Goal: Task Accomplishment & Management: Manage account settings

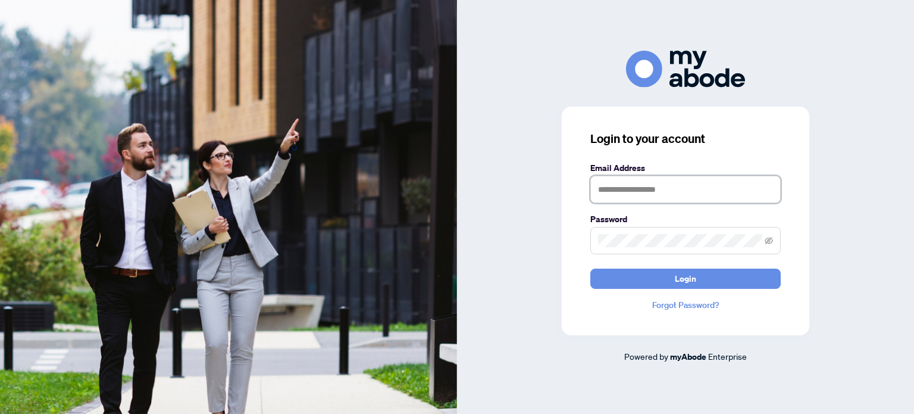
type input "**********"
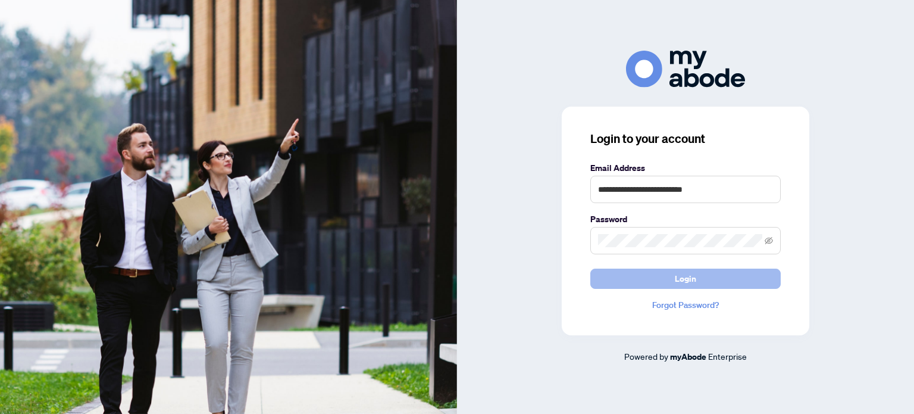
click at [643, 280] on button "Login" at bounding box center [685, 278] width 190 height 20
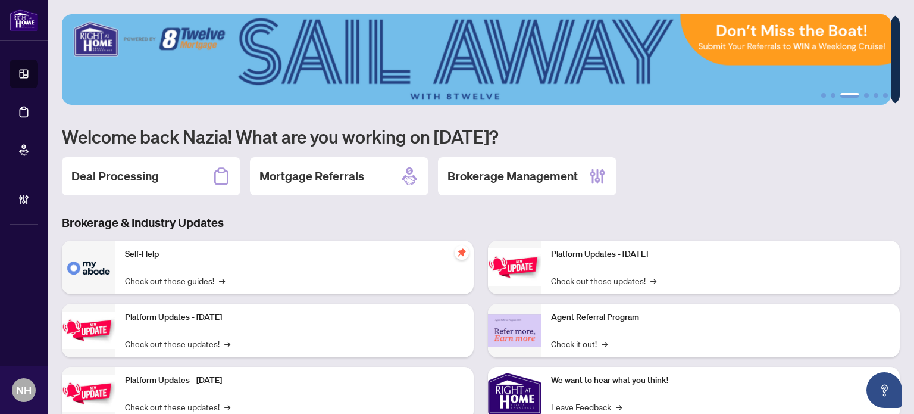
click at [150, 177] on h2 "Deal Processing" at bounding box center [114, 176] width 87 height 17
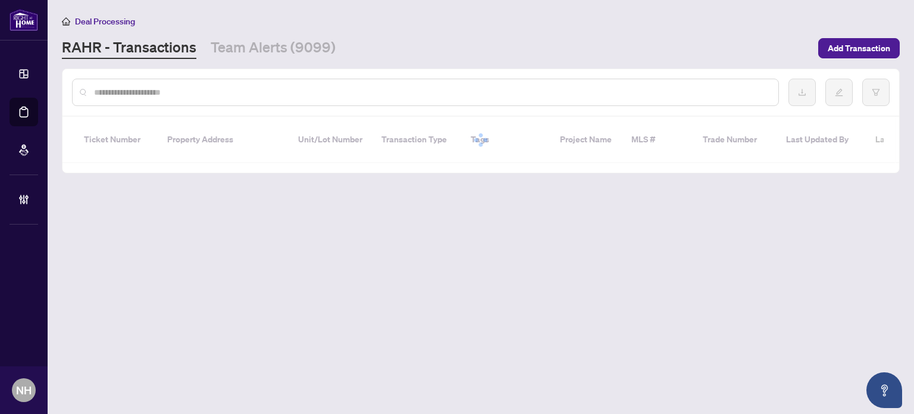
click at [176, 90] on input "text" at bounding box center [431, 92] width 675 height 13
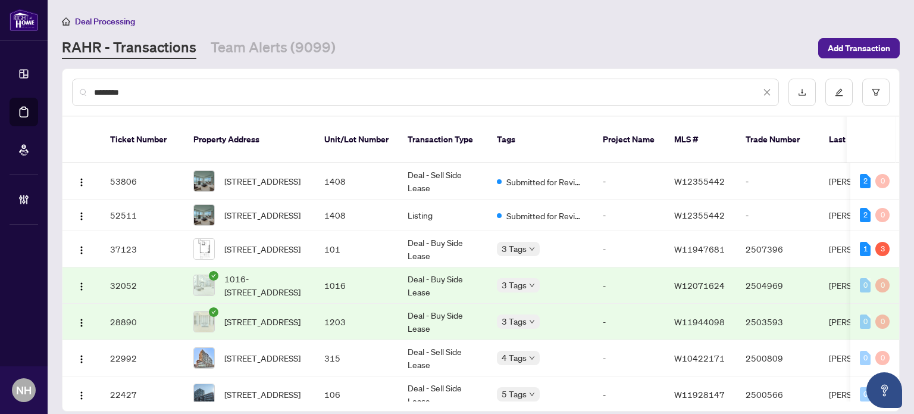
type input "********"
click at [245, 174] on span "1408-220 Missinnihe Way, Mississauga, Ontario L5H 0A9, Canada" at bounding box center [262, 180] width 76 height 13
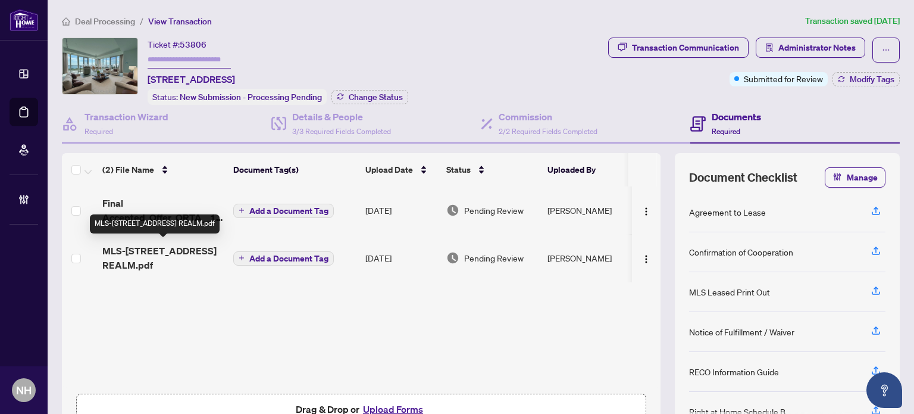
click at [164, 249] on span "MLS-220 Missinnihe Way 1408 REALM.pdf" at bounding box center [162, 257] width 121 height 29
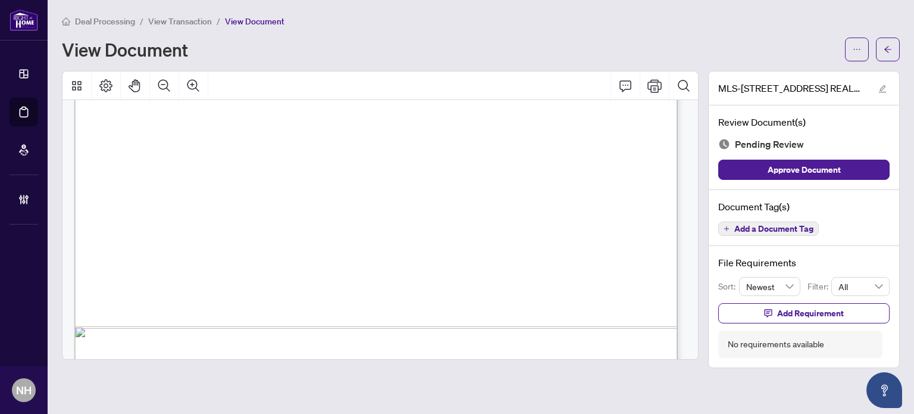
scroll to position [545, 0]
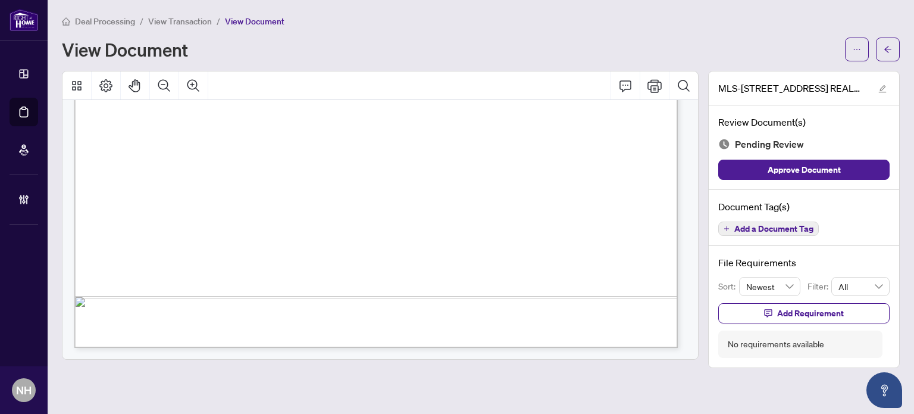
click at [168, 23] on span "View Transaction" at bounding box center [180, 21] width 64 height 11
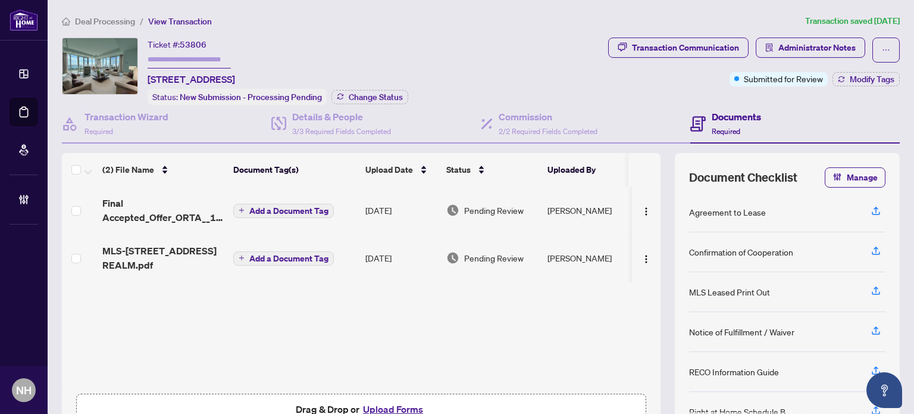
click at [113, 208] on span "Final Accepted_Offer_ORTA__1408-220_Missinnihe_Way-2.pdf" at bounding box center [162, 210] width 121 height 29
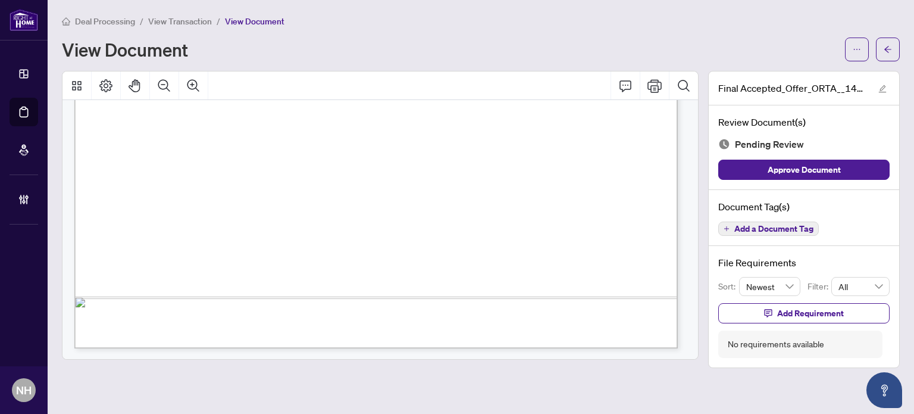
scroll to position [18159, 0]
click at [193, 26] on span "View Transaction" at bounding box center [180, 21] width 64 height 11
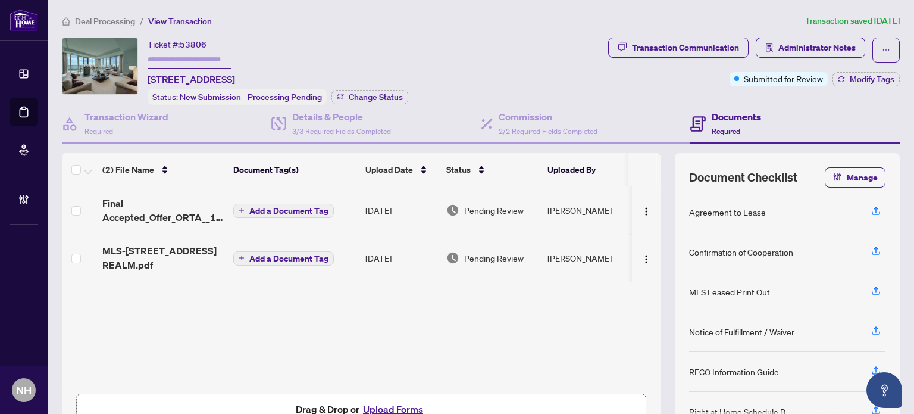
click at [131, 19] on span "Deal Processing" at bounding box center [105, 21] width 60 height 11
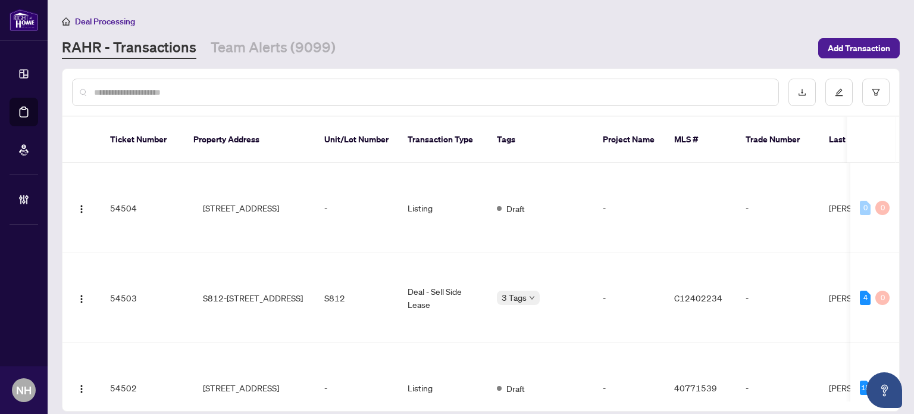
click at [164, 98] on div at bounding box center [425, 92] width 707 height 27
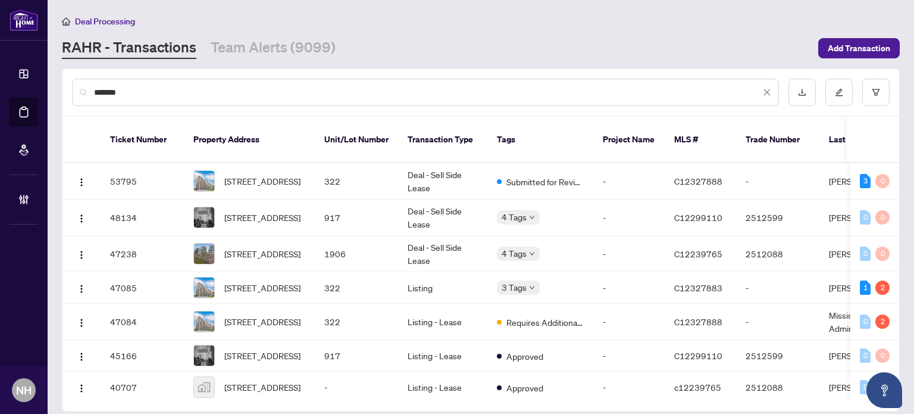
type input "*******"
click at [260, 174] on span "322-65 East Liberty St, Toronto, Ontario M6K 3R2, Canada" at bounding box center [262, 180] width 76 height 13
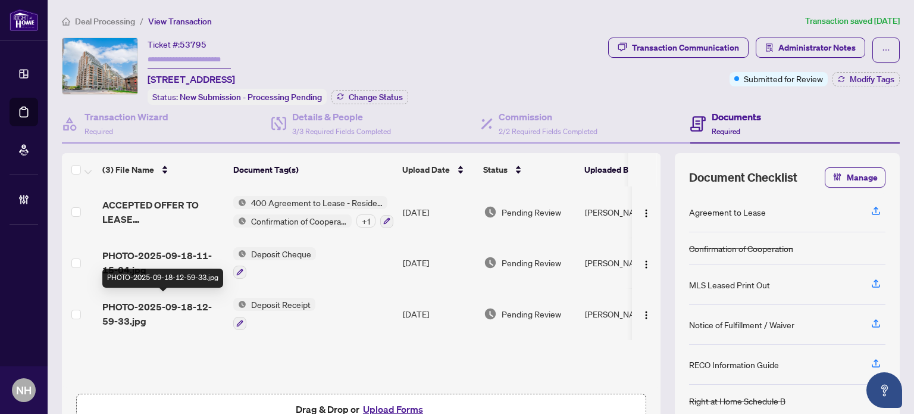
click at [165, 300] on span "PHOTO-2025-09-18-12-59-33.jpg" at bounding box center [162, 313] width 121 height 29
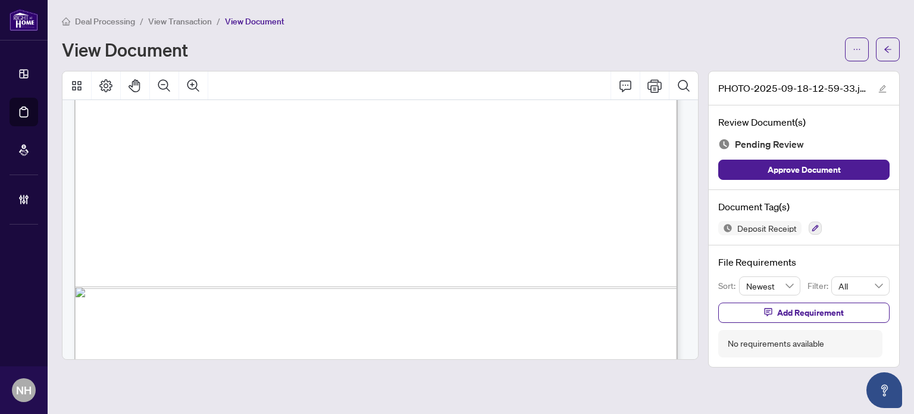
scroll to position [617, 0]
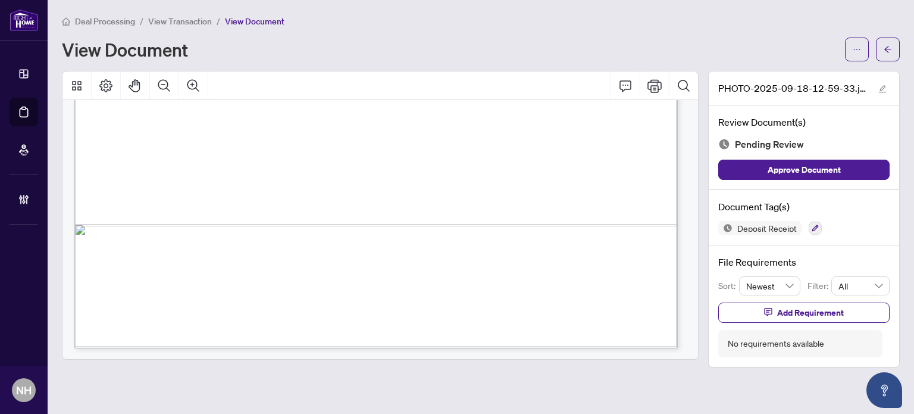
click at [169, 22] on span "View Transaction" at bounding box center [180, 21] width 64 height 11
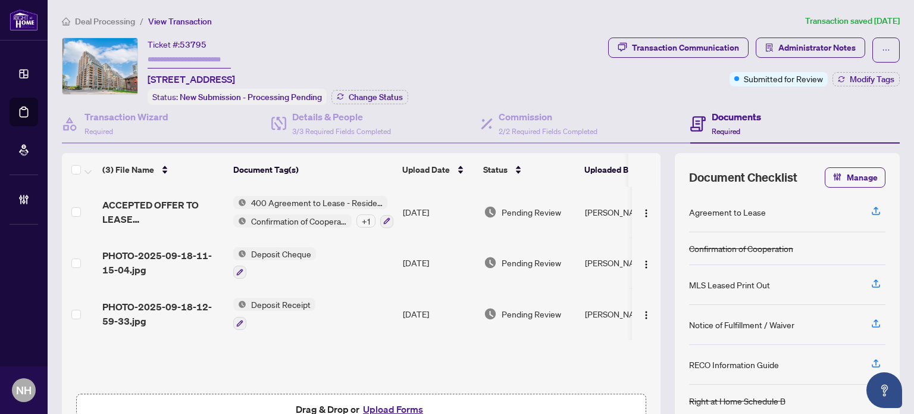
click at [111, 16] on span "Deal Processing" at bounding box center [105, 21] width 60 height 11
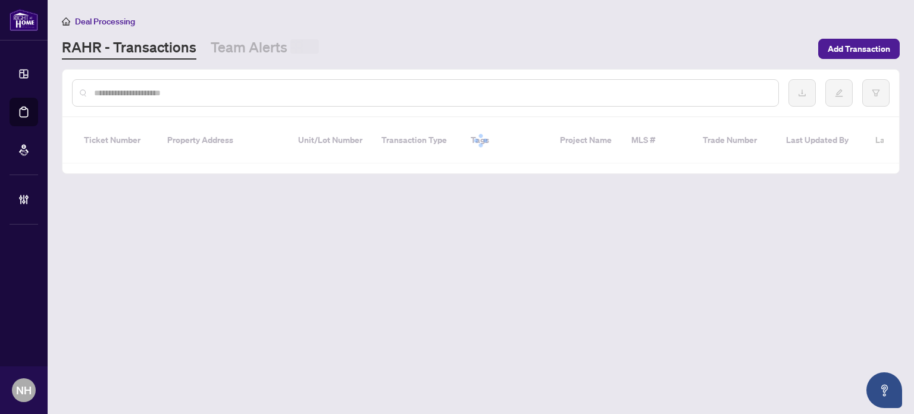
click at [184, 96] on input "text" at bounding box center [431, 92] width 675 height 13
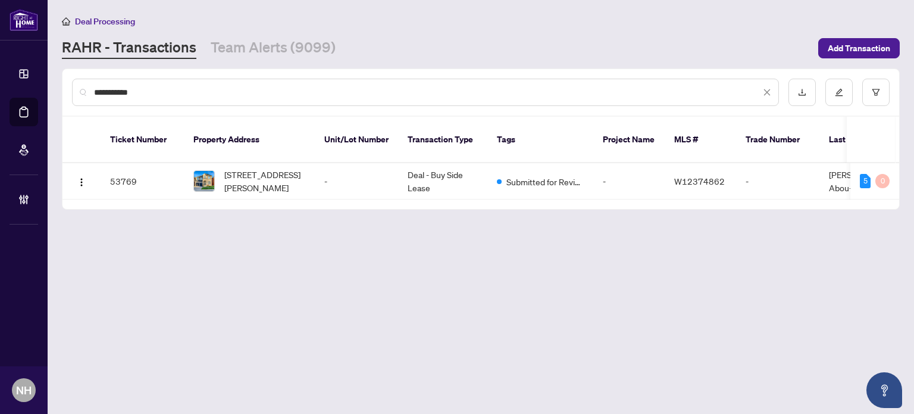
type input "**********"
click at [252, 168] on span "4200 Fuller Cres, Burlington, Ontario L7M 0M5, Canada" at bounding box center [264, 181] width 81 height 26
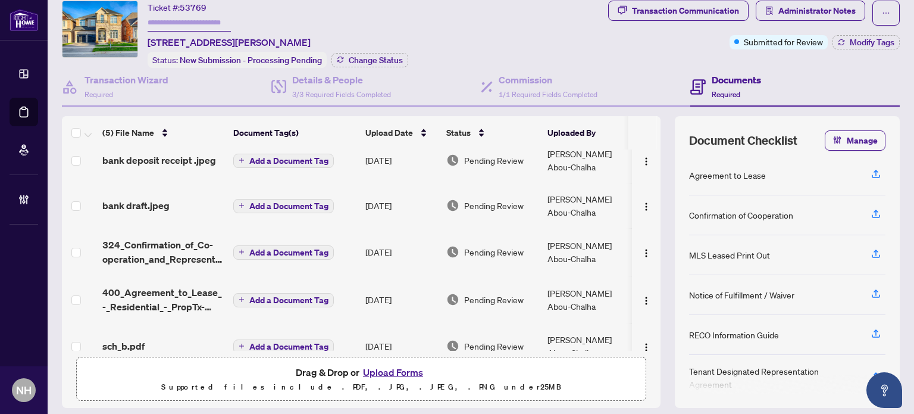
scroll to position [71, 0]
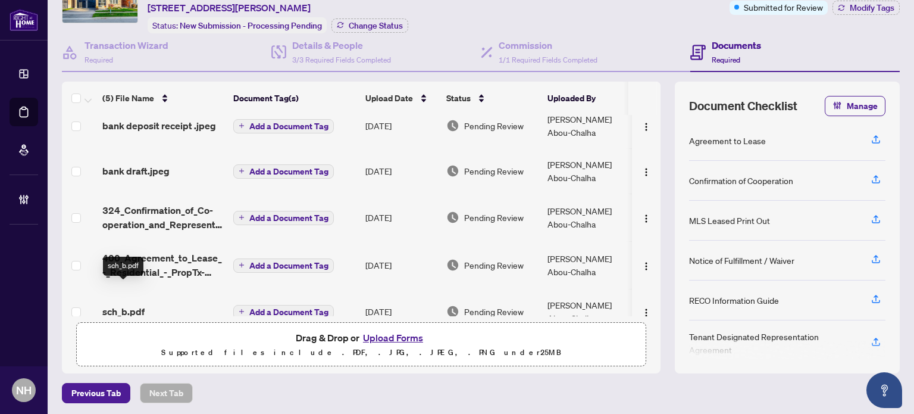
click at [124, 304] on span "sch_b.pdf" at bounding box center [123, 311] width 42 height 14
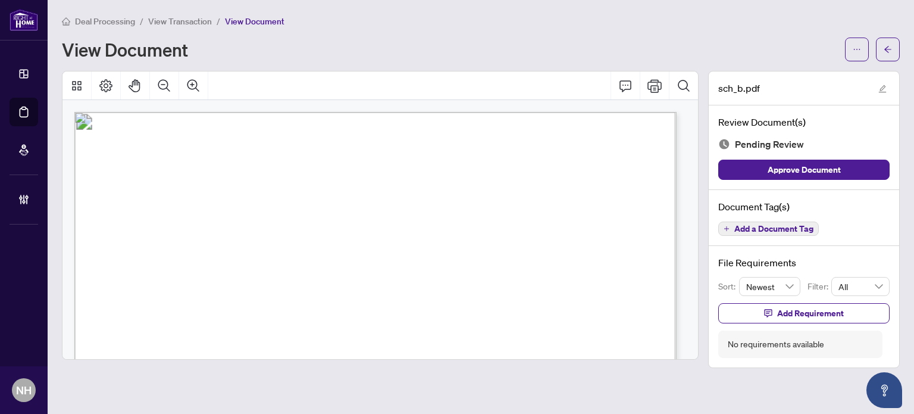
click at [760, 229] on span "Add a Document Tag" at bounding box center [774, 228] width 79 height 8
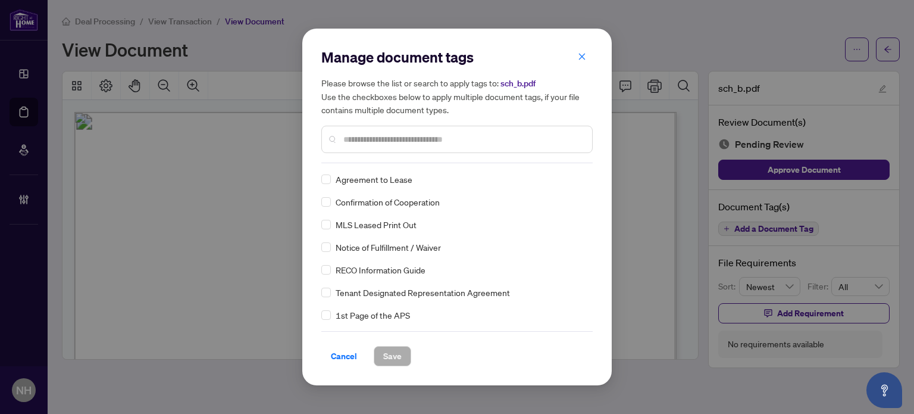
click at [411, 142] on input "text" at bounding box center [462, 139] width 239 height 13
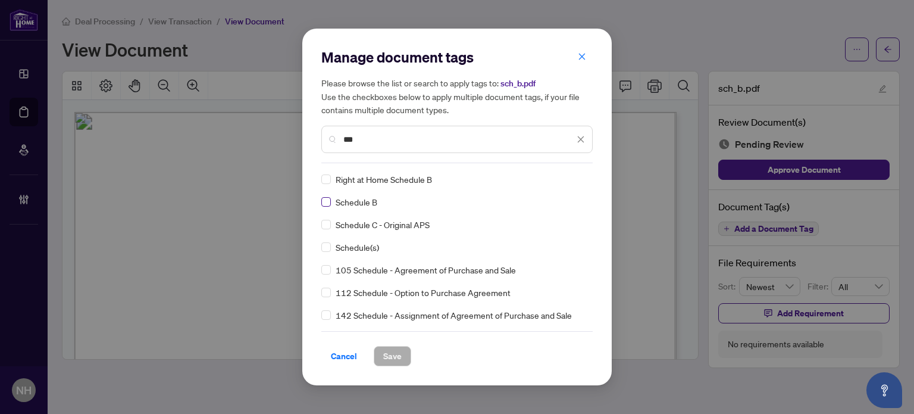
type input "***"
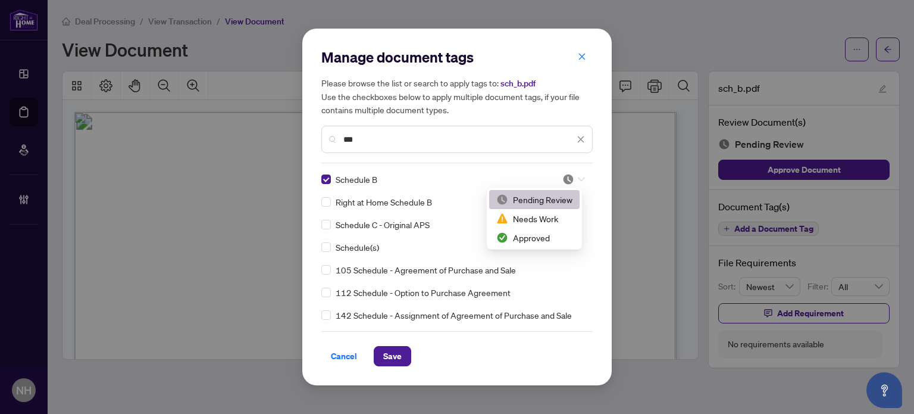
click at [565, 179] on img at bounding box center [568, 179] width 12 height 12
click at [533, 233] on div "Approved" at bounding box center [534, 237] width 76 height 13
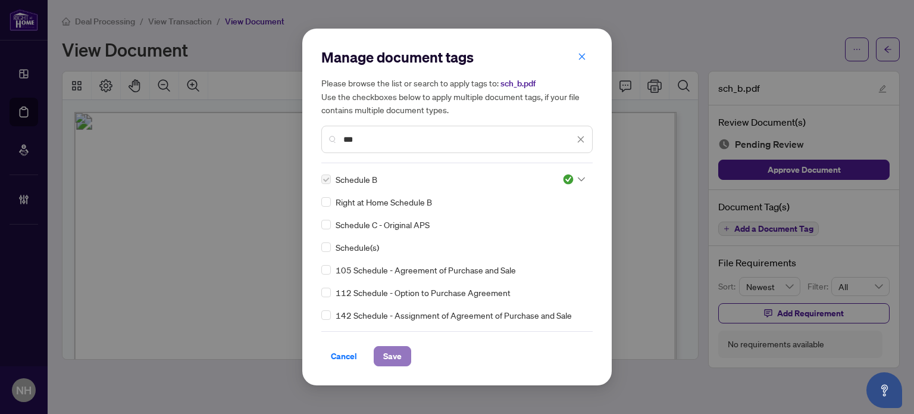
click at [394, 352] on span "Save" at bounding box center [392, 355] width 18 height 19
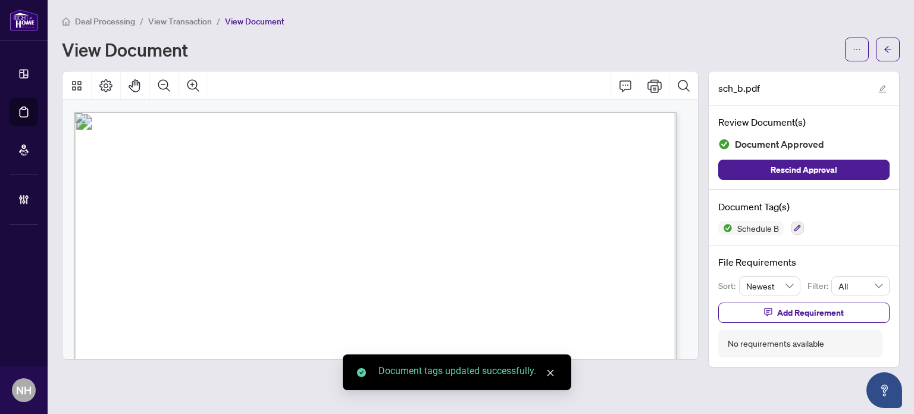
click at [189, 21] on span "View Transaction" at bounding box center [180, 21] width 64 height 11
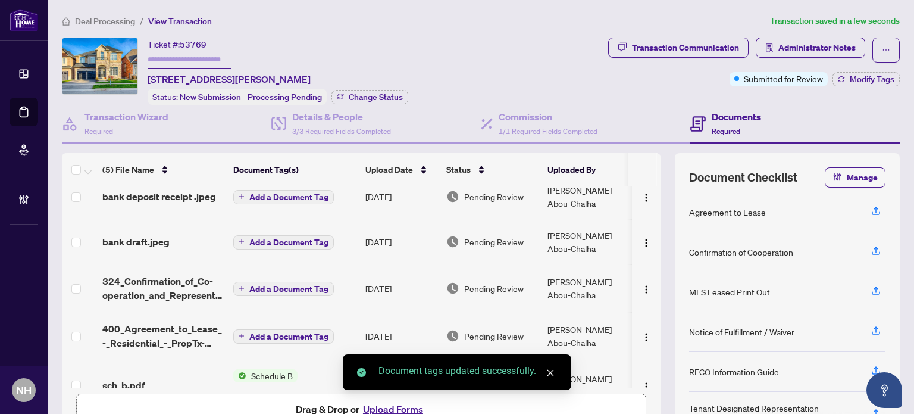
scroll to position [24, 0]
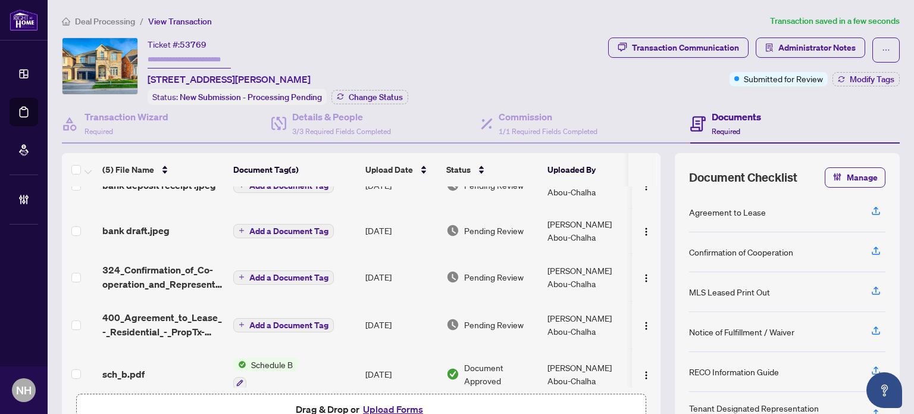
click at [190, 310] on span "400_Agreement_to_Lease_-_Residential_-_PropTx-OREA.pdf" at bounding box center [162, 324] width 121 height 29
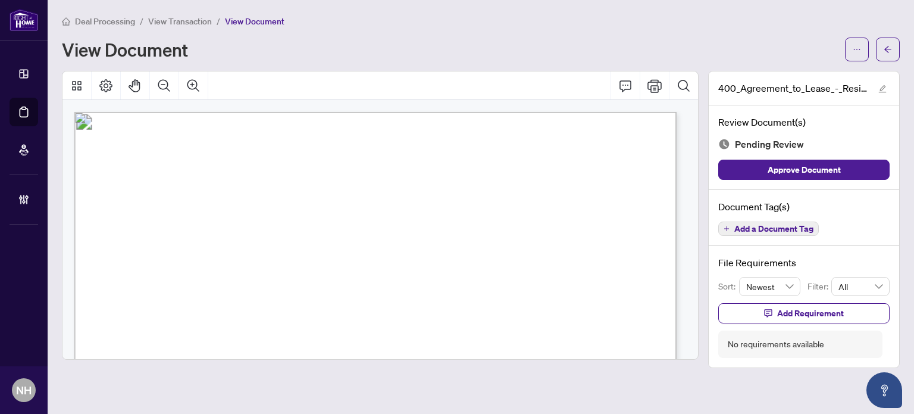
click at [778, 229] on span "Add a Document Tag" at bounding box center [774, 228] width 79 height 8
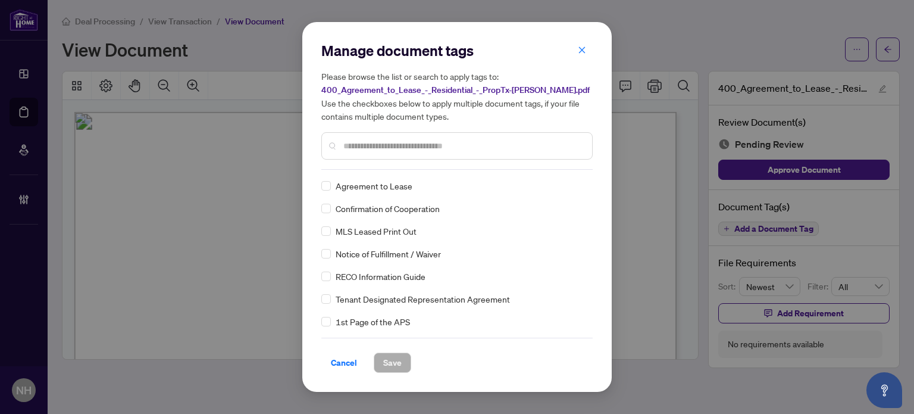
click at [332, 185] on div "Agreement to Lease" at bounding box center [453, 185] width 264 height 13
click at [564, 186] on img at bounding box center [568, 186] width 12 height 12
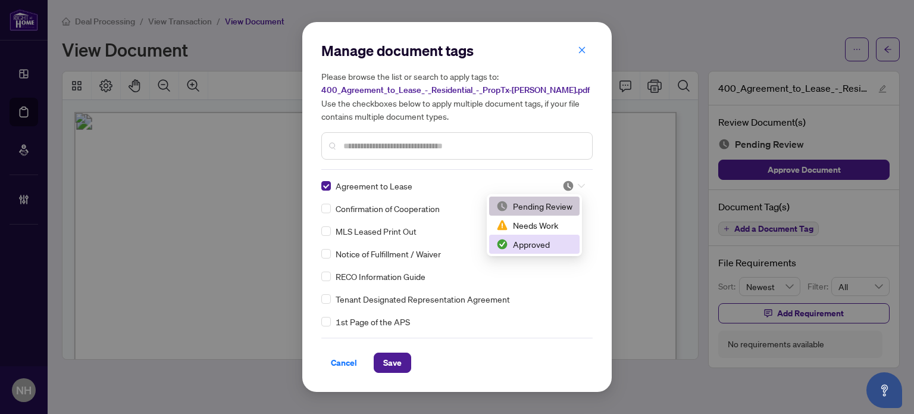
click at [536, 237] on div "Approved" at bounding box center [534, 243] width 76 height 13
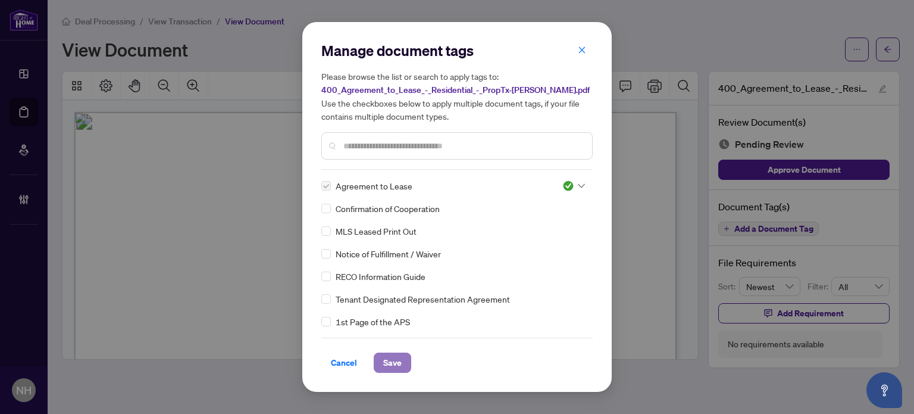
click at [399, 365] on span "Save" at bounding box center [392, 362] width 18 height 19
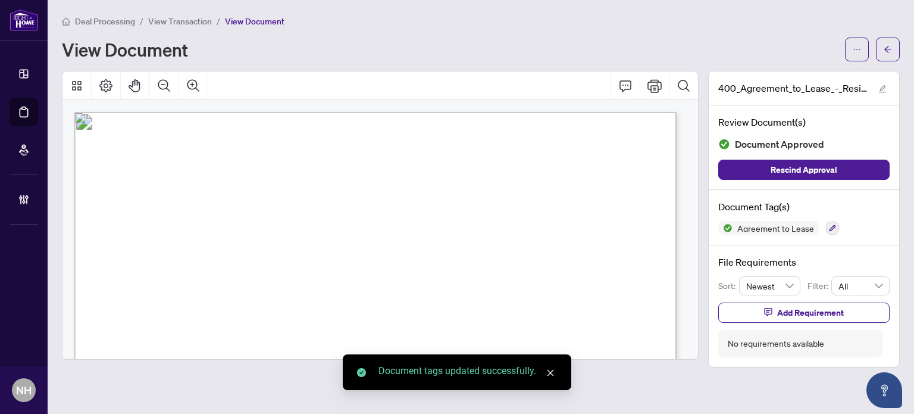
click at [158, 18] on span "View Transaction" at bounding box center [180, 21] width 64 height 11
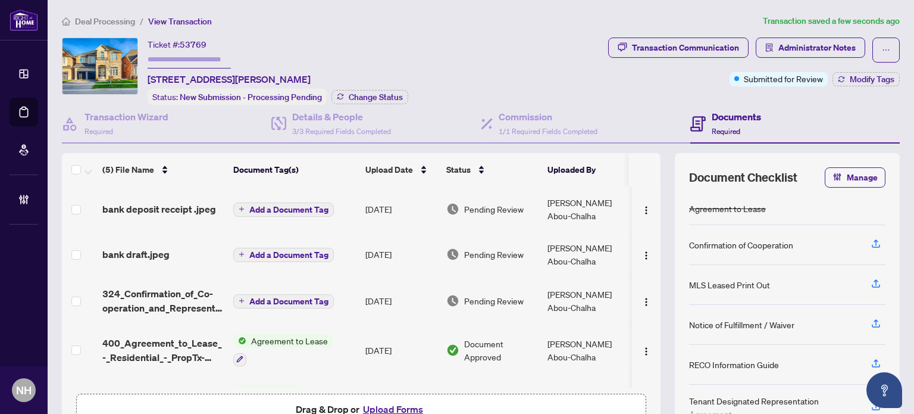
click at [124, 287] on span "324_Confirmation_of_Co-operation_and_Representation_-_Tenant_Landlord_-_PropTx-…" at bounding box center [162, 300] width 121 height 29
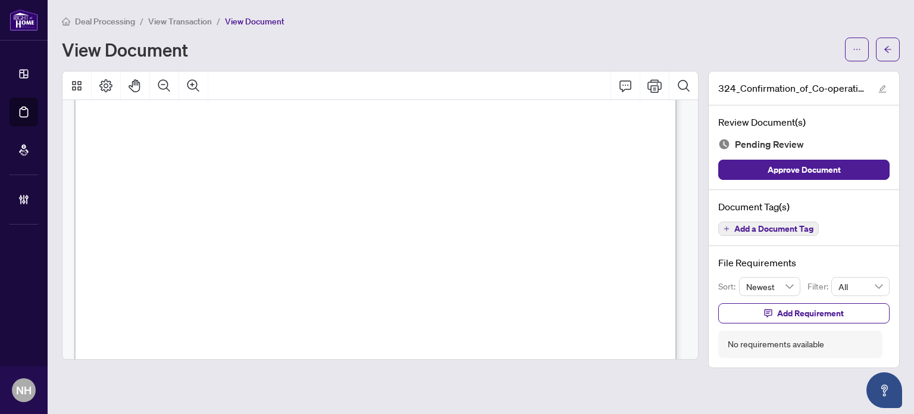
scroll to position [417, 0]
click at [766, 224] on span "Add a Document Tag" at bounding box center [774, 228] width 79 height 8
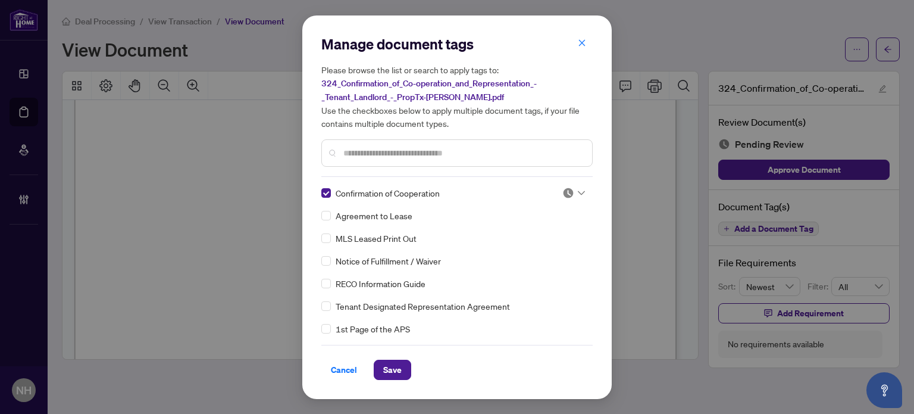
click at [558, 195] on div at bounding box center [570, 193] width 30 height 12
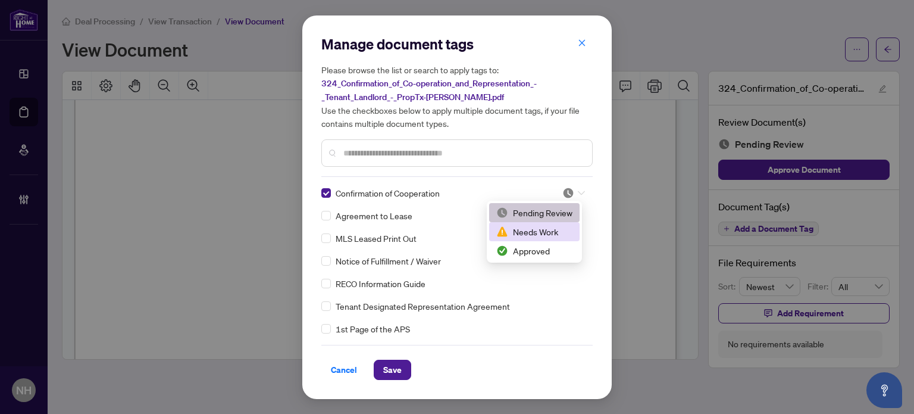
click at [538, 232] on div "Needs Work" at bounding box center [534, 231] width 76 height 13
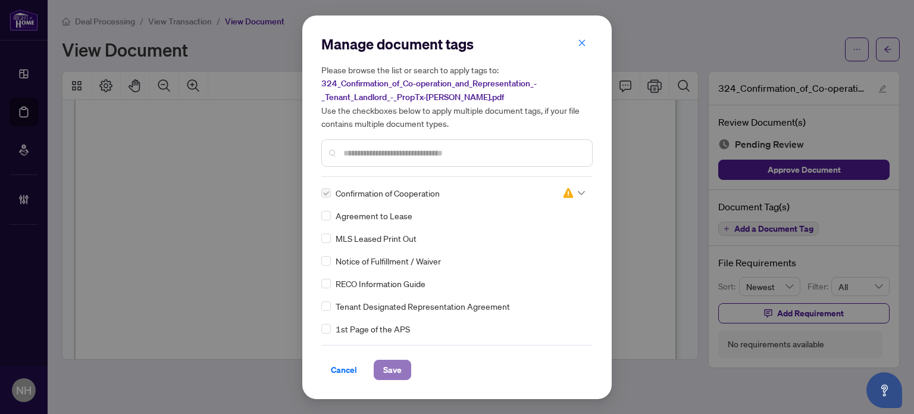
click at [394, 368] on span "Save" at bounding box center [392, 369] width 18 height 19
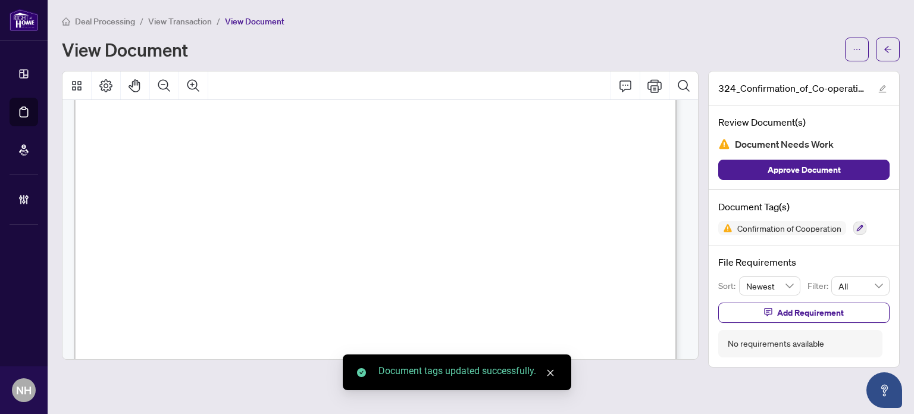
click at [808, 314] on span "Add Requirement" at bounding box center [810, 312] width 67 height 19
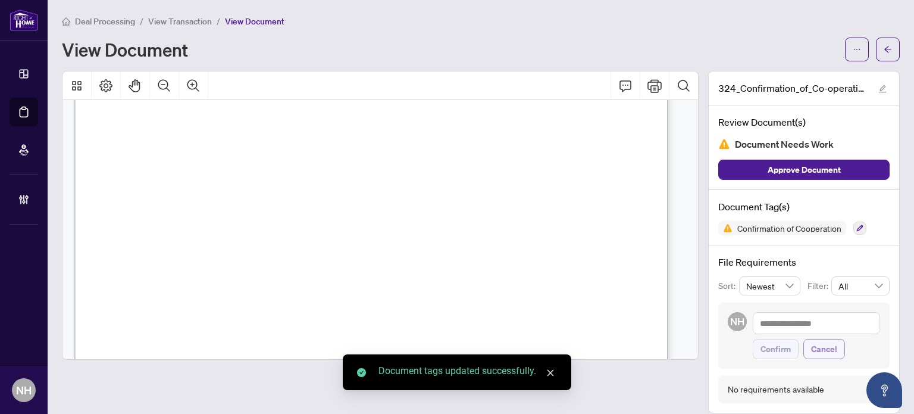
scroll to position [411, 0]
click at [788, 328] on textarea at bounding box center [816, 323] width 127 height 23
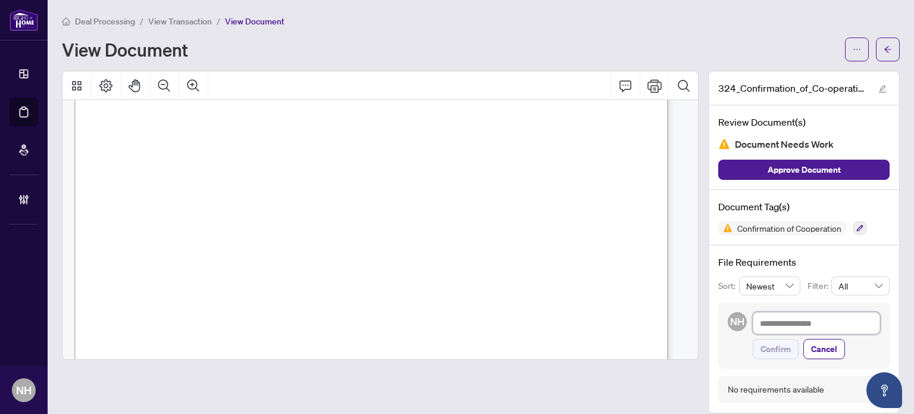
click at [765, 322] on textarea at bounding box center [816, 323] width 127 height 23
paste textarea "**********"
type textarea "**********"
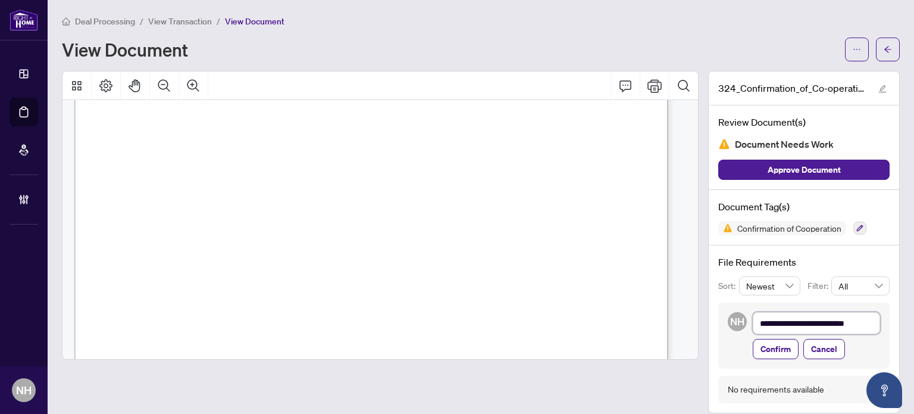
type textarea "**********"
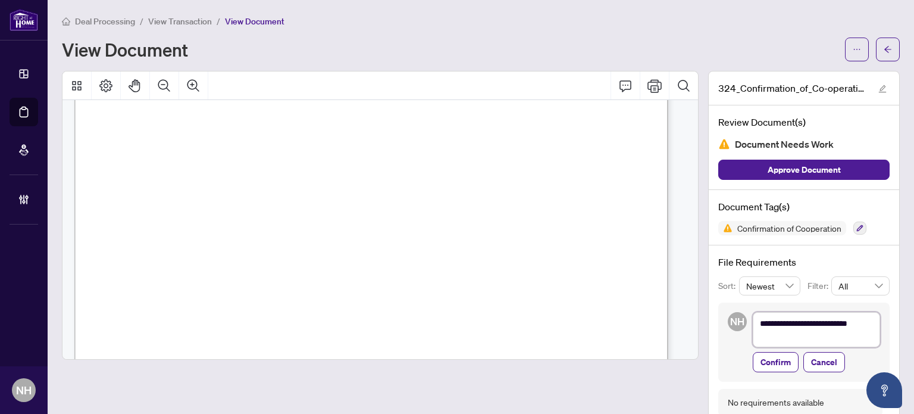
scroll to position [12, 0]
type textarea "**********"
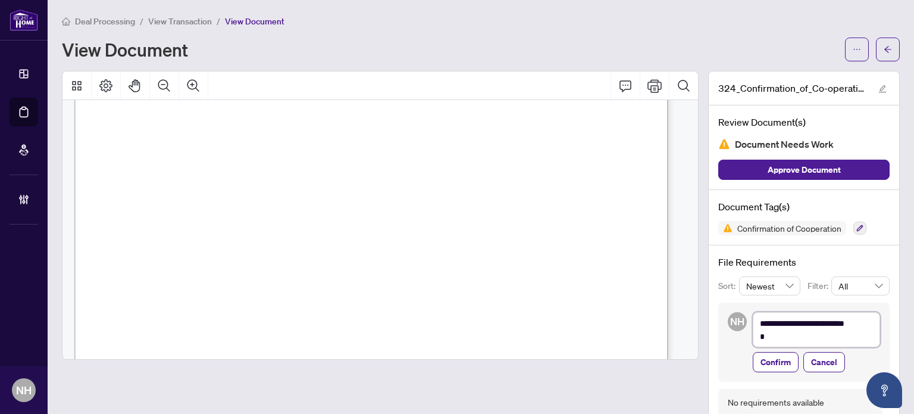
type textarea "**********"
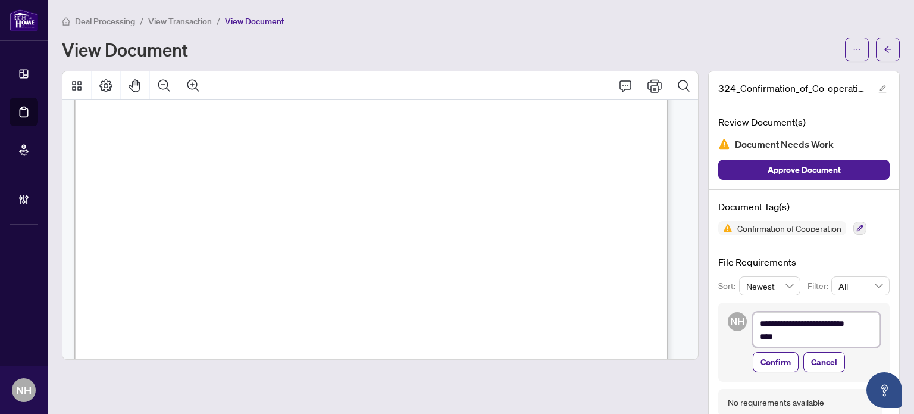
type textarea "**********"
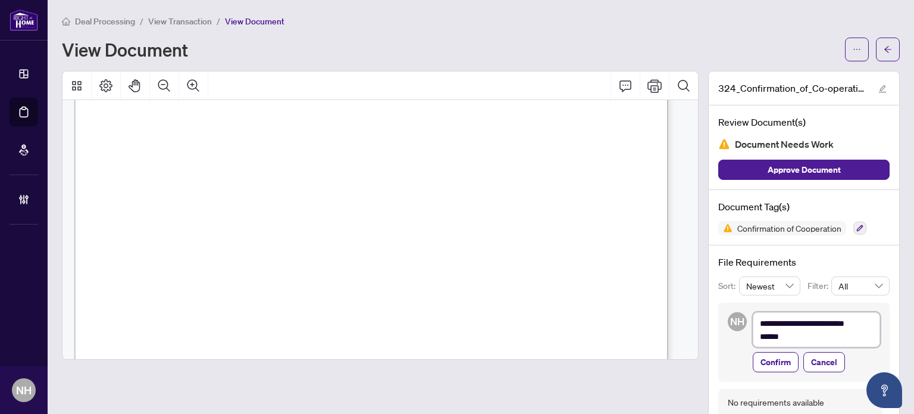
type textarea "**********"
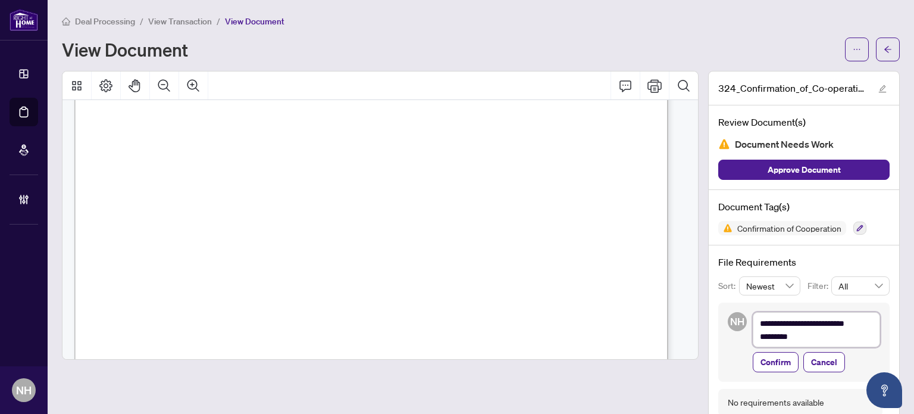
type textarea "**********"
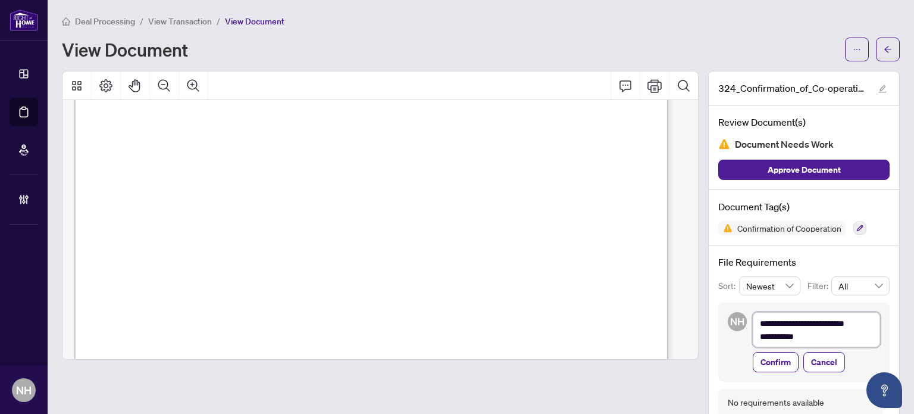
type textarea "**********"
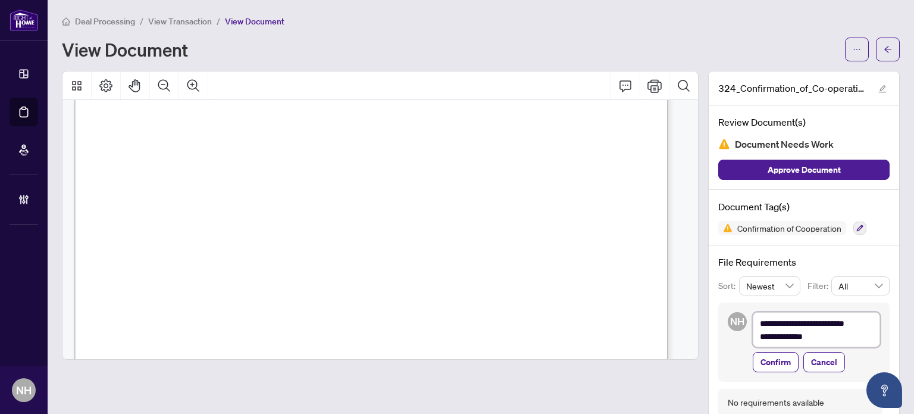
type textarea "**********"
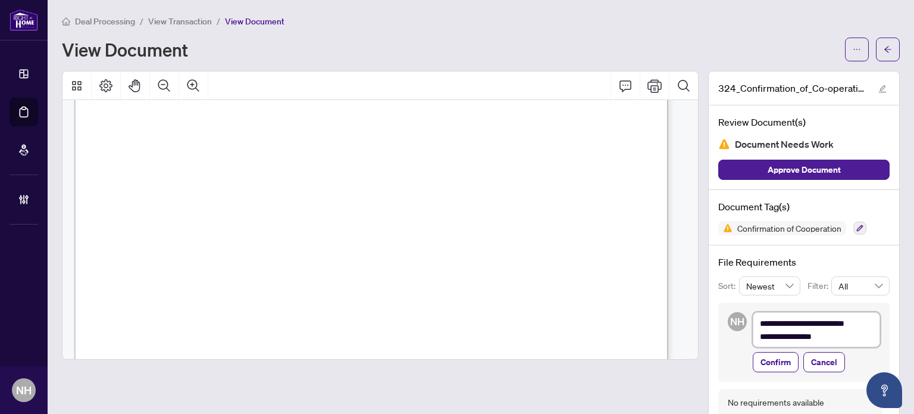
type textarea "**********"
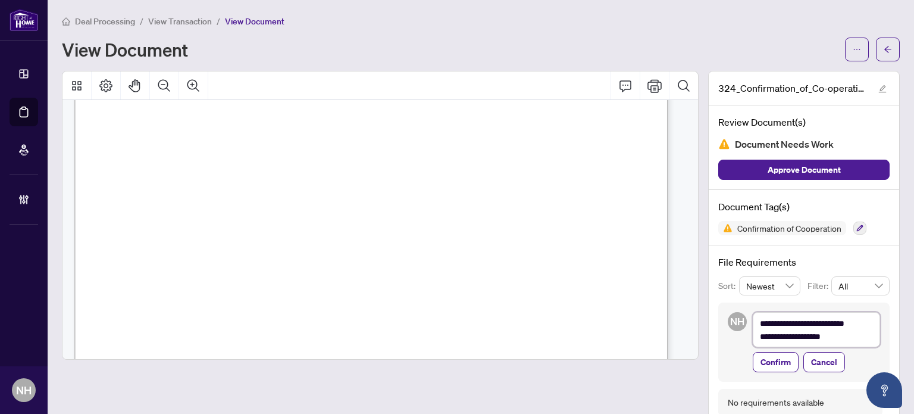
type textarea "**********"
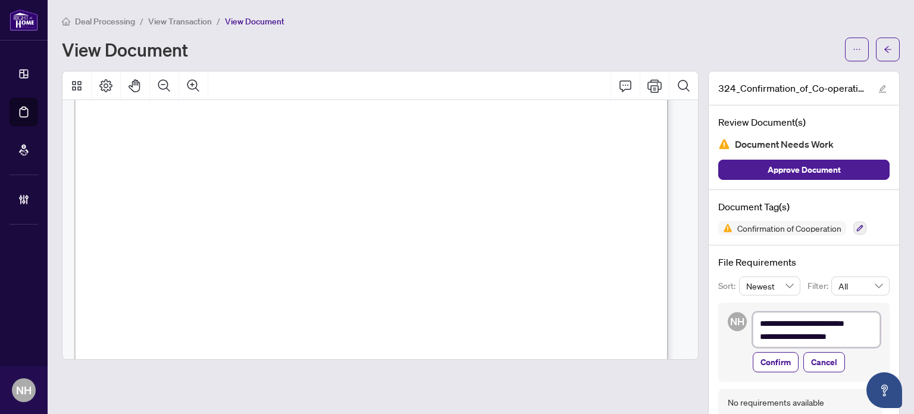
type textarea "**********"
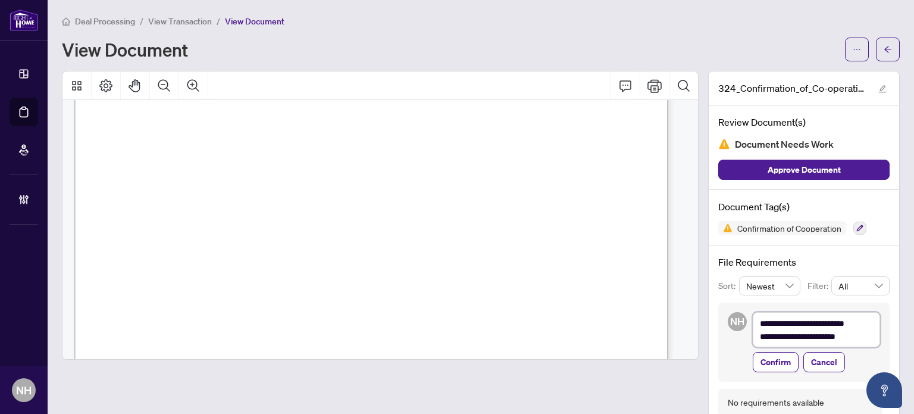
type textarea "**********"
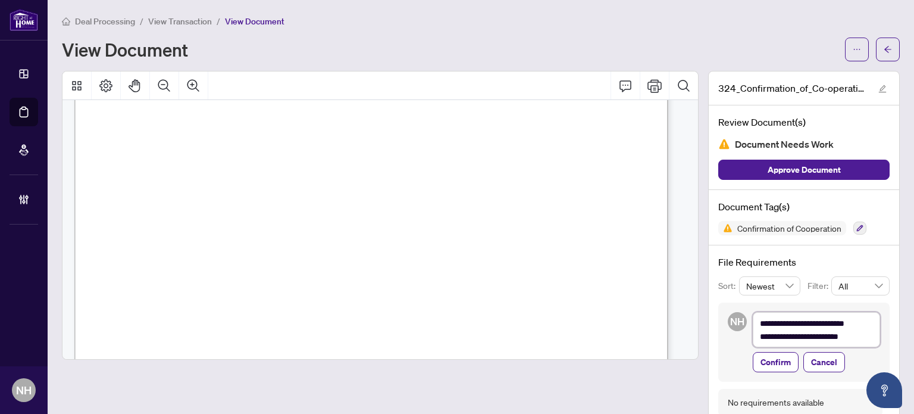
type textarea "**********"
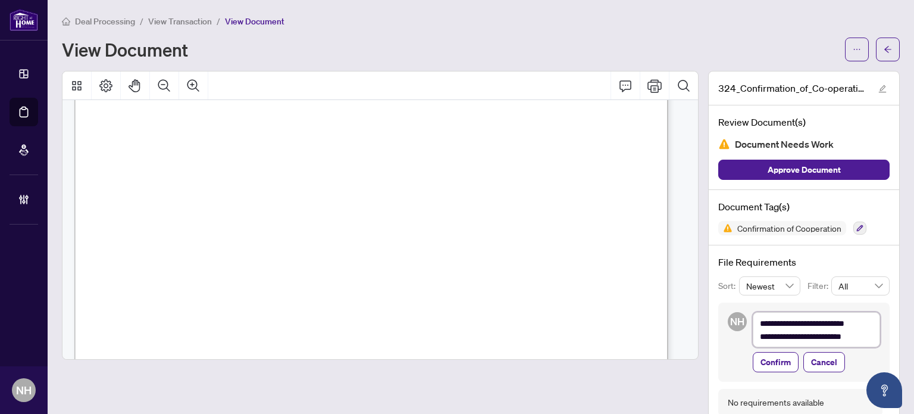
type textarea "**********"
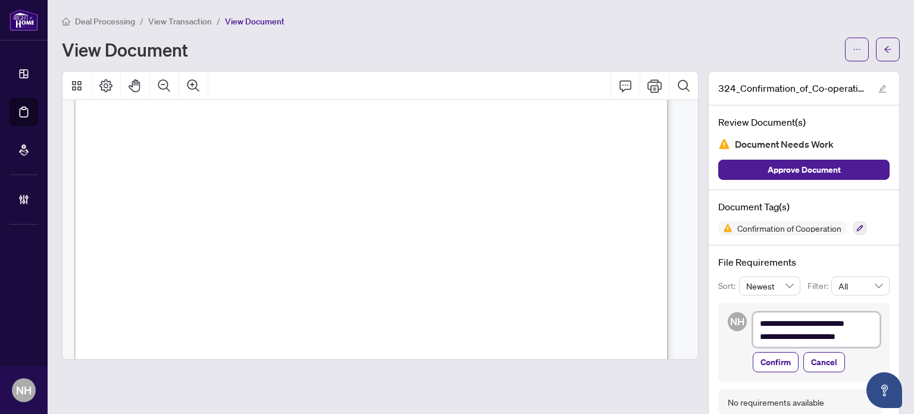
type textarea "**********"
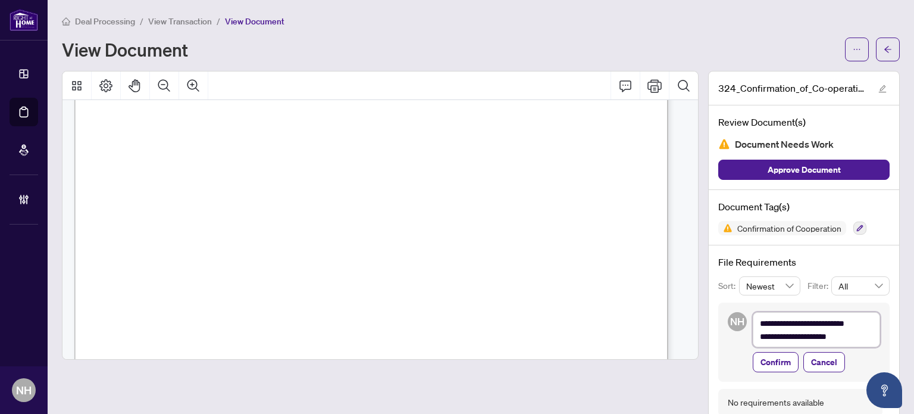
type textarea "**********"
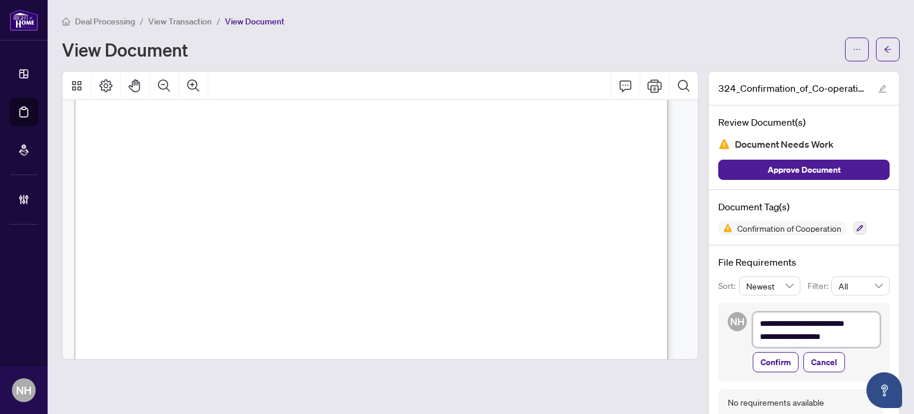
type textarea "**********"
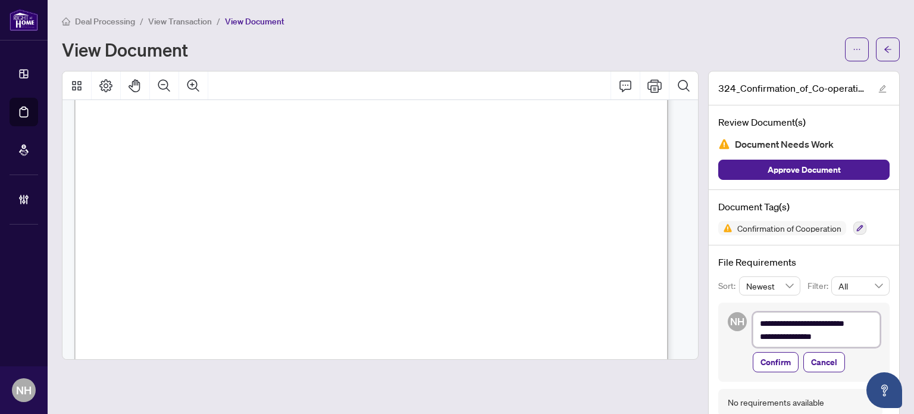
type textarea "**********"
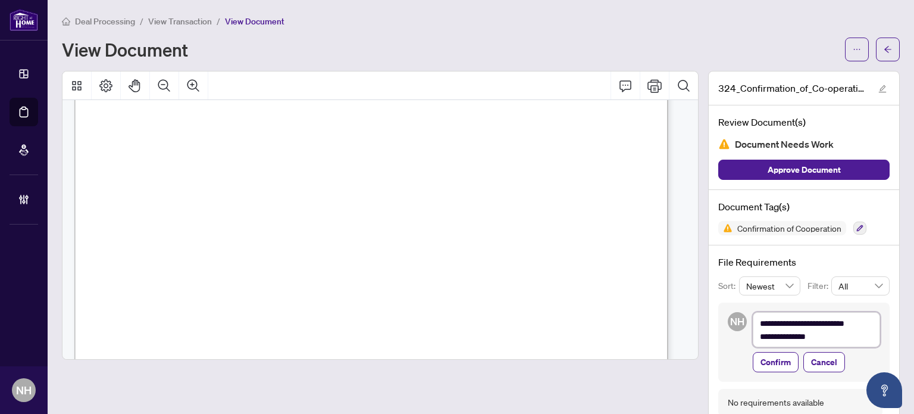
type textarea "**********"
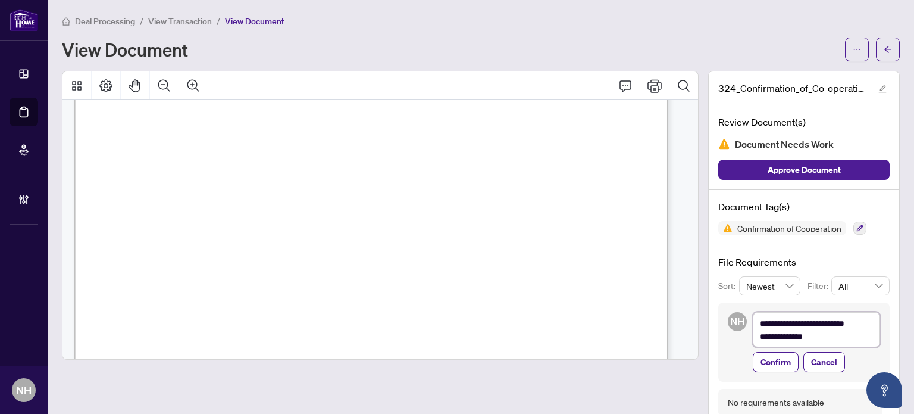
type textarea "**********"
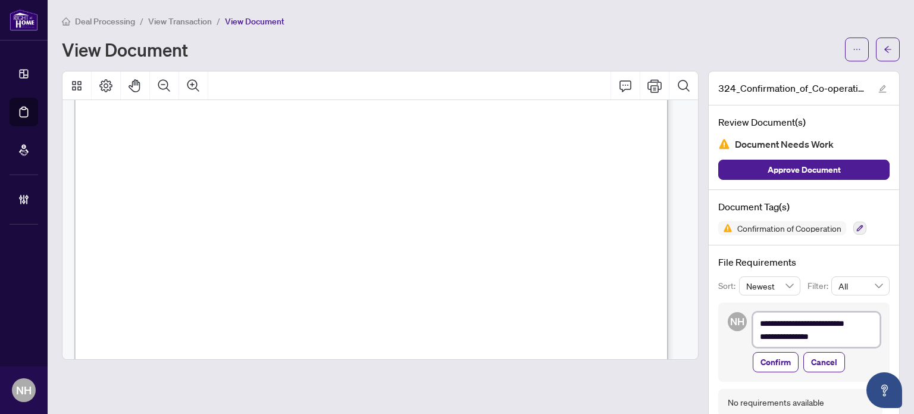
type textarea "**********"
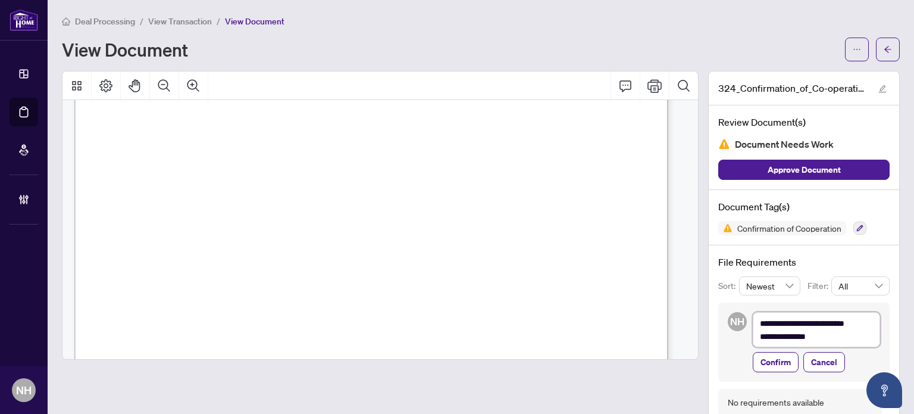
type textarea "**********"
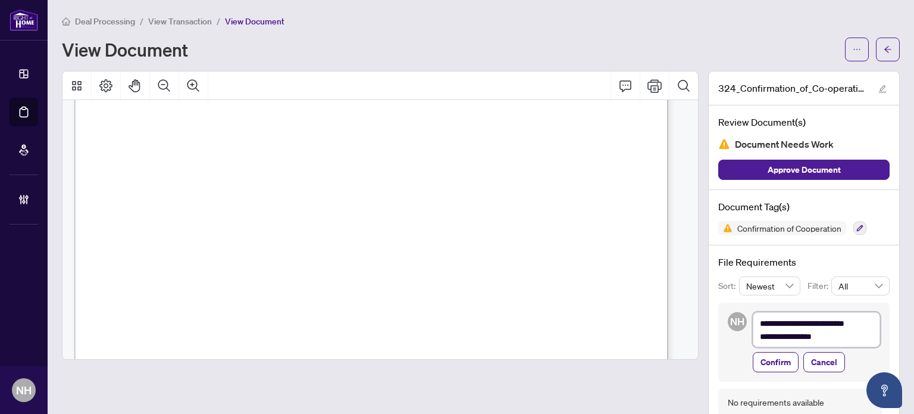
type textarea "**********"
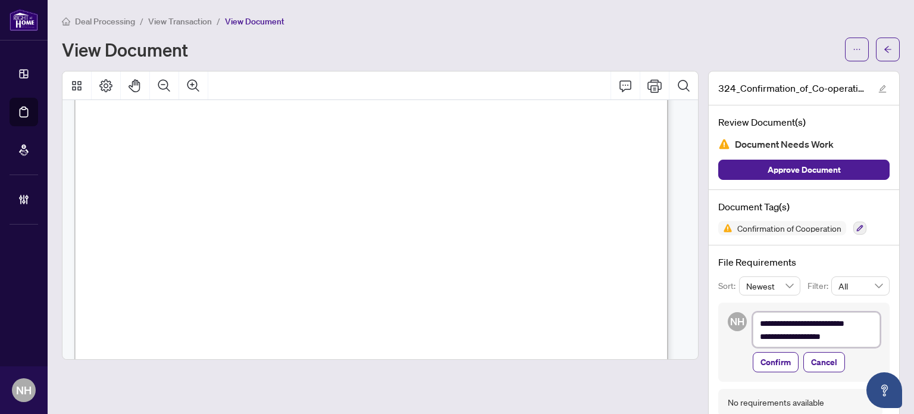
type textarea "**********"
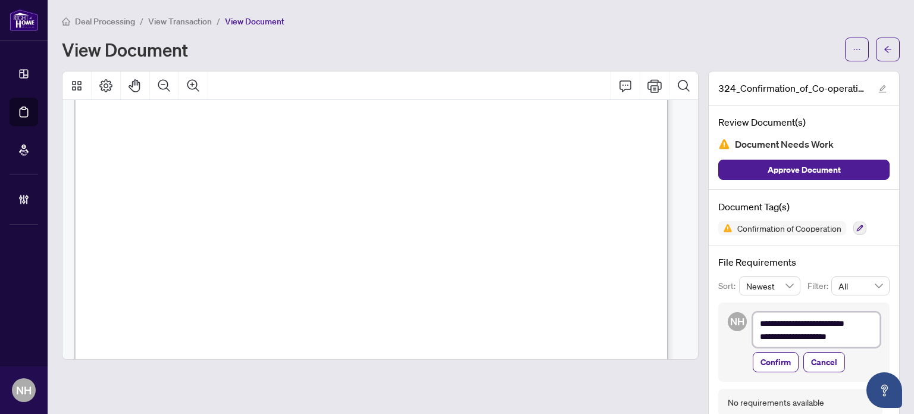
type textarea "**********"
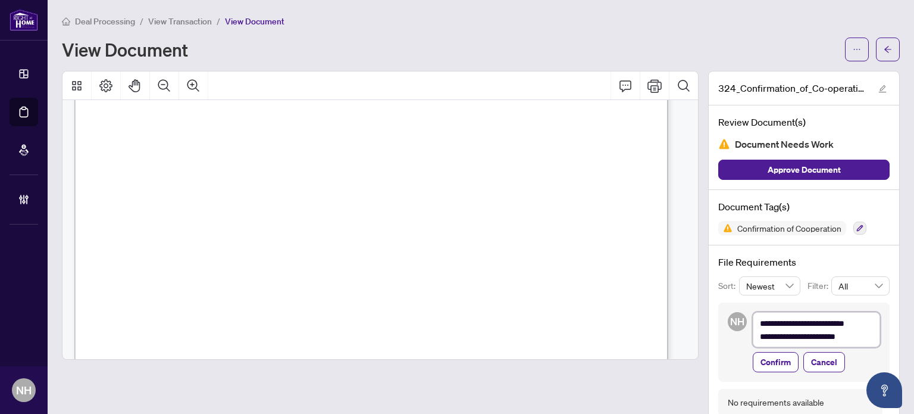
type textarea "**********"
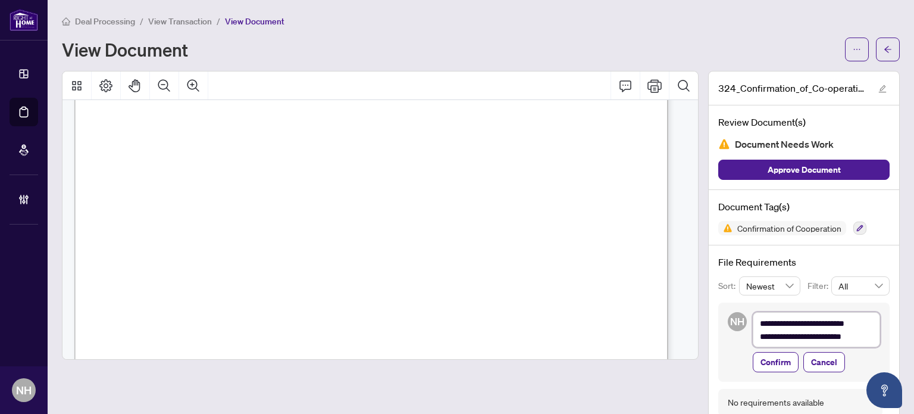
type textarea "**********"
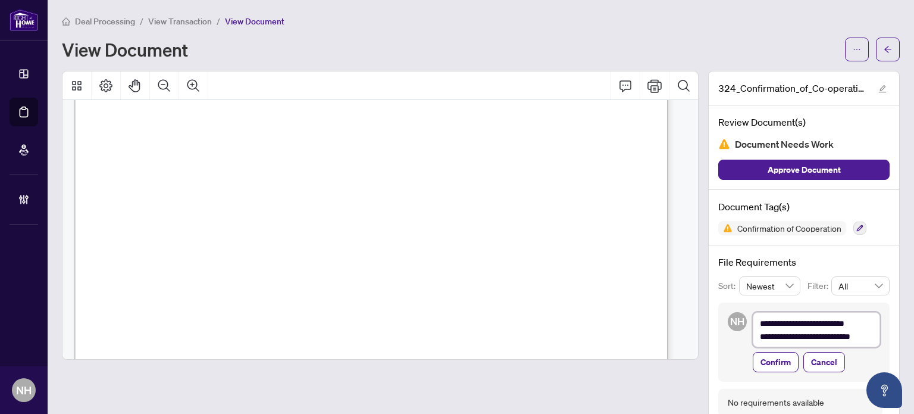
type textarea "**********"
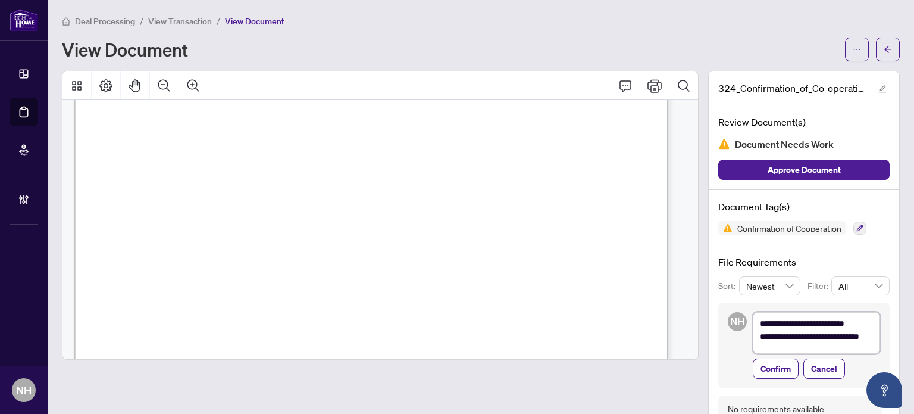
type textarea "**********"
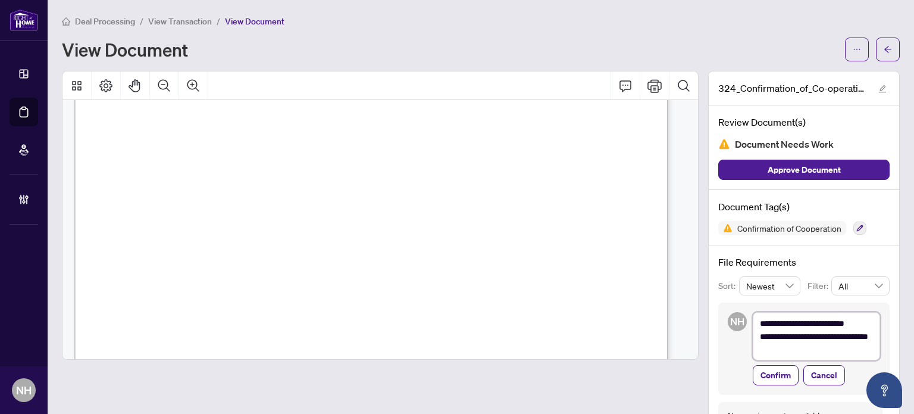
type textarea "**********"
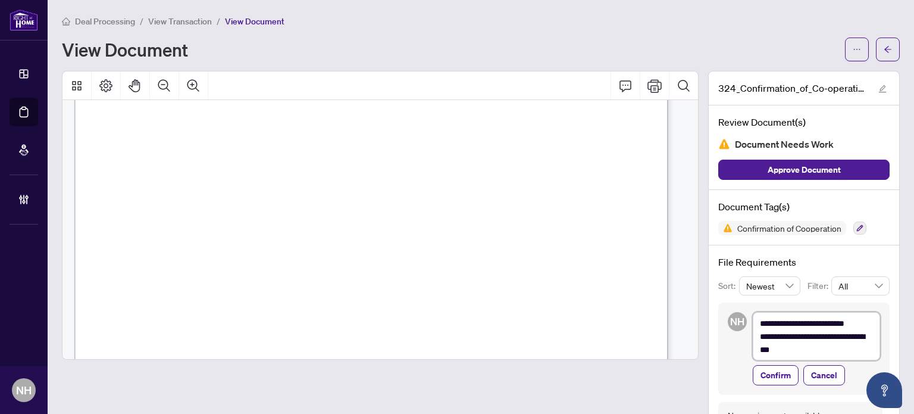
type textarea "**********"
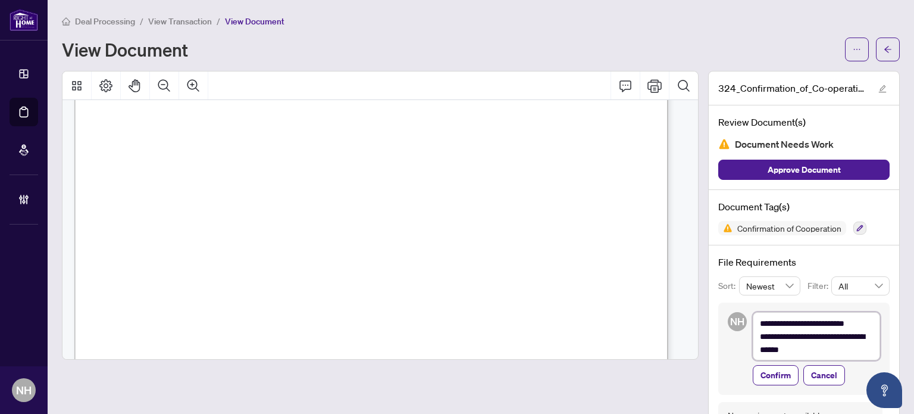
type textarea "**********"
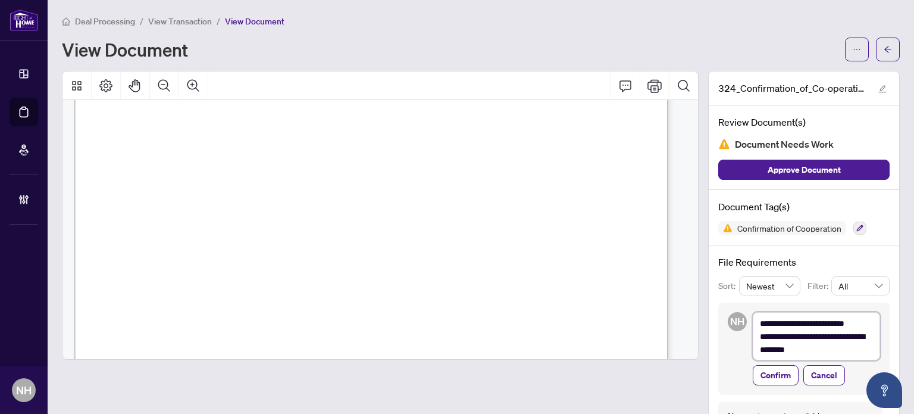
type textarea "**********"
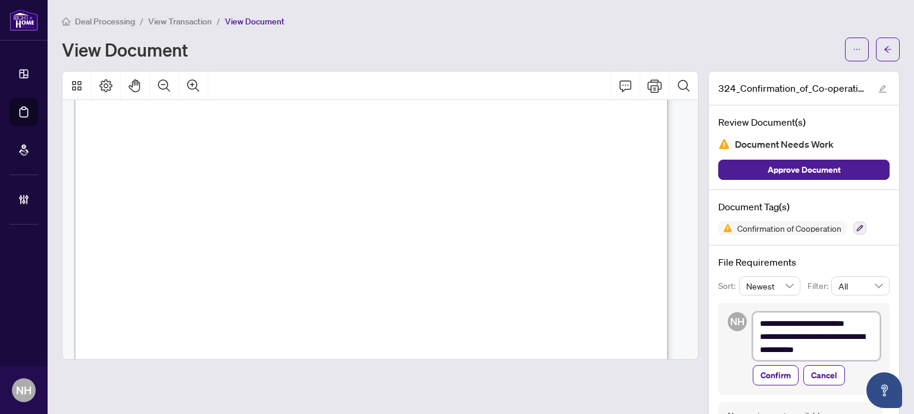
type textarea "**********"
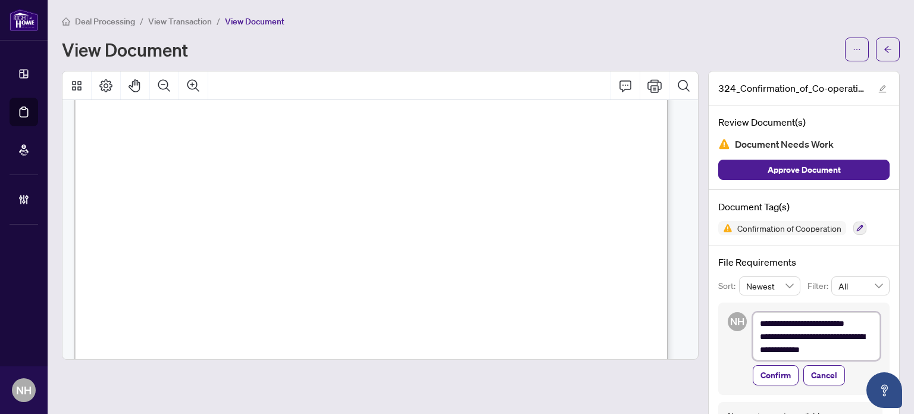
type textarea "**********"
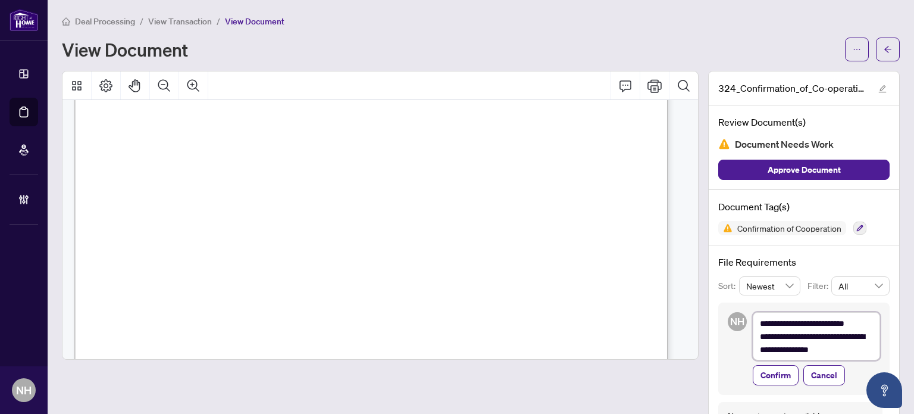
type textarea "**********"
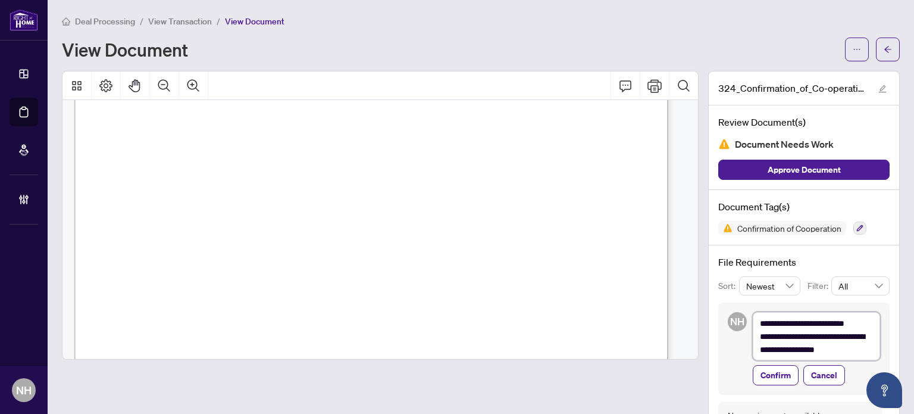
type textarea "**********"
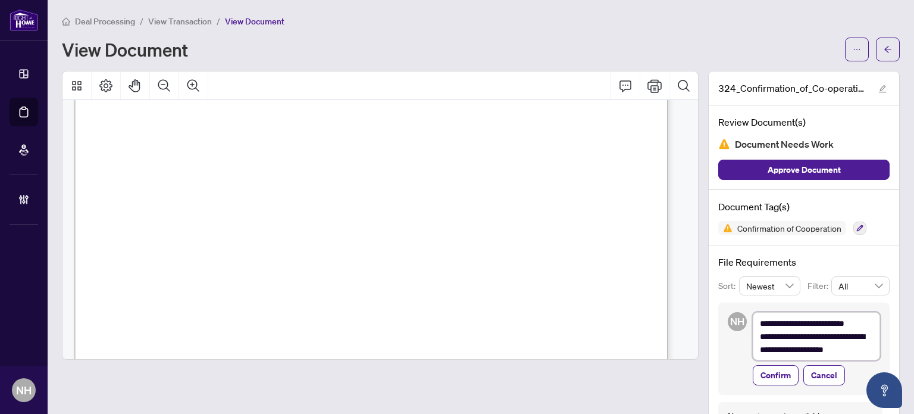
type textarea "**********"
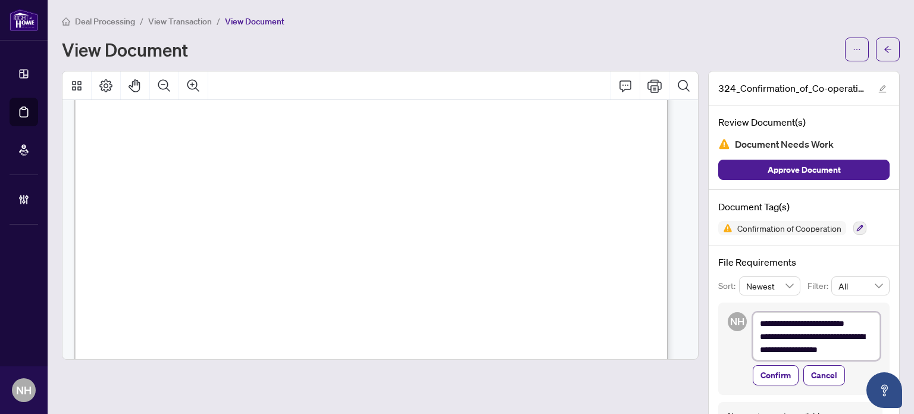
type textarea "**********"
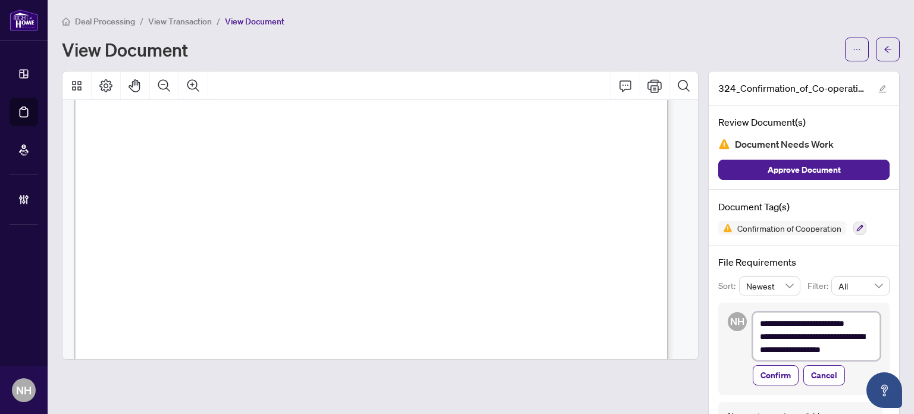
type textarea "**********"
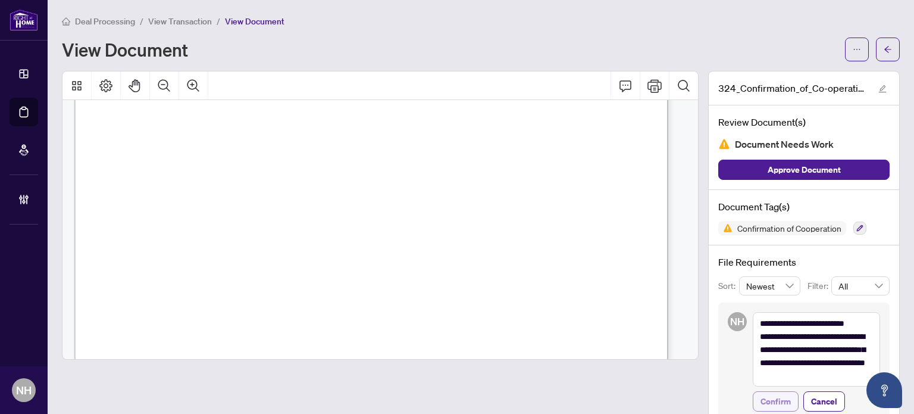
click at [761, 401] on span "Confirm" at bounding box center [776, 401] width 30 height 19
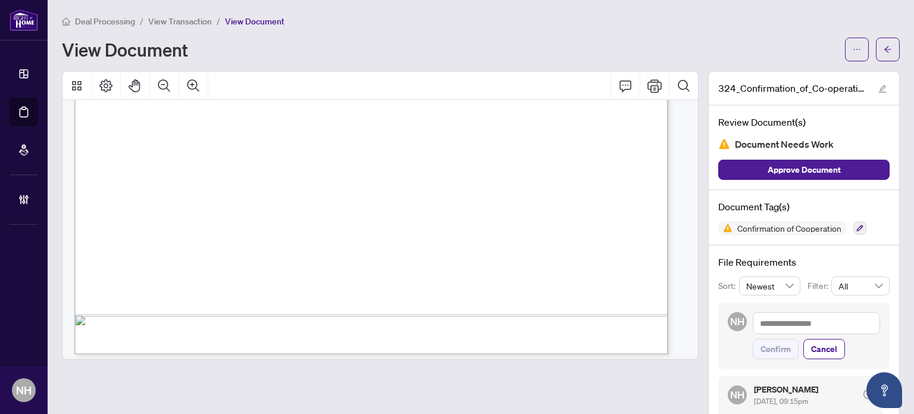
scroll to position [1320, 0]
click at [197, 23] on span "View Transaction" at bounding box center [180, 21] width 64 height 11
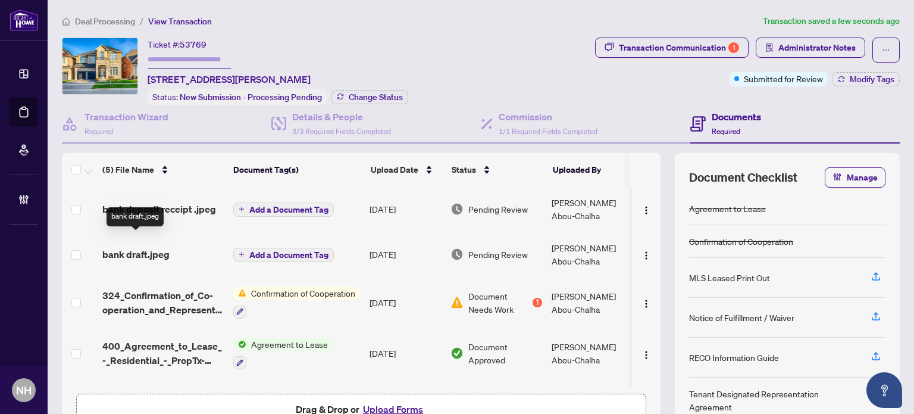
click at [130, 247] on span "bank draft.jpeg" at bounding box center [135, 254] width 67 height 14
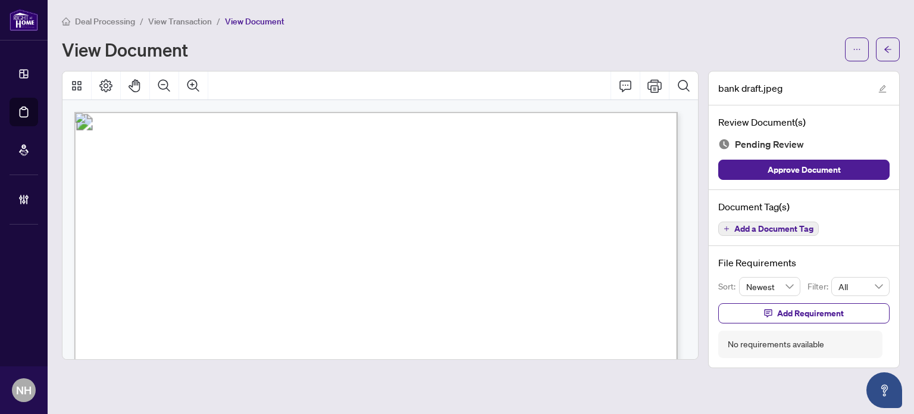
click at [742, 224] on span "Add a Document Tag" at bounding box center [774, 228] width 79 height 8
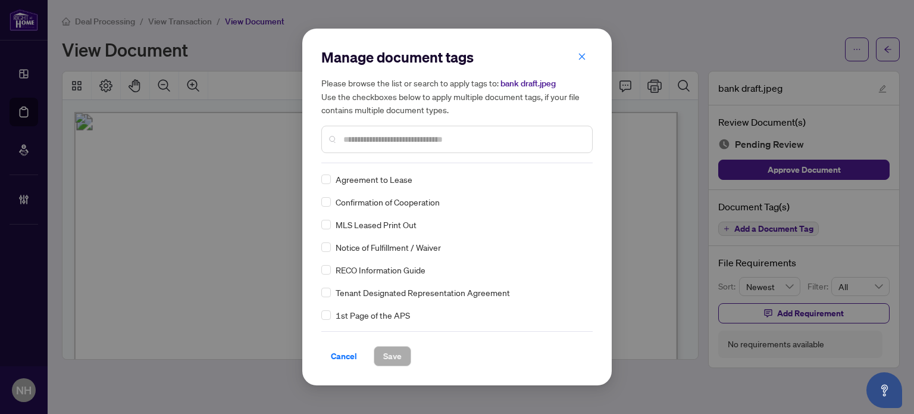
click at [394, 135] on input "text" at bounding box center [462, 139] width 239 height 13
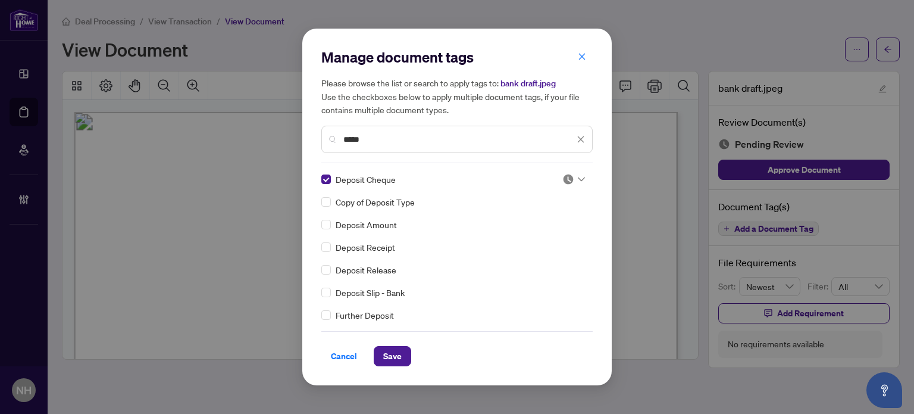
click at [570, 177] on img at bounding box center [568, 179] width 12 height 12
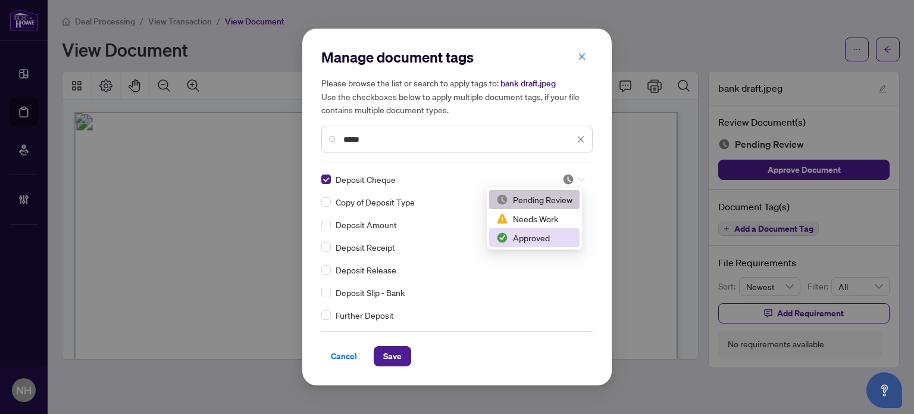
click at [534, 239] on div "Approved" at bounding box center [534, 237] width 76 height 13
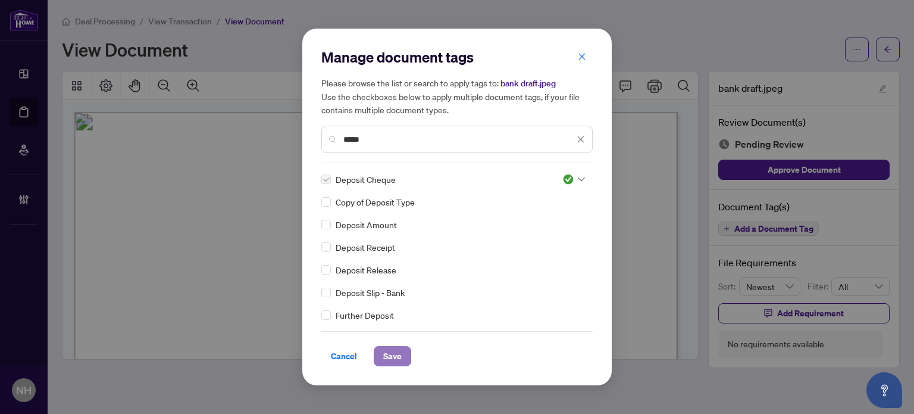
click at [380, 351] on button "Save" at bounding box center [392, 356] width 37 height 20
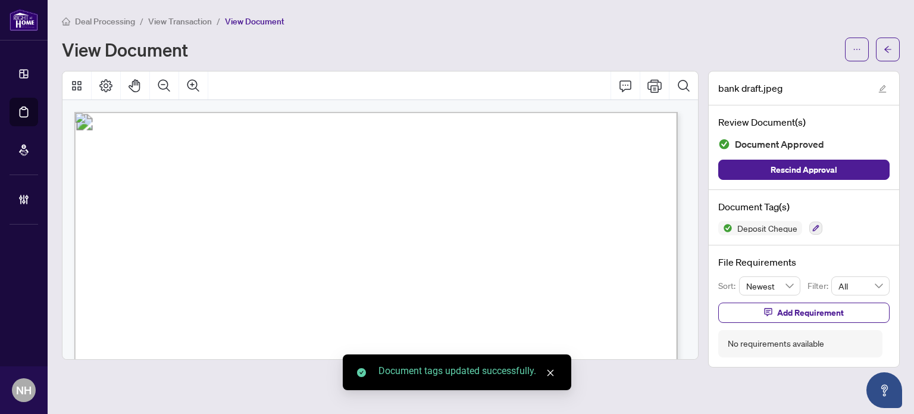
click at [183, 16] on span "View Transaction" at bounding box center [180, 21] width 64 height 11
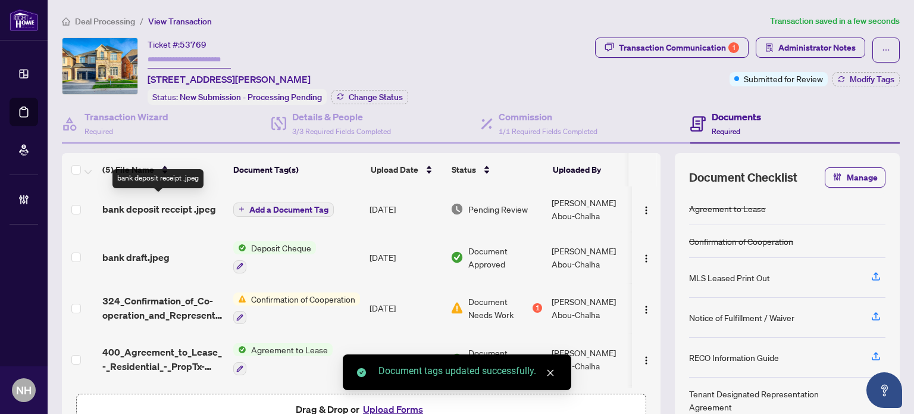
click at [157, 209] on span "bank deposit receipt .jpeg" at bounding box center [159, 209] width 114 height 14
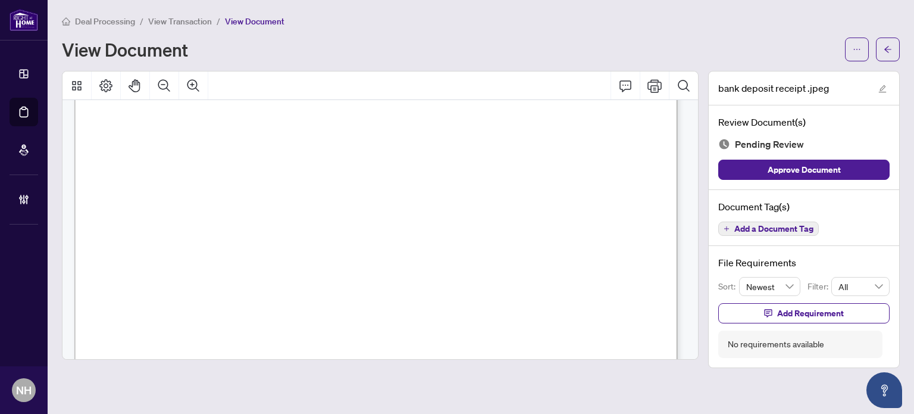
scroll to position [617, 0]
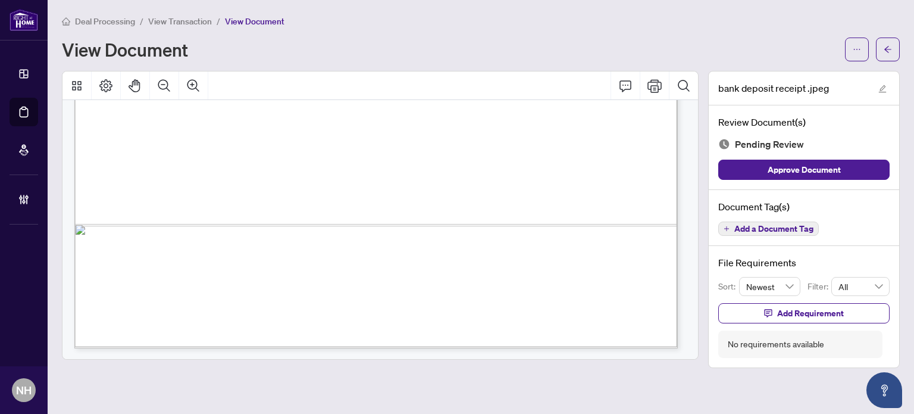
click at [771, 230] on span "Add a Document Tag" at bounding box center [774, 228] width 79 height 8
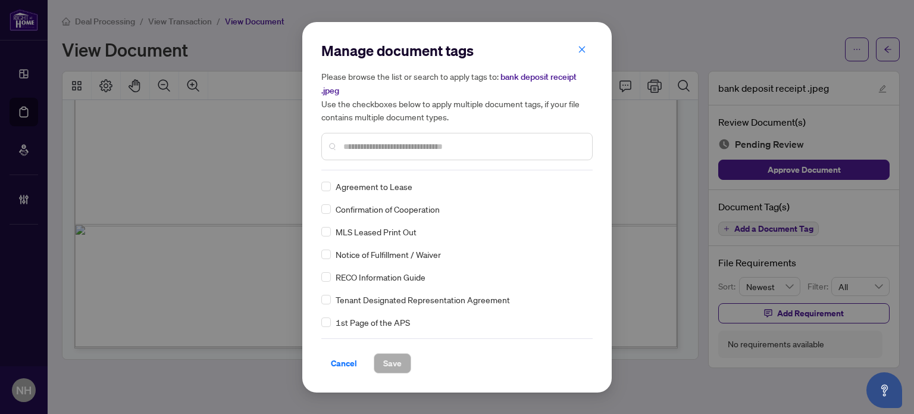
click at [368, 154] on div at bounding box center [456, 146] width 271 height 27
click at [373, 140] on input "text" at bounding box center [462, 146] width 239 height 13
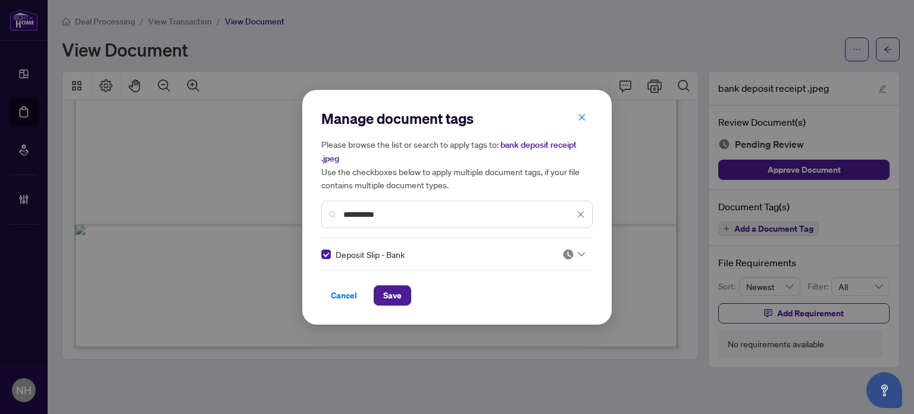
click at [578, 252] on icon at bounding box center [581, 254] width 7 height 5
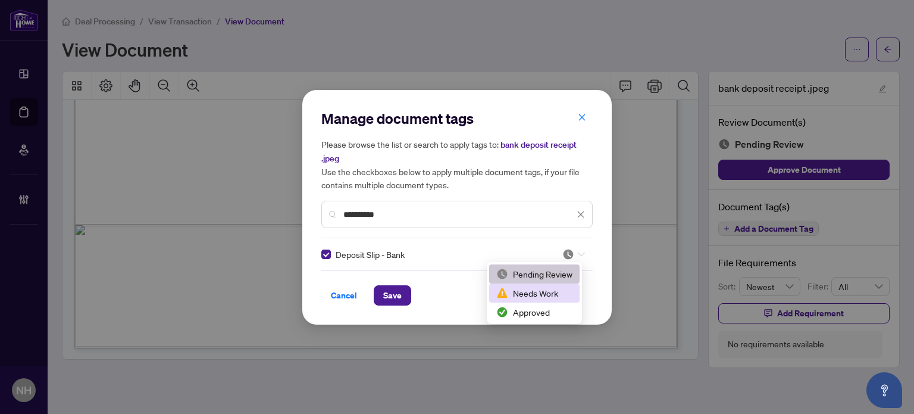
click at [538, 302] on div "Needs Work" at bounding box center [534, 292] width 90 height 19
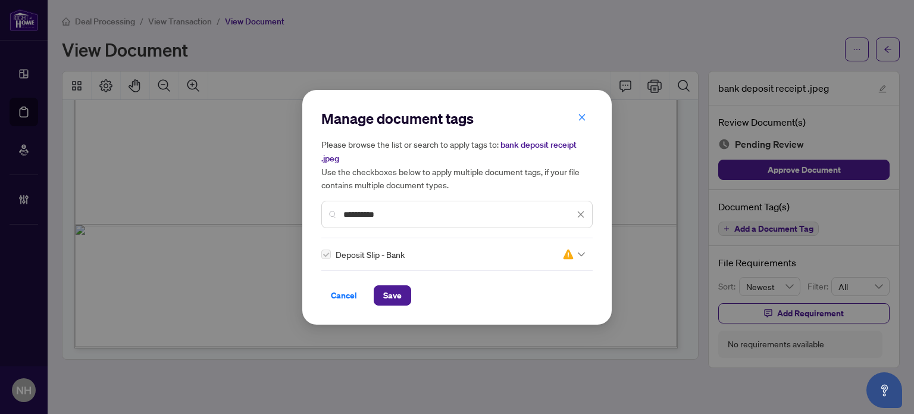
click at [565, 251] on img at bounding box center [568, 254] width 12 height 12
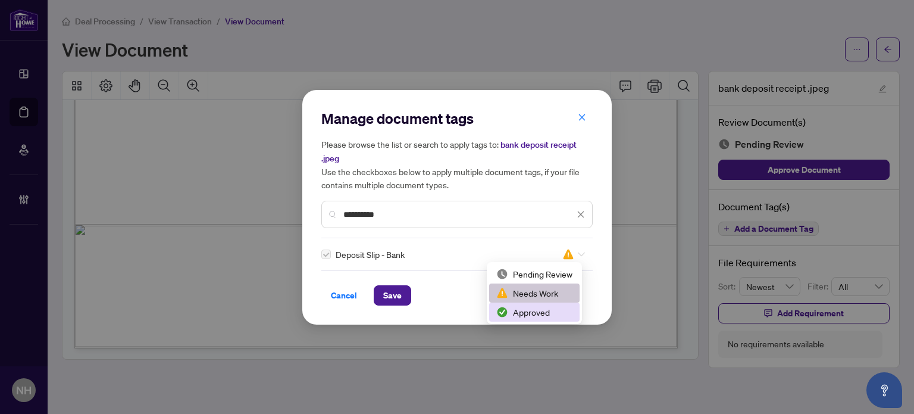
click at [541, 315] on div "Approved" at bounding box center [534, 311] width 76 height 13
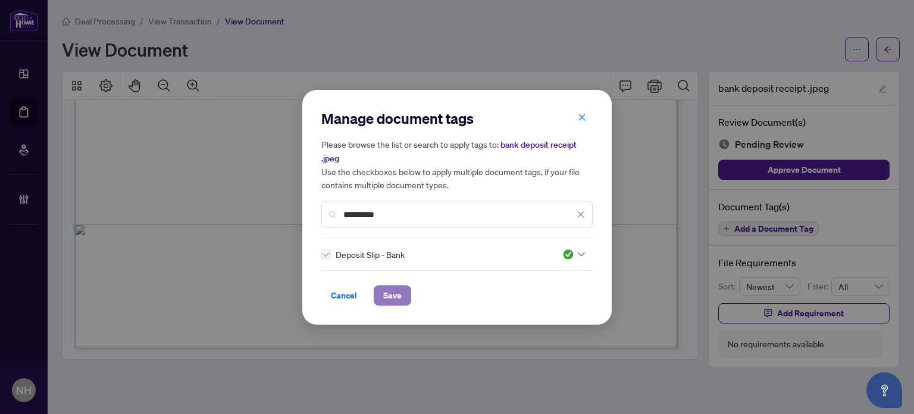
click at [395, 295] on span "Save" at bounding box center [392, 295] width 18 height 19
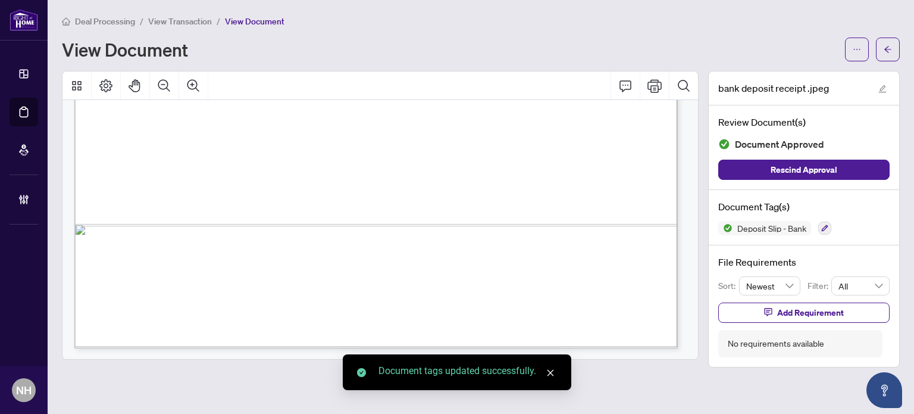
click at [176, 17] on span "View Transaction" at bounding box center [180, 21] width 64 height 11
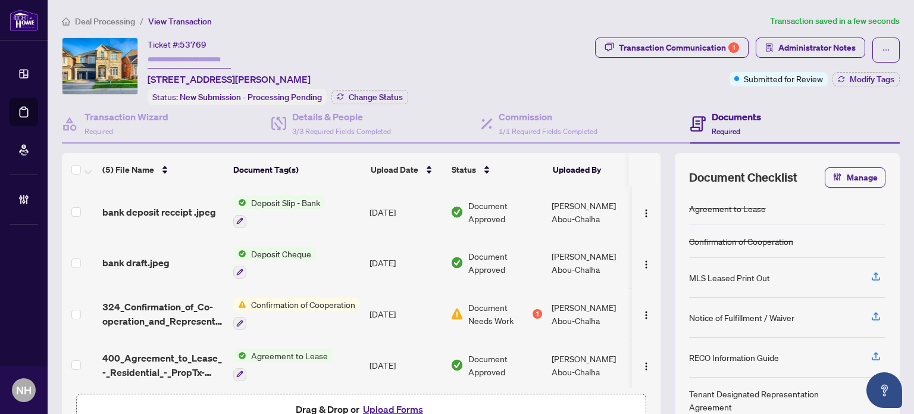
scroll to position [53, 0]
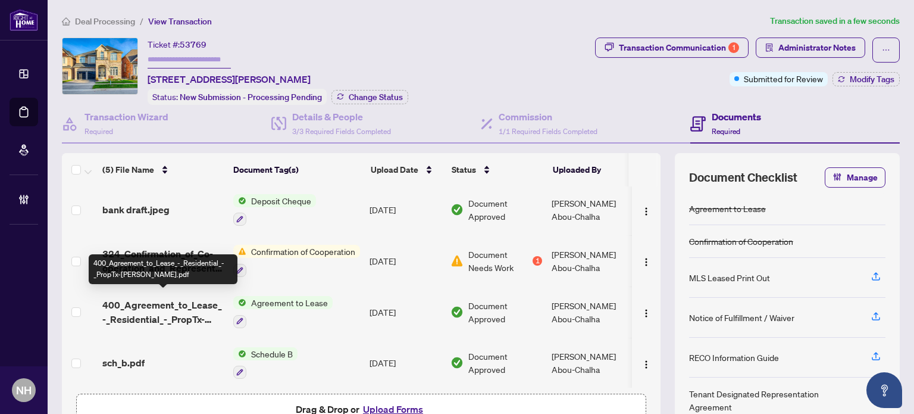
click at [191, 298] on span "400_Agreement_to_Lease_-_Residential_-_PropTx-OREA.pdf" at bounding box center [162, 312] width 121 height 29
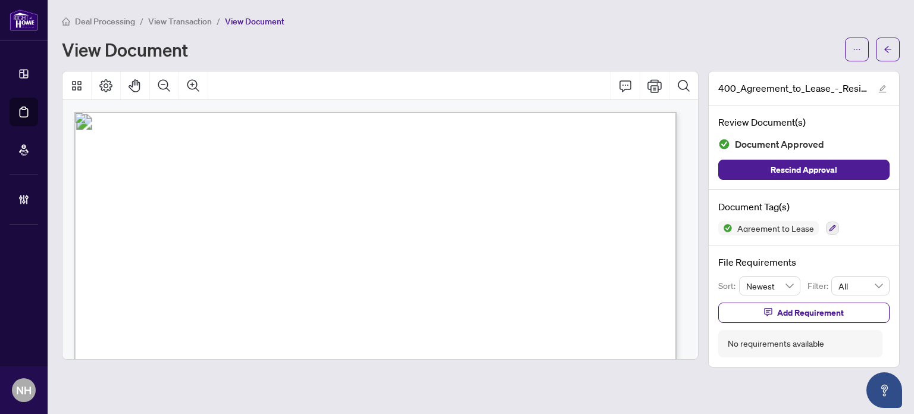
scroll to position [60, 0]
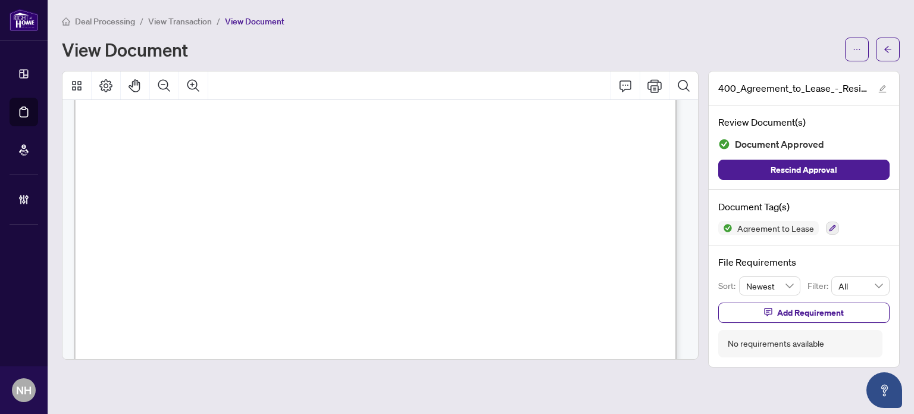
click at [190, 16] on span "View Transaction" at bounding box center [180, 21] width 64 height 11
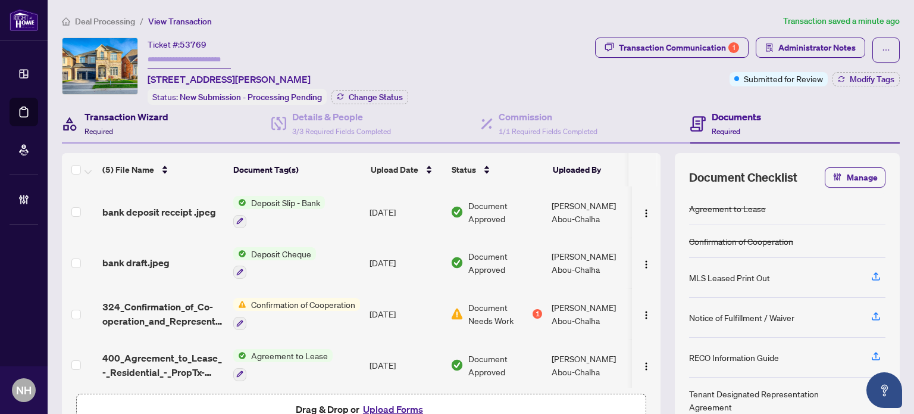
click at [146, 123] on div "Transaction Wizard Required" at bounding box center [127, 124] width 84 height 28
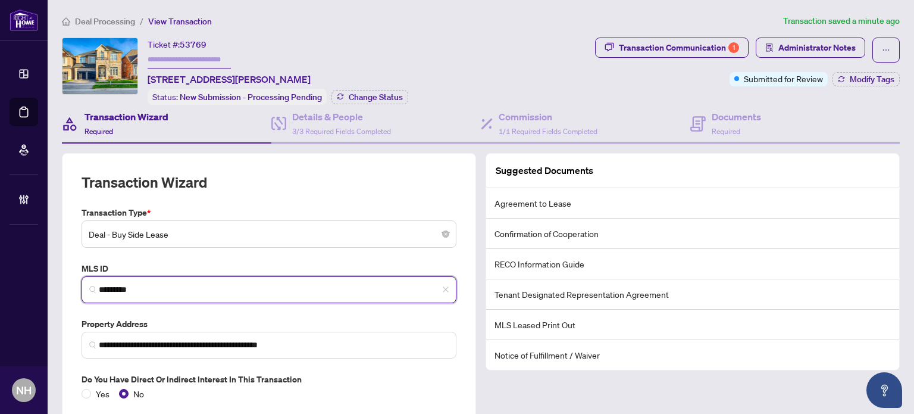
drag, startPoint x: 147, startPoint y: 281, endPoint x: 60, endPoint y: 259, distance: 89.7
click at [59, 260] on div "**********" at bounding box center [269, 286] width 424 height 267
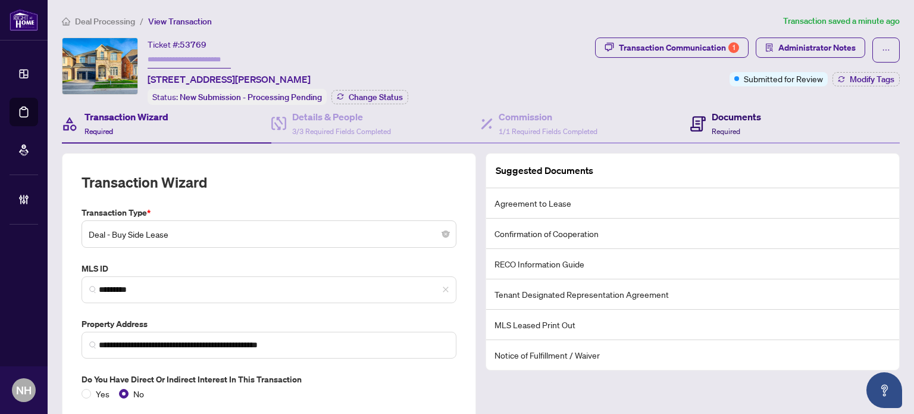
click at [739, 114] on h4 "Documents" at bounding box center [736, 117] width 49 height 14
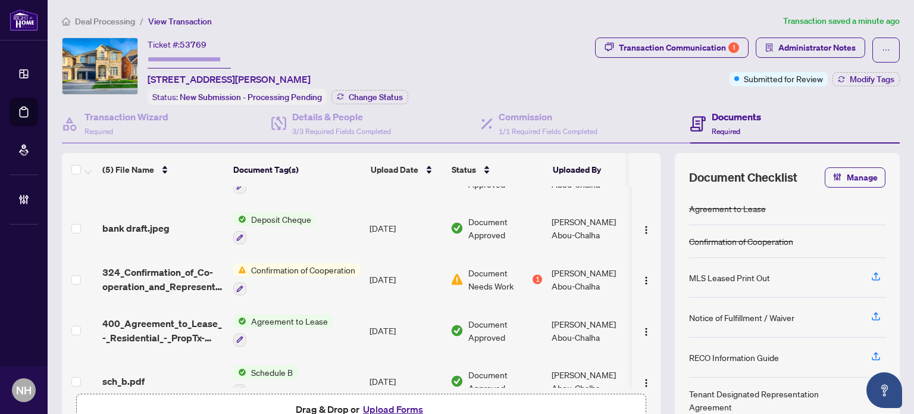
scroll to position [53, 0]
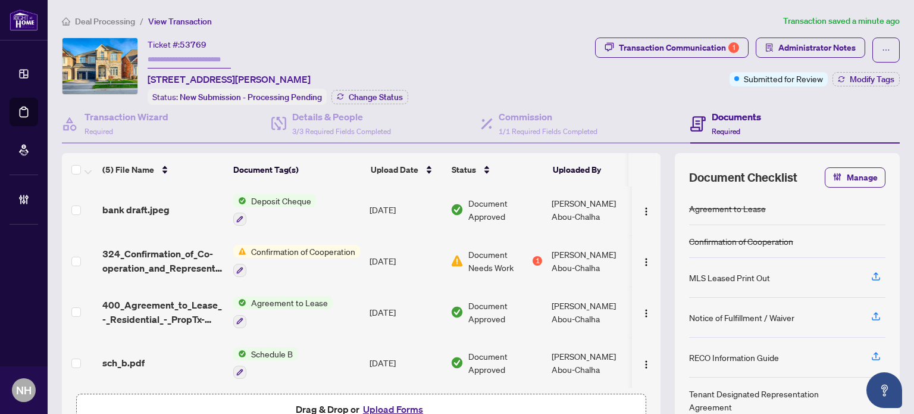
click at [164, 310] on span "400_Agreement_to_Lease_-_Residential_-_PropTx-OREA.pdf" at bounding box center [162, 312] width 121 height 29
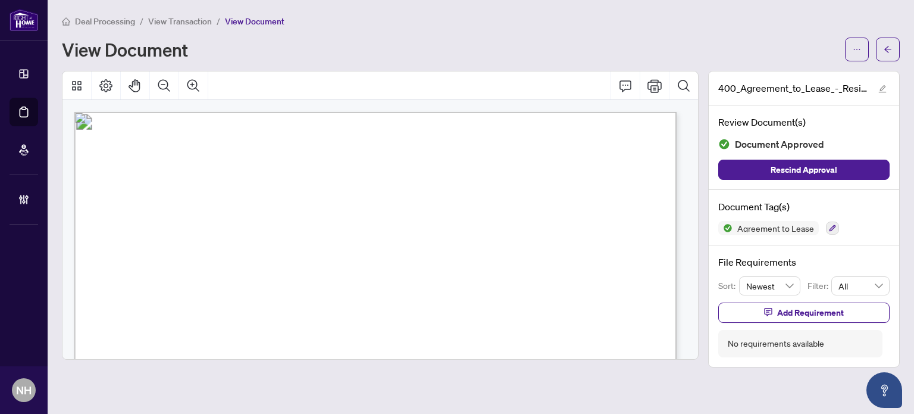
click at [186, 23] on span "View Transaction" at bounding box center [180, 21] width 64 height 11
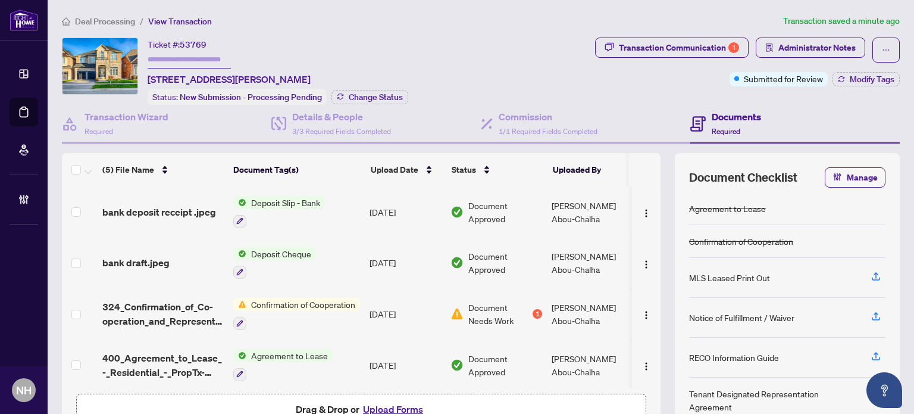
click at [140, 309] on span "324_Confirmation_of_Co-operation_and_Representation_-_Tenant_Landlord_-_PropTx-…" at bounding box center [162, 313] width 121 height 29
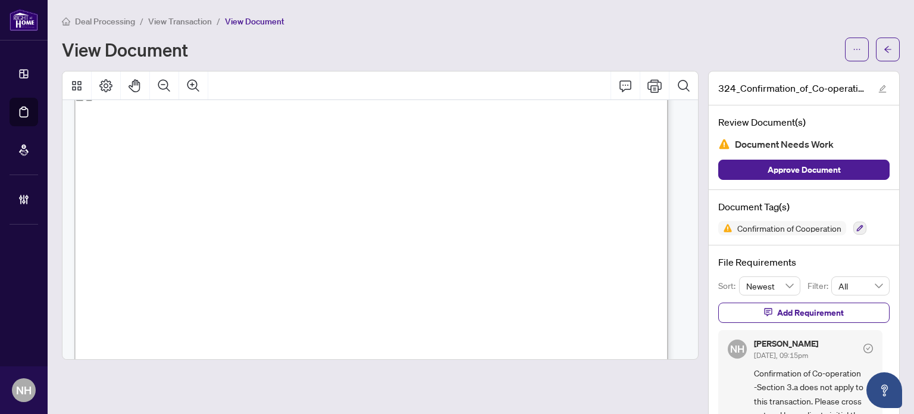
scroll to position [833, 0]
click at [599, 413] on html "Dashboard Deal Processing Mortgage Referrals Brokerage Management NH Nazia Hoss…" at bounding box center [457, 207] width 914 height 414
click at [205, 20] on span "View Transaction" at bounding box center [180, 21] width 64 height 11
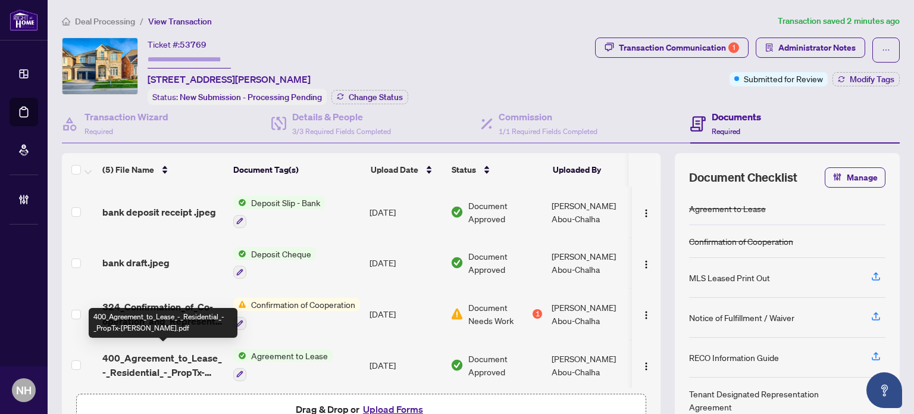
click at [181, 368] on span "400_Agreement_to_Lease_-_Residential_-_PropTx-OREA.pdf" at bounding box center [162, 365] width 121 height 29
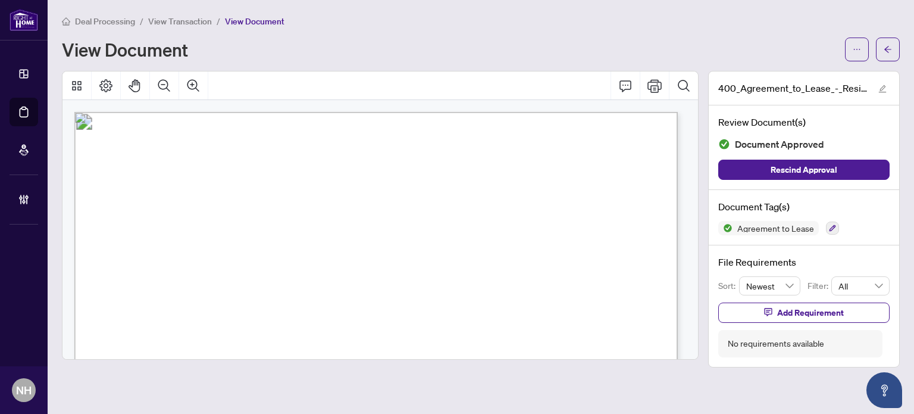
click at [188, 20] on span "View Transaction" at bounding box center [180, 21] width 64 height 11
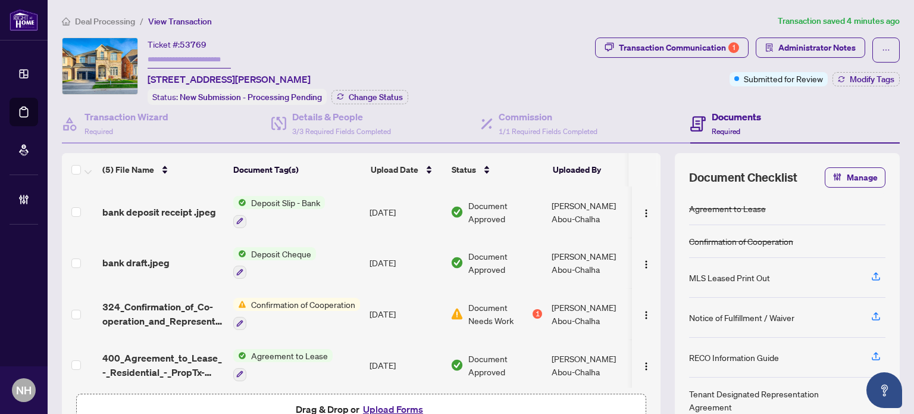
click at [151, 321] on span "324_Confirmation_of_Co-operation_and_Representation_-_Tenant_Landlord_-_PropTx-…" at bounding box center [162, 313] width 121 height 29
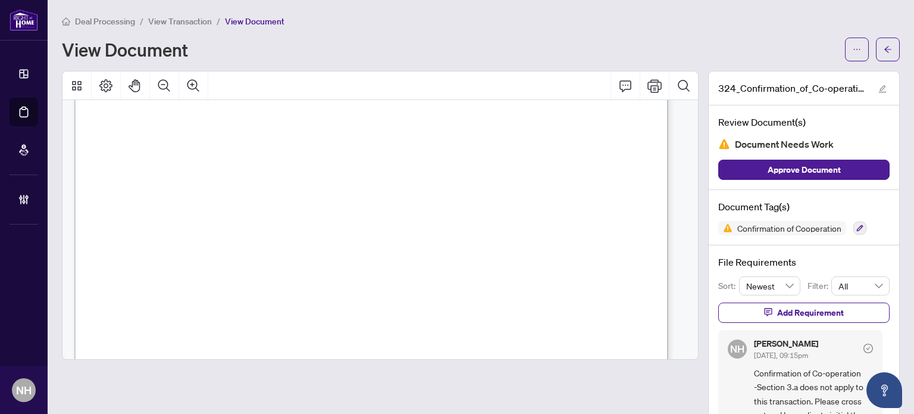
scroll to position [833, 0]
click at [165, 21] on span "View Transaction" at bounding box center [180, 21] width 64 height 11
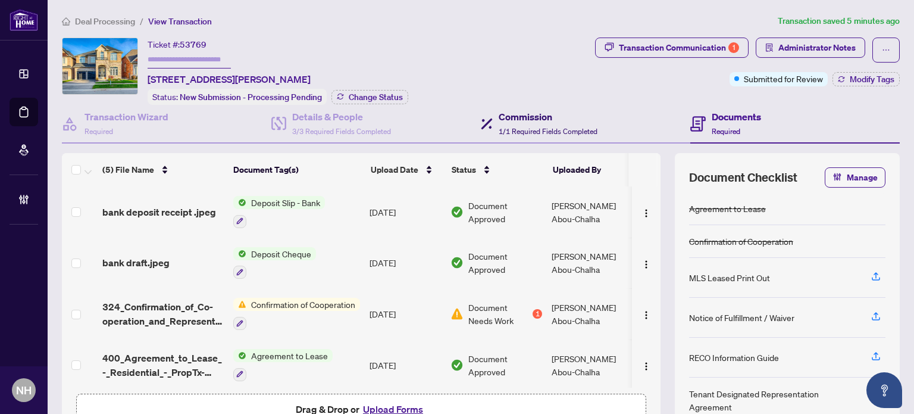
click at [529, 123] on div "Commission 1/1 Required Fields Completed" at bounding box center [548, 124] width 99 height 28
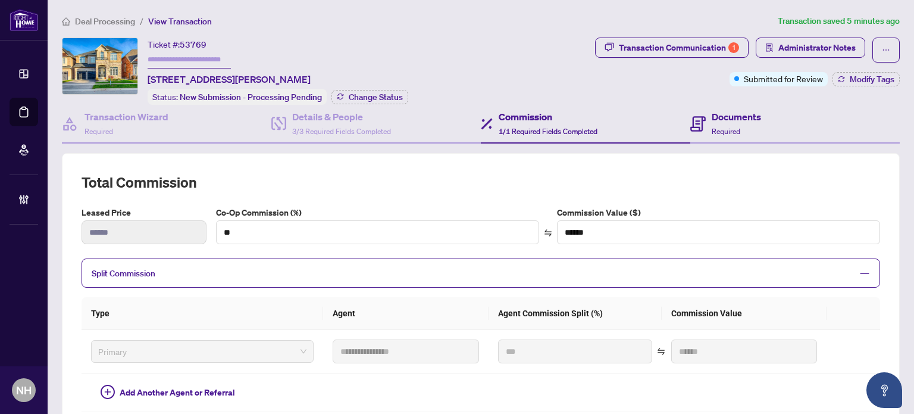
drag, startPoint x: 751, startPoint y: 147, endPoint x: 745, endPoint y: 124, distance: 24.0
click at [751, 145] on div "**********" at bounding box center [481, 419] width 838 height 628
click at [745, 121] on h4 "Documents" at bounding box center [736, 117] width 49 height 14
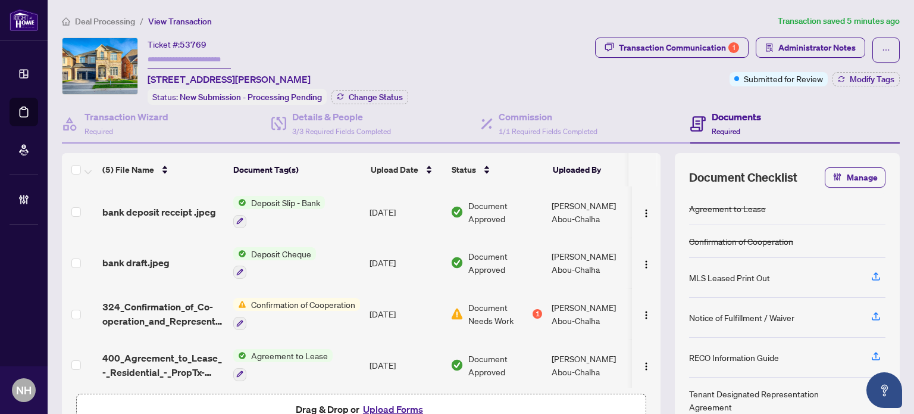
click at [186, 352] on span "400_Agreement_to_Lease_-_Residential_-_PropTx-OREA.pdf" at bounding box center [162, 365] width 121 height 29
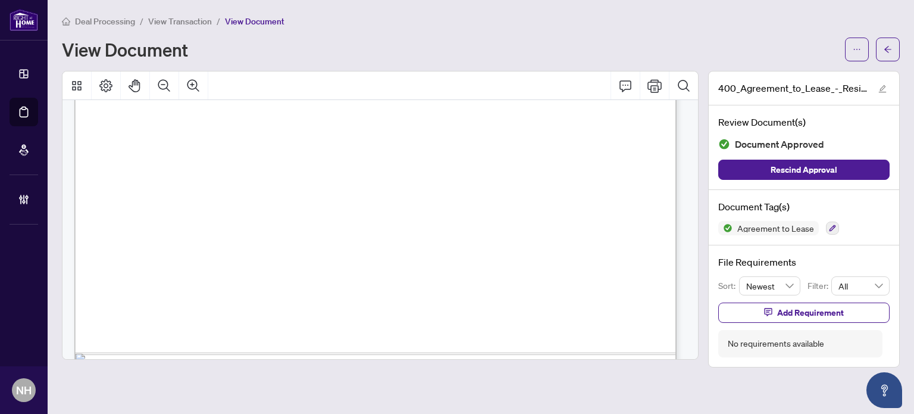
scroll to position [3740, 0]
click at [205, 12] on main "Deal Processing / View Transaction / View Document View Document 400_Agreement_…" at bounding box center [481, 207] width 867 height 414
click at [207, 24] on span "View Transaction" at bounding box center [180, 21] width 64 height 11
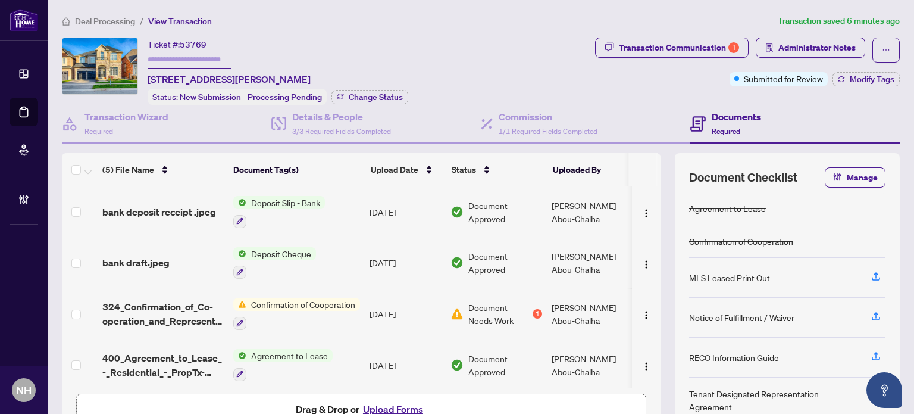
click at [381, 401] on button "Upload Forms" at bounding box center [393, 408] width 67 height 15
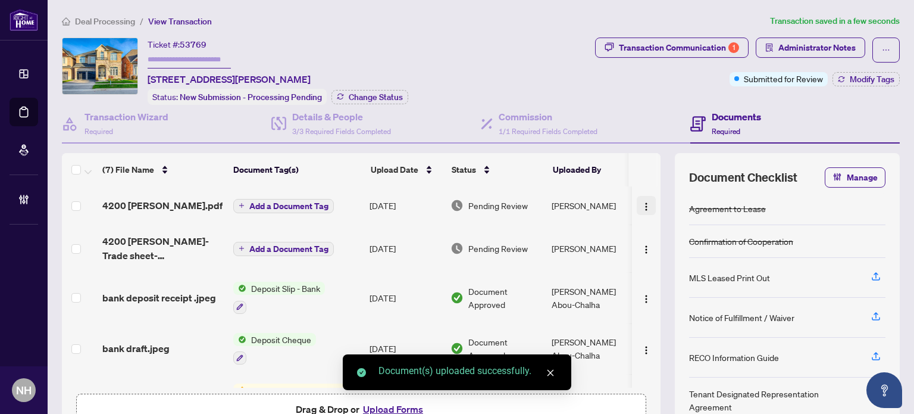
click at [642, 202] on img "button" at bounding box center [647, 207] width 10 height 10
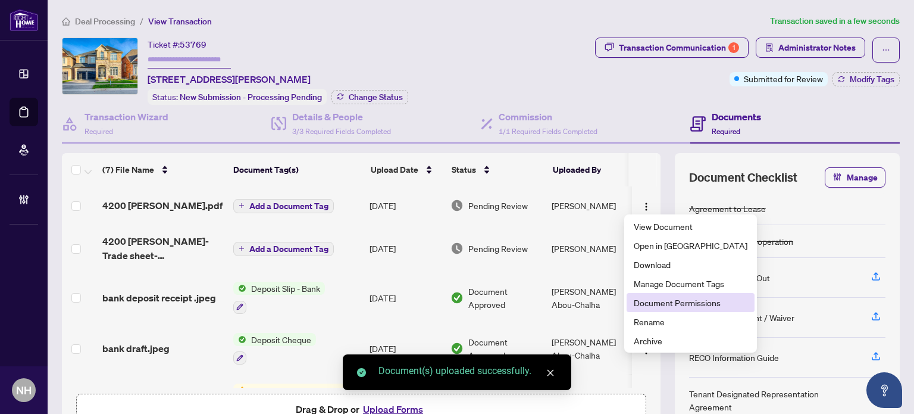
click at [640, 300] on span "Document Permissions" at bounding box center [691, 302] width 114 height 13
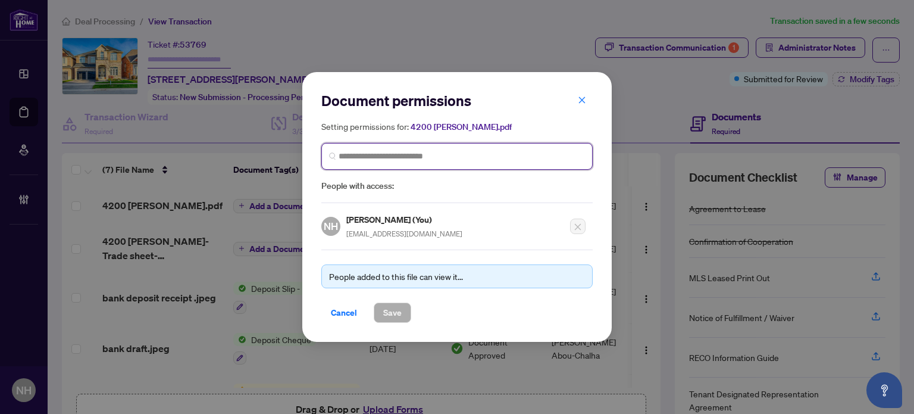
click at [369, 152] on input "search" at bounding box center [462, 156] width 246 height 12
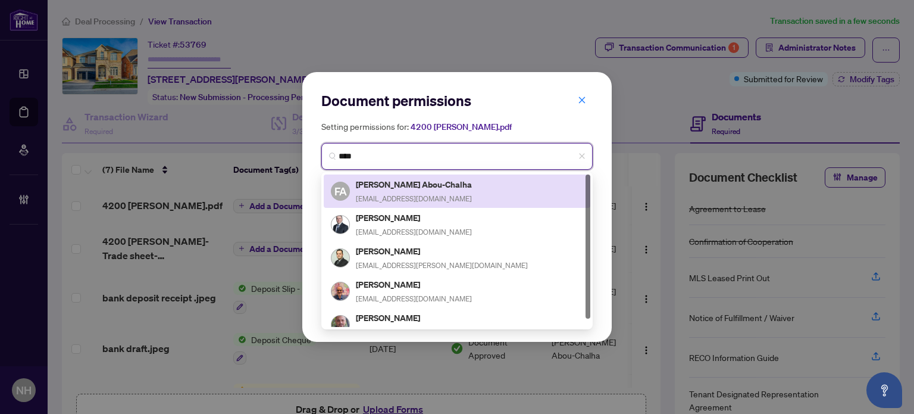
click at [387, 184] on h5 "Fadi Abou-Chalha" at bounding box center [415, 184] width 118 height 14
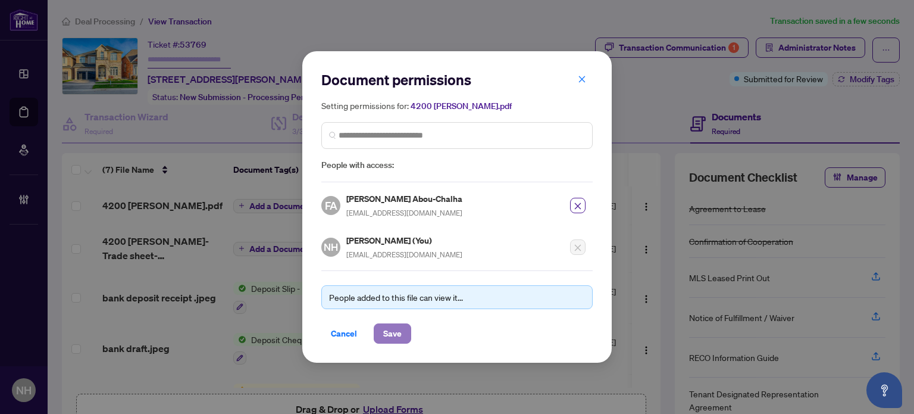
click at [385, 330] on span "Save" at bounding box center [392, 333] width 18 height 19
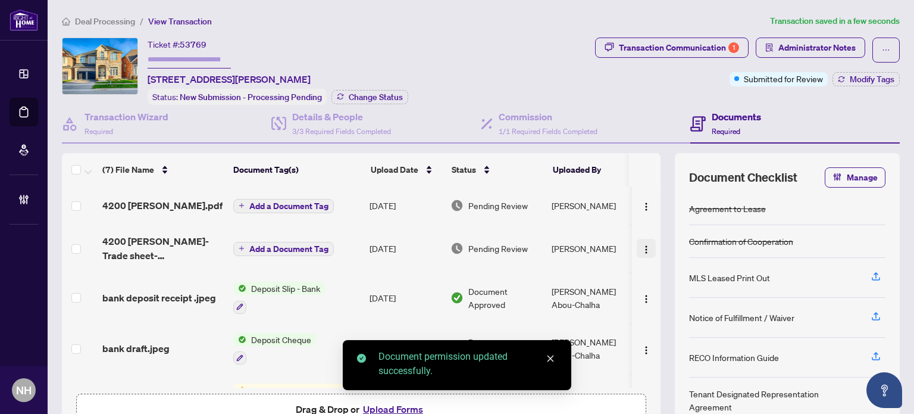
click at [642, 246] on img "button" at bounding box center [647, 250] width 10 height 10
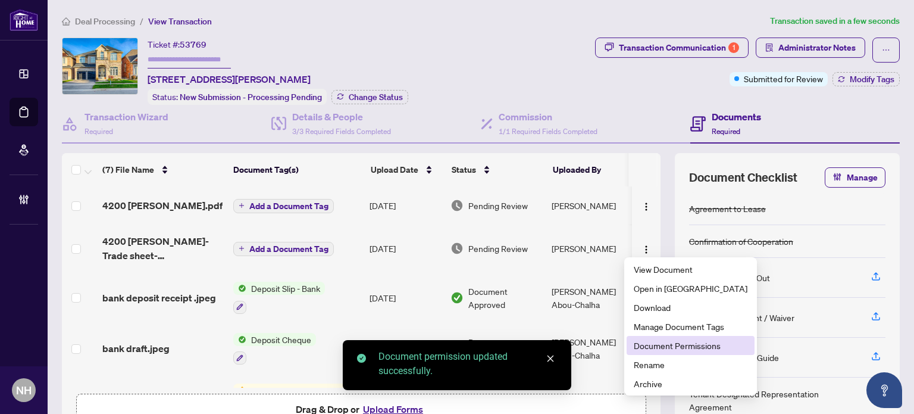
click at [648, 346] on span "Document Permissions" at bounding box center [691, 345] width 114 height 13
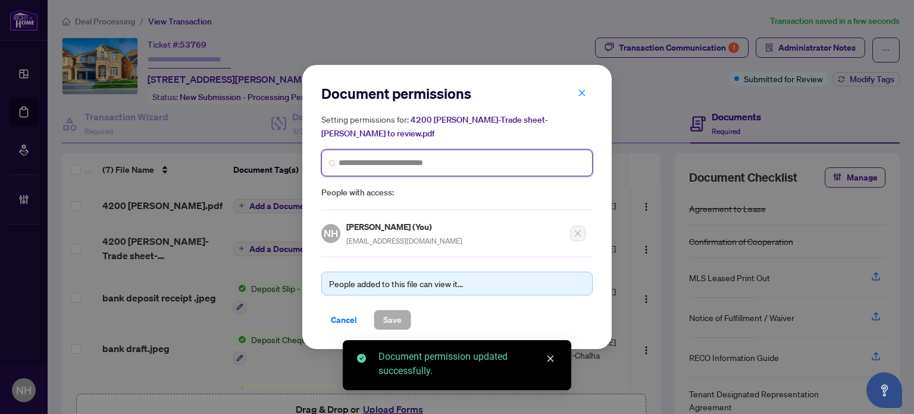
click at [408, 160] on input "search" at bounding box center [462, 163] width 246 height 12
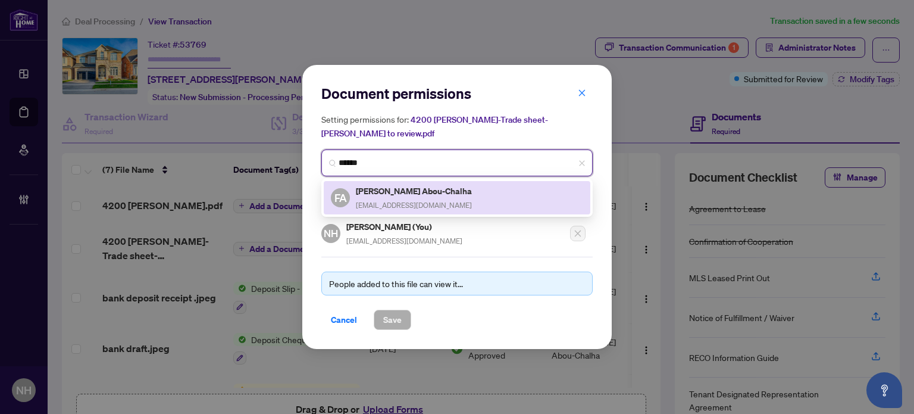
click at [381, 191] on div "Fadi Abou-Chalha fadyac@gmail.com" at bounding box center [415, 197] width 118 height 27
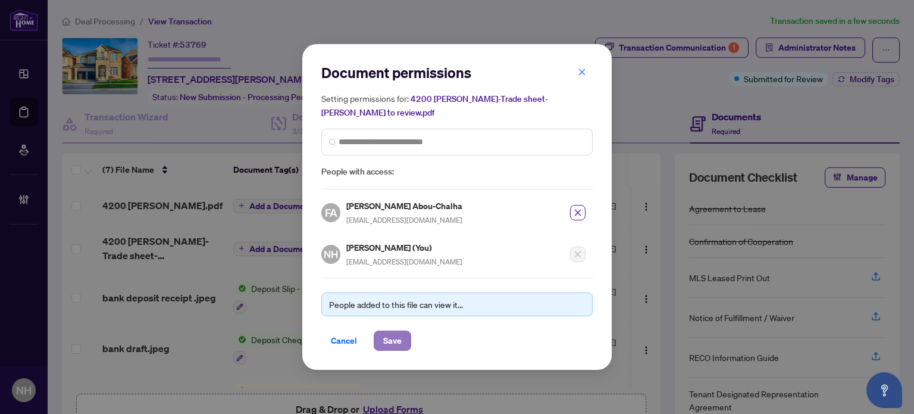
click at [386, 331] on span "Save" at bounding box center [392, 340] width 18 height 19
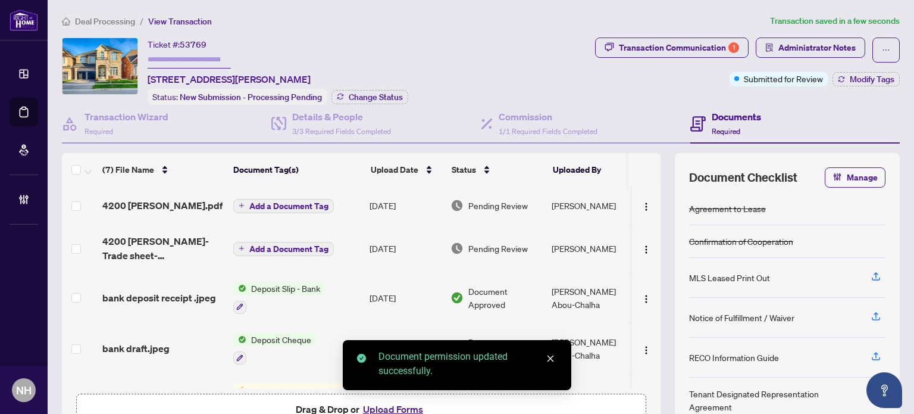
click at [274, 202] on span "Add a Document Tag" at bounding box center [288, 206] width 79 height 8
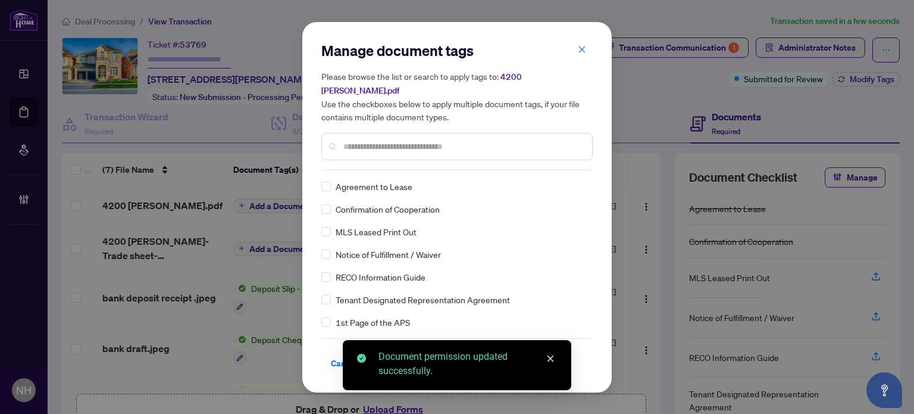
click at [376, 146] on div at bounding box center [456, 146] width 271 height 27
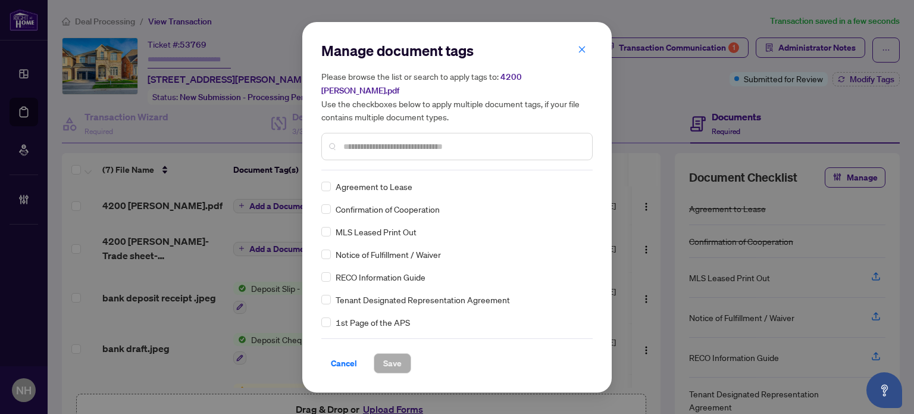
click at [370, 140] on input "text" at bounding box center [462, 146] width 239 height 13
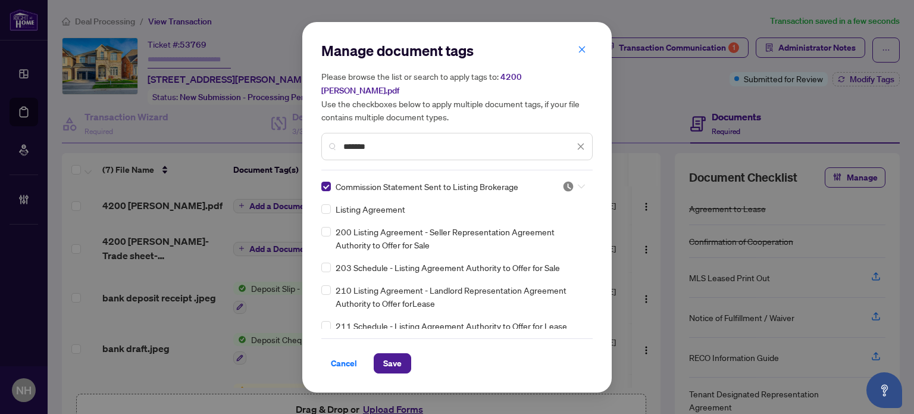
click at [574, 180] on div at bounding box center [573, 186] width 23 height 12
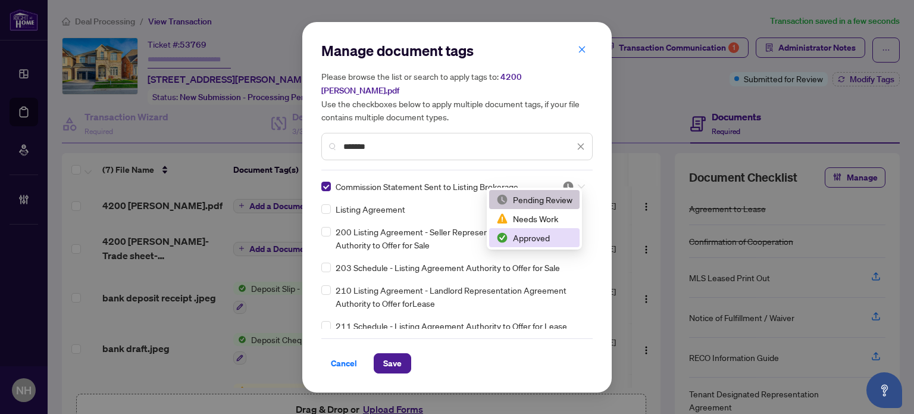
click at [539, 232] on div "Approved" at bounding box center [534, 237] width 76 height 13
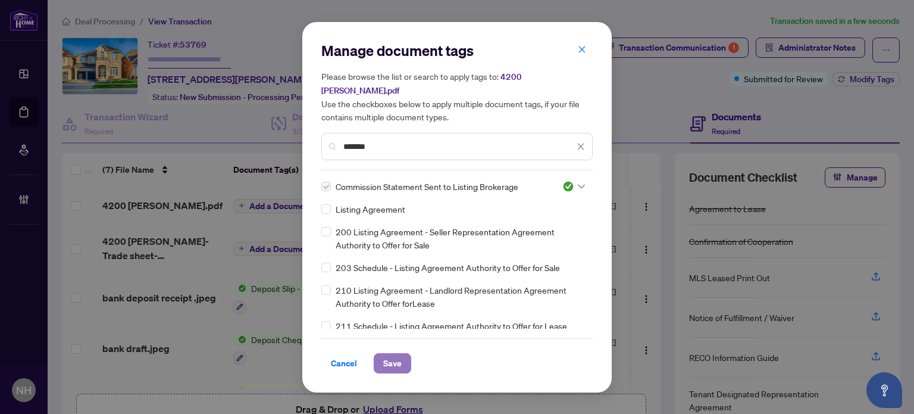
click at [394, 354] on span "Save" at bounding box center [392, 363] width 18 height 19
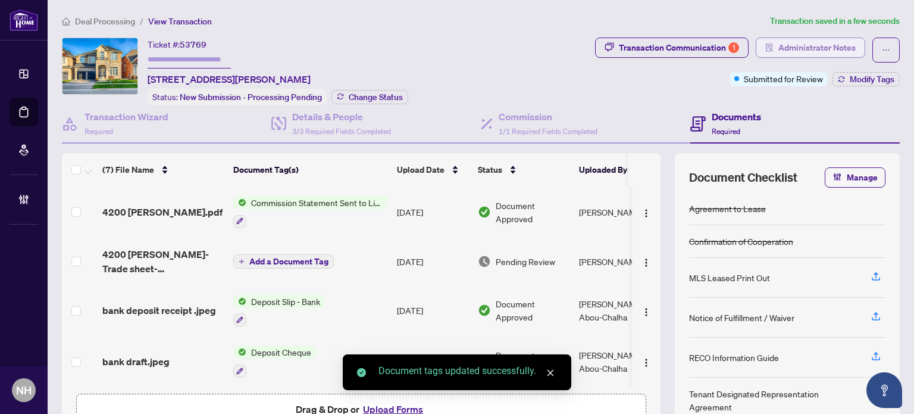
click at [798, 42] on span "Administrator Notes" at bounding box center [817, 47] width 77 height 19
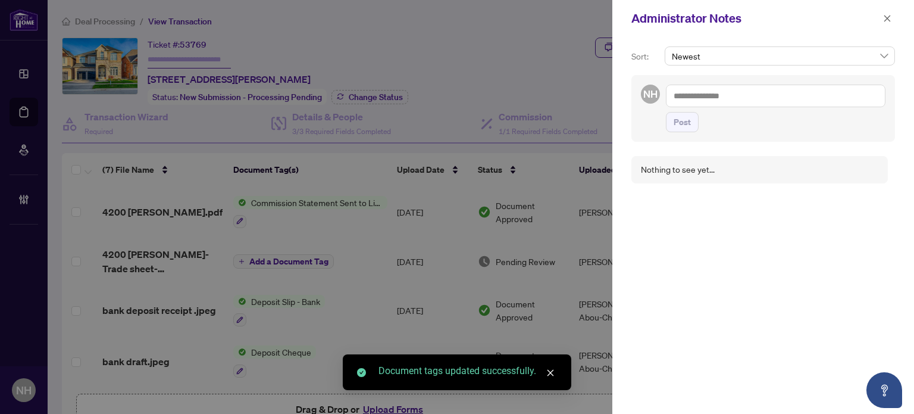
click at [741, 97] on textarea at bounding box center [776, 96] width 220 height 23
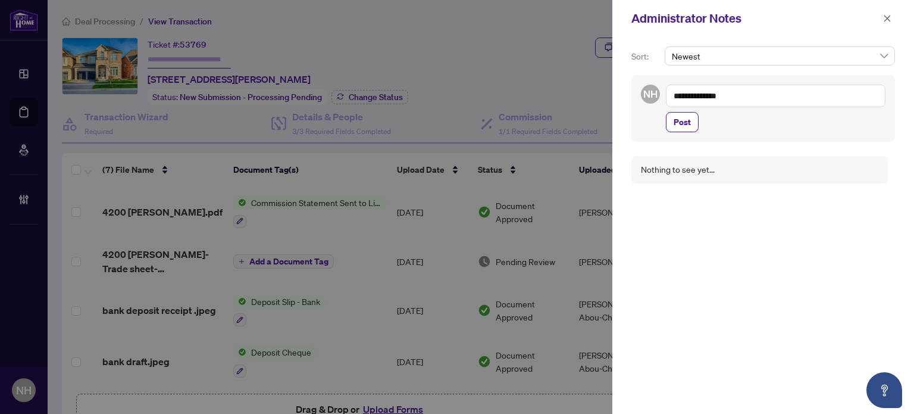
paste textarea "**********"
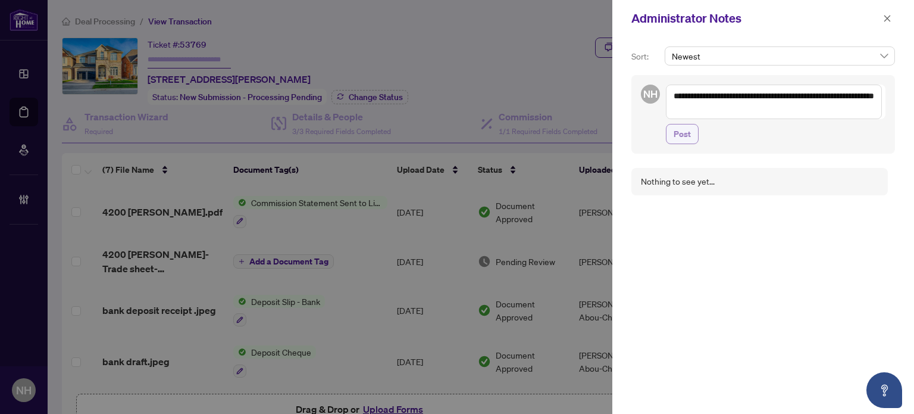
click at [680, 139] on span "Post" at bounding box center [682, 133] width 17 height 19
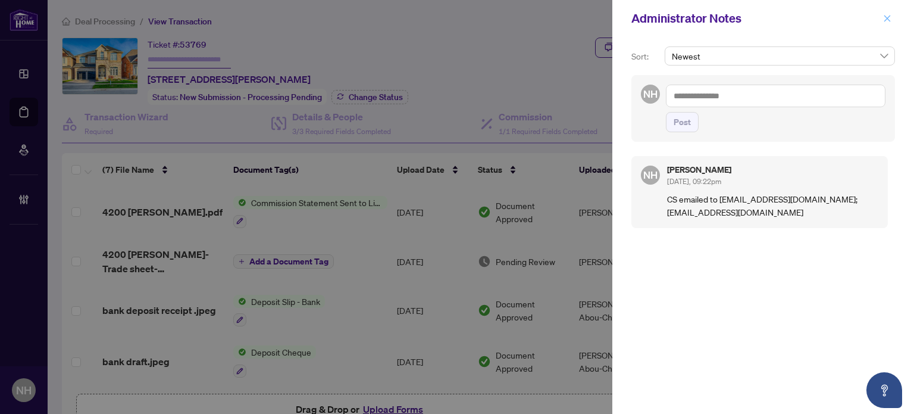
click at [886, 14] on icon "close" at bounding box center [887, 18] width 8 height 8
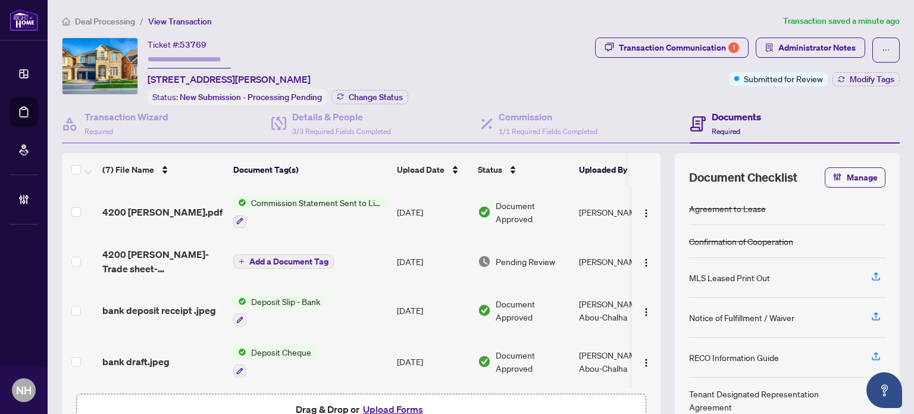
click at [214, 58] on input "text" at bounding box center [189, 59] width 83 height 17
paste input "*******"
click at [400, 41] on div "Ticket #: 53769 ******* 4200 Fuller Cres, Burlington, Ontario L7M 0M5, Canada S…" at bounding box center [278, 70] width 261 height 67
click at [390, 99] on span "Change Status" at bounding box center [376, 97] width 54 height 8
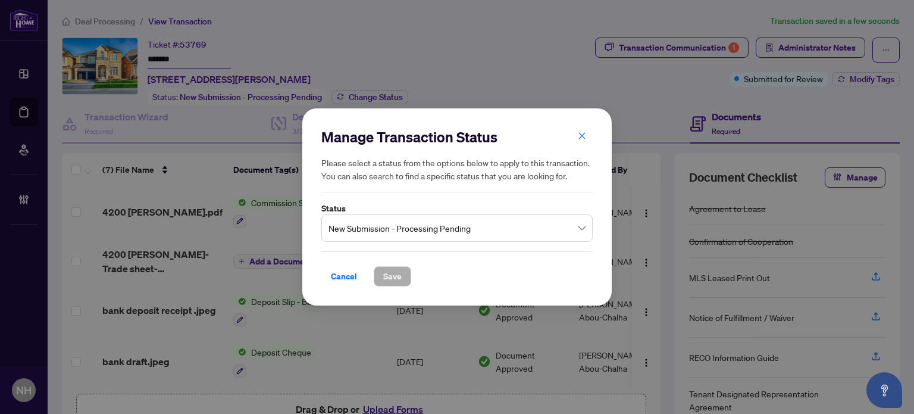
click at [466, 234] on span "New Submission - Processing Pending" at bounding box center [457, 228] width 257 height 23
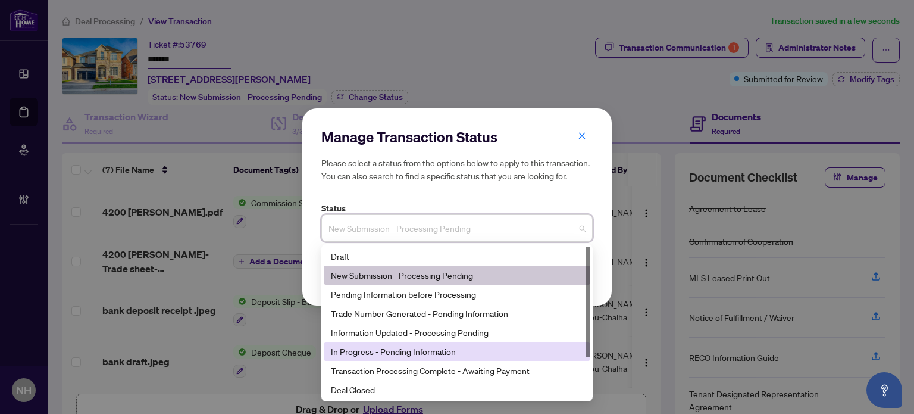
click at [413, 350] on div "In Progress - Pending Information" at bounding box center [457, 351] width 252 height 13
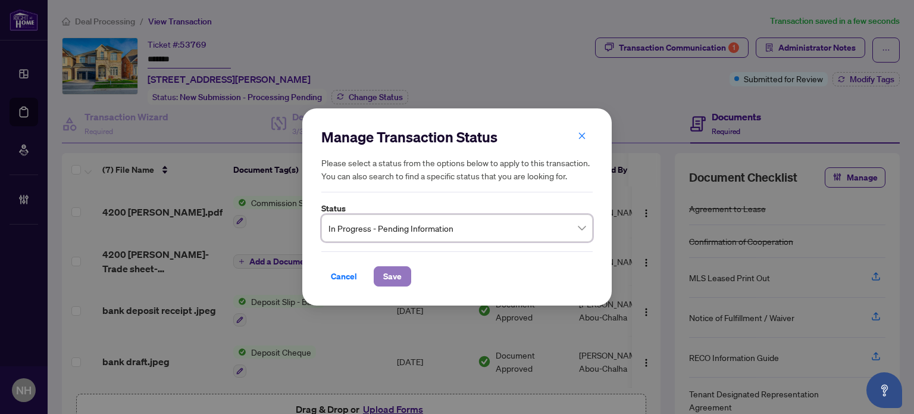
click at [395, 276] on span "Save" at bounding box center [392, 276] width 18 height 19
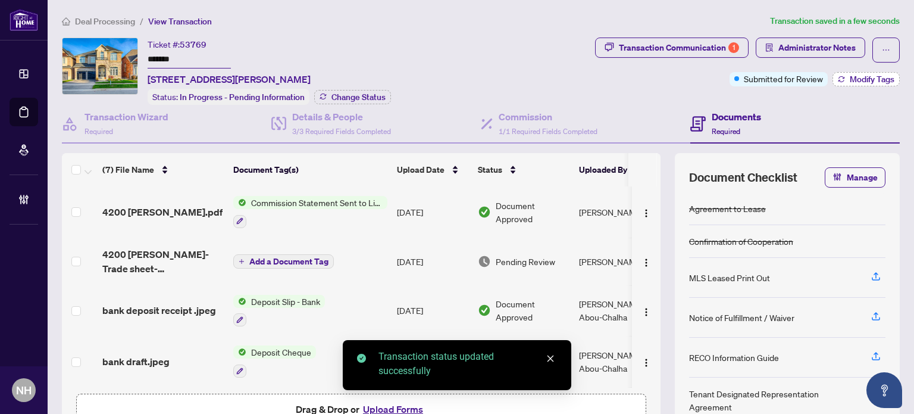
click at [864, 75] on span "Modify Tags" at bounding box center [872, 79] width 45 height 8
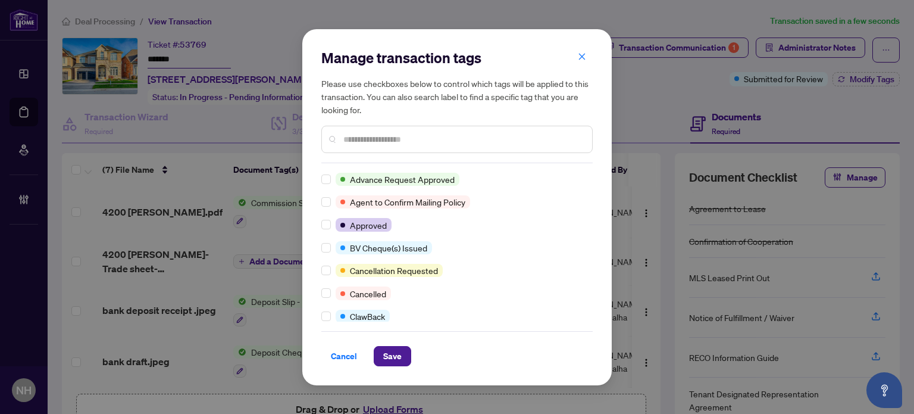
click at [384, 129] on div at bounding box center [456, 139] width 271 height 27
click at [386, 142] on input "text" at bounding box center [462, 139] width 239 height 13
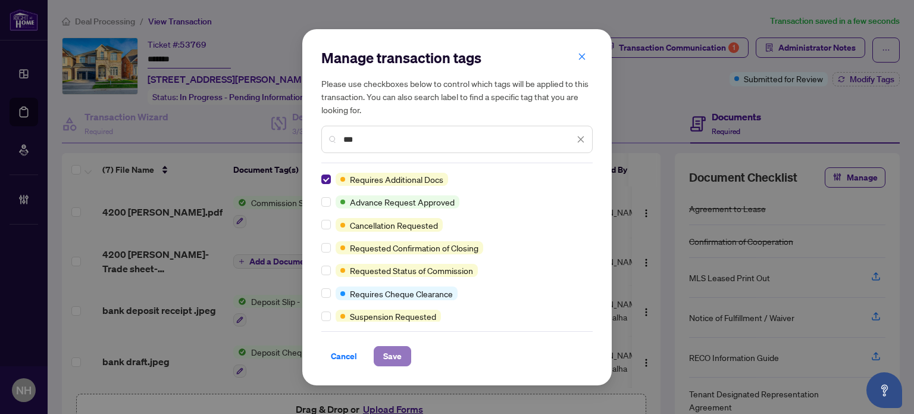
drag, startPoint x: 393, startPoint y: 352, endPoint x: 404, endPoint y: 353, distance: 10.7
click at [393, 353] on span "Save" at bounding box center [392, 355] width 18 height 19
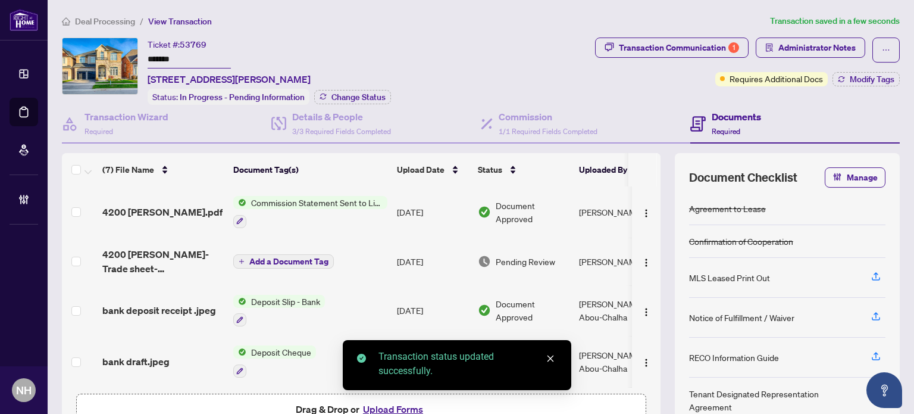
click at [847, 176] on span "Manage" at bounding box center [862, 177] width 31 height 19
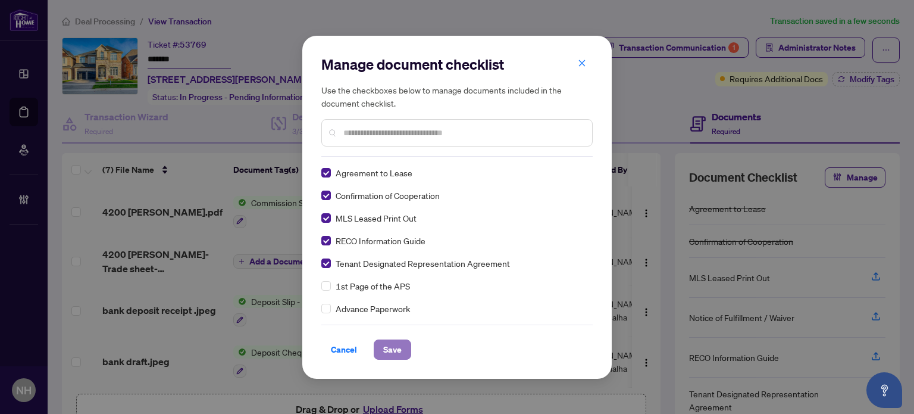
click at [391, 343] on span "Save" at bounding box center [392, 349] width 18 height 19
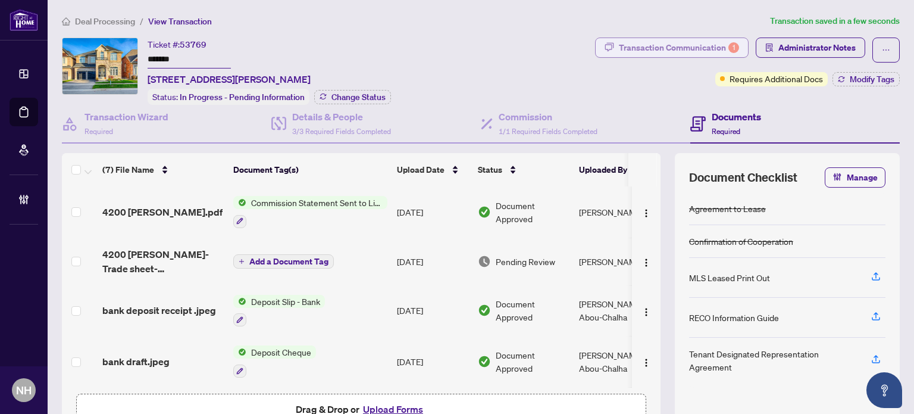
click at [679, 48] on div "Transaction Communication 1" at bounding box center [679, 47] width 120 height 19
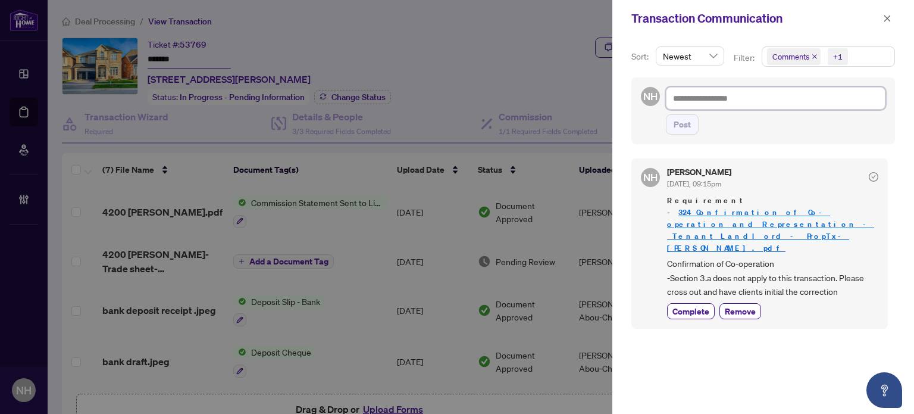
click at [751, 96] on textarea at bounding box center [776, 98] width 220 height 23
paste textarea "**********"
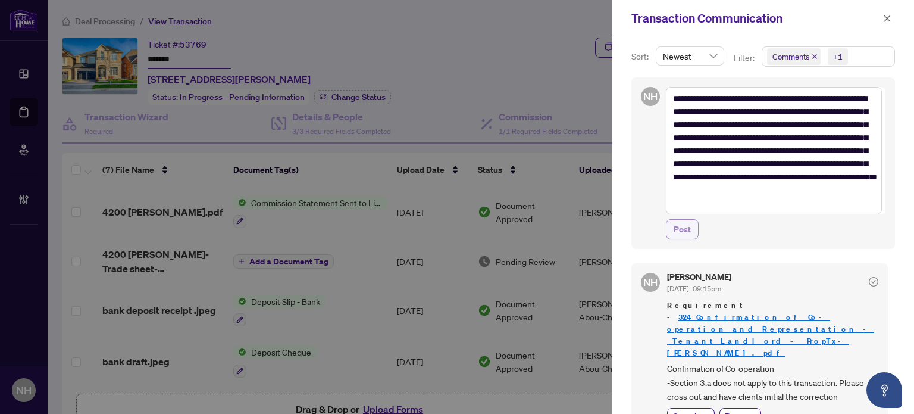
click at [674, 228] on span "Post" at bounding box center [682, 229] width 17 height 19
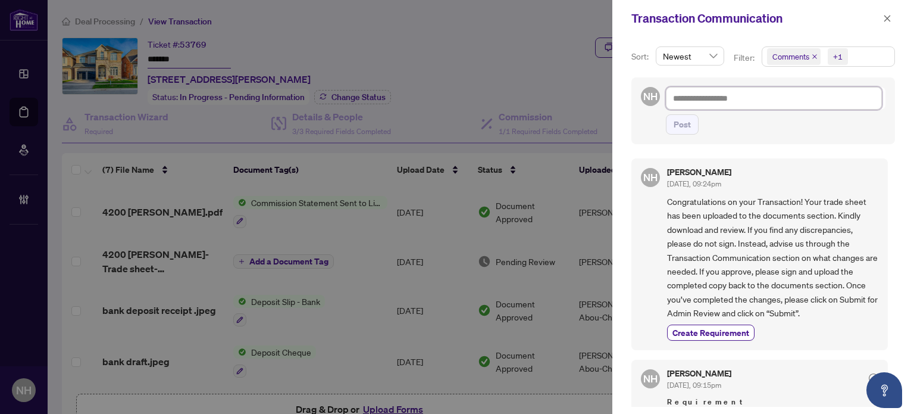
click at [681, 93] on textarea at bounding box center [774, 98] width 216 height 23
paste textarea "**********"
drag, startPoint x: 682, startPoint y: 126, endPoint x: 679, endPoint y: 132, distance: 6.4
click at [682, 127] on span "Post" at bounding box center [682, 124] width 17 height 19
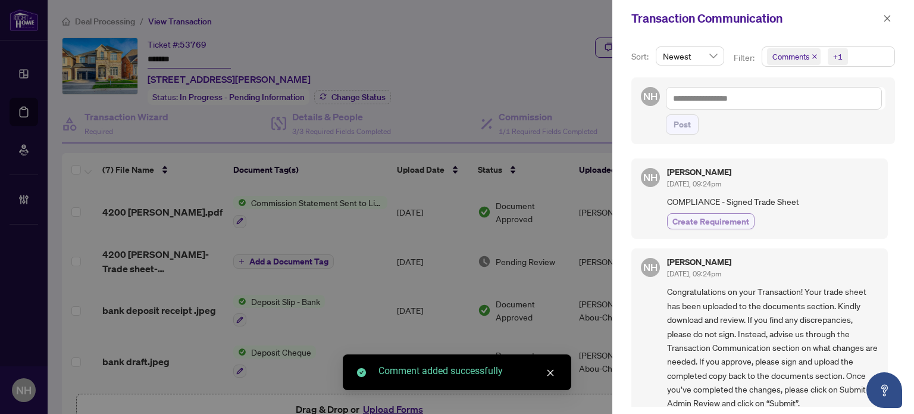
click at [723, 222] on span "Create Requirement" at bounding box center [711, 221] width 77 height 12
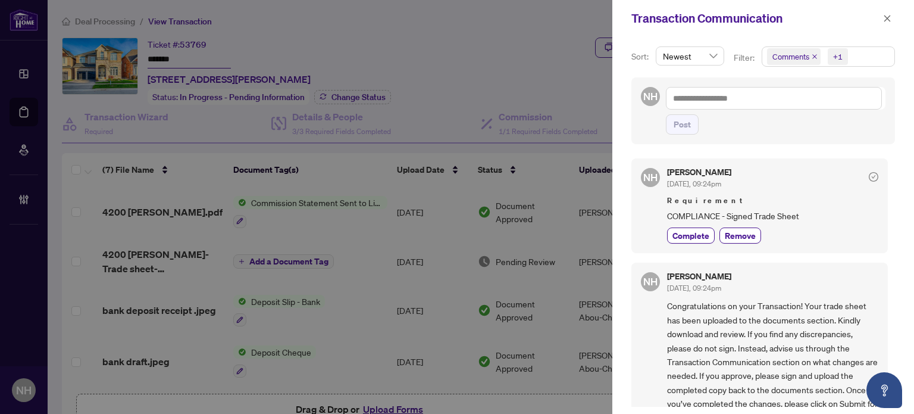
click at [818, 110] on div "Post" at bounding box center [776, 111] width 220 height 48
click at [814, 104] on textarea at bounding box center [774, 98] width 216 height 23
paste textarea "**********"
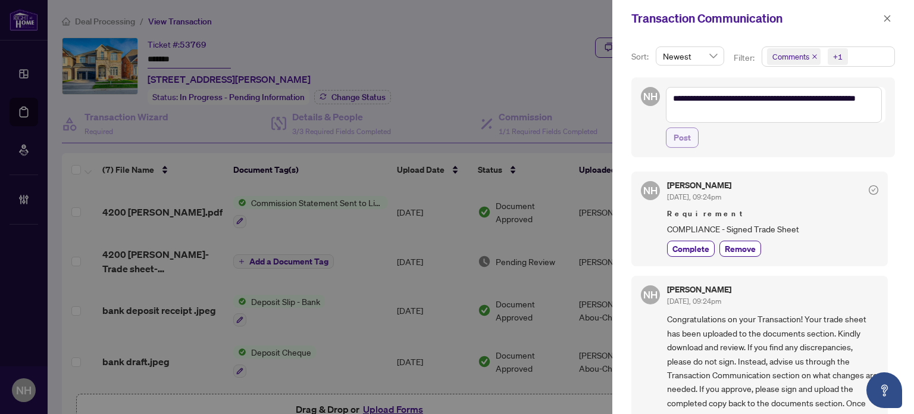
click at [680, 133] on span "Post" at bounding box center [682, 137] width 17 height 19
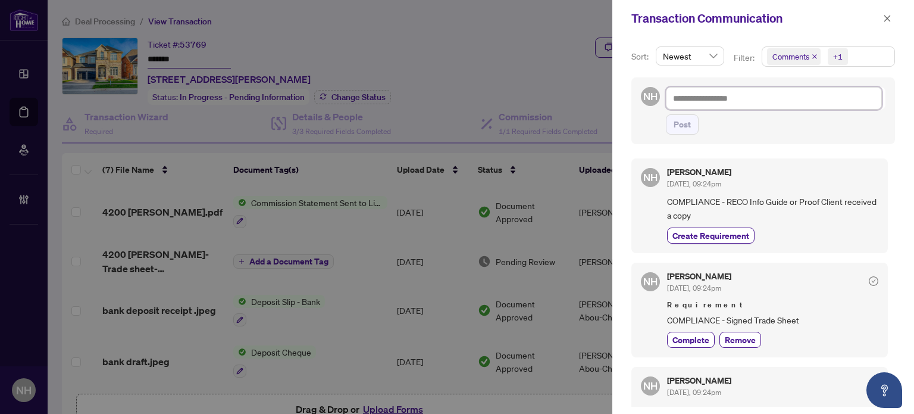
click at [700, 99] on textarea at bounding box center [774, 98] width 216 height 23
paste textarea "**********"
click at [692, 126] on button "Post" at bounding box center [682, 124] width 33 height 20
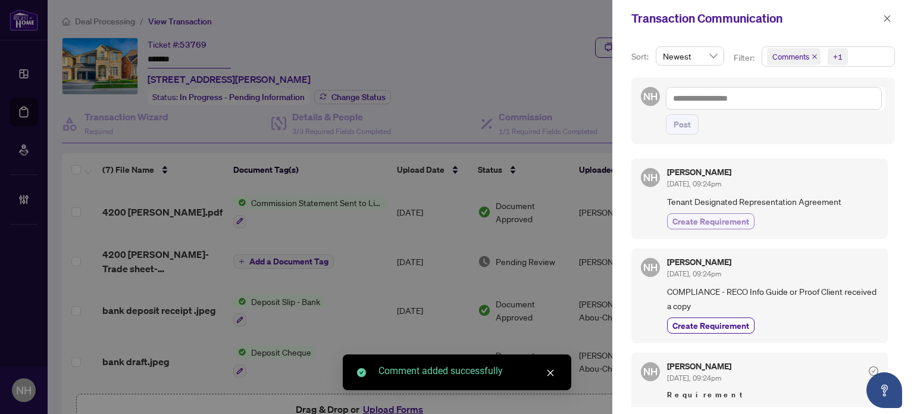
click at [719, 215] on span "Create Requirement" at bounding box center [711, 221] width 77 height 12
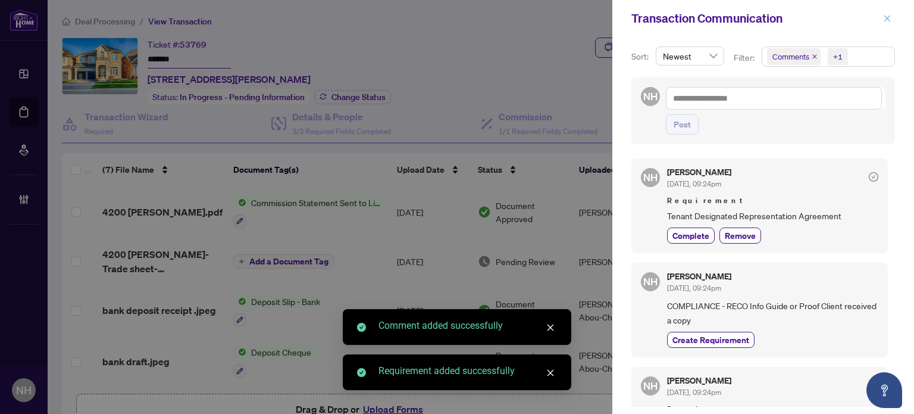
click at [881, 22] on button "button" at bounding box center [887, 18] width 15 height 14
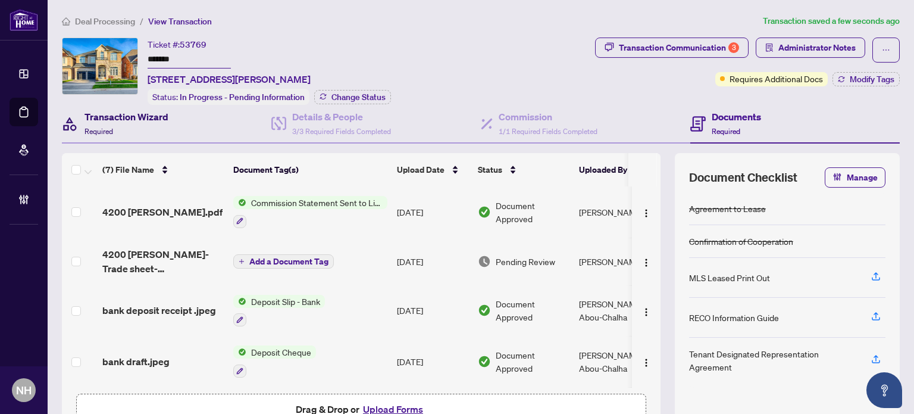
click at [157, 123] on div "Transaction Wizard Required" at bounding box center [127, 124] width 84 height 28
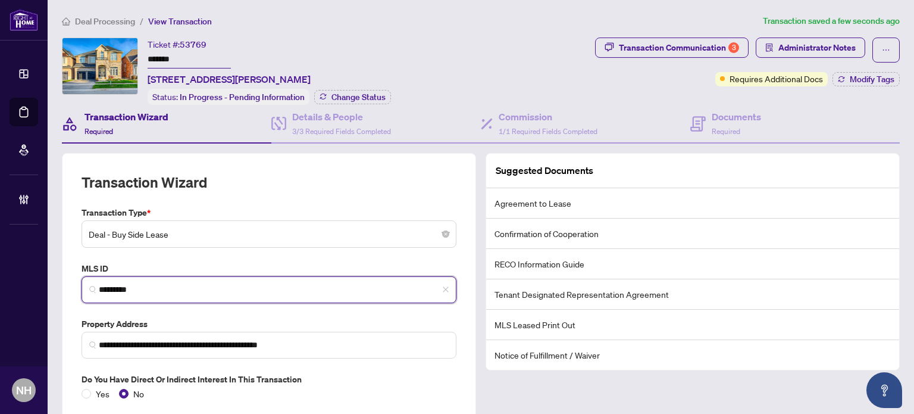
drag, startPoint x: 172, startPoint y: 285, endPoint x: 37, endPoint y: 247, distance: 140.4
click at [37, 247] on div "**********" at bounding box center [457, 207] width 914 height 414
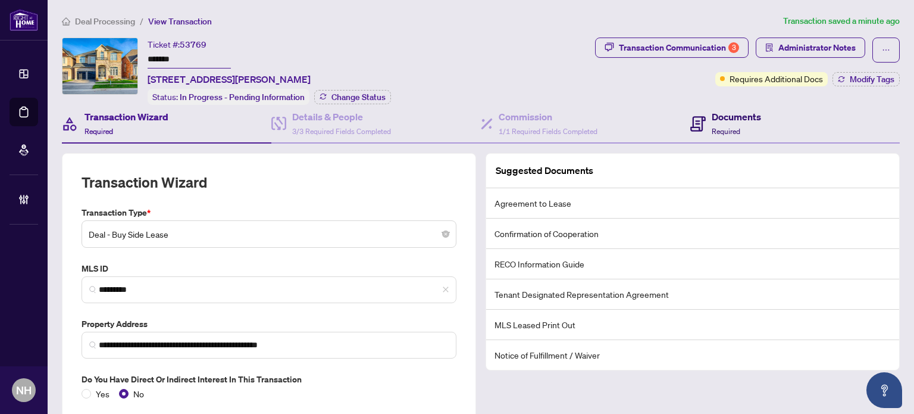
click at [735, 120] on h4 "Documents" at bounding box center [736, 117] width 49 height 14
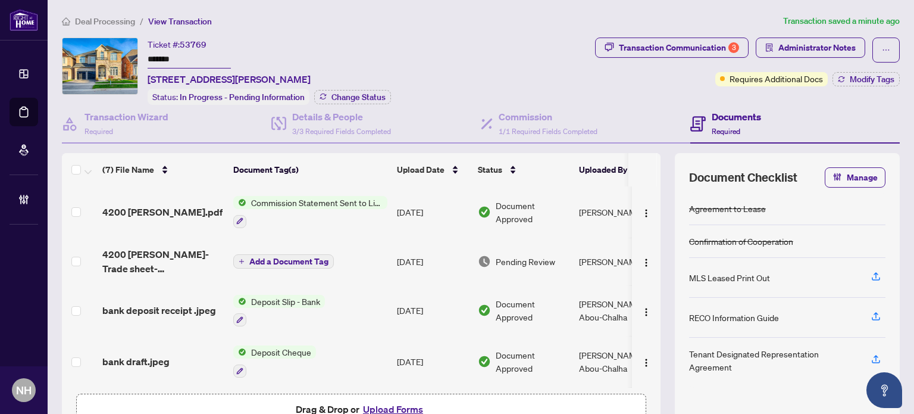
click at [384, 401] on button "Upload Forms" at bounding box center [393, 408] width 67 height 15
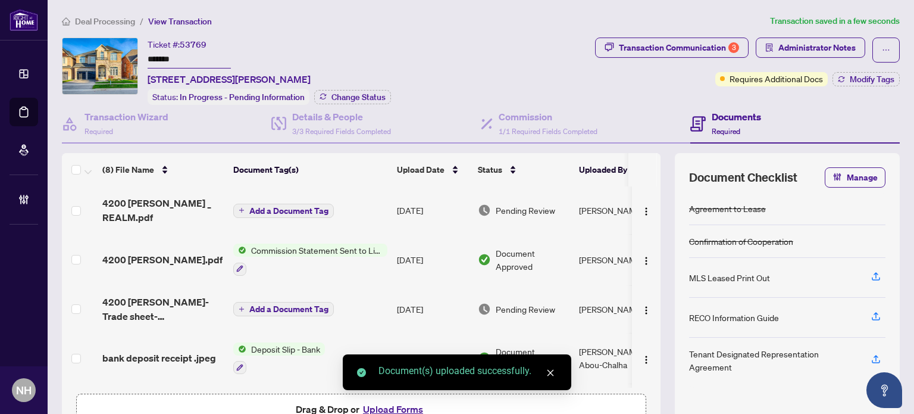
click at [299, 209] on span "Add a Document Tag" at bounding box center [288, 211] width 79 height 8
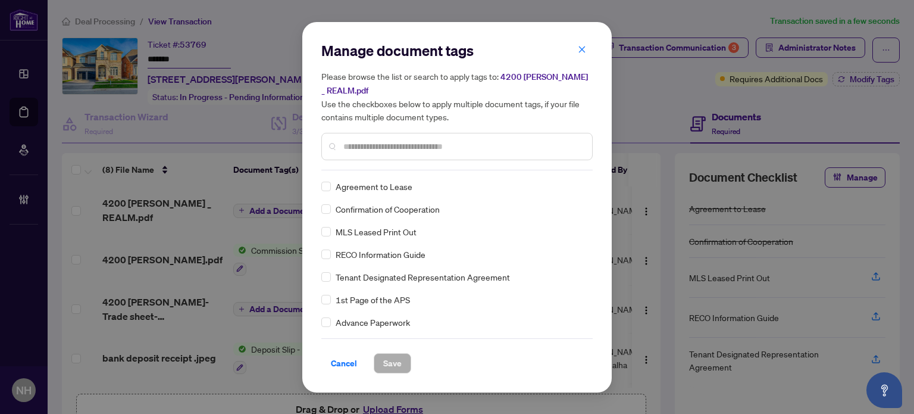
click at [331, 230] on div "MLS Leased Print Out" at bounding box center [453, 231] width 264 height 13
click at [564, 190] on img at bounding box center [568, 186] width 12 height 12
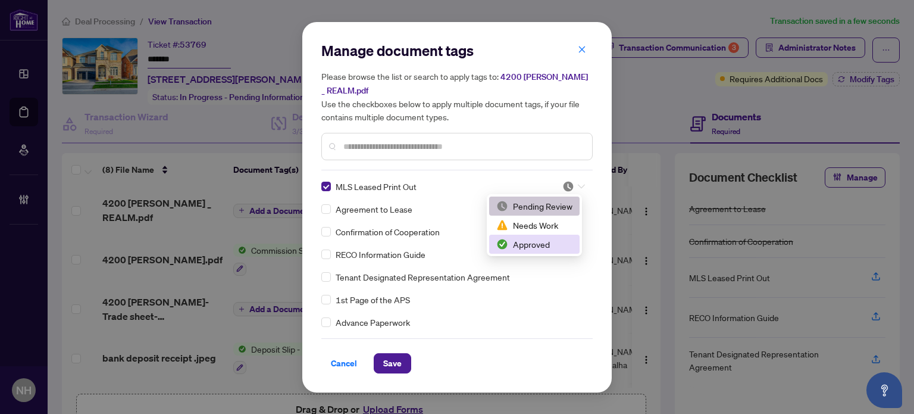
click at [552, 239] on div "Approved" at bounding box center [534, 243] width 76 height 13
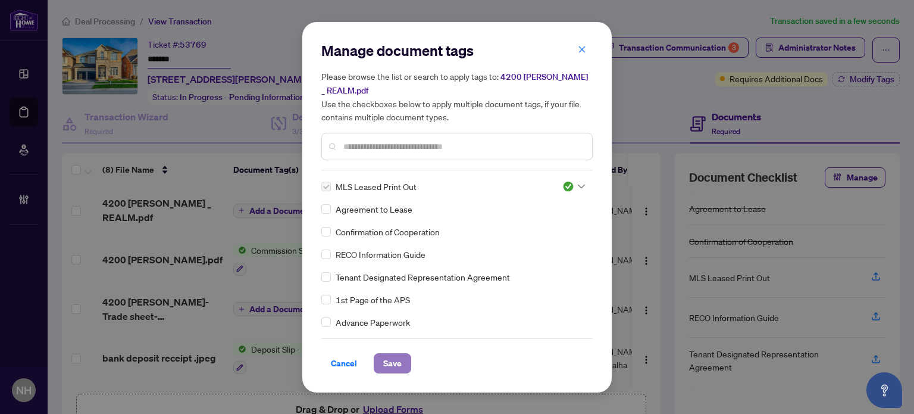
click at [395, 361] on span "Save" at bounding box center [392, 363] width 18 height 19
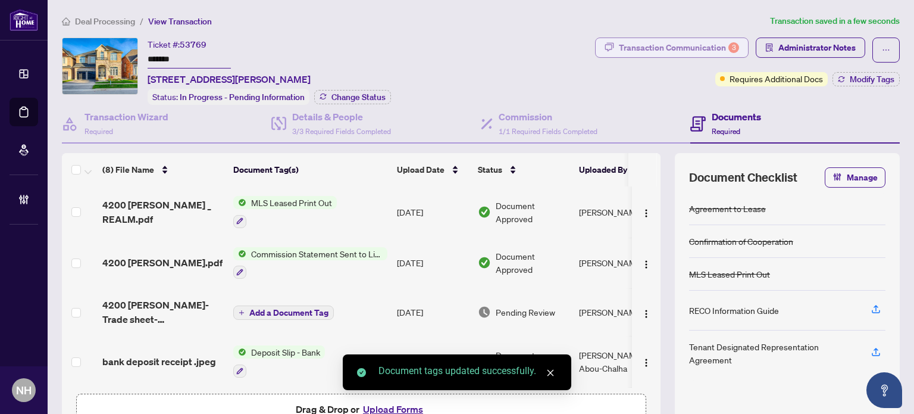
click at [652, 52] on div "Transaction Communication 3" at bounding box center [679, 47] width 120 height 19
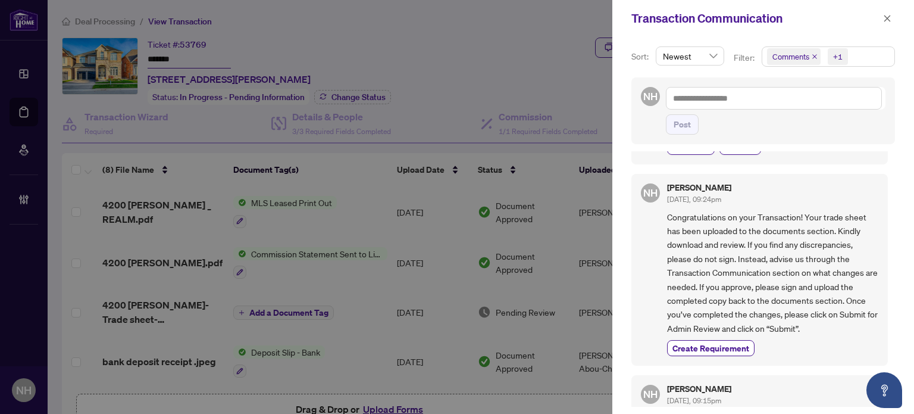
scroll to position [408, 0]
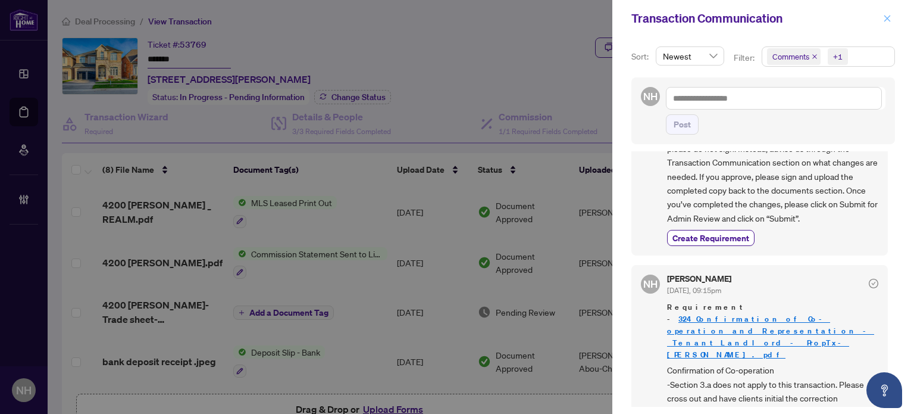
click at [883, 16] on button "button" at bounding box center [887, 18] width 15 height 14
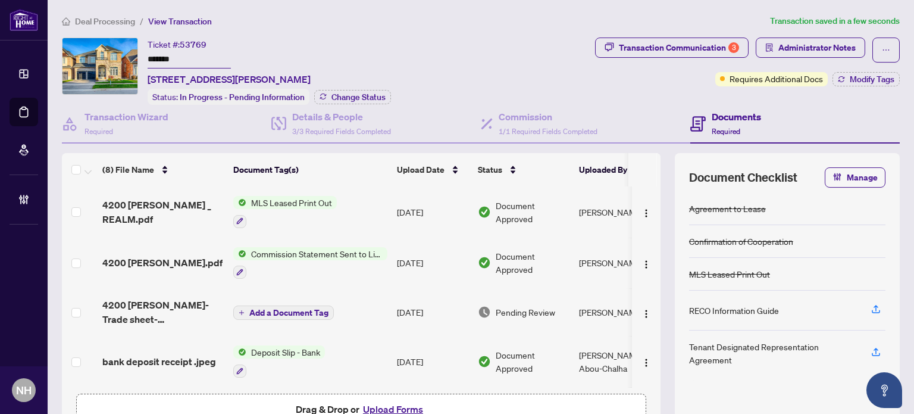
drag, startPoint x: 108, startPoint y: 42, endPoint x: 86, endPoint y: 39, distance: 22.2
click at [86, 39] on div "Ticket #: 53769 ******* 4200 Fuller Cres, Burlington, Ontario L7M 0M5, Canada S…" at bounding box center [326, 70] width 529 height 67
click at [115, 23] on span "Deal Processing" at bounding box center [105, 21] width 60 height 11
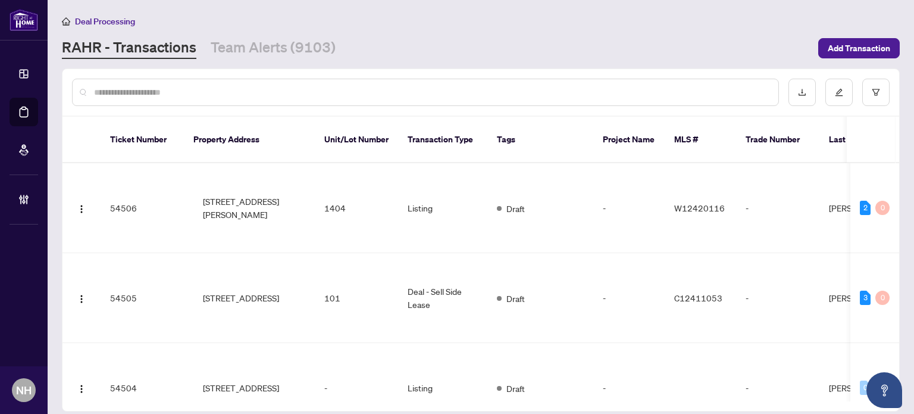
click at [140, 96] on input "text" at bounding box center [431, 92] width 675 height 13
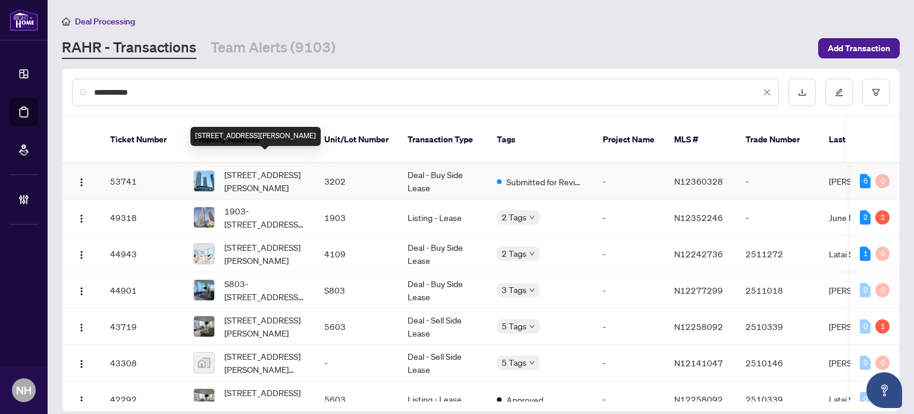
click at [277, 168] on span "3202-898 Portage Pkwy, Vaughan, Ontario L4K 0J6, Canada" at bounding box center [264, 181] width 81 height 26
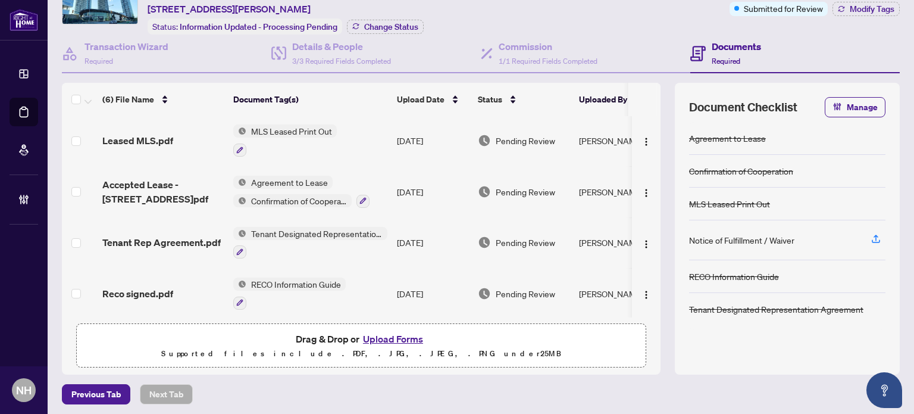
scroll to position [71, 0]
click at [152, 187] on span "Accepted Lease - 898 Portage Pkwy Unit 3202.pdf" at bounding box center [162, 190] width 121 height 29
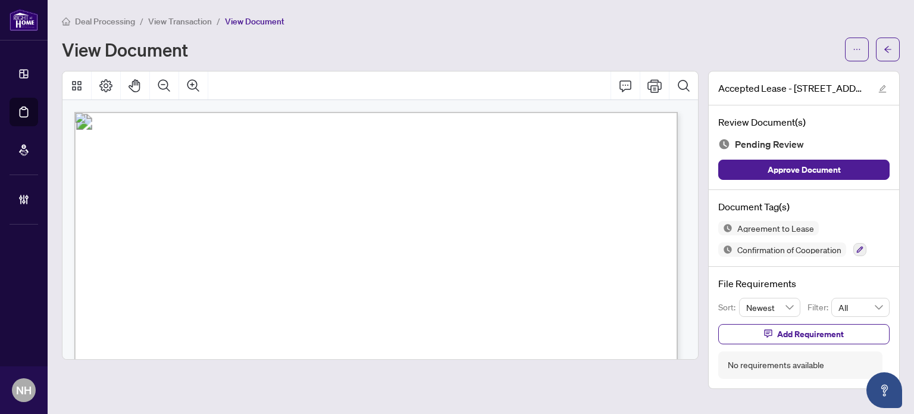
click at [126, 20] on span "Deal Processing" at bounding box center [105, 21] width 60 height 11
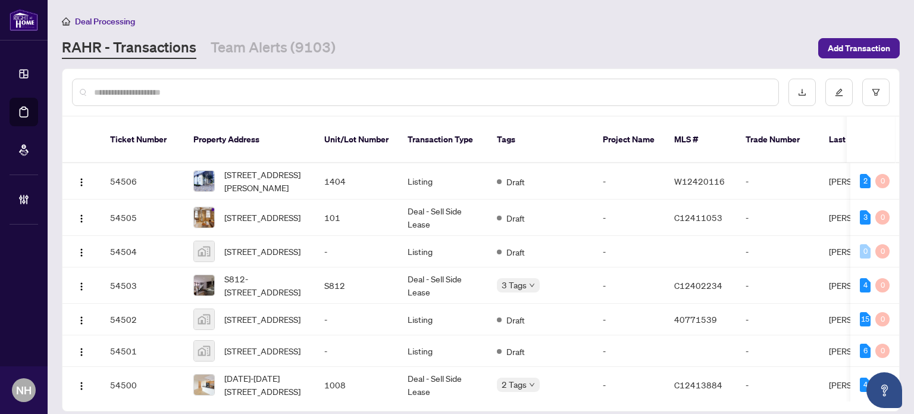
click at [140, 87] on input "text" at bounding box center [431, 92] width 675 height 13
paste input "*******"
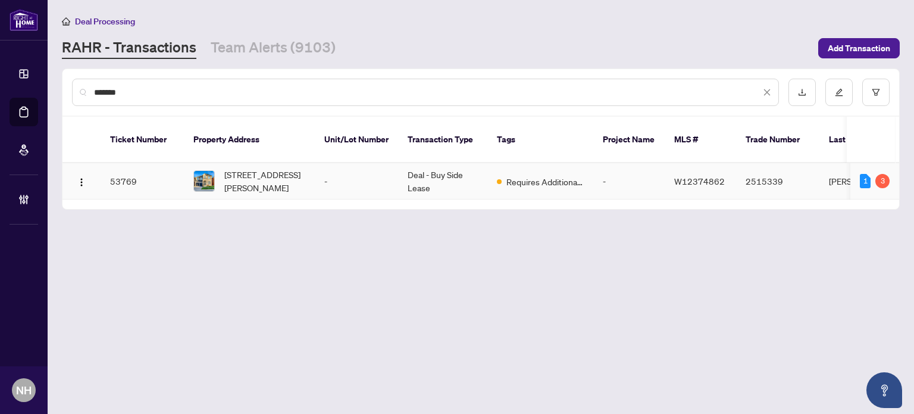
click at [262, 170] on span "4200 Fuller Cres, Burlington, Ontario L7M 0M5, Canada" at bounding box center [264, 181] width 81 height 26
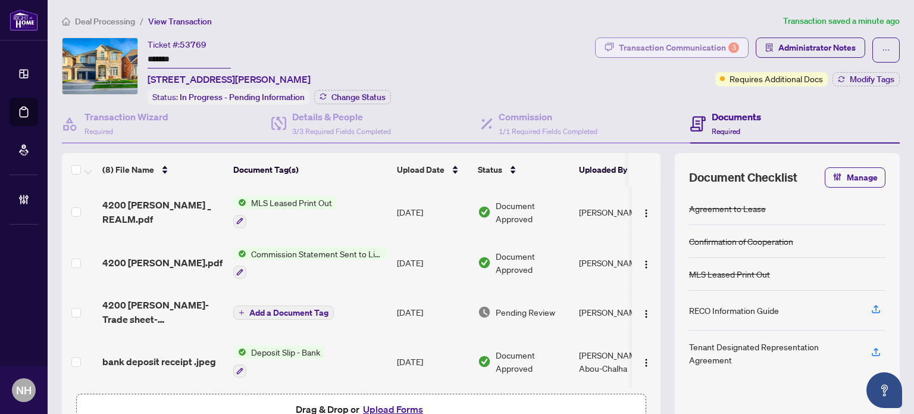
click at [683, 53] on div "Transaction Communication 3" at bounding box center [679, 47] width 120 height 19
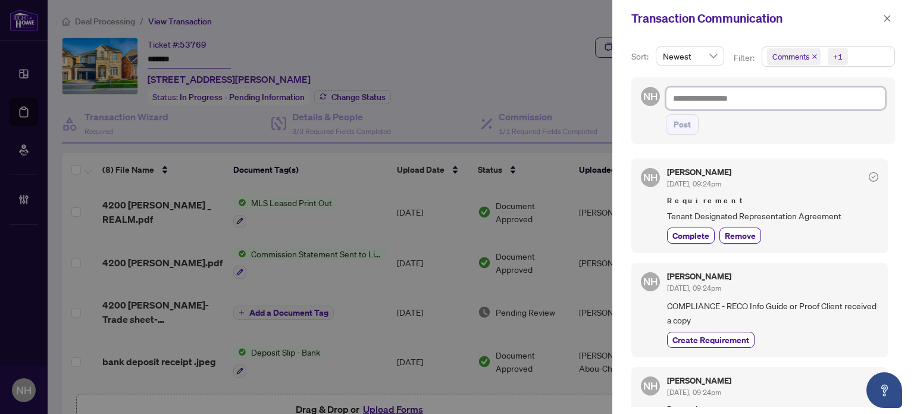
click at [729, 99] on textarea at bounding box center [776, 98] width 220 height 23
paste textarea "**********"
click at [686, 118] on span "Post" at bounding box center [682, 124] width 17 height 19
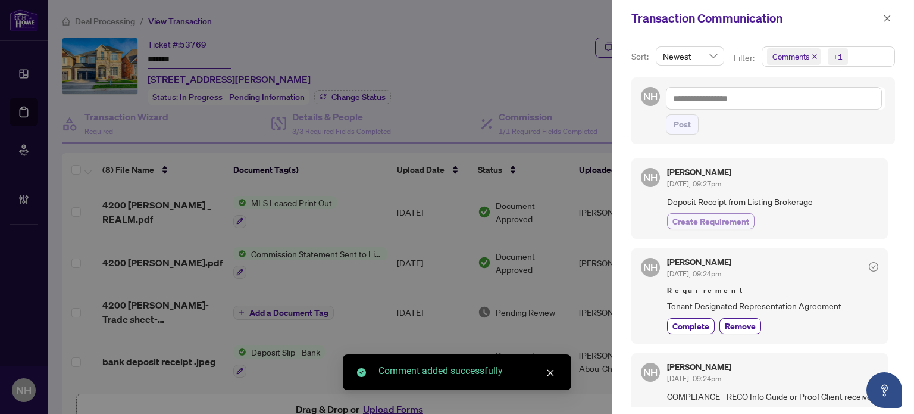
click at [714, 217] on span "Create Requirement" at bounding box center [711, 221] width 77 height 12
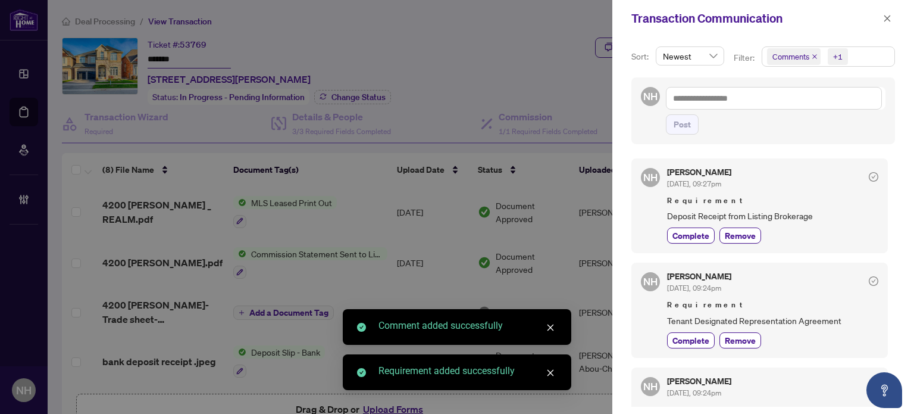
click at [119, 21] on div at bounding box center [457, 207] width 914 height 414
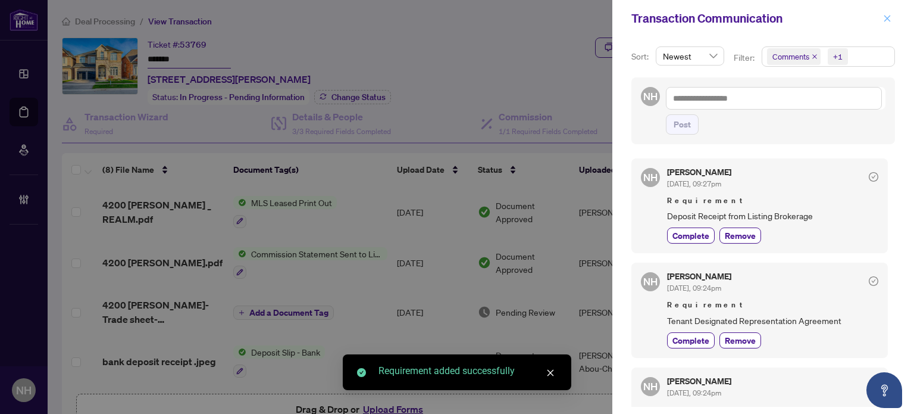
click at [886, 17] on icon "close" at bounding box center [887, 18] width 8 height 8
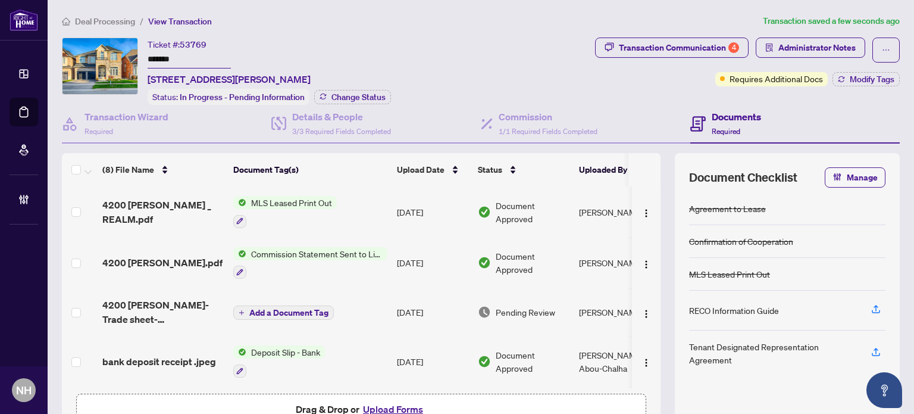
click at [108, 21] on span "Deal Processing" at bounding box center [105, 21] width 60 height 11
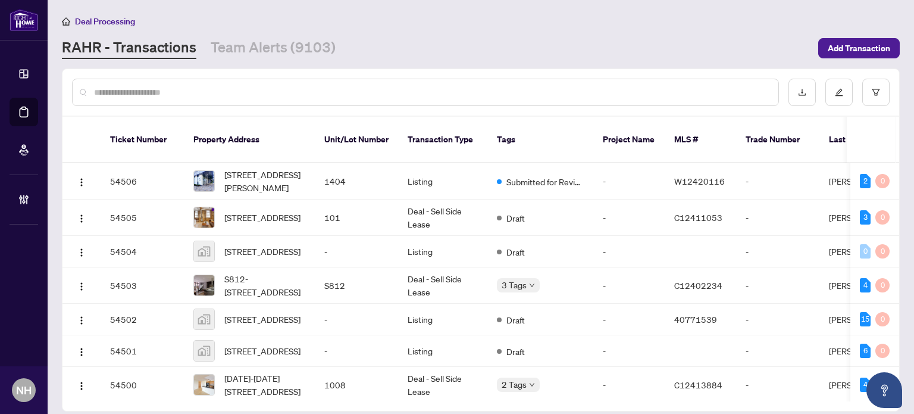
click at [168, 87] on input "text" at bounding box center [431, 92] width 675 height 13
paste input "*****"
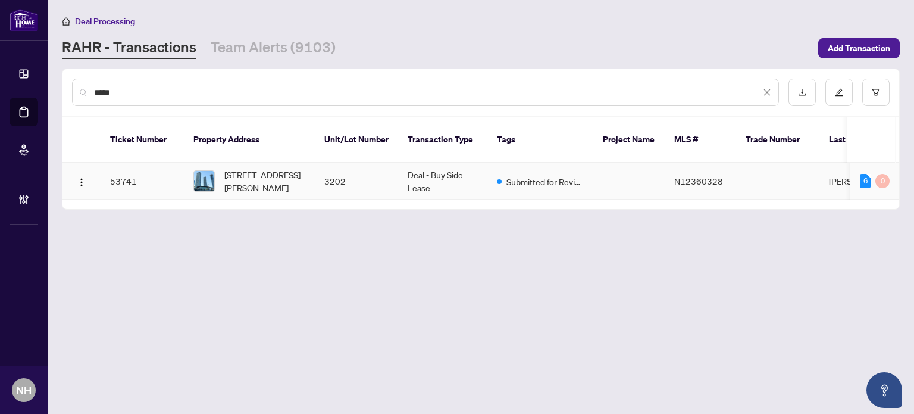
click at [255, 168] on span "3202-898 Portage Pkwy, Vaughan, Ontario L4K 0J6, Canada" at bounding box center [264, 181] width 81 height 26
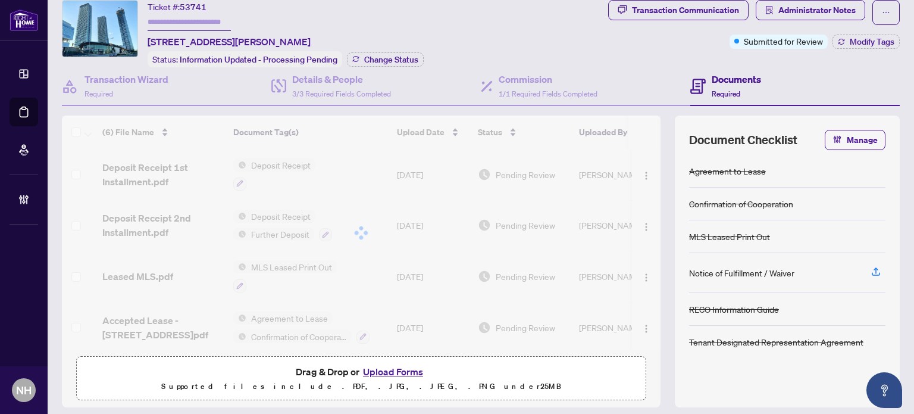
scroll to position [71, 0]
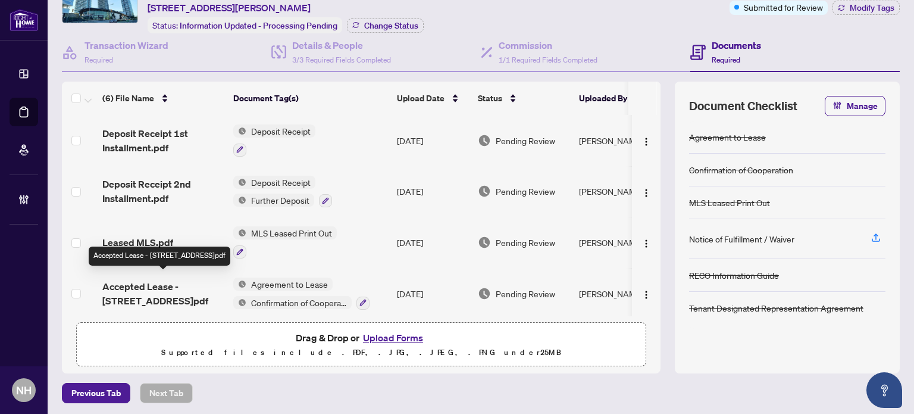
click at [169, 283] on span "Accepted Lease - 898 Portage Pkwy Unit 3202.pdf" at bounding box center [162, 293] width 121 height 29
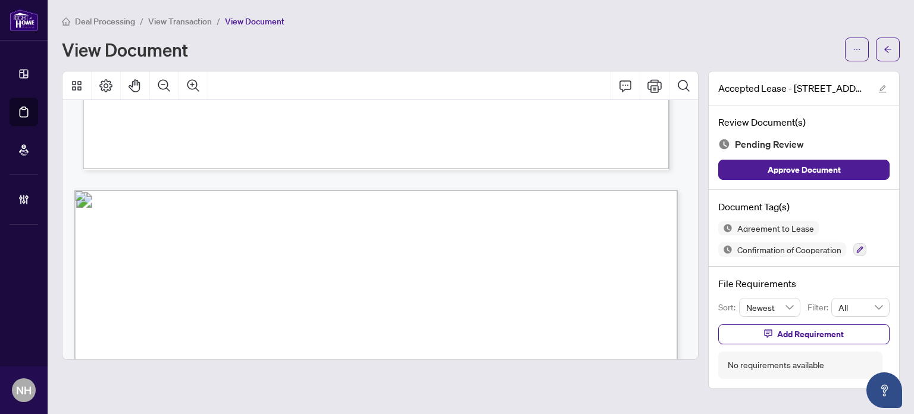
scroll to position [10893, 0]
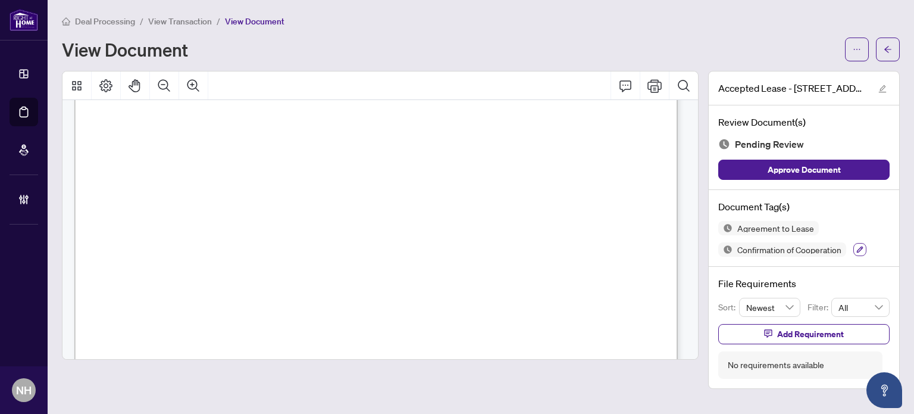
click at [858, 246] on icon "button" at bounding box center [860, 249] width 7 height 7
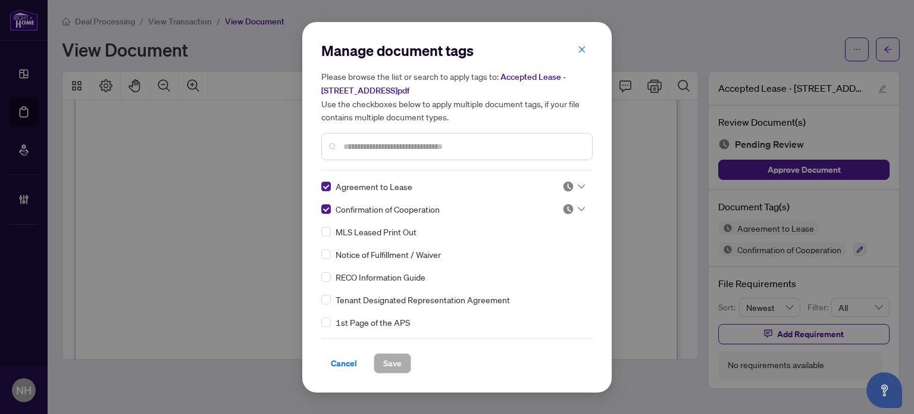
click at [564, 182] on img at bounding box center [568, 186] width 12 height 12
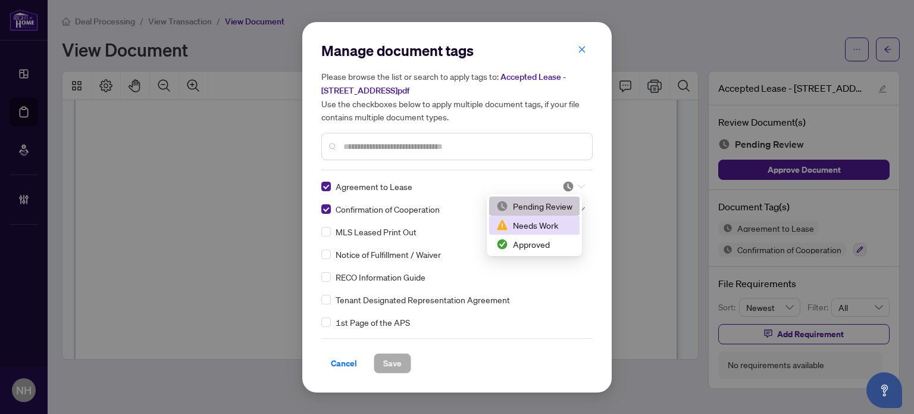
click at [539, 238] on div "Approved" at bounding box center [534, 243] width 76 height 13
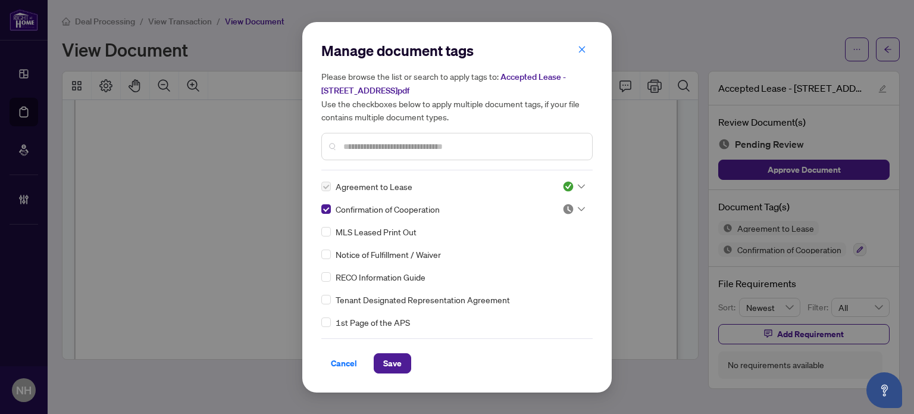
click at [445, 138] on div at bounding box center [456, 146] width 271 height 27
click at [438, 145] on input "text" at bounding box center [462, 146] width 239 height 13
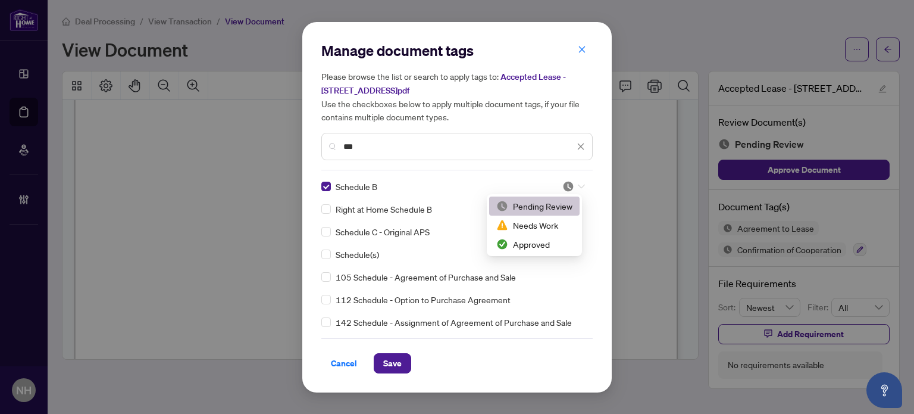
click at [563, 185] on img at bounding box center [568, 186] width 12 height 12
click at [529, 243] on div "Approved" at bounding box center [534, 243] width 76 height 13
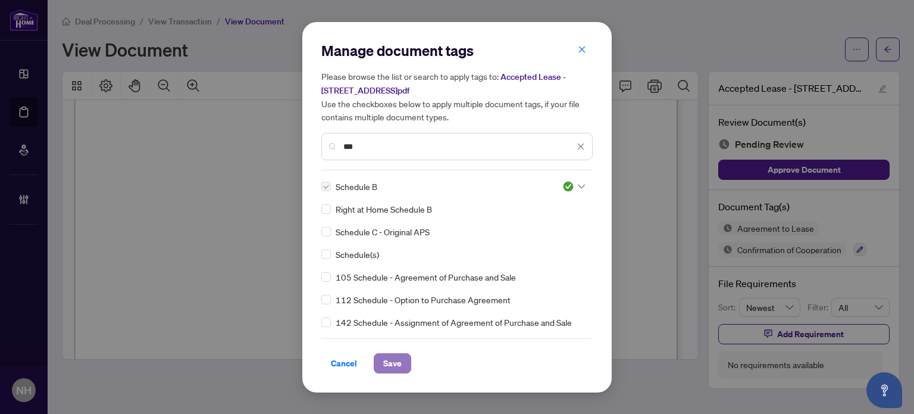
click at [399, 364] on span "Save" at bounding box center [392, 363] width 18 height 19
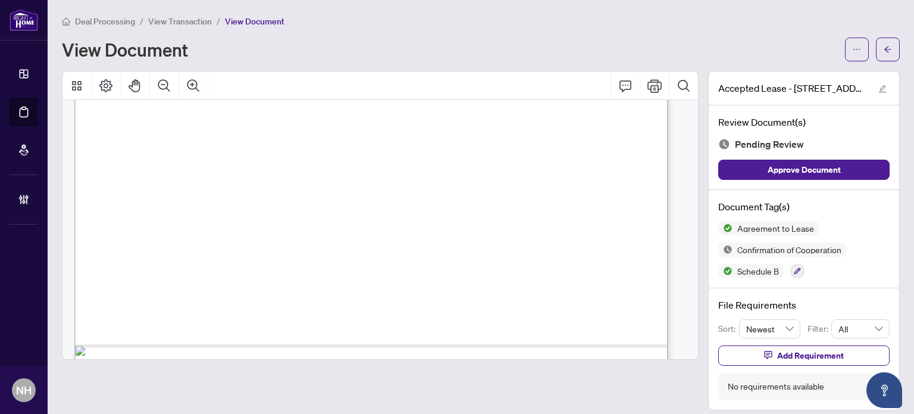
scroll to position [11998, 0]
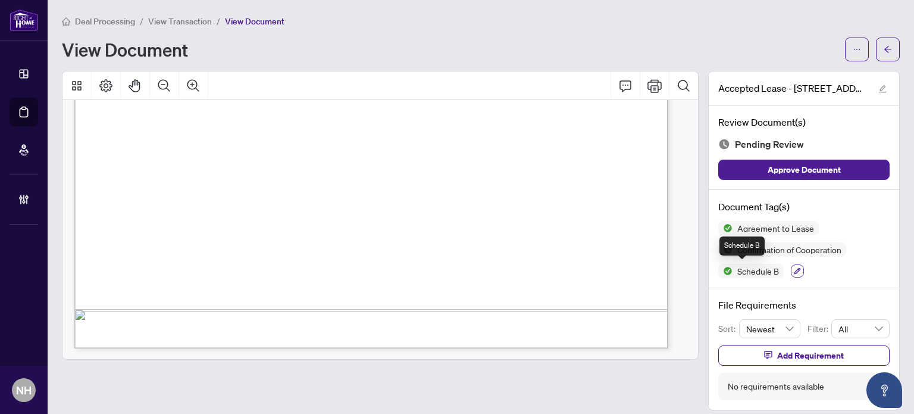
click at [791, 273] on button "button" at bounding box center [797, 270] width 13 height 13
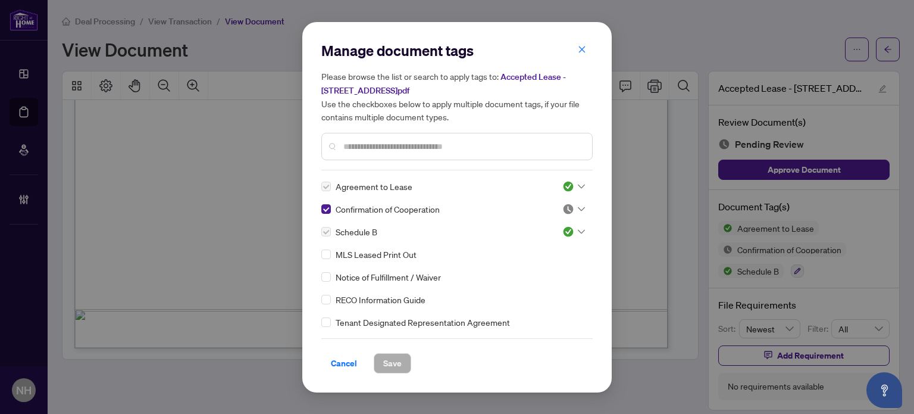
click at [571, 206] on div at bounding box center [573, 209] width 23 height 12
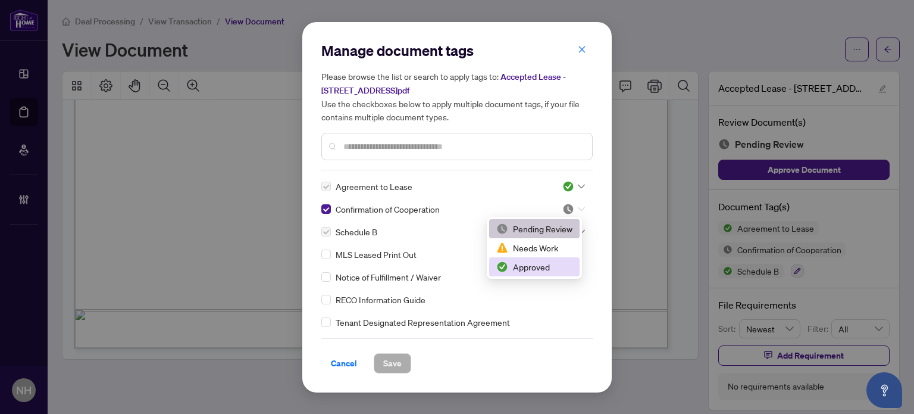
click at [529, 271] on div "Approved" at bounding box center [534, 266] width 76 height 13
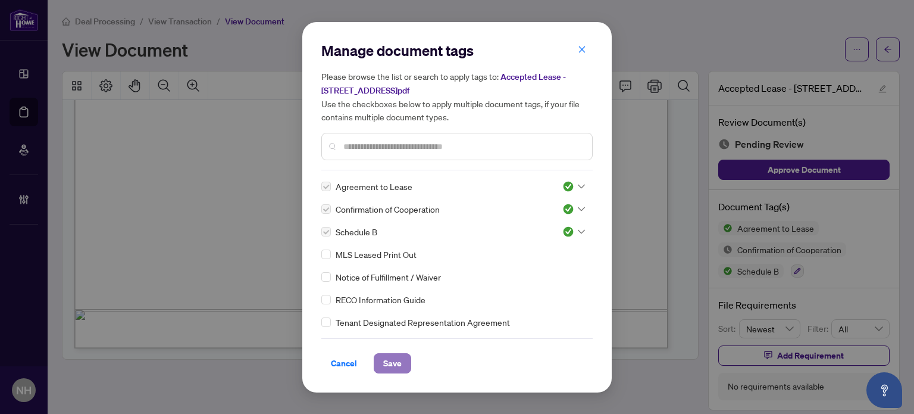
click at [402, 360] on button "Save" at bounding box center [392, 363] width 37 height 20
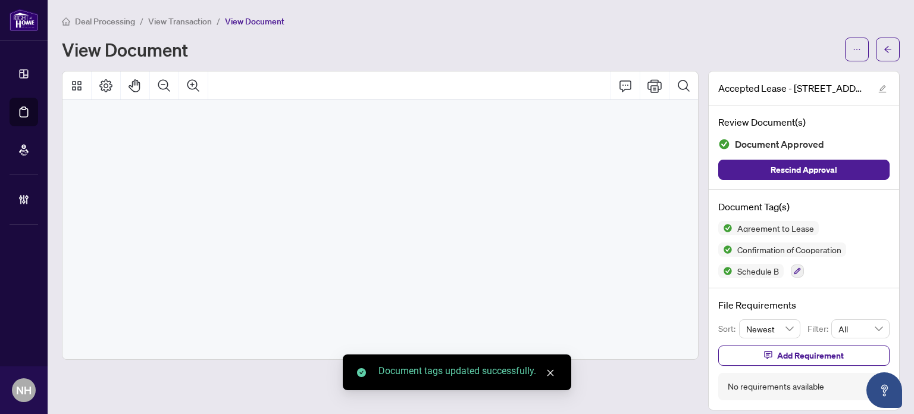
scroll to position [0, 0]
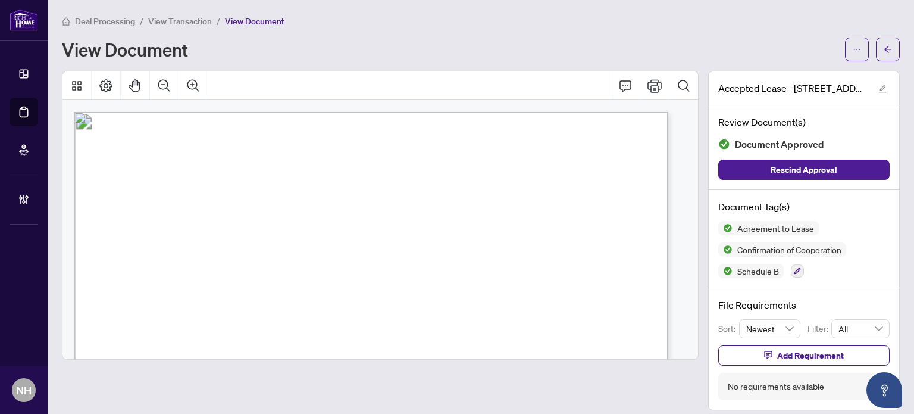
click at [182, 20] on span "View Transaction" at bounding box center [180, 21] width 64 height 11
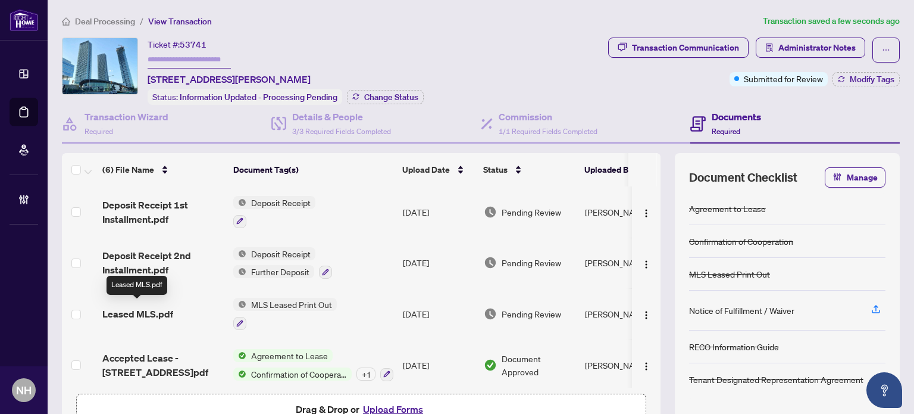
click at [158, 312] on span "Leased MLS.pdf" at bounding box center [137, 314] width 71 height 14
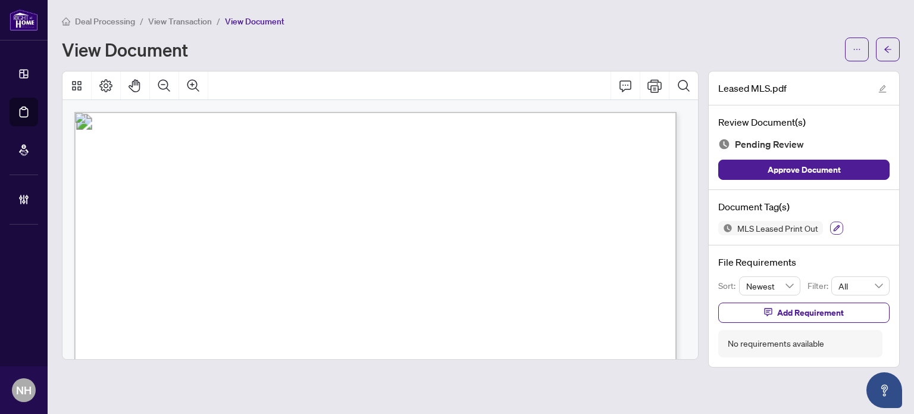
click at [836, 228] on icon "button" at bounding box center [836, 227] width 7 height 7
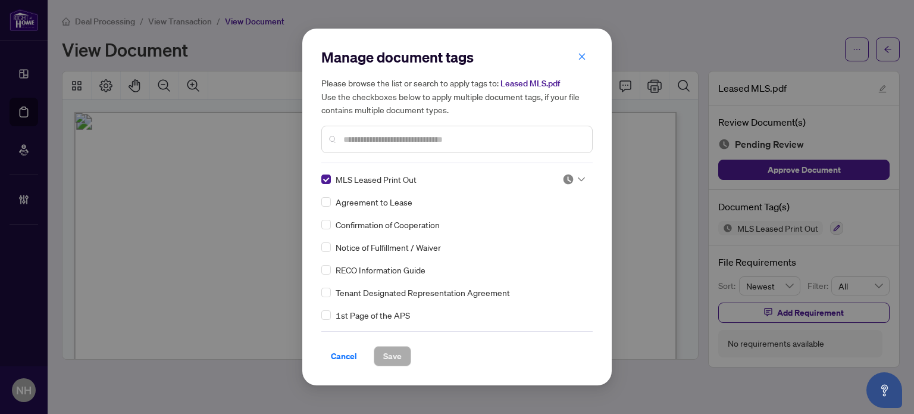
click at [577, 189] on body "Dashboard Deal Processing Mortgage Referrals Brokerage Management NH Nazia Hoss…" at bounding box center [457, 207] width 914 height 414
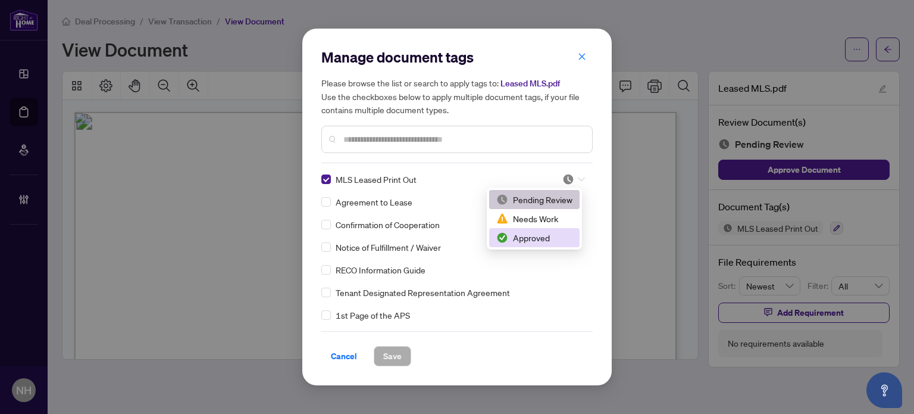
click at [546, 232] on div "Approved" at bounding box center [534, 237] width 76 height 13
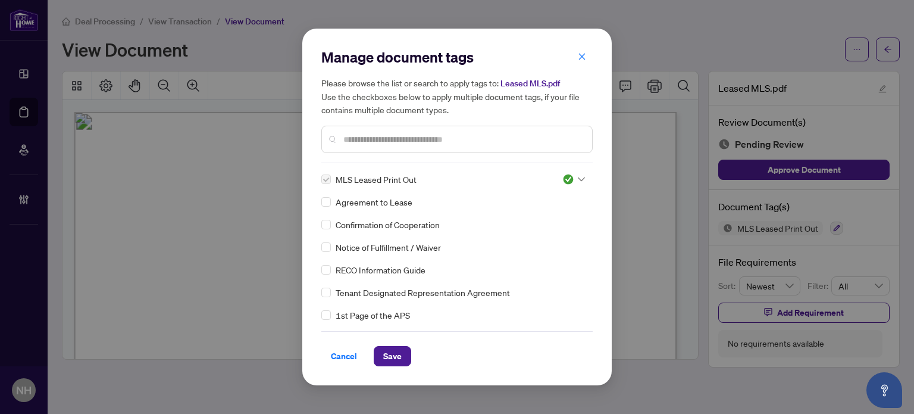
click at [410, 357] on div "Cancel Save" at bounding box center [456, 356] width 271 height 20
click at [400, 354] on span "Save" at bounding box center [392, 355] width 18 height 19
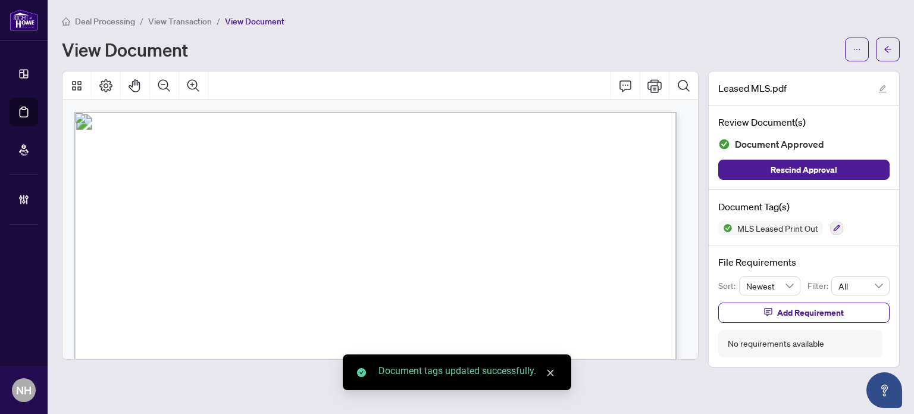
click at [186, 18] on span "View Transaction" at bounding box center [180, 21] width 64 height 11
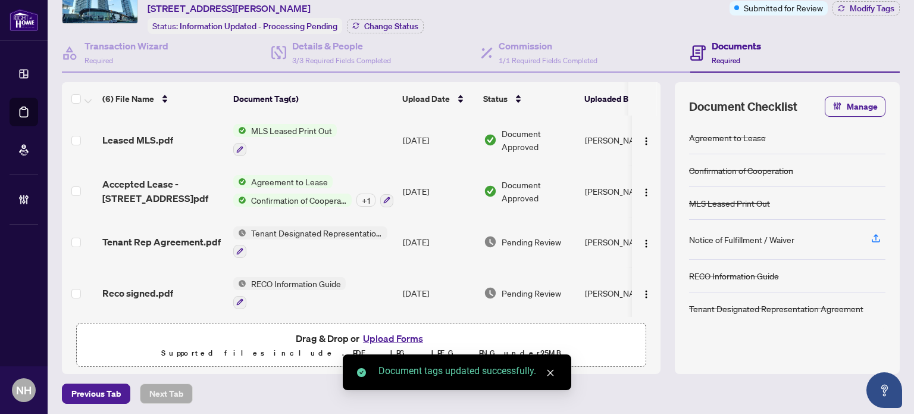
scroll to position [71, 0]
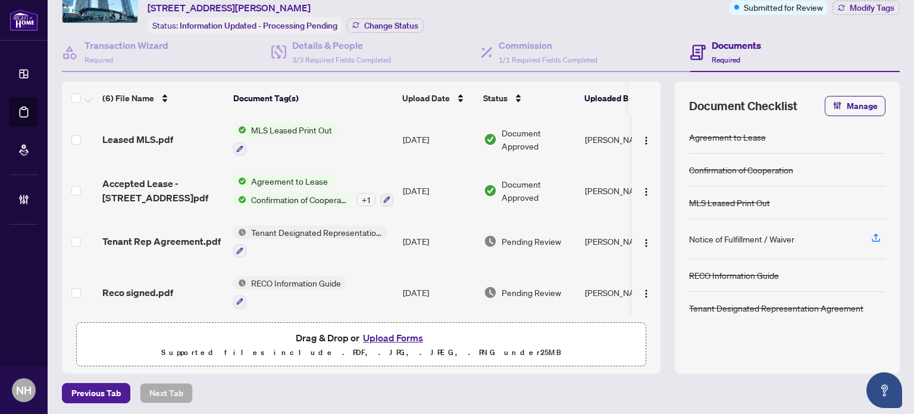
click at [166, 234] on span "Tenant Rep Agreement.pdf" at bounding box center [161, 241] width 118 height 14
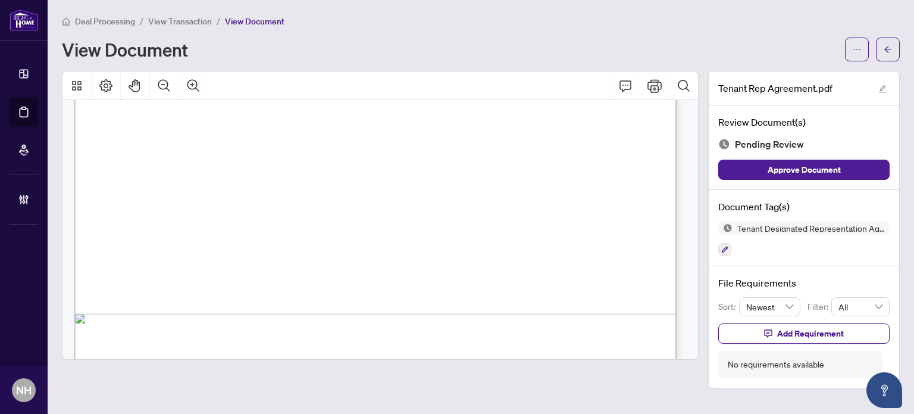
scroll to position [3740, 0]
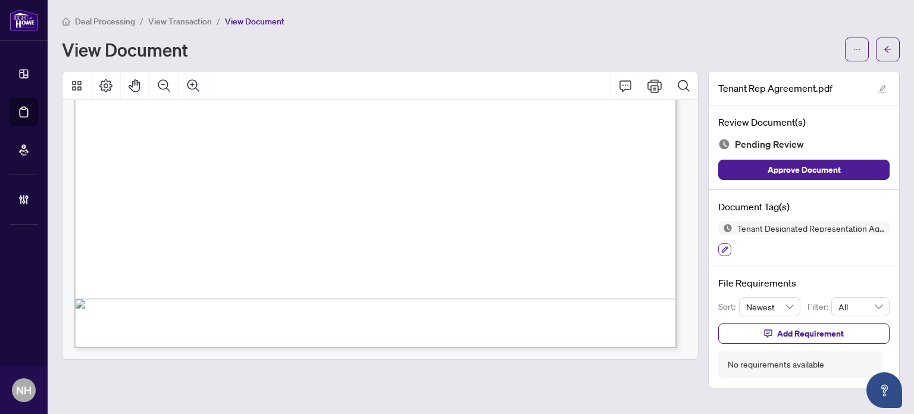
click at [721, 245] on button "button" at bounding box center [724, 249] width 13 height 13
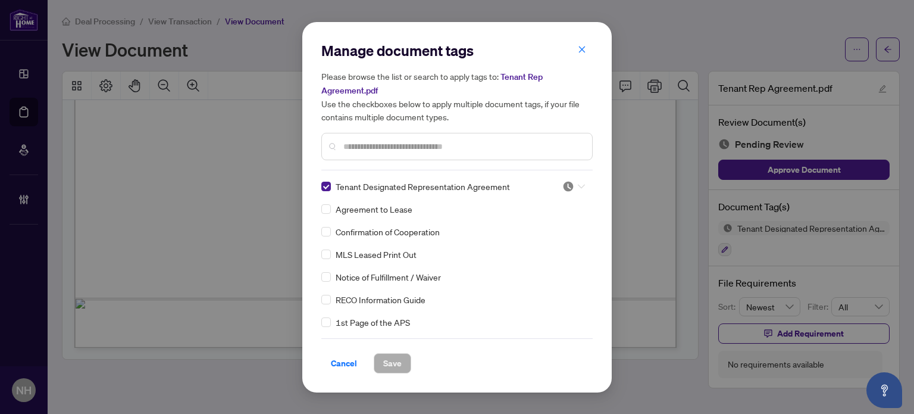
click at [573, 187] on div at bounding box center [573, 186] width 23 height 12
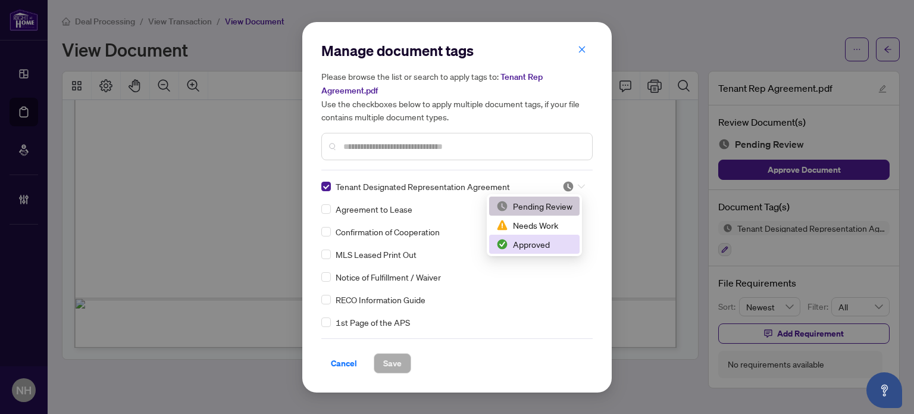
click at [531, 246] on div "Approved" at bounding box center [534, 243] width 76 height 13
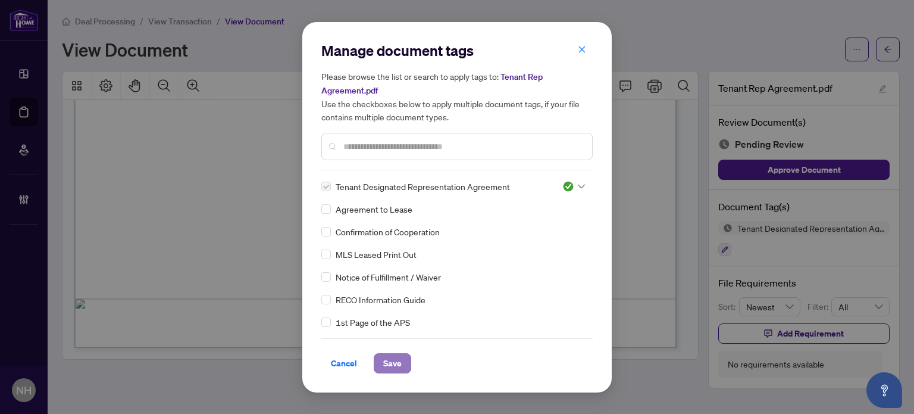
click at [405, 358] on button "Save" at bounding box center [392, 363] width 37 height 20
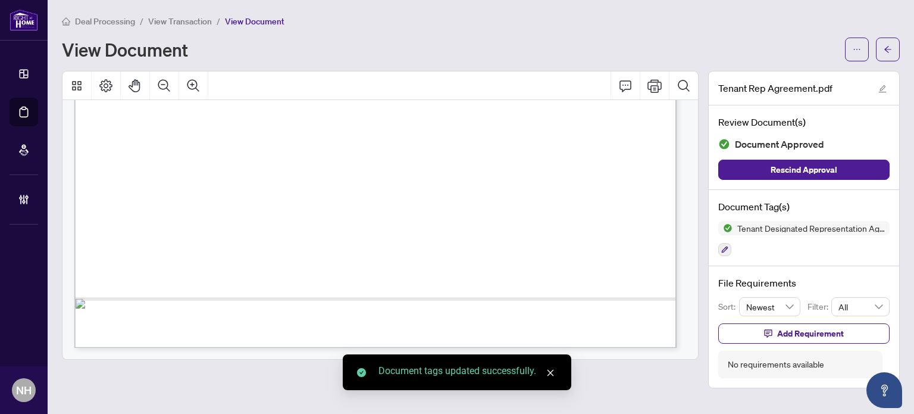
click at [183, 21] on span "View Transaction" at bounding box center [180, 21] width 64 height 11
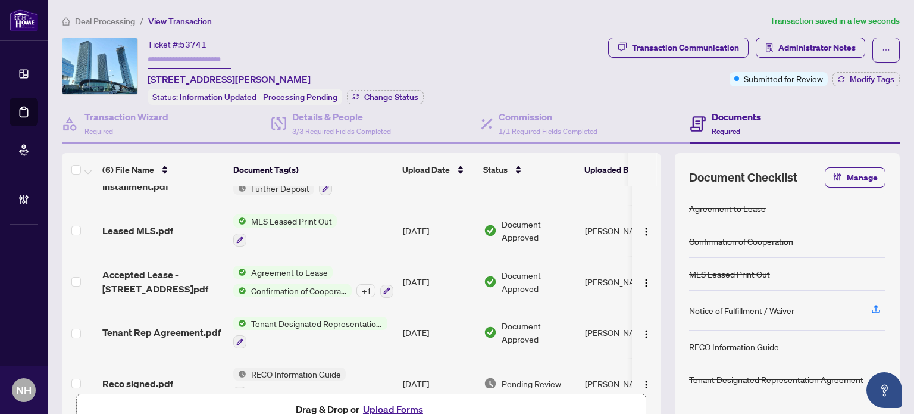
scroll to position [103, 0]
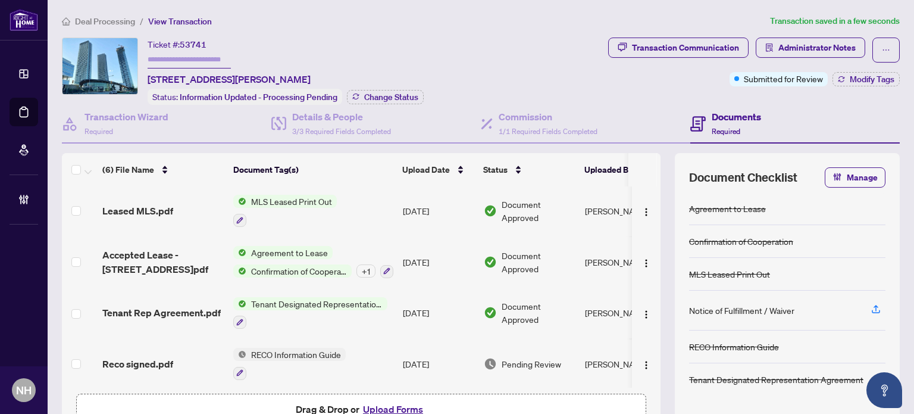
click at [142, 357] on span "Reco signed.pdf" at bounding box center [137, 364] width 71 height 14
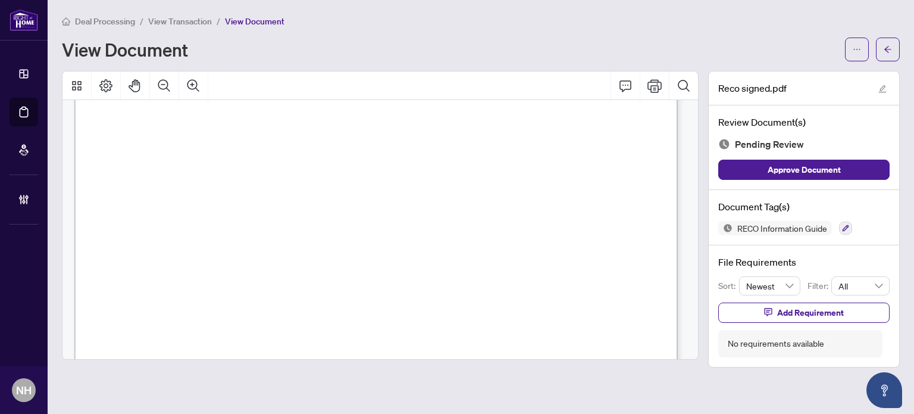
scroll to position [10153, 0]
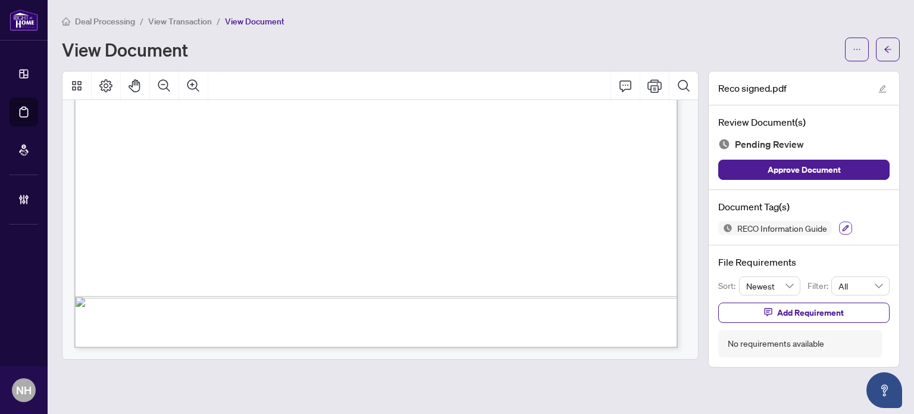
click at [846, 226] on icon "button" at bounding box center [845, 227] width 7 height 7
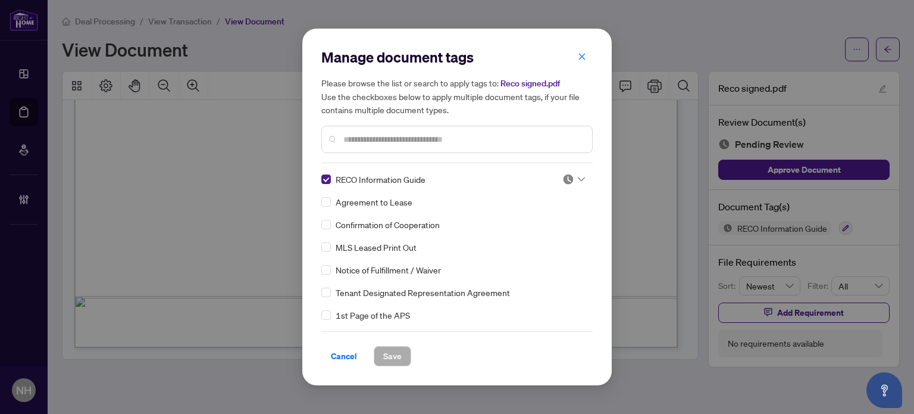
click at [569, 176] on img at bounding box center [568, 179] width 12 height 12
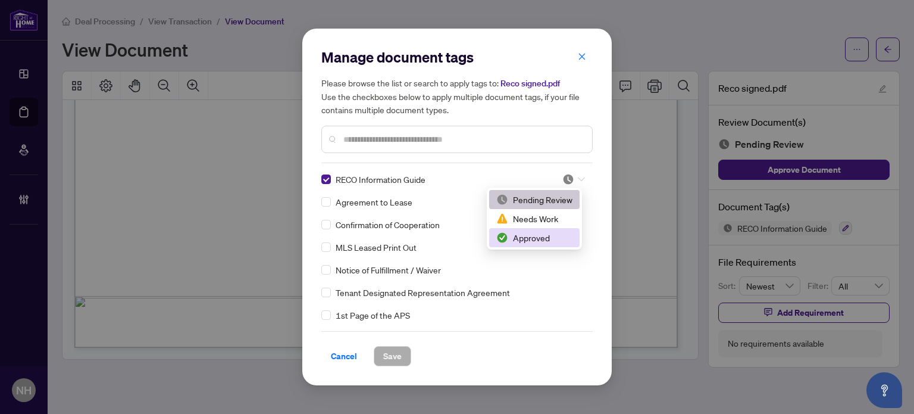
click at [539, 229] on div "Approved" at bounding box center [534, 237] width 90 height 19
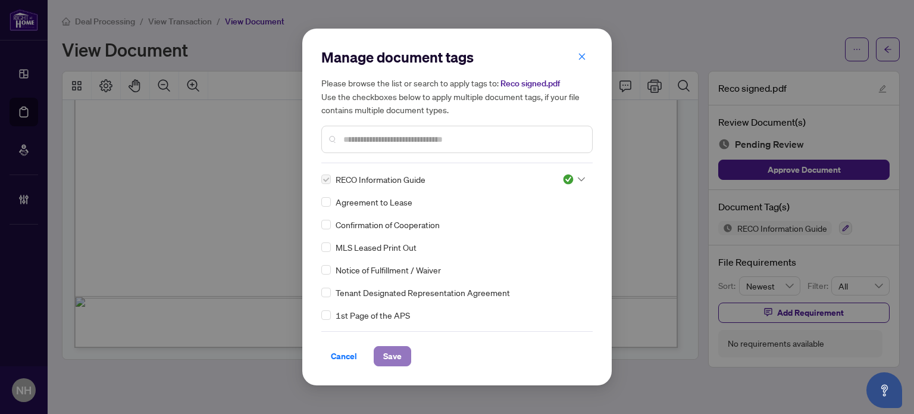
click at [383, 357] on span "Save" at bounding box center [392, 355] width 18 height 19
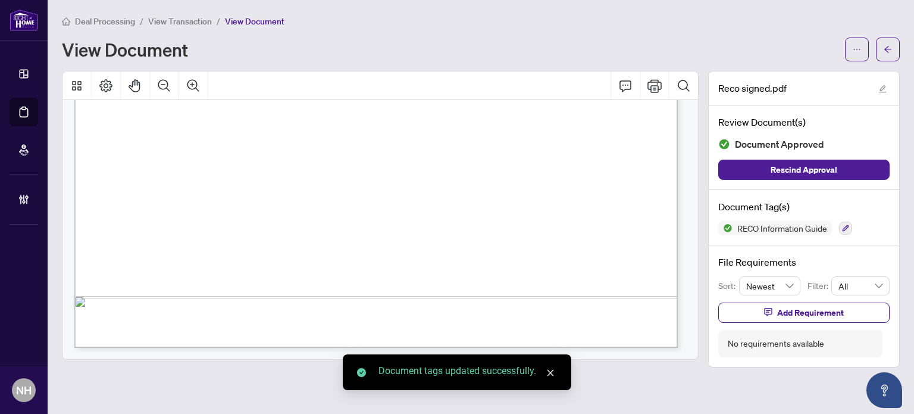
click at [181, 20] on span "View Transaction" at bounding box center [180, 21] width 64 height 11
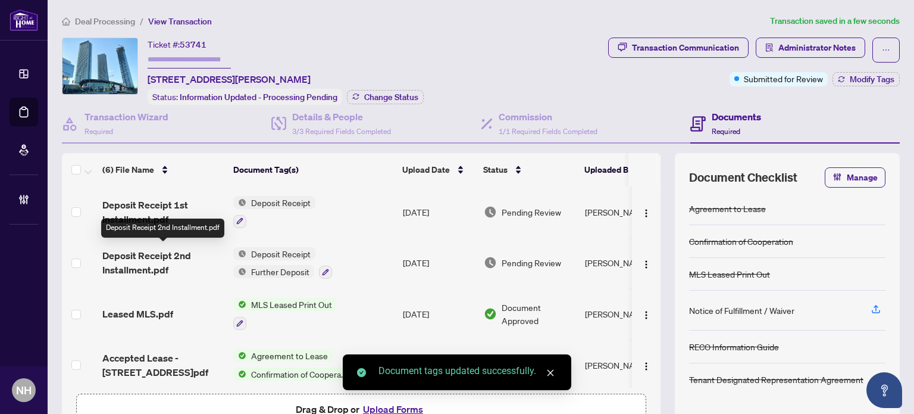
click at [152, 261] on span "Deposit Receipt 2nd Installment.pdf" at bounding box center [162, 262] width 121 height 29
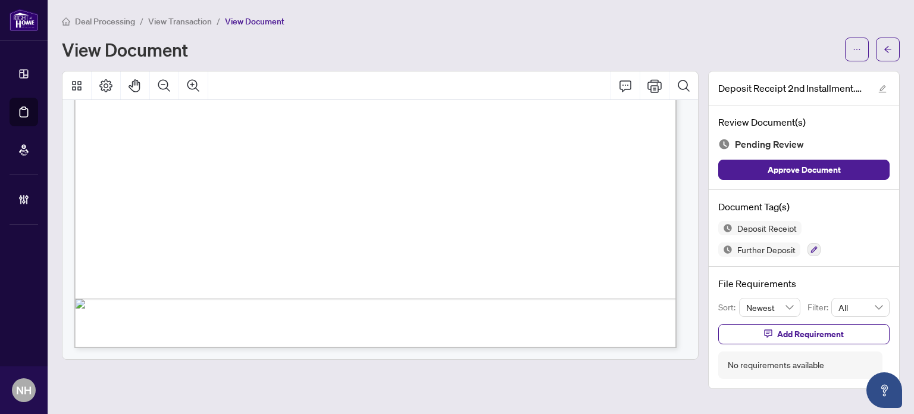
scroll to position [365, 0]
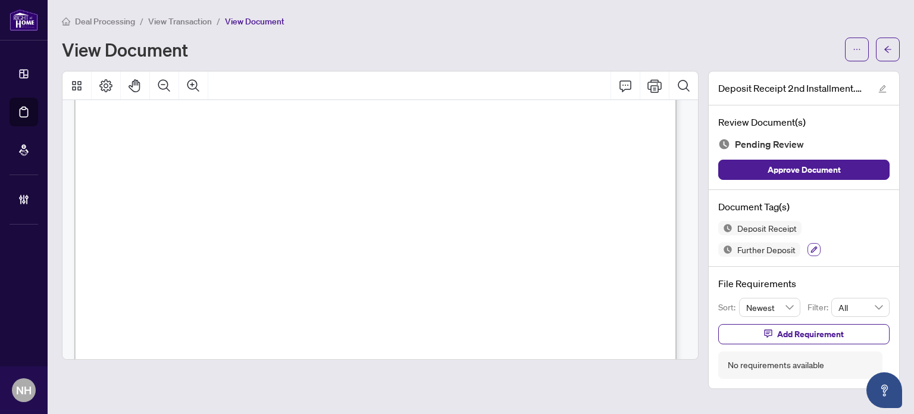
click at [814, 247] on icon "button" at bounding box center [814, 249] width 7 height 7
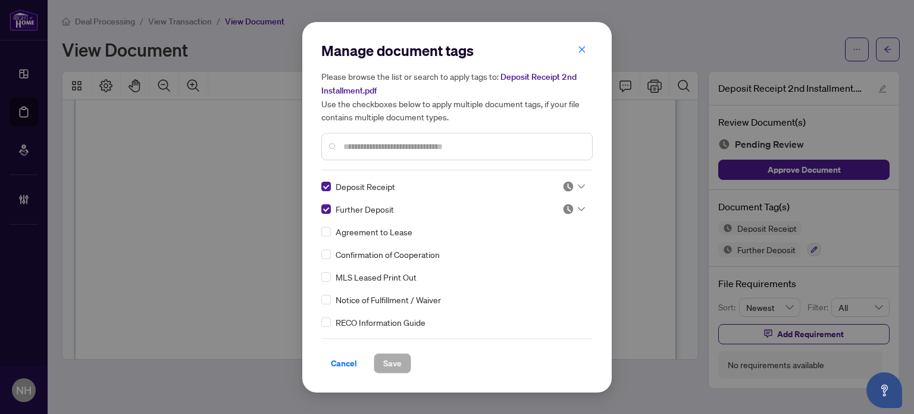
click at [578, 187] on icon at bounding box center [581, 186] width 7 height 5
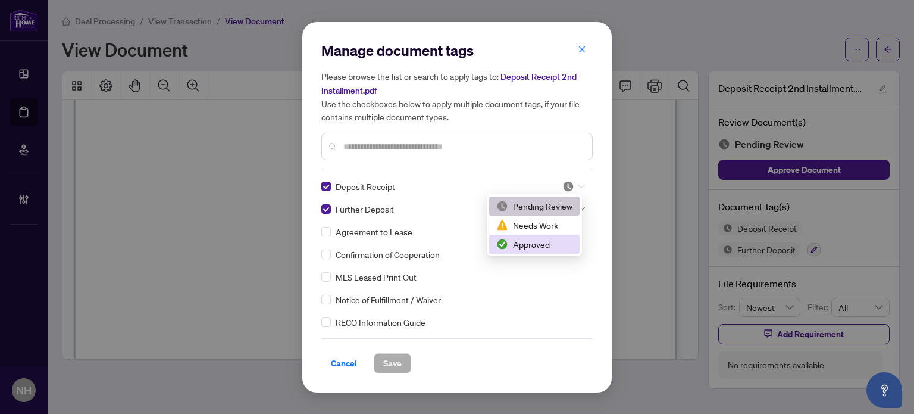
click at [531, 242] on div "Approved" at bounding box center [534, 243] width 76 height 13
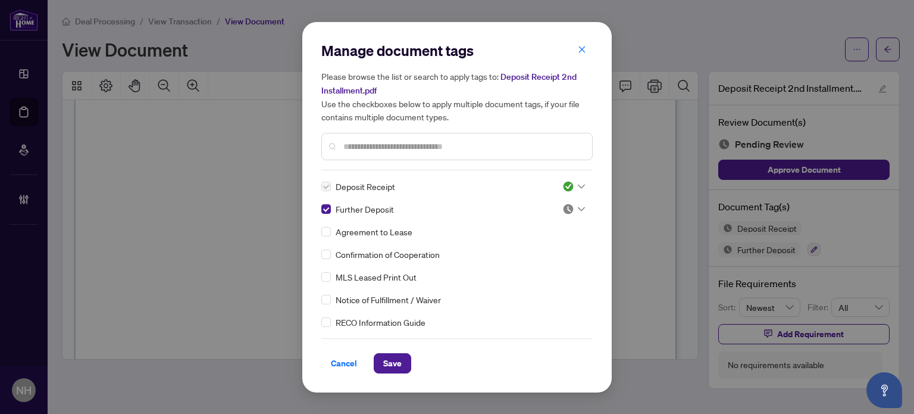
click at [566, 209] on img at bounding box center [568, 209] width 12 height 12
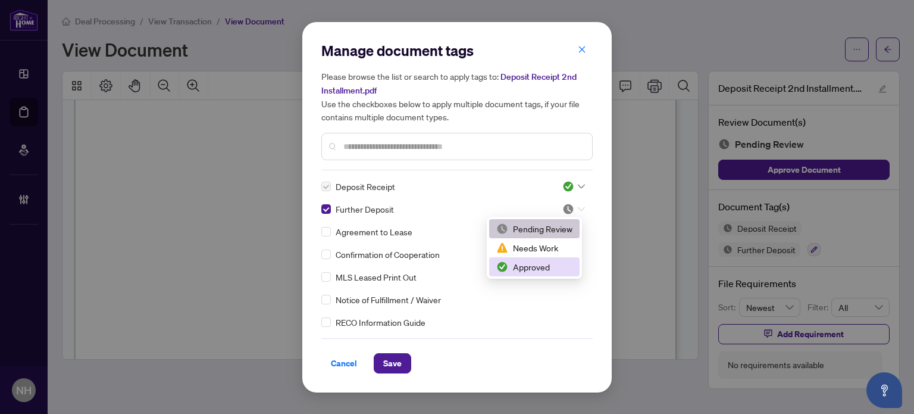
click at [531, 266] on div "Approved" at bounding box center [534, 266] width 76 height 13
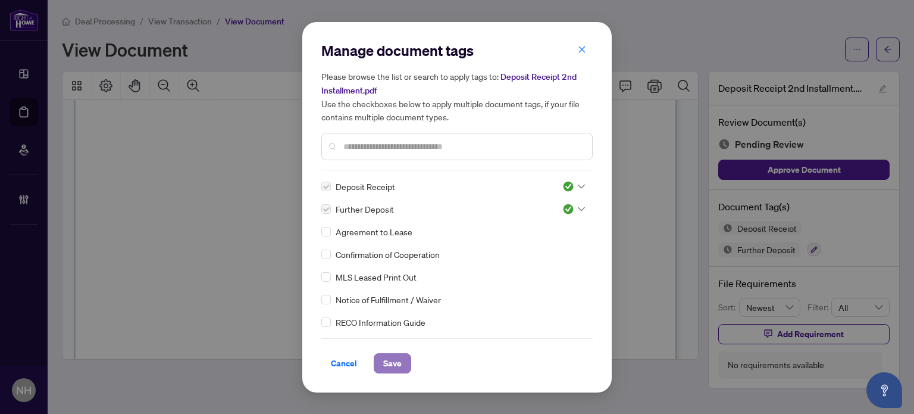
click at [402, 354] on button "Save" at bounding box center [392, 363] width 37 height 20
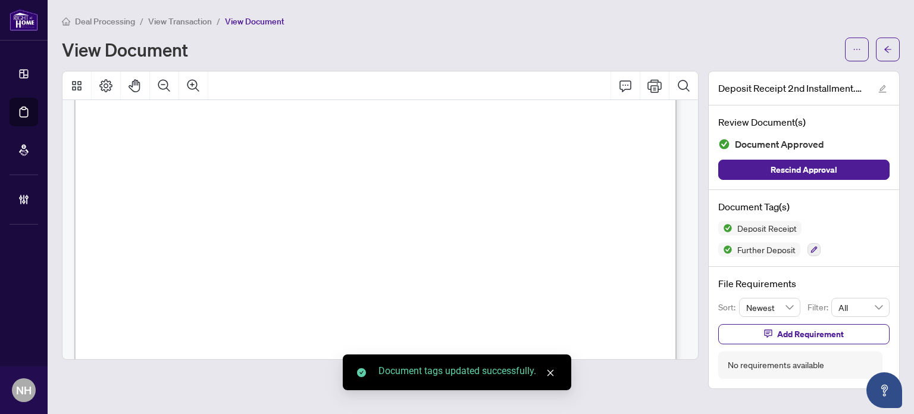
click at [162, 20] on span "View Transaction" at bounding box center [180, 21] width 64 height 11
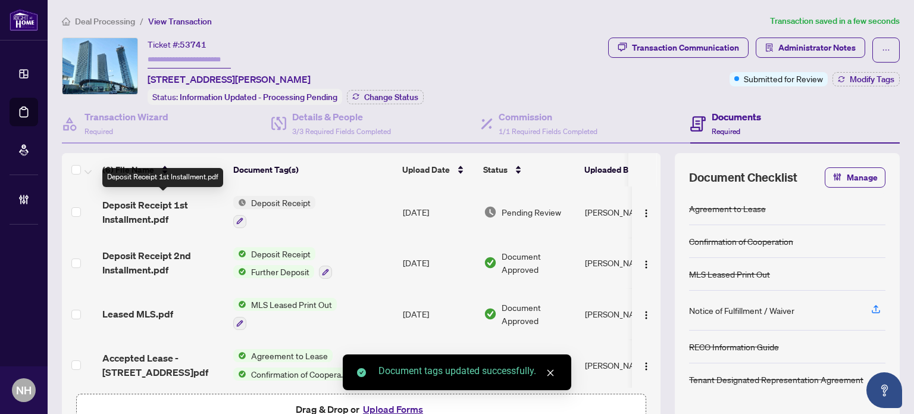
click at [145, 202] on span "Deposit Receipt 1st Installment.pdf" at bounding box center [162, 212] width 121 height 29
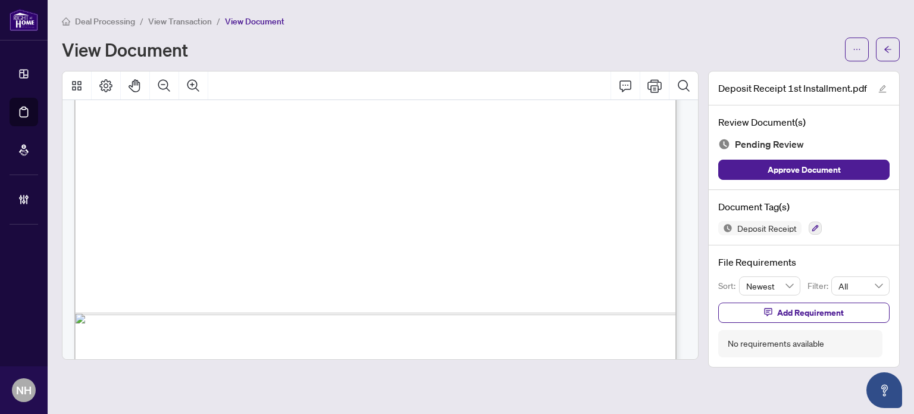
scroll to position [543, 0]
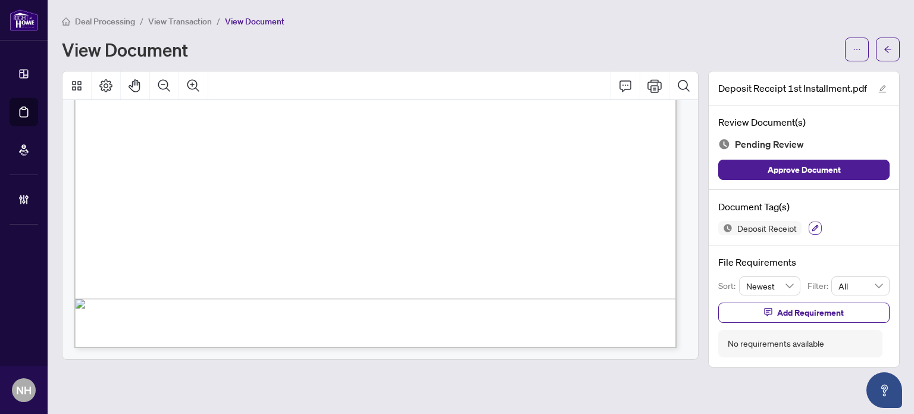
click at [812, 229] on icon "button" at bounding box center [815, 228] width 7 height 7
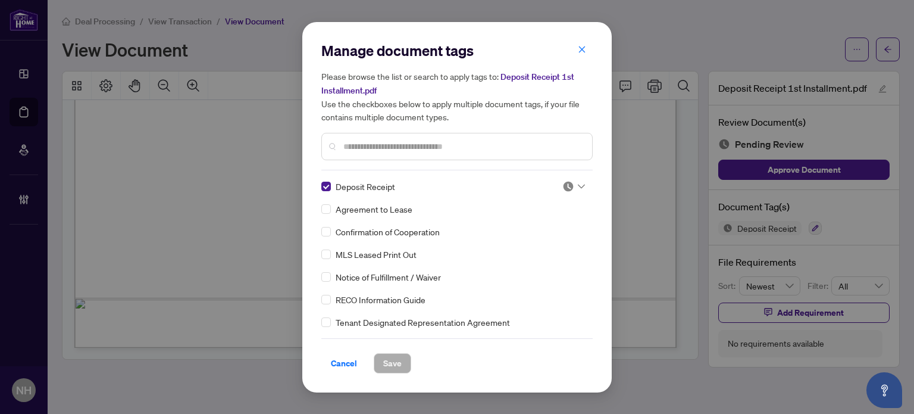
click at [564, 191] on img at bounding box center [568, 186] width 12 height 12
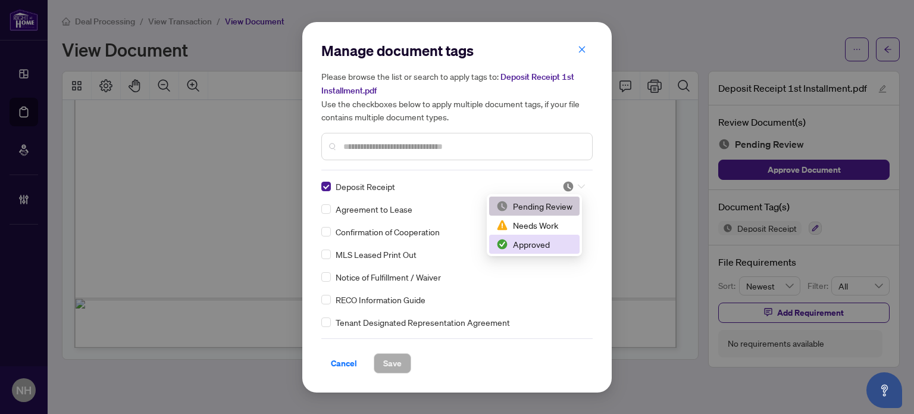
click at [543, 245] on div "Approved" at bounding box center [534, 243] width 76 height 13
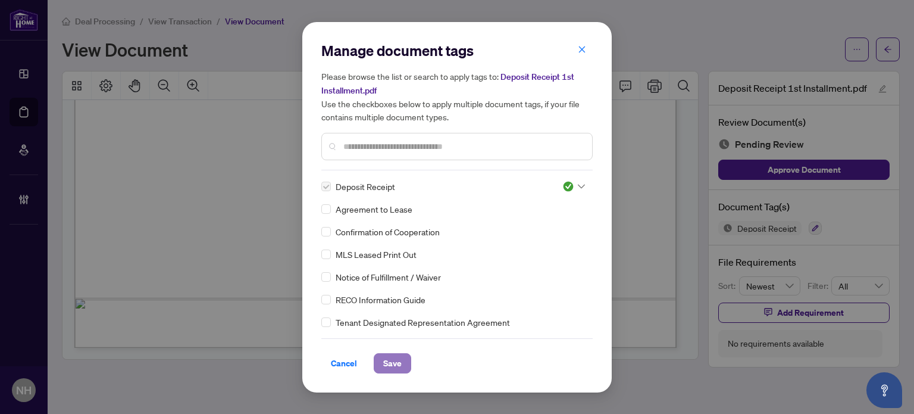
click at [400, 363] on span "Save" at bounding box center [392, 363] width 18 height 19
click at [167, 19] on div "Manage document tags Please browse the list or search to apply tags to: Deposit…" at bounding box center [457, 207] width 914 height 414
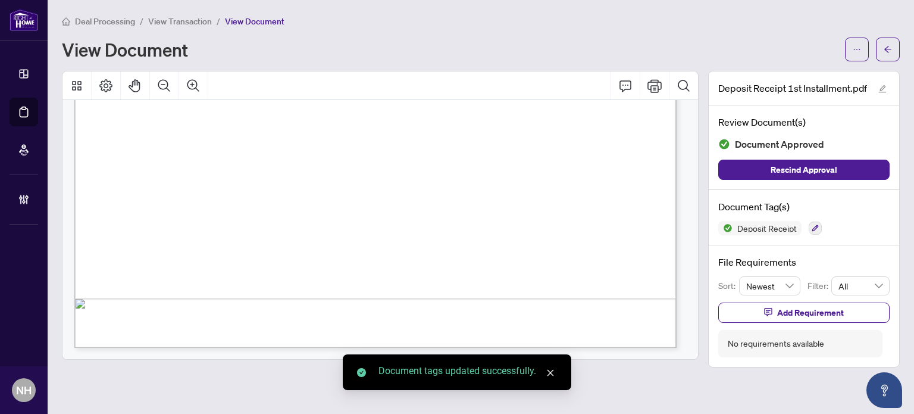
click at [169, 17] on span "View Transaction" at bounding box center [180, 21] width 64 height 11
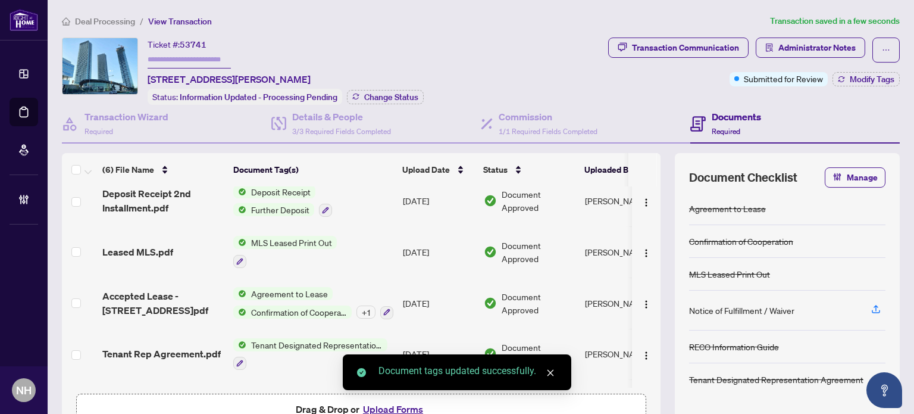
scroll to position [103, 0]
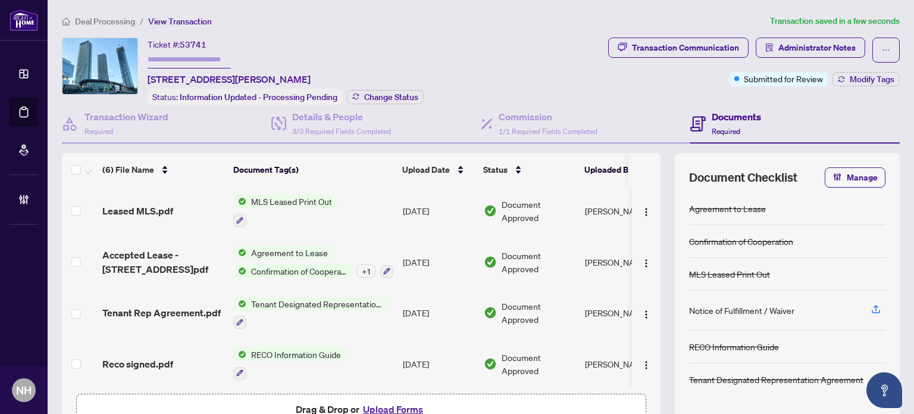
click at [184, 264] on span "Accepted Lease - 898 Portage Pkwy Unit 3202.pdf" at bounding box center [162, 262] width 121 height 29
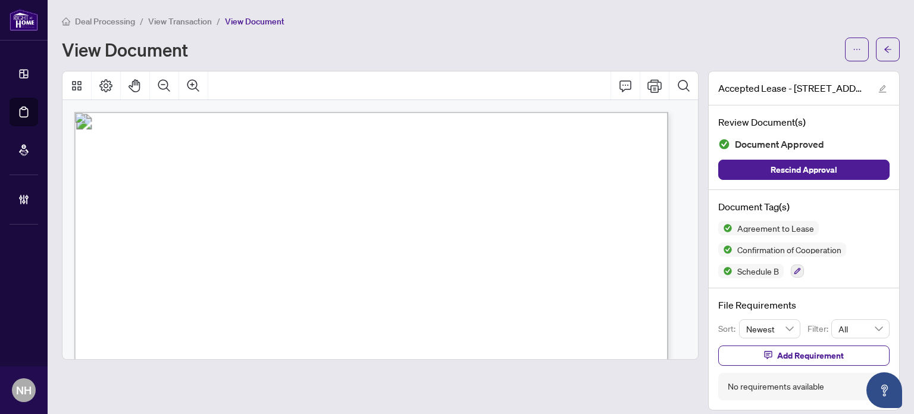
scroll to position [60, 0]
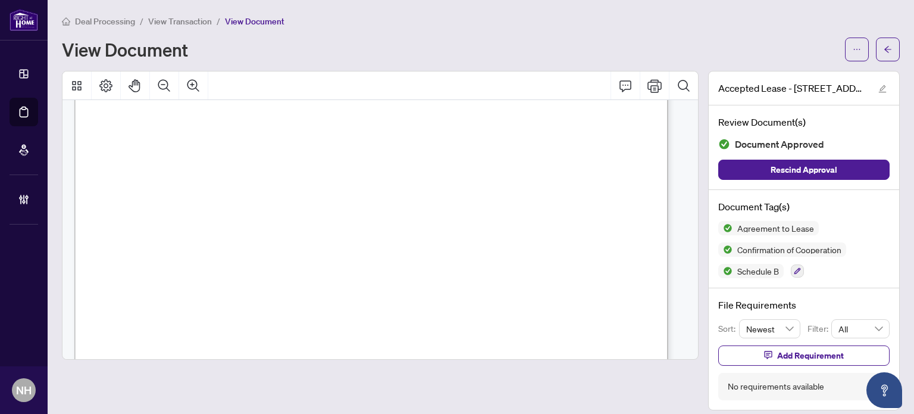
click at [179, 19] on span "View Transaction" at bounding box center [180, 21] width 64 height 11
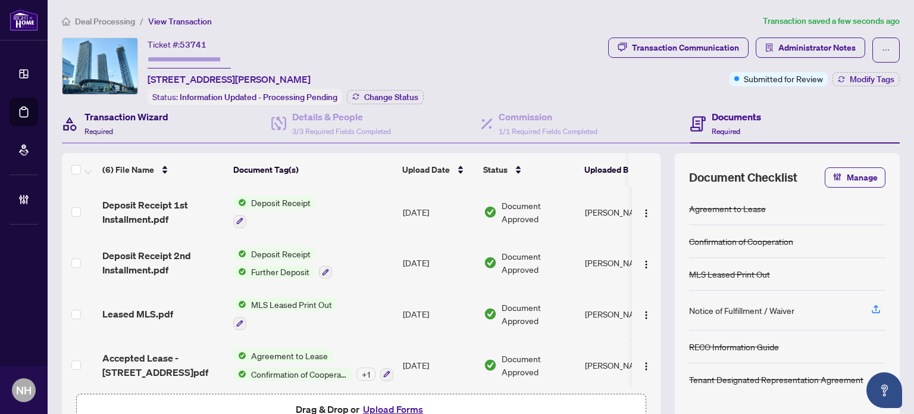
click at [127, 117] on h4 "Transaction Wizard" at bounding box center [127, 117] width 84 height 14
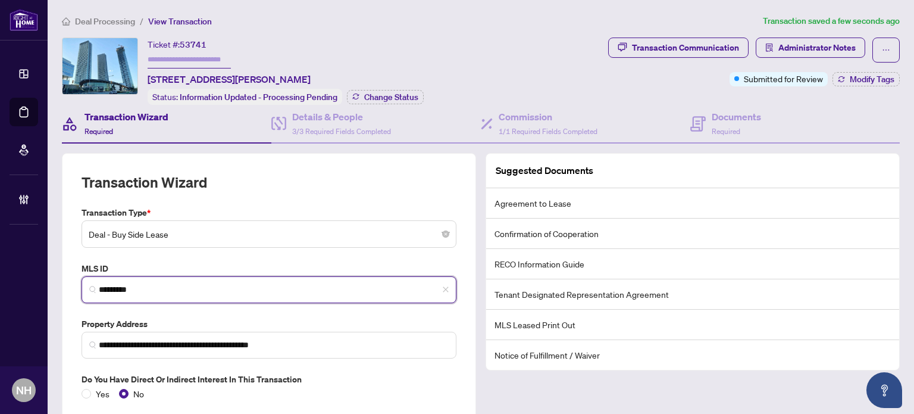
drag, startPoint x: 140, startPoint y: 289, endPoint x: 67, endPoint y: 270, distance: 76.2
click at [67, 270] on div "**********" at bounding box center [269, 286] width 414 height 267
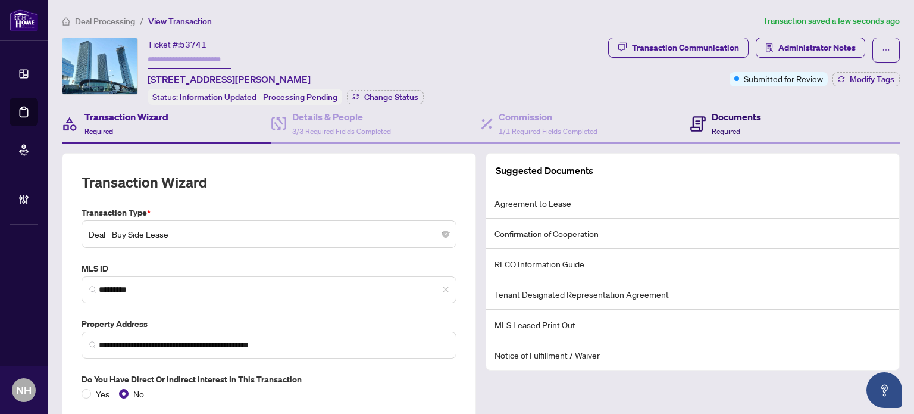
click at [712, 132] on span "Required" at bounding box center [726, 131] width 29 height 9
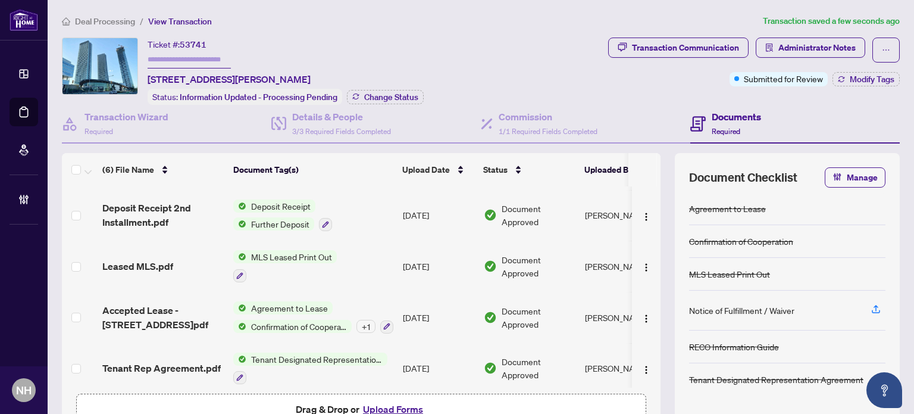
scroll to position [103, 0]
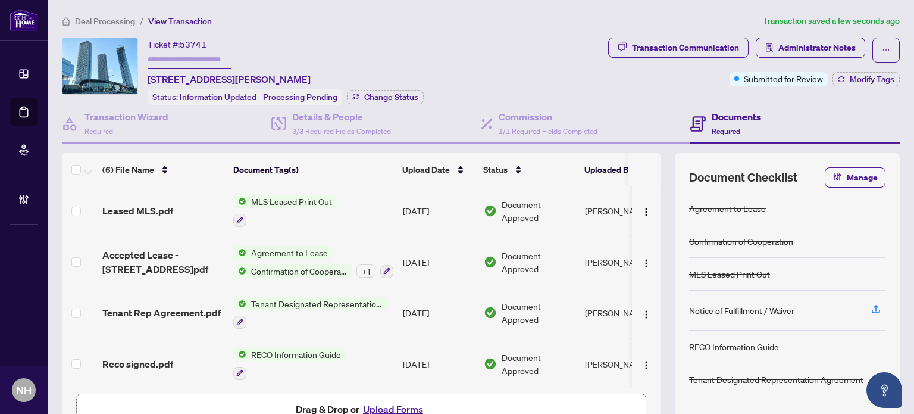
click at [183, 269] on span "Accepted Lease - 898 Portage Pkwy Unit 3202.pdf" at bounding box center [162, 262] width 121 height 29
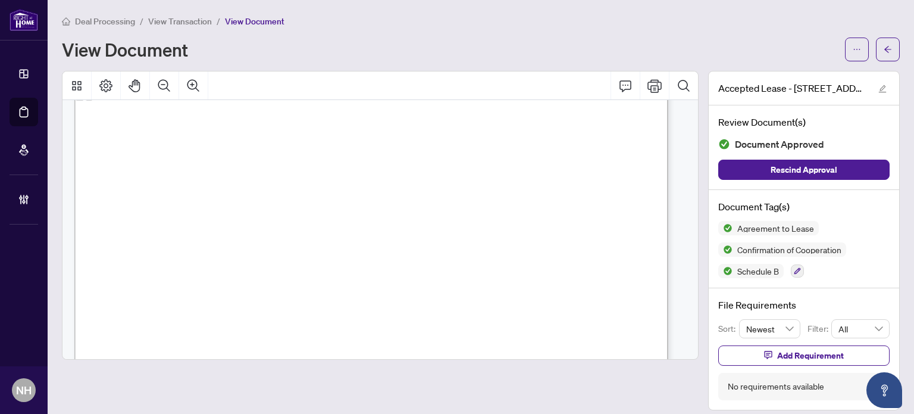
scroll to position [11547, 0]
click at [188, 18] on span "View Transaction" at bounding box center [180, 21] width 64 height 11
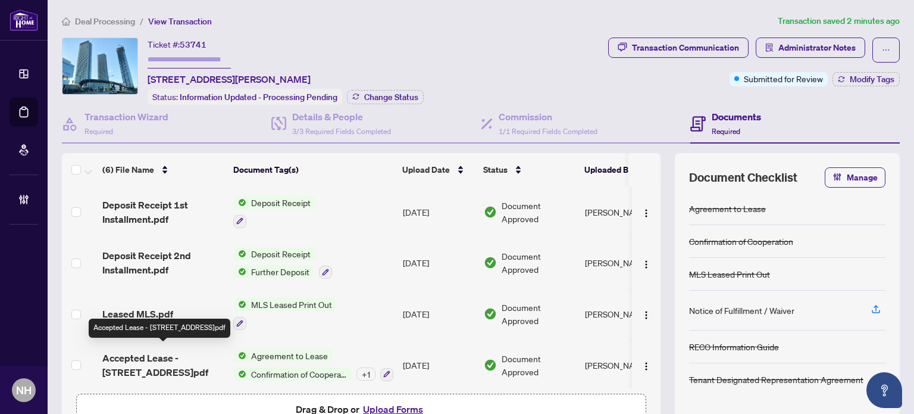
click at [170, 352] on span "Accepted Lease - 898 Portage Pkwy Unit 3202.pdf" at bounding box center [162, 365] width 121 height 29
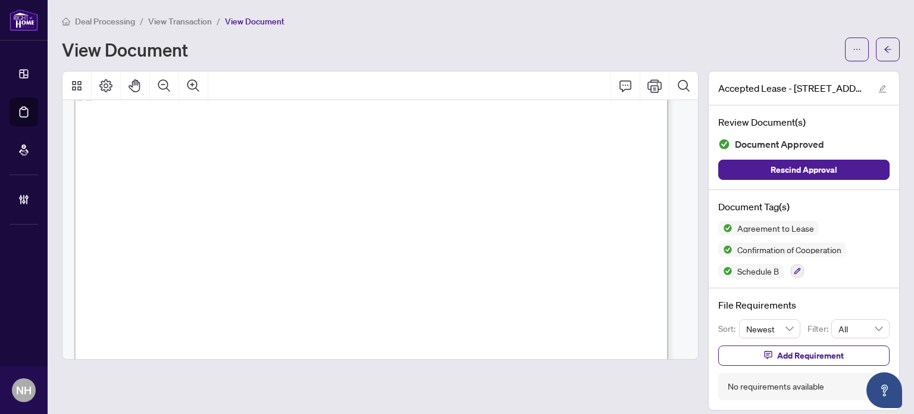
scroll to position [11488, 0]
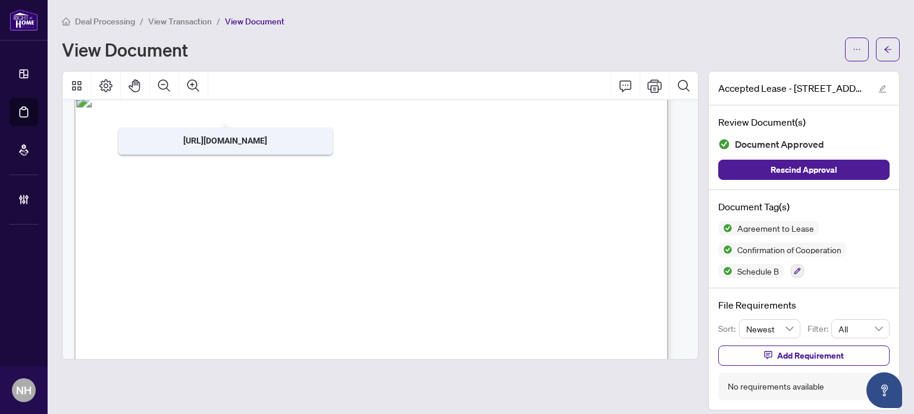
click at [200, 20] on span "View Transaction" at bounding box center [180, 21] width 64 height 11
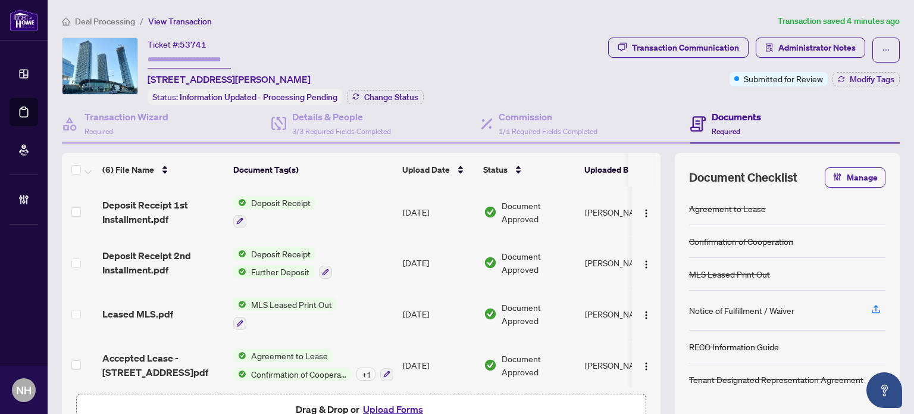
click at [150, 204] on span "Deposit Receipt 1st Installment.pdf" at bounding box center [162, 212] width 121 height 29
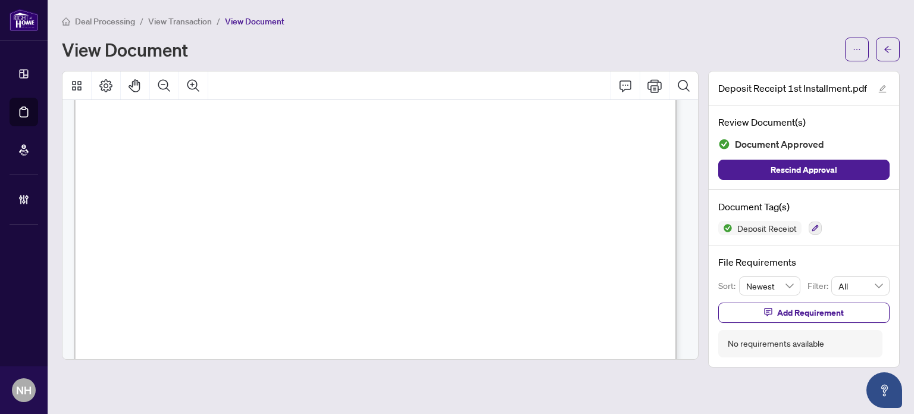
scroll to position [357, 0]
click at [200, 17] on span "View Transaction" at bounding box center [180, 21] width 64 height 11
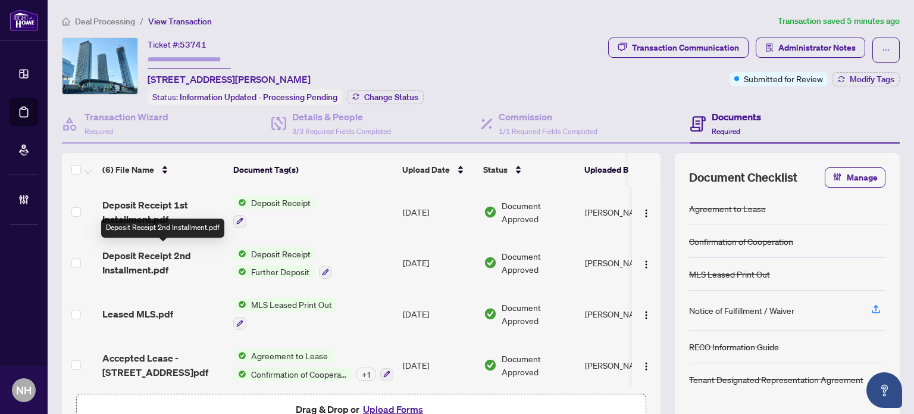
click at [158, 261] on span "Deposit Receipt 2nd Installment.pdf" at bounding box center [162, 262] width 121 height 29
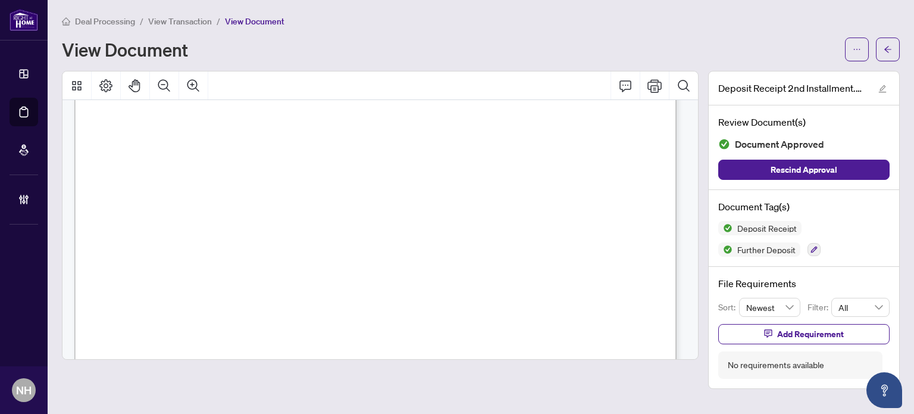
scroll to position [365, 0]
click at [177, 18] on span "View Transaction" at bounding box center [180, 21] width 64 height 11
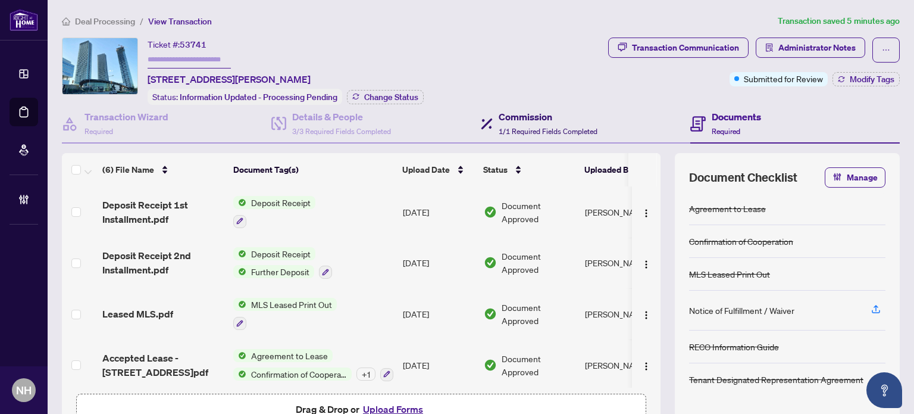
click at [526, 122] on div "Commission 1/1 Required Fields Completed" at bounding box center [548, 124] width 99 height 28
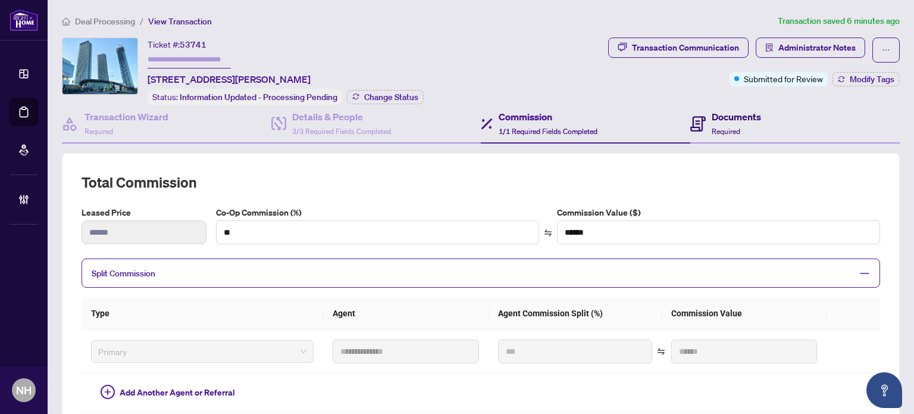
click at [693, 130] on span at bounding box center [697, 124] width 15 height 28
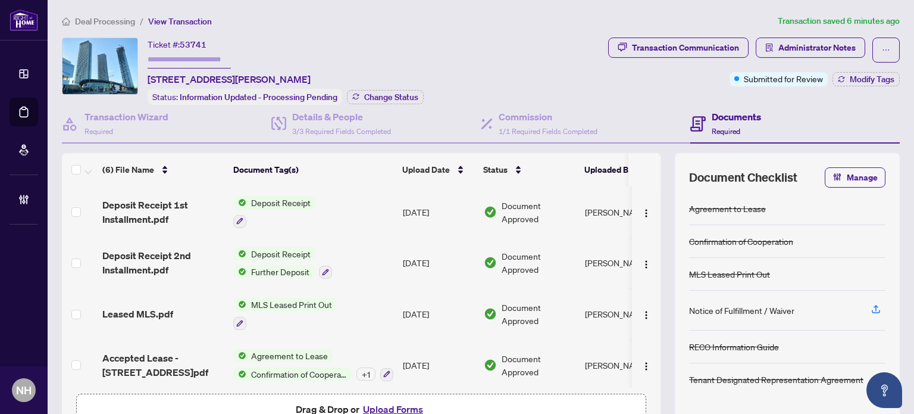
click at [182, 357] on span "Accepted Lease - 898 Portage Pkwy Unit 3202.pdf" at bounding box center [162, 365] width 121 height 29
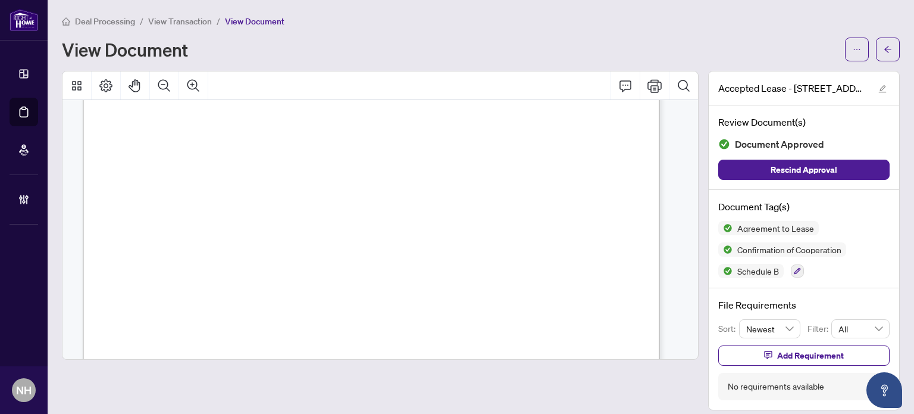
scroll to position [9881, 0]
click at [198, 24] on span "View Transaction" at bounding box center [180, 21] width 64 height 11
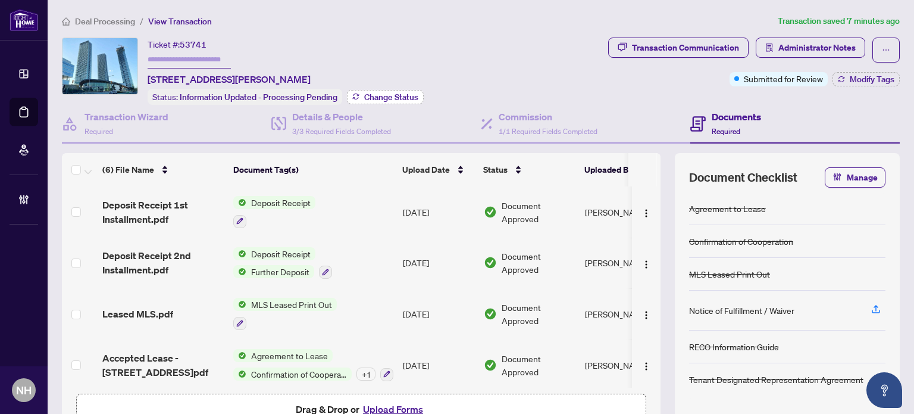
click at [404, 95] on span "Change Status" at bounding box center [391, 97] width 54 height 8
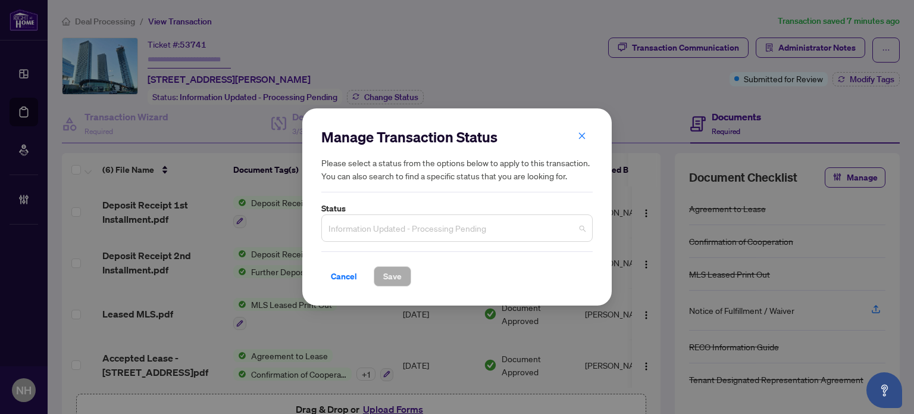
click at [432, 220] on span "Information Updated - Processing Pending" at bounding box center [457, 228] width 257 height 23
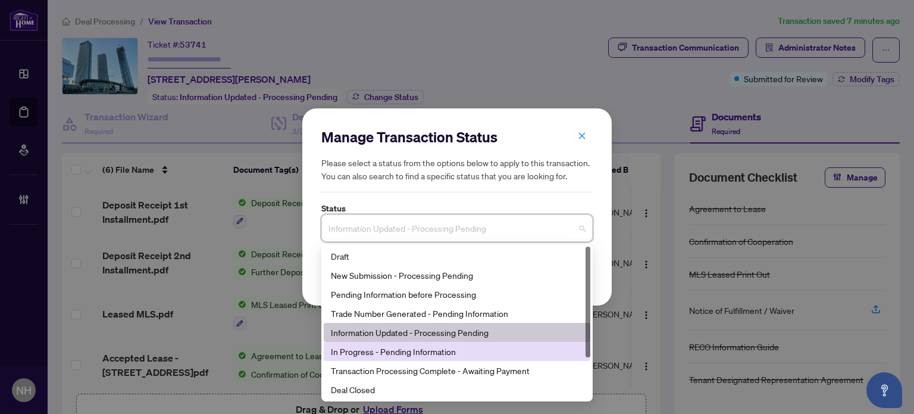
click at [415, 348] on div "In Progress - Pending Information" at bounding box center [457, 351] width 252 height 13
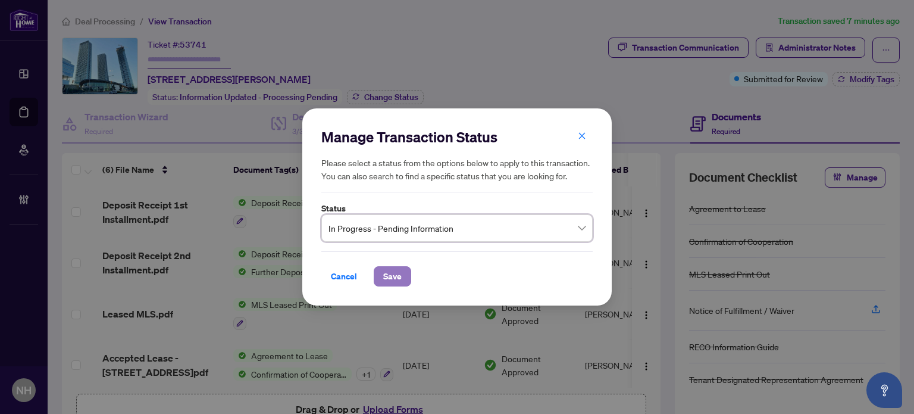
click at [386, 278] on span "Save" at bounding box center [392, 276] width 18 height 19
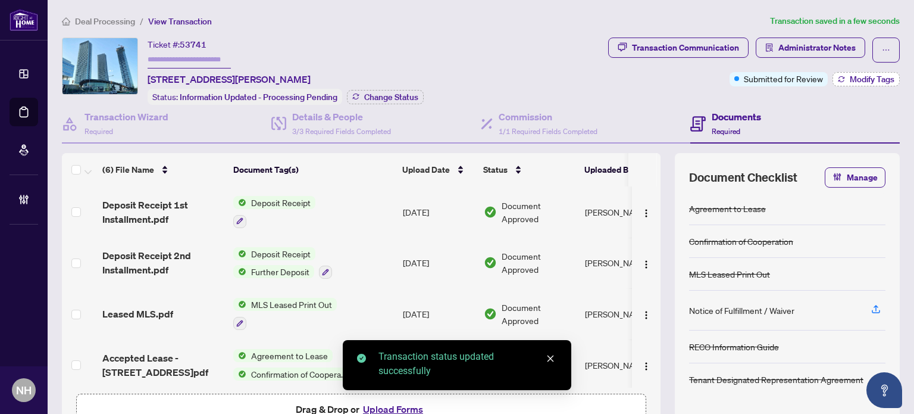
click at [850, 78] on span "Modify Tags" at bounding box center [872, 79] width 45 height 8
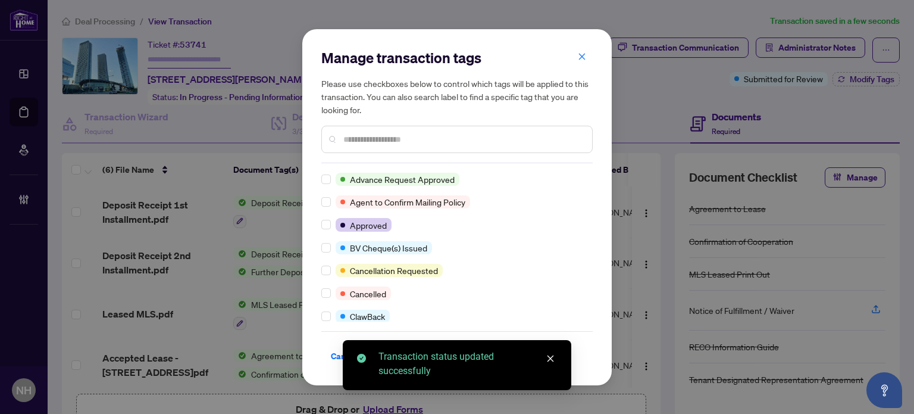
click at [351, 138] on input "text" at bounding box center [462, 139] width 239 height 13
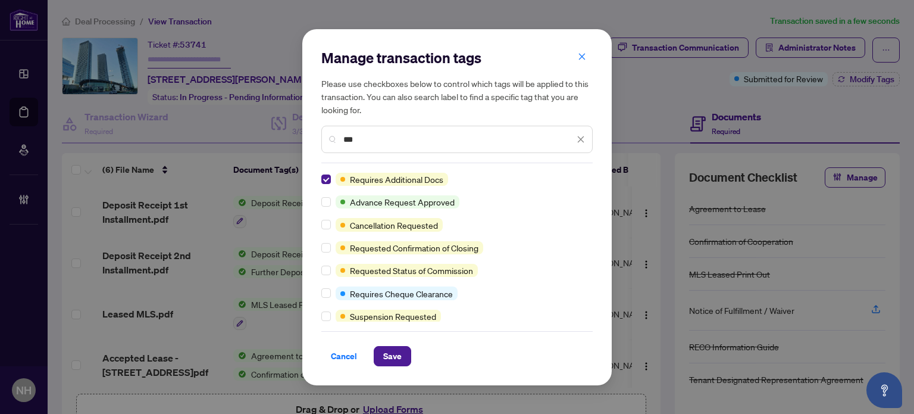
drag, startPoint x: 390, startPoint y: 351, endPoint x: 543, endPoint y: 334, distance: 153.4
click at [390, 352] on span "Save" at bounding box center [392, 355] width 18 height 19
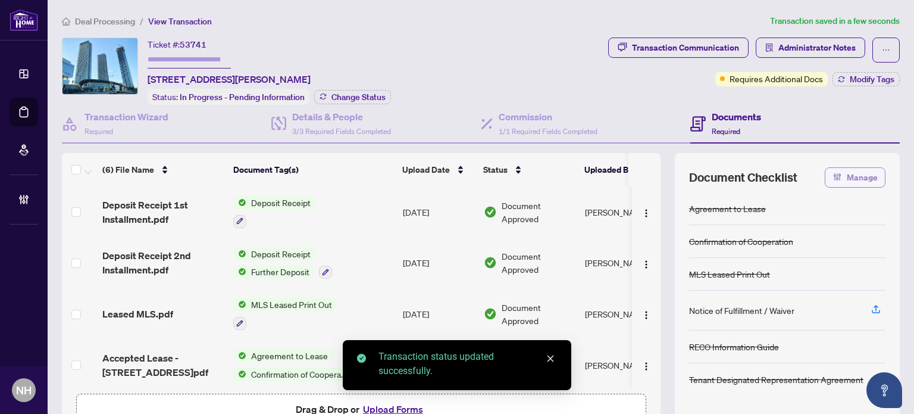
click at [847, 182] on span "Manage" at bounding box center [862, 177] width 31 height 19
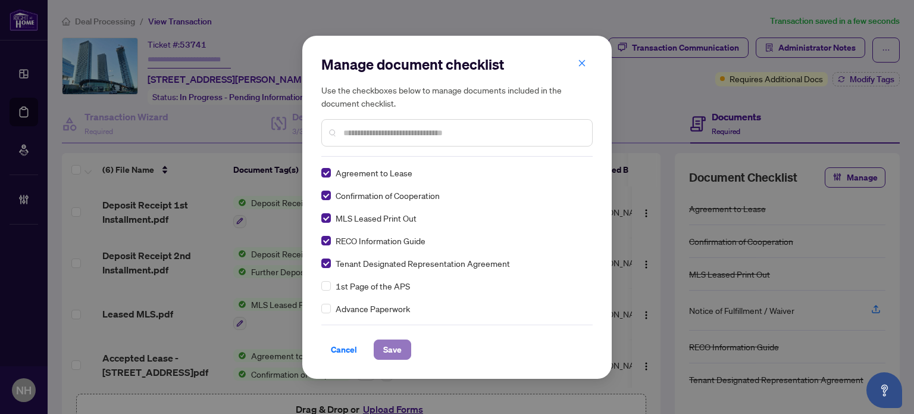
drag, startPoint x: 391, startPoint y: 348, endPoint x: 452, endPoint y: 342, distance: 61.5
click at [395, 348] on span "Save" at bounding box center [392, 349] width 18 height 19
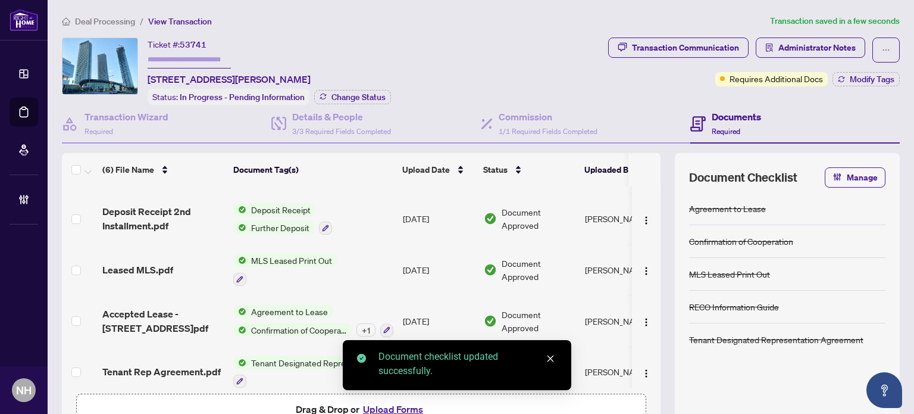
scroll to position [103, 0]
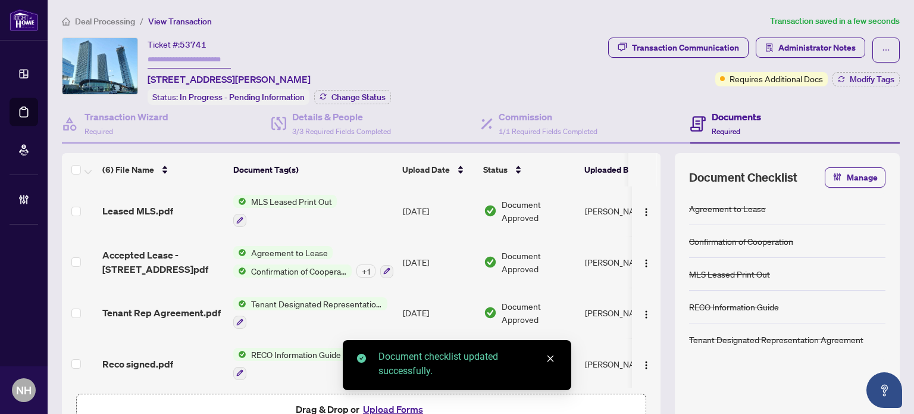
click at [181, 252] on span "Accepted Lease - 898 Portage Pkwy Unit 3202.pdf" at bounding box center [162, 262] width 121 height 29
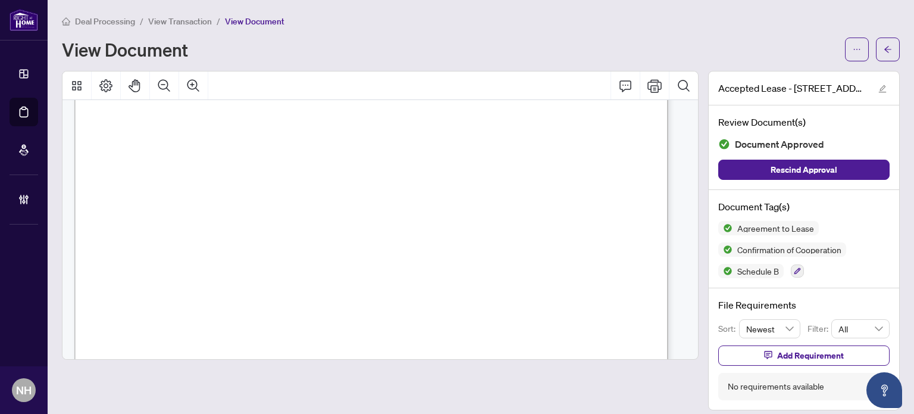
scroll to position [11488, 0]
click at [196, 23] on span "View Transaction" at bounding box center [180, 21] width 64 height 11
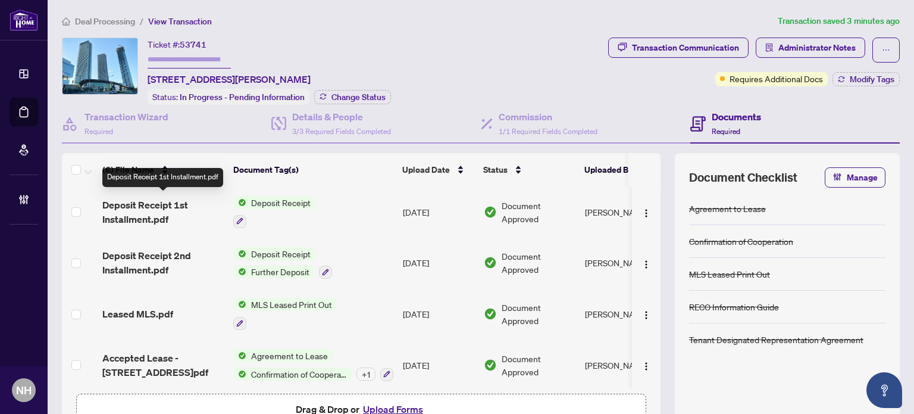
click at [143, 205] on span "Deposit Receipt 1st Installment.pdf" at bounding box center [162, 212] width 121 height 29
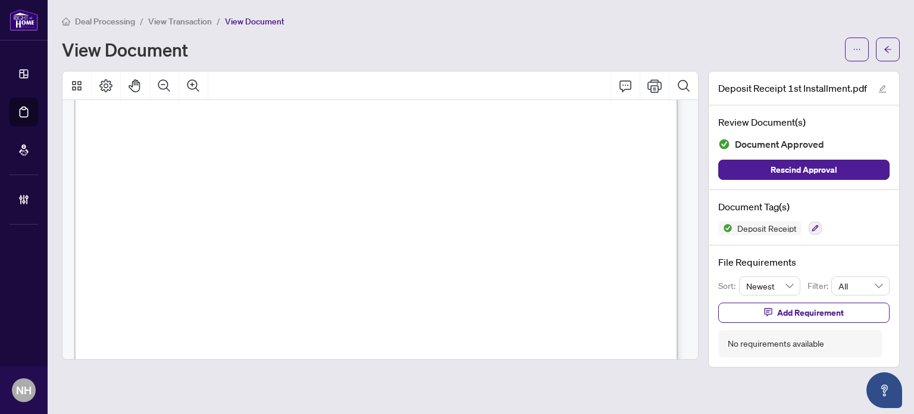
scroll to position [417, 0]
click at [192, 16] on span "View Transaction" at bounding box center [180, 21] width 64 height 11
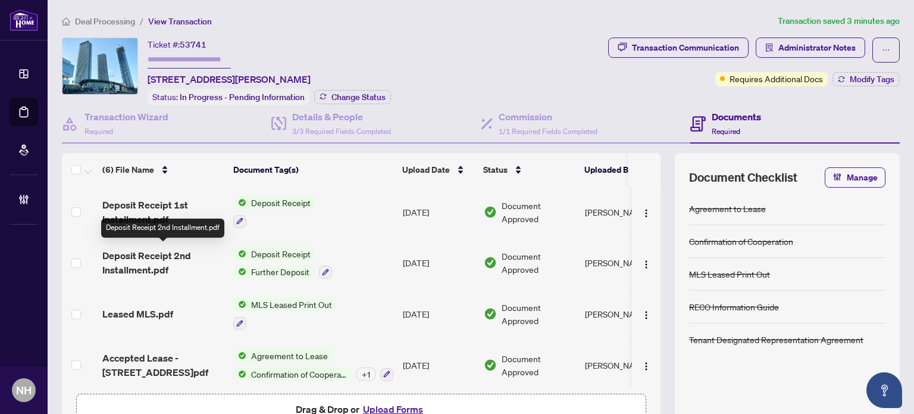
click at [117, 252] on span "Deposit Receipt 2nd Installment.pdf" at bounding box center [162, 262] width 121 height 29
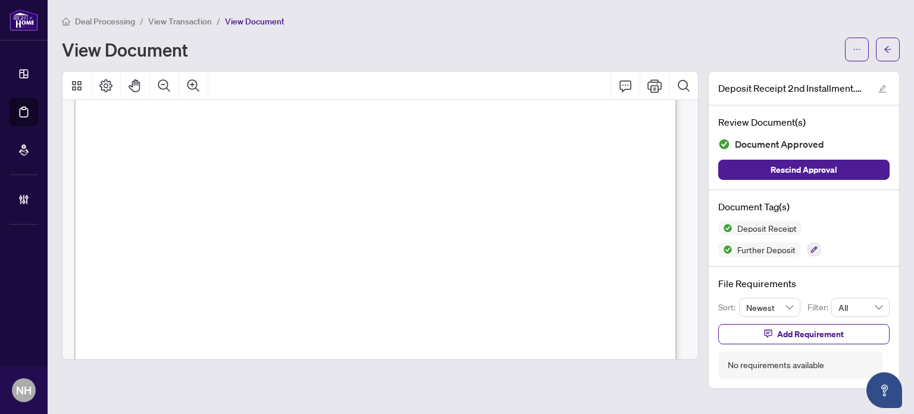
scroll to position [417, 0]
click at [177, 22] on span "View Transaction" at bounding box center [180, 21] width 64 height 11
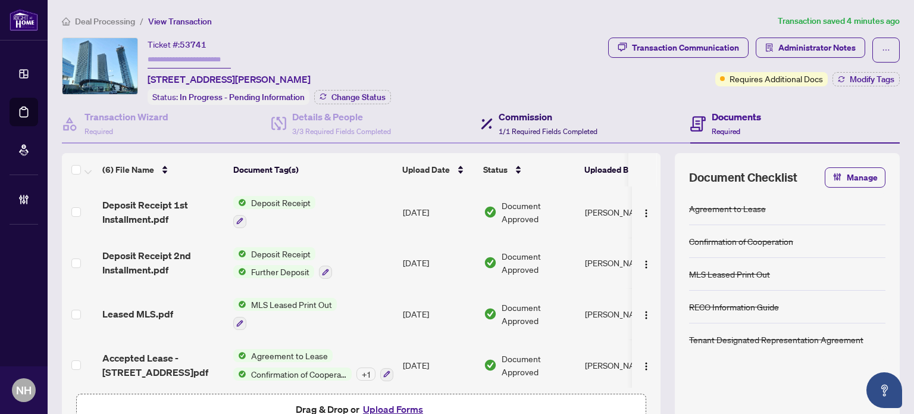
click at [527, 115] on h4 "Commission" at bounding box center [548, 117] width 99 height 14
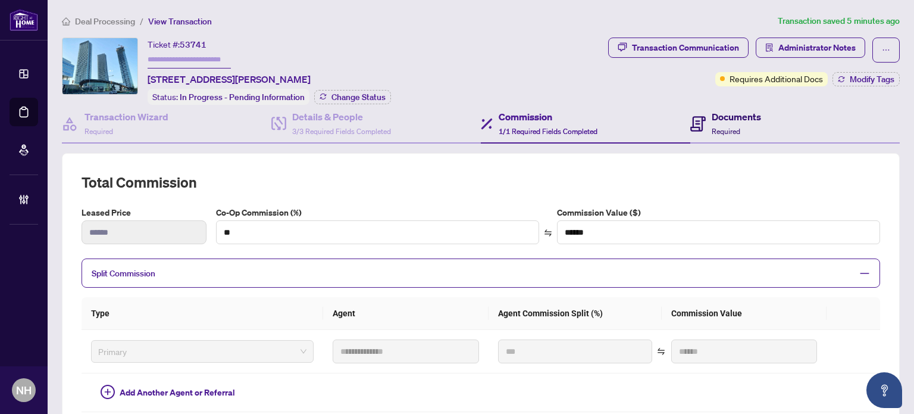
click at [728, 118] on h4 "Documents" at bounding box center [736, 117] width 49 height 14
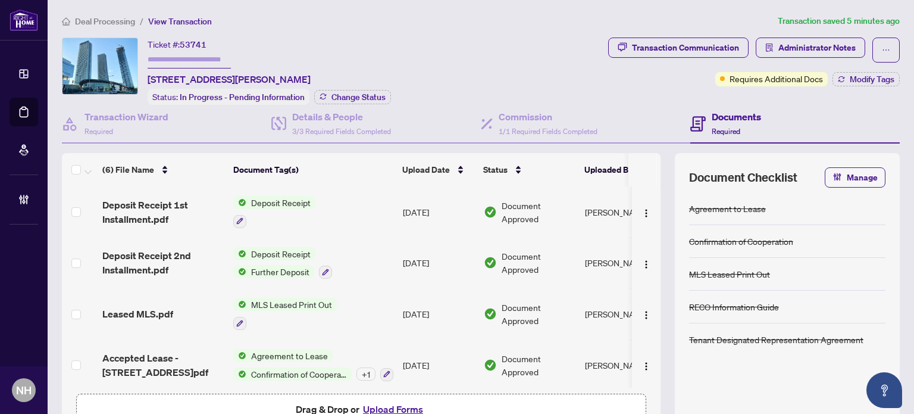
click at [379, 406] on button "Upload Forms" at bounding box center [393, 408] width 67 height 15
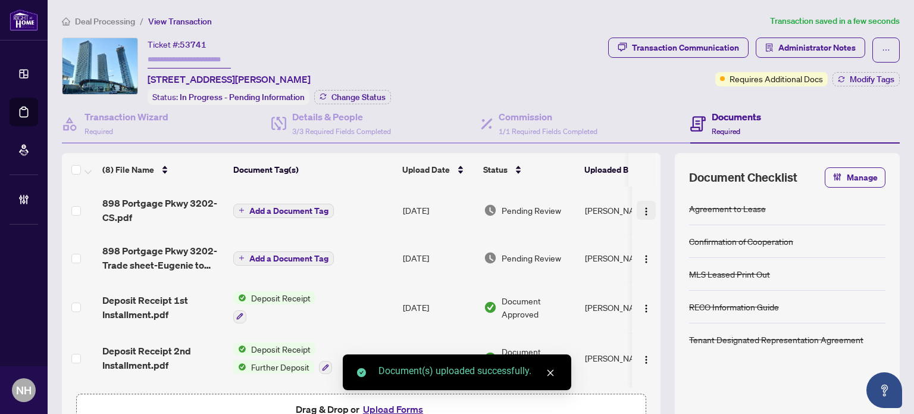
click at [640, 201] on button "button" at bounding box center [646, 210] width 19 height 19
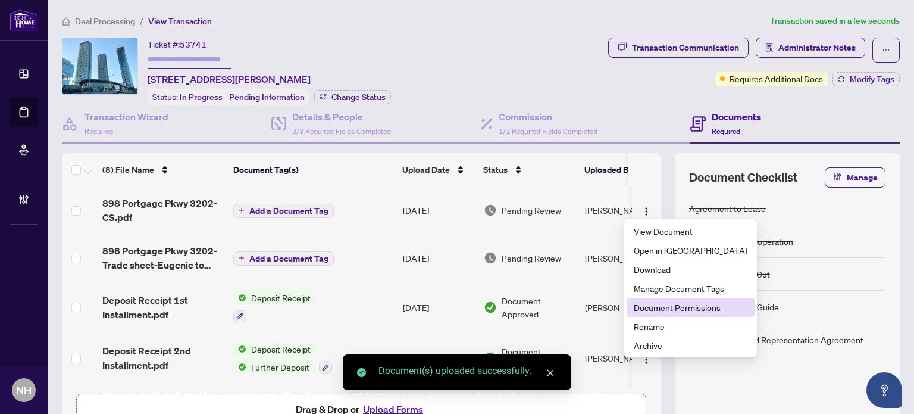
click at [649, 302] on span "Document Permissions" at bounding box center [691, 307] width 114 height 13
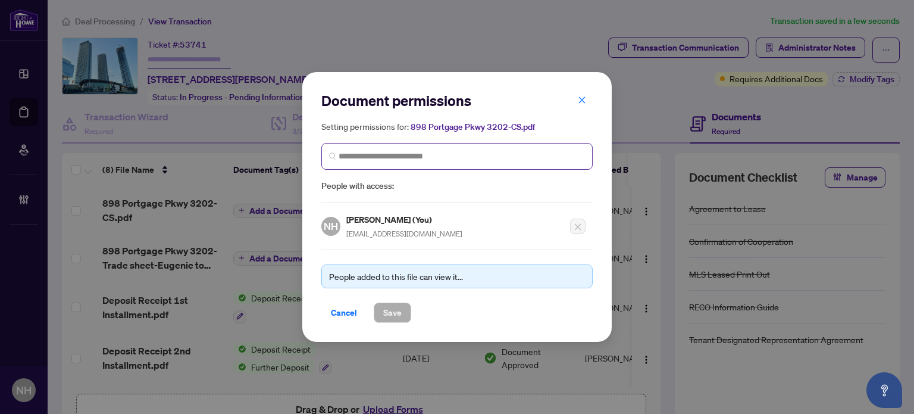
click at [410, 163] on span at bounding box center [456, 156] width 271 height 27
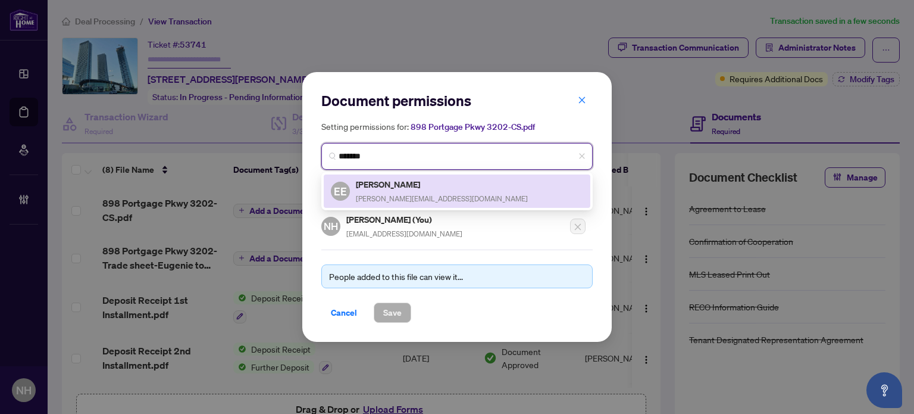
click at [406, 185] on h5 "Eugenie Eckler" at bounding box center [442, 184] width 172 height 14
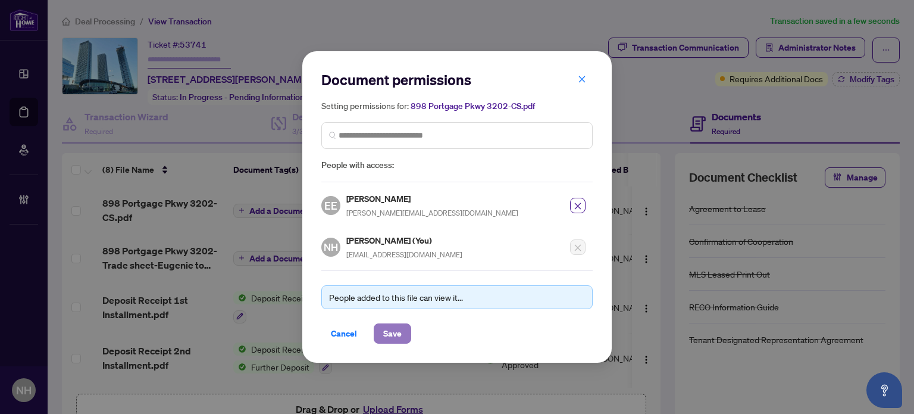
click at [386, 331] on span "Save" at bounding box center [392, 333] width 18 height 19
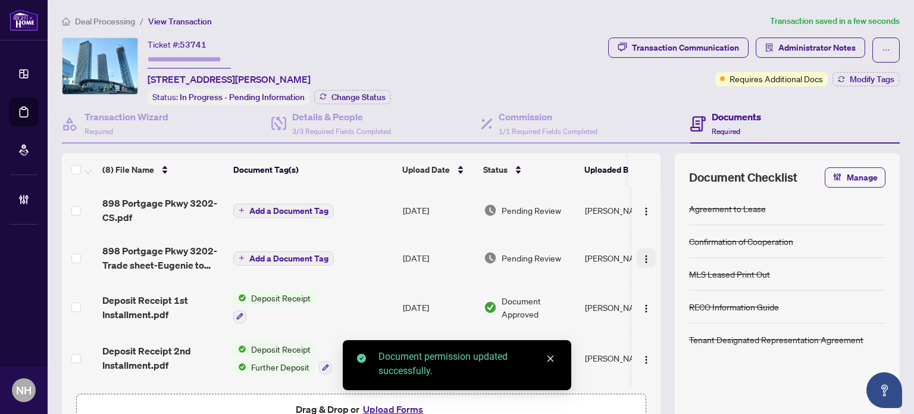
click at [642, 254] on img "button" at bounding box center [647, 259] width 10 height 10
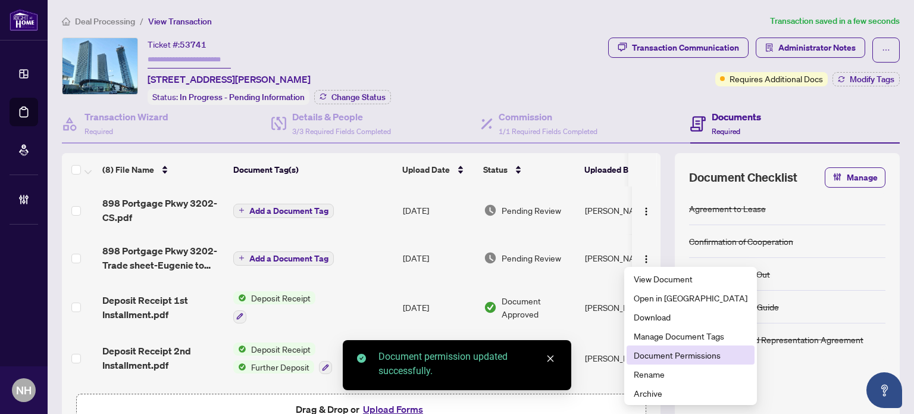
click at [649, 349] on span "Document Permissions" at bounding box center [691, 354] width 114 height 13
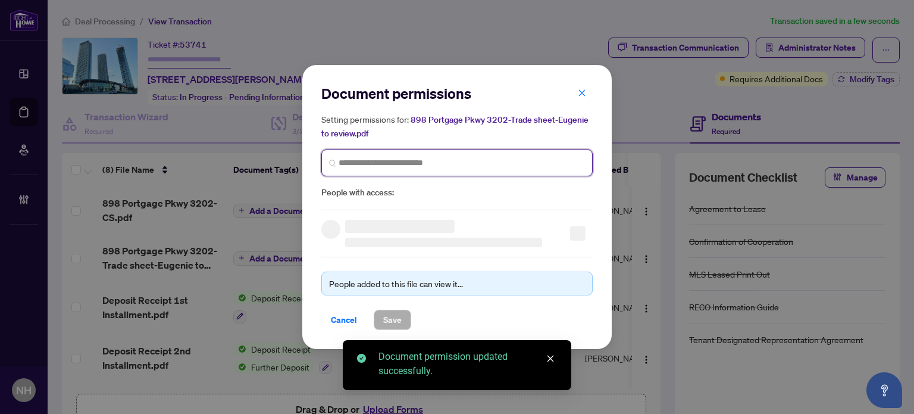
click at [396, 168] on input "search" at bounding box center [462, 163] width 246 height 12
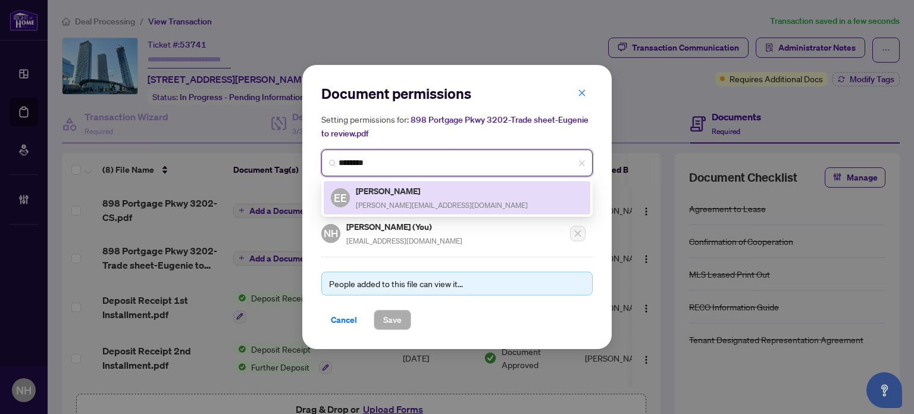
click at [401, 191] on h5 "Eugenie Eckler" at bounding box center [442, 191] width 172 height 14
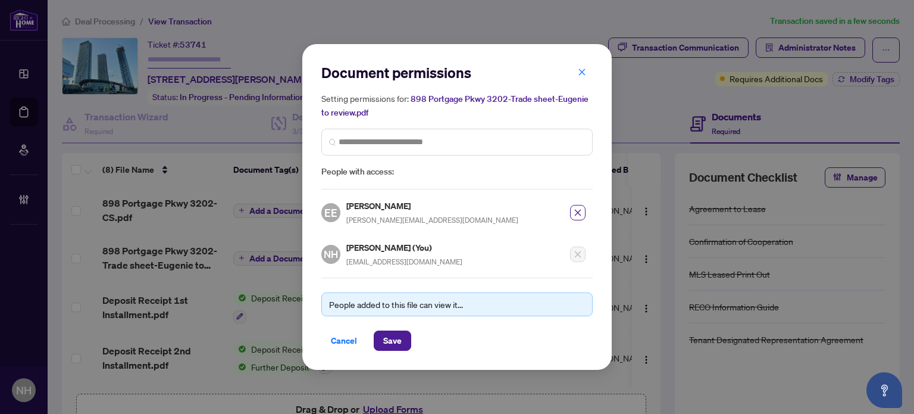
click at [385, 326] on div "People added to this file can view it... Cancel Save" at bounding box center [456, 313] width 271 height 73
click at [387, 335] on span "Save" at bounding box center [392, 340] width 18 height 19
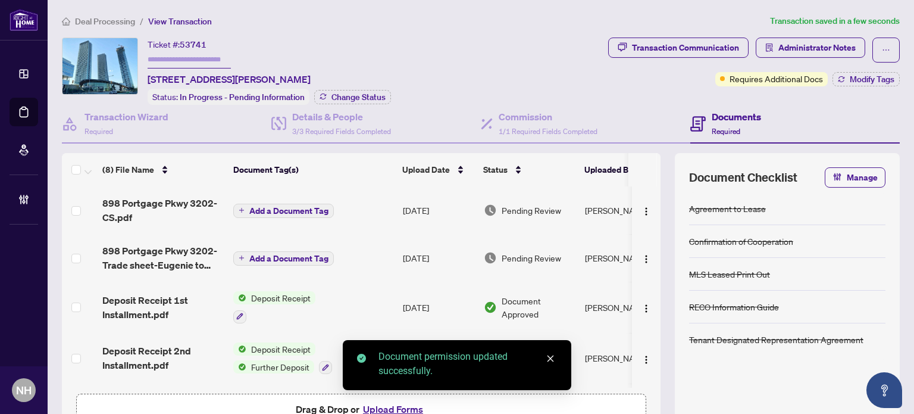
click at [283, 207] on span "Add a Document Tag" at bounding box center [288, 211] width 79 height 8
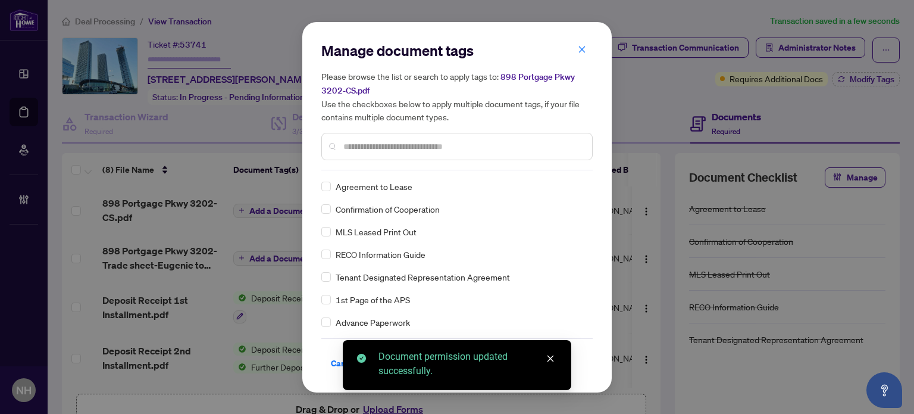
click at [354, 148] on input "text" at bounding box center [462, 146] width 239 height 13
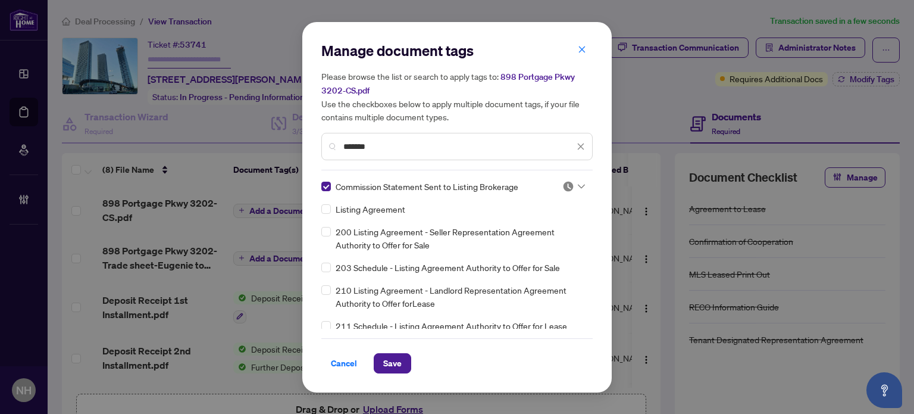
click at [568, 185] on img at bounding box center [568, 186] width 12 height 12
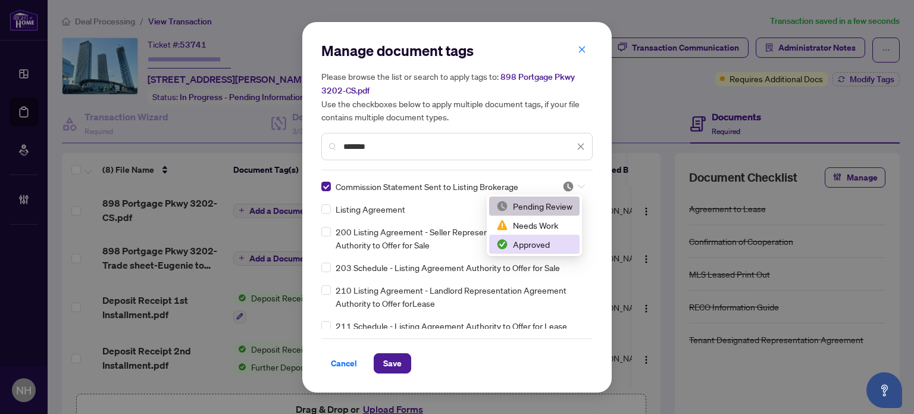
click at [524, 239] on div "Approved" at bounding box center [534, 243] width 76 height 13
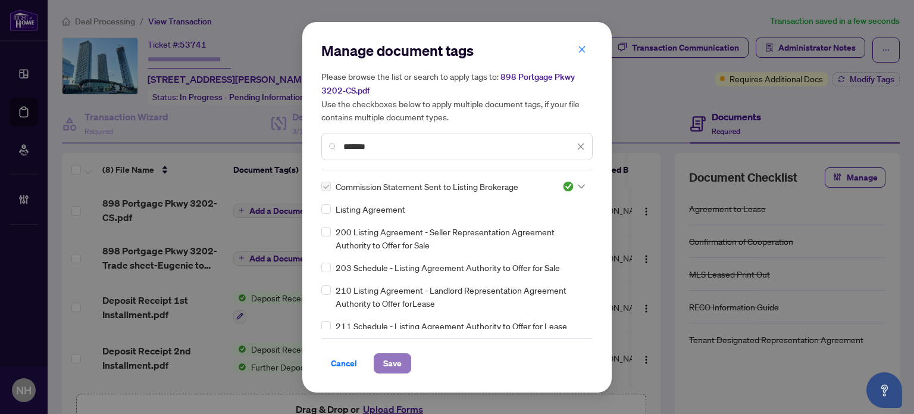
click at [398, 364] on span "Save" at bounding box center [392, 363] width 18 height 19
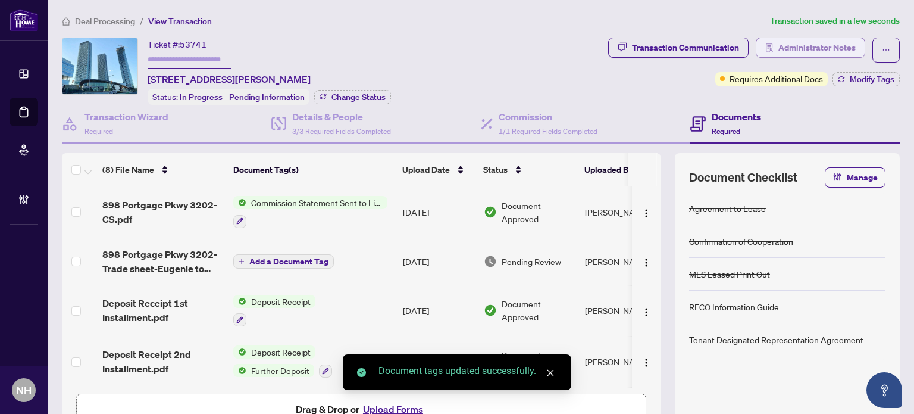
click at [790, 52] on span "Administrator Notes" at bounding box center [817, 47] width 77 height 19
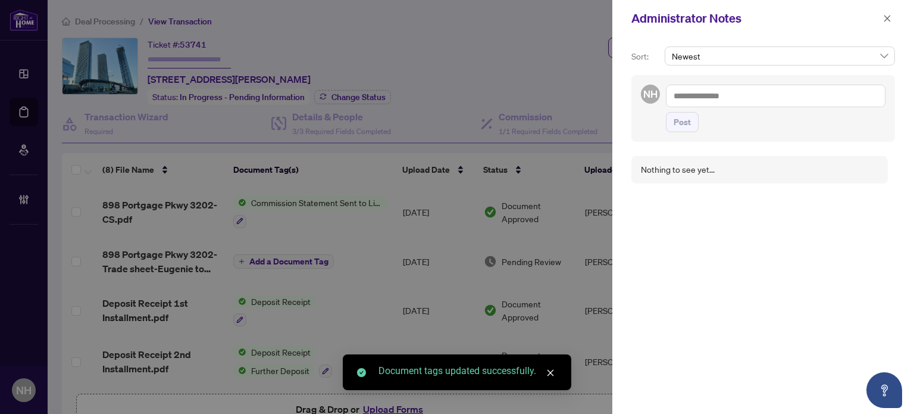
click at [734, 104] on textarea at bounding box center [776, 96] width 220 height 23
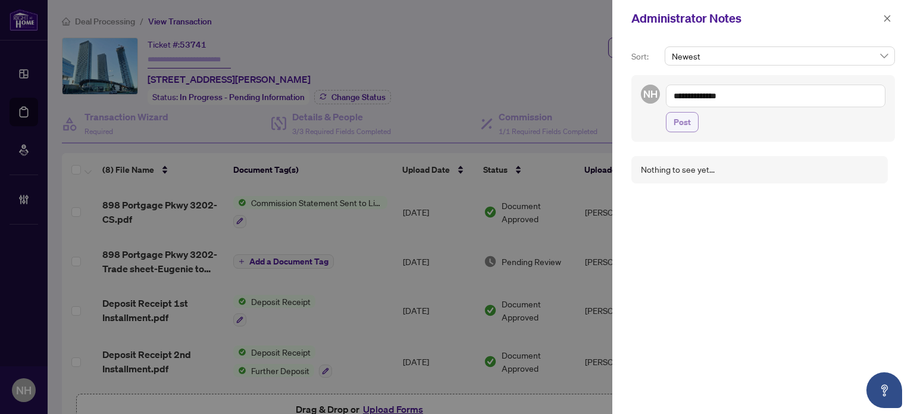
paste textarea "**********"
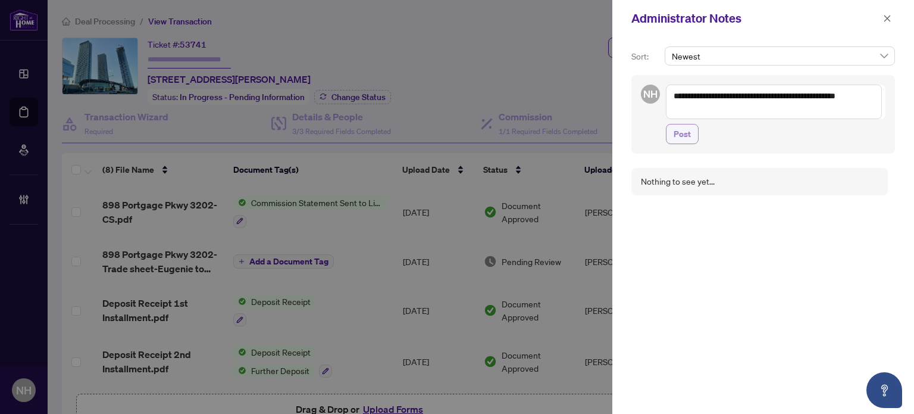
click at [682, 131] on span "Post" at bounding box center [682, 133] width 17 height 19
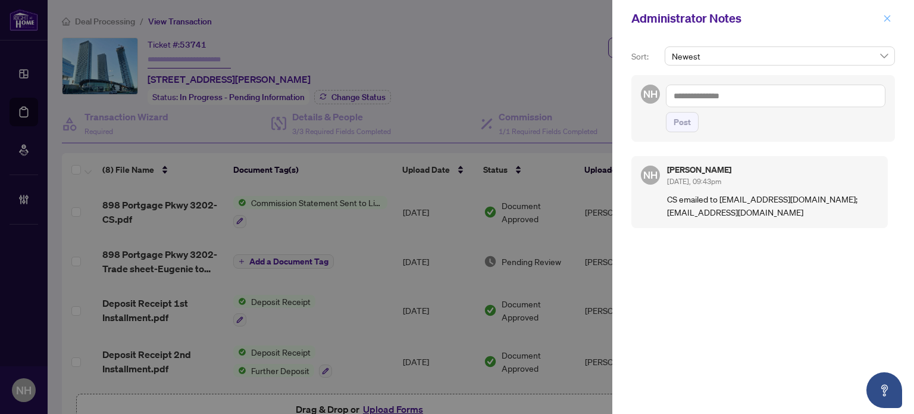
click at [888, 15] on icon "close" at bounding box center [887, 18] width 8 height 8
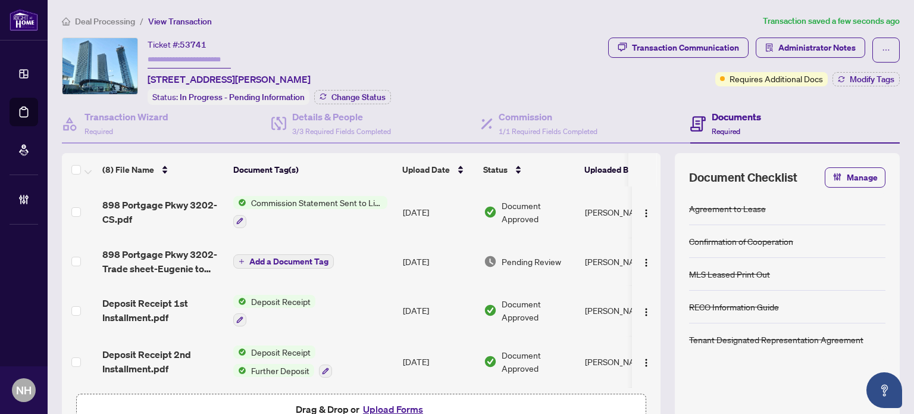
click at [174, 60] on input "text" at bounding box center [189, 59] width 83 height 17
paste input "*******"
click at [474, 32] on div "Deal Processing / View Transaction Transaction saved a few seconds ago Ticket #…" at bounding box center [481, 244] width 848 height 460
click at [679, 45] on div "Transaction Communication" at bounding box center [685, 47] width 107 height 19
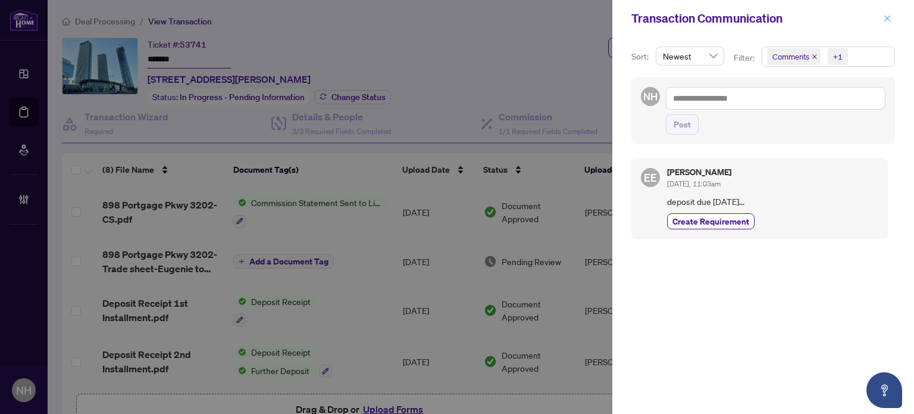
click at [888, 16] on icon "close" at bounding box center [887, 18] width 8 height 8
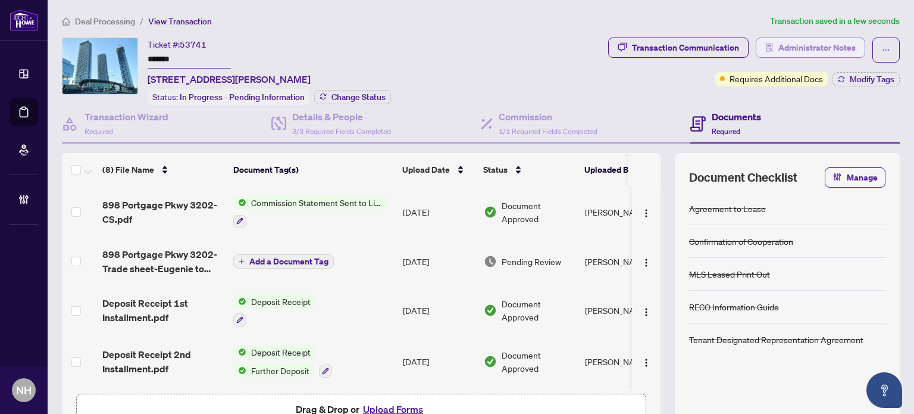
click at [829, 48] on span "Administrator Notes" at bounding box center [817, 47] width 77 height 19
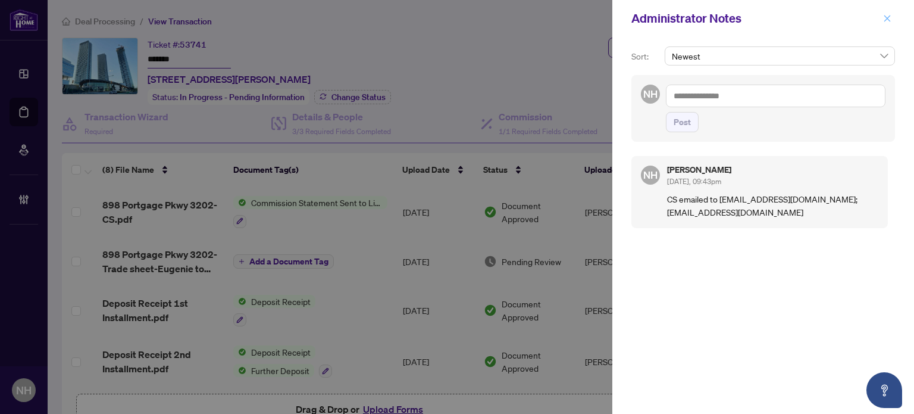
click at [889, 15] on icon "close" at bounding box center [887, 18] width 8 height 8
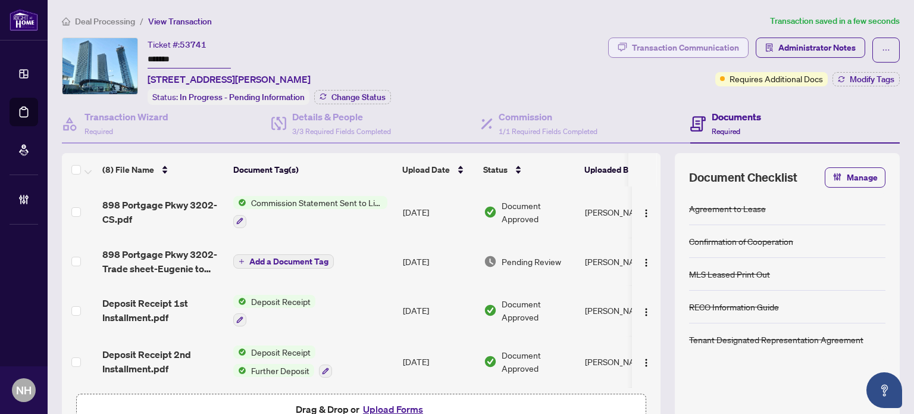
click at [632, 47] on div "Transaction Communication" at bounding box center [685, 47] width 107 height 19
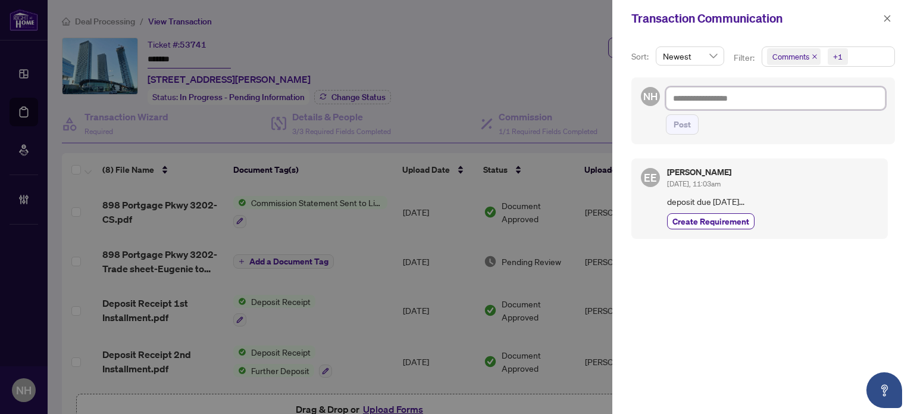
click at [726, 102] on textarea at bounding box center [776, 98] width 220 height 23
paste textarea "**********"
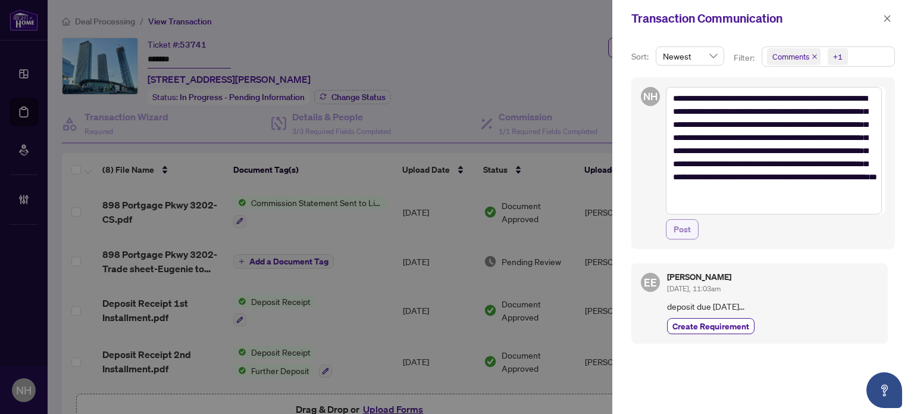
click at [683, 226] on span "Post" at bounding box center [682, 229] width 17 height 19
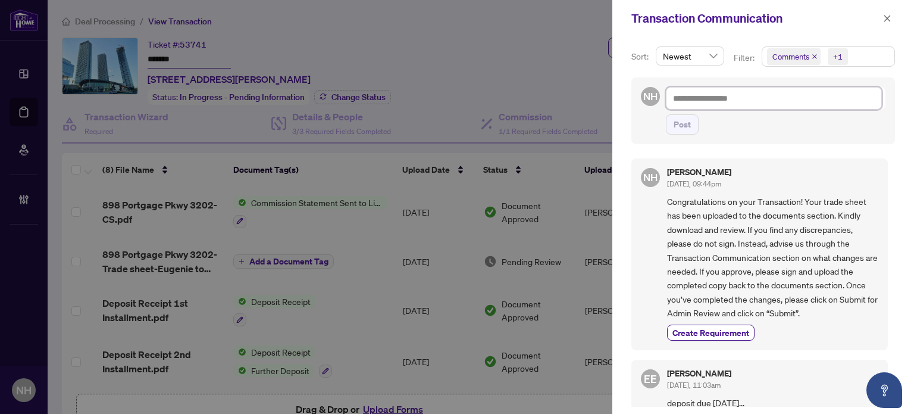
click at [730, 96] on textarea at bounding box center [774, 98] width 216 height 23
paste textarea "**********"
click at [681, 130] on span "Post" at bounding box center [682, 124] width 17 height 19
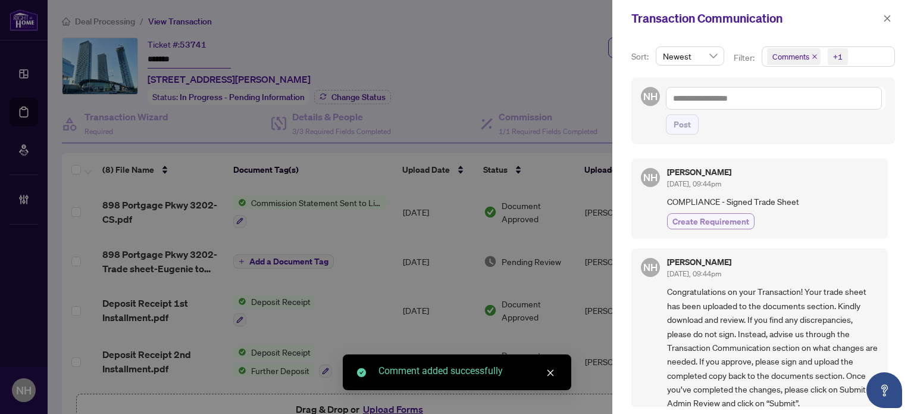
click at [724, 216] on span "Create Requirement" at bounding box center [711, 221] width 77 height 12
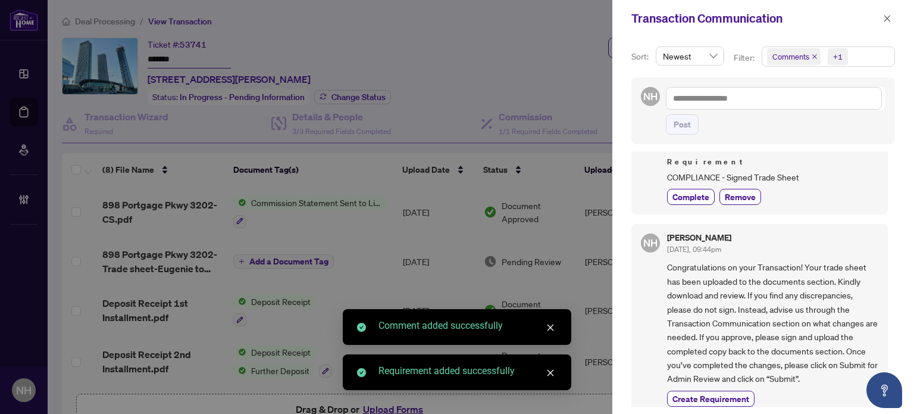
scroll to position [60, 0]
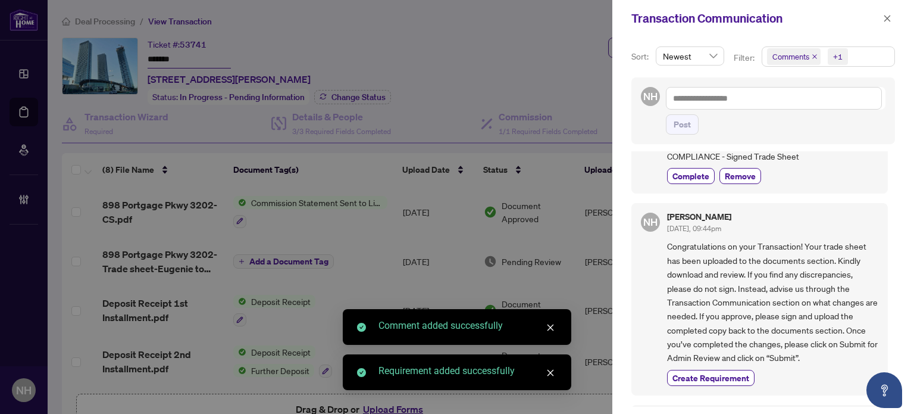
click at [888, 22] on icon "close" at bounding box center [887, 18] width 8 height 8
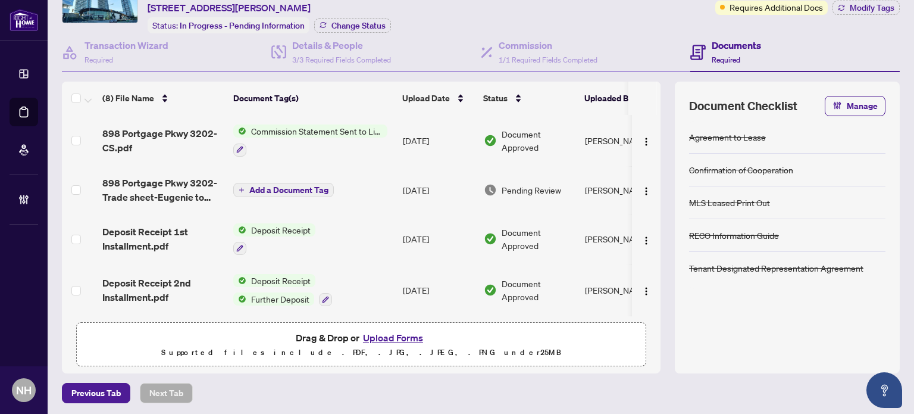
scroll to position [0, 0]
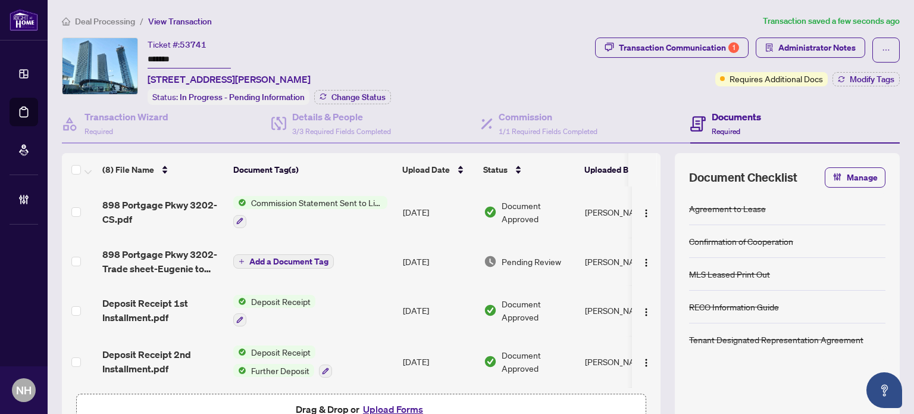
drag, startPoint x: 195, startPoint y: 57, endPoint x: 90, endPoint y: 40, distance: 105.5
click at [90, 40] on div "Ticket #: 53741 ******* 3202-898 Portage Pkwy, Vaughan, Ontario L4K 0J6, Canada…" at bounding box center [326, 70] width 529 height 67
click at [124, 23] on span "Deal Processing" at bounding box center [105, 21] width 60 height 11
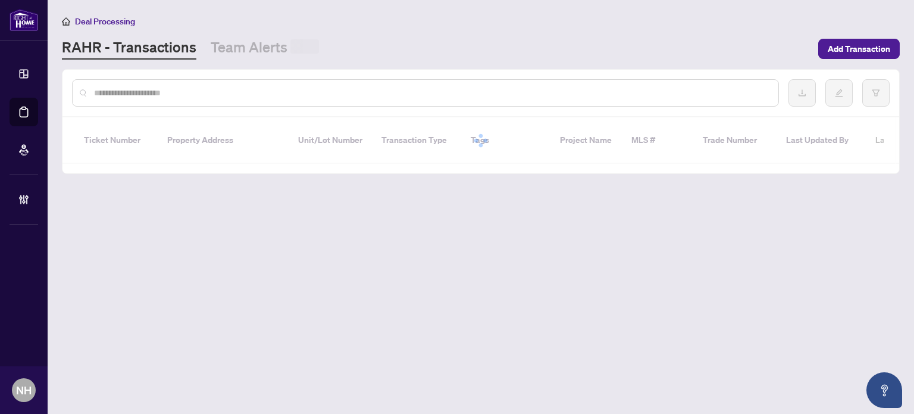
click at [143, 88] on input "text" at bounding box center [431, 92] width 675 height 13
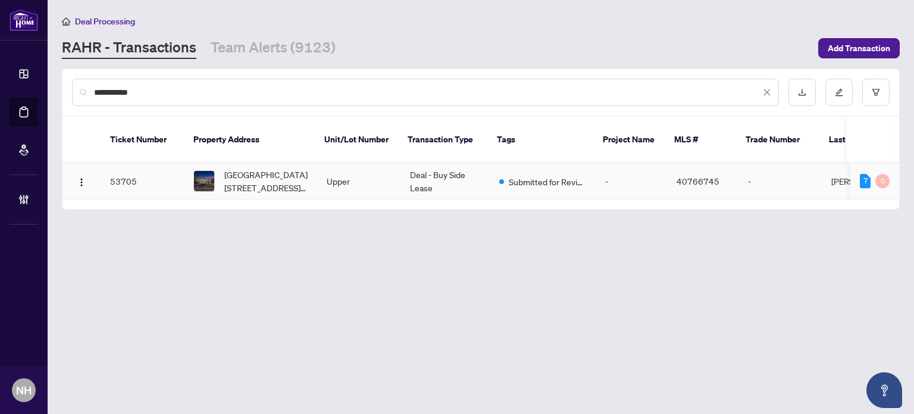
click at [255, 168] on span "Upper-14 Victoria Avenue, Hamilton, ON L8L 5E1, Canada" at bounding box center [265, 181] width 83 height 26
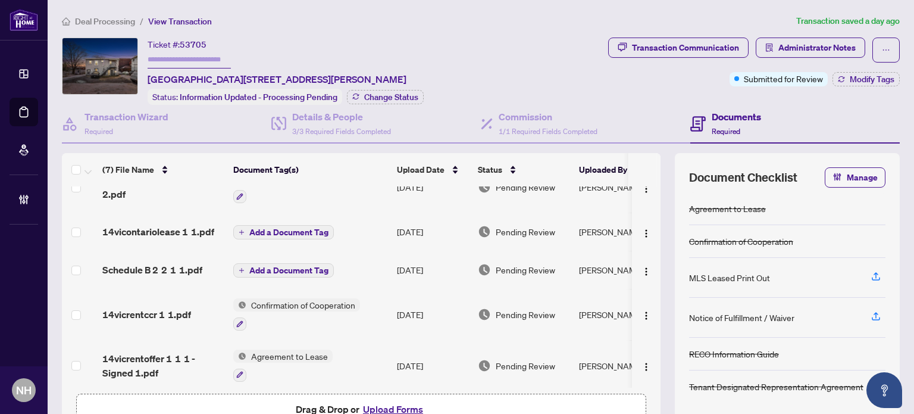
scroll to position [127, 0]
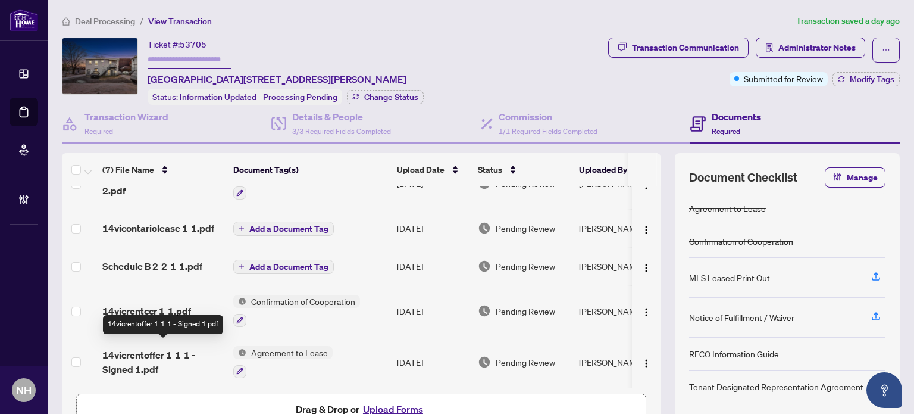
click at [155, 353] on span "14vicrentoffer 1 1 1 - Signed 1.pdf" at bounding box center [162, 362] width 121 height 29
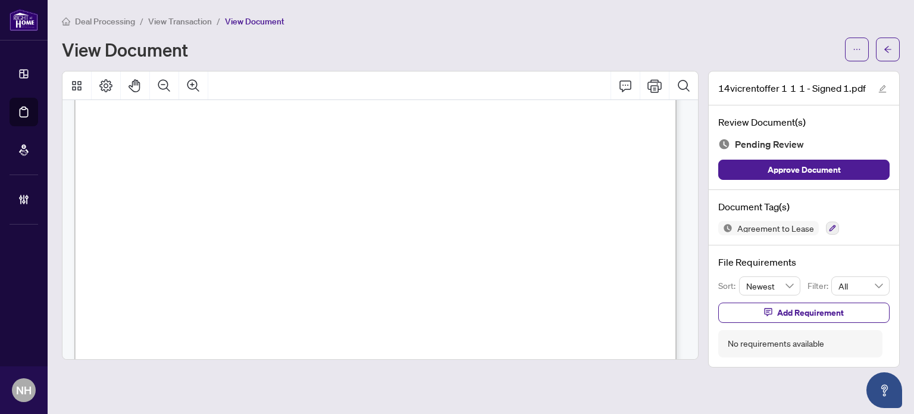
scroll to position [238, 0]
click at [832, 224] on icon "button" at bounding box center [832, 227] width 7 height 7
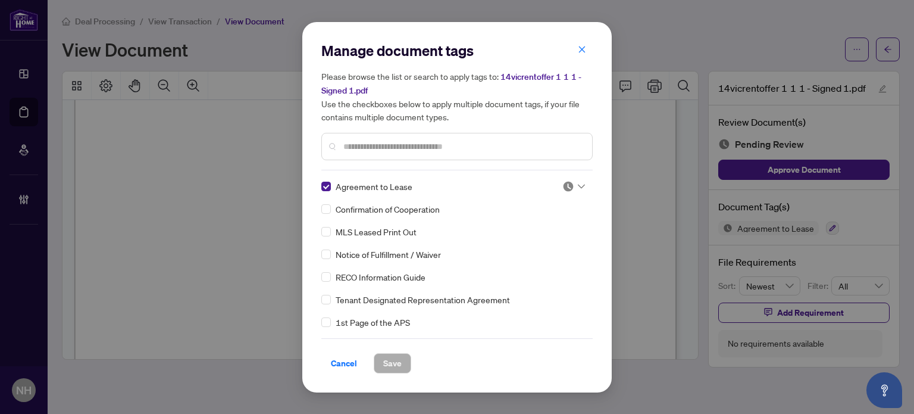
click at [573, 176] on div "Manage document tags Please browse the list or search to apply tags to: 14vicre…" at bounding box center [456, 207] width 271 height 332
click at [571, 187] on div at bounding box center [573, 186] width 23 height 12
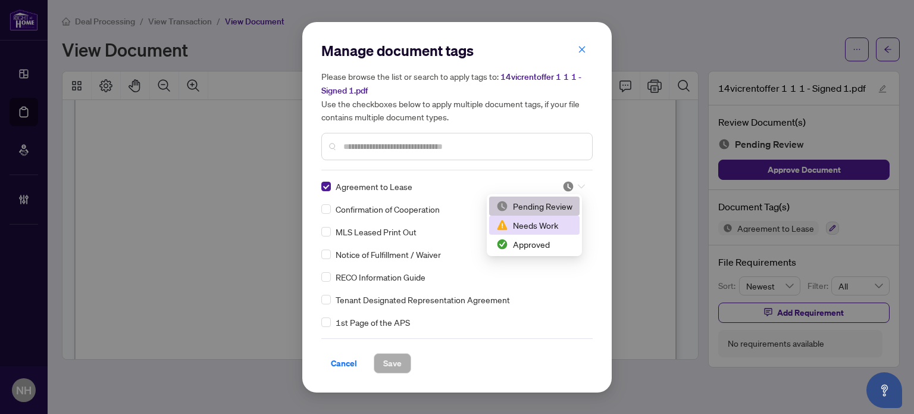
click at [557, 223] on div "Needs Work" at bounding box center [534, 224] width 76 height 13
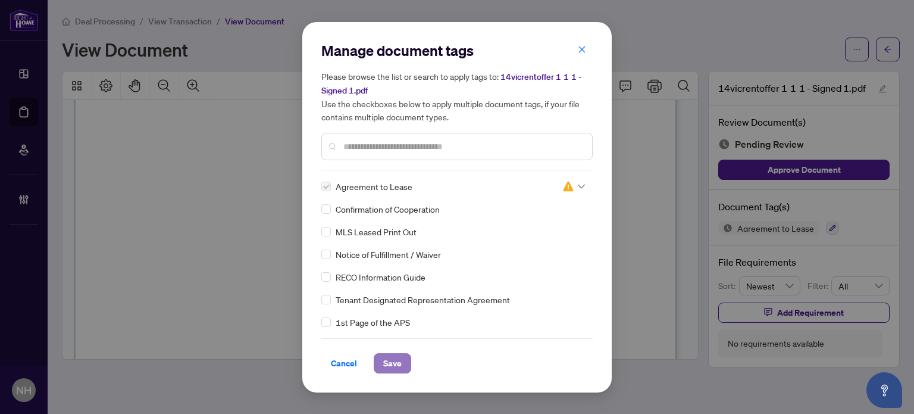
click at [395, 355] on span "Save" at bounding box center [392, 363] width 18 height 19
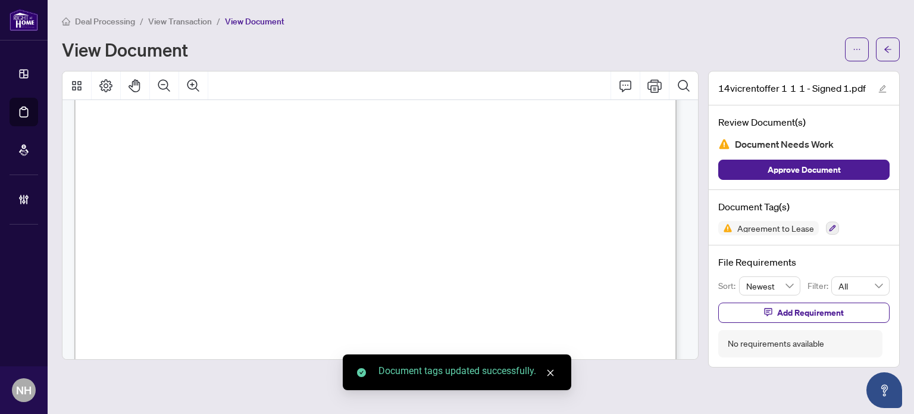
click at [750, 311] on button "Add Requirement" at bounding box center [803, 312] width 171 height 20
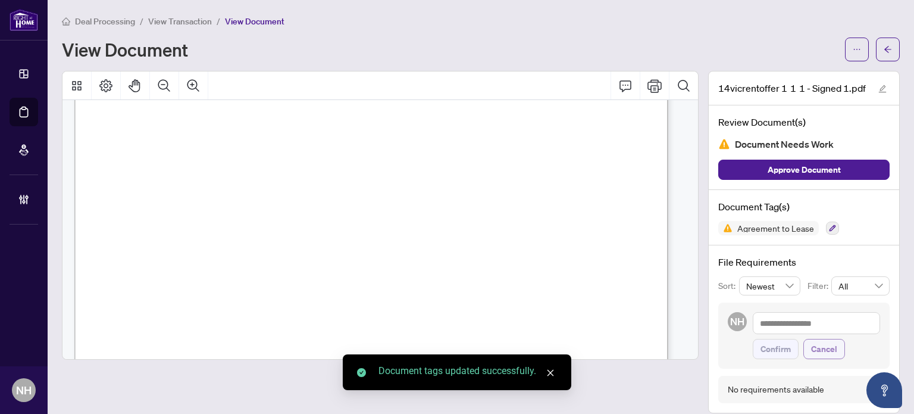
scroll to position [235, 0]
click at [783, 327] on textarea at bounding box center [816, 323] width 127 height 23
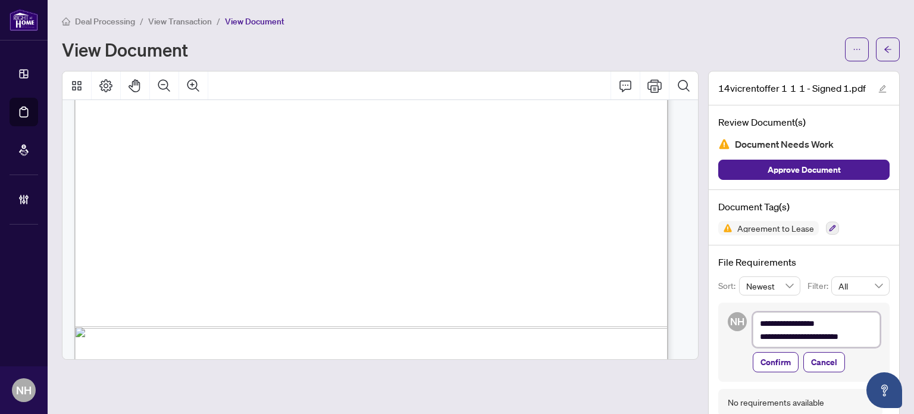
scroll to position [2896, 0]
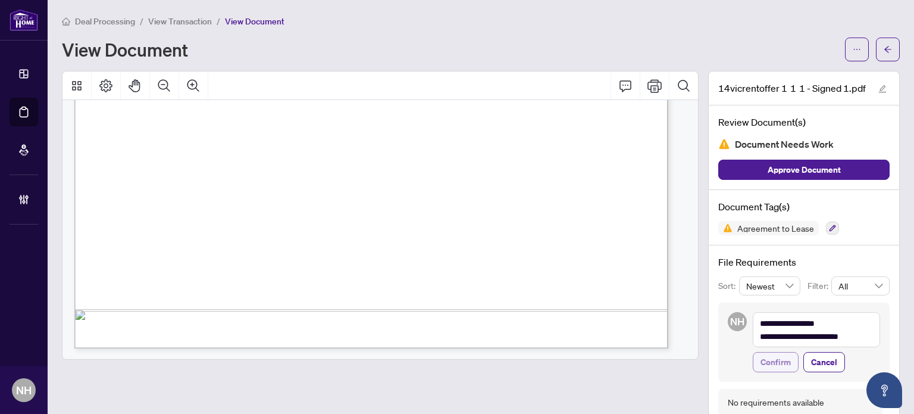
click at [777, 366] on span "Confirm" at bounding box center [776, 361] width 30 height 19
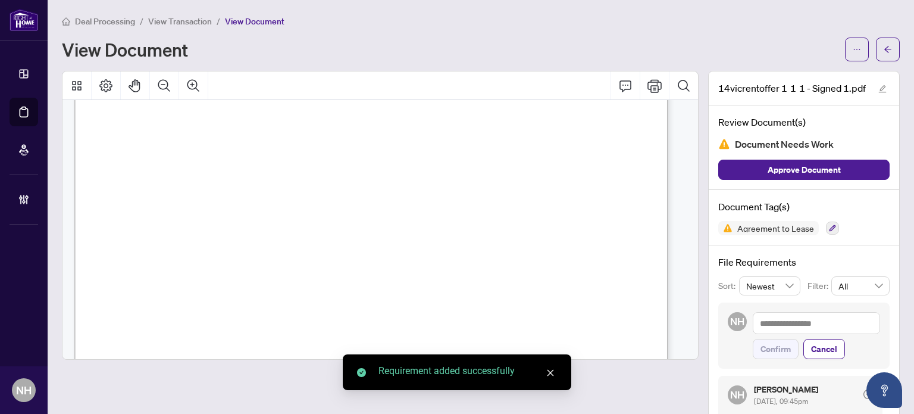
scroll to position [0, 0]
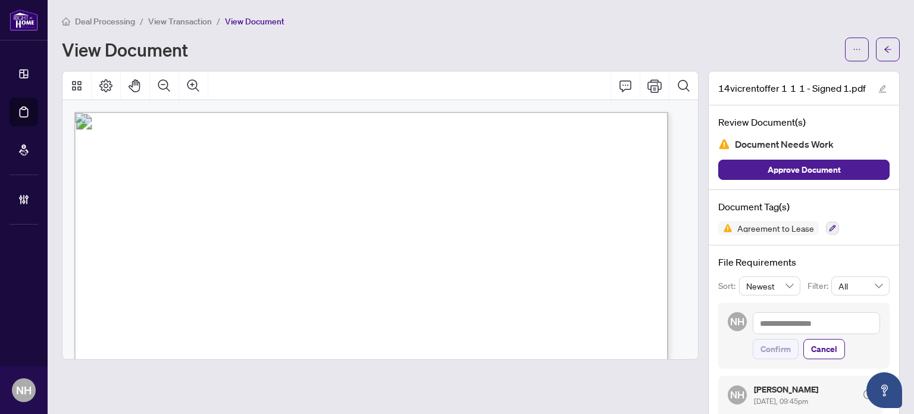
click at [182, 17] on span "View Transaction" at bounding box center [180, 21] width 64 height 11
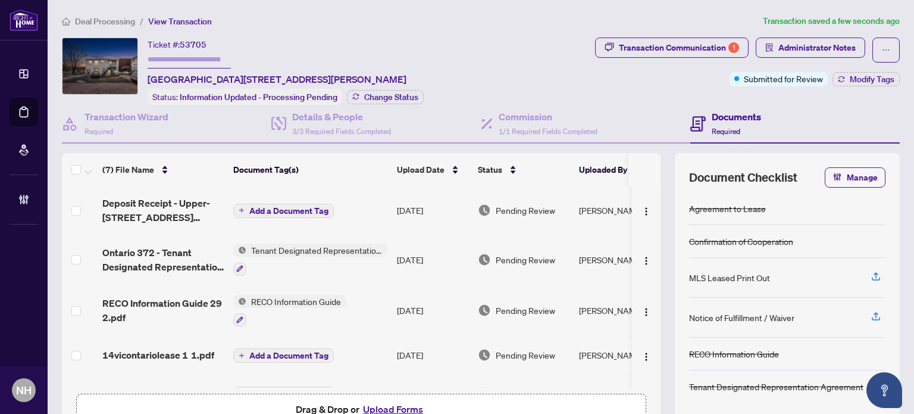
click at [164, 198] on span "Deposit Receipt - Upper-14 Victoria Ave N Hamilton ON.pdf" at bounding box center [162, 210] width 121 height 29
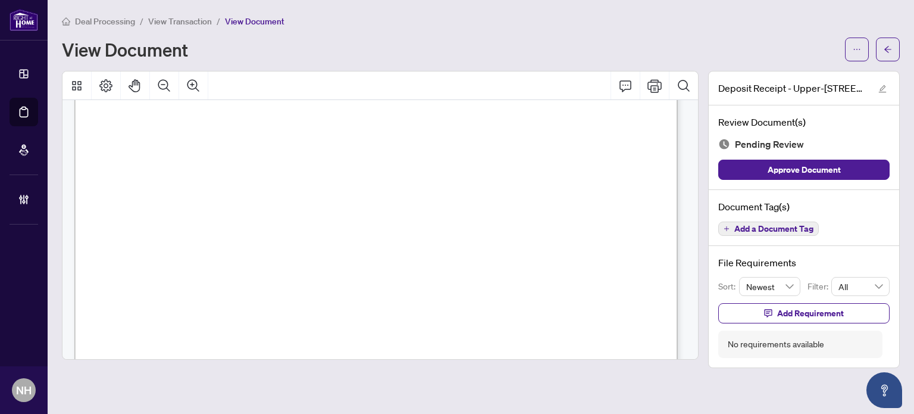
scroll to position [298, 0]
click at [726, 218] on div "Document Tag(s) Add a Document Tag" at bounding box center [804, 218] width 190 height 57
click at [736, 229] on span "Add a Document Tag" at bounding box center [774, 228] width 79 height 8
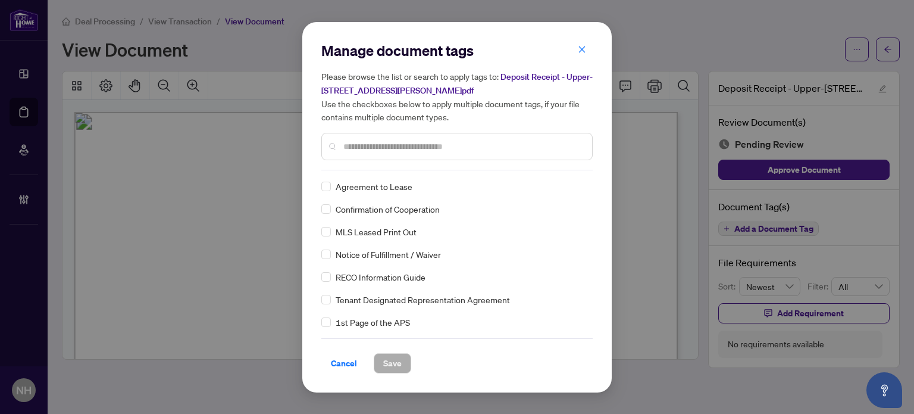
click at [396, 152] on input "text" at bounding box center [462, 146] width 239 height 13
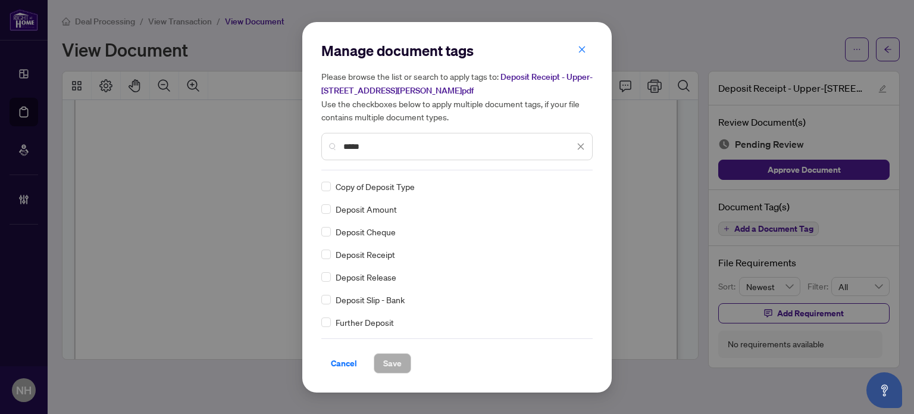
type input "*****"
click at [562, 187] on img at bounding box center [568, 186] width 12 height 12
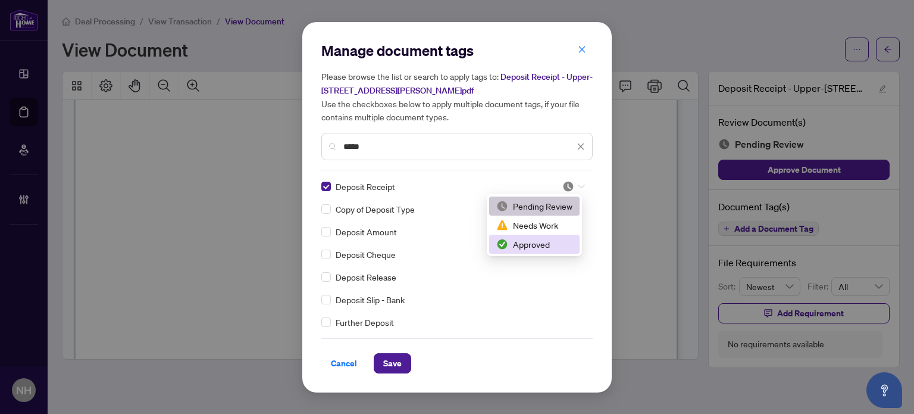
click at [531, 249] on div "Approved" at bounding box center [534, 243] width 76 height 13
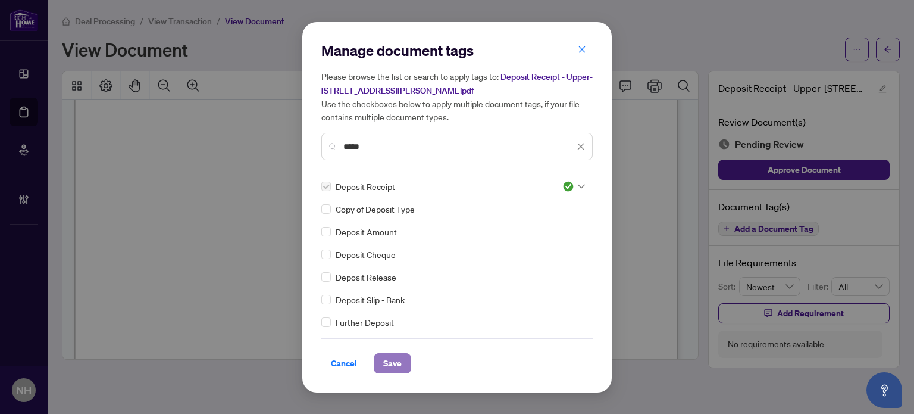
click at [404, 357] on button "Save" at bounding box center [392, 363] width 37 height 20
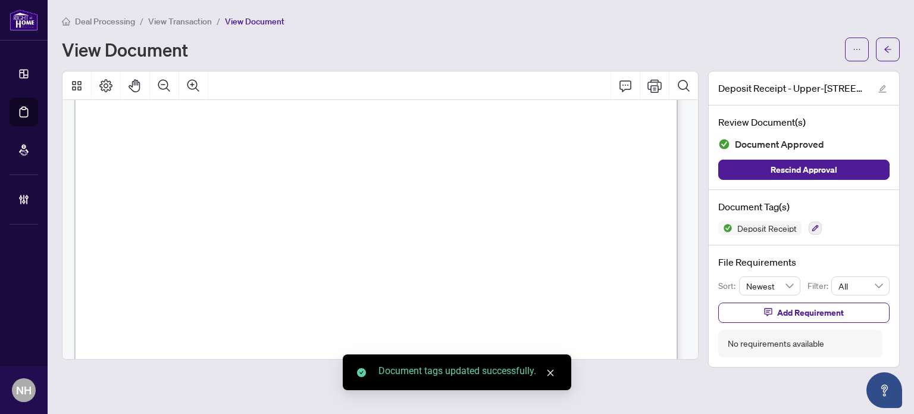
click at [171, 23] on span "View Transaction" at bounding box center [180, 21] width 64 height 11
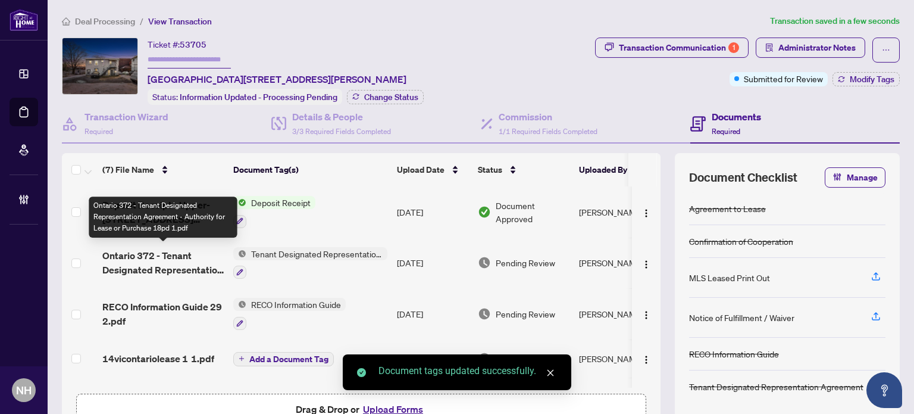
click at [170, 259] on span "Ontario 372 - Tenant Designated Representation Agreement - Authority for Lease …" at bounding box center [162, 262] width 121 height 29
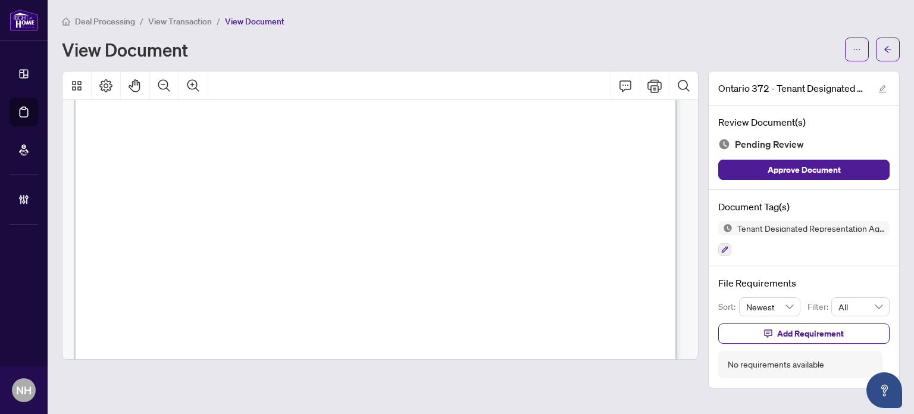
scroll to position [3740, 0]
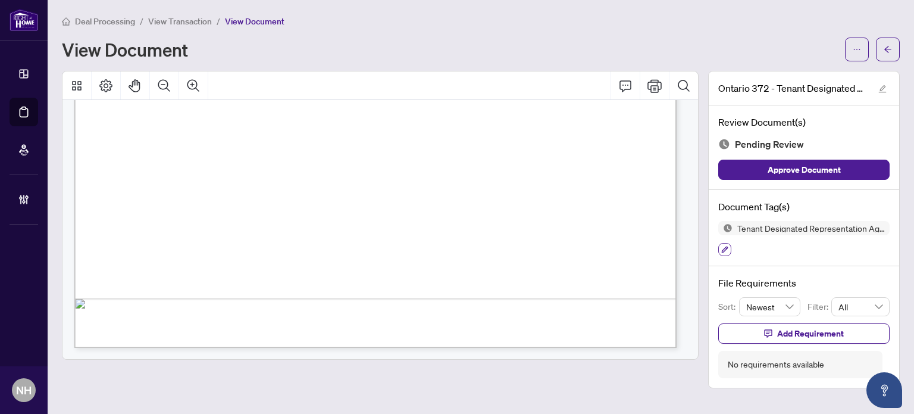
click at [726, 252] on button "button" at bounding box center [724, 249] width 13 height 13
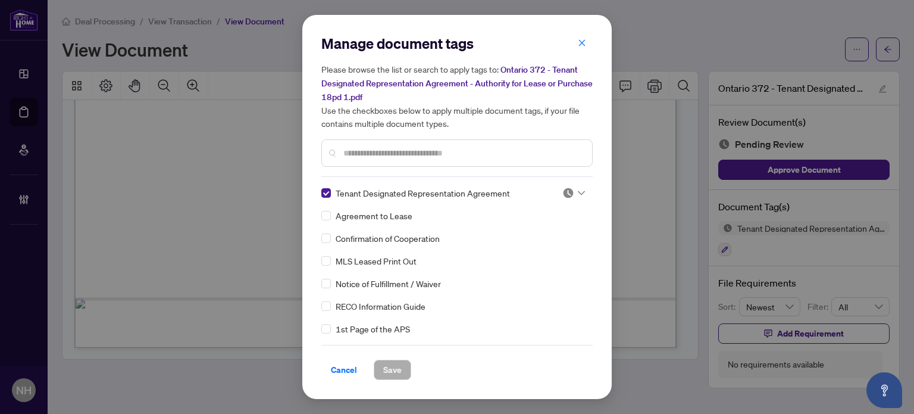
click at [571, 192] on div at bounding box center [573, 193] width 23 height 12
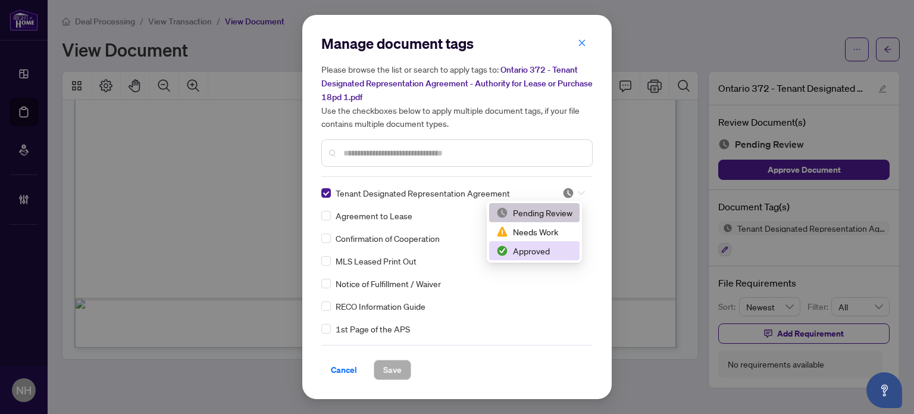
click at [553, 249] on div "Approved" at bounding box center [534, 250] width 76 height 13
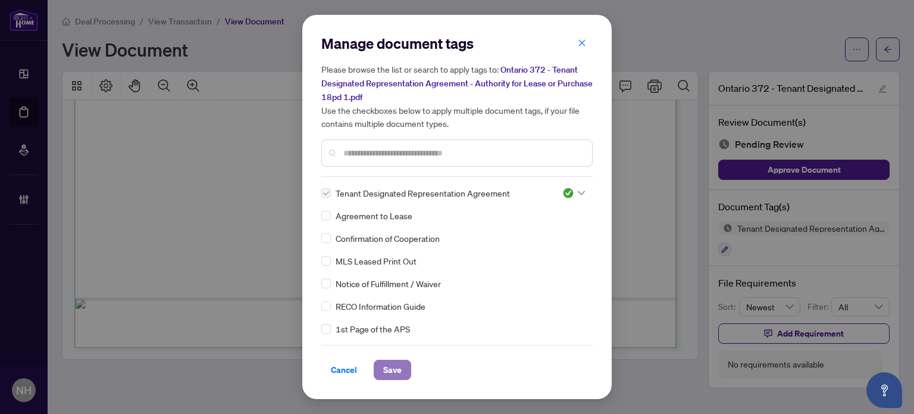
click at [394, 366] on span "Save" at bounding box center [392, 369] width 18 height 19
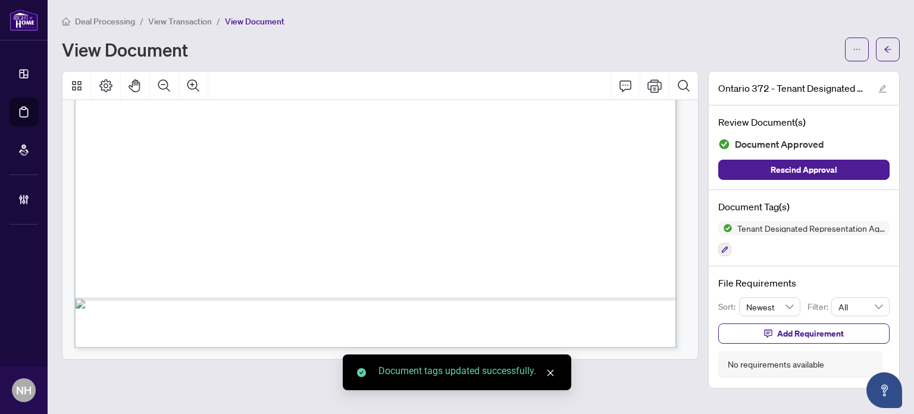
click at [191, 18] on span "View Transaction" at bounding box center [180, 21] width 64 height 11
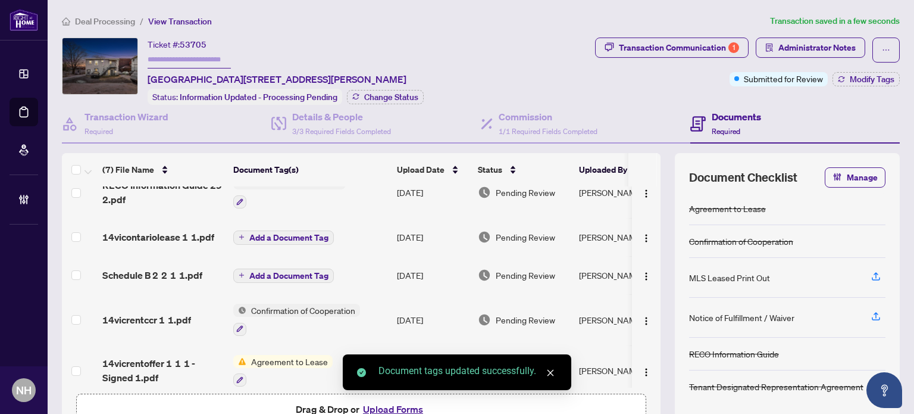
scroll to position [129, 0]
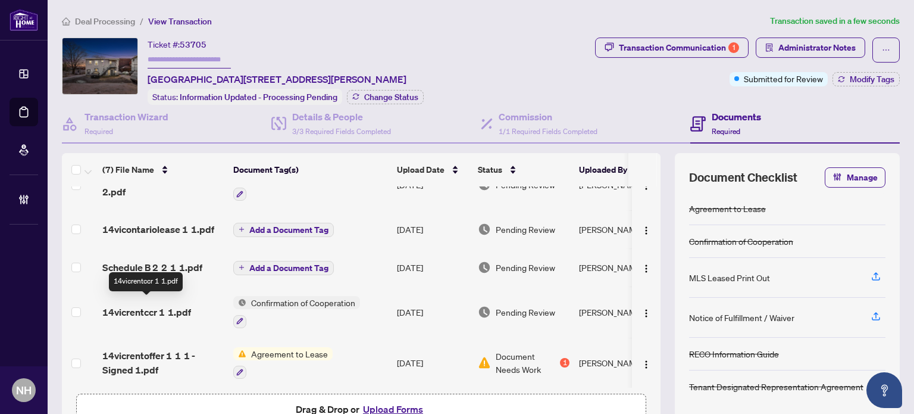
click at [164, 305] on span "14vicrentccr 1 1.pdf" at bounding box center [146, 312] width 89 height 14
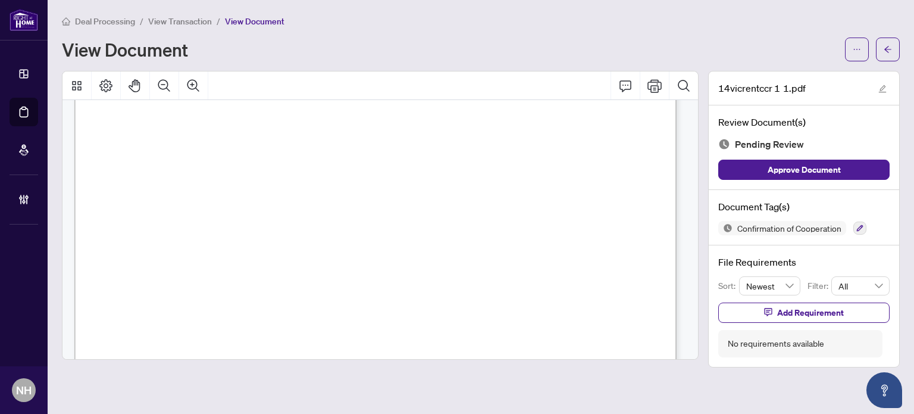
scroll to position [1343, 0]
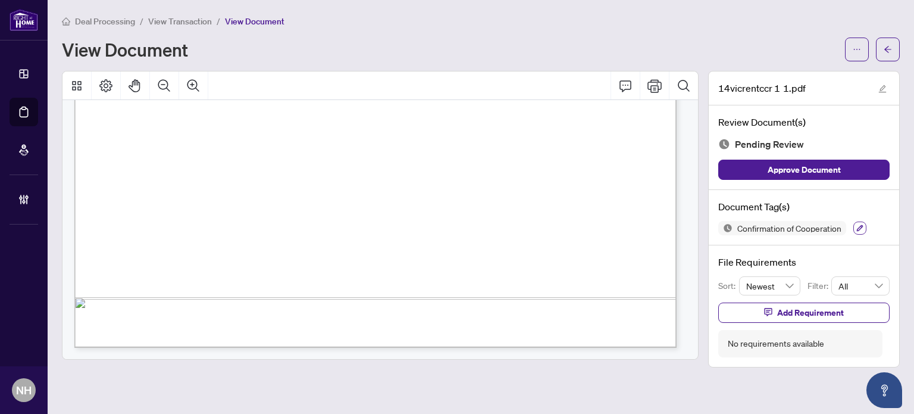
click at [855, 223] on button "button" at bounding box center [860, 227] width 13 height 13
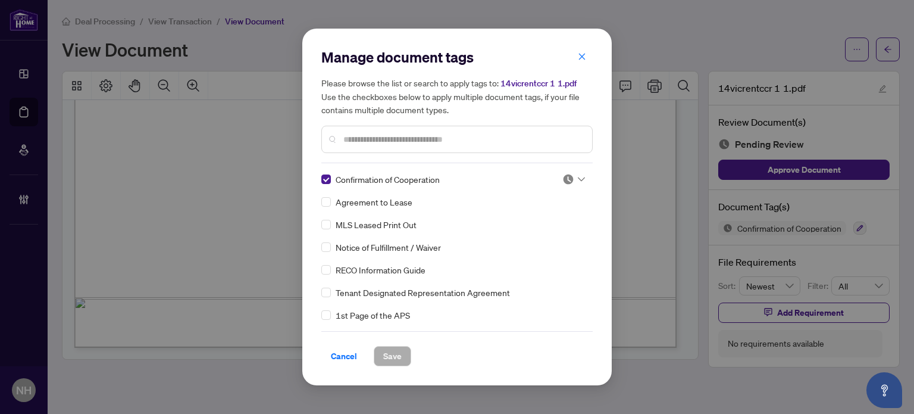
click at [562, 177] on img at bounding box center [568, 179] width 12 height 12
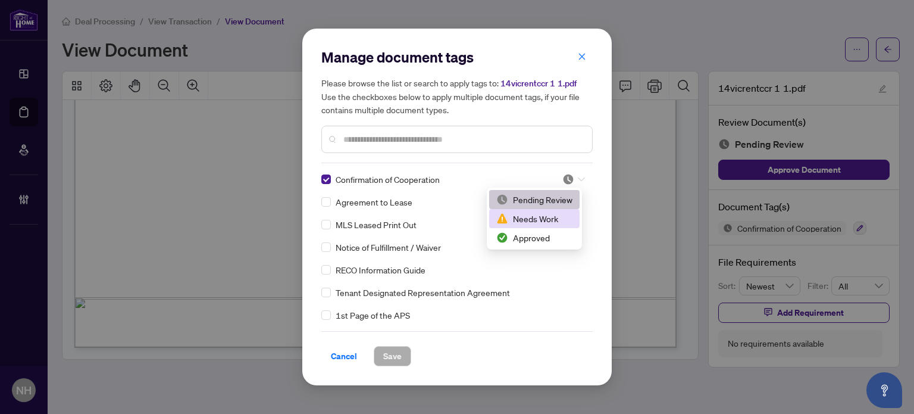
click at [526, 235] on div "Approved" at bounding box center [534, 237] width 76 height 13
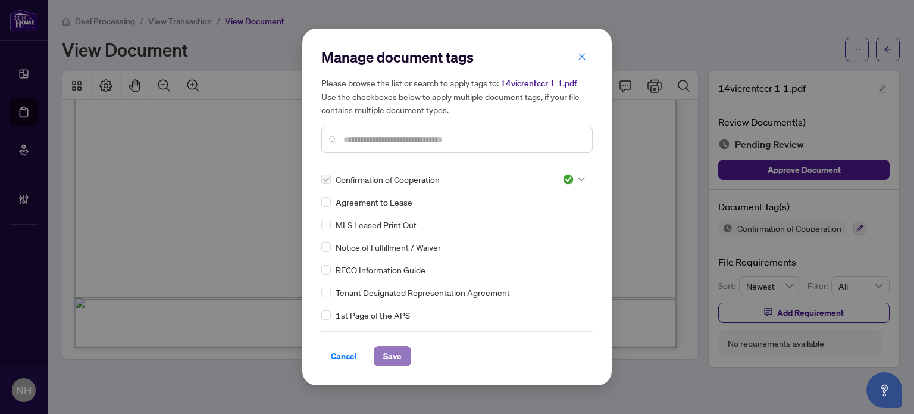
click at [390, 355] on span "Save" at bounding box center [392, 355] width 18 height 19
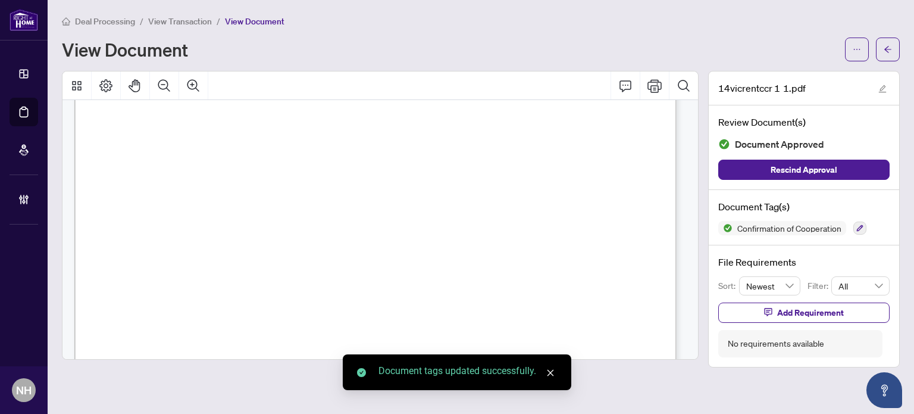
scroll to position [0, 0]
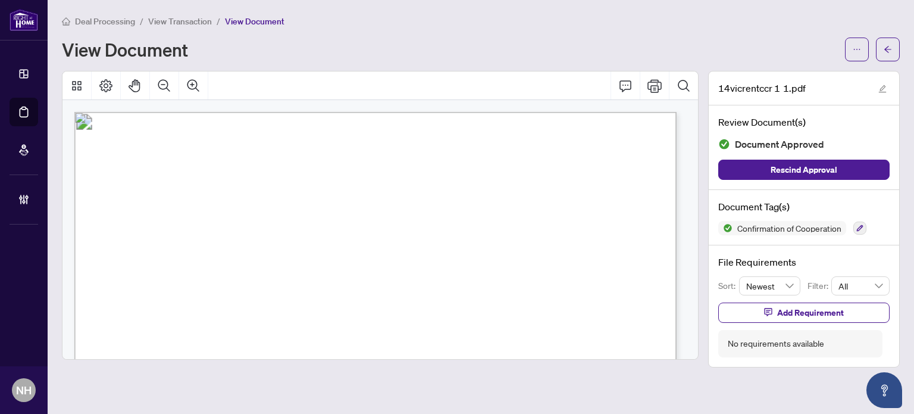
click at [162, 17] on span "View Transaction" at bounding box center [180, 21] width 64 height 11
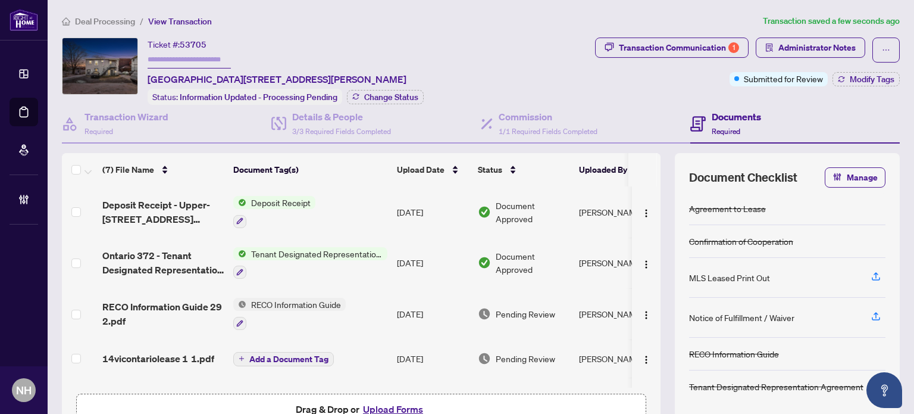
click at [193, 301] on span "RECO Information Guide 29 2.pdf" at bounding box center [162, 313] width 121 height 29
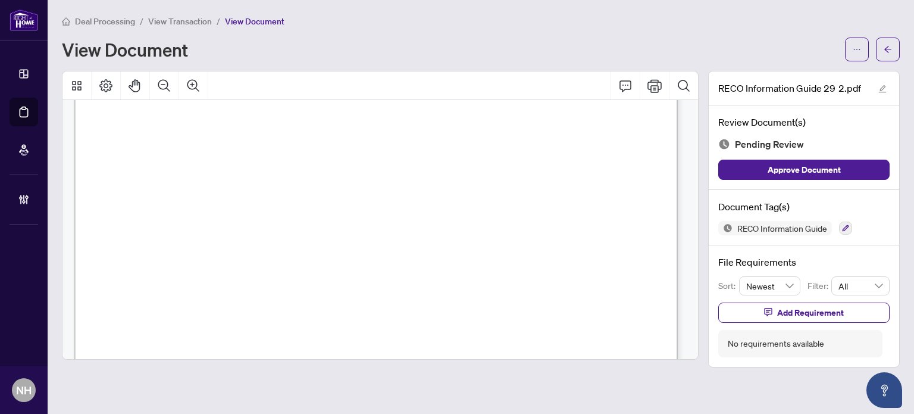
scroll to position [10153, 0]
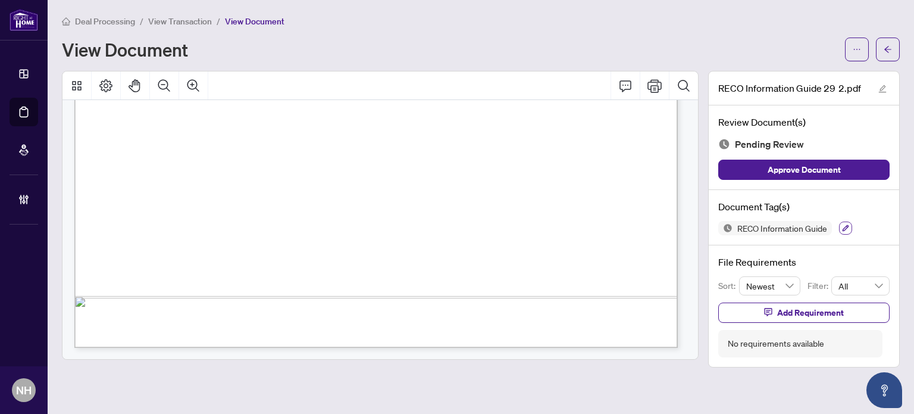
click at [843, 225] on icon "button" at bounding box center [845, 227] width 7 height 7
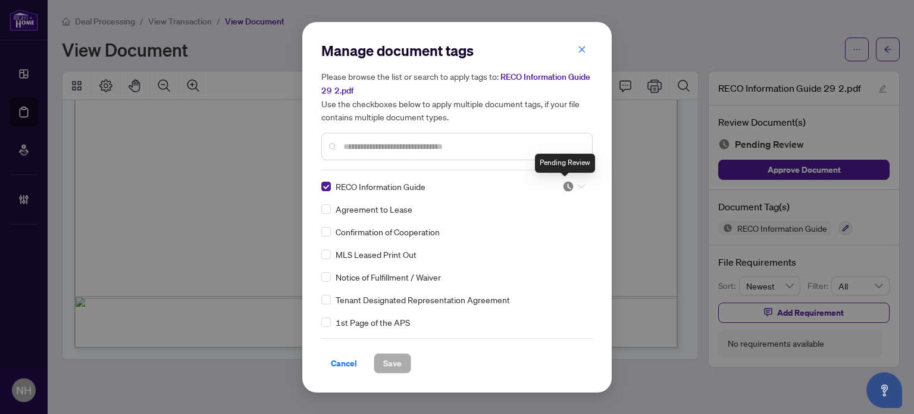
drag, startPoint x: 567, startPoint y: 183, endPoint x: 562, endPoint y: 234, distance: 51.5
click at [567, 183] on img at bounding box center [568, 186] width 12 height 12
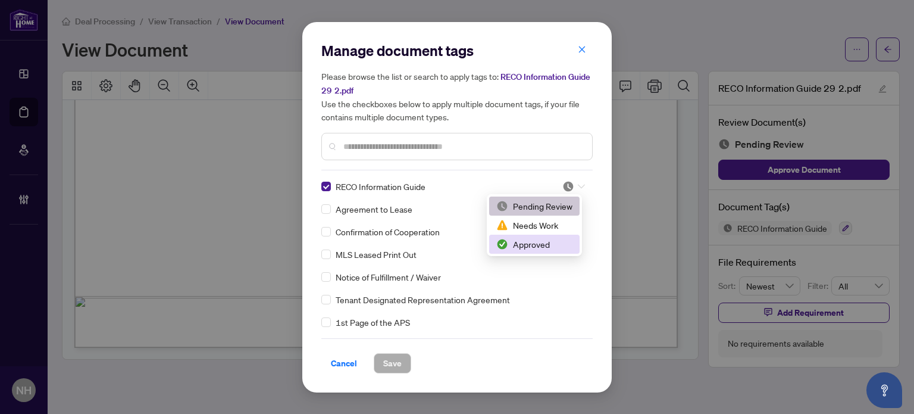
click at [549, 247] on div "Approved" at bounding box center [534, 243] width 76 height 13
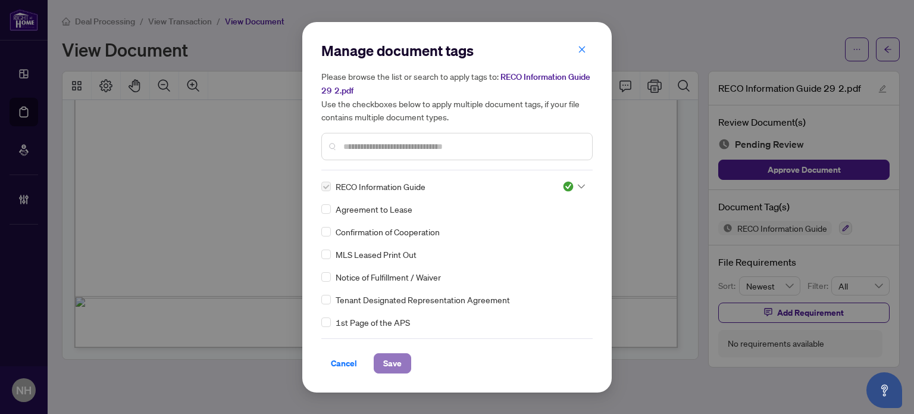
click at [384, 362] on span "Save" at bounding box center [392, 363] width 18 height 19
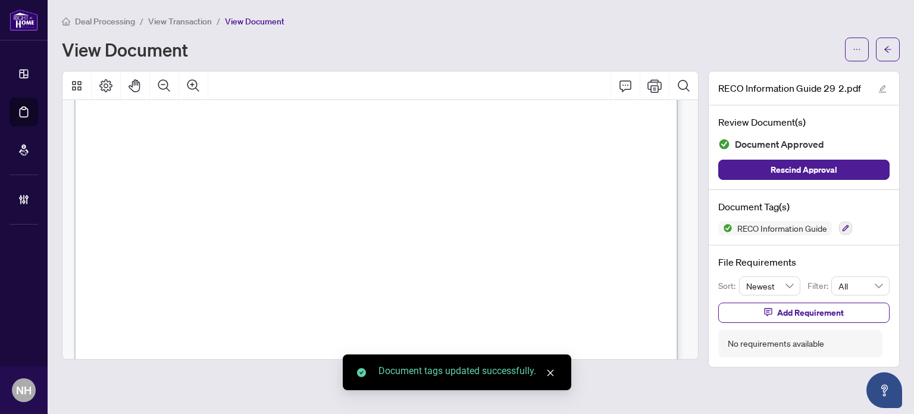
scroll to position [9736, 0]
click at [207, 21] on span "View Transaction" at bounding box center [180, 21] width 64 height 11
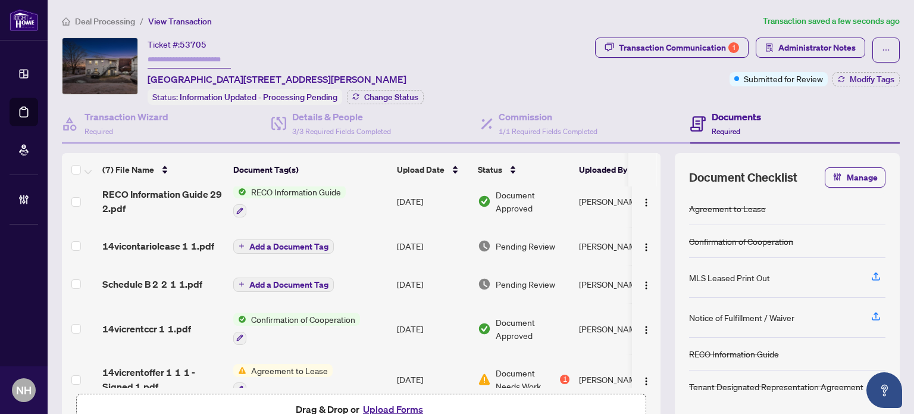
scroll to position [119, 0]
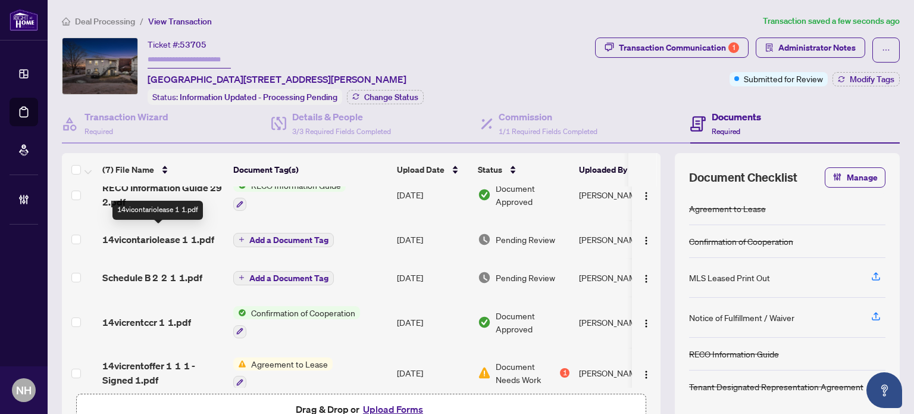
click at [172, 238] on span "14vicontariolease 1 1.pdf" at bounding box center [158, 239] width 112 height 14
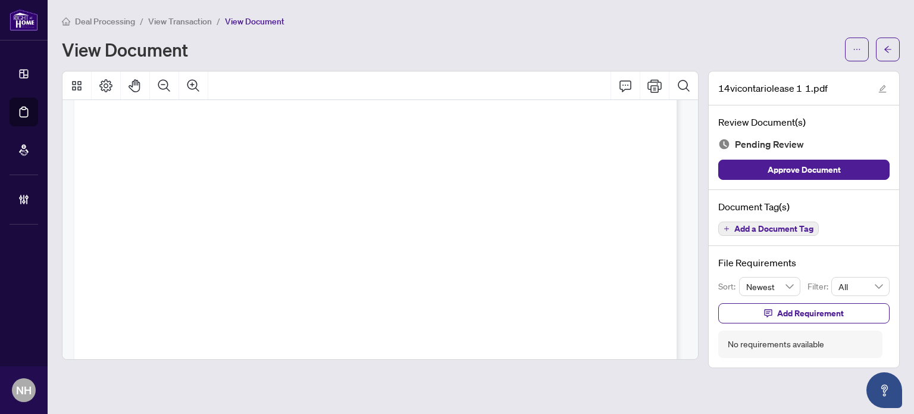
scroll to position [10674, 0]
click at [757, 230] on span "Add a Document Tag" at bounding box center [774, 228] width 79 height 8
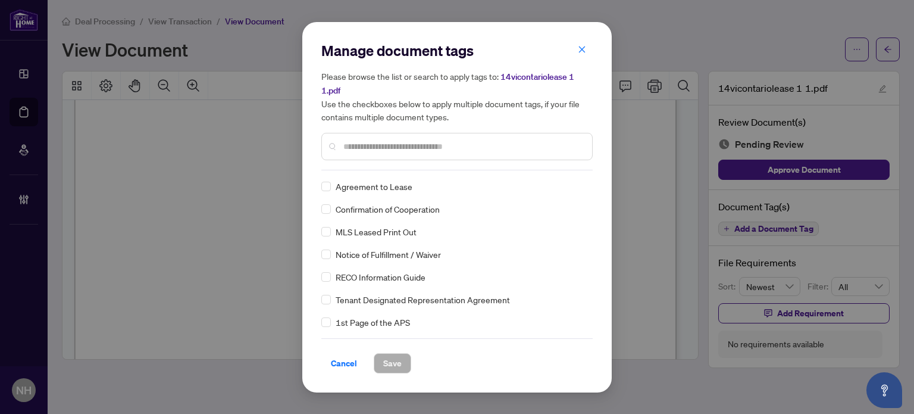
click at [370, 143] on input "text" at bounding box center [462, 146] width 239 height 13
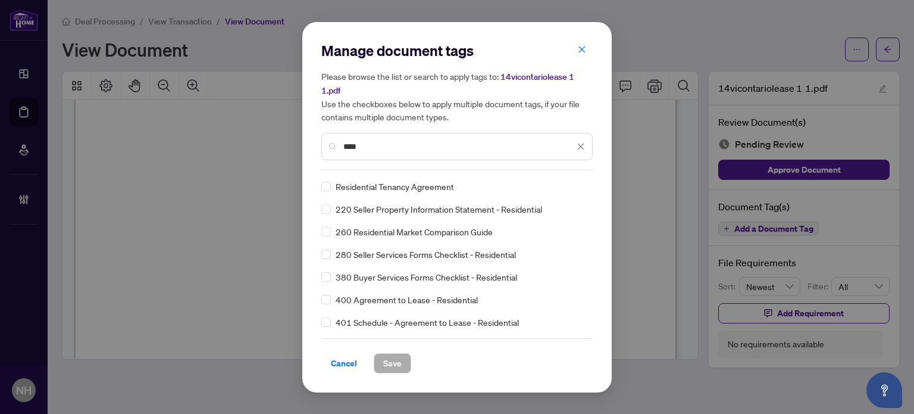
type input "****"
click at [574, 180] on div at bounding box center [573, 186] width 23 height 12
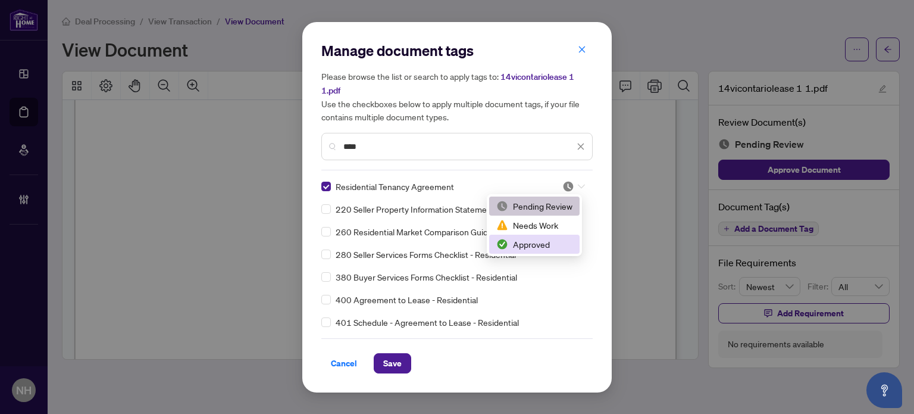
click at [532, 247] on div "Approved" at bounding box center [534, 243] width 76 height 13
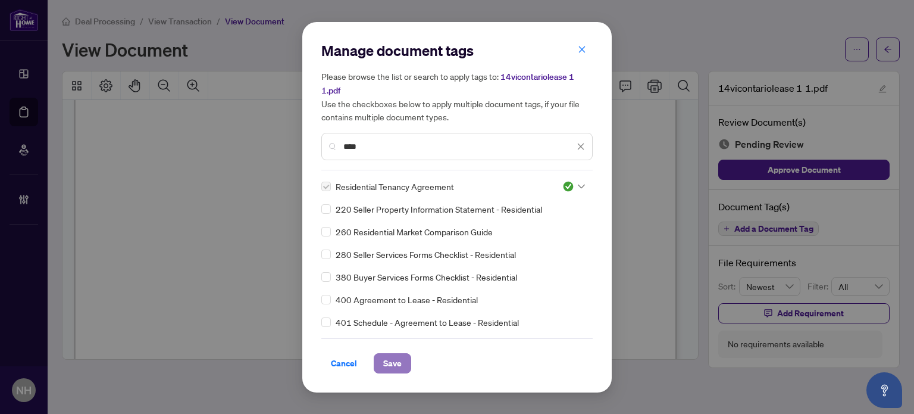
click at [388, 363] on span "Save" at bounding box center [392, 363] width 18 height 19
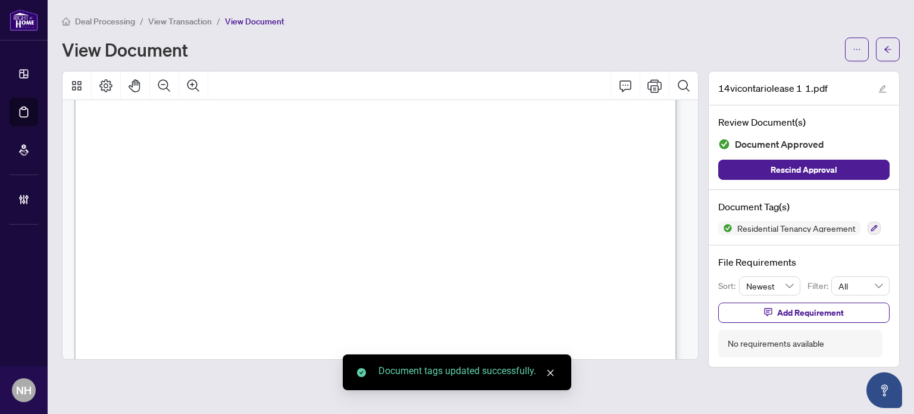
click at [173, 16] on span "View Transaction" at bounding box center [180, 21] width 64 height 11
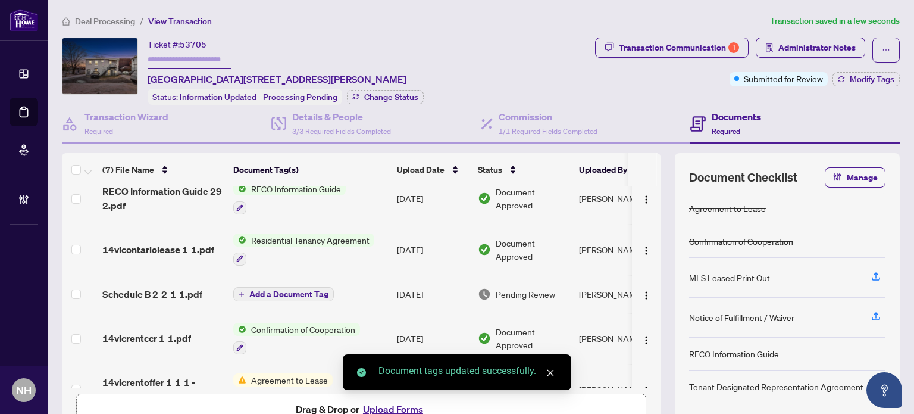
scroll to position [119, 0]
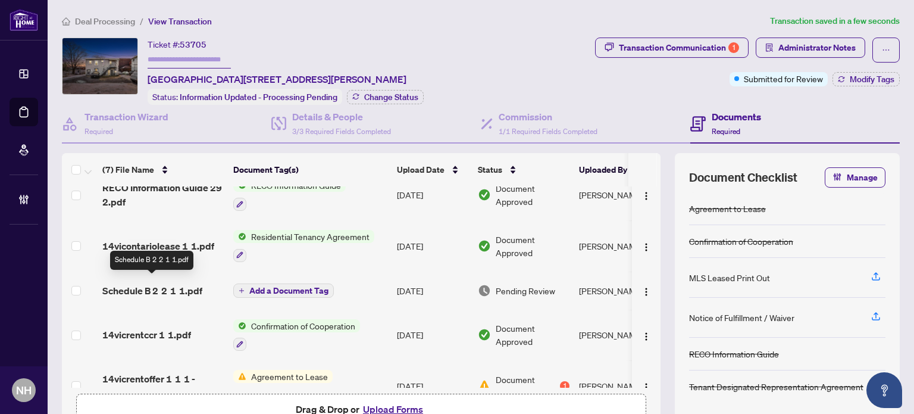
click at [155, 286] on span "Schedule B 2 2 1 1.pdf" at bounding box center [152, 290] width 100 height 14
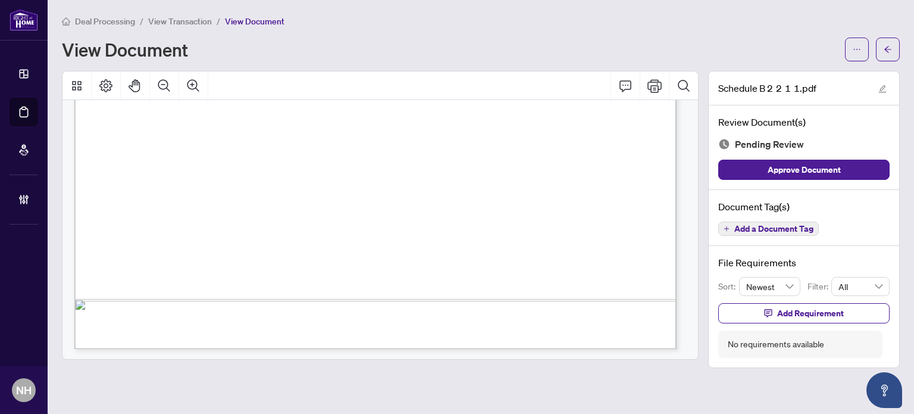
scroll to position [543, 0]
click at [751, 224] on span "Add a Document Tag" at bounding box center [774, 228] width 79 height 8
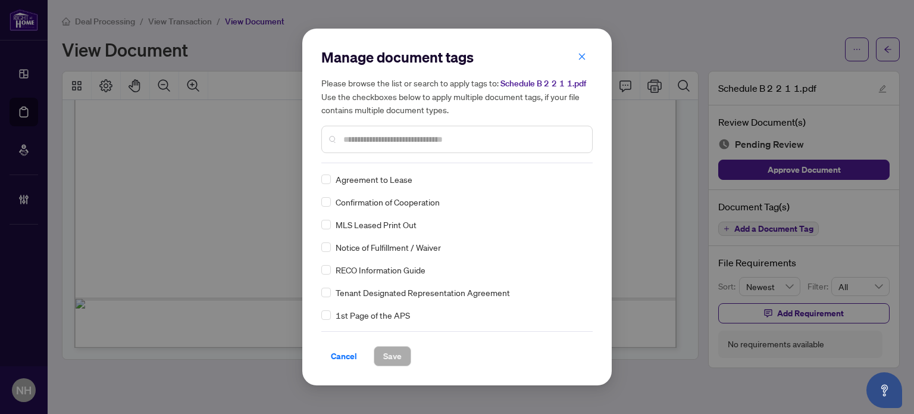
click at [362, 142] on input "text" at bounding box center [462, 139] width 239 height 13
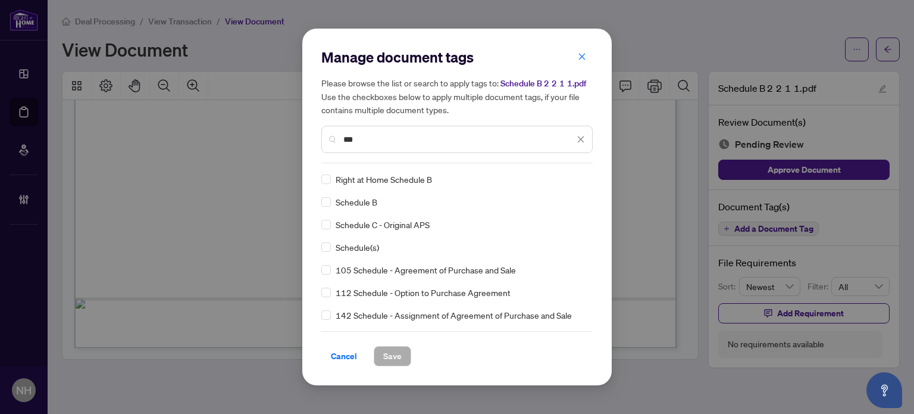
type input "***"
click at [562, 179] on img at bounding box center [568, 179] width 12 height 12
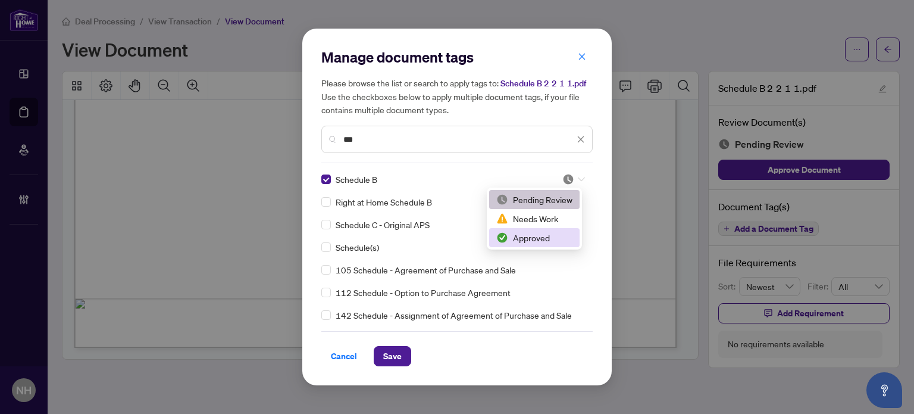
click at [528, 232] on div "Approved" at bounding box center [534, 237] width 76 height 13
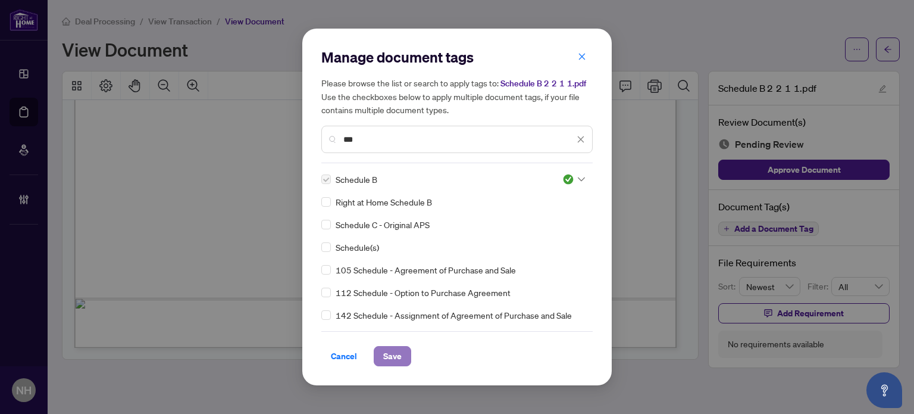
drag, startPoint x: 399, startPoint y: 349, endPoint x: 393, endPoint y: 348, distance: 6.0
click at [398, 349] on span "Save" at bounding box center [392, 355] width 18 height 19
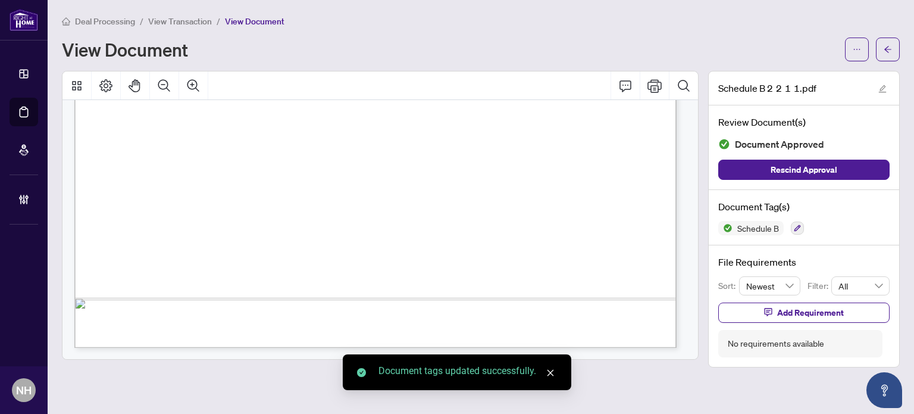
click at [169, 21] on span "View Transaction" at bounding box center [180, 21] width 64 height 11
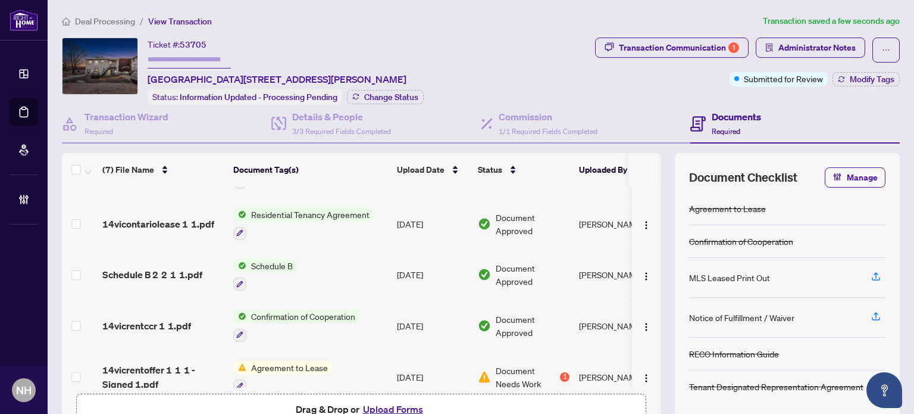
scroll to position [153, 0]
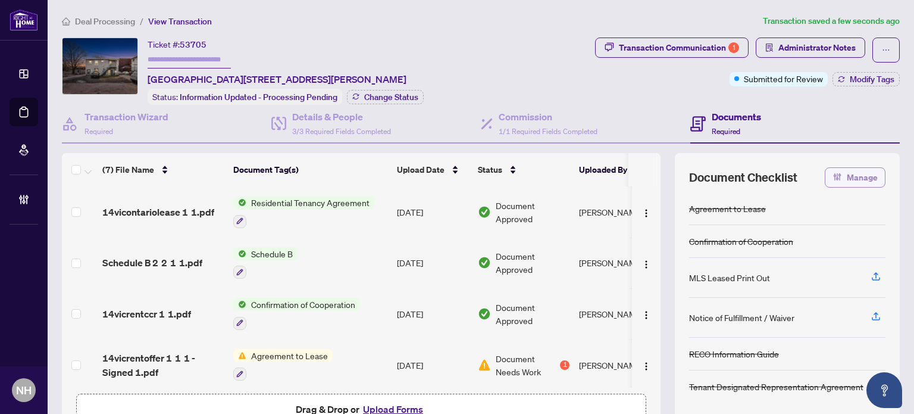
click at [825, 173] on button "Manage" at bounding box center [855, 177] width 61 height 20
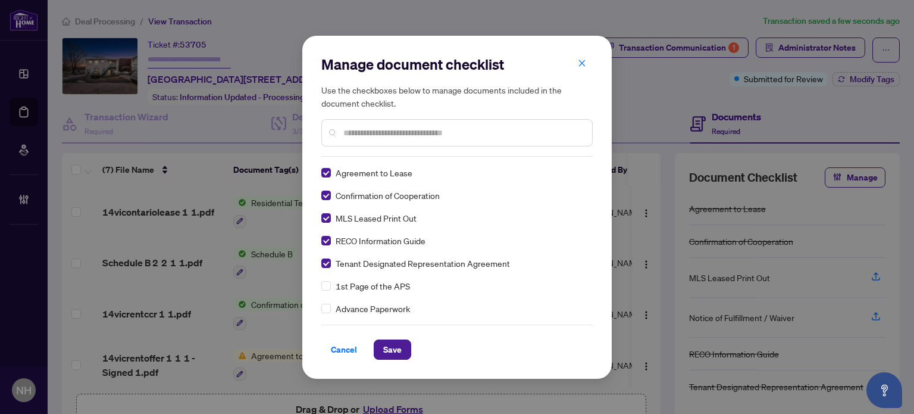
scroll to position [0, 0]
click at [405, 350] on button "Save" at bounding box center [392, 349] width 37 height 20
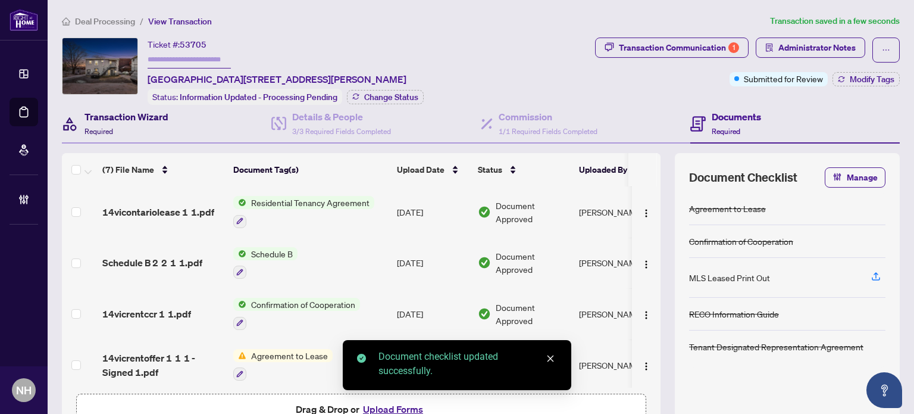
click at [135, 126] on div "Transaction Wizard Required" at bounding box center [127, 124] width 84 height 28
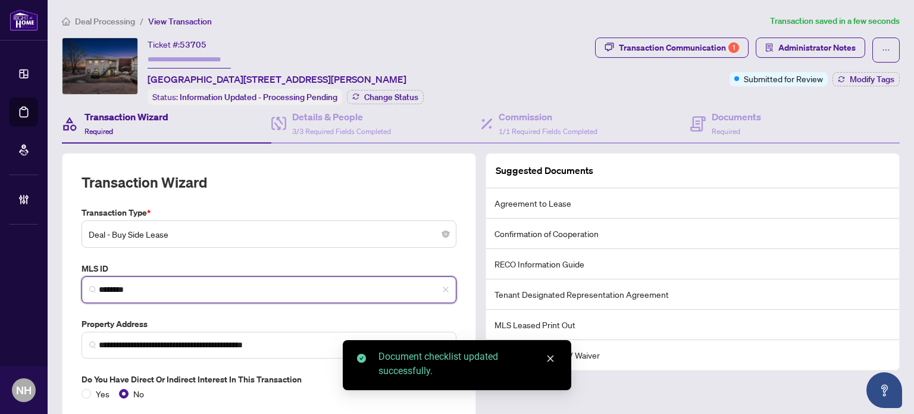
drag, startPoint x: 164, startPoint y: 283, endPoint x: 60, endPoint y: 236, distance: 115.1
click at [60, 236] on div "**********" at bounding box center [269, 286] width 424 height 267
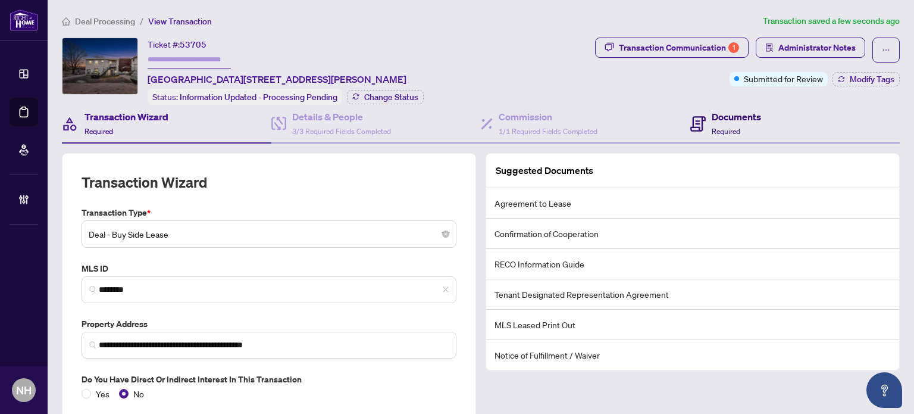
click at [732, 121] on div "Documents Required" at bounding box center [736, 124] width 49 height 28
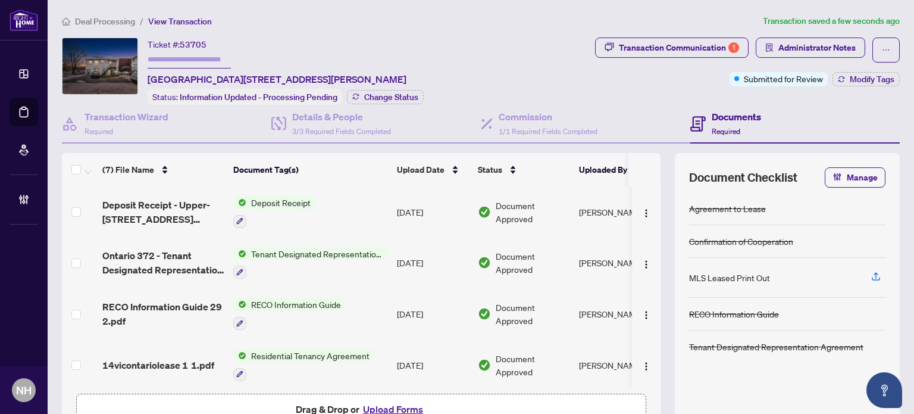
click at [400, 401] on button "Upload Forms" at bounding box center [393, 408] width 67 height 15
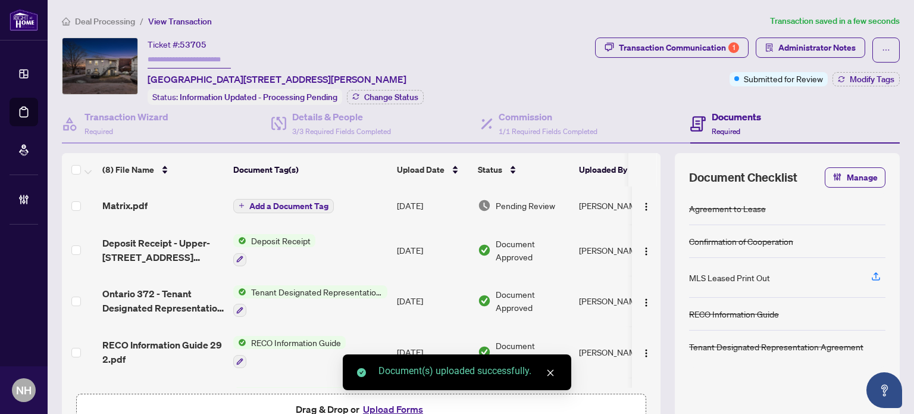
click at [276, 207] on span "Add a Document Tag" at bounding box center [288, 206] width 79 height 8
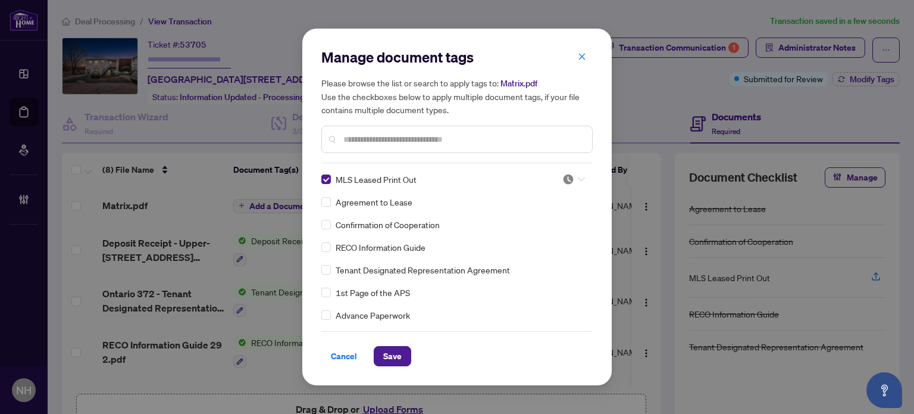
drag, startPoint x: 558, startPoint y: 179, endPoint x: 545, endPoint y: 204, distance: 28.0
click at [559, 179] on div at bounding box center [570, 179] width 30 height 12
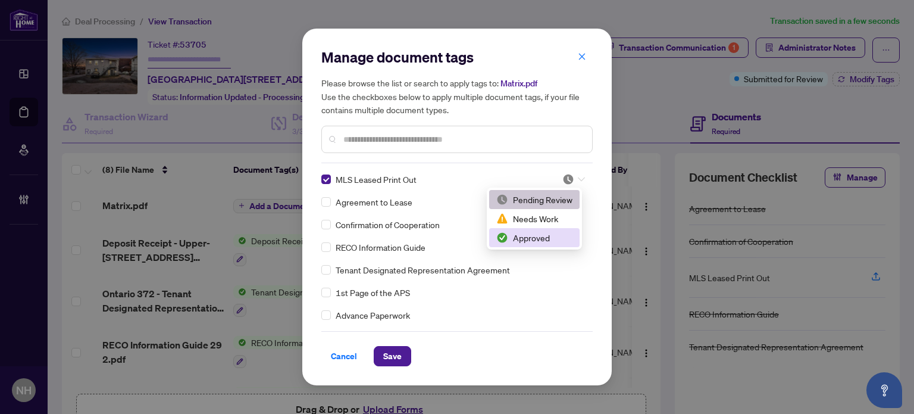
click at [513, 248] on div "2 3 Pending Review Needs Work Approved" at bounding box center [534, 218] width 95 height 62
click at [525, 241] on div "Approved" at bounding box center [534, 237] width 76 height 13
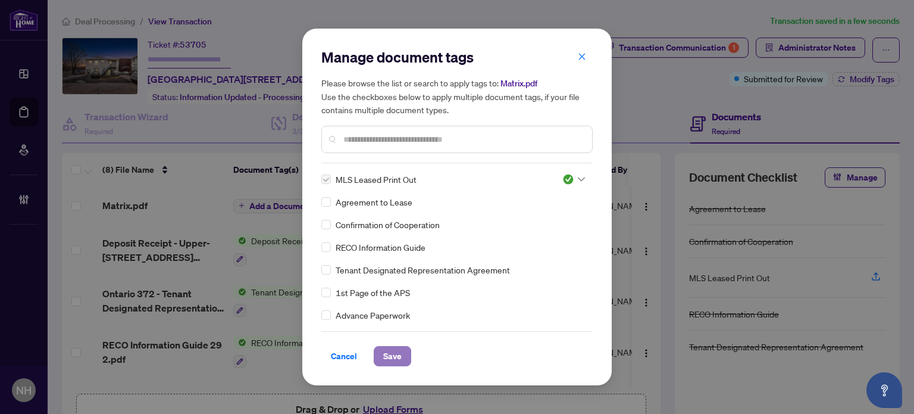
click at [390, 361] on span "Save" at bounding box center [392, 355] width 18 height 19
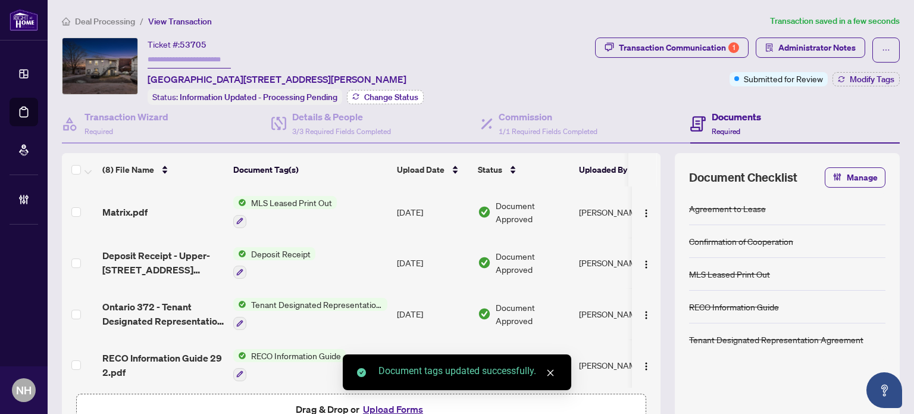
click at [382, 95] on span "Change Status" at bounding box center [391, 97] width 54 height 8
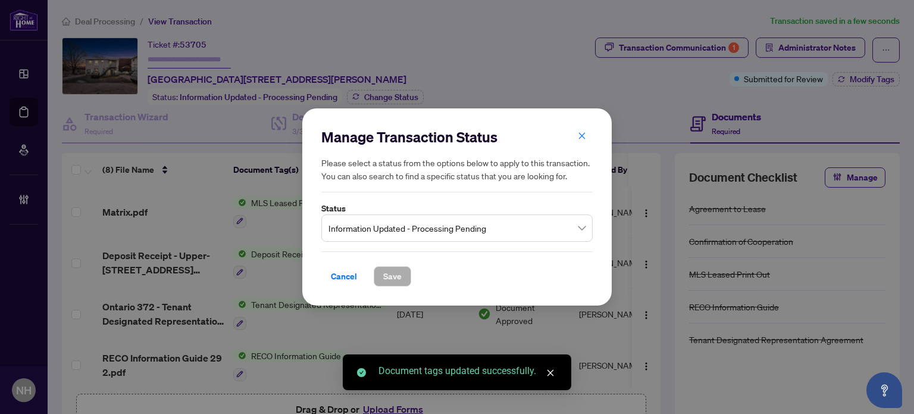
click at [455, 223] on span "Information Updated - Processing Pending" at bounding box center [457, 228] width 257 height 23
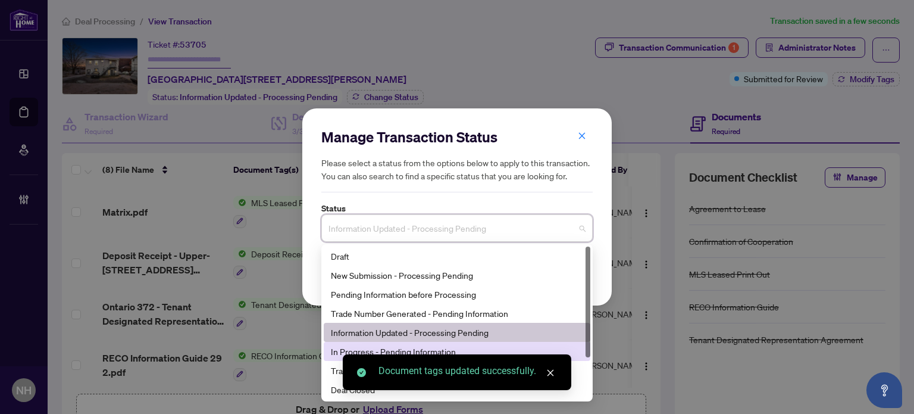
click at [345, 354] on div "In Progress - Pending Information" at bounding box center [457, 351] width 252 height 13
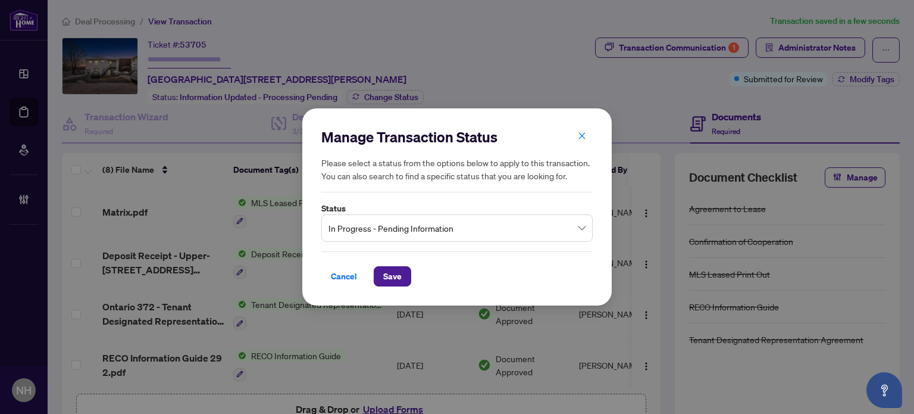
drag, startPoint x: 392, startPoint y: 270, endPoint x: 436, endPoint y: 258, distance: 45.2
click at [392, 271] on span "Save" at bounding box center [392, 276] width 18 height 19
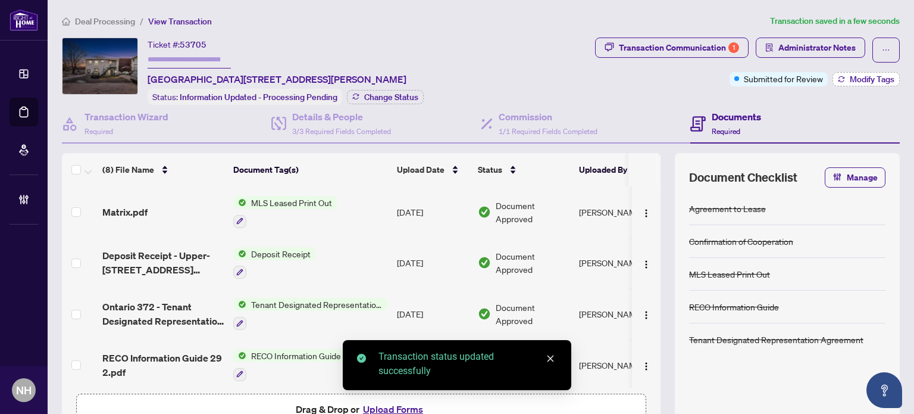
click at [850, 78] on span "Modify Tags" at bounding box center [872, 79] width 45 height 8
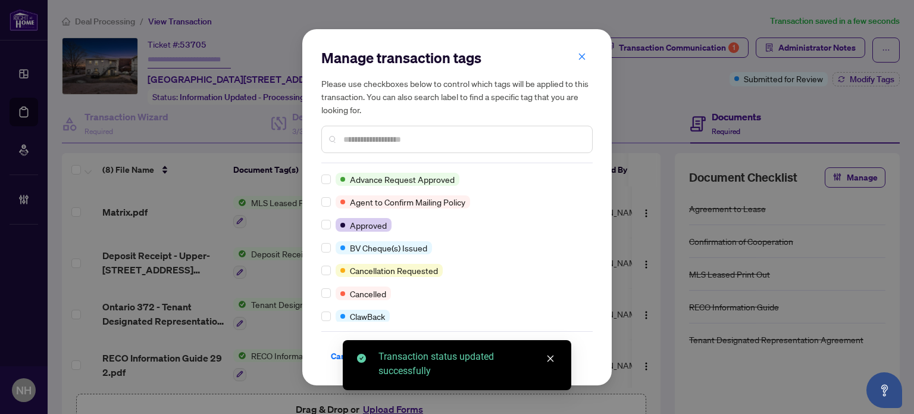
click at [361, 146] on div at bounding box center [456, 139] width 271 height 27
click at [364, 142] on input "text" at bounding box center [462, 139] width 239 height 13
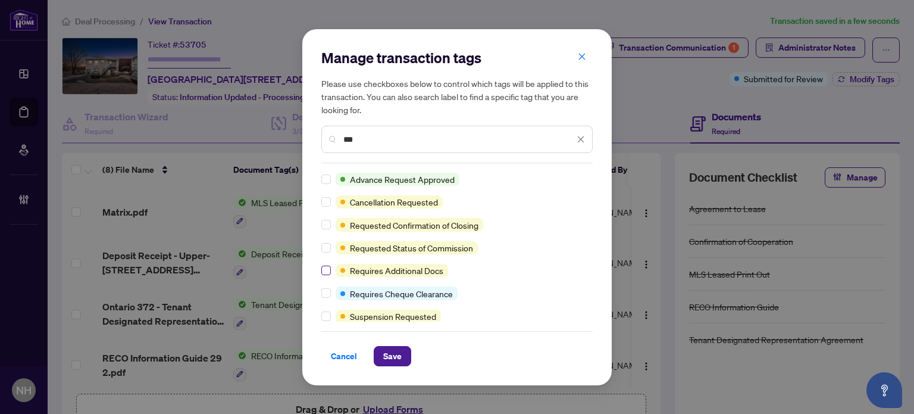
type input "***"
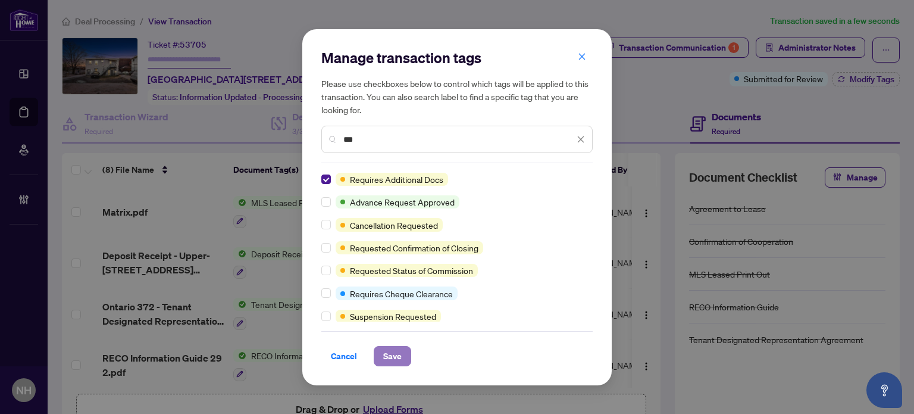
click at [401, 356] on button "Save" at bounding box center [392, 356] width 37 height 20
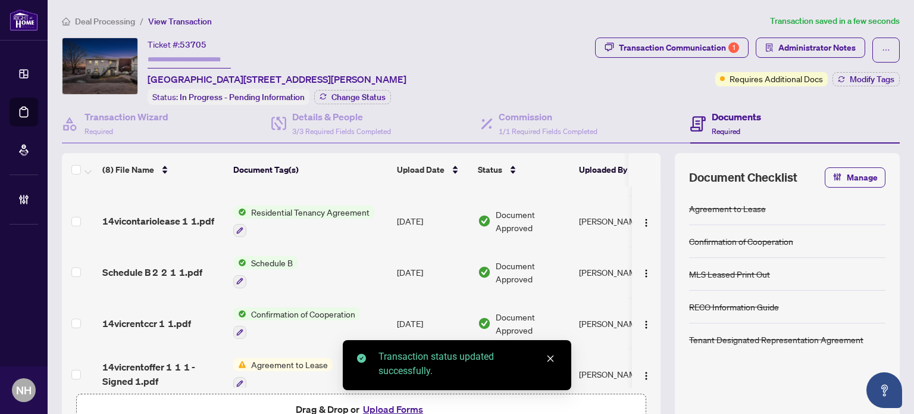
scroll to position [204, 0]
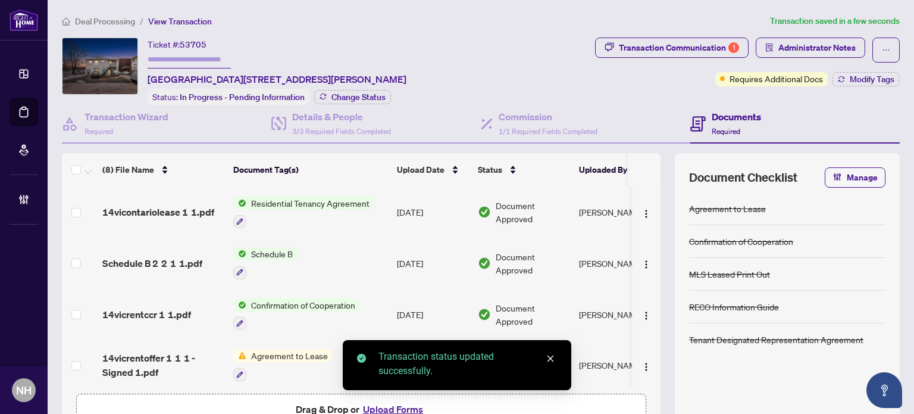
click at [158, 352] on span "14vicrentoffer 1 1 1 - Signed 1.pdf" at bounding box center [162, 365] width 121 height 29
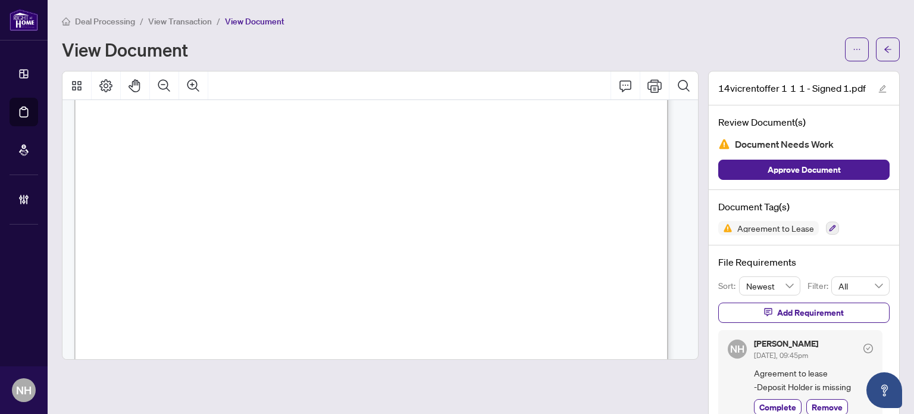
scroll to position [357, 0]
click at [153, 18] on span "View Transaction" at bounding box center [180, 21] width 64 height 11
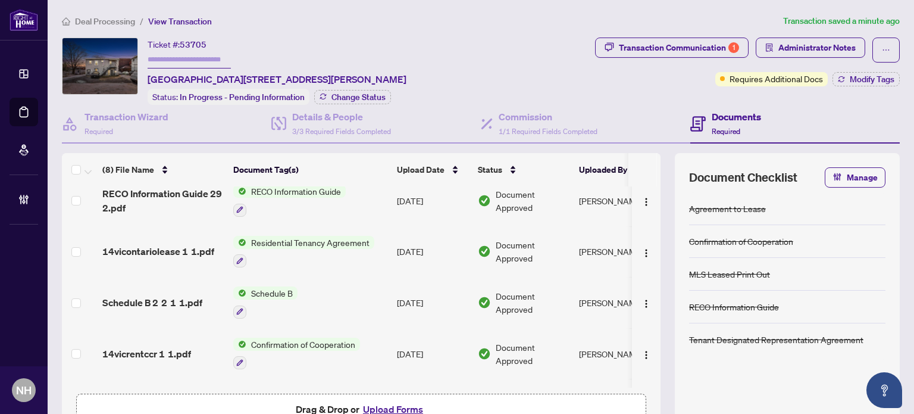
scroll to position [204, 0]
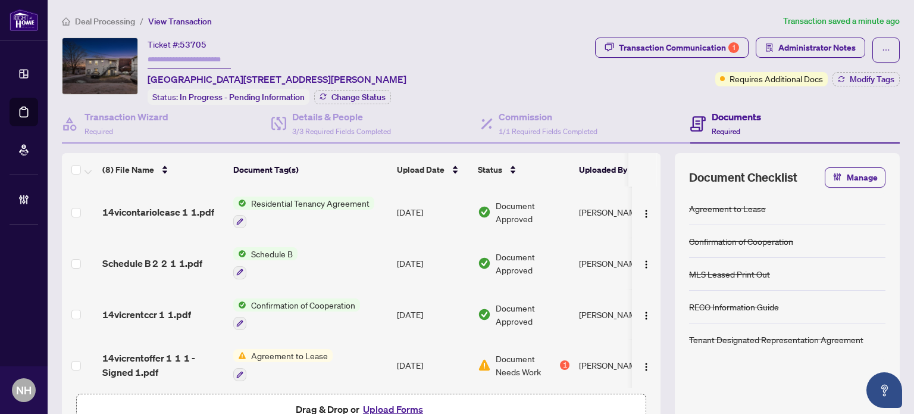
click at [172, 308] on span "14vicrentccr 1 1.pdf" at bounding box center [146, 314] width 89 height 14
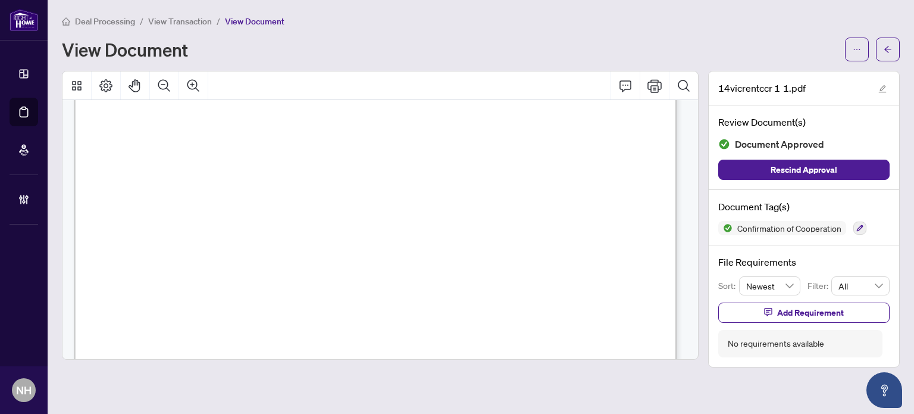
scroll to position [774, 0]
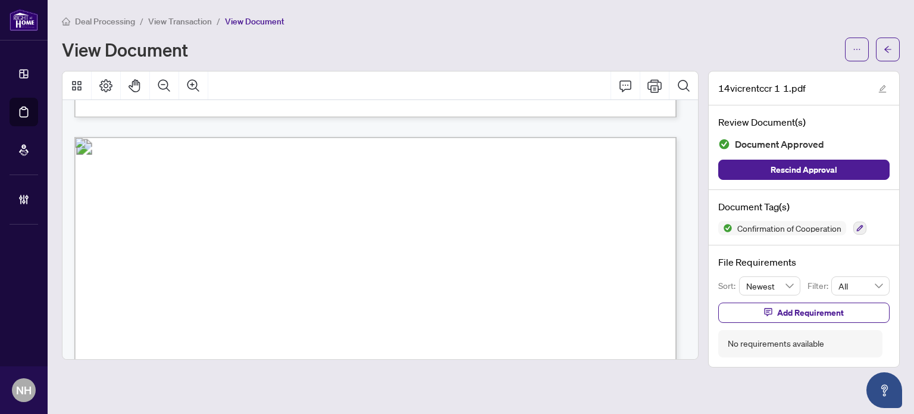
click at [174, 12] on main "Deal Processing / View Transaction / View Document View Document 14vicrentccr 1…" at bounding box center [481, 207] width 867 height 414
click at [192, 19] on span "View Transaction" at bounding box center [180, 21] width 64 height 11
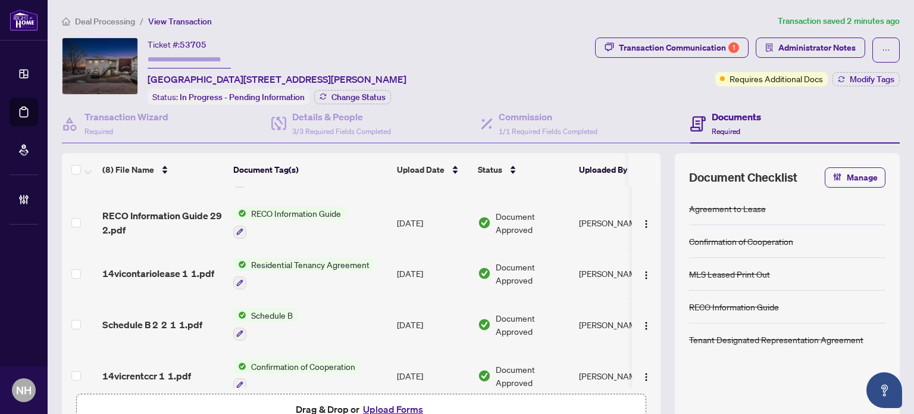
scroll to position [179, 0]
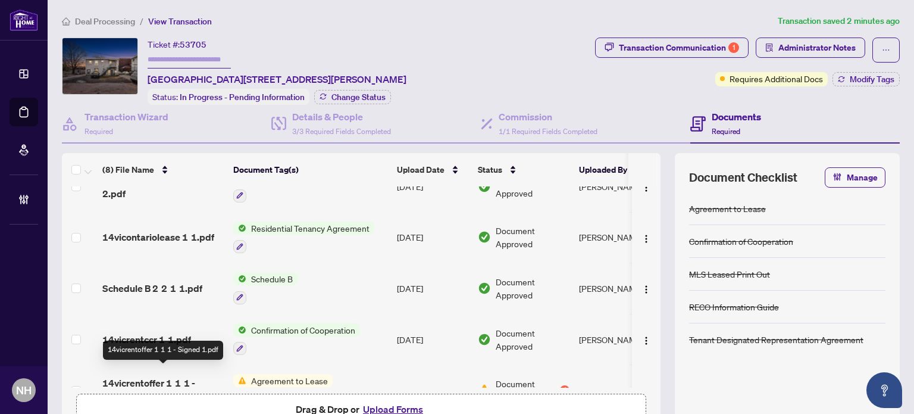
click at [179, 376] on span "14vicrentoffer 1 1 1 - Signed 1.pdf" at bounding box center [162, 390] width 121 height 29
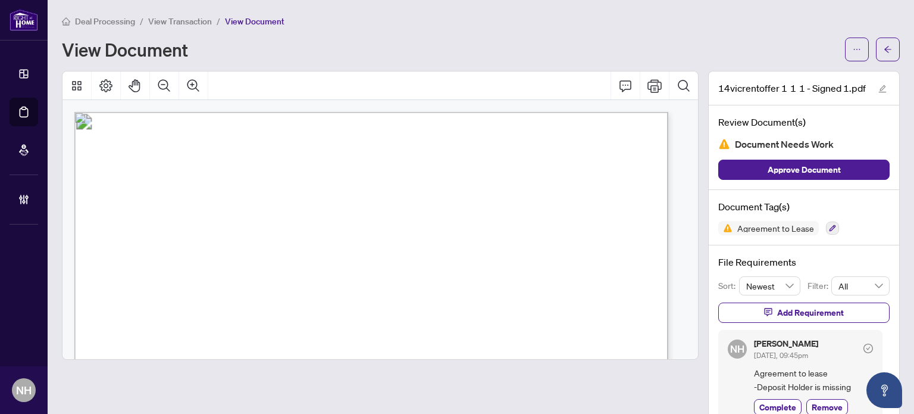
click at [178, 23] on span "View Transaction" at bounding box center [180, 21] width 64 height 11
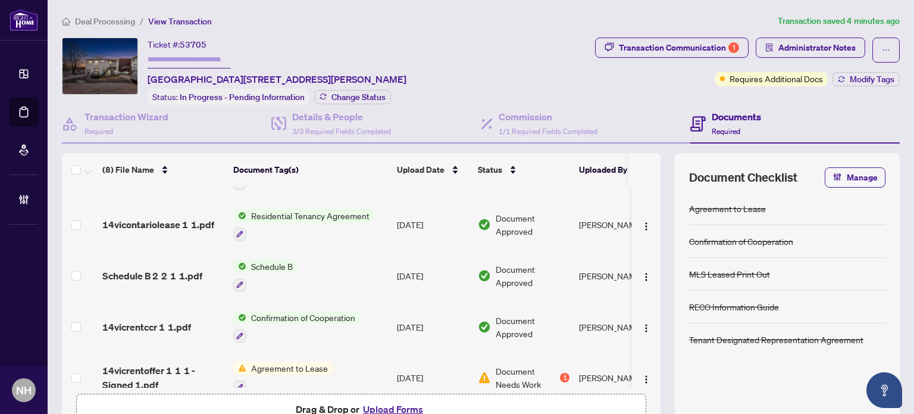
scroll to position [204, 0]
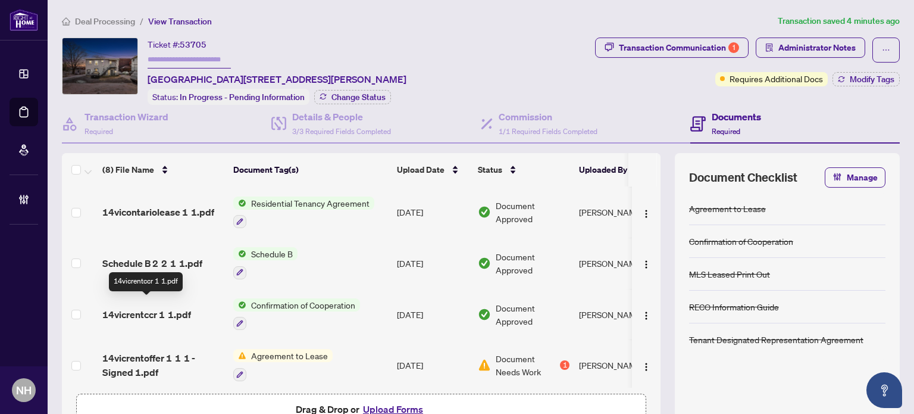
click at [160, 307] on span "14vicrentccr 1 1.pdf" at bounding box center [146, 314] width 89 height 14
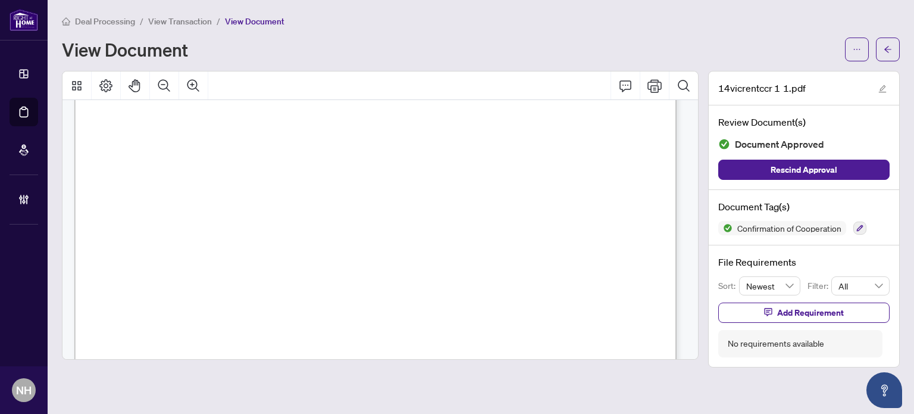
scroll to position [893, 0]
click at [192, 21] on span "View Transaction" at bounding box center [180, 21] width 64 height 11
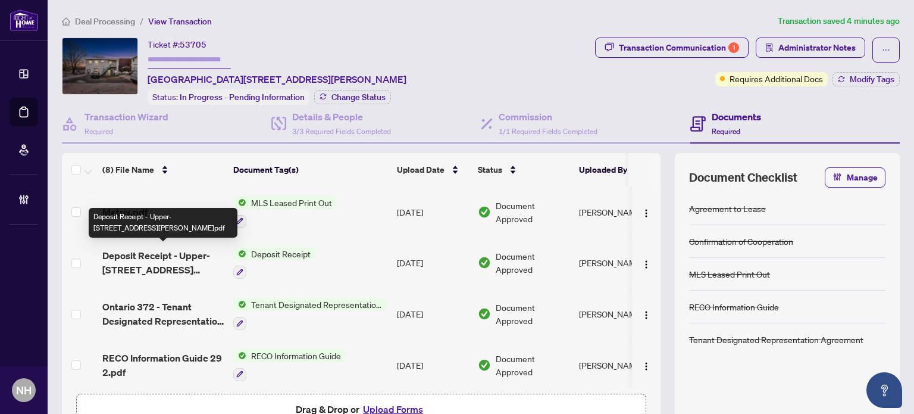
click at [188, 248] on span "Deposit Receipt - Upper-14 Victoria Ave N Hamilton ON.pdf" at bounding box center [162, 262] width 121 height 29
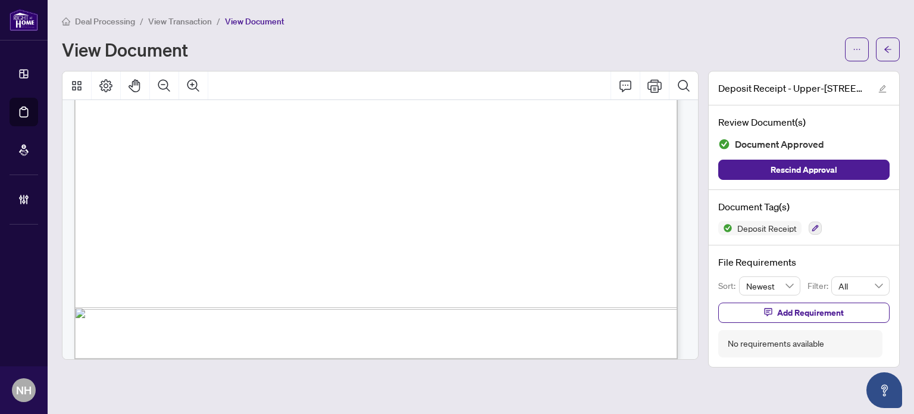
scroll to position [1345, 0]
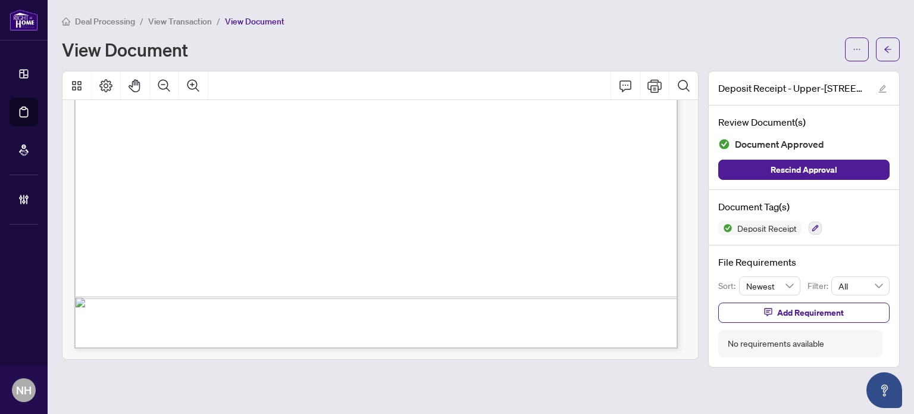
click at [173, 16] on span "View Transaction" at bounding box center [180, 21] width 64 height 11
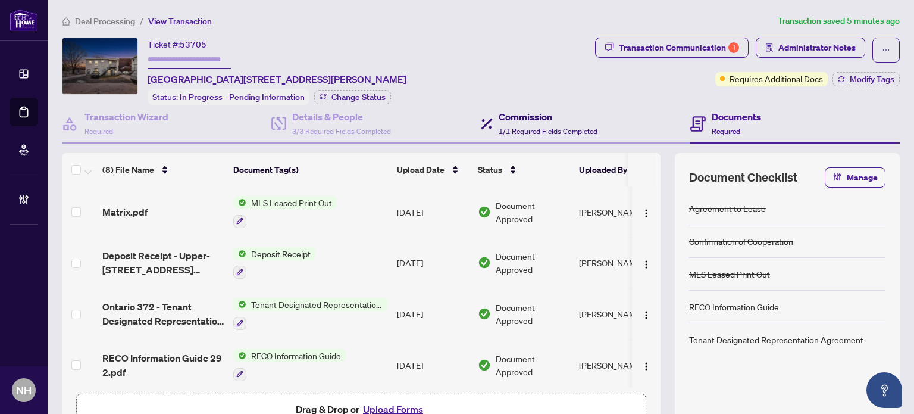
click at [526, 127] on span "1/1 Required Fields Completed" at bounding box center [548, 131] width 99 height 9
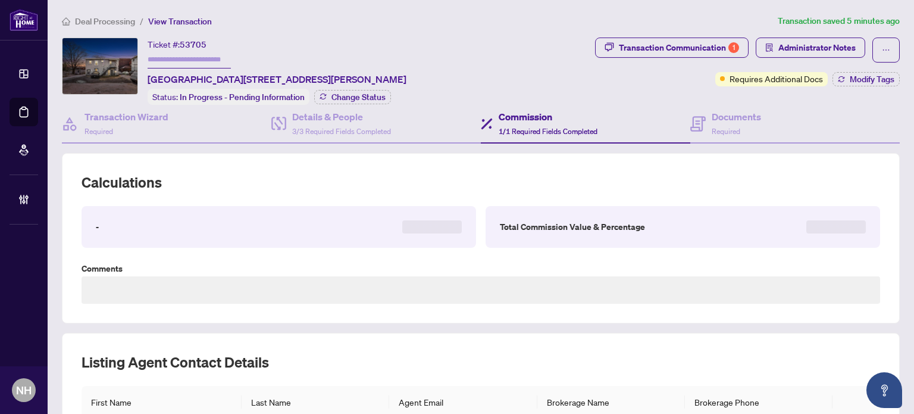
type textarea "**********"
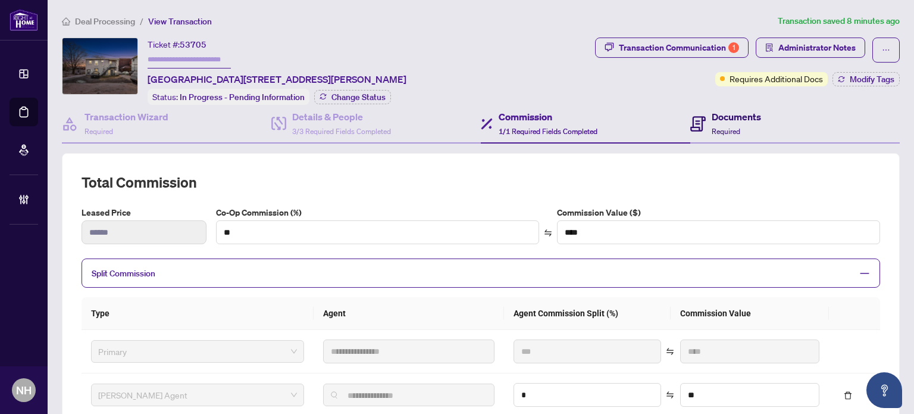
drag, startPoint x: 725, startPoint y: 118, endPoint x: 717, endPoint y: 132, distance: 15.2
click at [724, 118] on h4 "Documents" at bounding box center [736, 117] width 49 height 14
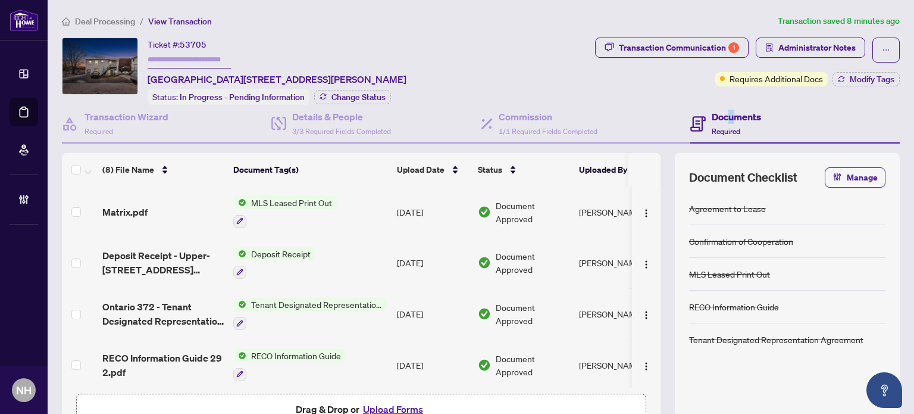
click at [401, 406] on button "Upload Forms" at bounding box center [393, 408] width 67 height 15
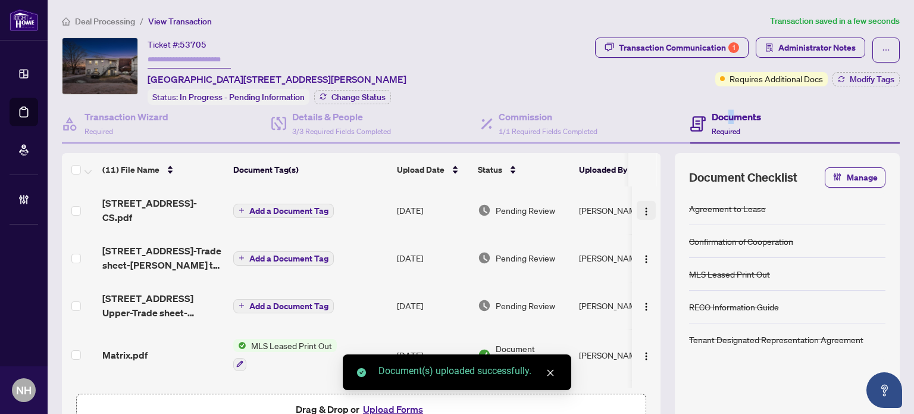
click at [642, 207] on img "button" at bounding box center [647, 212] width 10 height 10
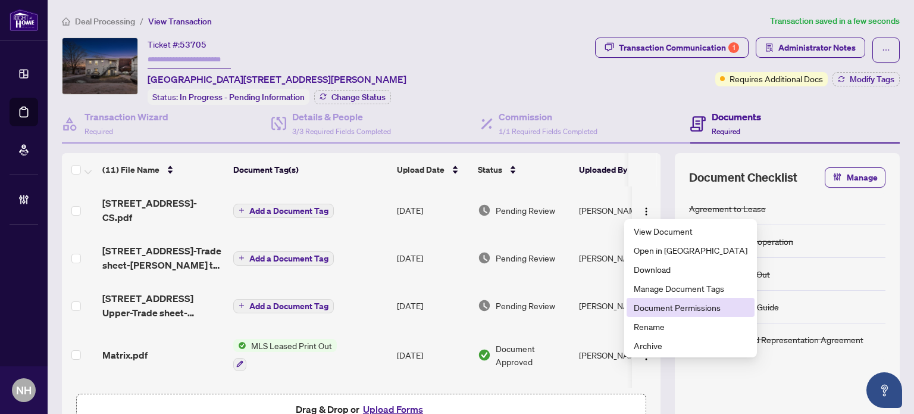
click at [642, 305] on span "Document Permissions" at bounding box center [691, 307] width 114 height 13
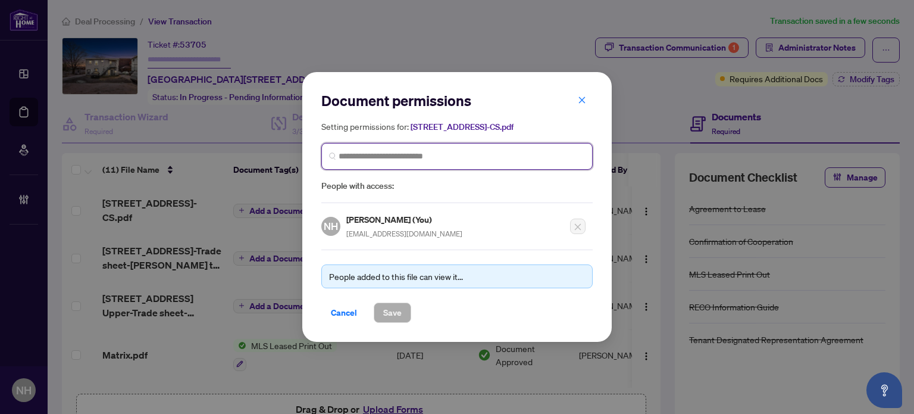
click at [430, 152] on input "search" at bounding box center [462, 156] width 246 height 12
type input "*********"
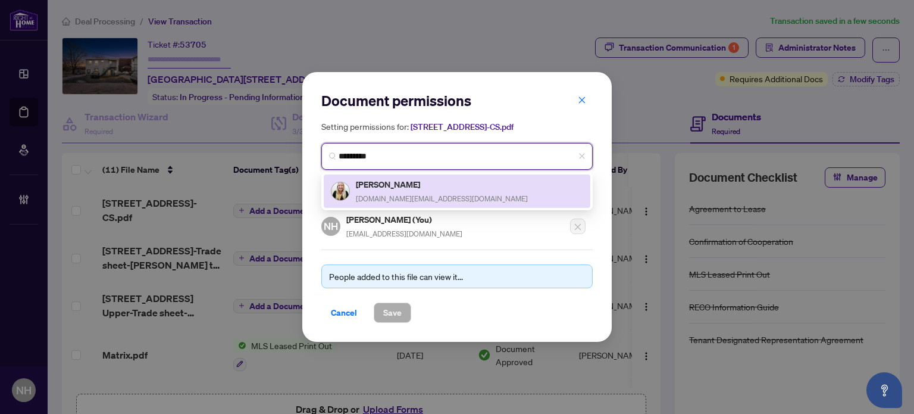
click at [399, 187] on h5 "Jessica Pimentel" at bounding box center [442, 184] width 172 height 14
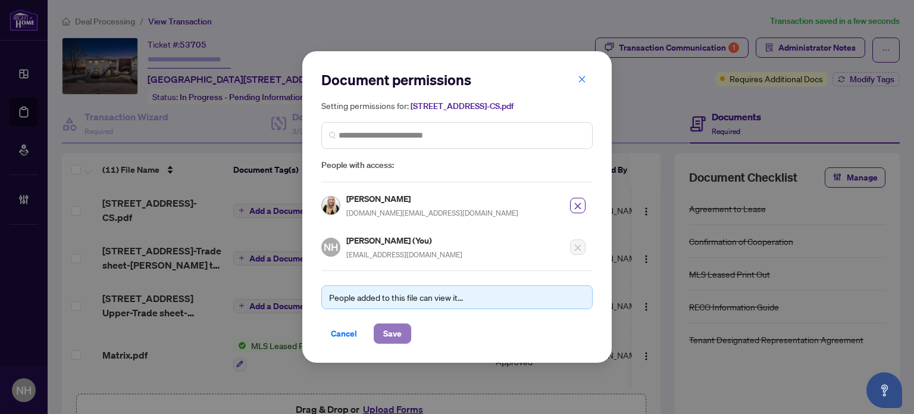
click at [384, 332] on span "Save" at bounding box center [392, 333] width 18 height 19
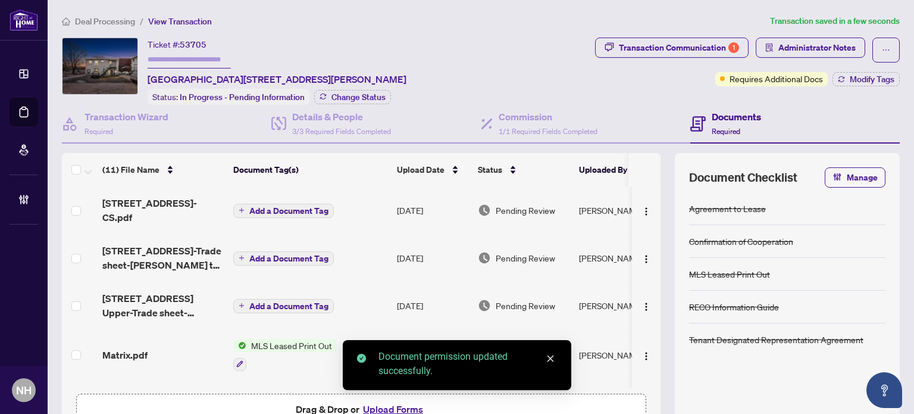
drag, startPoint x: 630, startPoint y: 259, endPoint x: 633, endPoint y: 267, distance: 8.1
click at [642, 259] on img "button" at bounding box center [647, 259] width 10 height 10
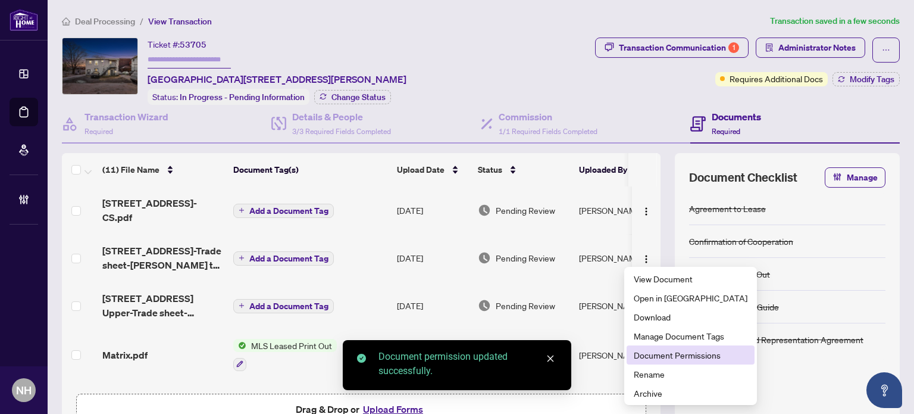
click at [661, 352] on span "Document Permissions" at bounding box center [691, 354] width 114 height 13
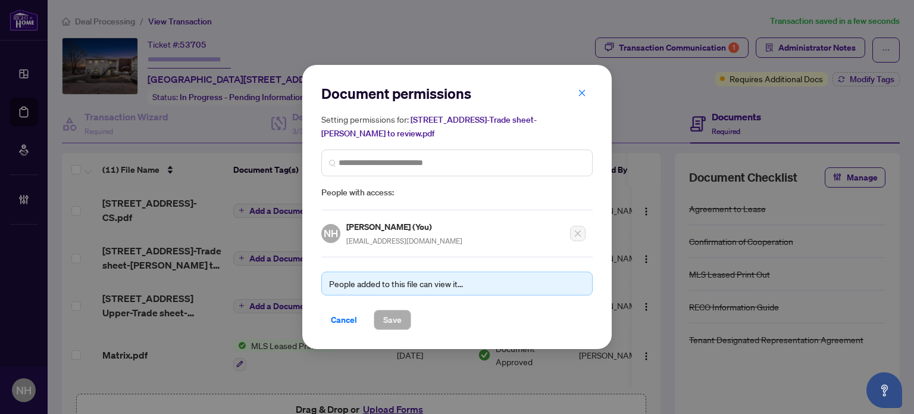
click at [352, 179] on div "Setting permissions for: 14 Victoria Ave N Upper-Trade sheet-Curtis to review.p…" at bounding box center [456, 155] width 271 height 87
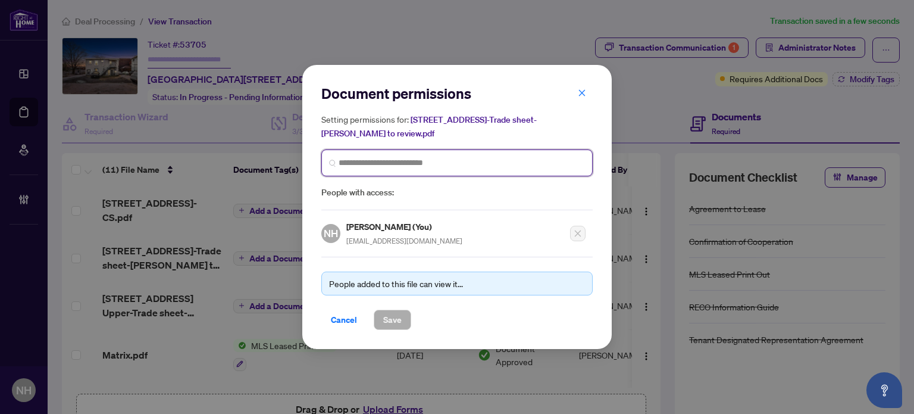
click at [355, 166] on input "search" at bounding box center [462, 163] width 246 height 12
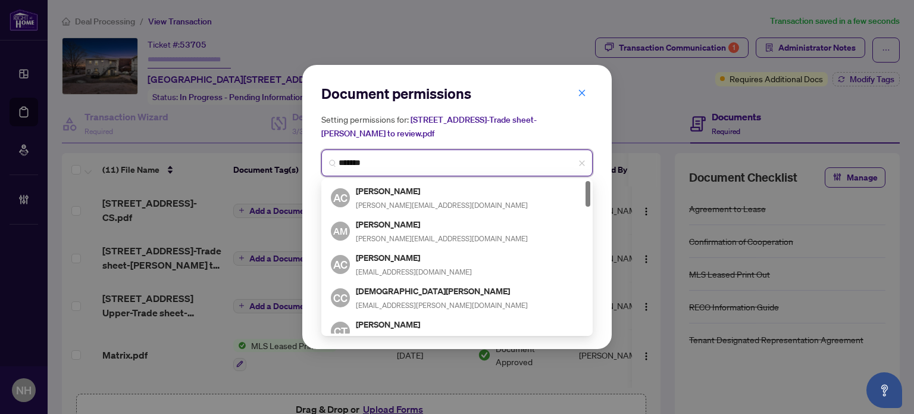
type input "********"
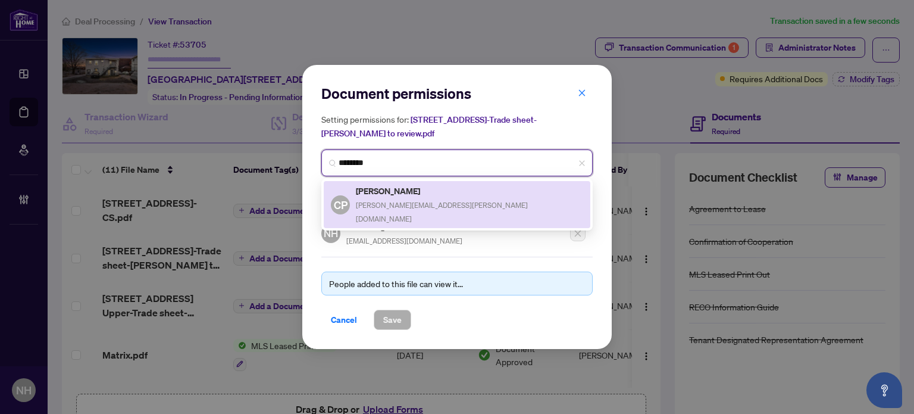
click at [399, 195] on h5 "Curtis Pimentel" at bounding box center [469, 191] width 227 height 14
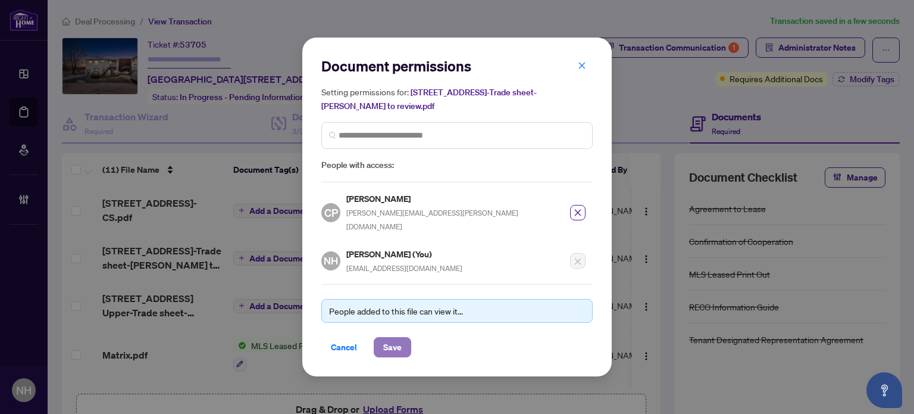
click at [393, 344] on span "Save" at bounding box center [392, 346] width 18 height 19
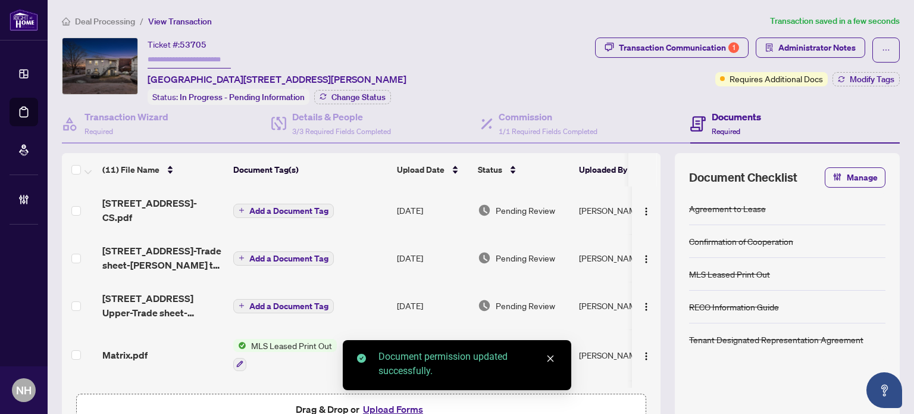
drag, startPoint x: 633, startPoint y: 305, endPoint x: 633, endPoint y: 320, distance: 14.9
click at [642, 307] on img "button" at bounding box center [647, 307] width 10 height 10
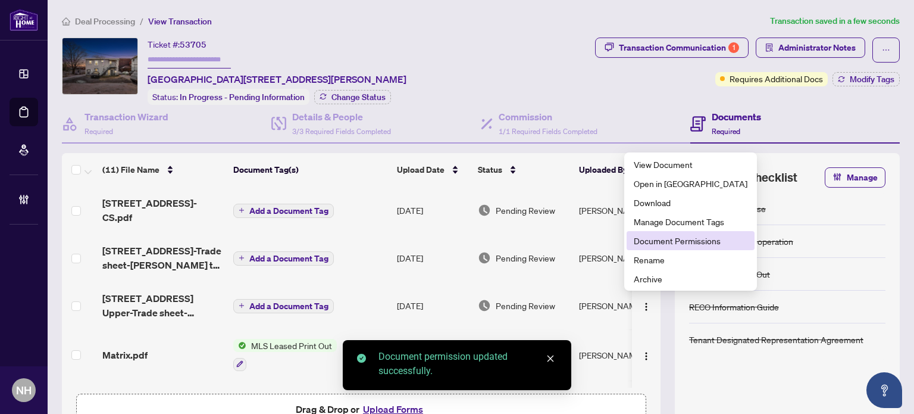
click at [662, 240] on span "Document Permissions" at bounding box center [691, 240] width 114 height 13
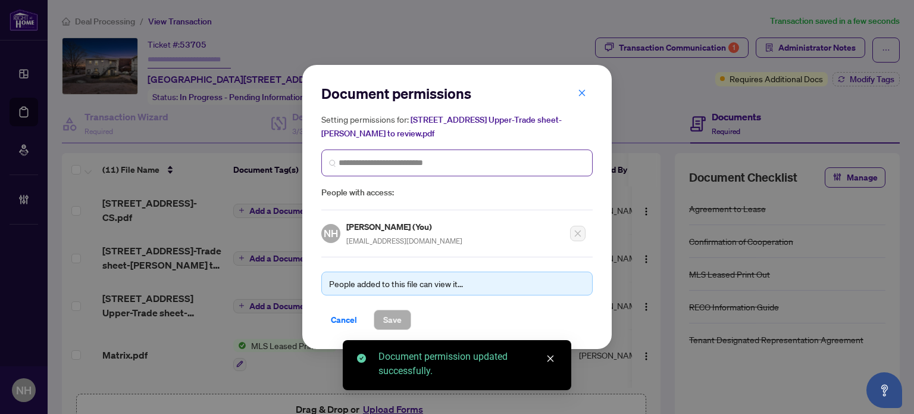
click at [489, 170] on span at bounding box center [456, 162] width 271 height 27
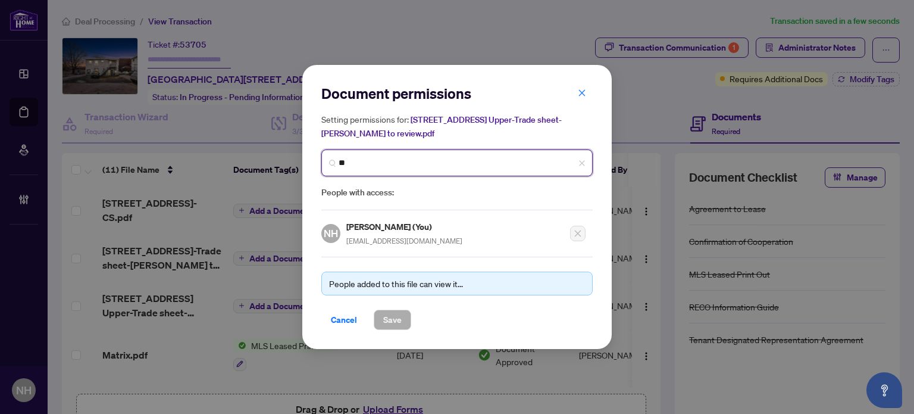
type input "*"
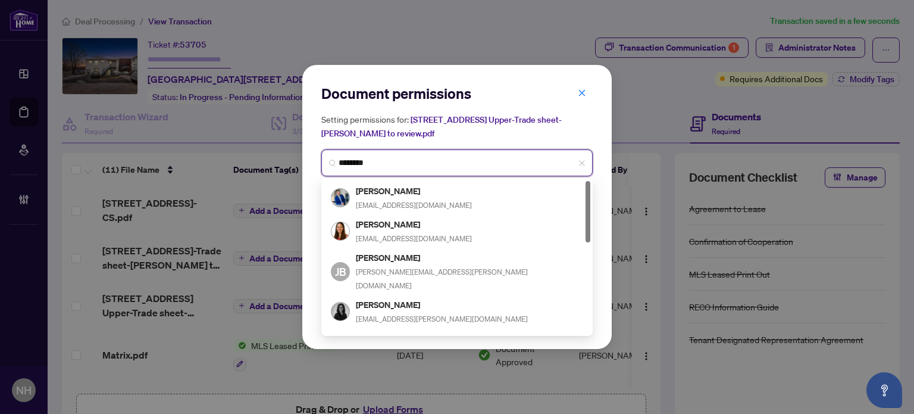
type input "*********"
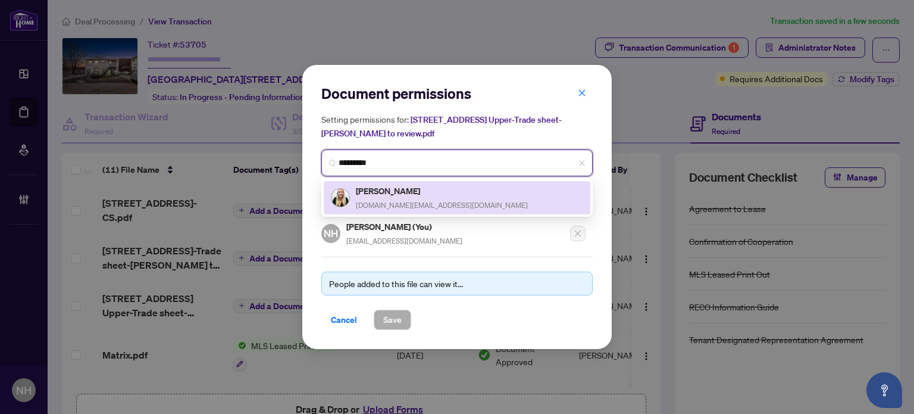
click at [410, 189] on h5 "Jessica Pimentel" at bounding box center [442, 191] width 172 height 14
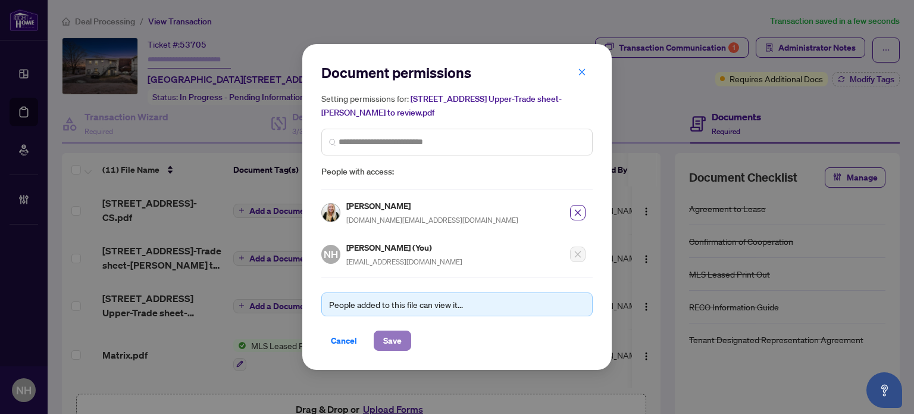
click at [392, 333] on span "Save" at bounding box center [392, 340] width 18 height 19
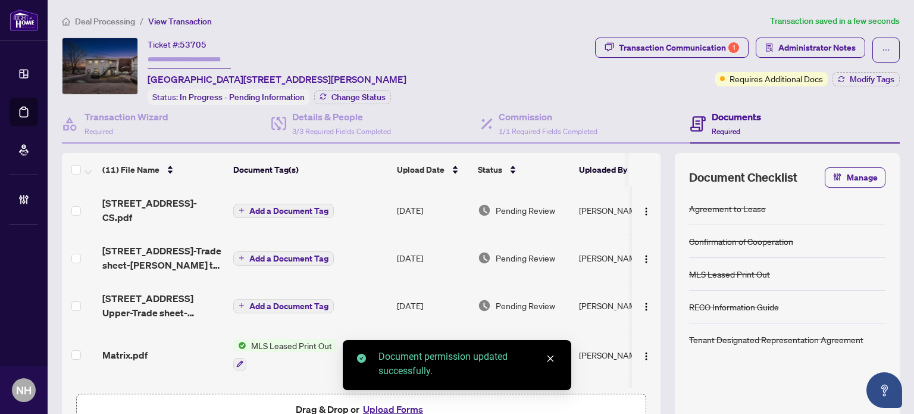
click at [257, 207] on span "Add a Document Tag" at bounding box center [288, 211] width 79 height 8
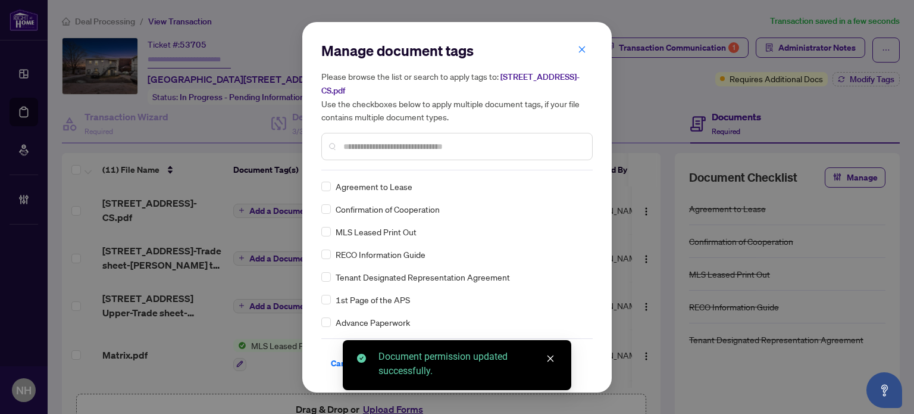
click at [362, 148] on input "text" at bounding box center [462, 146] width 239 height 13
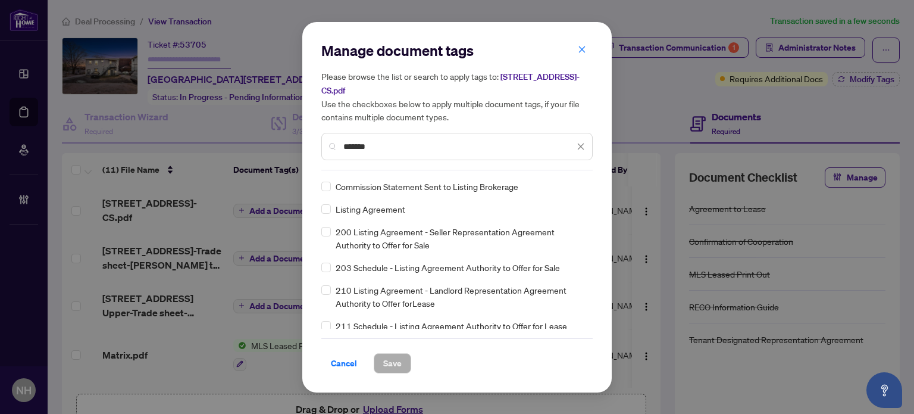
type input "*******"
click at [569, 185] on img at bounding box center [568, 186] width 12 height 12
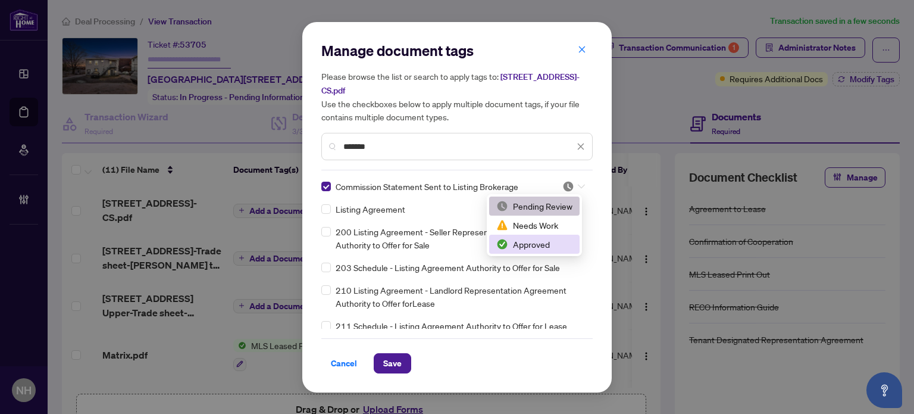
click at [533, 240] on div "Approved" at bounding box center [534, 243] width 76 height 13
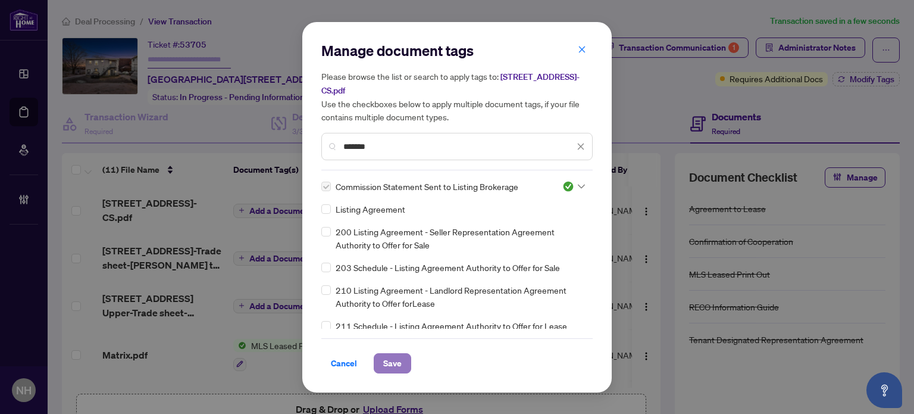
click at [400, 355] on span "Save" at bounding box center [392, 363] width 18 height 19
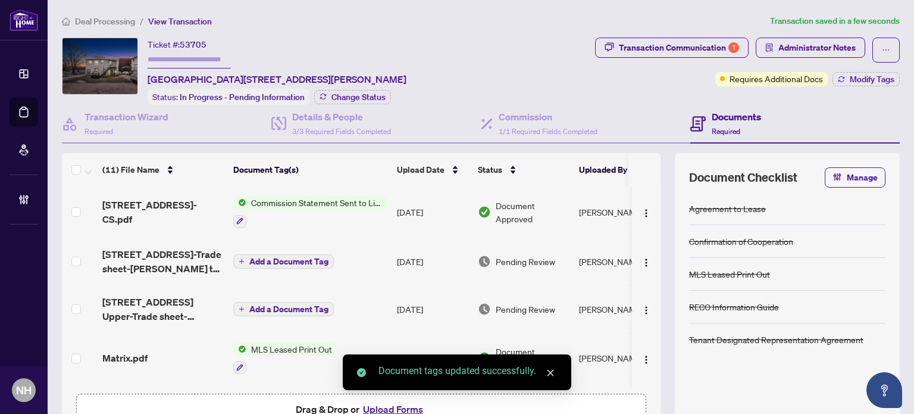
click at [815, 47] on span "Administrator Notes" at bounding box center [817, 47] width 77 height 19
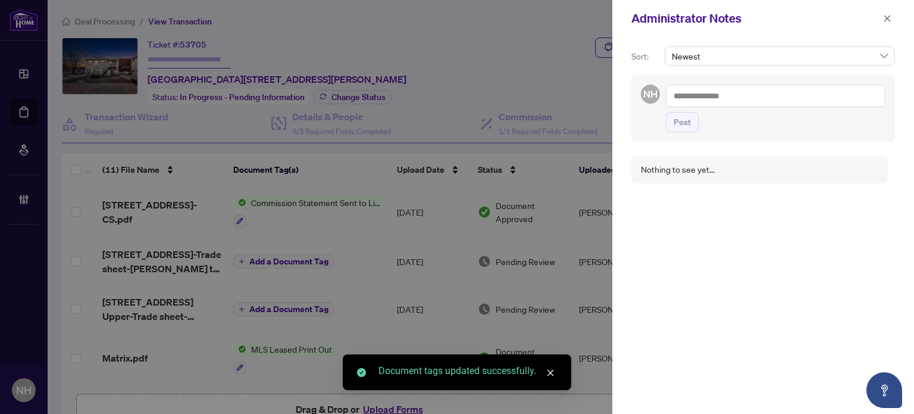
click at [776, 102] on textarea at bounding box center [776, 96] width 220 height 23
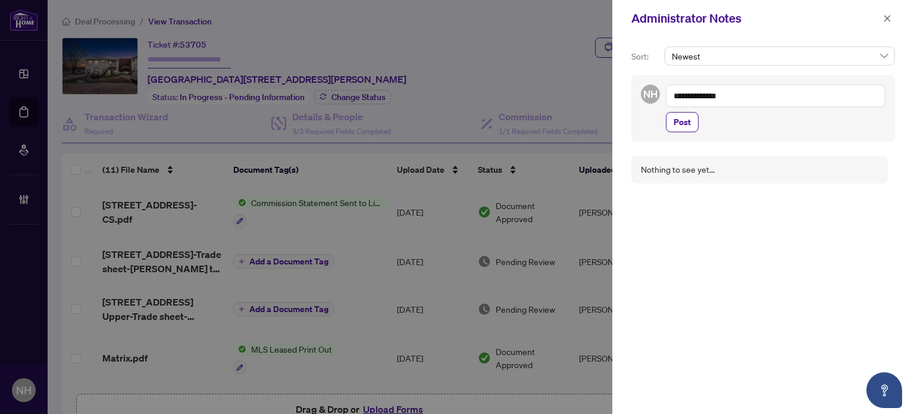
paste textarea "**********"
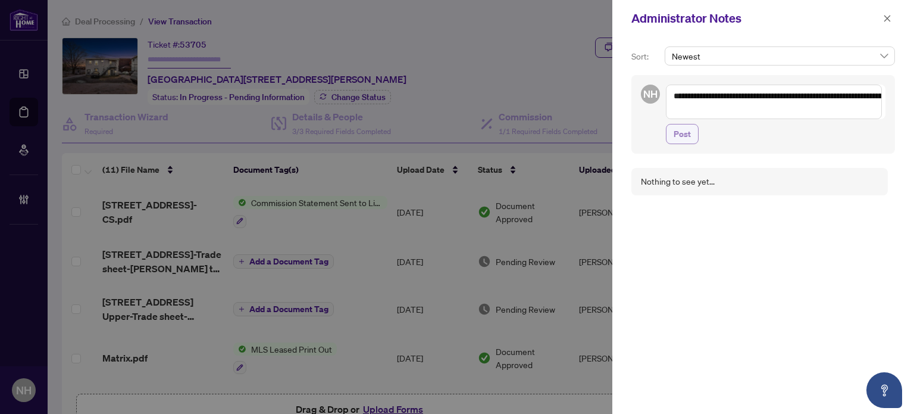
type textarea "**********"
click at [678, 128] on span "Post" at bounding box center [682, 133] width 17 height 19
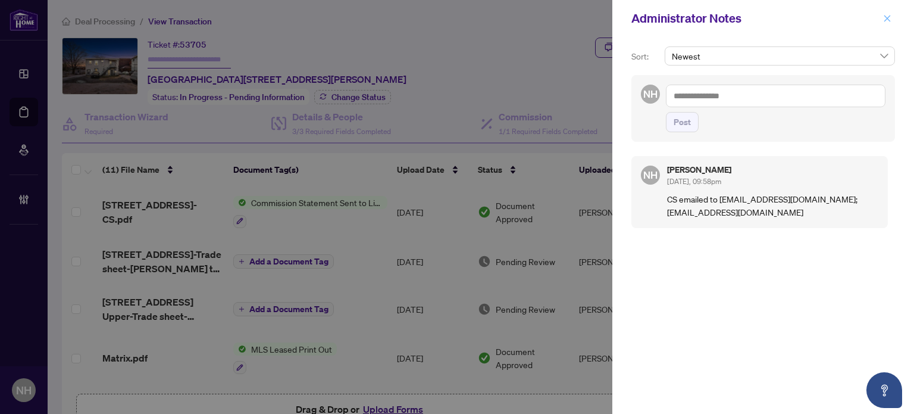
click at [887, 18] on icon "close" at bounding box center [887, 18] width 8 height 8
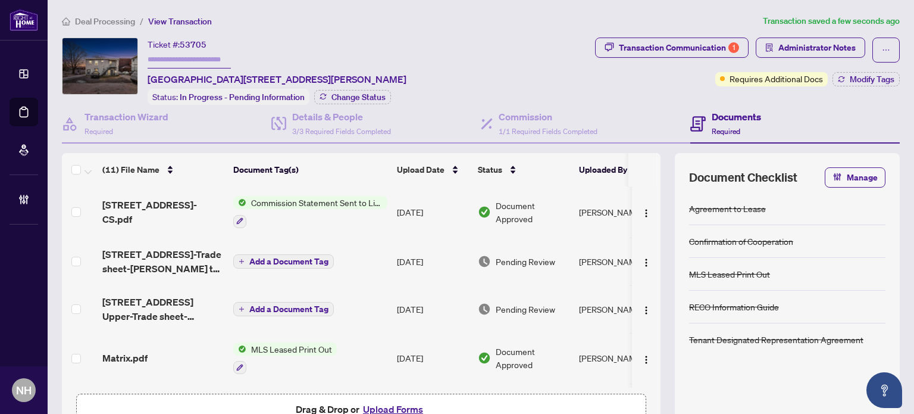
click at [219, 65] on input "text" at bounding box center [189, 59] width 83 height 17
paste input "*******"
type input "*******"
click at [338, 26] on ol "Deal Processing / View Transaction" at bounding box center [410, 21] width 696 height 14
click at [684, 46] on div "Transaction Communication 1" at bounding box center [679, 47] width 120 height 19
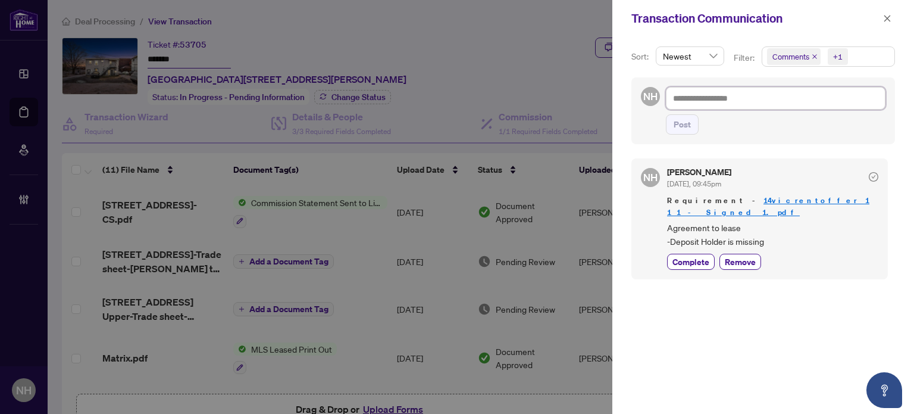
click at [729, 108] on textarea at bounding box center [776, 98] width 220 height 23
paste textarea "**********"
type textarea "**********"
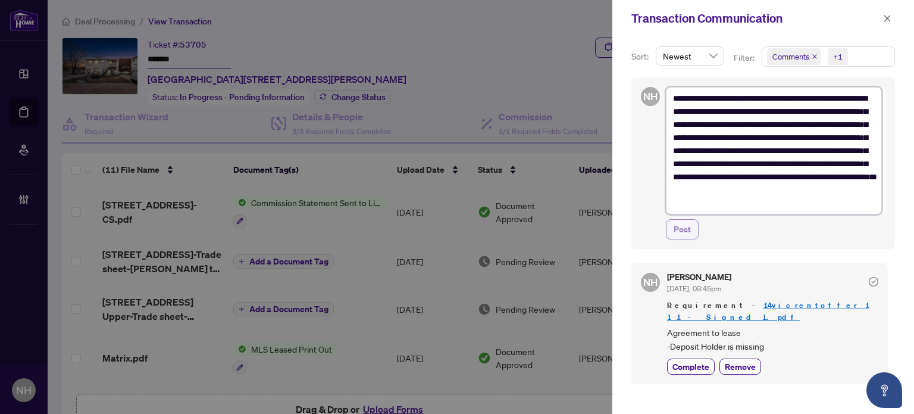
type textarea "**********"
click at [679, 222] on span "Post" at bounding box center [682, 229] width 17 height 19
type textarea "**********"
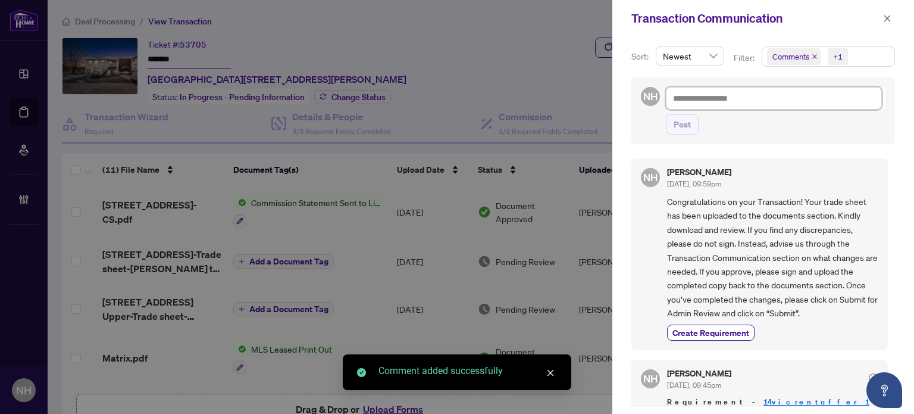
click at [683, 90] on textarea at bounding box center [774, 98] width 216 height 23
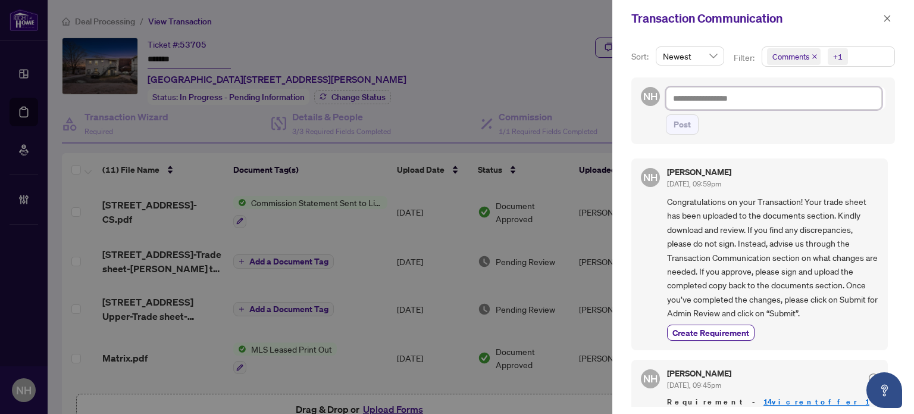
paste textarea "**********"
type textarea "**********"
click at [683, 116] on span "Post" at bounding box center [682, 124] width 17 height 19
type textarea "**********"
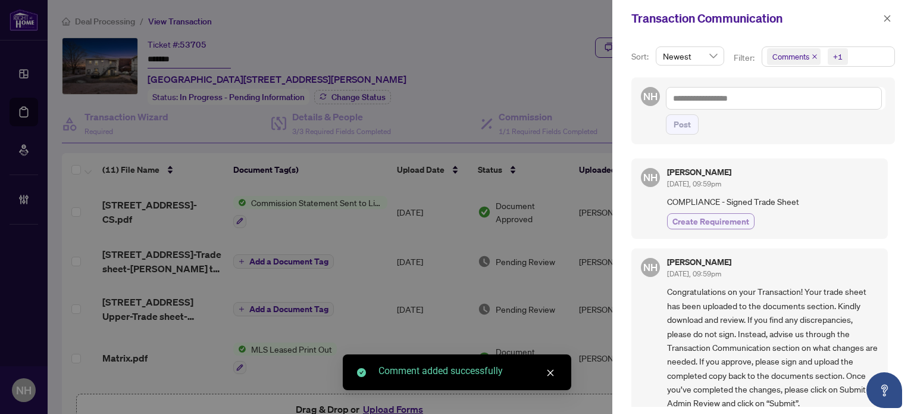
click at [736, 215] on span "Create Requirement" at bounding box center [711, 221] width 77 height 12
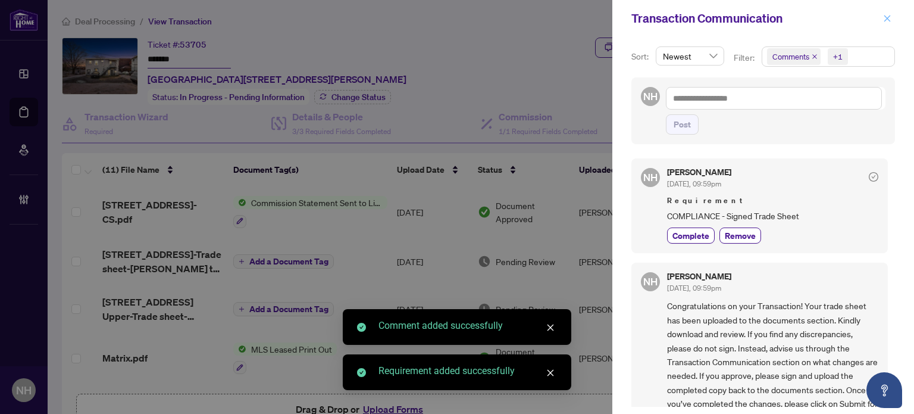
click at [887, 16] on icon "close" at bounding box center [887, 18] width 8 height 8
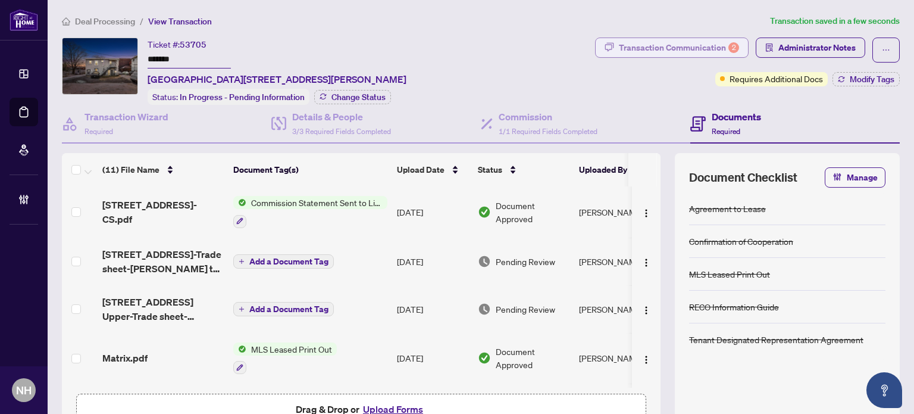
click at [667, 38] on div "Transaction Communication 2" at bounding box center [679, 47] width 120 height 19
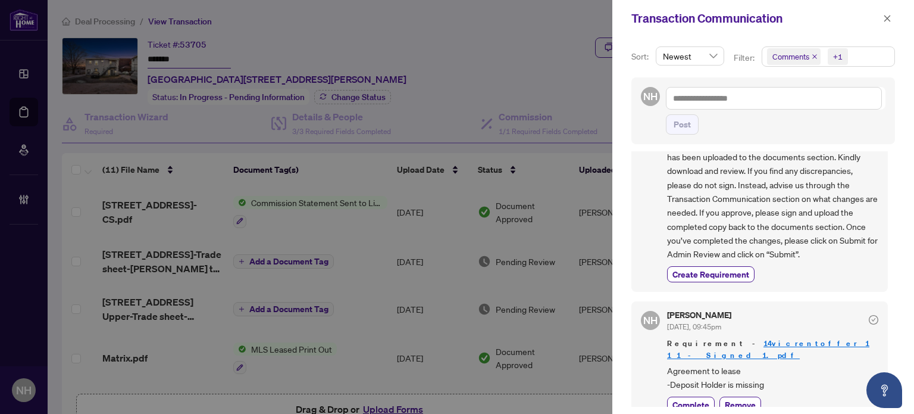
scroll to position [1, 0]
drag, startPoint x: 887, startPoint y: 19, endPoint x: 812, endPoint y: 30, distance: 75.8
click at [887, 19] on icon "close" at bounding box center [887, 18] width 8 height 8
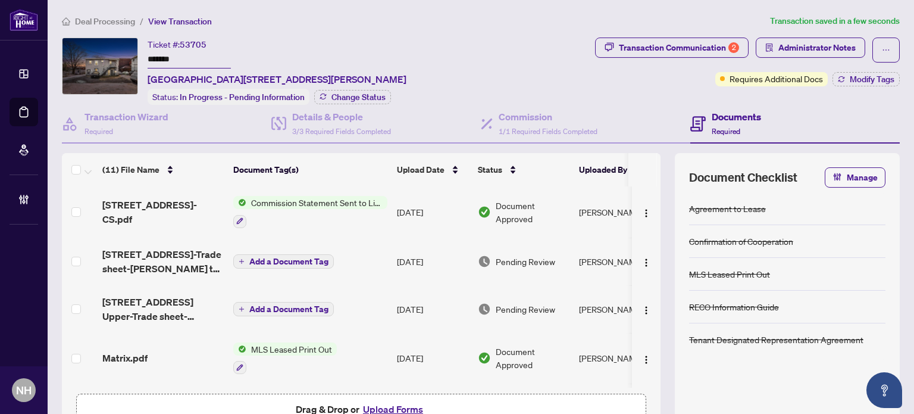
drag, startPoint x: 146, startPoint y: 51, endPoint x: 92, endPoint y: 18, distance: 63.5
click at [51, 11] on main "Deal Processing / View Transaction Transaction saved in a few seconds Ticket #:…" at bounding box center [481, 207] width 867 height 414
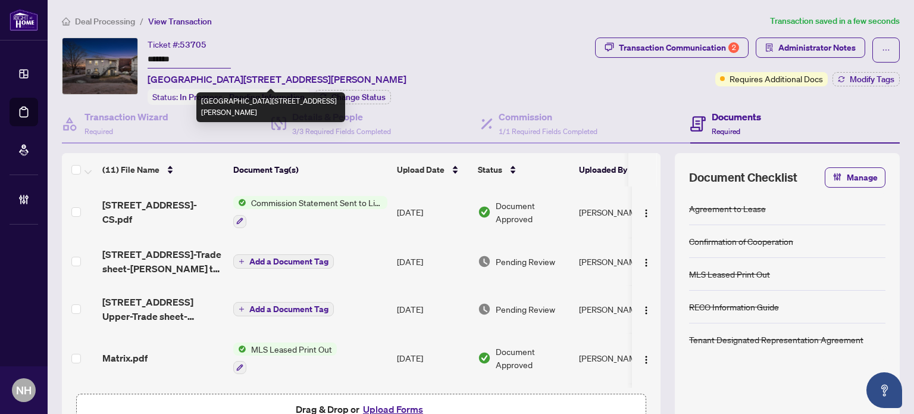
click at [202, 62] on input "*******" at bounding box center [189, 59] width 83 height 17
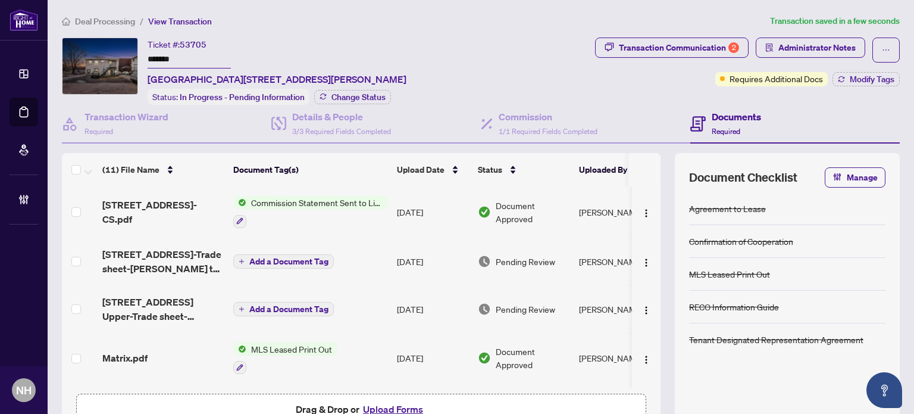
drag, startPoint x: 197, startPoint y: 57, endPoint x: 114, endPoint y: 33, distance: 86.1
click at [114, 33] on div "Deal Processing / View Transaction Transaction saved in a few seconds Ticket #:…" at bounding box center [481, 244] width 848 height 460
click at [104, 23] on span "Deal Processing" at bounding box center [105, 21] width 60 height 11
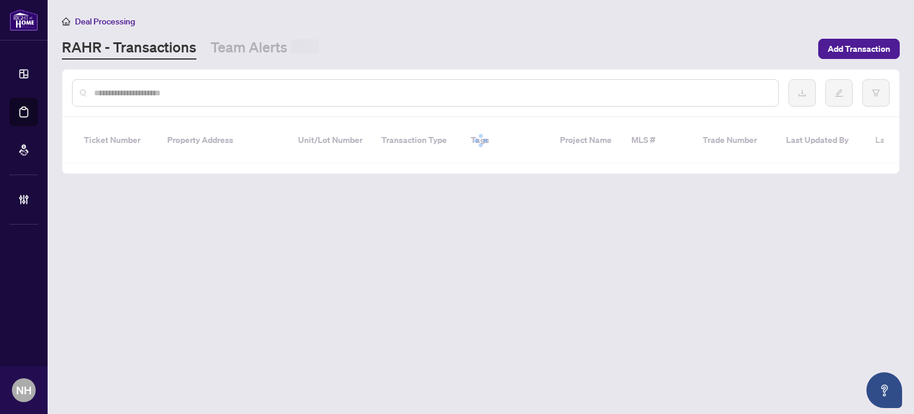
click at [136, 87] on input "text" at bounding box center [431, 92] width 675 height 13
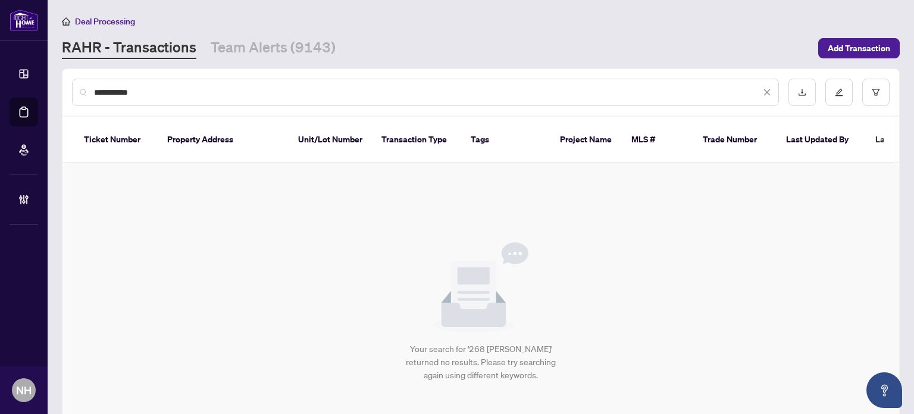
click at [123, 90] on input "**********" at bounding box center [427, 92] width 667 height 13
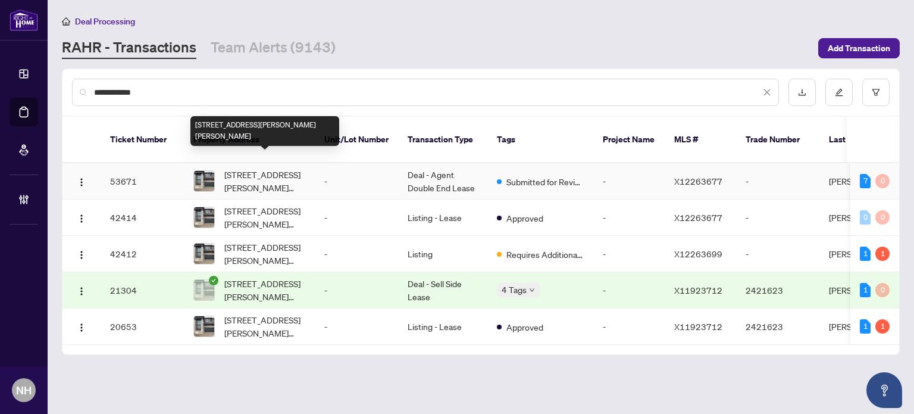
type input "**********"
click at [240, 168] on span "268 Pottruff Rd, Brant, Ontario N3L 4A2, Canada" at bounding box center [264, 181] width 81 height 26
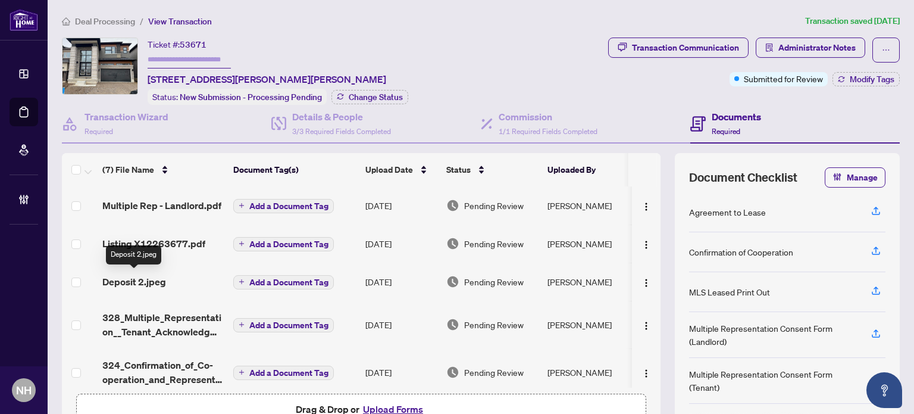
click at [149, 277] on span "Deposit 2.jpeg" at bounding box center [134, 281] width 64 height 14
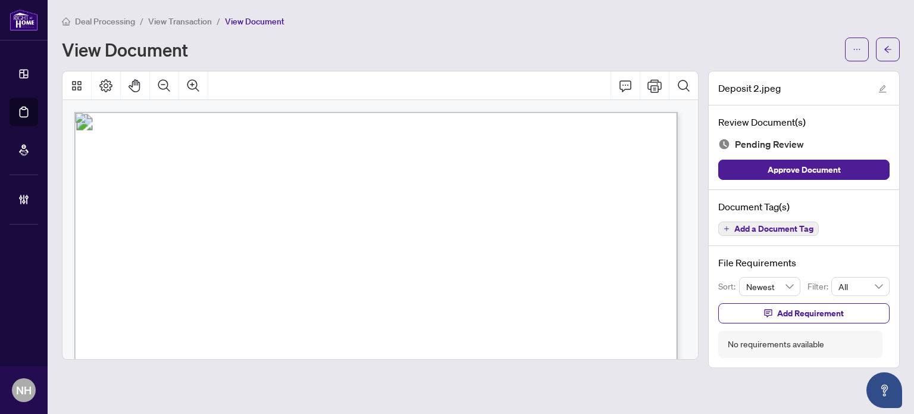
click at [189, 21] on span "View Transaction" at bounding box center [180, 21] width 64 height 11
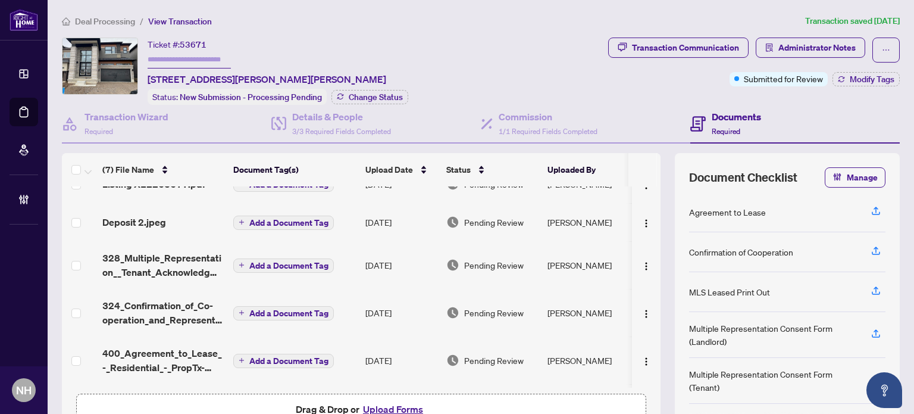
scroll to position [107, 0]
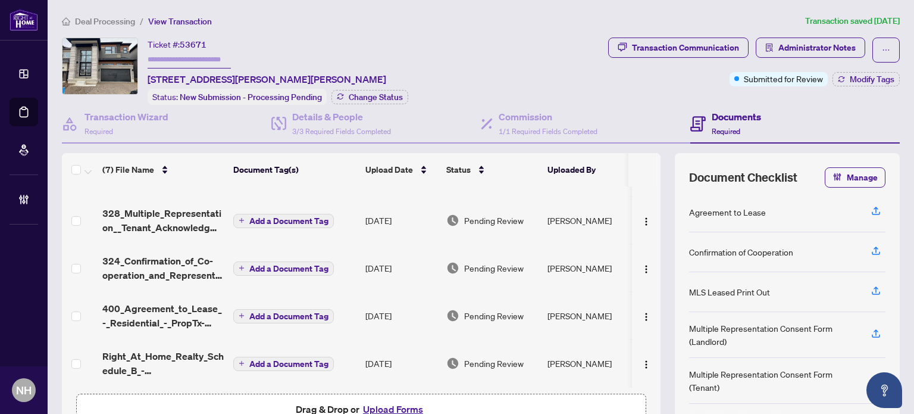
click at [107, 20] on span "Deal Processing" at bounding box center [105, 21] width 60 height 11
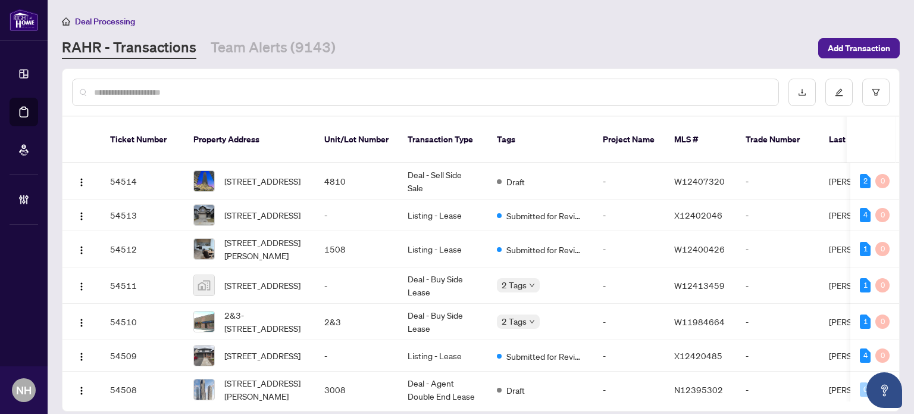
click at [124, 90] on input "text" at bounding box center [431, 92] width 675 height 13
paste input "*****"
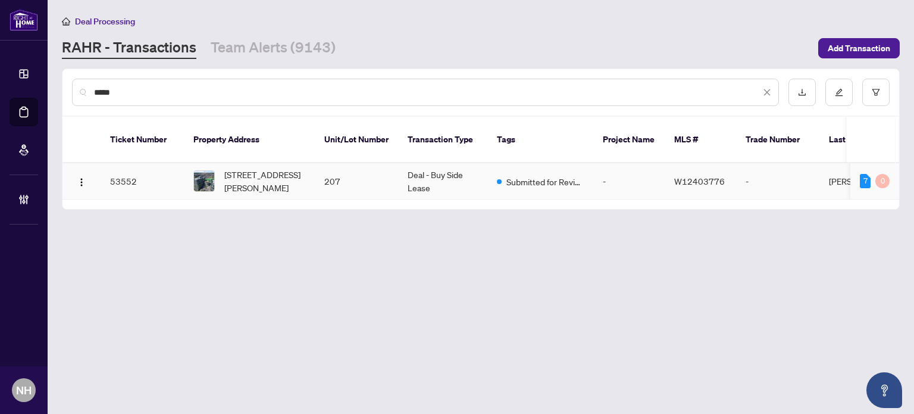
type input "*****"
click at [258, 168] on span "207-3006 William Cutmore Blvd, Oakville, Ontario L6H 8A4, Canada" at bounding box center [264, 181] width 81 height 26
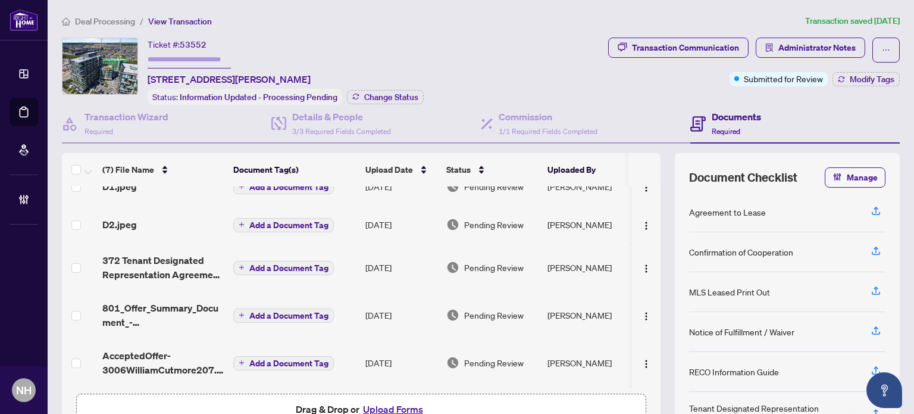
scroll to position [117, 0]
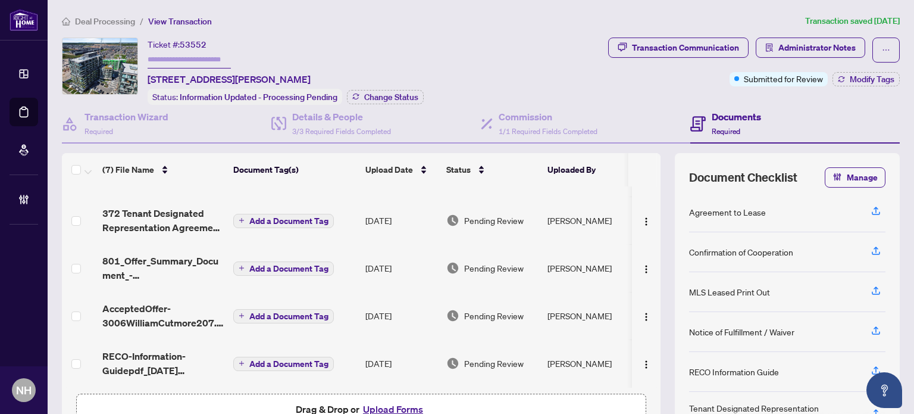
click at [142, 292] on td "AcceptedOffer-3006WilliamCutmore207.pdf" at bounding box center [163, 316] width 131 height 48
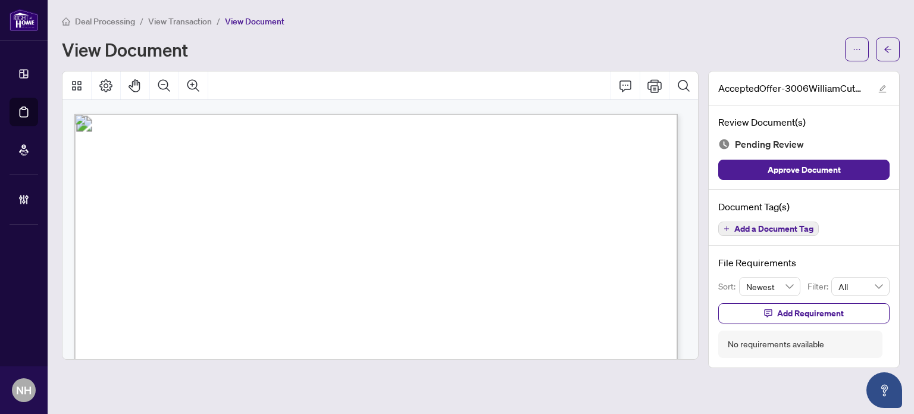
scroll to position [1607, 0]
click at [793, 228] on span "Add a Document Tag" at bounding box center [774, 228] width 79 height 8
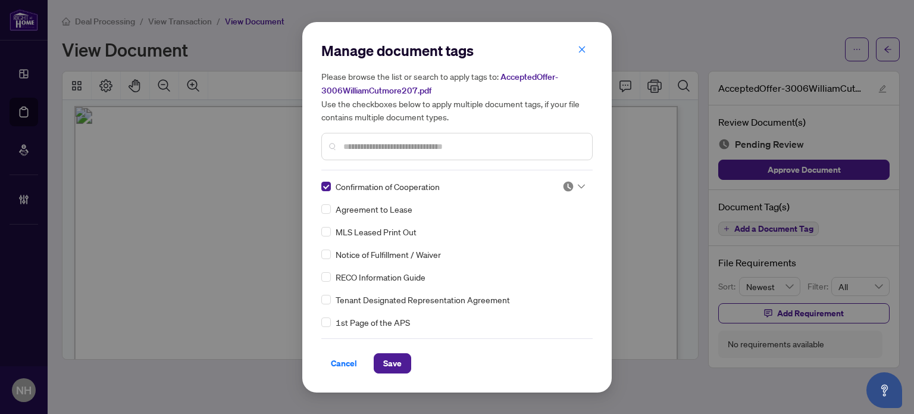
click at [555, 183] on div at bounding box center [570, 186] width 30 height 12
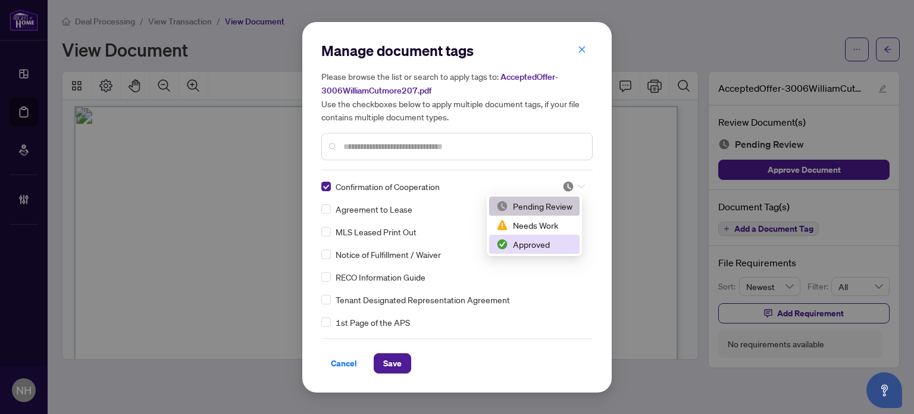
click at [540, 245] on div "Approved" at bounding box center [534, 243] width 76 height 13
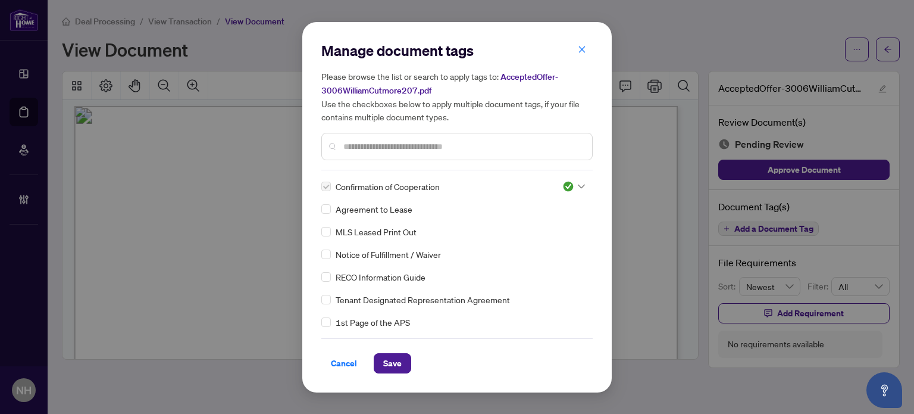
click at [373, 365] on div "Cancel Save" at bounding box center [456, 363] width 271 height 20
click at [381, 364] on button "Save" at bounding box center [392, 363] width 37 height 20
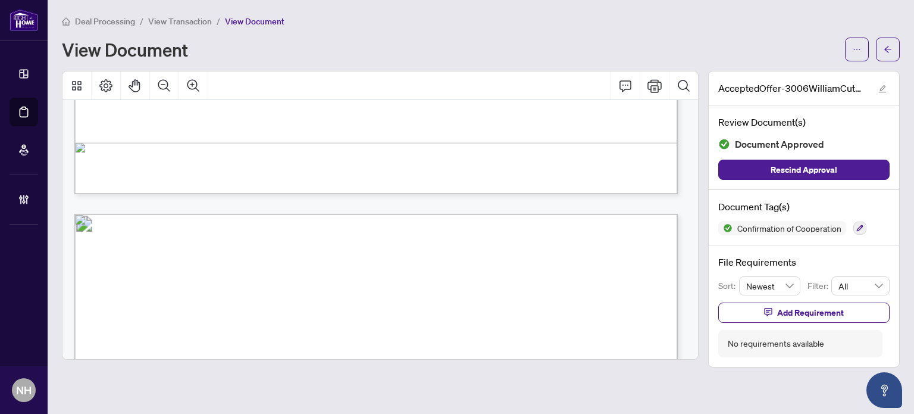
scroll to position [4762, 0]
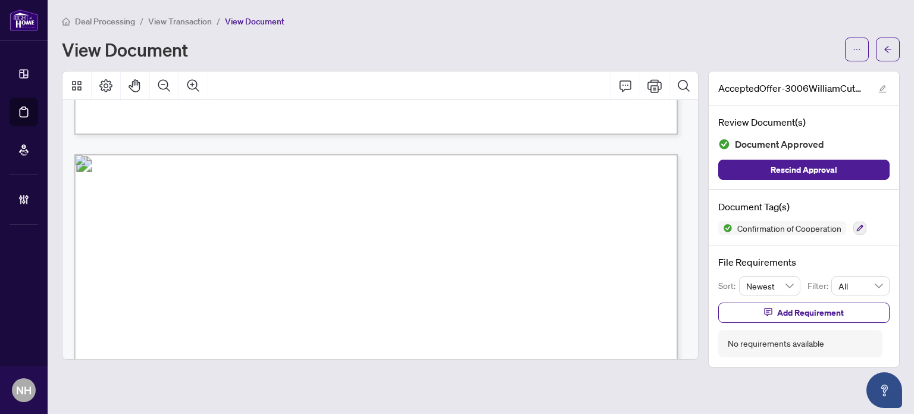
click at [854, 231] on div "Confirmation of Cooperation" at bounding box center [803, 228] width 171 height 14
click at [858, 229] on icon "button" at bounding box center [860, 227] width 7 height 7
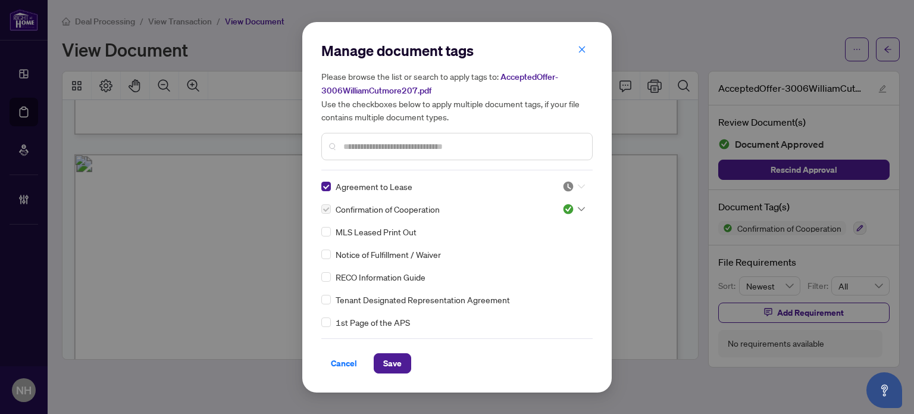
click at [571, 183] on div at bounding box center [573, 186] width 23 height 12
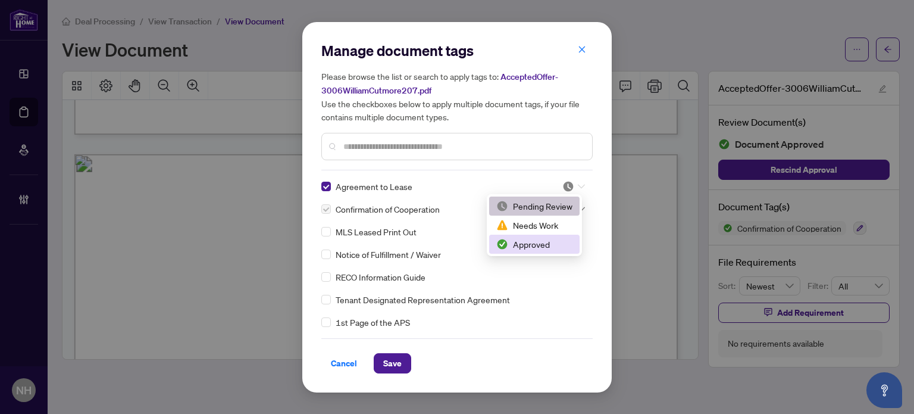
click at [525, 239] on div "Approved" at bounding box center [534, 243] width 76 height 13
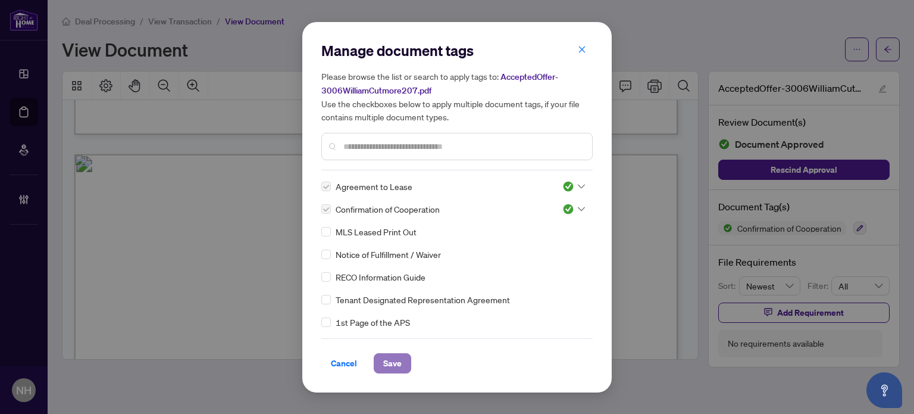
click at [395, 365] on span "Save" at bounding box center [392, 363] width 18 height 19
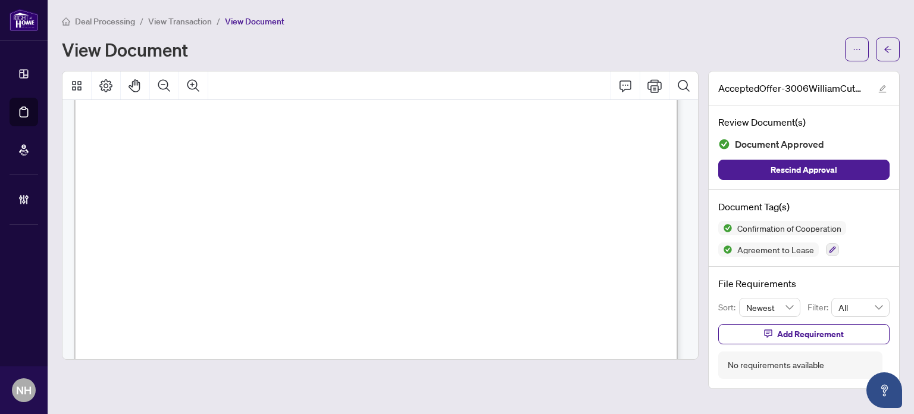
scroll to position [8552, 0]
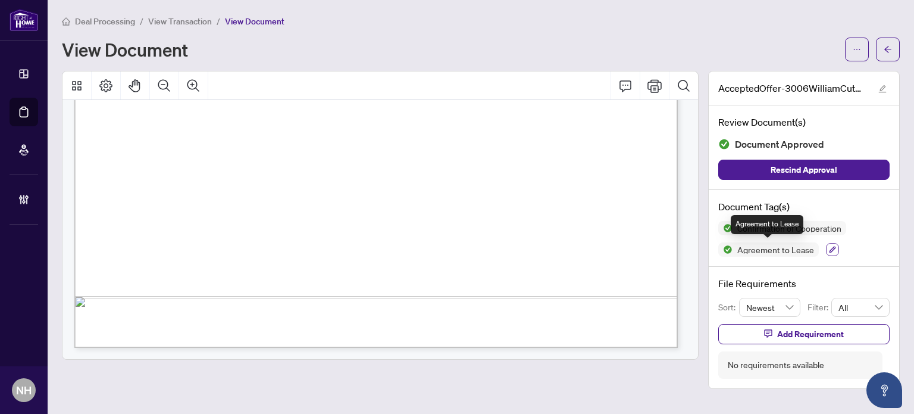
click at [832, 249] on icon "button" at bounding box center [832, 249] width 7 height 7
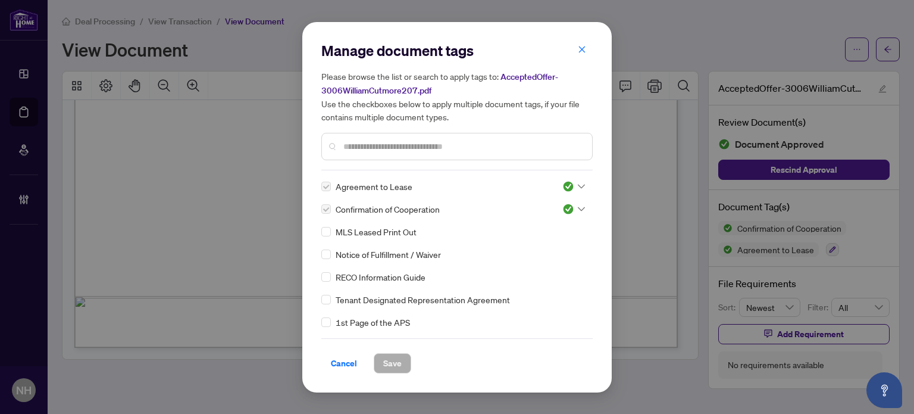
drag, startPoint x: 374, startPoint y: 148, endPoint x: 374, endPoint y: 141, distance: 7.1
click at [374, 142] on div at bounding box center [456, 146] width 271 height 27
click at [374, 140] on input "text" at bounding box center [462, 146] width 239 height 13
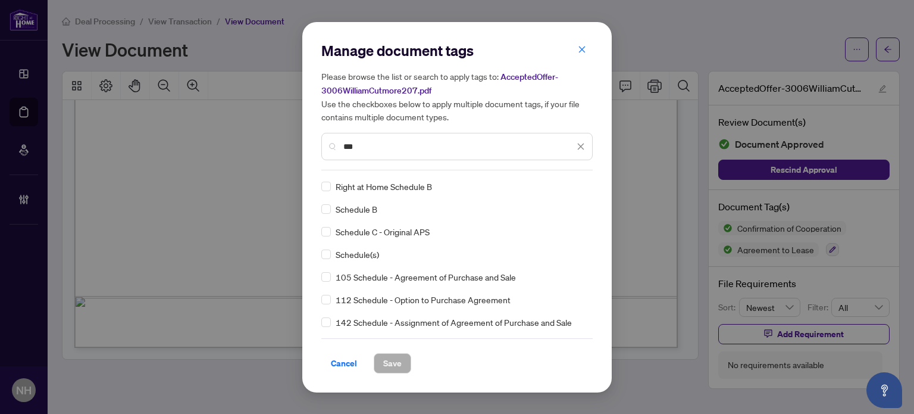
type input "***"
click at [565, 181] on img at bounding box center [568, 186] width 12 height 12
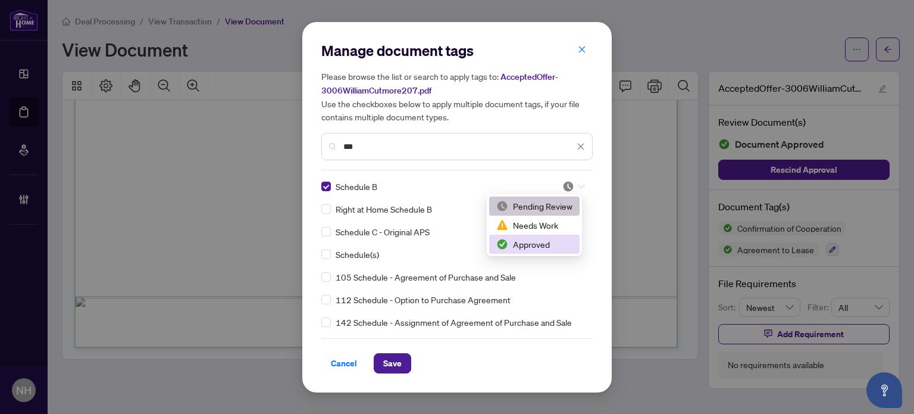
click at [543, 240] on div "Approved" at bounding box center [534, 243] width 76 height 13
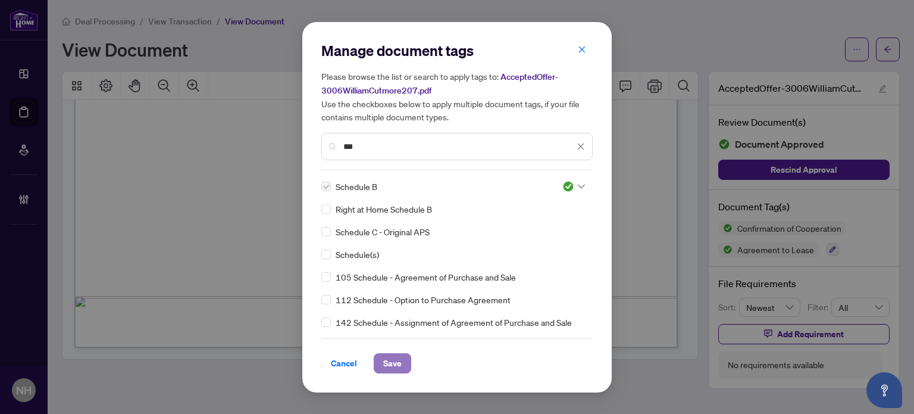
click at [403, 360] on button "Save" at bounding box center [392, 363] width 37 height 20
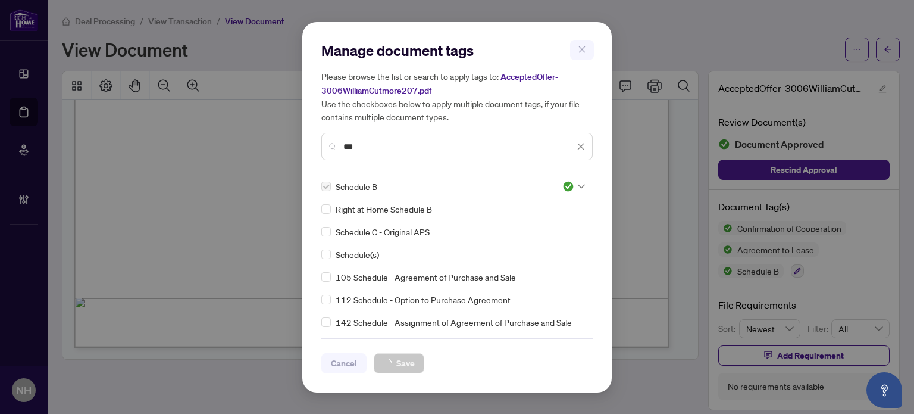
scroll to position [8411, 0]
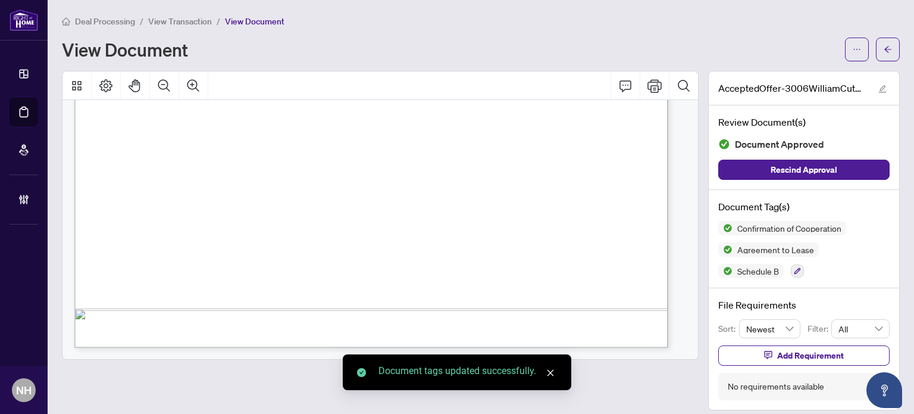
click at [179, 20] on span "View Transaction" at bounding box center [180, 21] width 64 height 11
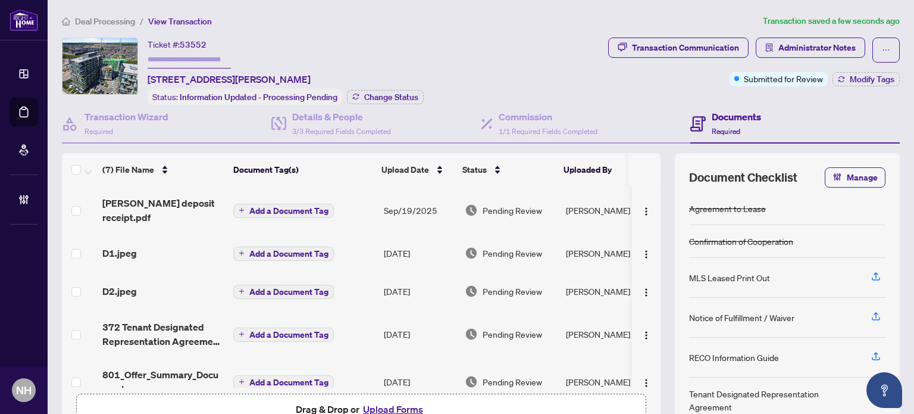
click at [162, 203] on span "William Cutmore deposit receipt.pdf" at bounding box center [162, 210] width 121 height 29
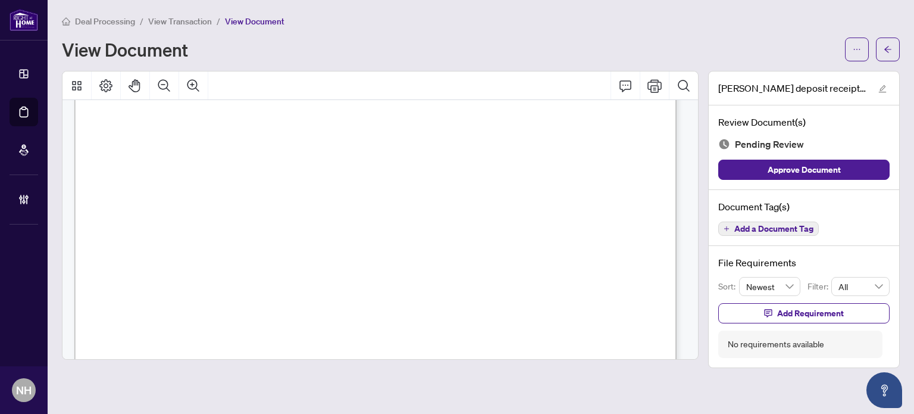
scroll to position [8, 0]
click at [758, 218] on div "Document Tag(s) Add a Document Tag" at bounding box center [804, 218] width 190 height 57
click at [740, 224] on span "Add a Document Tag" at bounding box center [774, 228] width 79 height 8
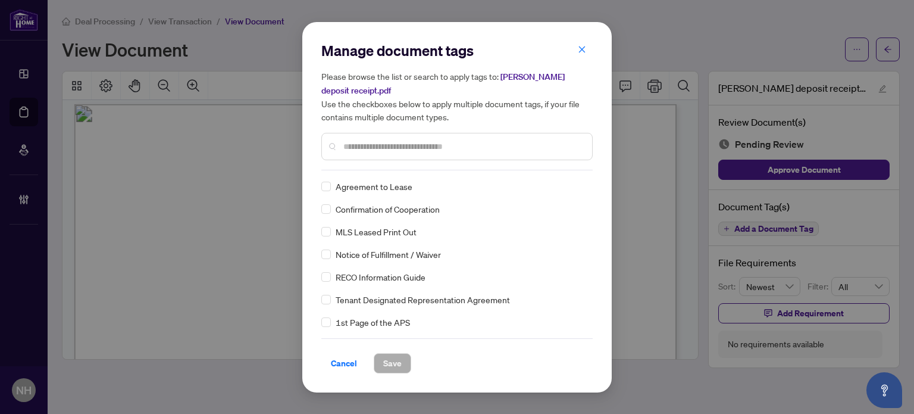
click at [376, 146] on input "text" at bounding box center [462, 146] width 239 height 13
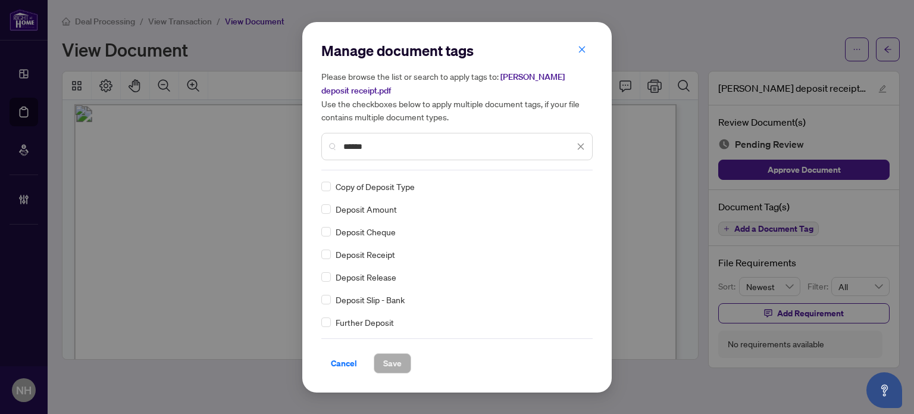
type input "******"
click at [571, 187] on div at bounding box center [573, 186] width 23 height 12
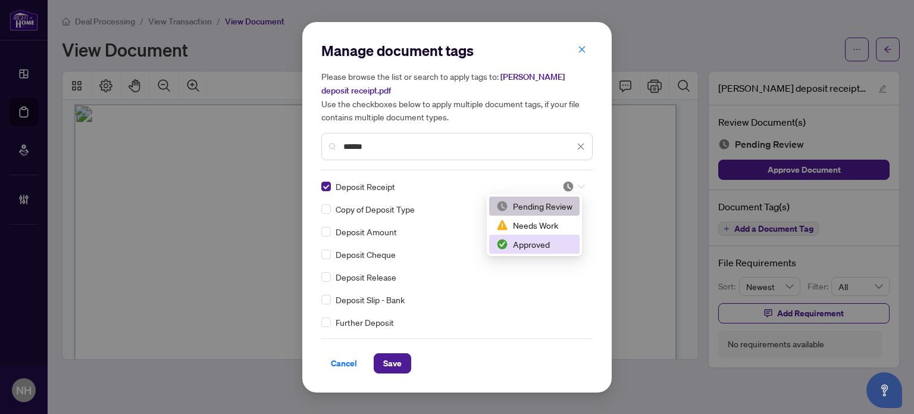
click at [537, 241] on div "Approved" at bounding box center [534, 243] width 76 height 13
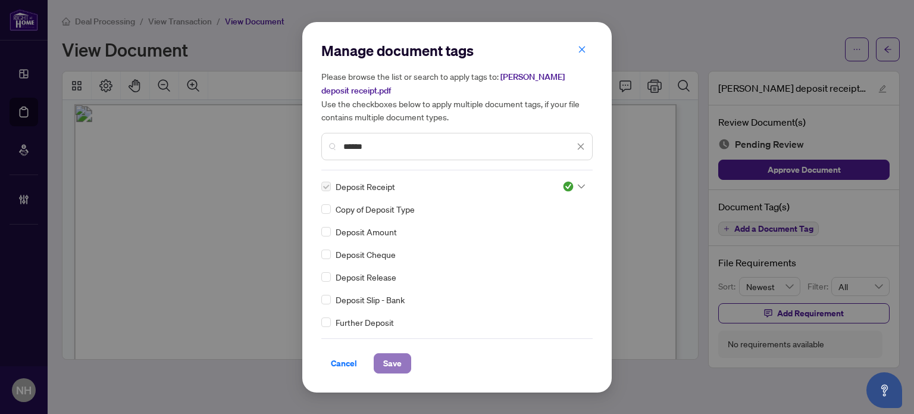
click at [386, 358] on span "Save" at bounding box center [392, 363] width 18 height 19
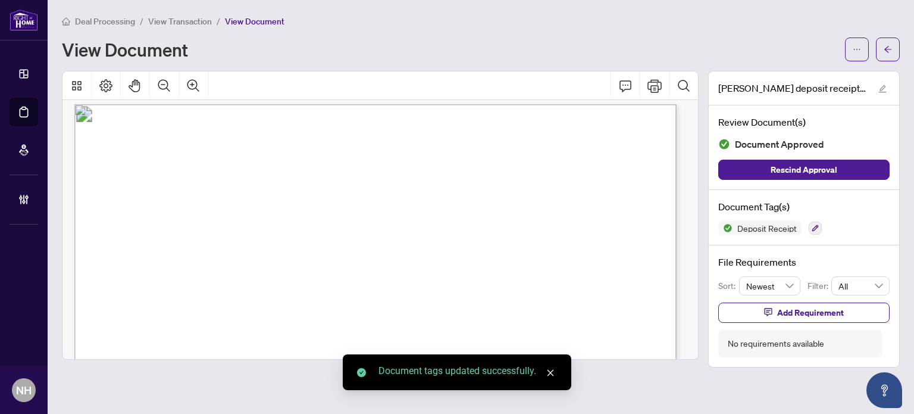
click at [177, 21] on span "View Transaction" at bounding box center [180, 21] width 64 height 11
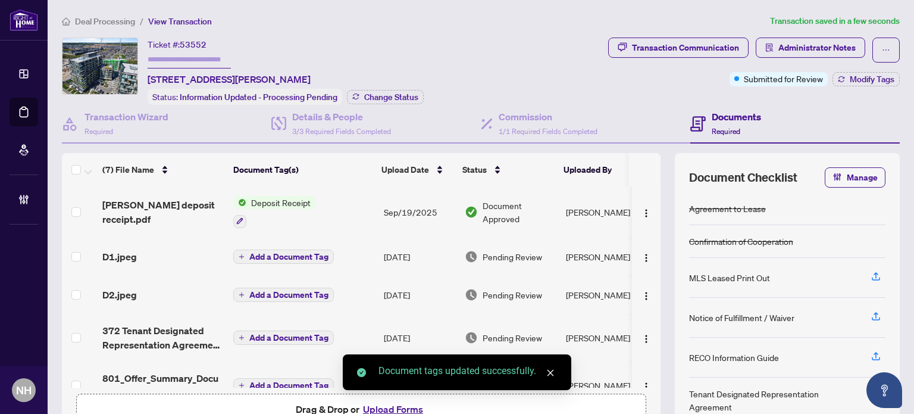
click at [129, 249] on span "D1.jpeg" at bounding box center [119, 256] width 35 height 14
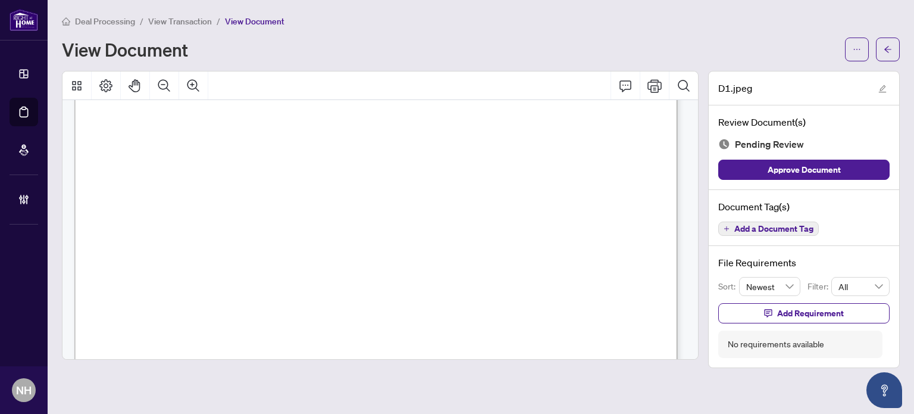
scroll to position [23, 0]
click at [782, 231] on span "Add a Document Tag" at bounding box center [774, 228] width 79 height 8
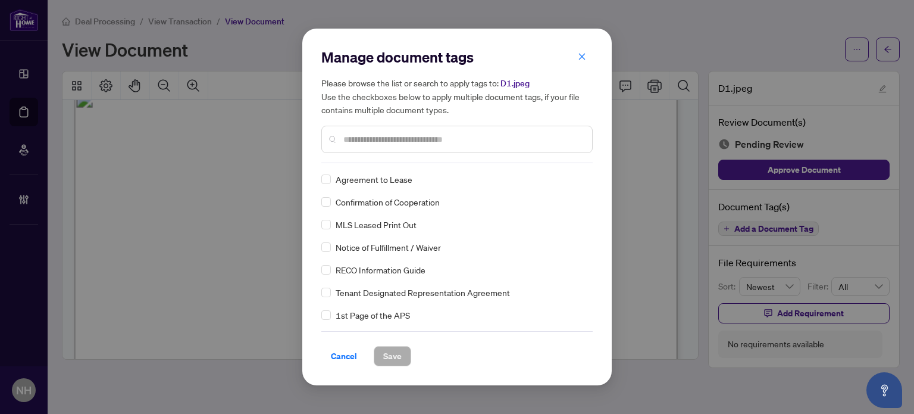
click at [365, 143] on input "text" at bounding box center [462, 139] width 239 height 13
type input "******"
click at [320, 226] on div "Manage document tags Please browse the list or search to apply tags to: D1.jpeg…" at bounding box center [457, 207] width 310 height 357
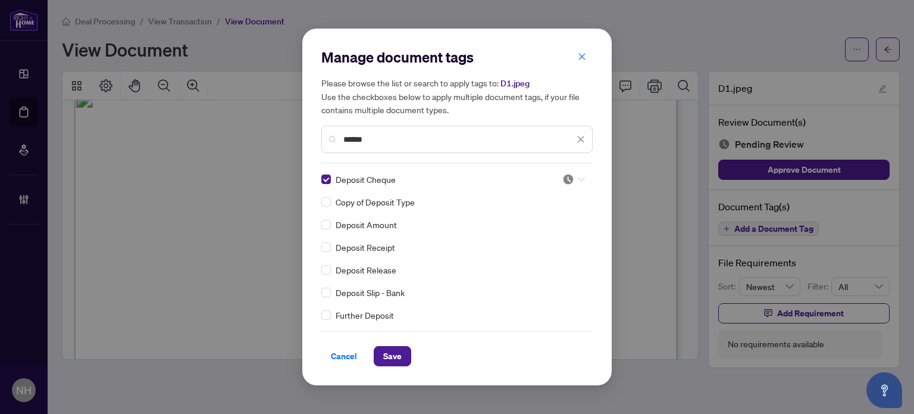
drag, startPoint x: 566, startPoint y: 179, endPoint x: 536, endPoint y: 225, distance: 55.5
click at [567, 179] on img at bounding box center [568, 179] width 12 height 12
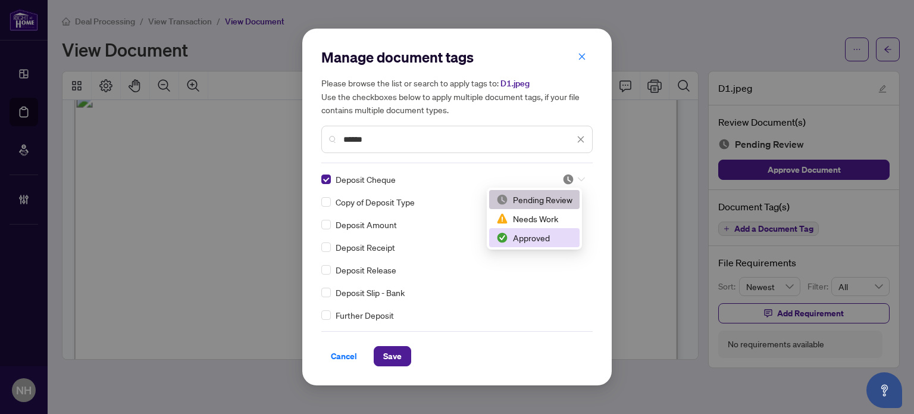
click at [531, 234] on div "Approved" at bounding box center [534, 237] width 76 height 13
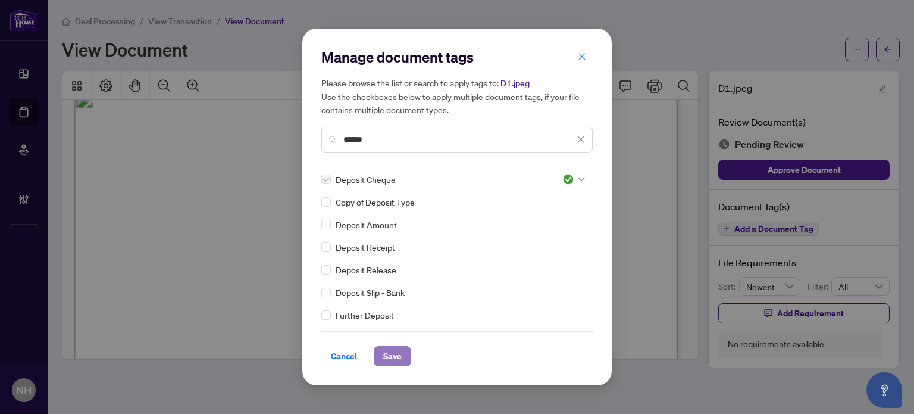
click at [390, 349] on span "Save" at bounding box center [392, 355] width 18 height 19
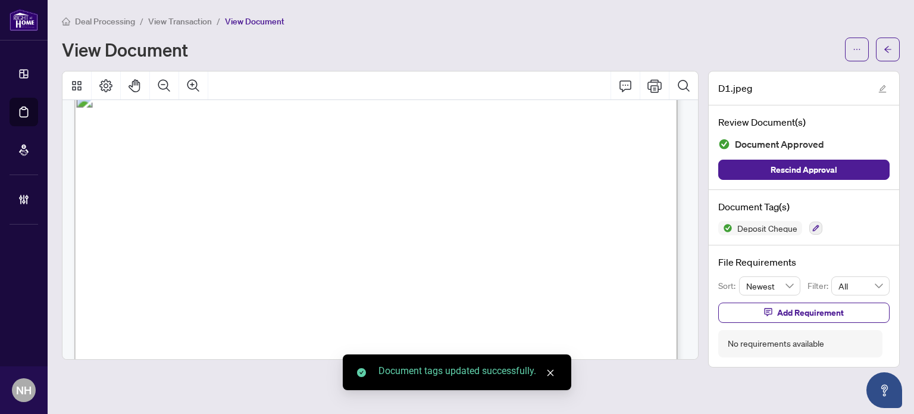
click at [177, 21] on span "View Transaction" at bounding box center [180, 21] width 64 height 11
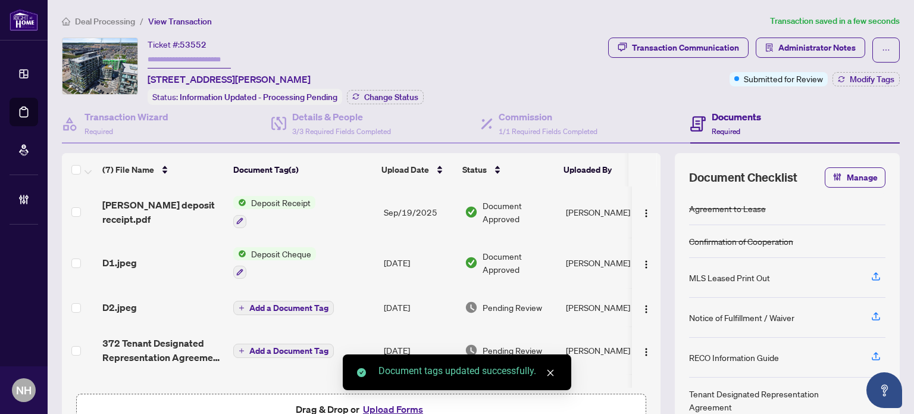
click at [118, 301] on span "D2.jpeg" at bounding box center [119, 307] width 35 height 14
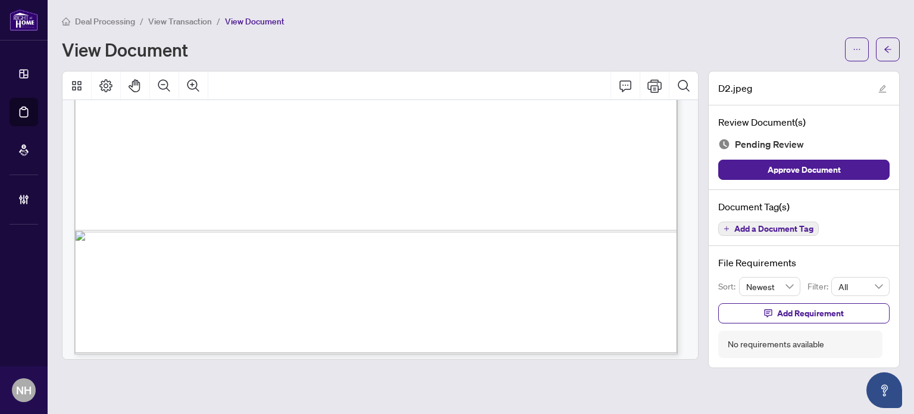
scroll to position [617, 0]
click at [758, 224] on span "Add a Document Tag" at bounding box center [774, 228] width 79 height 8
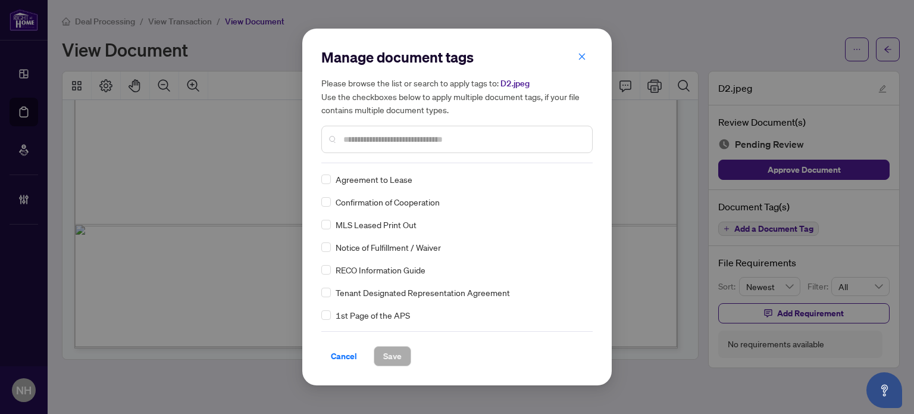
click at [374, 143] on input "text" at bounding box center [462, 139] width 239 height 13
type input "*******"
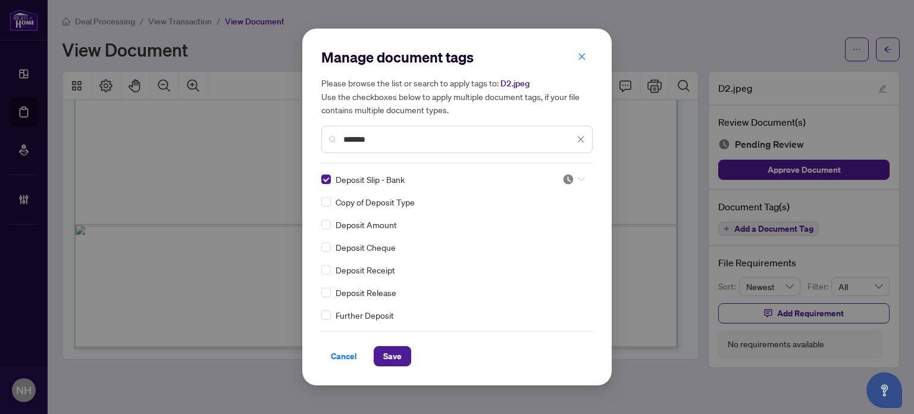
click at [564, 181] on img at bounding box center [568, 179] width 12 height 12
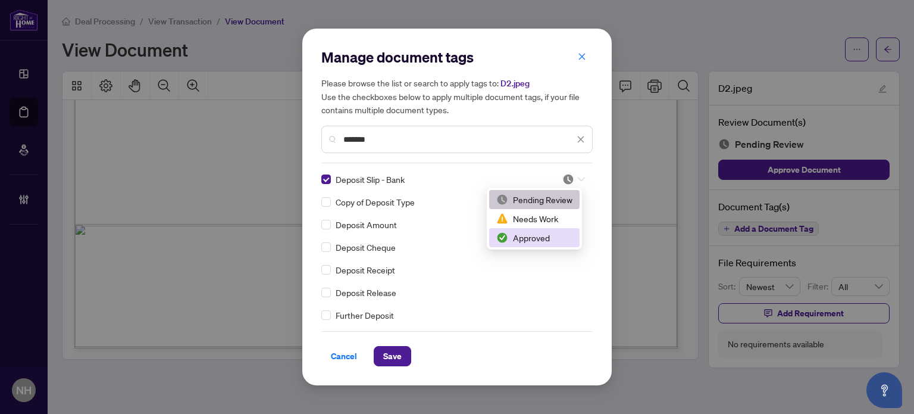
click at [532, 238] on div "Approved" at bounding box center [534, 237] width 76 height 13
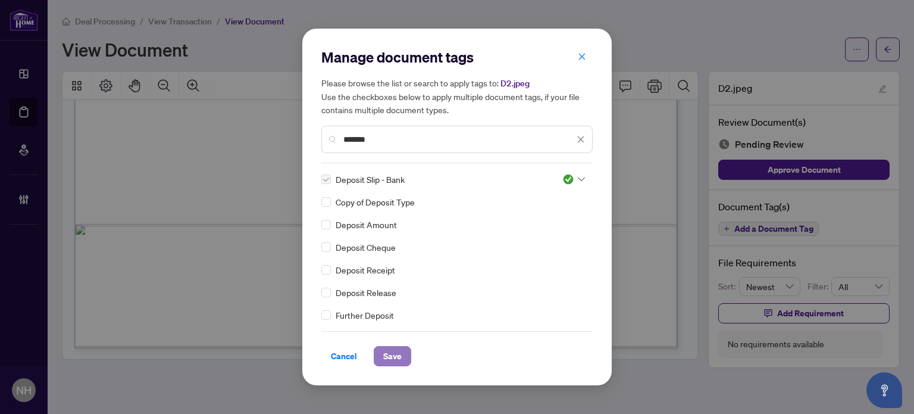
click at [389, 361] on span "Save" at bounding box center [392, 355] width 18 height 19
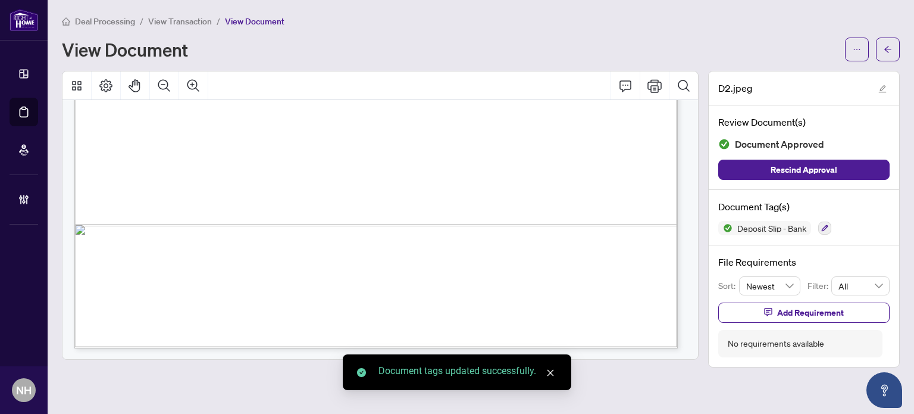
click at [170, 24] on span "View Transaction" at bounding box center [180, 21] width 64 height 11
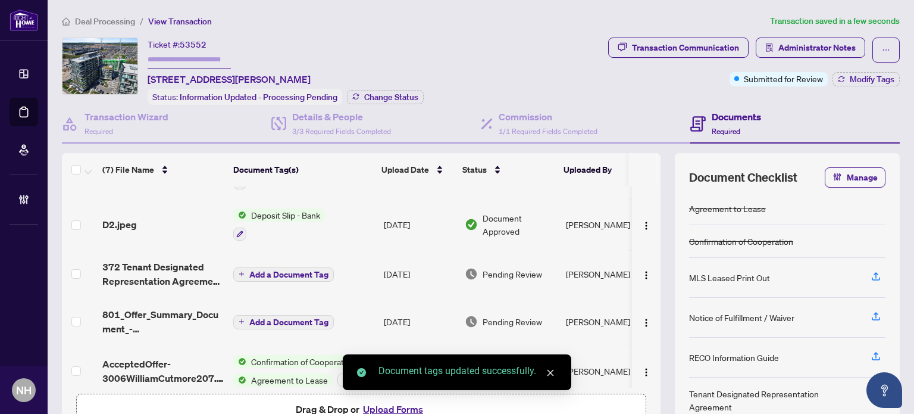
scroll to position [119, 0]
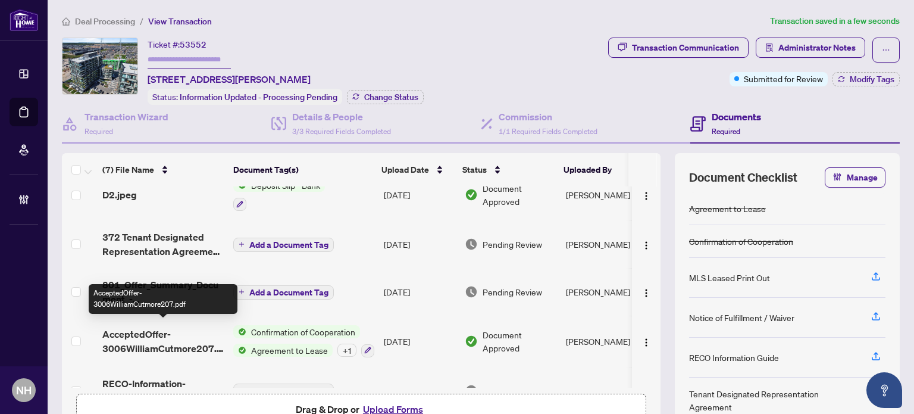
click at [164, 343] on span "AcceptedOffer-3006WilliamCutmore207.pdf" at bounding box center [162, 341] width 121 height 29
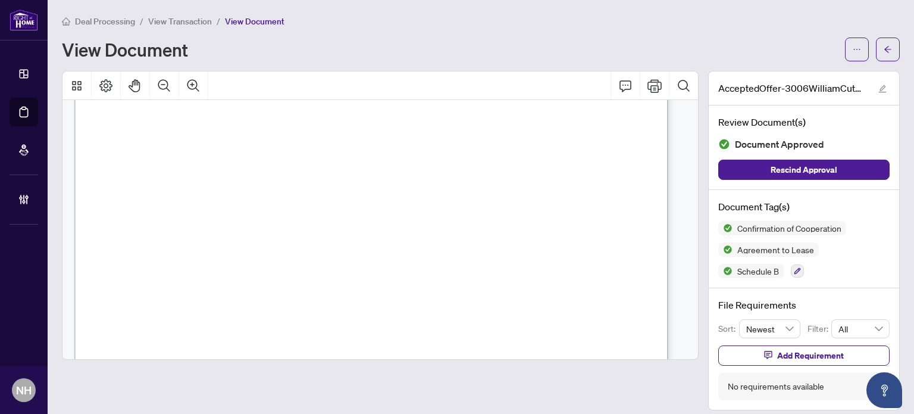
scroll to position [1548, 0]
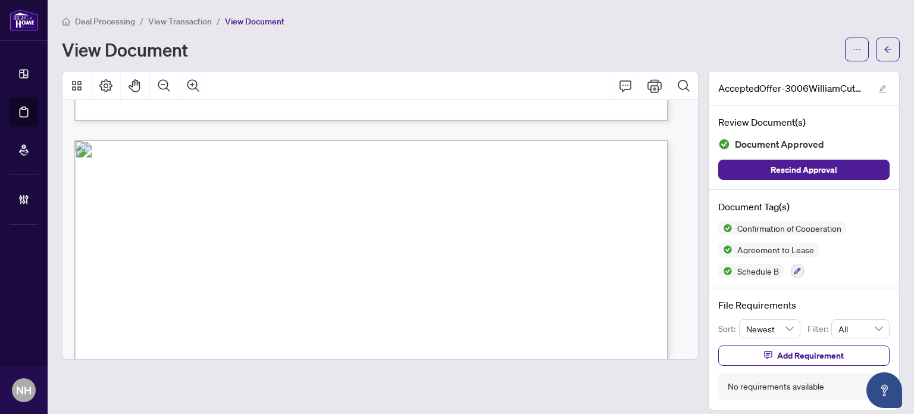
click at [176, 21] on span "View Transaction" at bounding box center [180, 21] width 64 height 11
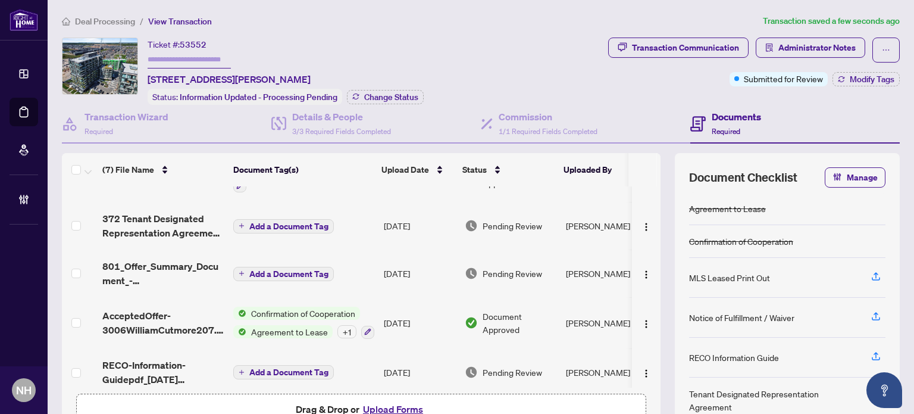
scroll to position [146, 0]
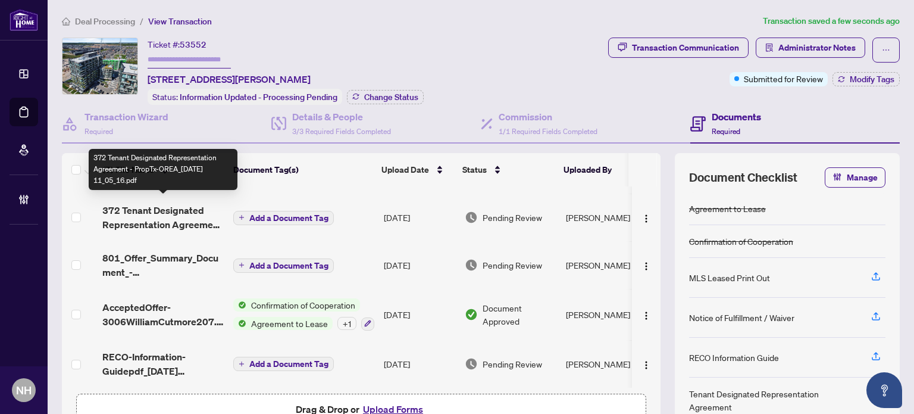
click at [184, 210] on span "372 Tenant Designated Representation Agreement - PropTx-OREA_2025-09-17 11_05_1…" at bounding box center [162, 217] width 121 height 29
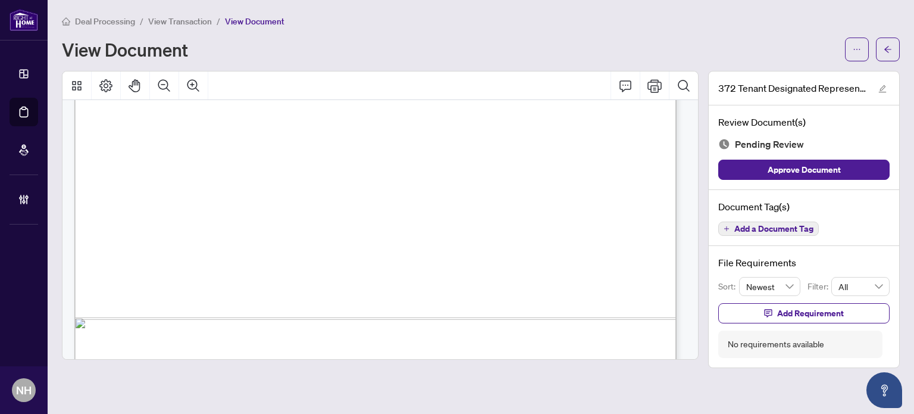
scroll to position [3740, 0]
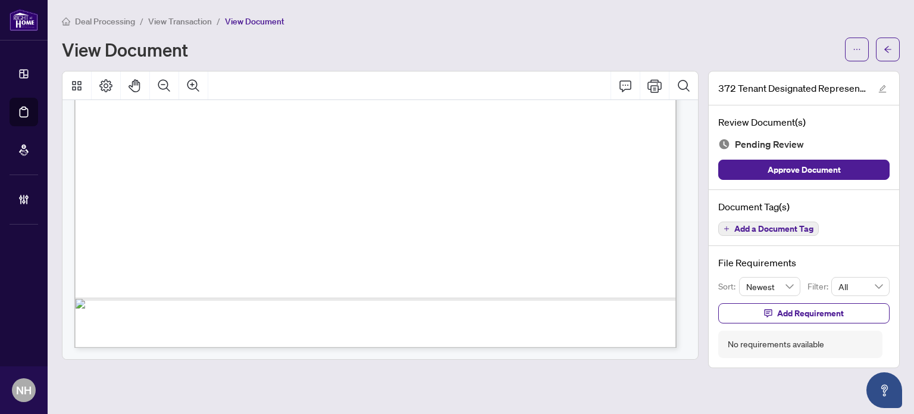
click at [728, 228] on icon "plus" at bounding box center [727, 229] width 6 height 6
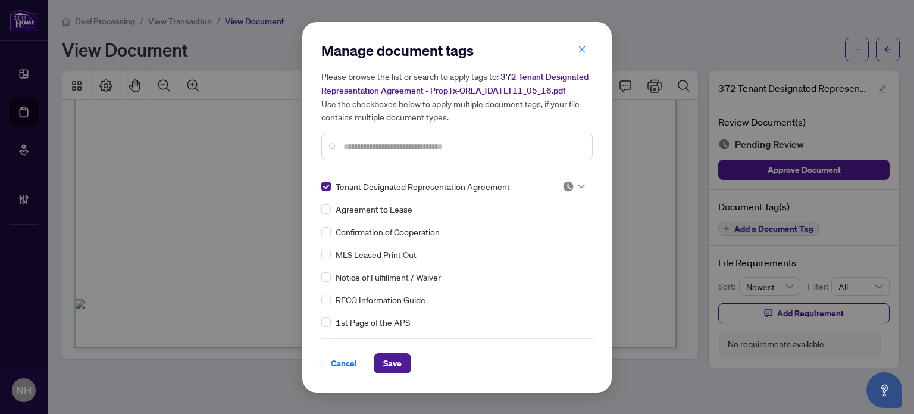
click at [562, 189] on img at bounding box center [568, 186] width 12 height 12
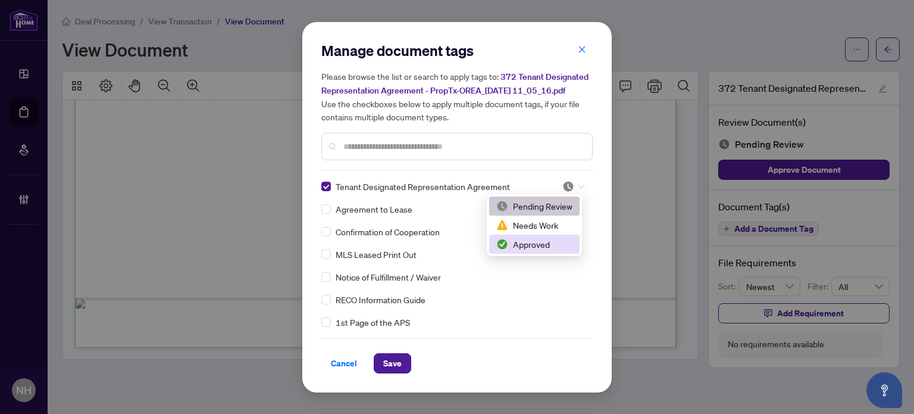
drag, startPoint x: 529, startPoint y: 245, endPoint x: 514, endPoint y: 258, distance: 19.8
click at [528, 245] on div "Approved" at bounding box center [534, 243] width 76 height 13
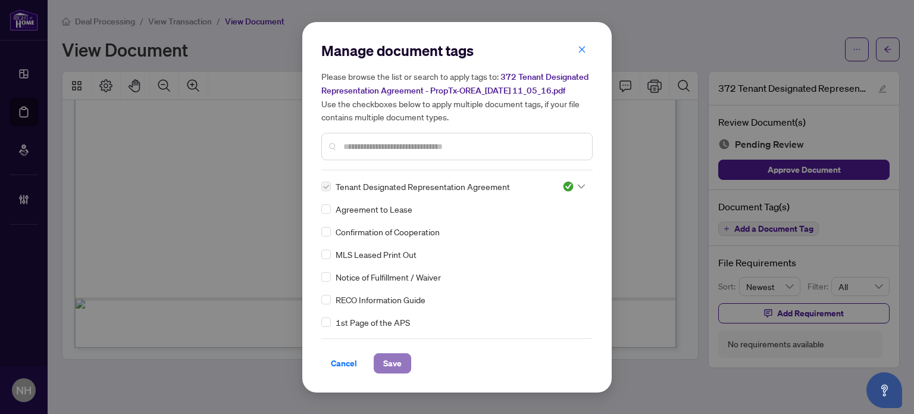
click at [390, 357] on span "Save" at bounding box center [392, 363] width 18 height 19
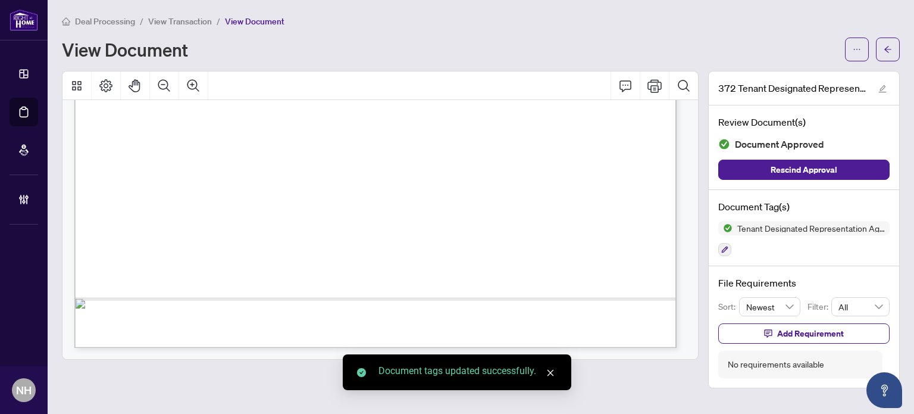
click at [167, 18] on span "View Transaction" at bounding box center [180, 21] width 64 height 11
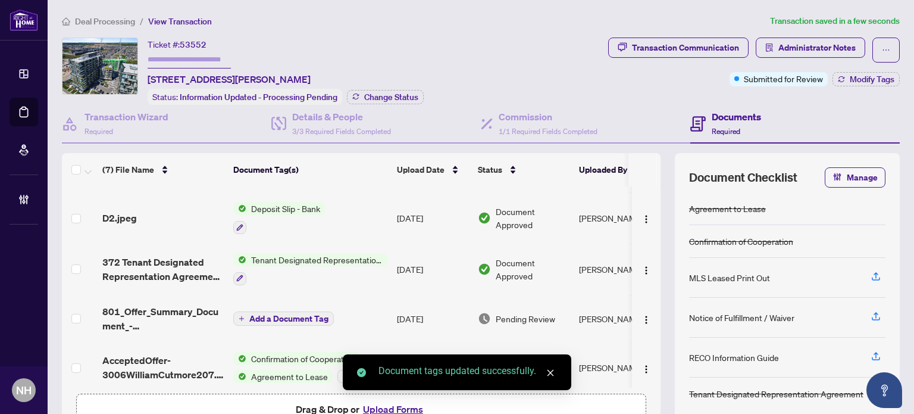
scroll to position [148, 0]
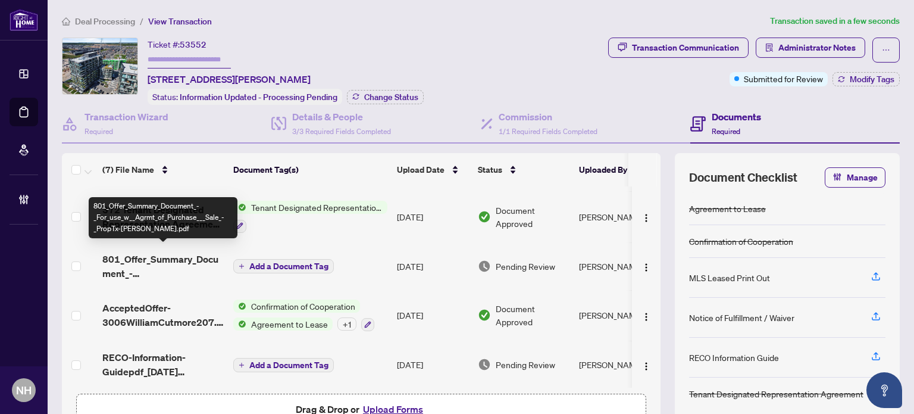
click at [160, 256] on span "801_Offer_Summary_Document_-_For_use_w__Agrmt_of_Purchase___Sale_-_PropTx-OREA.…" at bounding box center [162, 266] width 121 height 29
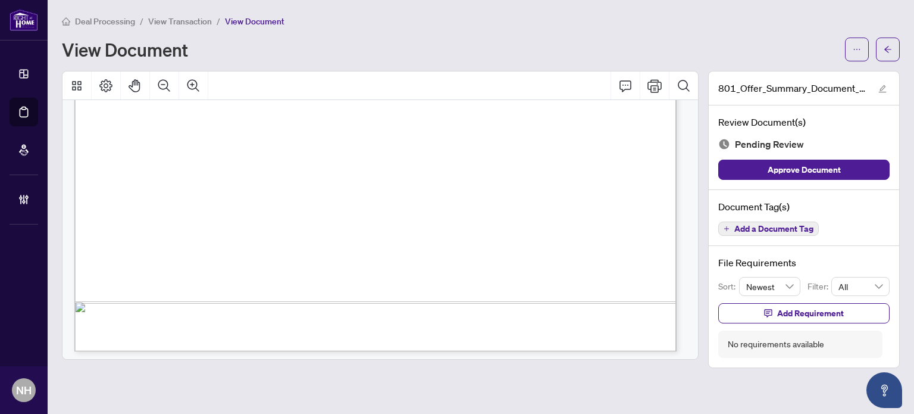
scroll to position [543, 0]
click at [756, 232] on button "Add a Document Tag" at bounding box center [768, 228] width 101 height 14
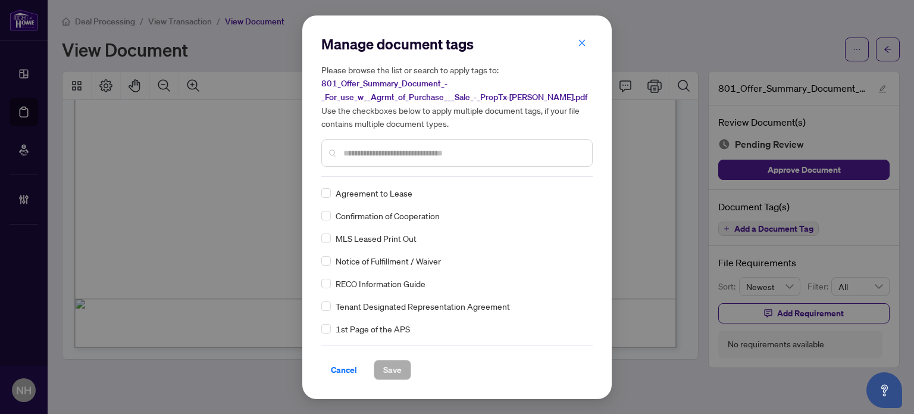
click at [375, 145] on div at bounding box center [456, 152] width 271 height 27
click at [375, 146] on input "text" at bounding box center [462, 152] width 239 height 13
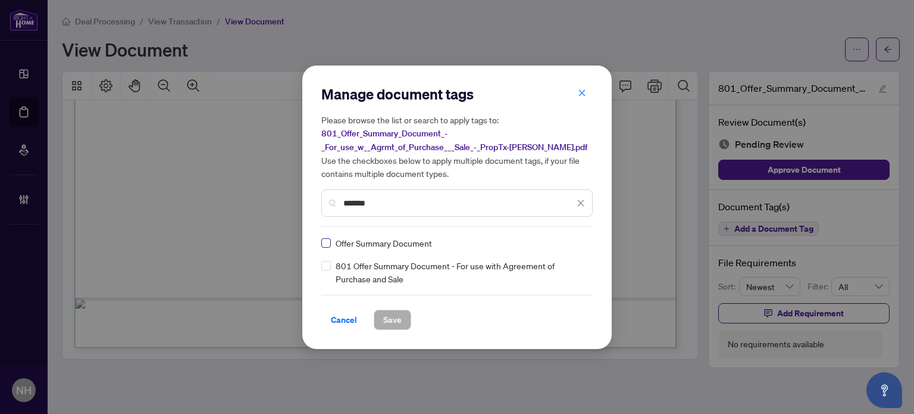
type input "*******"
click at [583, 243] on icon at bounding box center [581, 242] width 7 height 5
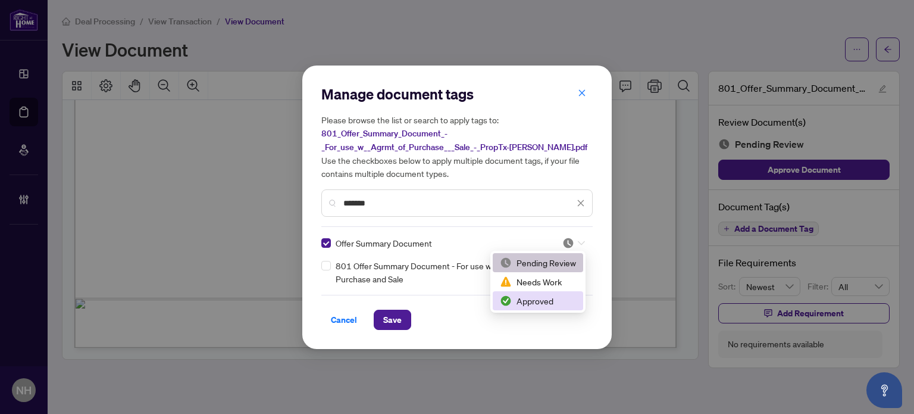
click at [541, 297] on div "Approved" at bounding box center [538, 300] width 76 height 13
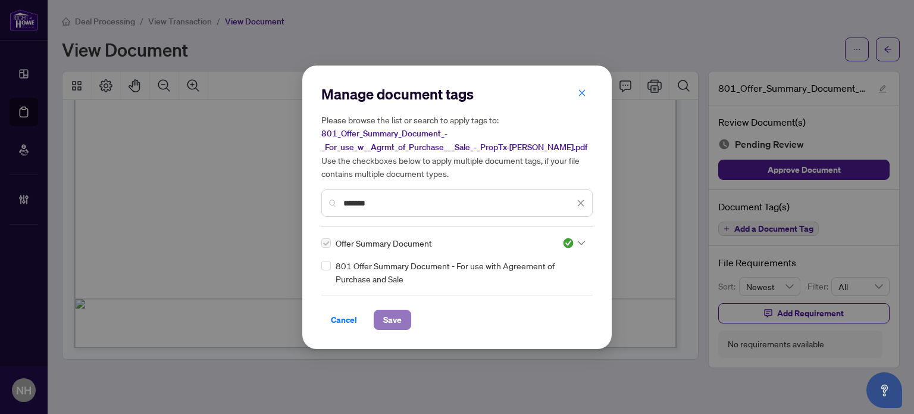
click at [396, 316] on span "Save" at bounding box center [392, 319] width 18 height 19
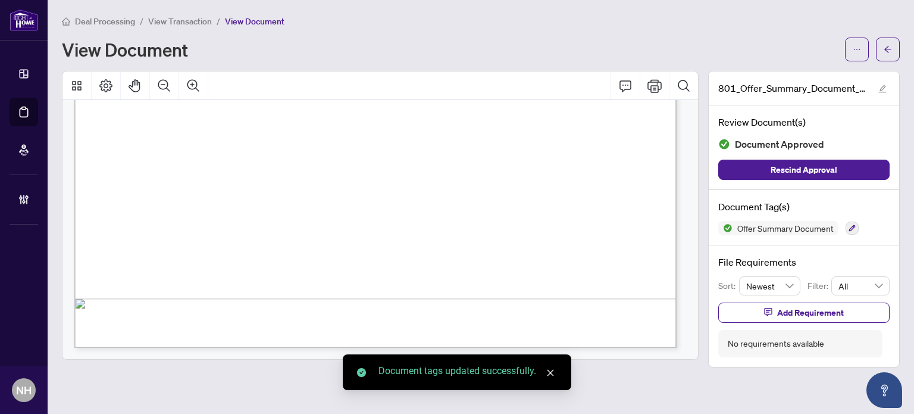
click at [190, 20] on span "View Transaction" at bounding box center [180, 21] width 64 height 11
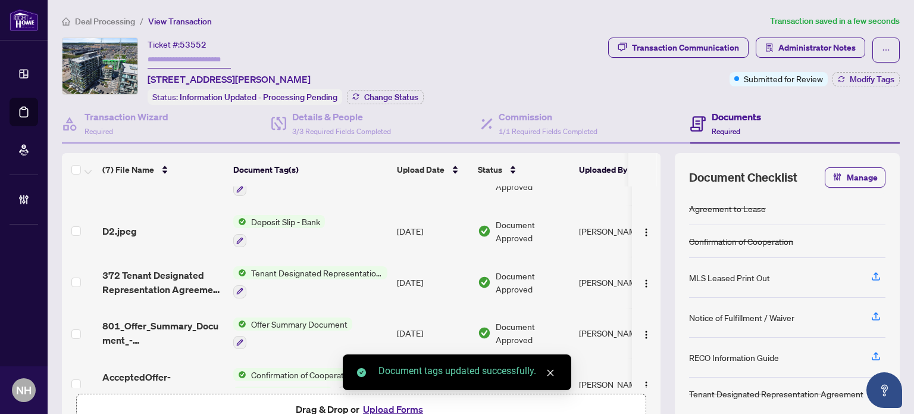
scroll to position [151, 0]
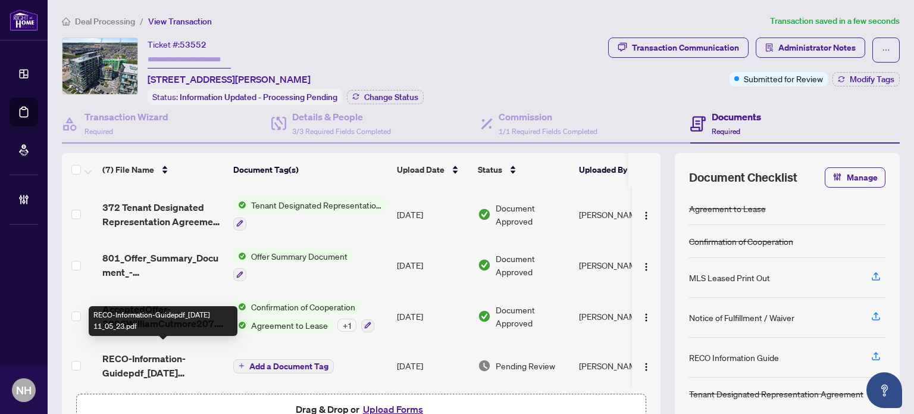
click at [147, 360] on span "RECO-Information-Guidepdf_2025-09-17 11_05_23.pdf" at bounding box center [162, 365] width 121 height 29
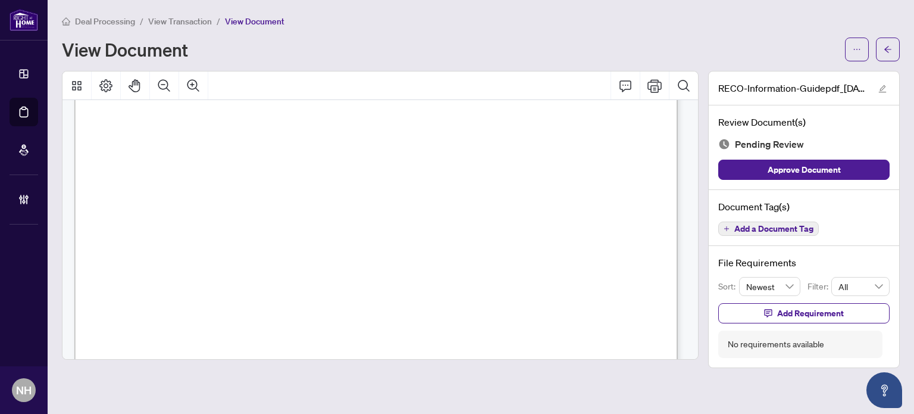
scroll to position [9867, 0]
click at [778, 233] on button "Add a Document Tag" at bounding box center [768, 228] width 101 height 14
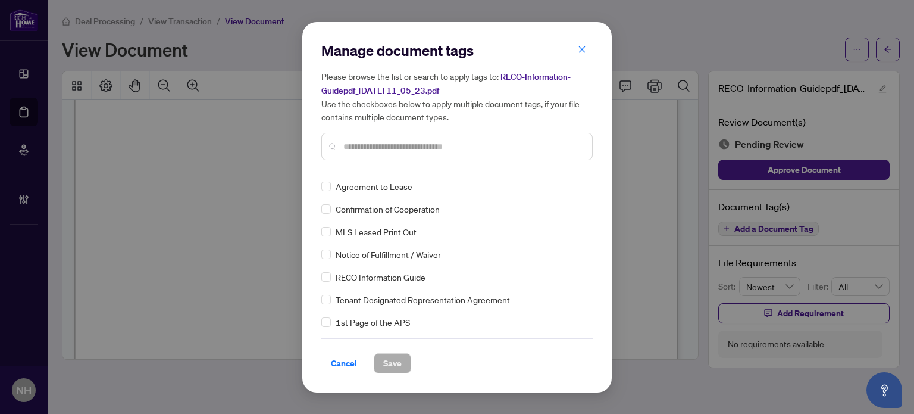
click at [381, 148] on input "text" at bounding box center [462, 146] width 239 height 13
type input "****"
click at [331, 186] on div "RECO Information Guide" at bounding box center [453, 186] width 264 height 13
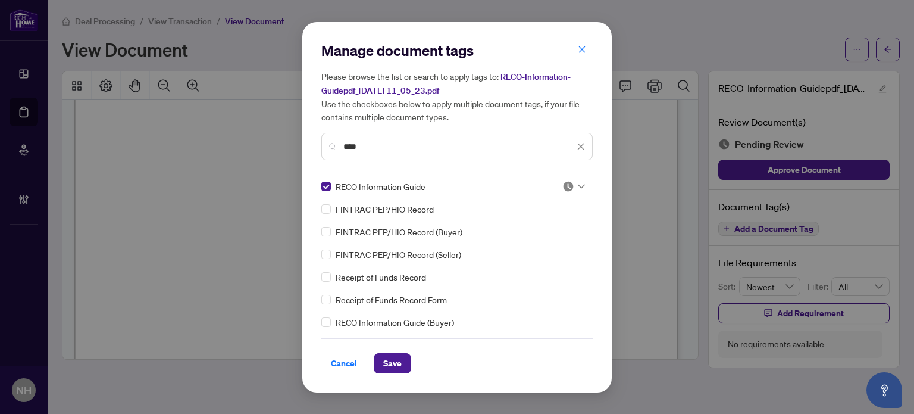
click at [555, 187] on div at bounding box center [570, 186] width 30 height 12
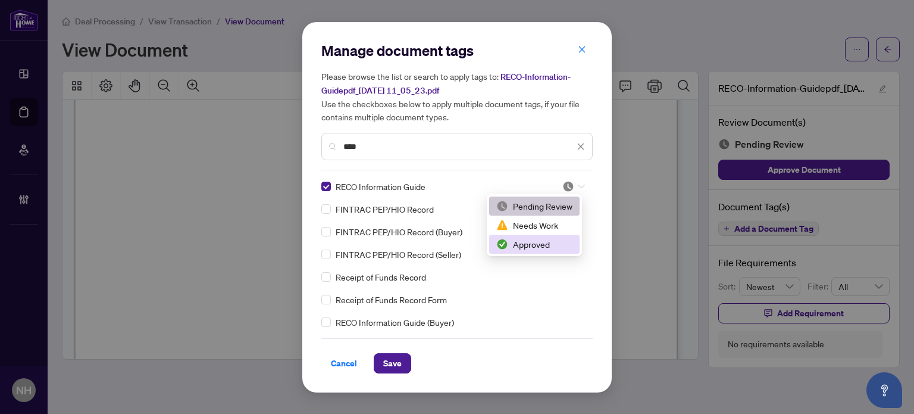
click at [537, 241] on div "Approved" at bounding box center [534, 243] width 76 height 13
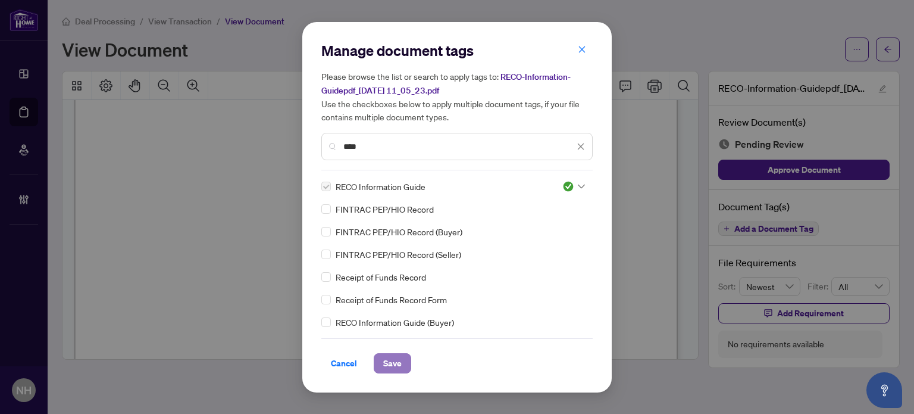
click at [398, 354] on span "Save" at bounding box center [392, 363] width 18 height 19
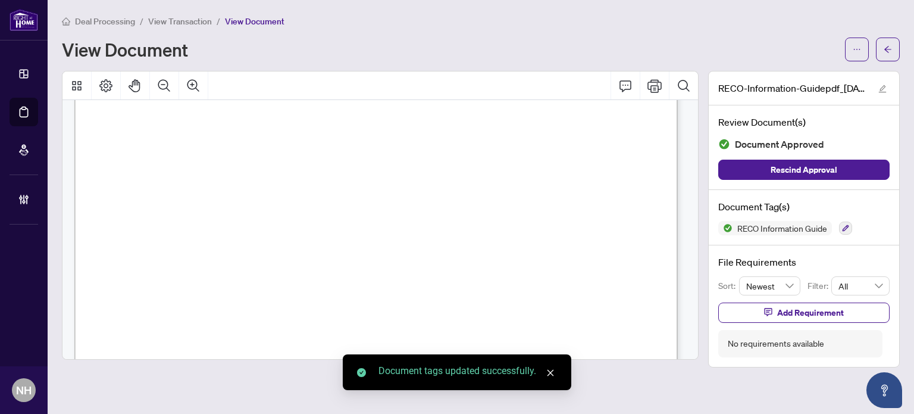
click at [181, 18] on span "View Transaction" at bounding box center [180, 21] width 64 height 11
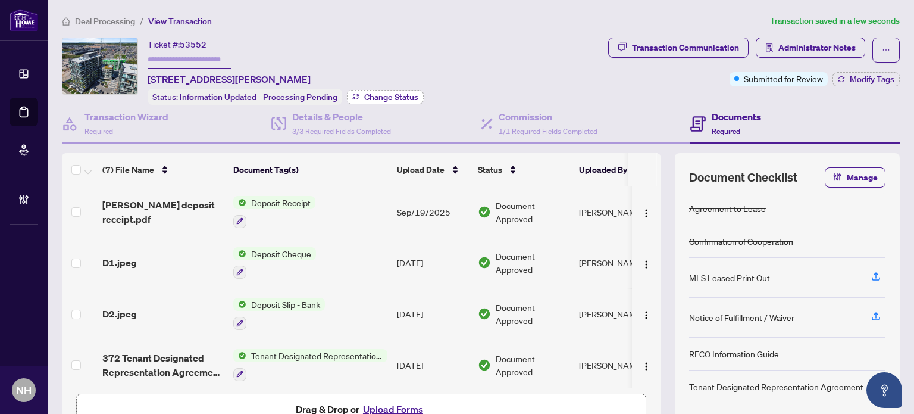
click at [386, 99] on span "Change Status" at bounding box center [391, 97] width 54 height 8
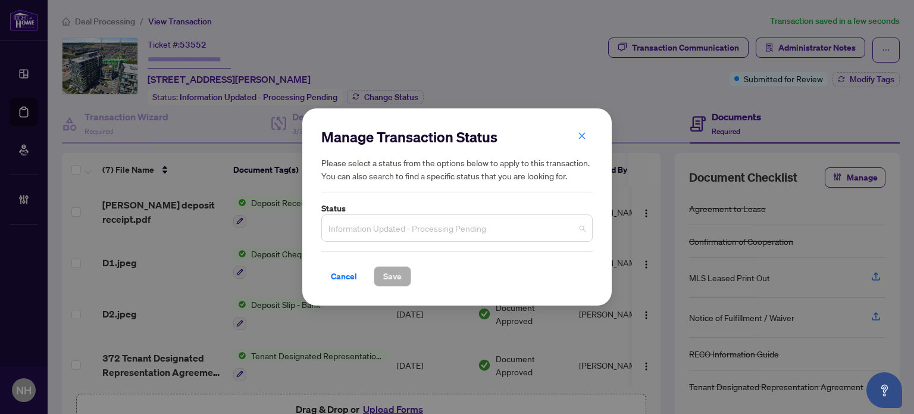
click at [420, 224] on span "Information Updated - Processing Pending" at bounding box center [457, 228] width 257 height 23
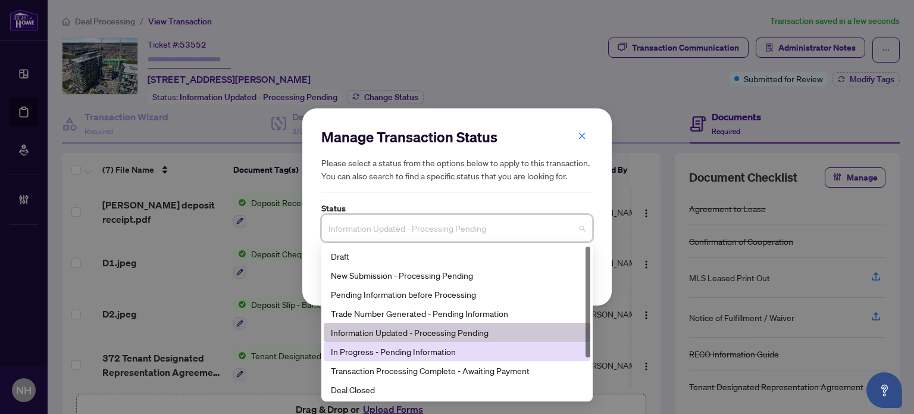
click at [418, 349] on div "In Progress - Pending Information" at bounding box center [457, 351] width 252 height 13
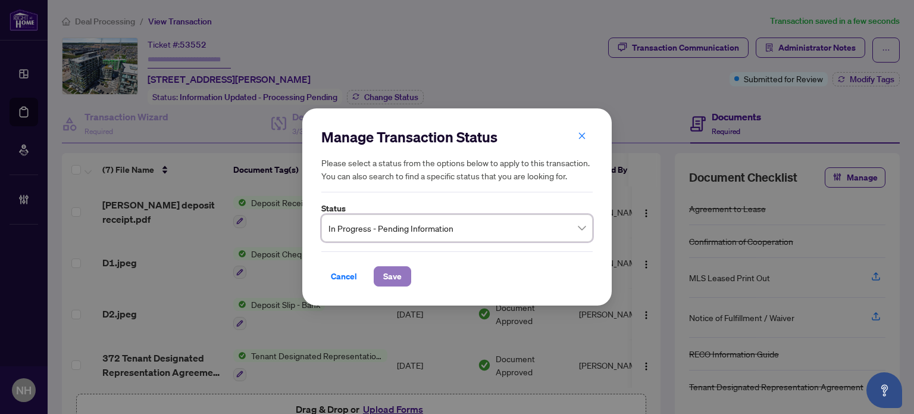
click at [388, 280] on span "Save" at bounding box center [392, 276] width 18 height 19
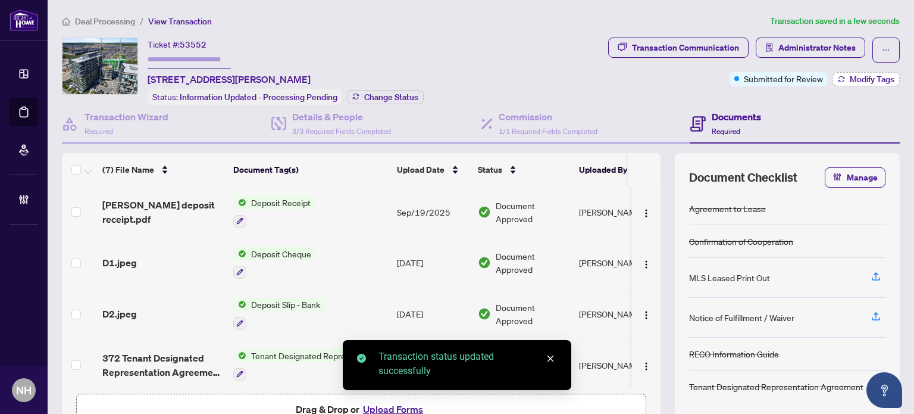
click at [850, 76] on span "Modify Tags" at bounding box center [872, 79] width 45 height 8
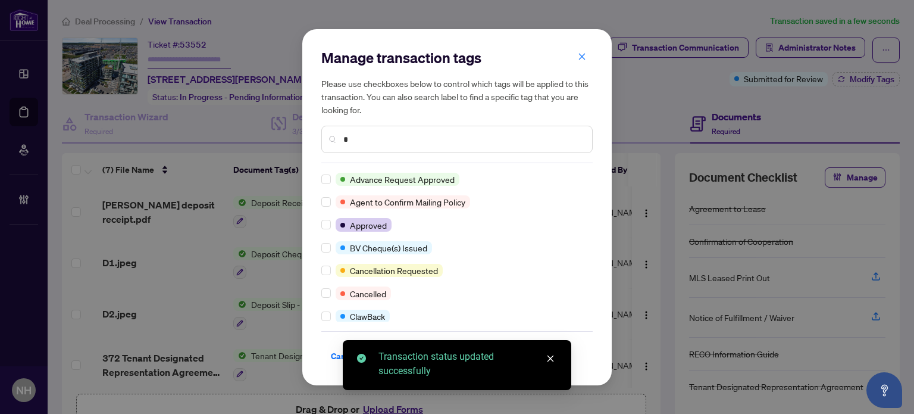
click at [380, 143] on input "*" at bounding box center [462, 139] width 239 height 13
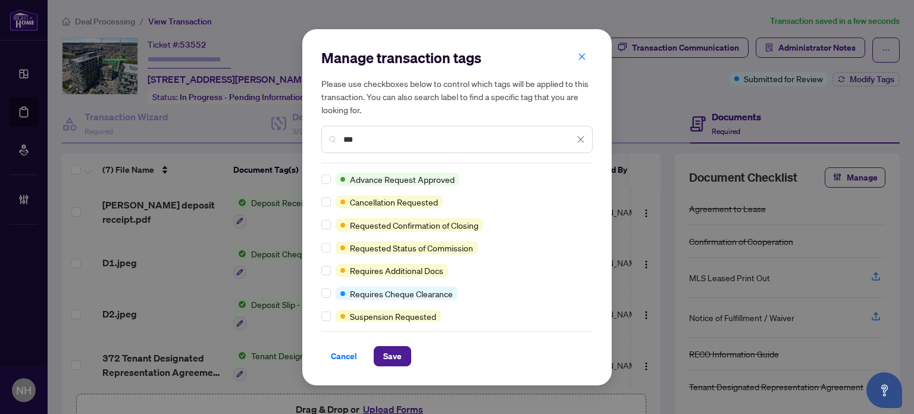
type input "***"
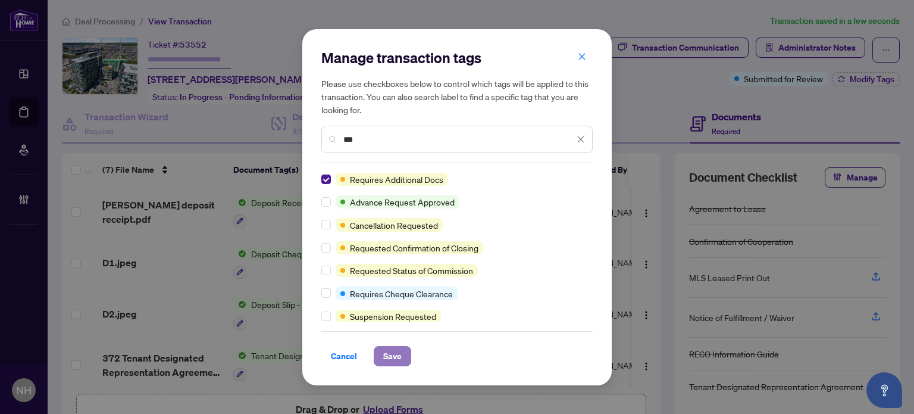
click at [396, 361] on span "Save" at bounding box center [392, 355] width 18 height 19
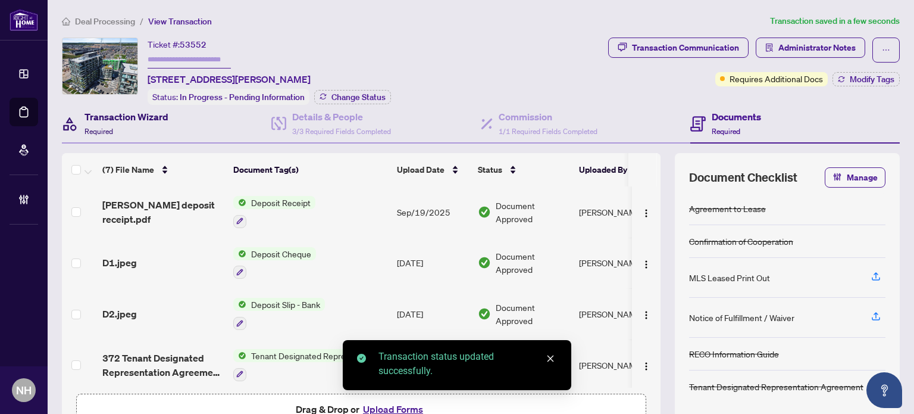
click at [123, 118] on h4 "Transaction Wizard" at bounding box center [127, 117] width 84 height 14
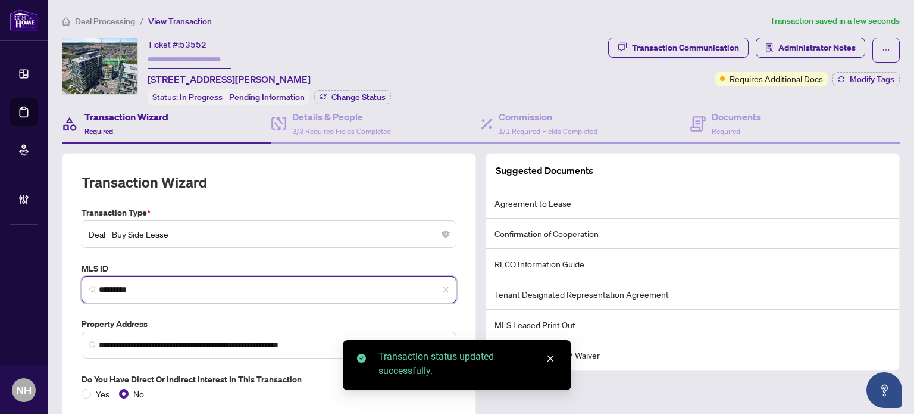
drag, startPoint x: 172, startPoint y: 287, endPoint x: 0, endPoint y: 232, distance: 180.7
click at [0, 232] on div "**********" at bounding box center [457, 207] width 914 height 414
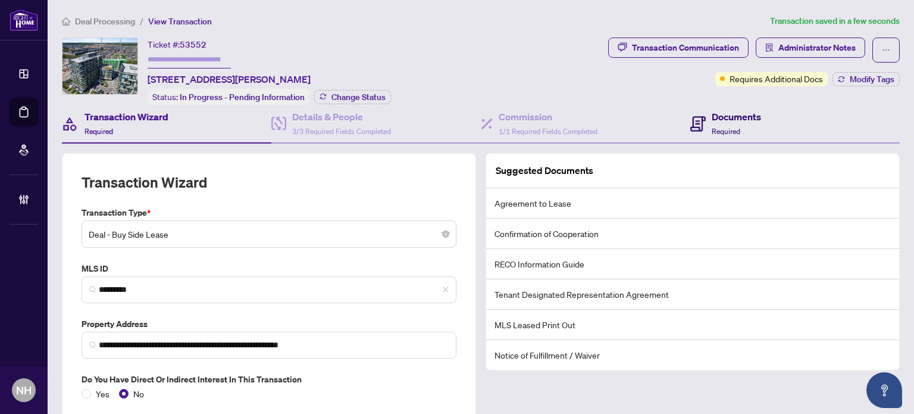
click at [721, 118] on h4 "Documents" at bounding box center [736, 117] width 49 height 14
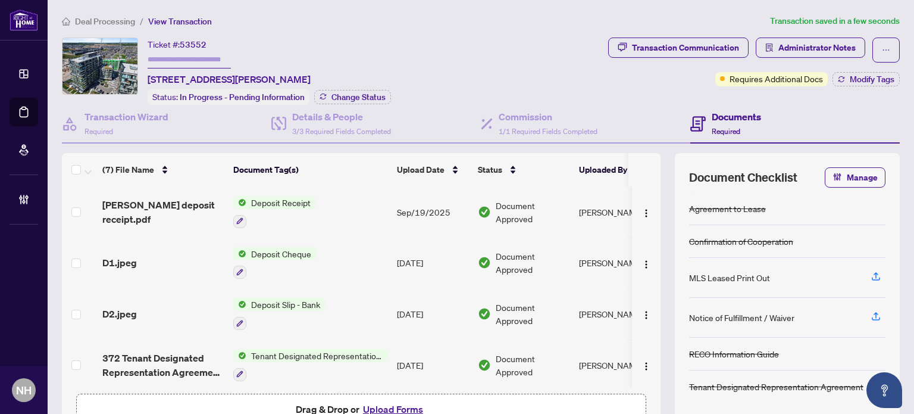
click at [386, 401] on button "Upload Forms" at bounding box center [393, 408] width 67 height 15
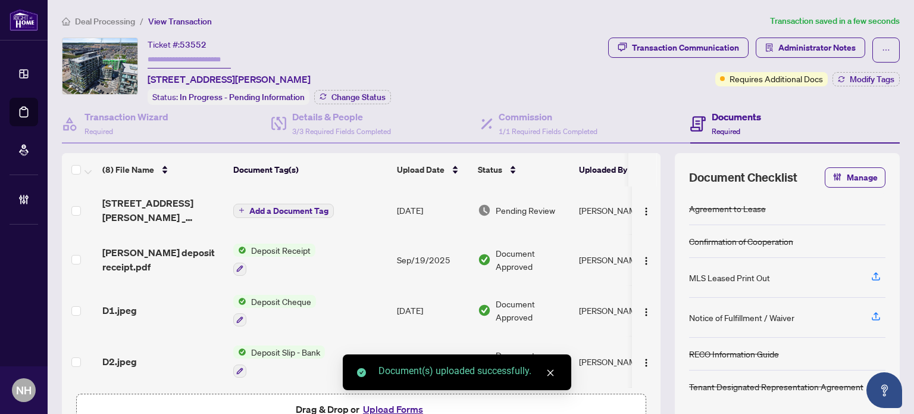
click at [306, 207] on span "Add a Document Tag" at bounding box center [288, 211] width 79 height 8
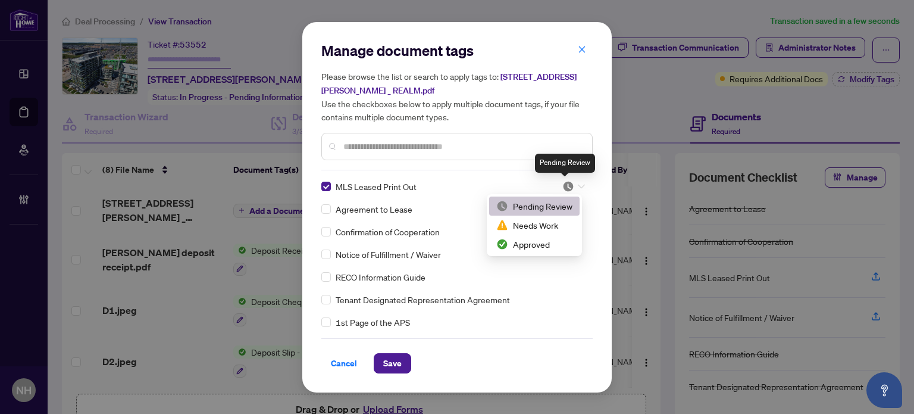
click at [562, 185] on img at bounding box center [568, 186] width 12 height 12
click at [533, 242] on div "Approved" at bounding box center [534, 243] width 76 height 13
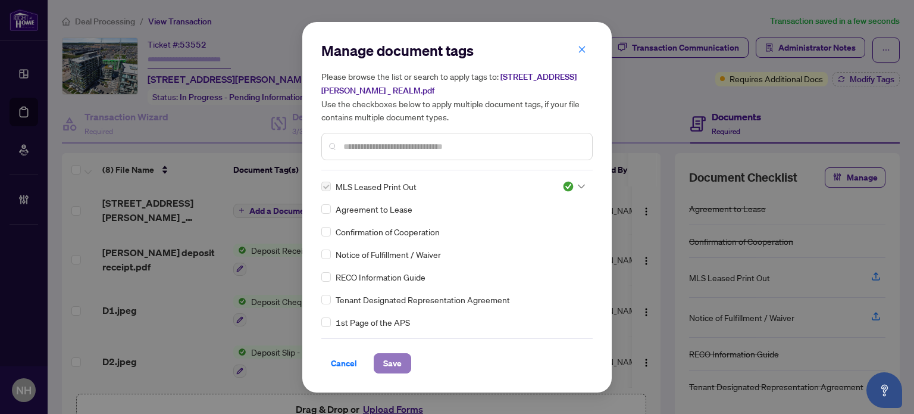
click at [390, 355] on span "Save" at bounding box center [392, 363] width 18 height 19
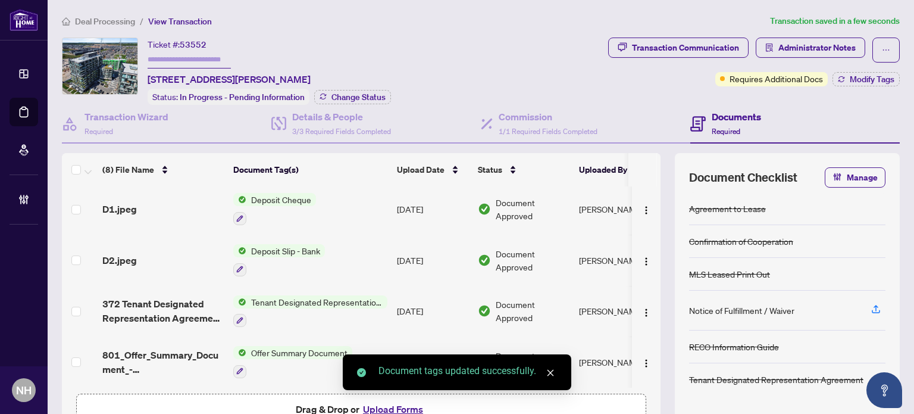
scroll to position [179, 0]
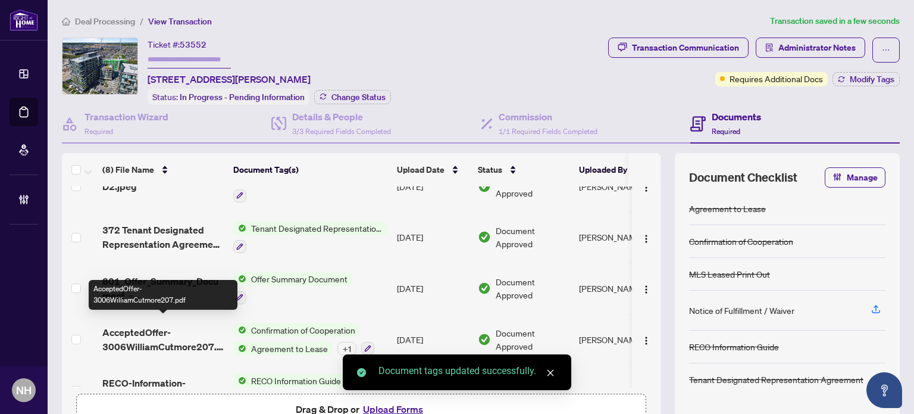
click at [175, 335] on span "AcceptedOffer-3006WilliamCutmore207.pdf" at bounding box center [162, 339] width 121 height 29
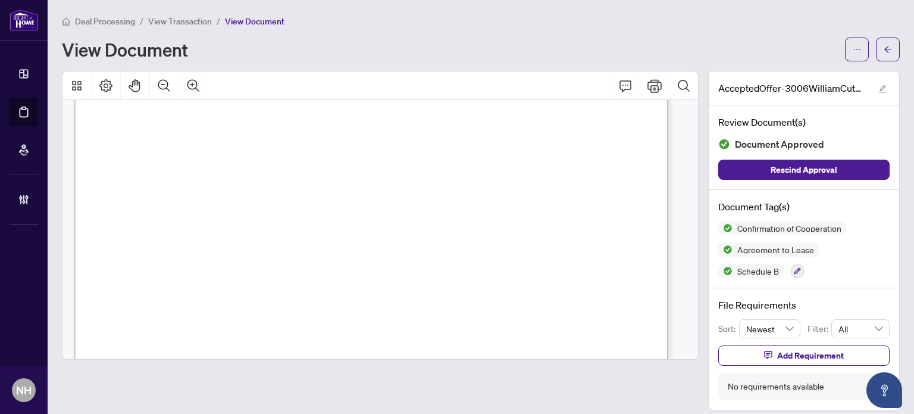
scroll to position [1667, 0]
click at [171, 24] on span "View Transaction" at bounding box center [180, 21] width 64 height 11
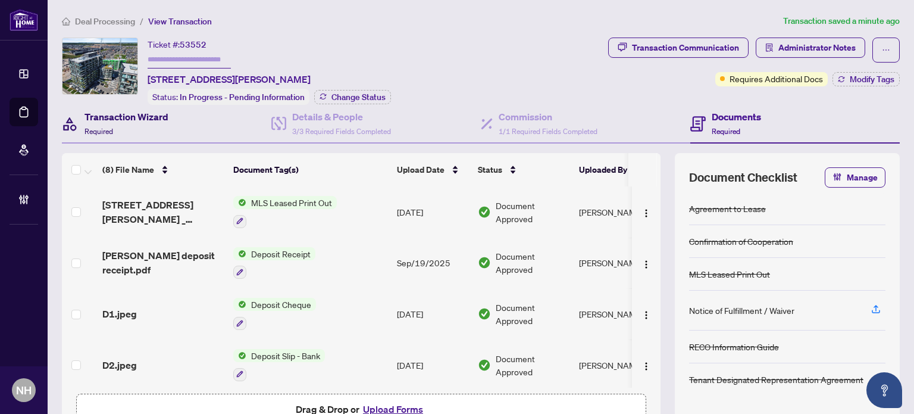
click at [126, 114] on h4 "Transaction Wizard" at bounding box center [127, 117] width 84 height 14
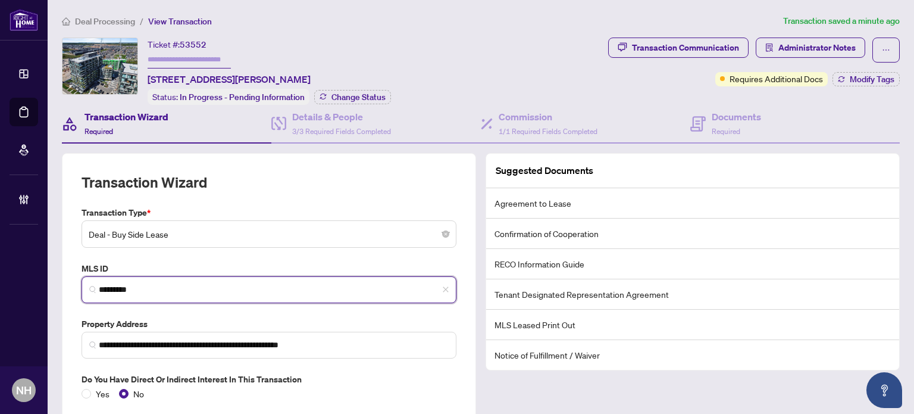
drag, startPoint x: 163, startPoint y: 292, endPoint x: 65, endPoint y: 273, distance: 100.0
click at [65, 273] on div "**********" at bounding box center [269, 286] width 414 height 267
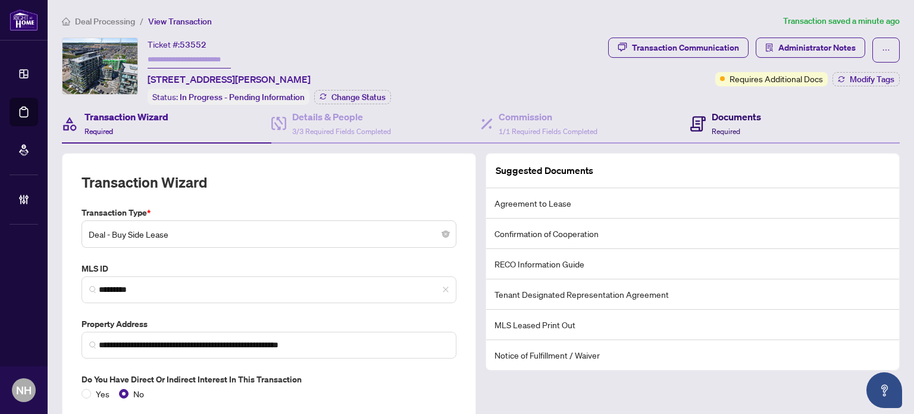
click at [720, 127] on span "Required" at bounding box center [726, 131] width 29 height 9
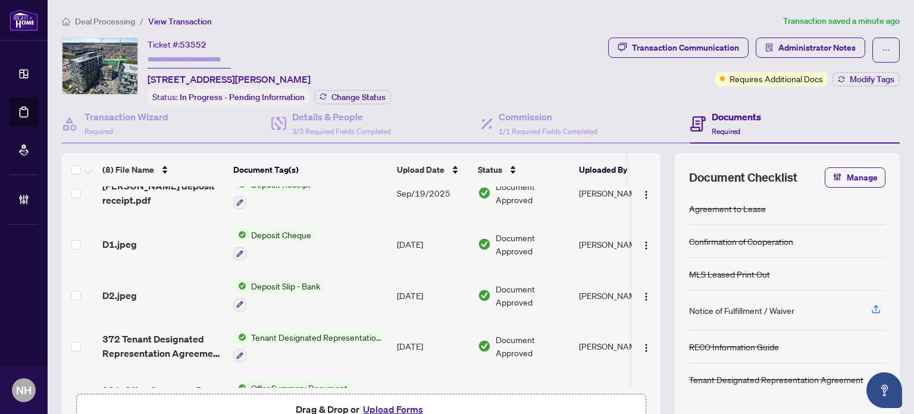
scroll to position [179, 0]
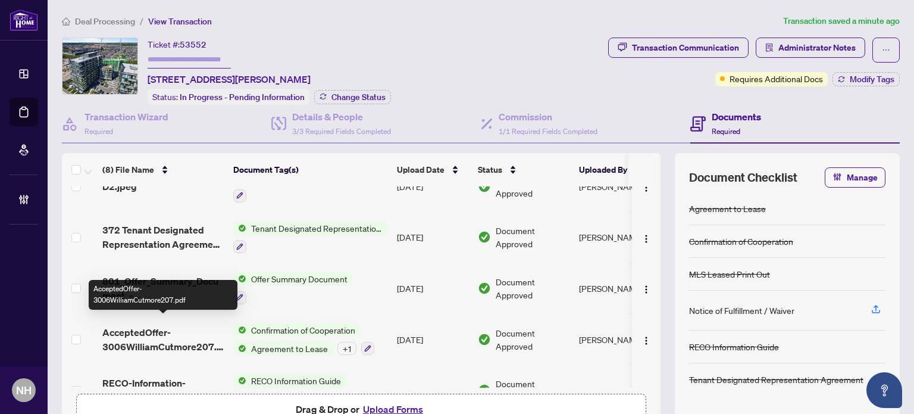
click at [162, 330] on span "AcceptedOffer-3006WilliamCutmore207.pdf" at bounding box center [162, 339] width 121 height 29
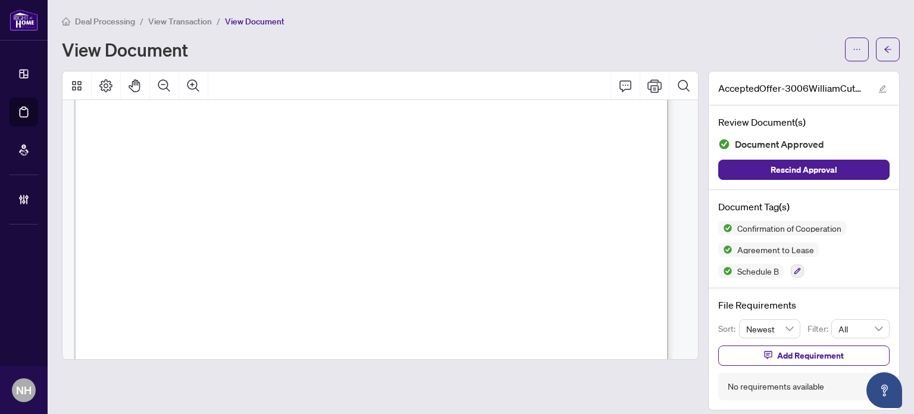
scroll to position [833, 0]
click at [186, 19] on span "View Transaction" at bounding box center [180, 21] width 64 height 11
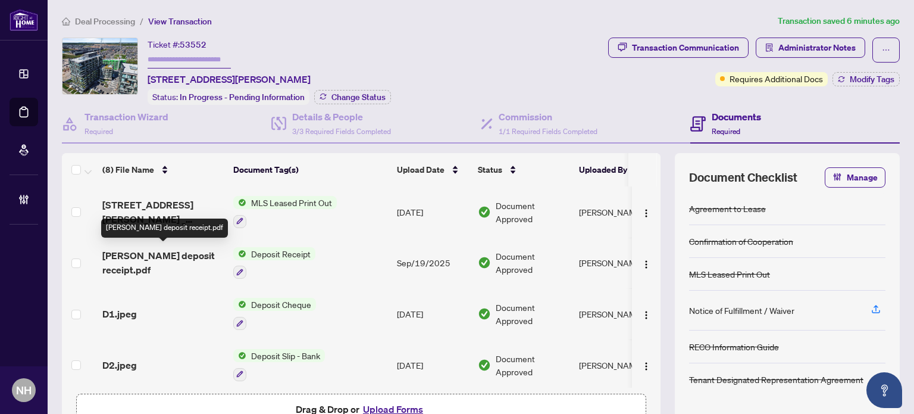
click at [164, 251] on span "William Cutmore deposit receipt.pdf" at bounding box center [162, 262] width 121 height 29
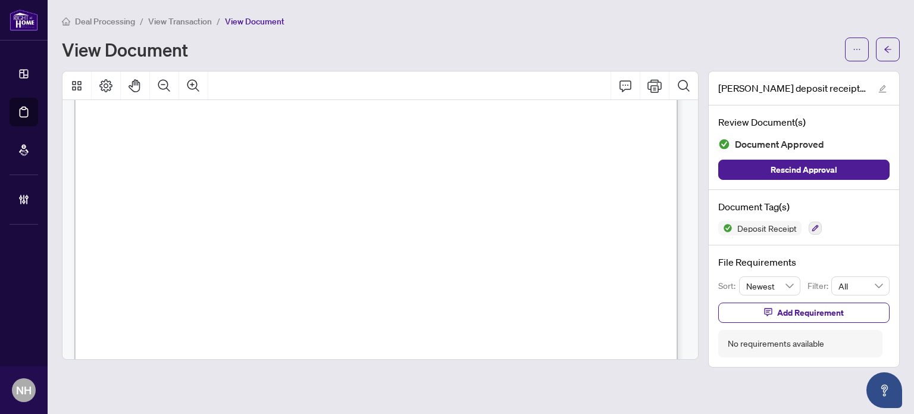
scroll to position [179, 0]
click at [189, 28] on div "Deal Processing / View Transaction / View Document View Document" at bounding box center [481, 37] width 838 height 47
click at [183, 18] on span "View Transaction" at bounding box center [180, 21] width 64 height 11
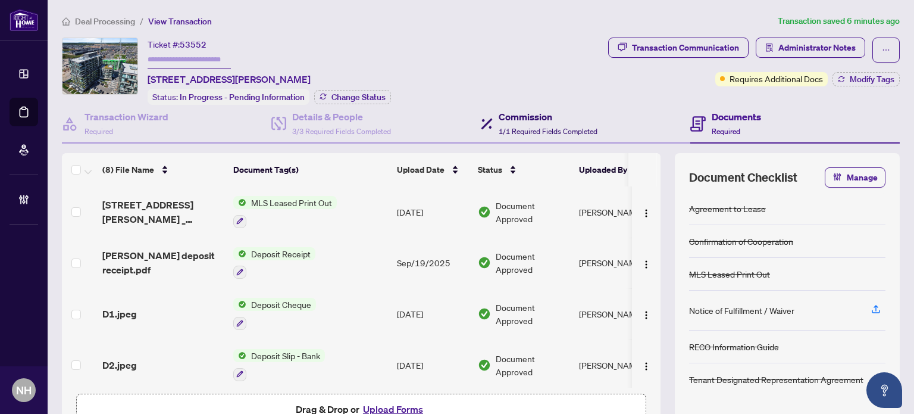
drag, startPoint x: 533, startPoint y: 121, endPoint x: 523, endPoint y: 104, distance: 19.8
click at [531, 118] on h4 "Commission" at bounding box center [548, 117] width 99 height 14
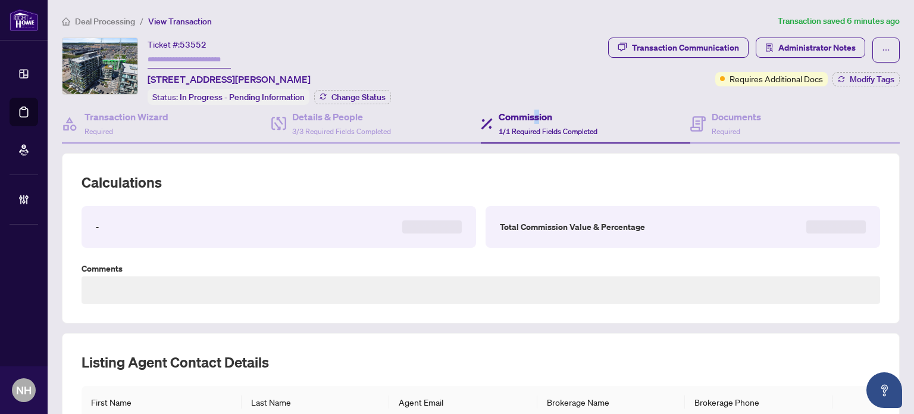
type textarea "**********"
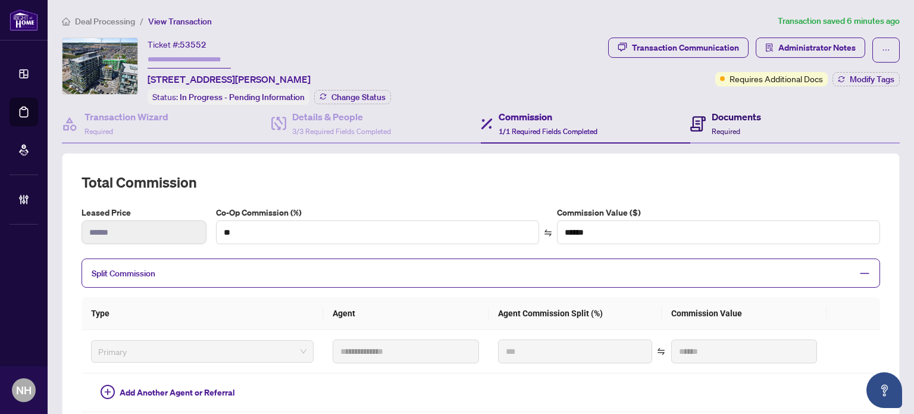
click at [738, 129] on div "Documents Required" at bounding box center [736, 124] width 49 height 28
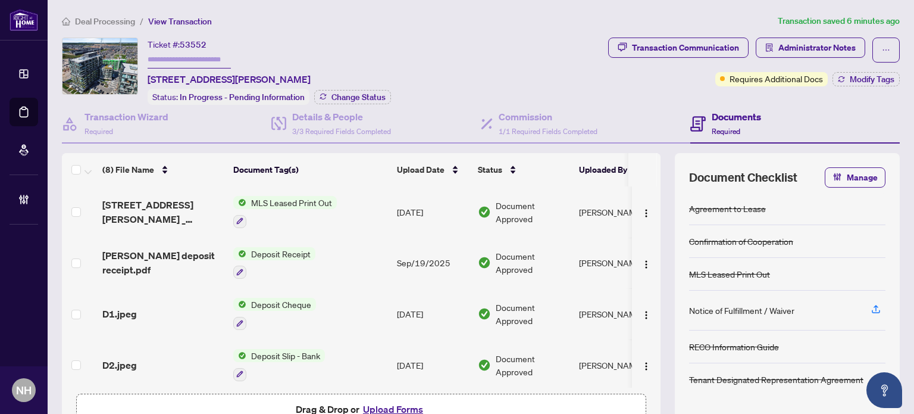
scroll to position [204, 0]
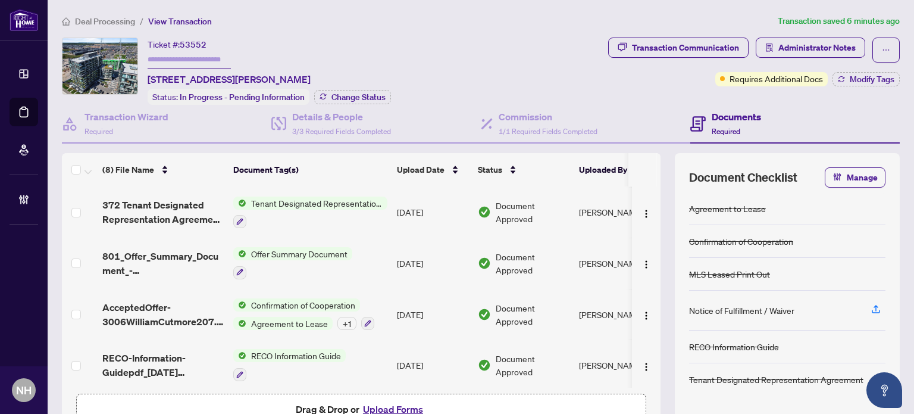
click at [176, 316] on span "AcceptedOffer-3006WilliamCutmore207.pdf" at bounding box center [162, 314] width 121 height 29
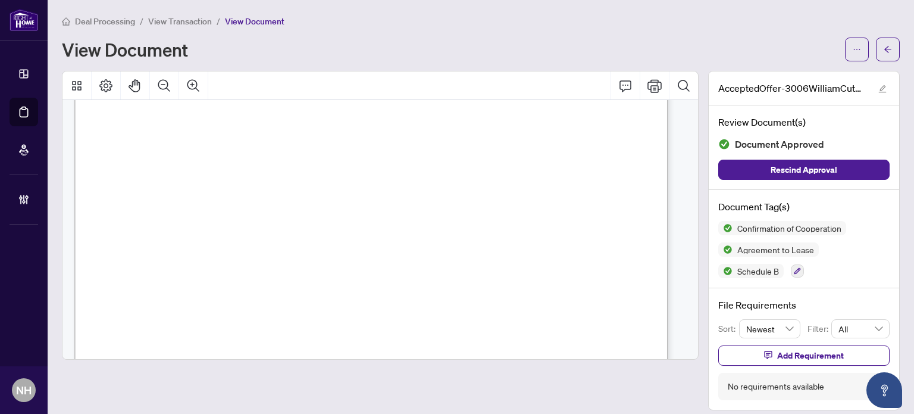
scroll to position [8411, 0]
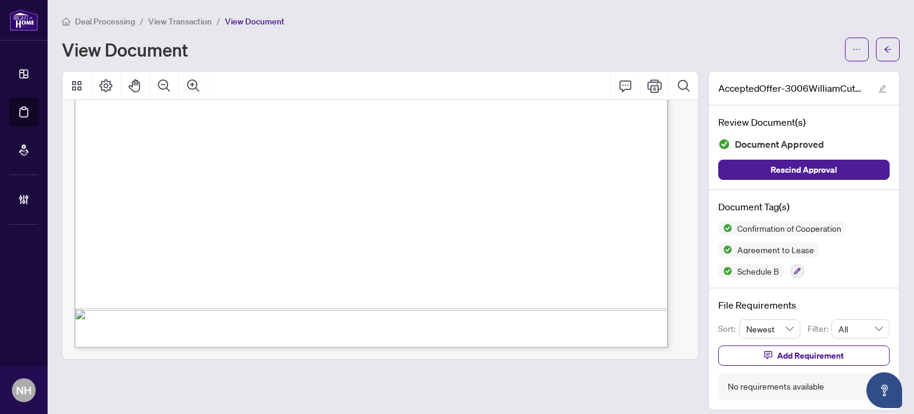
click at [190, 24] on span "View Transaction" at bounding box center [180, 21] width 64 height 11
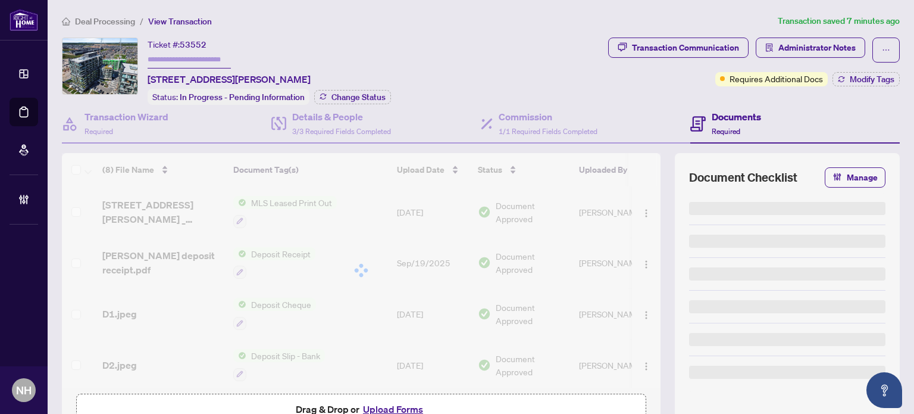
click at [595, 411] on div "Drag & Drop or Upload Forms Supported files include .PDF, .JPG, .JPEG, .PNG und…" at bounding box center [361, 416] width 555 height 30
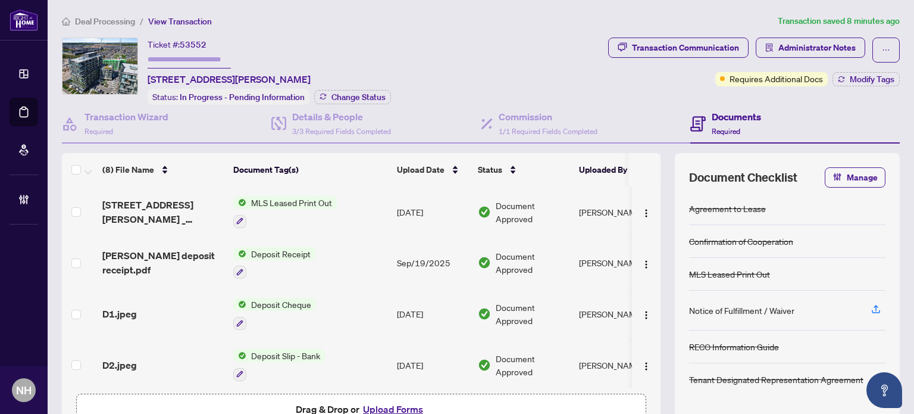
click at [362, 408] on button "Upload Forms" at bounding box center [393, 408] width 67 height 15
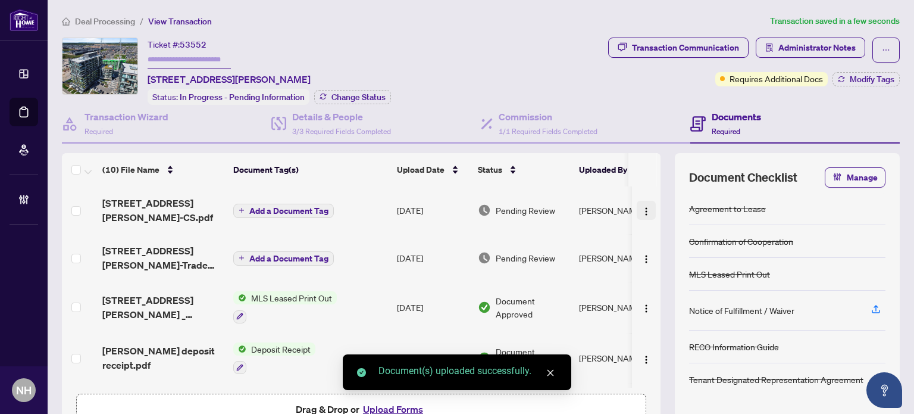
click at [642, 207] on img "button" at bounding box center [647, 212] width 10 height 10
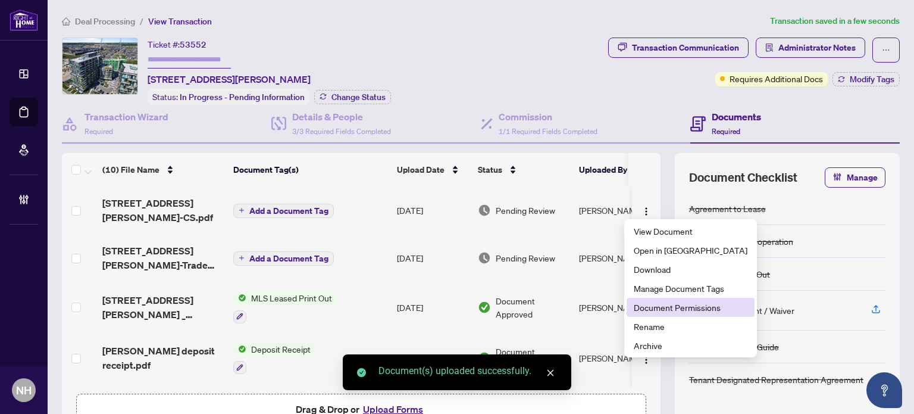
click at [643, 311] on span "Document Permissions" at bounding box center [691, 307] width 114 height 13
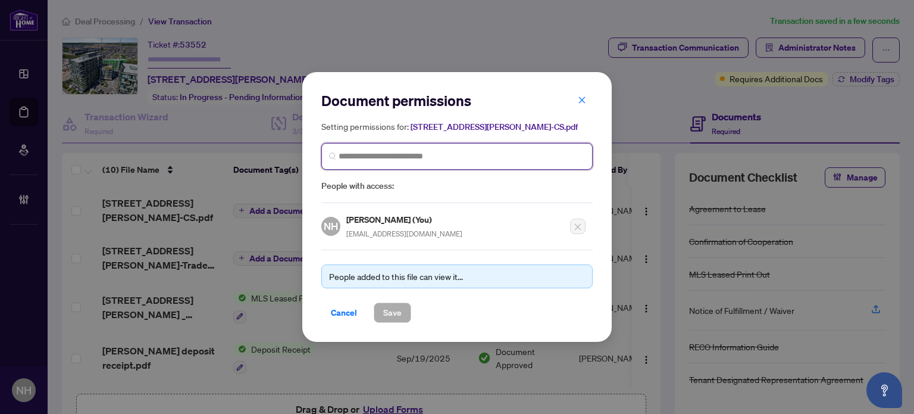
click at [384, 158] on input "search" at bounding box center [462, 156] width 246 height 12
type input "*******"
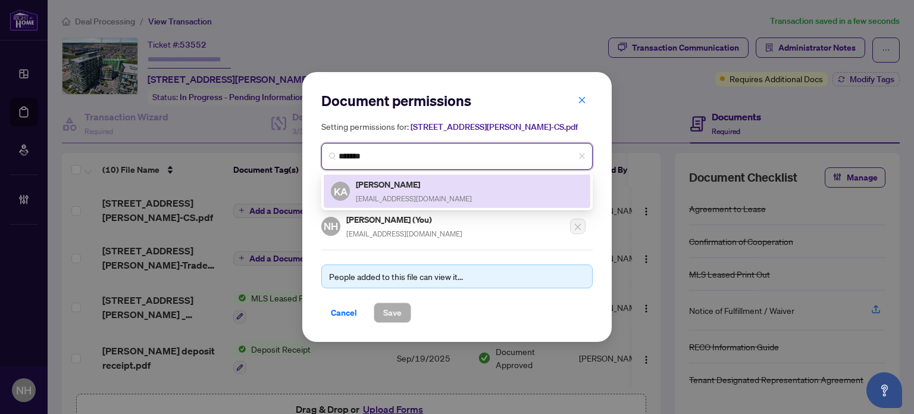
click at [400, 191] on div "Khushboo Arora nestcresthomes@gmail.com" at bounding box center [414, 190] width 116 height 27
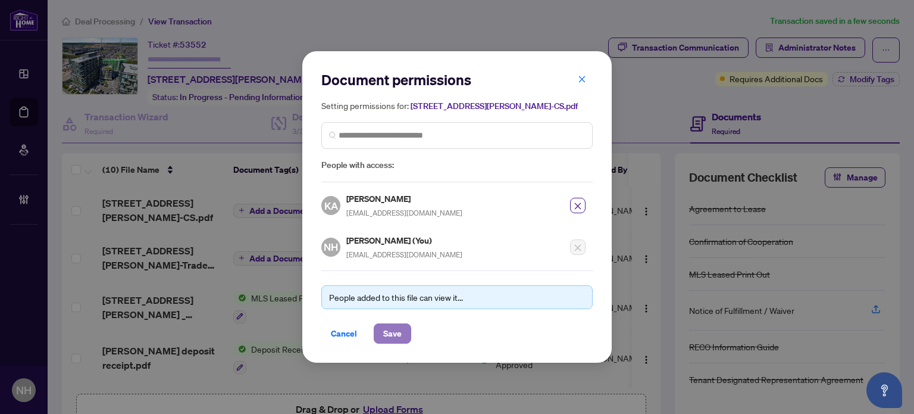
click at [389, 335] on span "Save" at bounding box center [392, 333] width 18 height 19
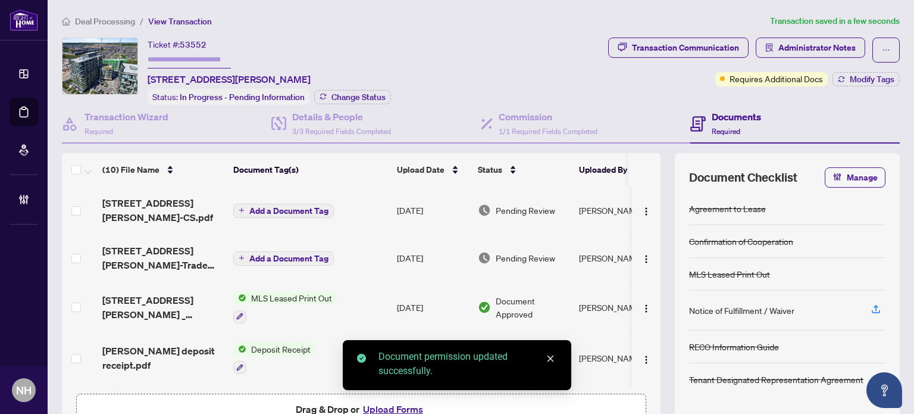
click at [642, 257] on img "button" at bounding box center [647, 259] width 10 height 10
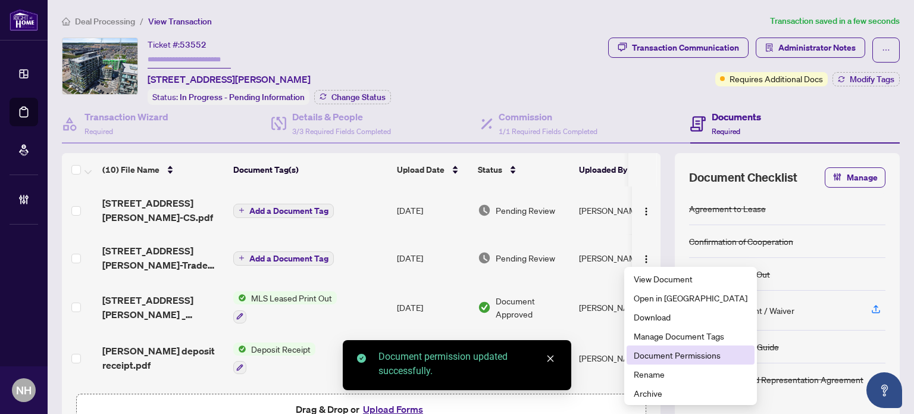
click at [654, 353] on span "Document Permissions" at bounding box center [691, 354] width 114 height 13
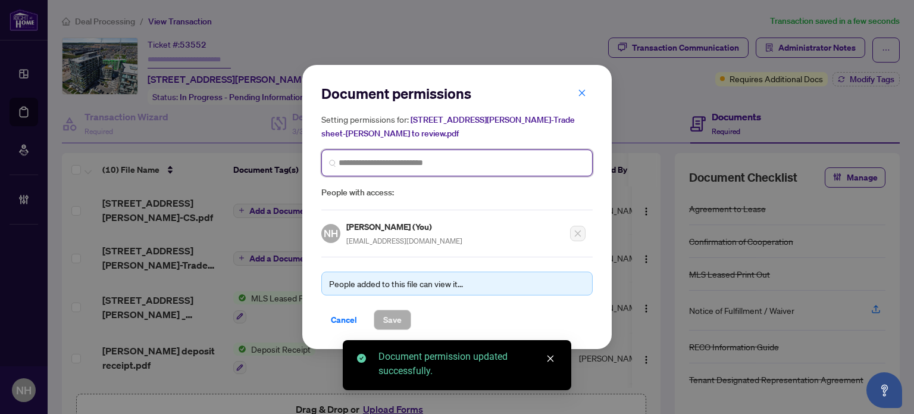
click at [468, 161] on input "search" at bounding box center [462, 163] width 246 height 12
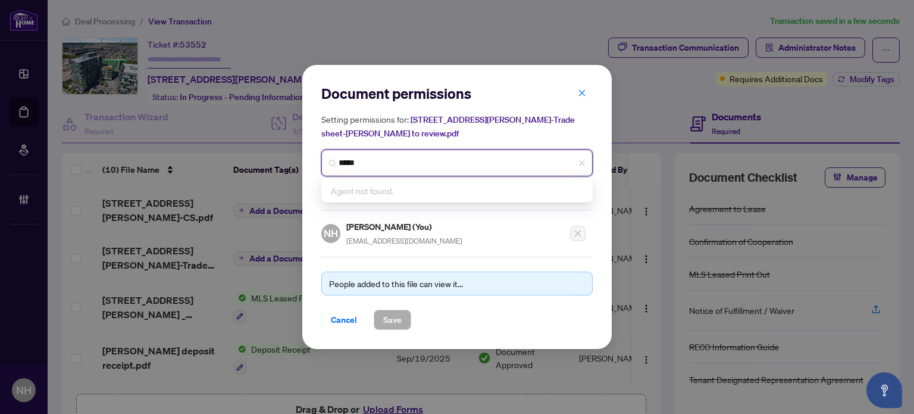
type input "****"
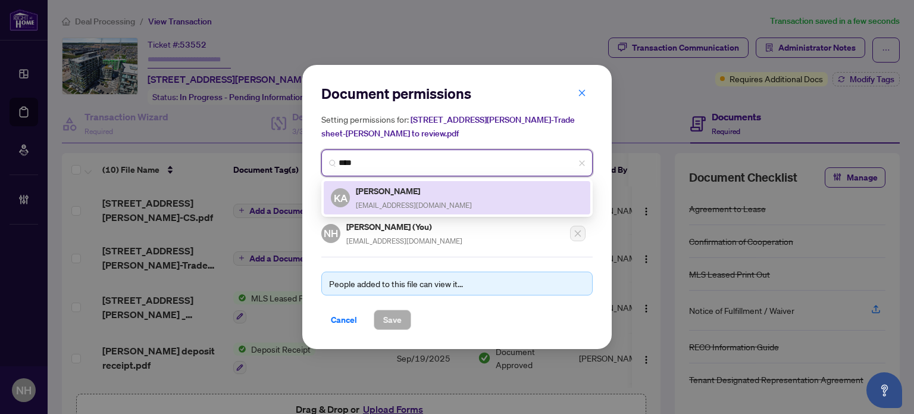
click at [407, 195] on h5 "Khushboo Arora" at bounding box center [414, 191] width 116 height 14
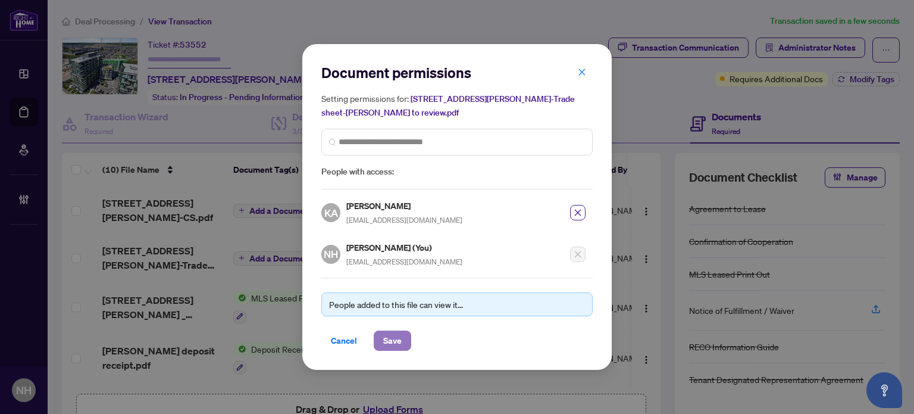
click at [402, 335] on button "Save" at bounding box center [392, 340] width 37 height 20
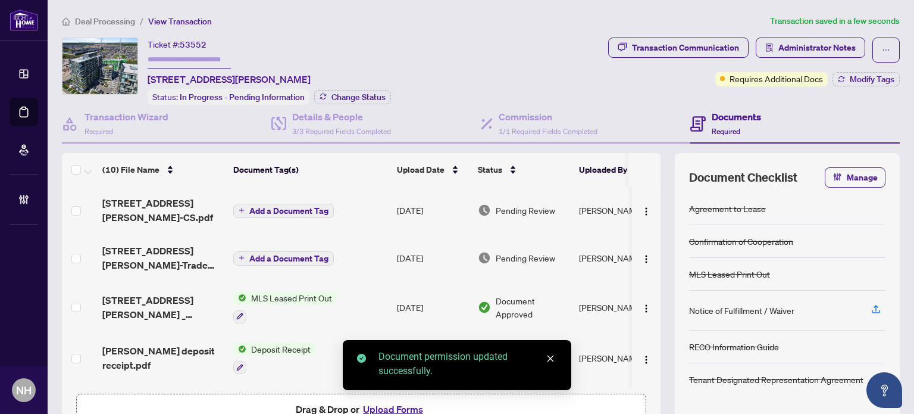
click at [290, 207] on span "Add a Document Tag" at bounding box center [288, 211] width 79 height 8
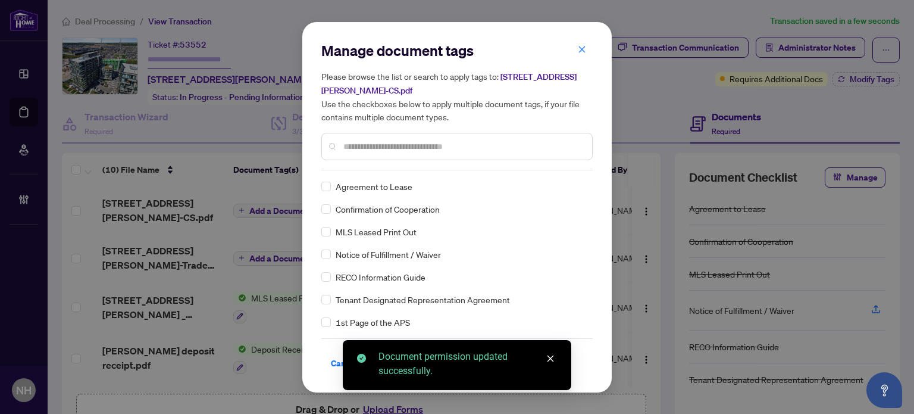
click at [393, 140] on input "text" at bounding box center [462, 146] width 239 height 13
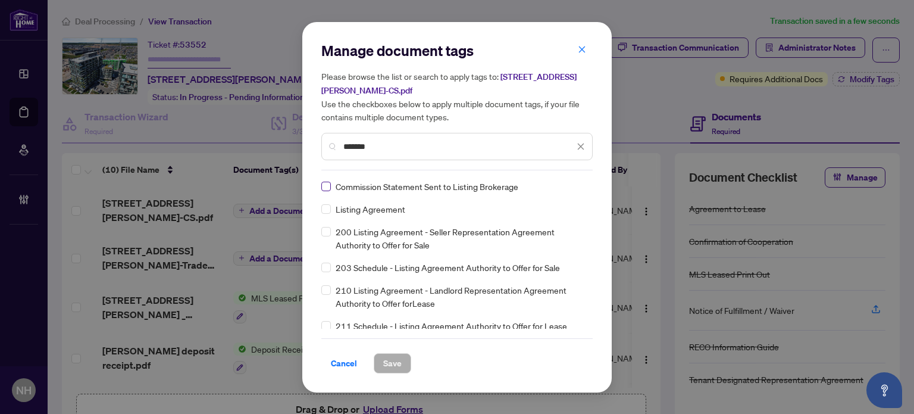
type input "*******"
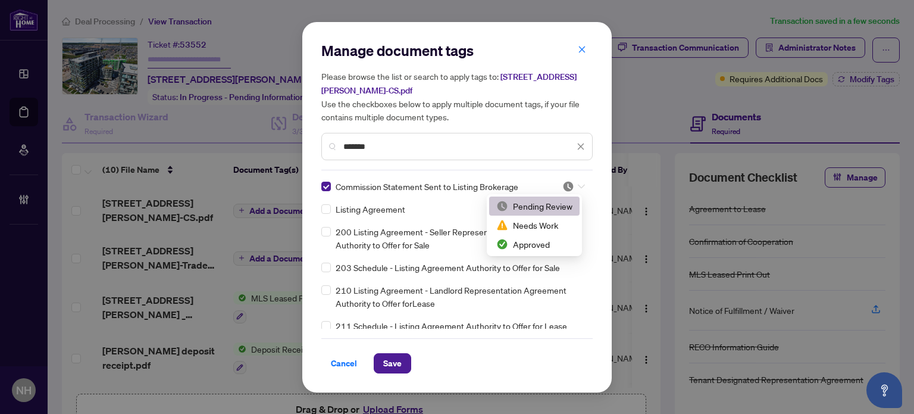
click at [578, 186] on icon at bounding box center [581, 186] width 7 height 5
click at [542, 242] on div "Approved" at bounding box center [534, 243] width 76 height 13
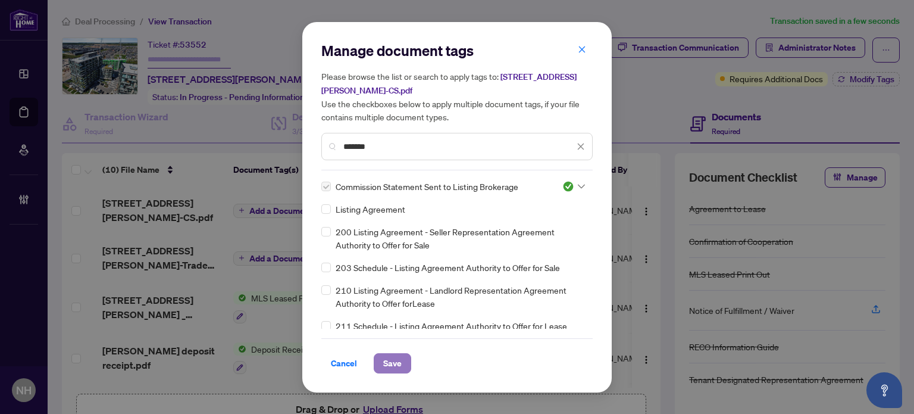
click at [396, 366] on span "Save" at bounding box center [392, 363] width 18 height 19
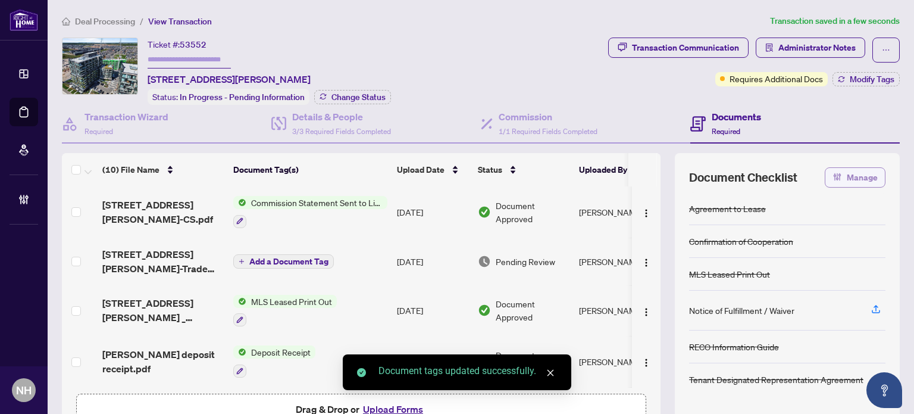
click at [836, 173] on button "Manage" at bounding box center [855, 177] width 61 height 20
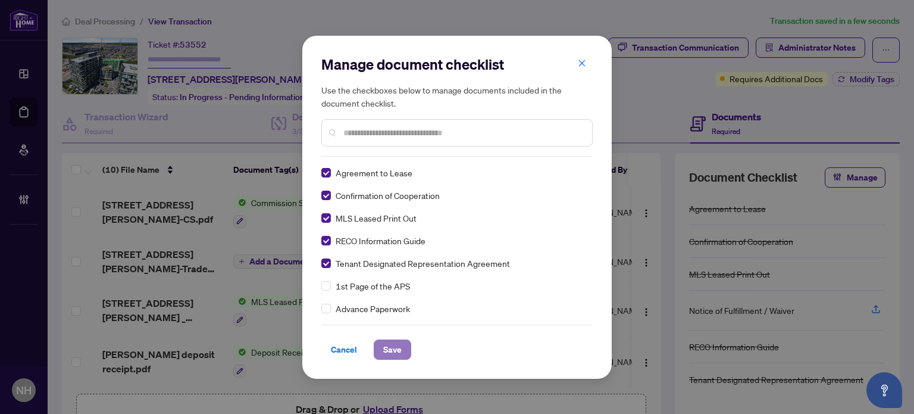
click at [394, 340] on span "Save" at bounding box center [392, 349] width 18 height 19
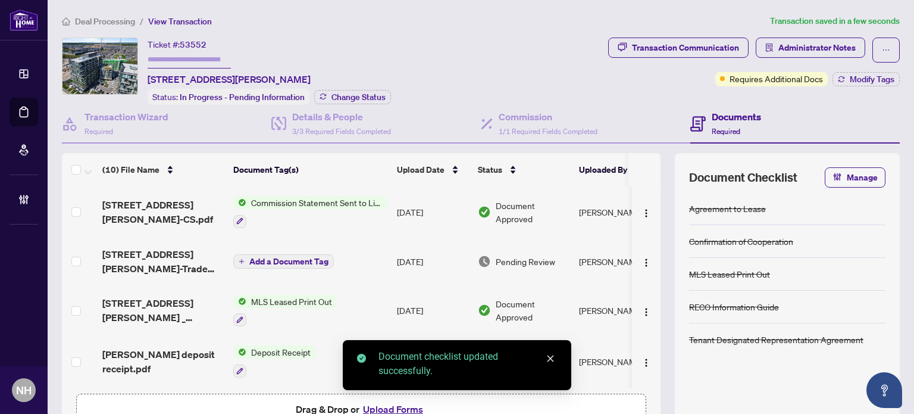
click at [793, 50] on span "Administrator Notes" at bounding box center [817, 47] width 77 height 19
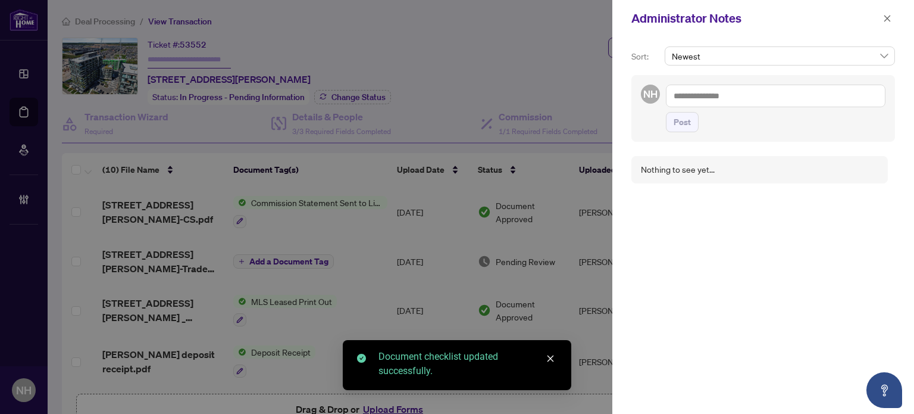
click at [699, 110] on div "Post" at bounding box center [776, 109] width 220 height 48
click at [703, 92] on textarea at bounding box center [776, 96] width 220 height 23
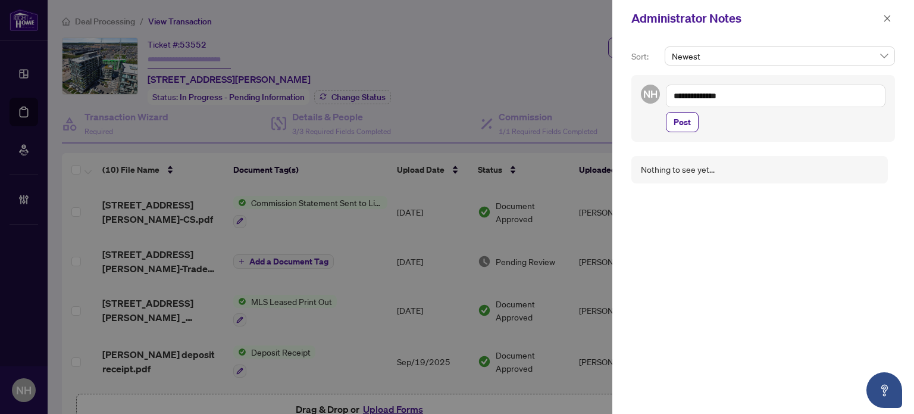
paste textarea "**********"
type textarea "**********"
click at [683, 121] on span "Post" at bounding box center [682, 121] width 17 height 19
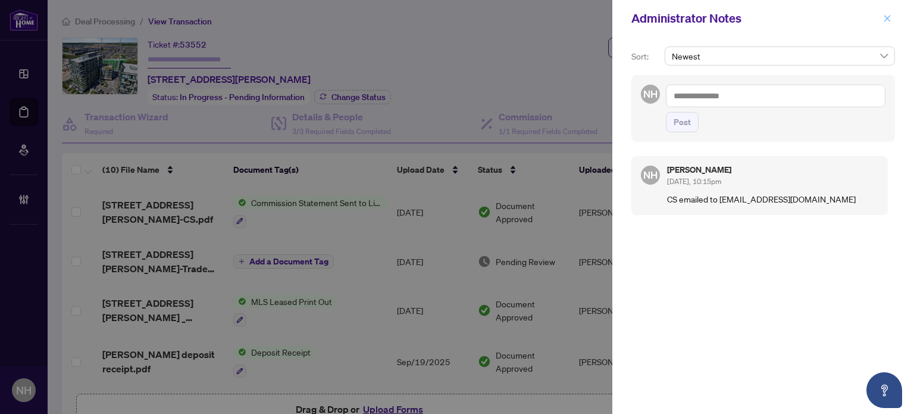
click at [886, 21] on icon "close" at bounding box center [887, 18] width 8 height 8
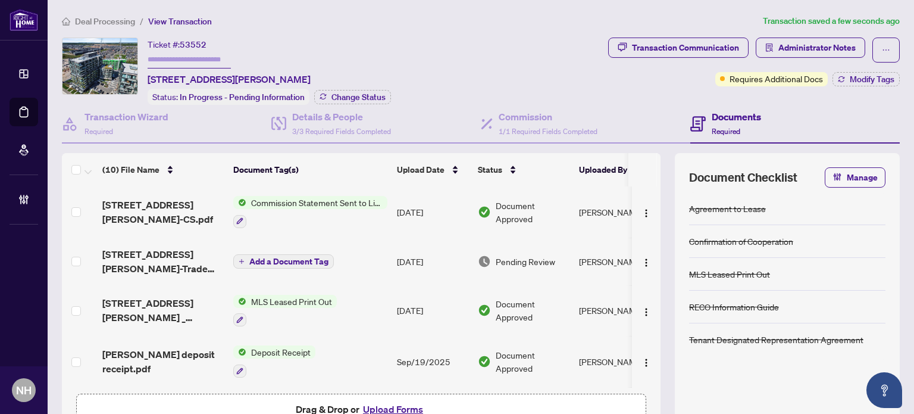
click at [184, 57] on input "text" at bounding box center [189, 59] width 83 height 17
paste input "*******"
type input "*******"
click at [462, 68] on div "Ticket #: 53552 ******* 207-3006 William Cutmore Blvd, Oakville, Ontario L6H 8A…" at bounding box center [333, 70] width 542 height 67
click at [681, 45] on div "Transaction Communication" at bounding box center [685, 47] width 107 height 19
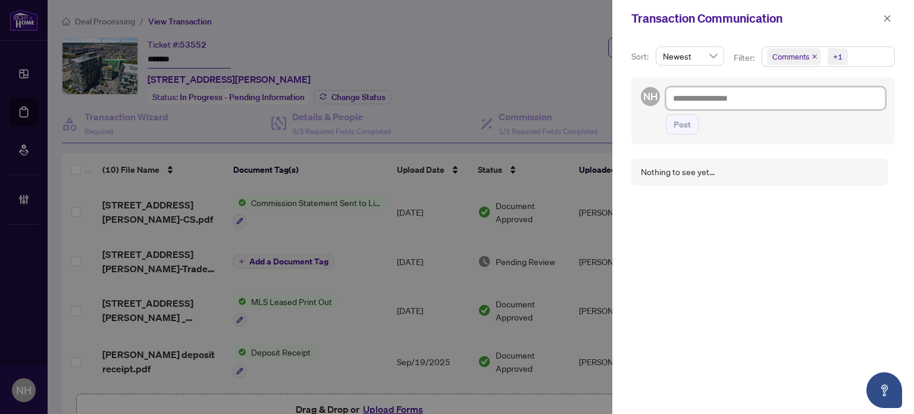
click at [695, 105] on textarea at bounding box center [776, 98] width 220 height 23
paste textarea "**********"
type textarea "**********"
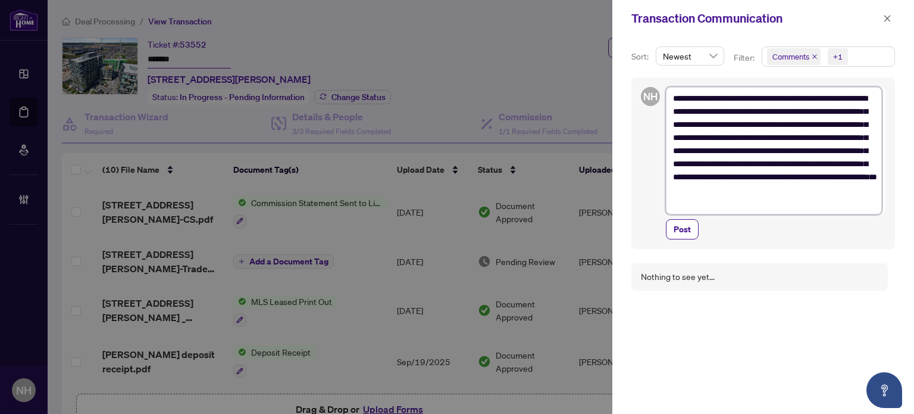
drag, startPoint x: 708, startPoint y: 148, endPoint x: 698, endPoint y: 204, distance: 57.0
click at [706, 171] on textarea "**********" at bounding box center [774, 150] width 216 height 127
type textarea "**********"
click at [694, 231] on button "Post" at bounding box center [682, 229] width 33 height 20
type textarea "**********"
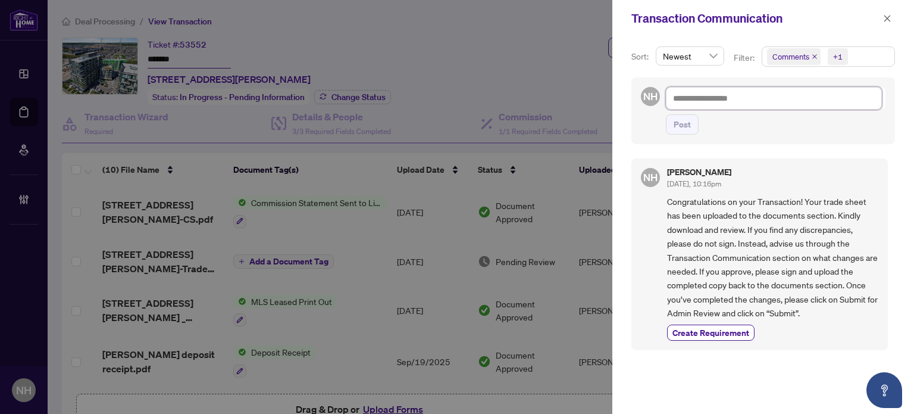
click at [764, 97] on textarea at bounding box center [774, 98] width 216 height 23
paste textarea "**********"
type textarea "**********"
click at [689, 115] on span "Post" at bounding box center [682, 124] width 17 height 19
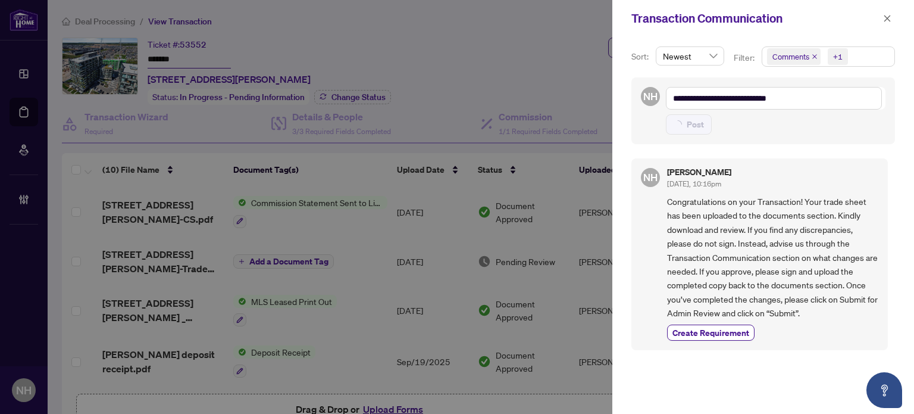
type textarea "**********"
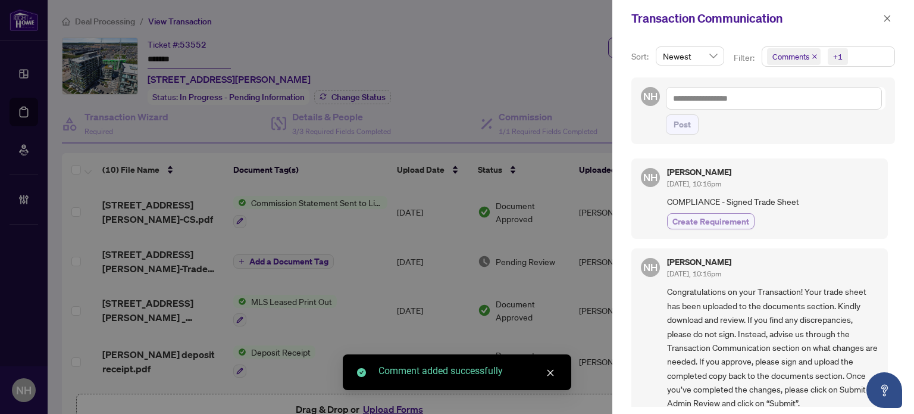
click at [718, 226] on button "Create Requirement" at bounding box center [710, 221] width 87 height 16
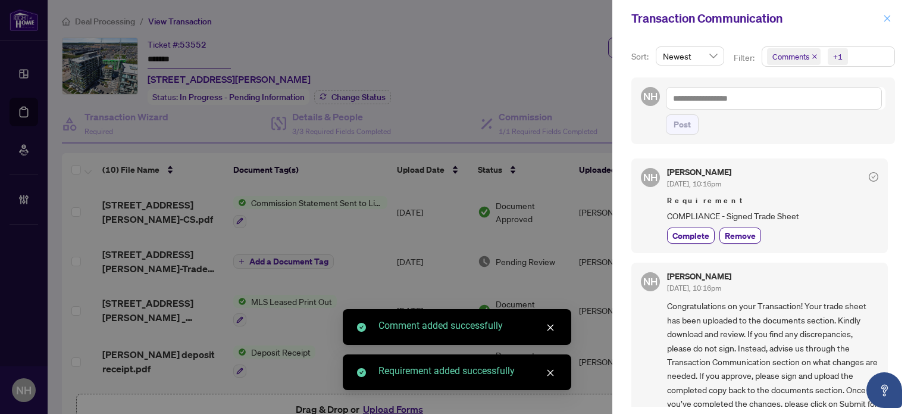
click at [882, 18] on button "button" at bounding box center [887, 18] width 15 height 14
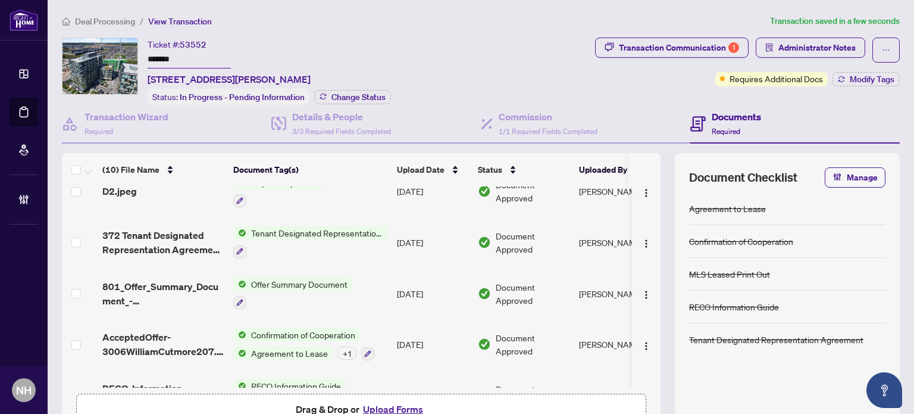
scroll to position [301, 0]
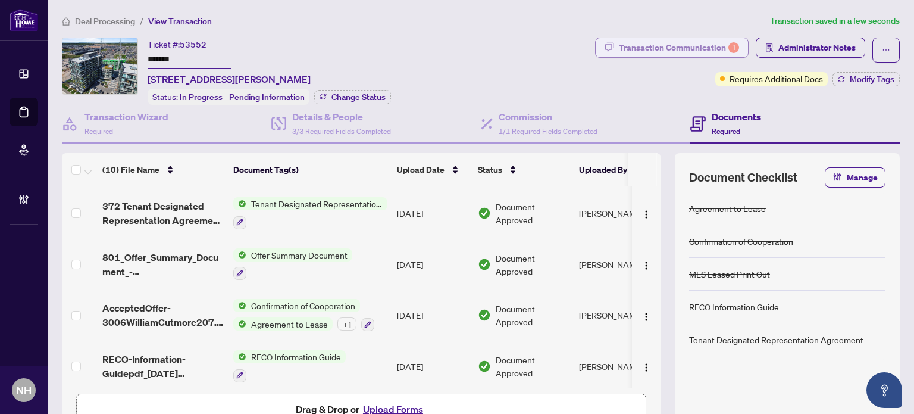
click at [689, 55] on div "Transaction Communication 1" at bounding box center [679, 47] width 120 height 19
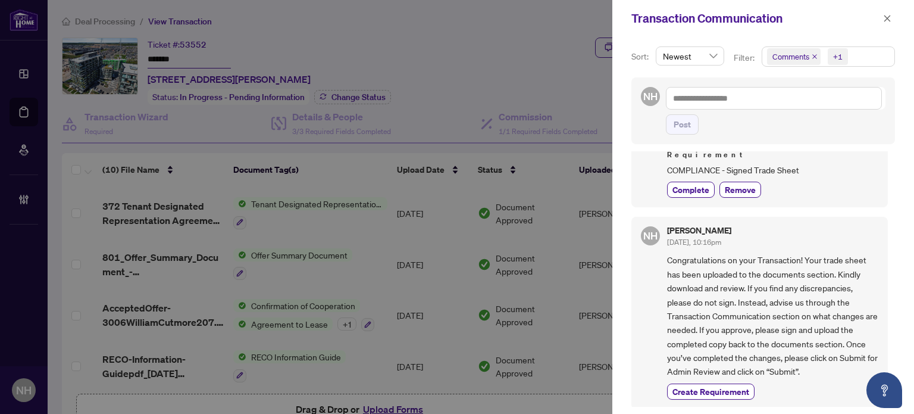
scroll to position [0, 0]
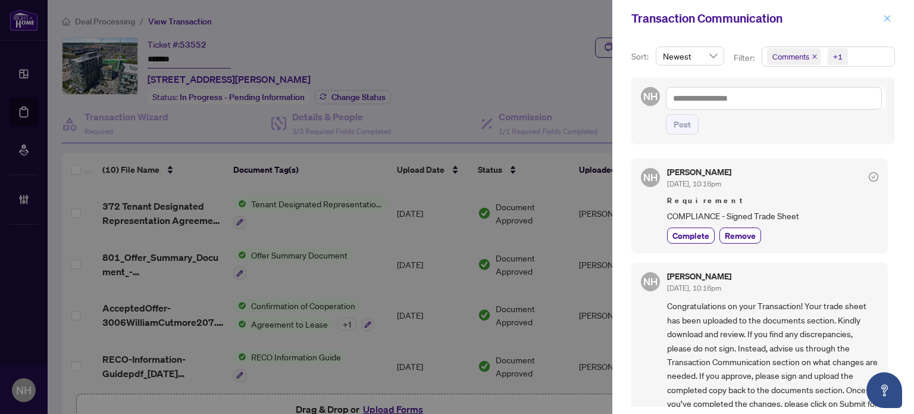
click at [883, 17] on button "button" at bounding box center [887, 18] width 15 height 14
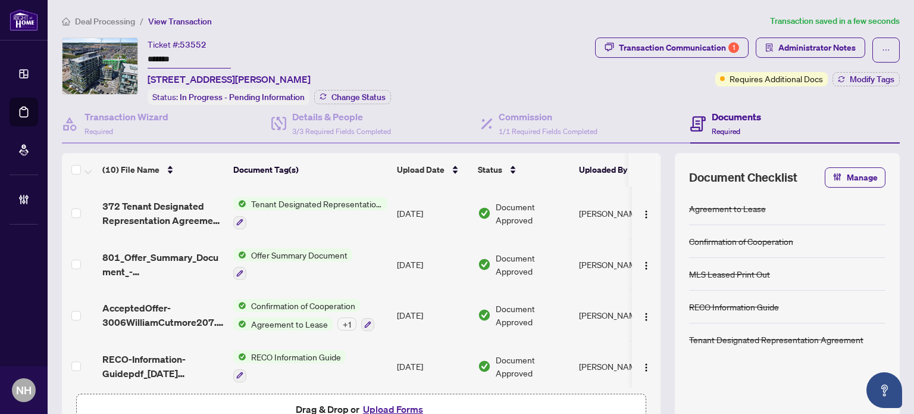
drag, startPoint x: 113, startPoint y: 18, endPoint x: 96, endPoint y: 4, distance: 22.0
click at [98, 4] on main "Deal Processing / View Transaction Transaction saved in a few seconds Ticket #:…" at bounding box center [481, 207] width 867 height 414
click at [110, 20] on span "Deal Processing" at bounding box center [105, 21] width 60 height 11
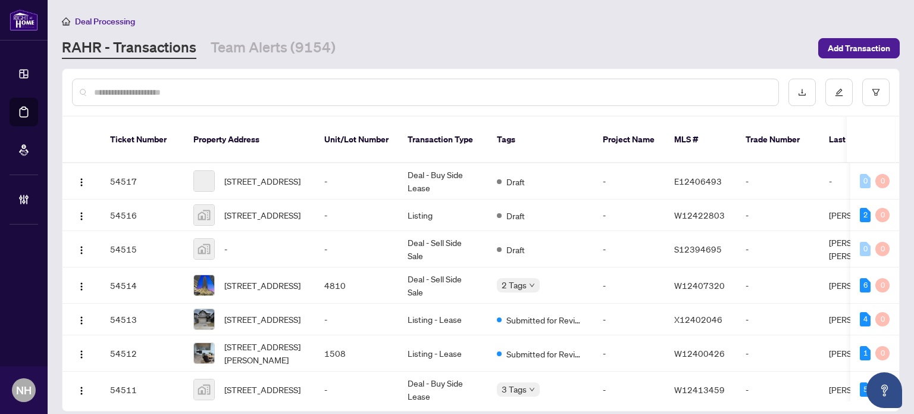
click at [172, 96] on input "text" at bounding box center [431, 92] width 675 height 13
paste input "*******"
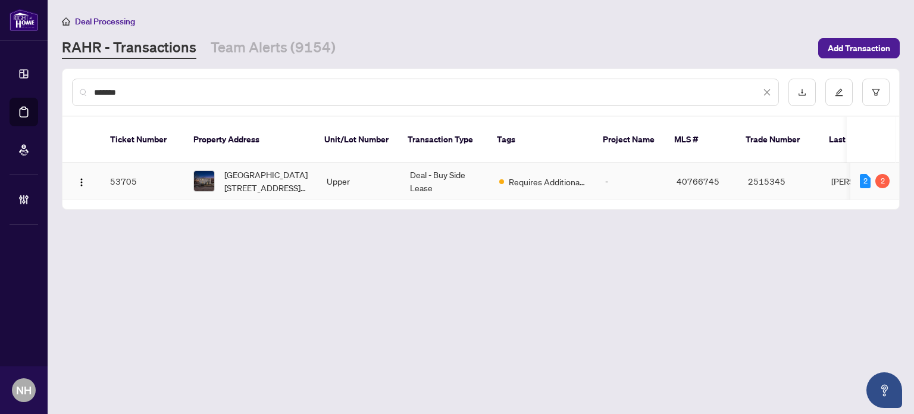
type input "*******"
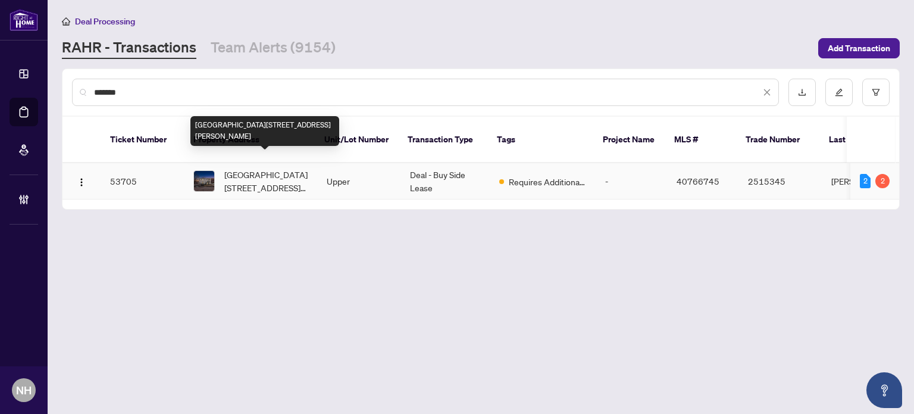
click at [276, 171] on span "Upper-14 Victoria Avenue, Hamilton, ON L8L 5E1, Canada" at bounding box center [265, 181] width 83 height 26
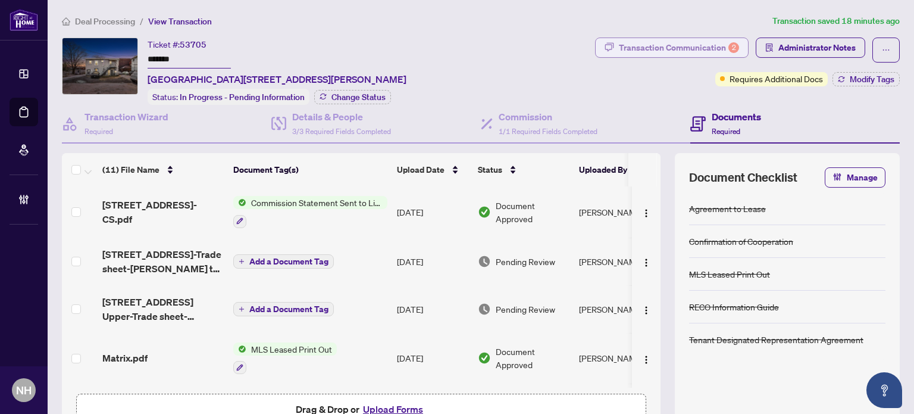
click at [627, 52] on div "Transaction Communication 2" at bounding box center [679, 47] width 120 height 19
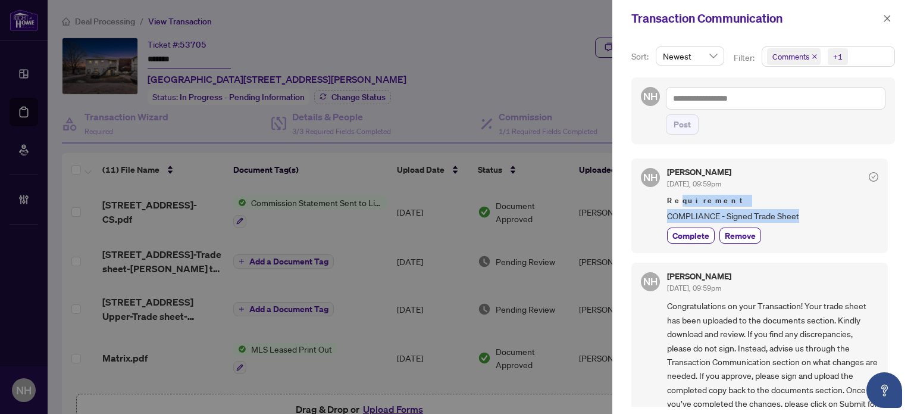
drag, startPoint x: 801, startPoint y: 218, endPoint x: 675, endPoint y: 206, distance: 126.2
click at [675, 206] on div "Requirement COMPLIANCE - Signed Trade Sheet" at bounding box center [772, 209] width 211 height 28
click at [676, 206] on div "Requirement COMPLIANCE - Signed Trade Sheet" at bounding box center [772, 209] width 211 height 28
drag, startPoint x: 801, startPoint y: 218, endPoint x: 666, endPoint y: 214, distance: 134.6
click at [666, 214] on div "NH Nazia Hossain Sep/23/2025, 09:59pm Requirement COMPLIANCE - Signed Trade She…" at bounding box center [760, 205] width 257 height 95
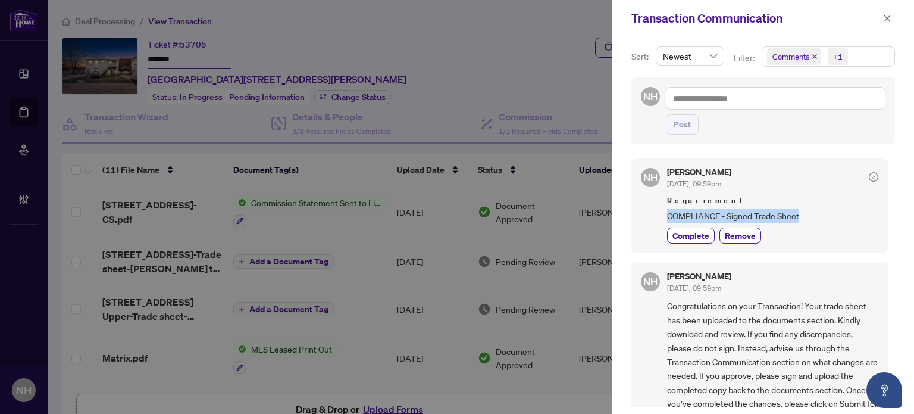
copy span "COMPLIANCE - Signed Trade Sheet"
click at [748, 230] on span "Remove" at bounding box center [740, 235] width 31 height 12
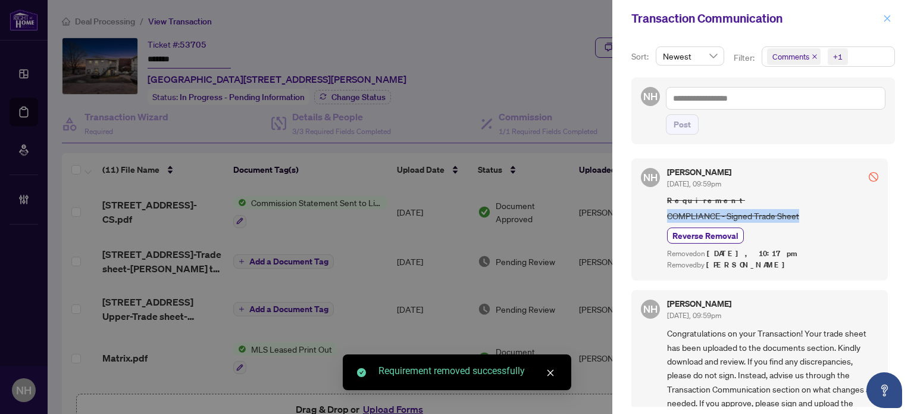
click at [881, 23] on button "button" at bounding box center [887, 18] width 15 height 14
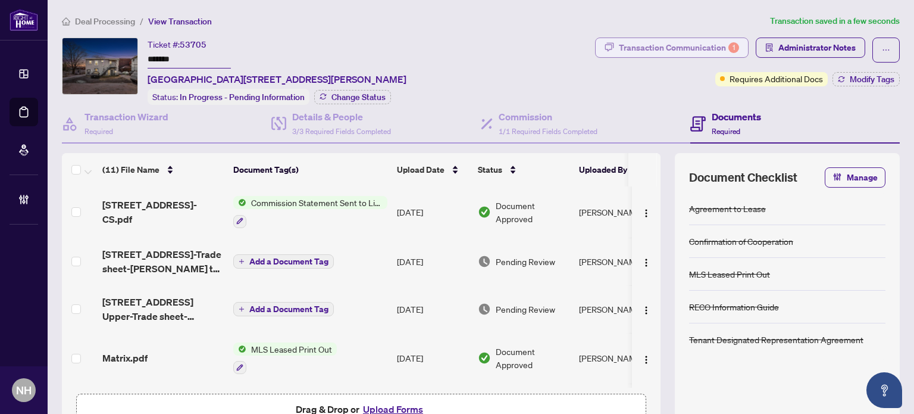
click at [656, 49] on div "Transaction Communication 1" at bounding box center [679, 47] width 120 height 19
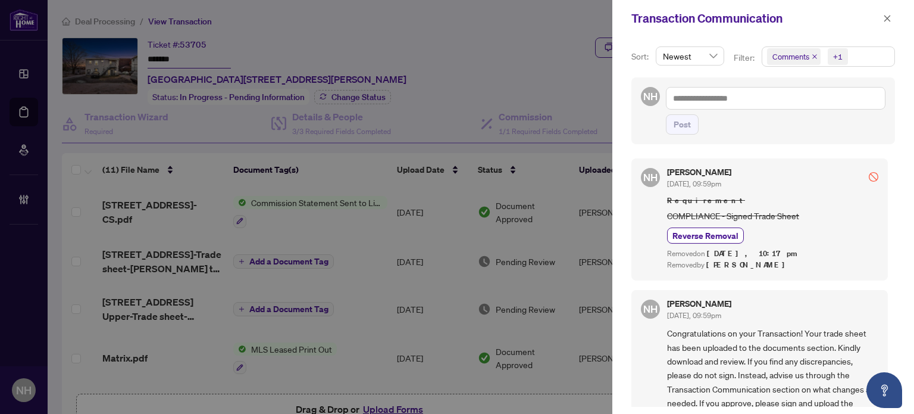
click at [694, 110] on div "Post" at bounding box center [776, 111] width 220 height 48
click at [690, 98] on textarea at bounding box center [776, 98] width 220 height 23
paste textarea "**********"
type textarea "**********"
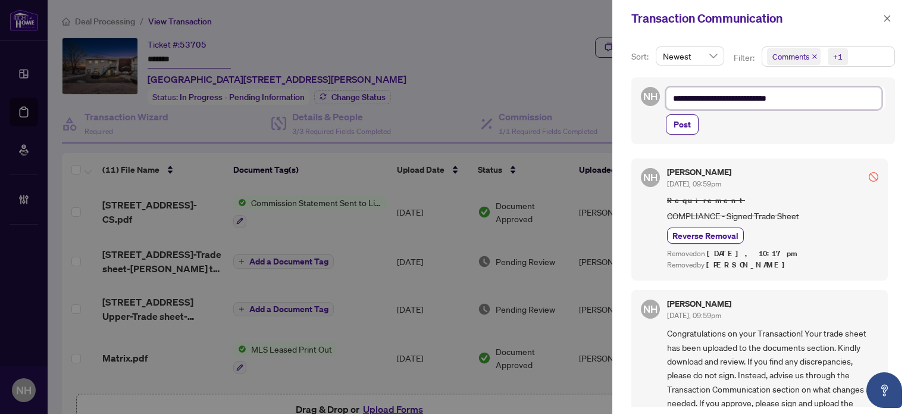
type textarea "**********"
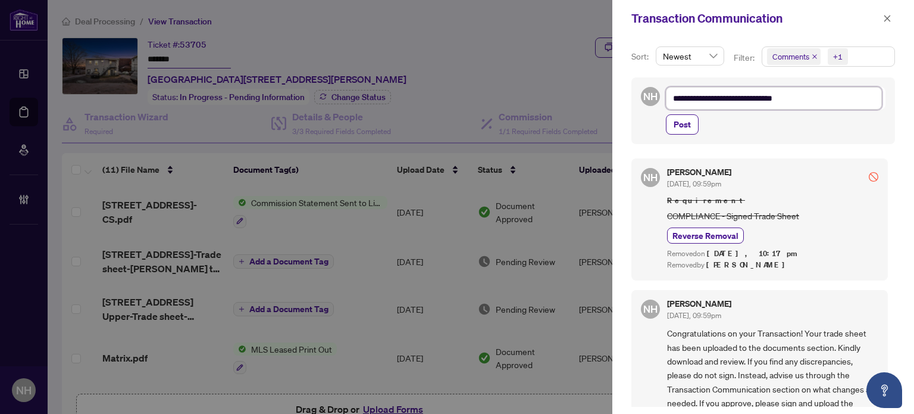
type textarea "**********"
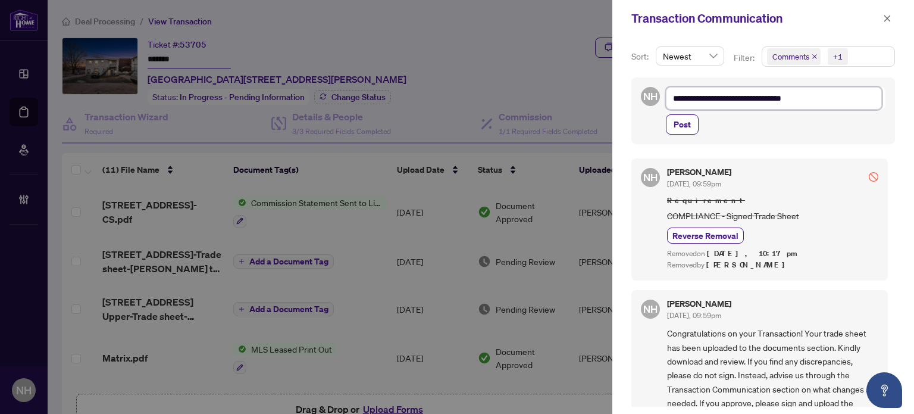
type textarea "**********"
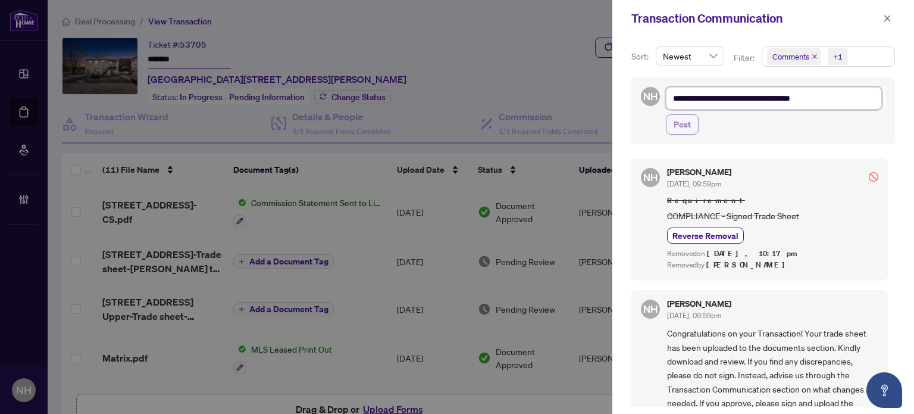
type textarea "**********"
click at [680, 117] on span "Post" at bounding box center [682, 124] width 17 height 19
type textarea "**********"
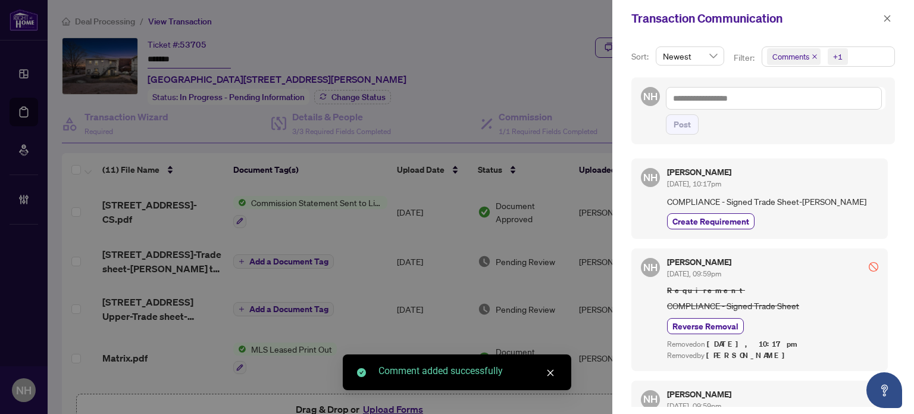
click at [714, 215] on span "Create Requirement" at bounding box center [711, 221] width 77 height 12
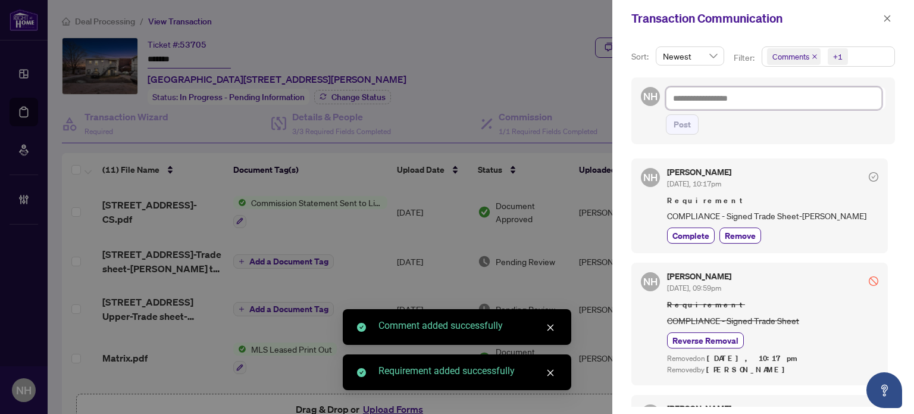
click at [758, 99] on textarea at bounding box center [774, 98] width 216 height 23
paste textarea "**********"
type textarea "**********"
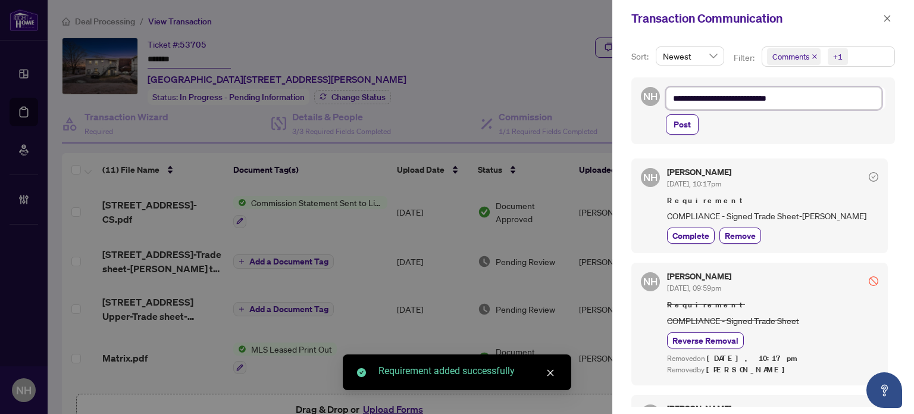
type textarea "**********"
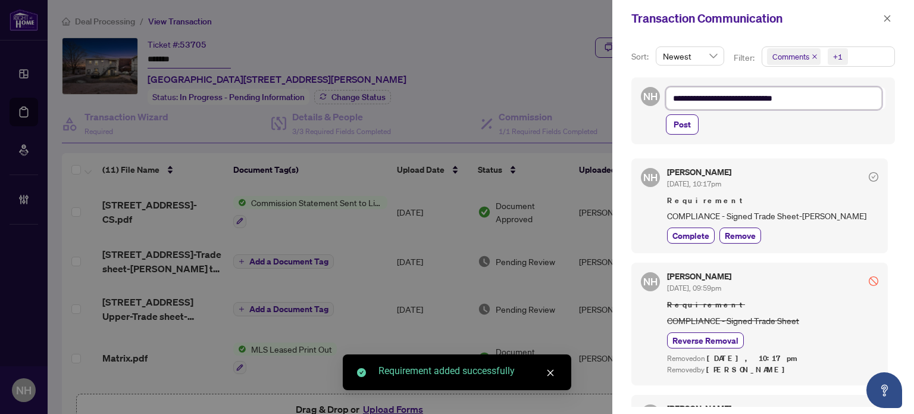
type textarea "**********"
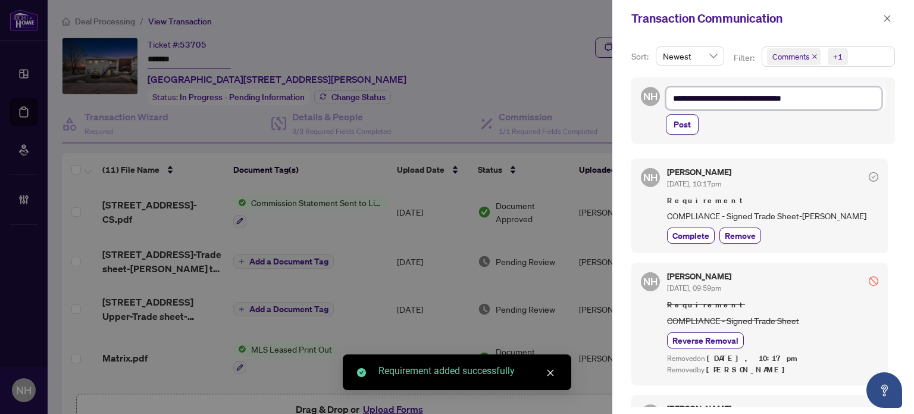
type textarea "**********"
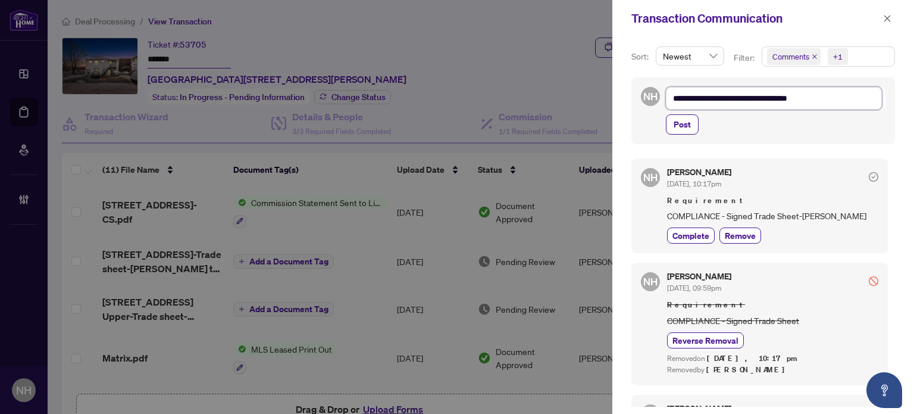
type textarea "**********"
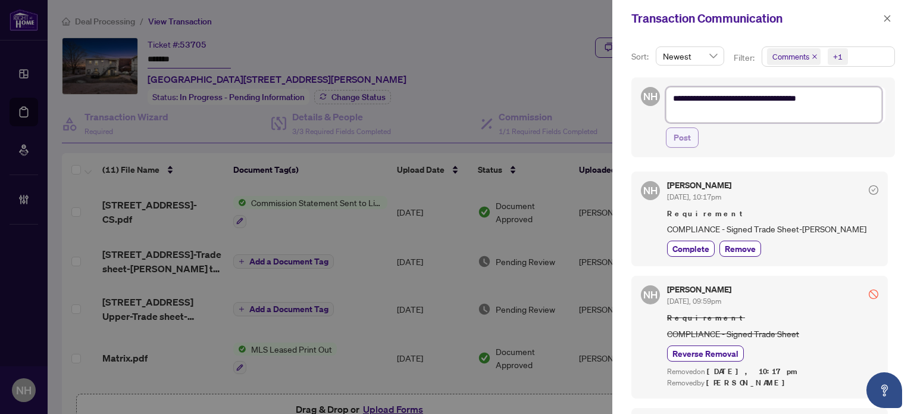
type textarea "**********"
click at [691, 139] on button "Post" at bounding box center [682, 137] width 33 height 20
type textarea "**********"
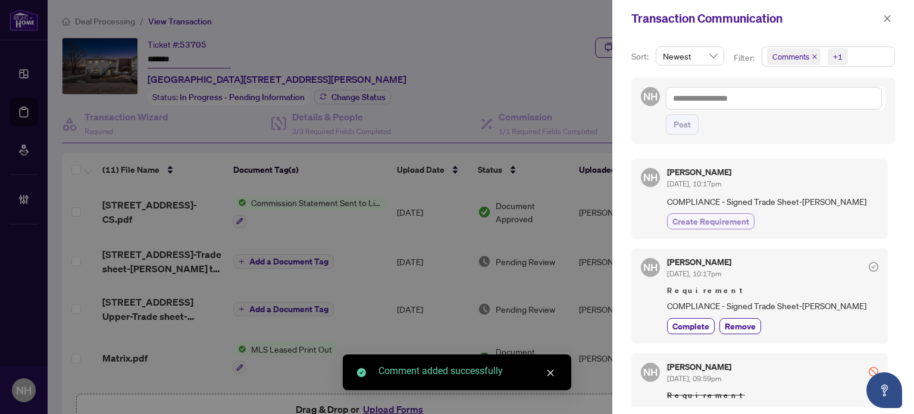
click at [725, 215] on span "Create Requirement" at bounding box center [711, 221] width 77 height 12
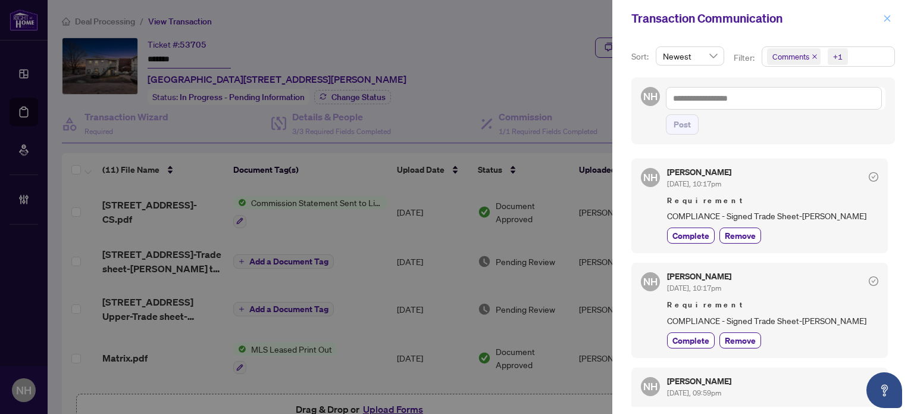
click at [892, 23] on button "button" at bounding box center [887, 18] width 15 height 14
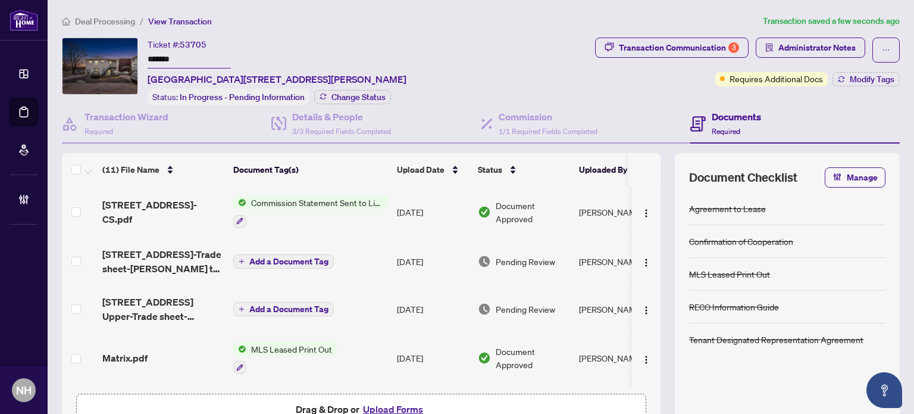
click at [96, 24] on span "Deal Processing" at bounding box center [105, 21] width 60 height 11
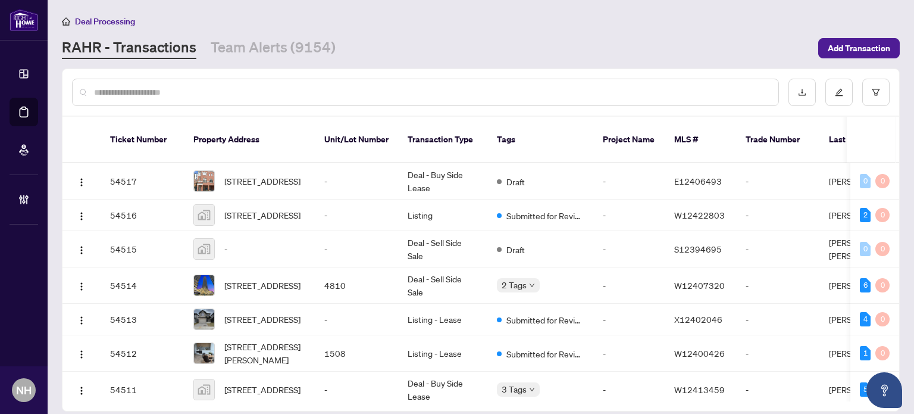
click at [129, 91] on input "text" at bounding box center [431, 92] width 675 height 13
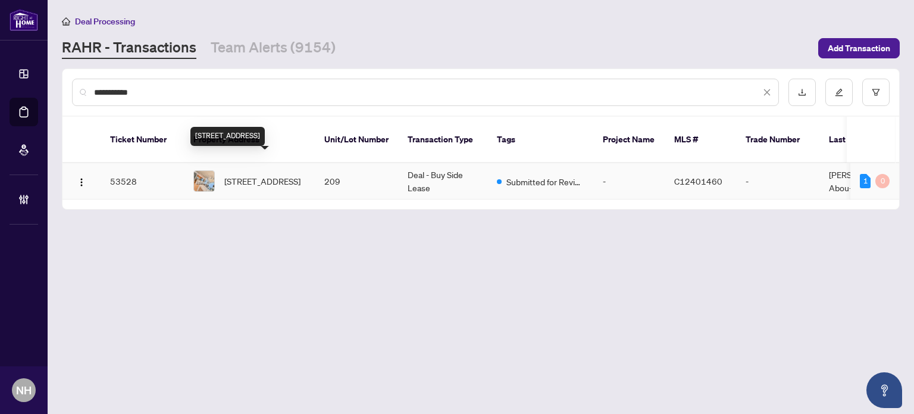
type input "**********"
click at [250, 175] on span "209-400 Wellington St, Toronto, Ontario M5V 0B5, Canada" at bounding box center [262, 180] width 76 height 13
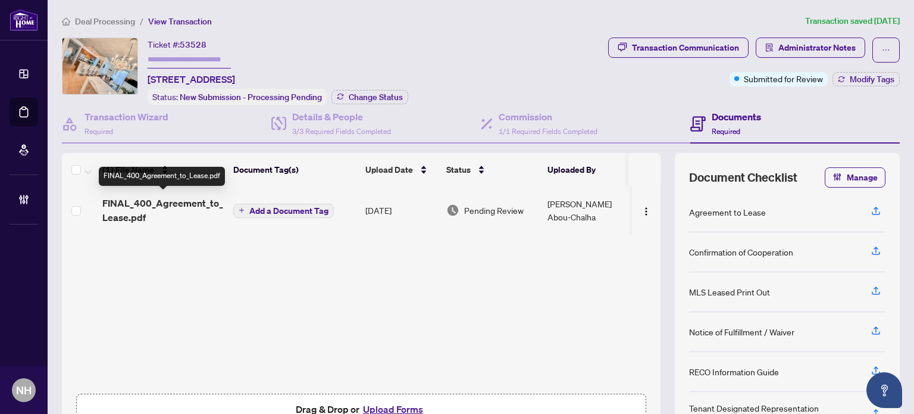
click at [167, 199] on span "FINAL_400_Agreement_to_Lease.pdf" at bounding box center [162, 210] width 121 height 29
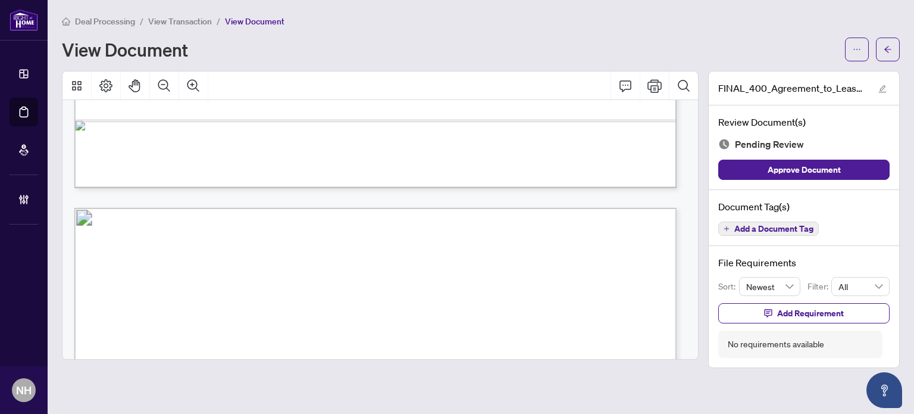
scroll to position [2381, 0]
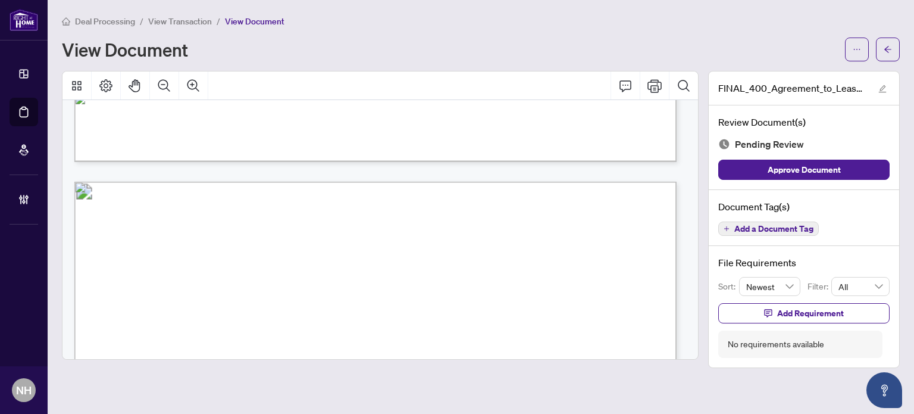
click at [754, 218] on div "Document Tag(s) Add a Document Tag" at bounding box center [804, 218] width 190 height 57
click at [733, 228] on button "Add a Document Tag" at bounding box center [768, 228] width 101 height 14
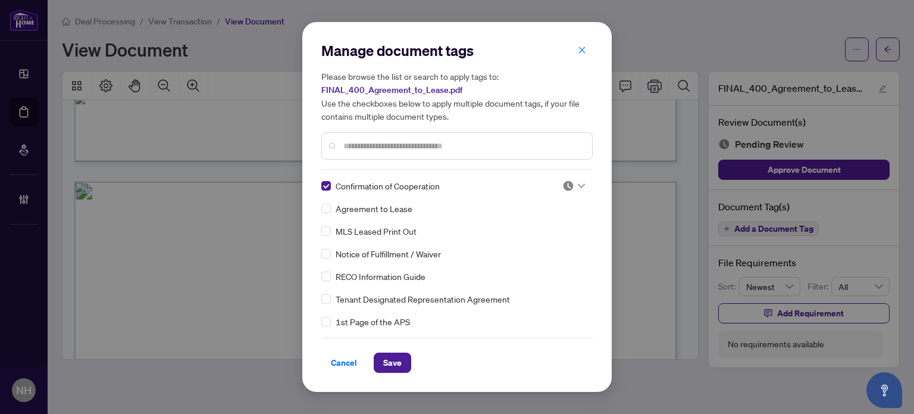
click at [576, 192] on span at bounding box center [573, 186] width 23 height 18
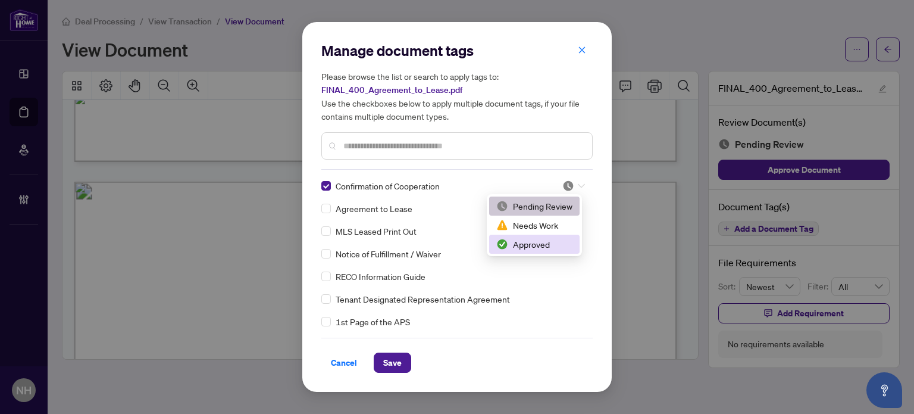
click at [538, 243] on div "Approved" at bounding box center [534, 243] width 76 height 13
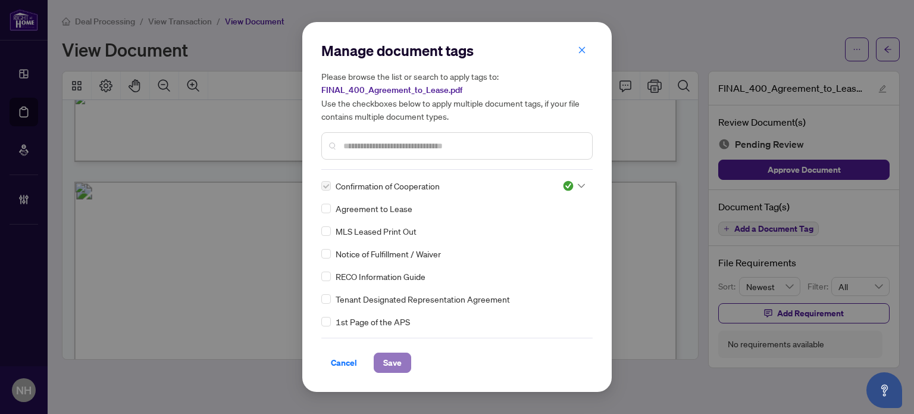
click at [396, 357] on span "Save" at bounding box center [392, 362] width 18 height 19
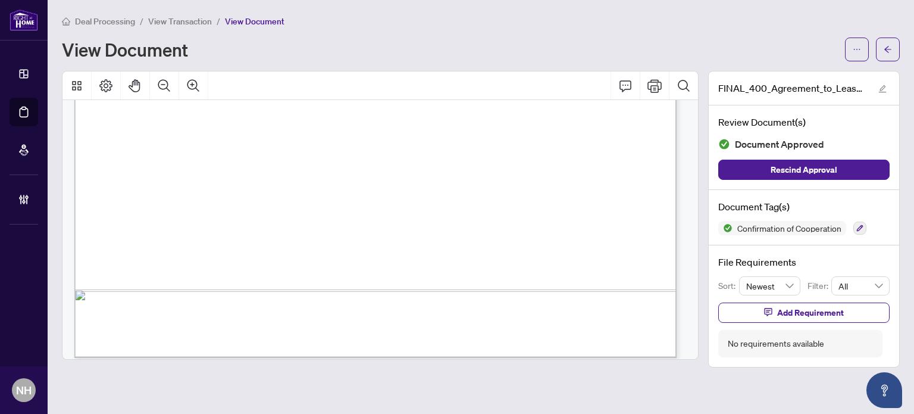
scroll to position [6278, 0]
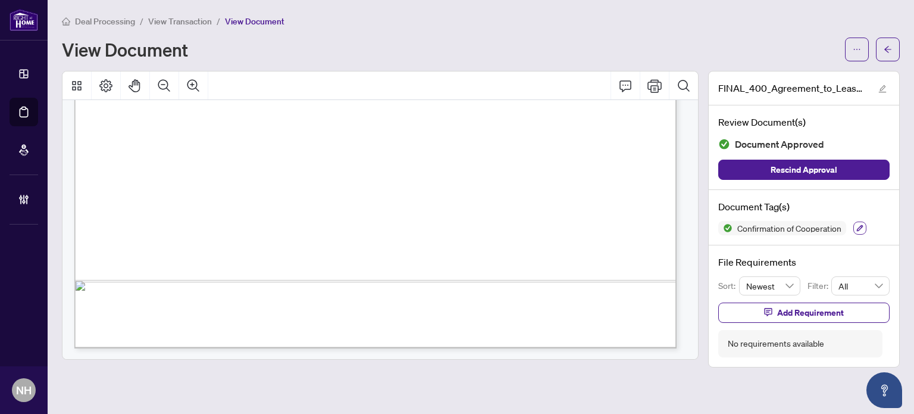
click at [867, 227] on button "button" at bounding box center [860, 227] width 13 height 13
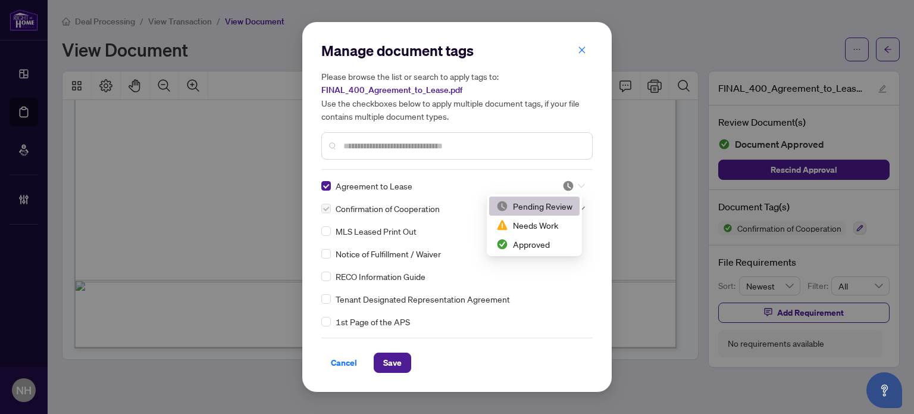
click at [574, 186] on div at bounding box center [573, 186] width 23 height 12
click at [540, 240] on div "Approved" at bounding box center [534, 243] width 76 height 13
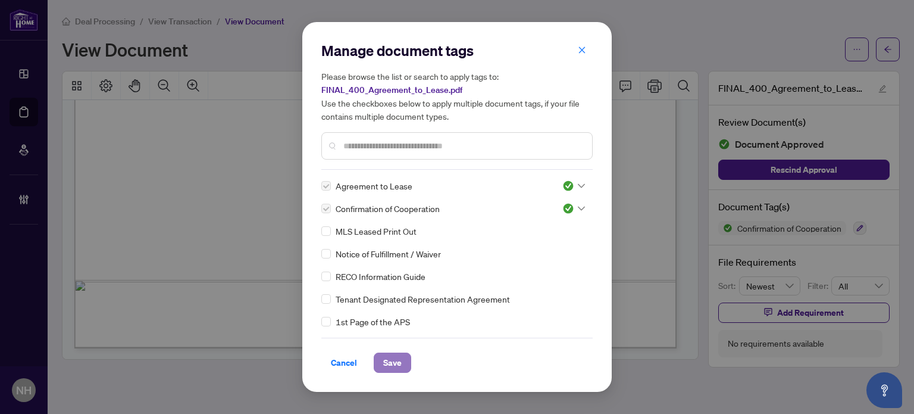
click at [393, 357] on span "Save" at bounding box center [392, 362] width 18 height 19
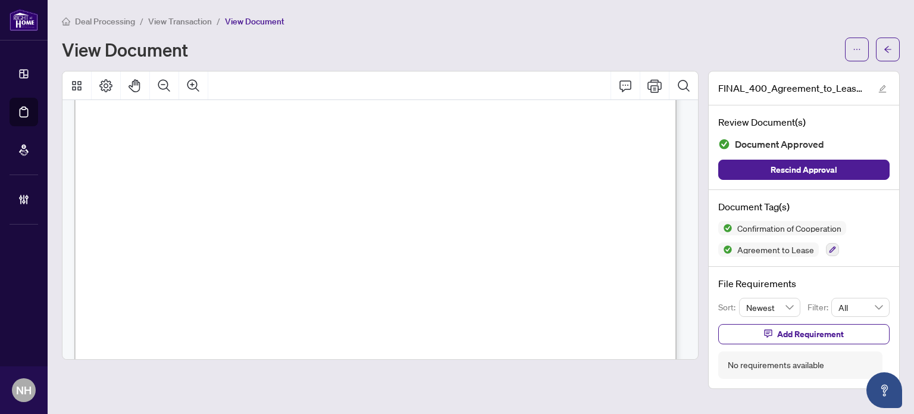
scroll to position [952, 0]
click at [826, 246] on button "button" at bounding box center [832, 249] width 13 height 13
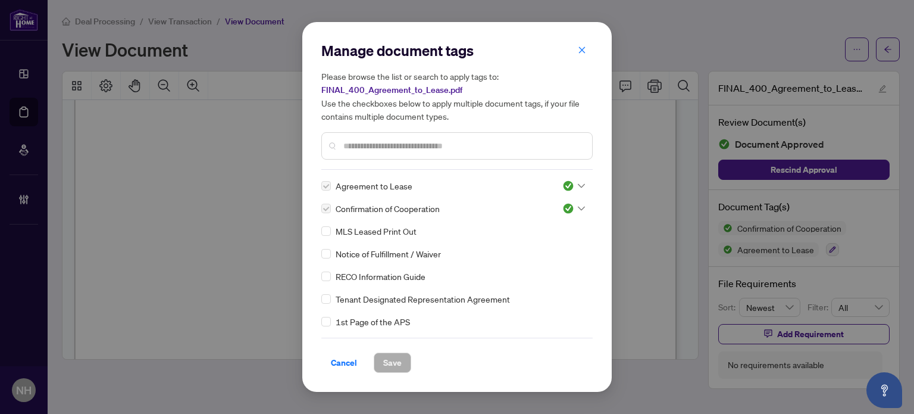
click at [365, 145] on input "text" at bounding box center [462, 145] width 239 height 13
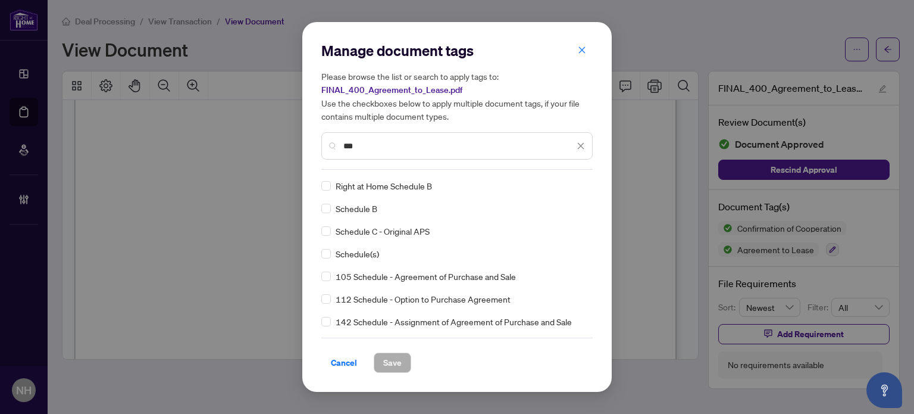
type input "***"
click at [562, 182] on img at bounding box center [568, 186] width 12 height 12
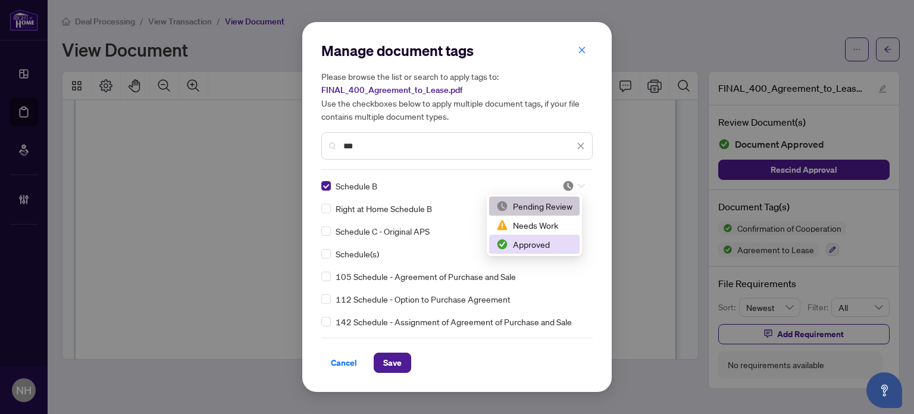
click at [543, 240] on div "Approved" at bounding box center [534, 243] width 76 height 13
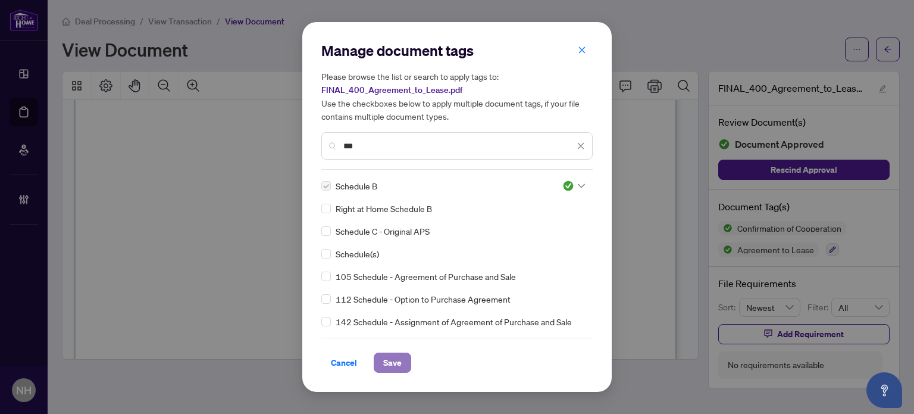
click at [398, 360] on span "Save" at bounding box center [392, 362] width 18 height 19
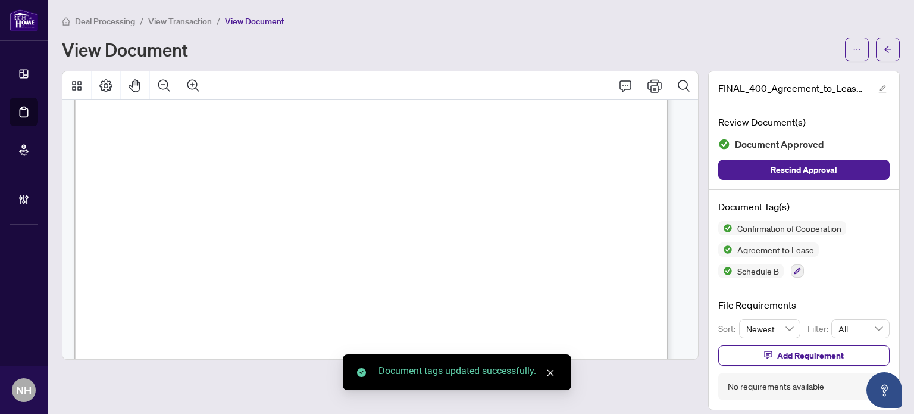
scroll to position [2487, 0]
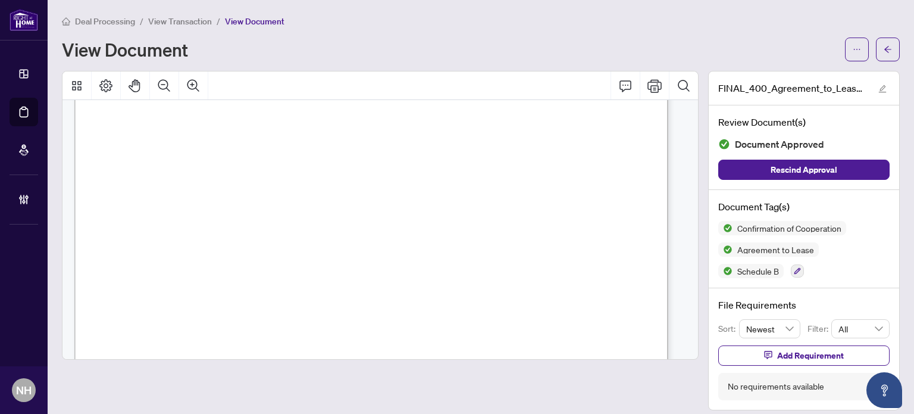
click at [171, 20] on span "View Transaction" at bounding box center [180, 21] width 64 height 11
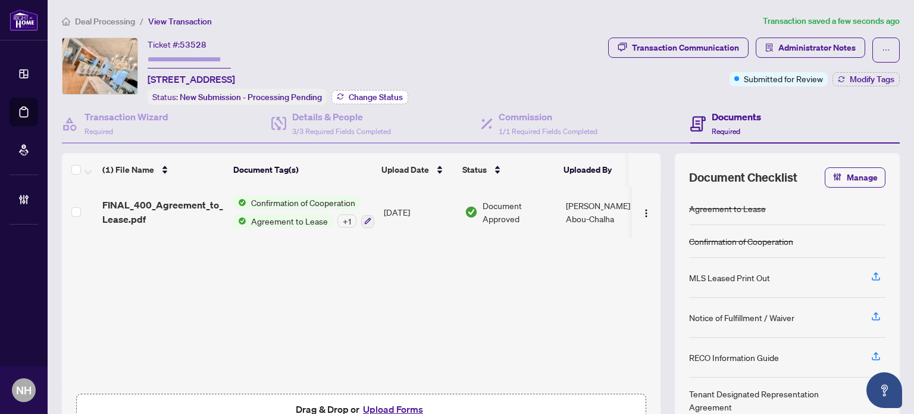
click at [351, 89] on div "Status: New Submission - Processing Pending Change Status" at bounding box center [278, 97] width 261 height 16
click at [378, 93] on span "Change Status" at bounding box center [376, 97] width 54 height 8
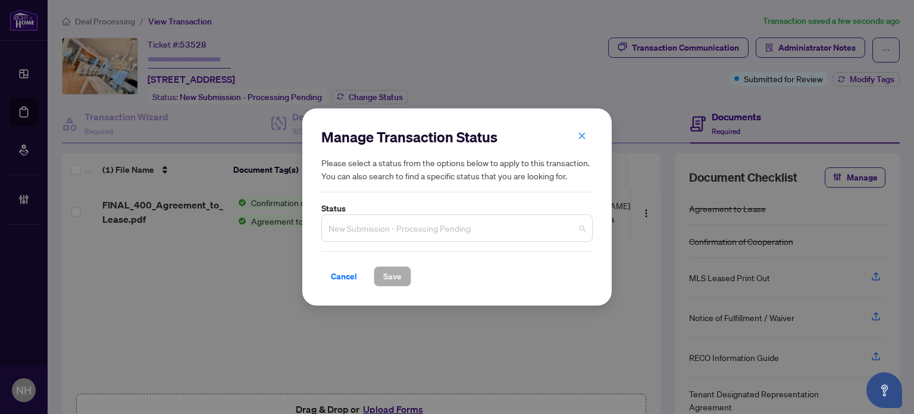
click at [440, 228] on span "New Submission - Processing Pending" at bounding box center [457, 228] width 257 height 23
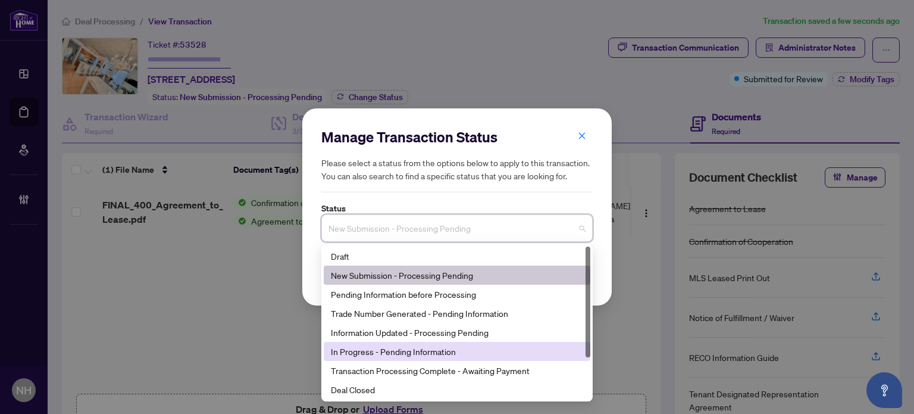
click at [388, 357] on div "In Progress - Pending Information" at bounding box center [457, 351] width 252 height 13
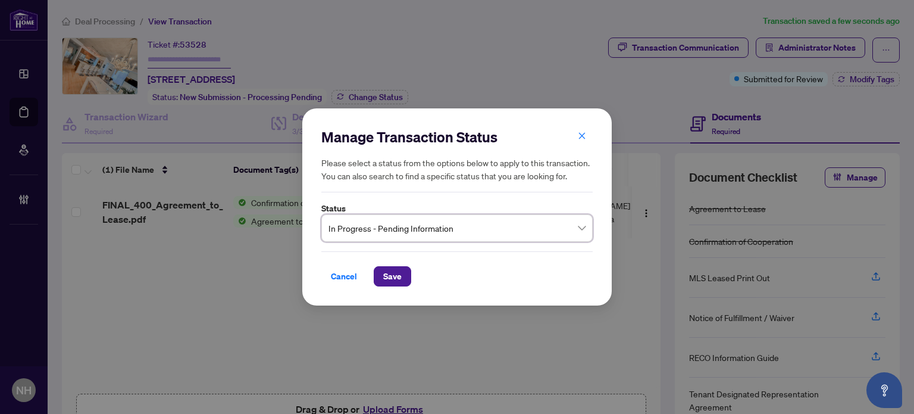
click at [390, 263] on div "Cancel Save" at bounding box center [456, 268] width 271 height 35
click at [402, 269] on button "Save" at bounding box center [392, 276] width 37 height 20
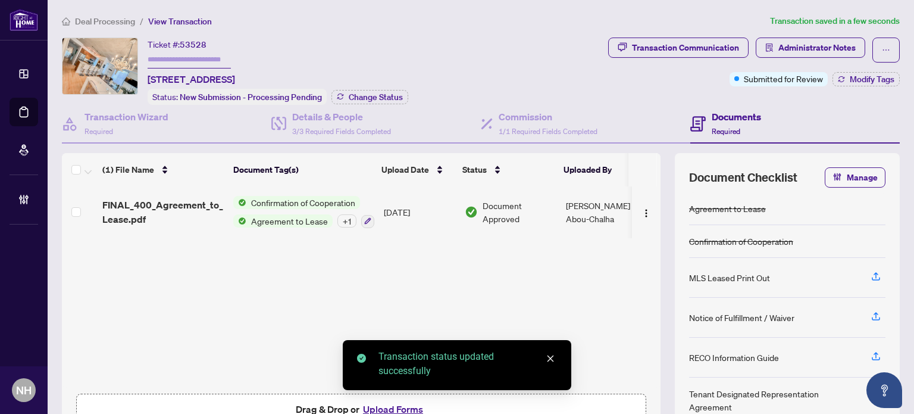
click at [850, 80] on span "Modify Tags" at bounding box center [872, 79] width 45 height 8
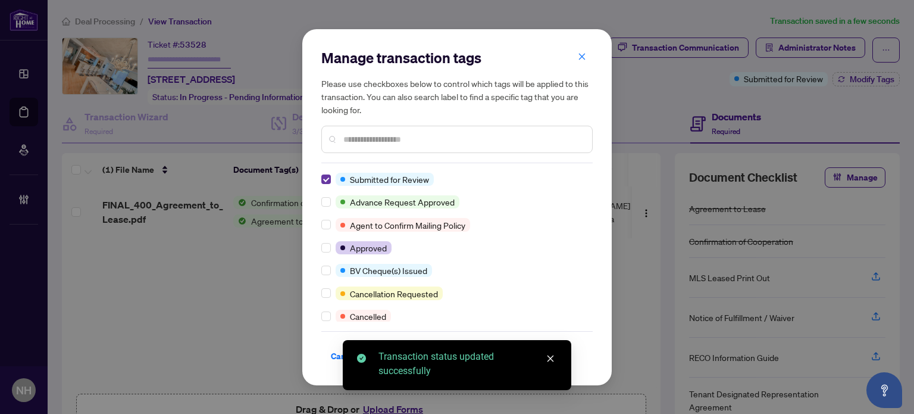
click at [322, 173] on label at bounding box center [326, 179] width 10 height 13
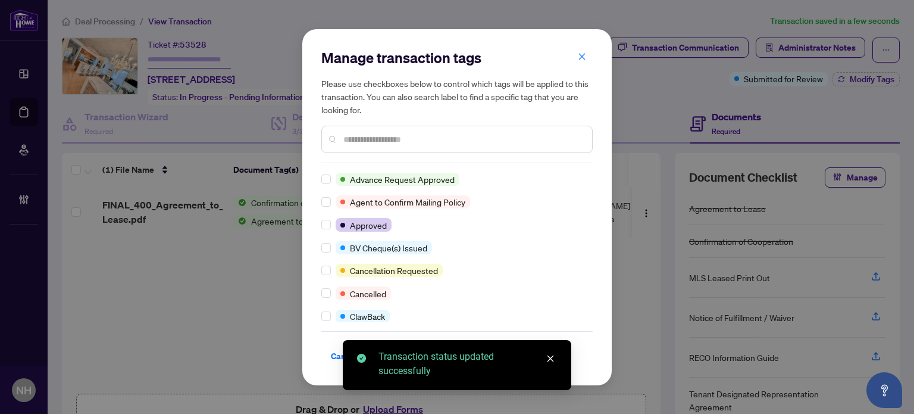
click at [370, 134] on input "text" at bounding box center [462, 139] width 239 height 13
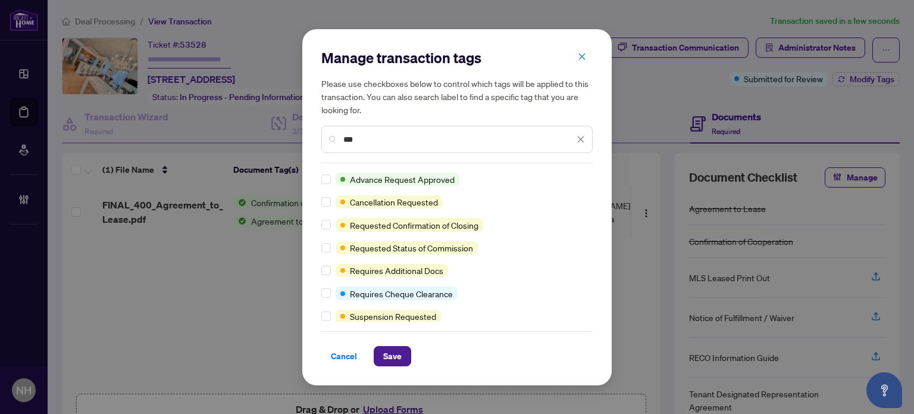
type input "***"
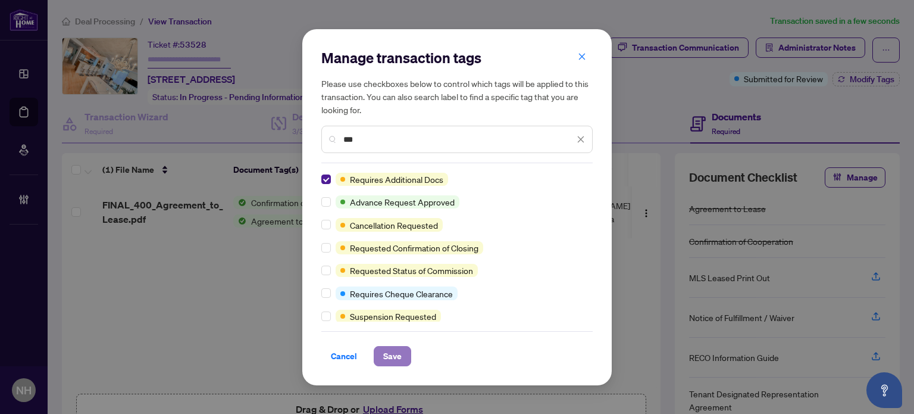
click at [393, 360] on span "Save" at bounding box center [392, 355] width 18 height 19
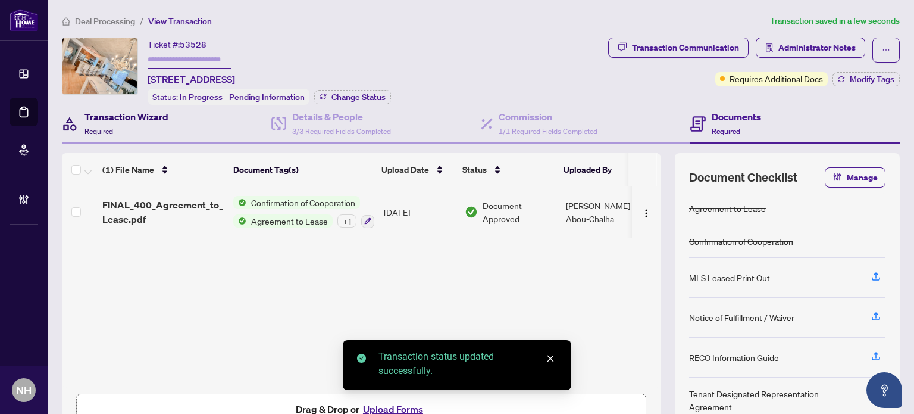
drag, startPoint x: 154, startPoint y: 125, endPoint x: 153, endPoint y: 138, distance: 13.1
click at [153, 125] on div "Transaction Wizard Required" at bounding box center [127, 124] width 84 height 28
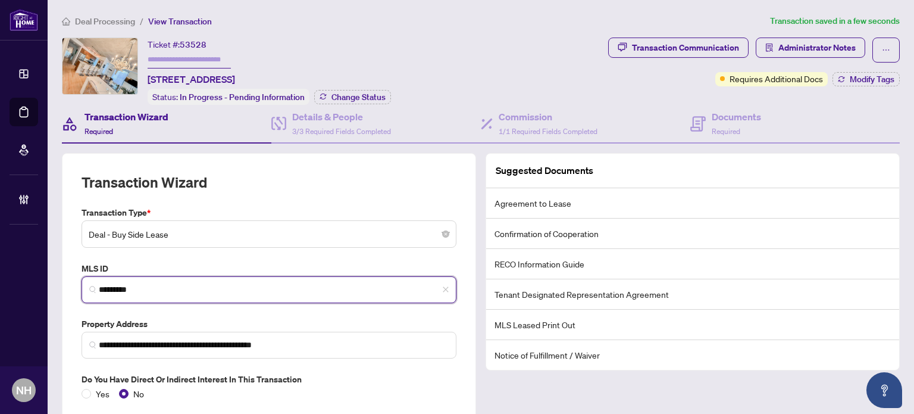
drag, startPoint x: 113, startPoint y: 272, endPoint x: 1, endPoint y: 242, distance: 115.9
click at [1, 242] on div "**********" at bounding box center [457, 207] width 914 height 414
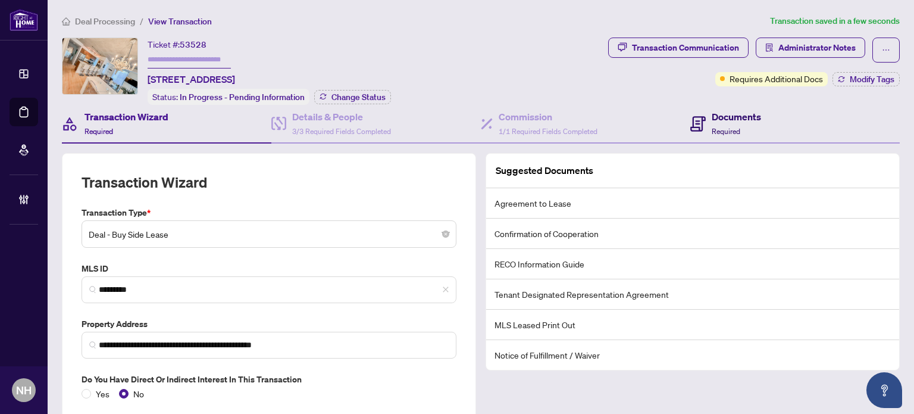
click at [720, 119] on h4 "Documents" at bounding box center [736, 117] width 49 height 14
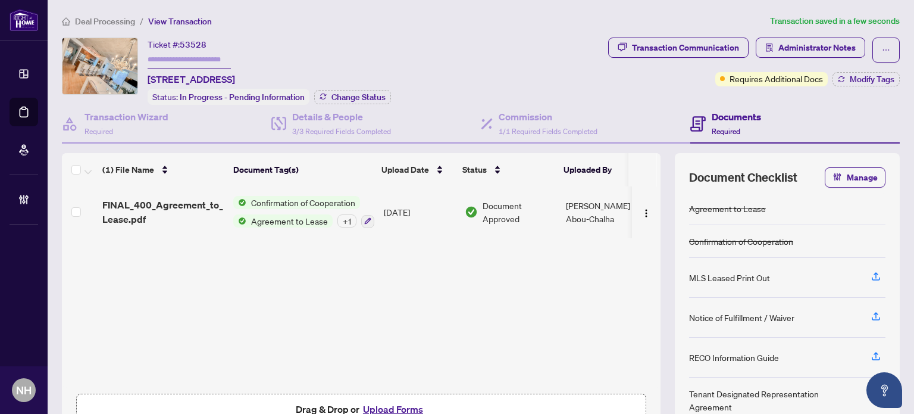
click at [388, 403] on button "Upload Forms" at bounding box center [393, 408] width 67 height 15
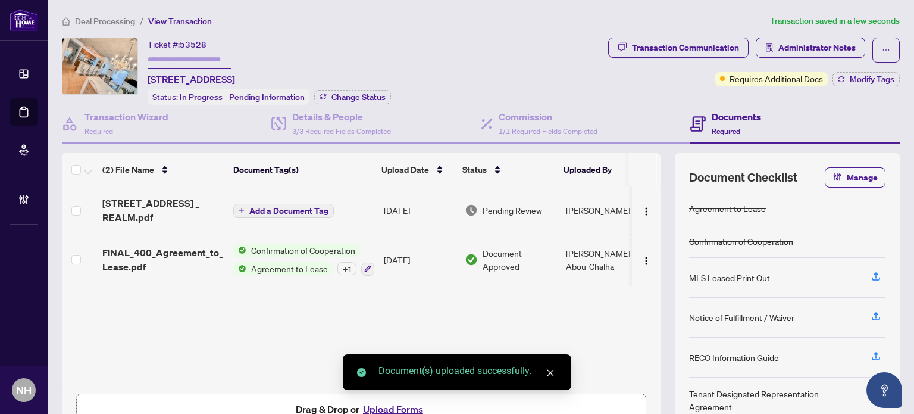
click at [279, 199] on td "Add a Document Tag" at bounding box center [304, 210] width 151 height 48
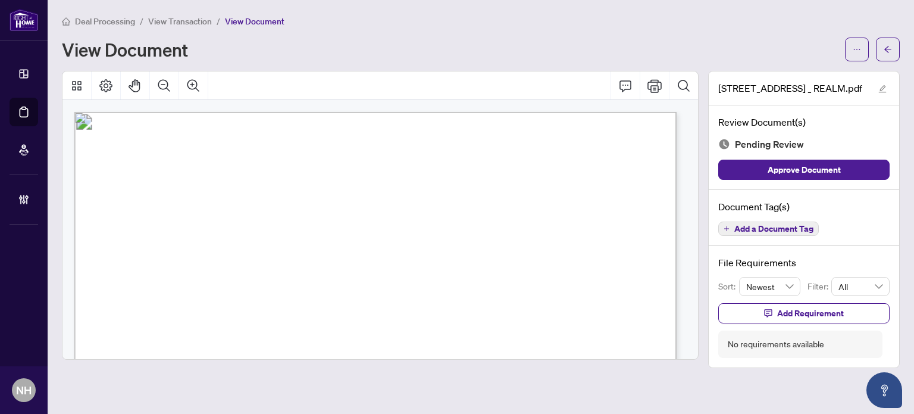
click at [752, 233] on button "Add a Document Tag" at bounding box center [768, 228] width 101 height 14
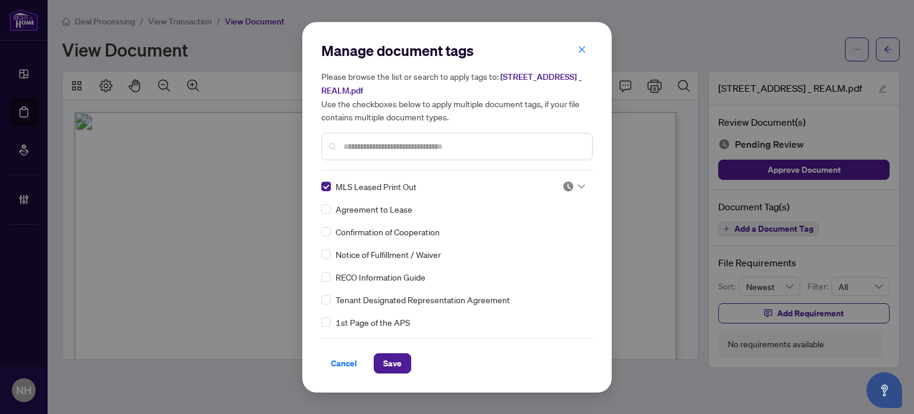
drag, startPoint x: 562, startPoint y: 183, endPoint x: 561, endPoint y: 193, distance: 9.6
click at [564, 184] on img at bounding box center [568, 186] width 12 height 12
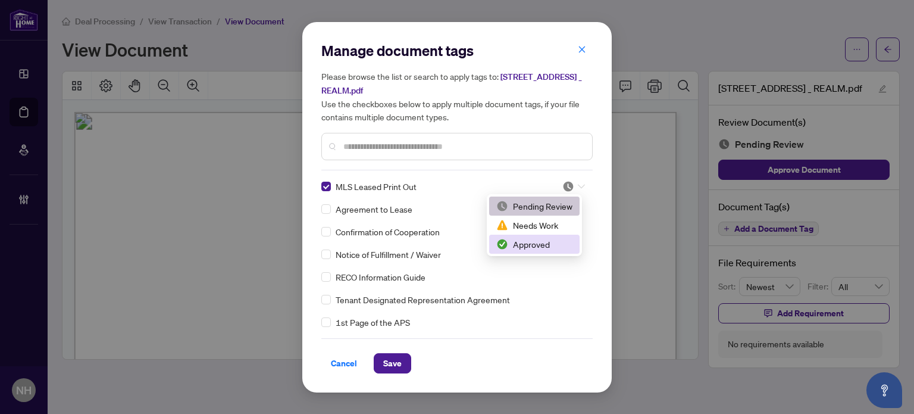
click at [527, 244] on div "Approved" at bounding box center [534, 243] width 76 height 13
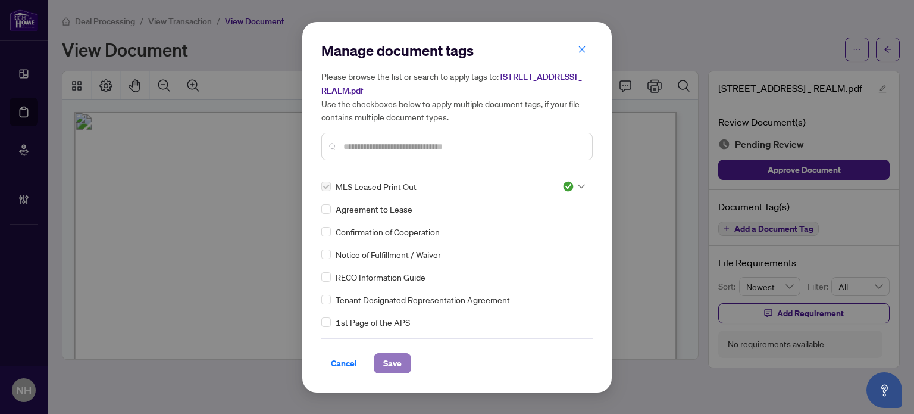
click at [398, 362] on span "Save" at bounding box center [392, 363] width 18 height 19
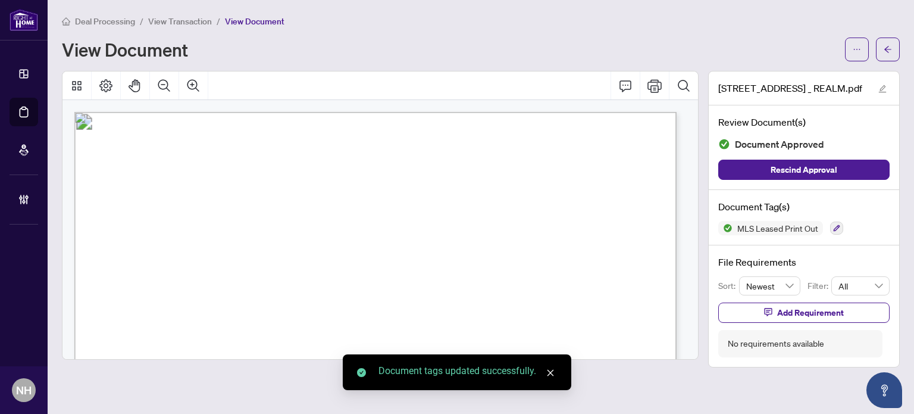
click at [201, 20] on span "View Transaction" at bounding box center [180, 21] width 64 height 11
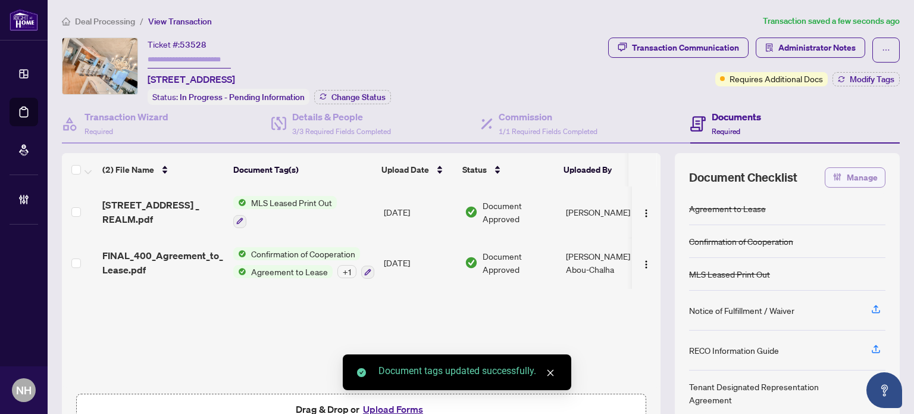
click at [833, 174] on icon "button" at bounding box center [838, 177] width 10 height 10
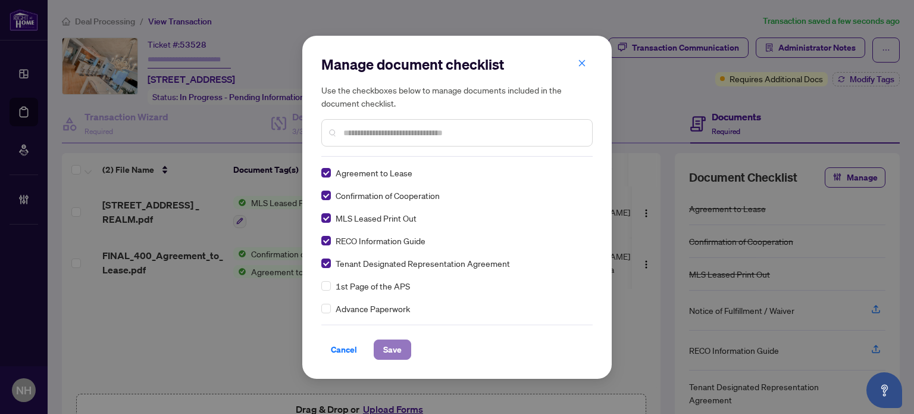
click at [397, 351] on span "Save" at bounding box center [392, 349] width 18 height 19
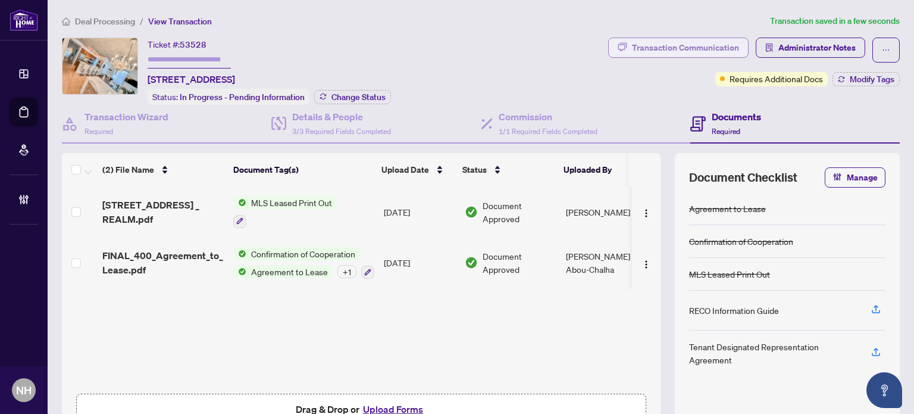
click at [668, 49] on div "Transaction Communication" at bounding box center [685, 47] width 107 height 19
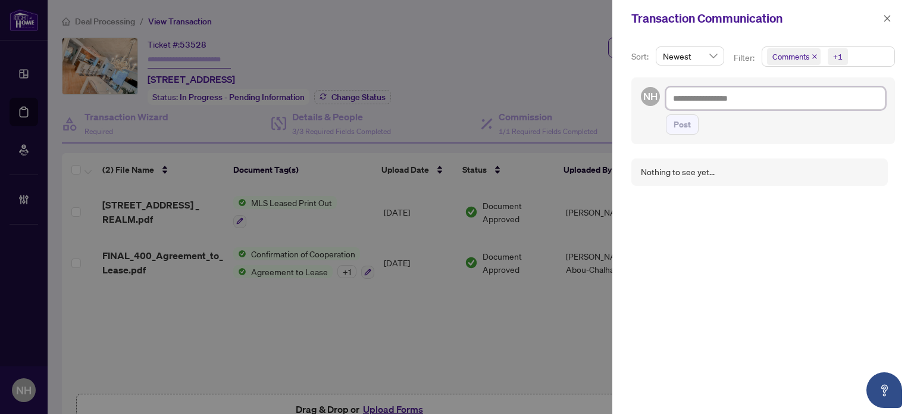
click at [714, 97] on textarea at bounding box center [776, 98] width 220 height 23
paste textarea "**********"
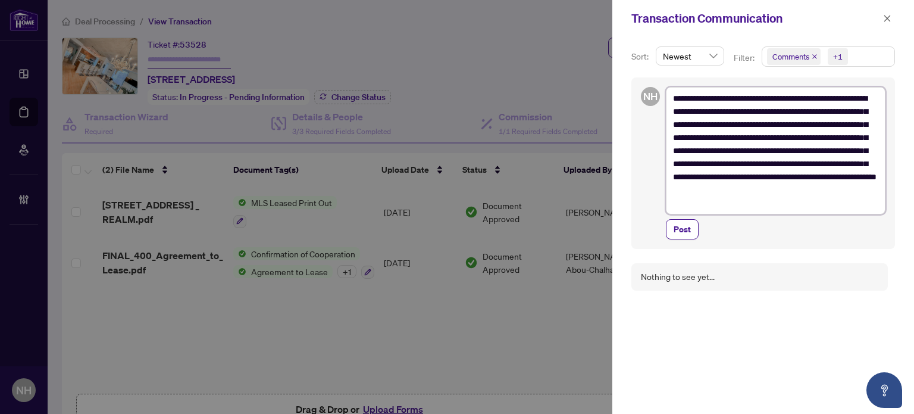
type textarea "**********"
click at [690, 233] on span "Post" at bounding box center [682, 229] width 17 height 19
type textarea "**********"
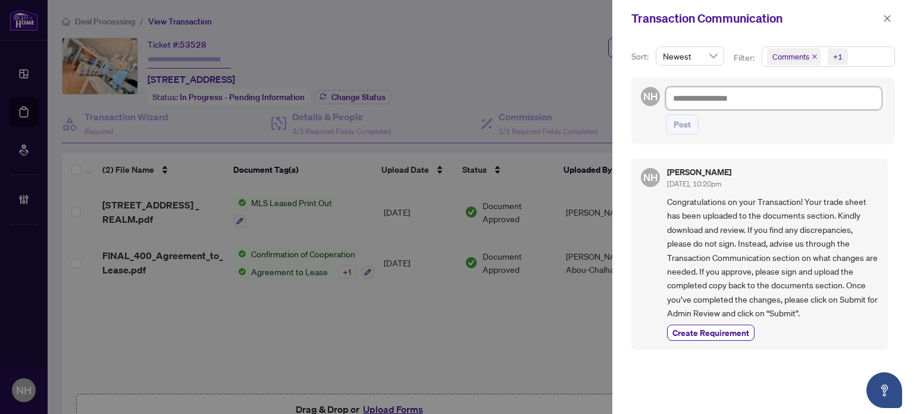
click at [714, 99] on textarea at bounding box center [774, 98] width 216 height 23
paste textarea "**********"
type textarea "**********"
click at [687, 129] on span "Post" at bounding box center [682, 124] width 17 height 19
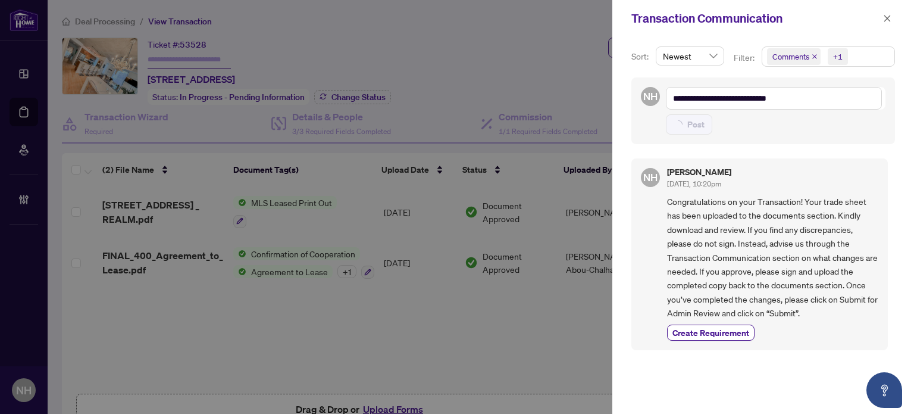
type textarea "**********"
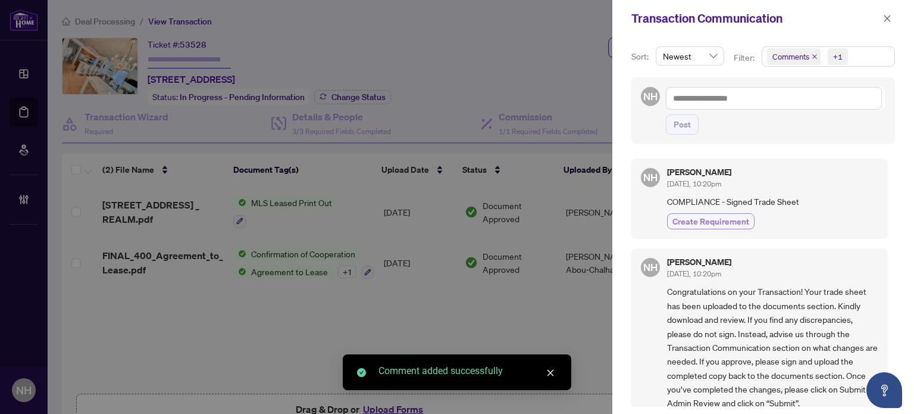
click at [711, 223] on span "Create Requirement" at bounding box center [711, 221] width 77 height 12
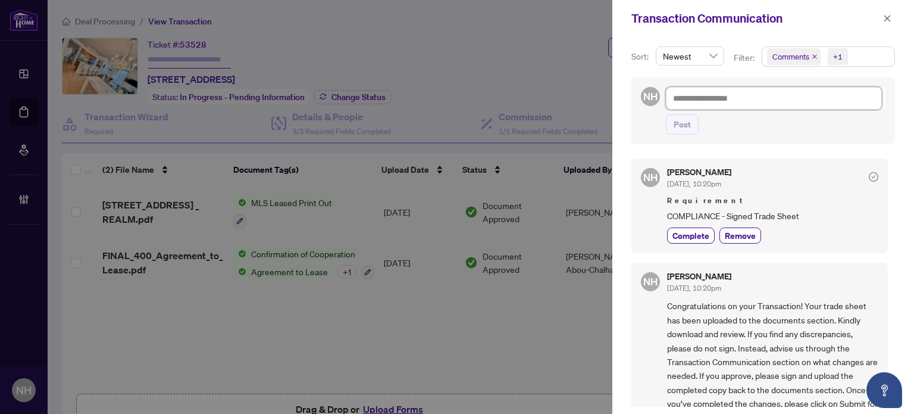
click at [710, 92] on textarea at bounding box center [774, 98] width 216 height 23
paste textarea "**********"
type textarea "**********"
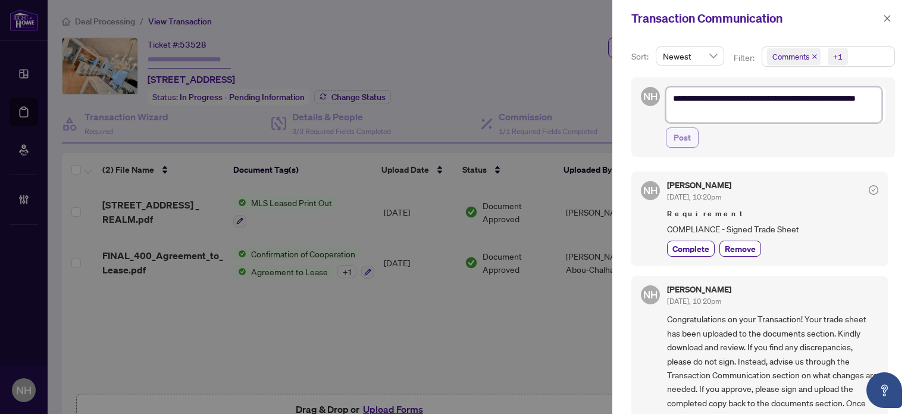
type textarea "**********"
click at [684, 142] on span "Post" at bounding box center [682, 137] width 17 height 19
type textarea "**********"
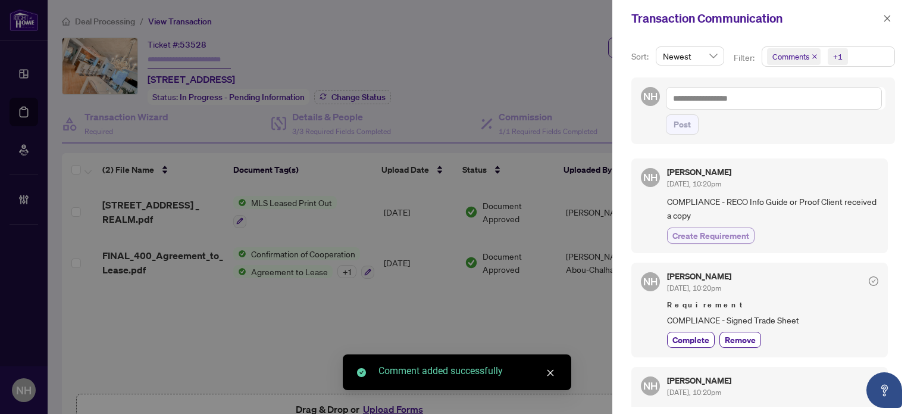
click at [710, 233] on span "Create Requirement" at bounding box center [711, 235] width 77 height 12
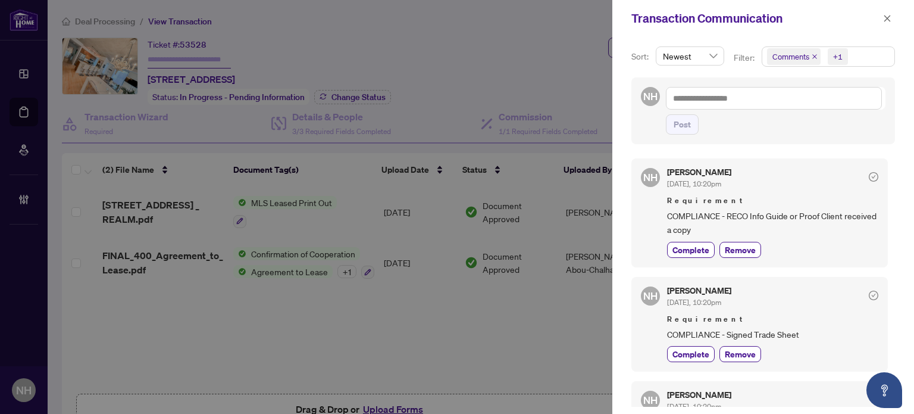
click at [724, 87] on div "NH Post" at bounding box center [764, 110] width 264 height 67
click at [729, 92] on textarea at bounding box center [774, 98] width 216 height 23
paste textarea "**********"
type textarea "**********"
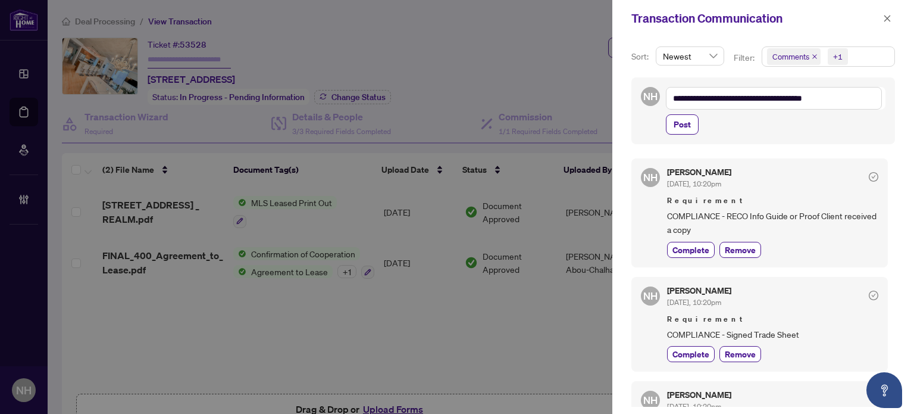
click at [687, 112] on div "**********" at bounding box center [776, 111] width 220 height 48
click at [695, 122] on button "Post" at bounding box center [682, 124] width 33 height 20
type textarea "**********"
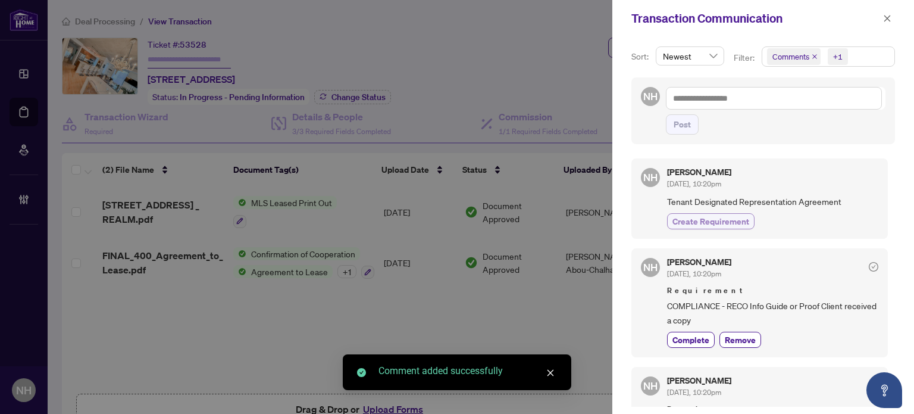
click at [718, 225] on span "Create Requirement" at bounding box center [711, 221] width 77 height 12
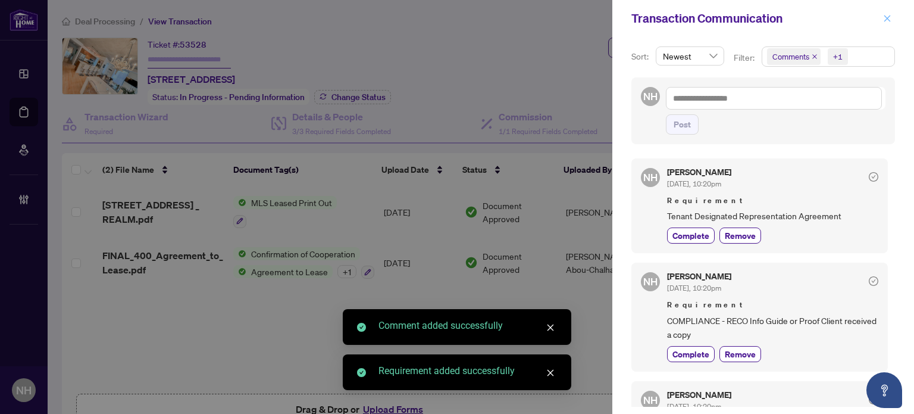
click at [885, 21] on icon "close" at bounding box center [887, 18] width 8 height 8
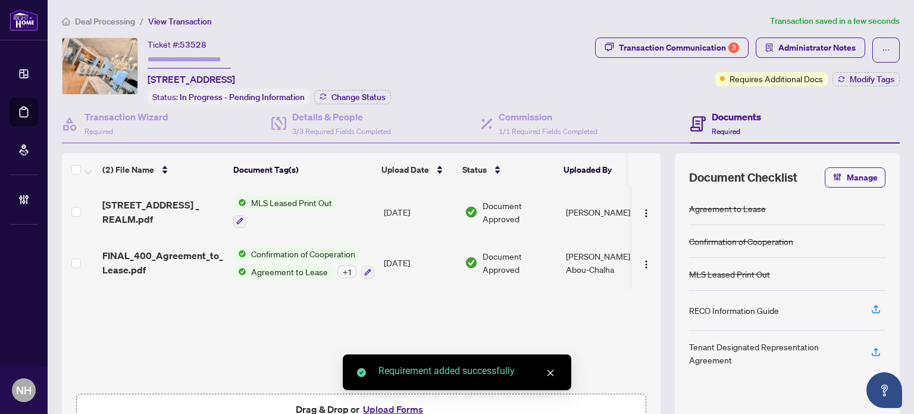
click at [204, 248] on span "FINAL_400_Agreement_to_Lease.pdf" at bounding box center [162, 262] width 121 height 29
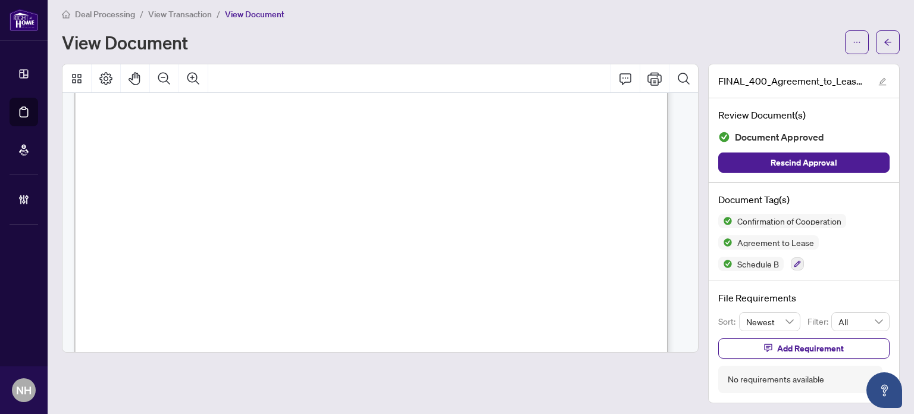
scroll to position [2557, 0]
click at [187, 18] on li "View Transaction" at bounding box center [180, 14] width 64 height 14
click at [188, 13] on span "View Transaction" at bounding box center [180, 14] width 64 height 11
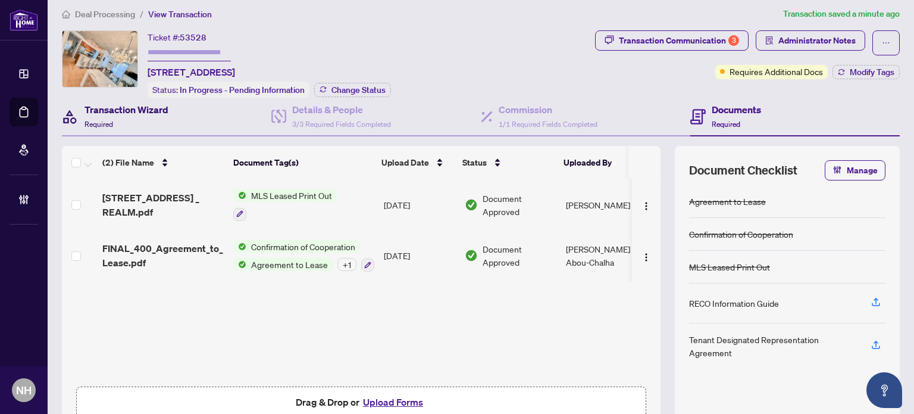
click at [129, 107] on h4 "Transaction Wizard" at bounding box center [127, 109] width 84 height 14
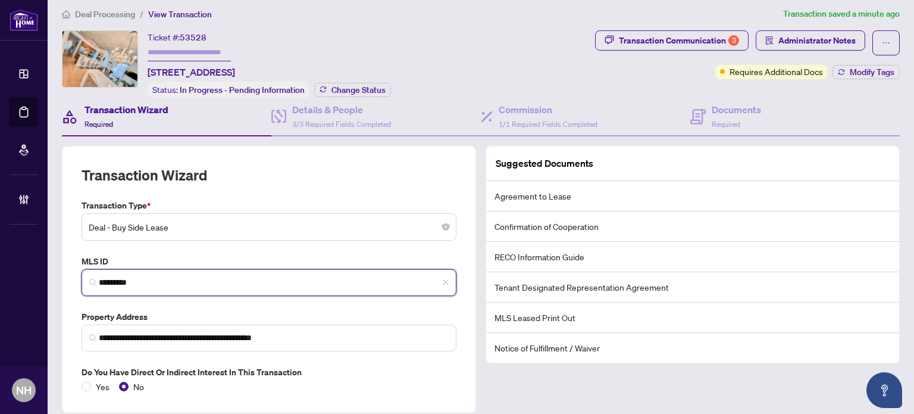
drag, startPoint x: 164, startPoint y: 279, endPoint x: 46, endPoint y: 229, distance: 128.0
click at [46, 229] on div "**********" at bounding box center [457, 207] width 914 height 414
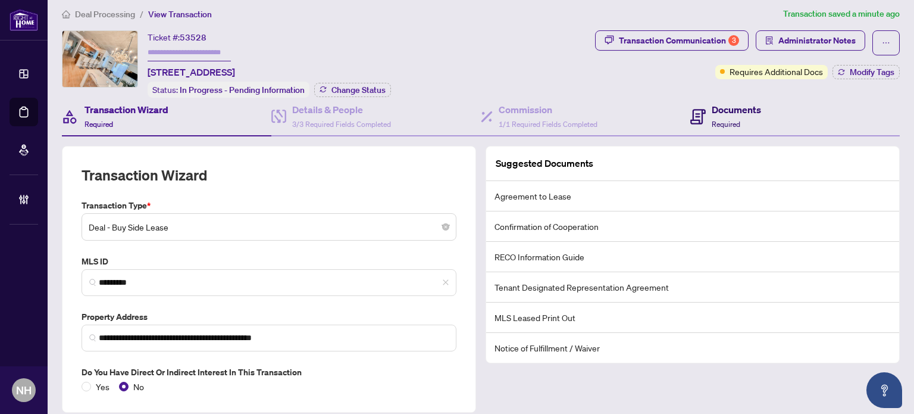
click at [721, 112] on h4 "Documents" at bounding box center [736, 109] width 49 height 14
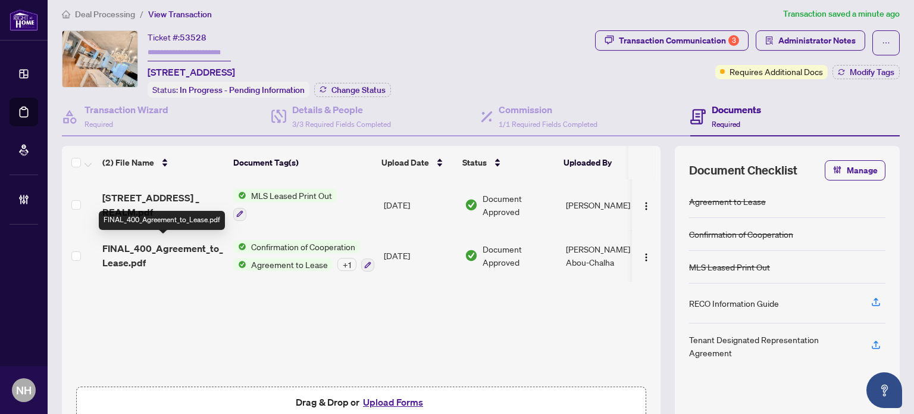
click at [180, 244] on span "FINAL_400_Agreement_to_Lease.pdf" at bounding box center [162, 255] width 121 height 29
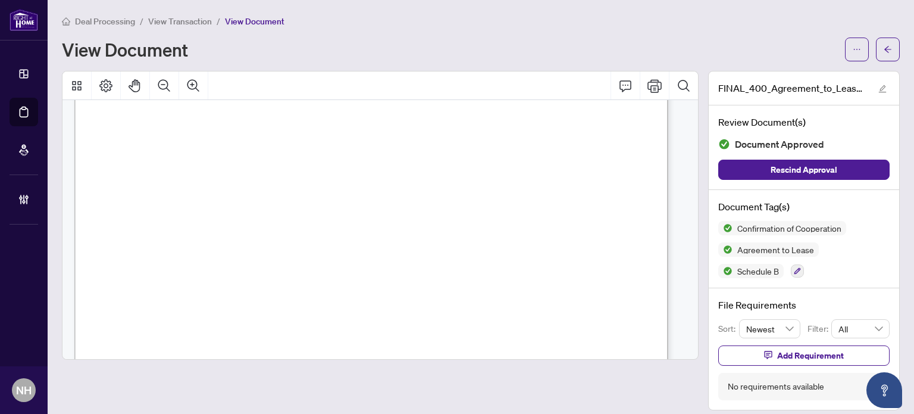
scroll to position [1667, 0]
click at [190, 14] on li "View Transaction" at bounding box center [180, 21] width 64 height 14
click at [181, 16] on span "View Transaction" at bounding box center [180, 21] width 64 height 11
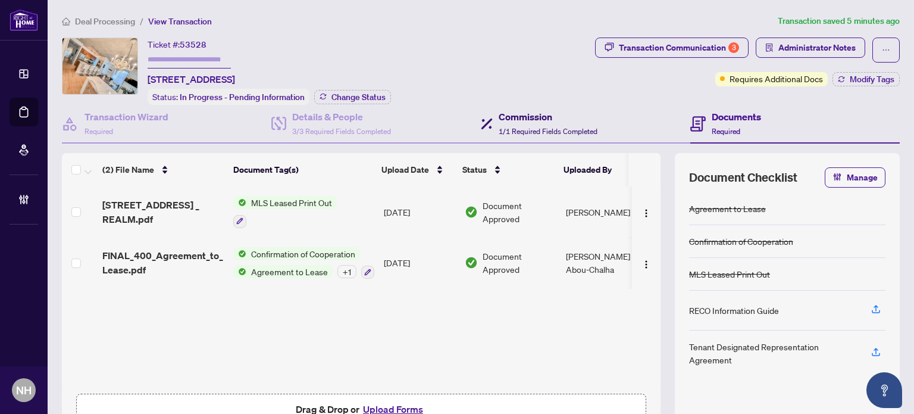
click at [511, 120] on h4 "Commission" at bounding box center [548, 117] width 99 height 14
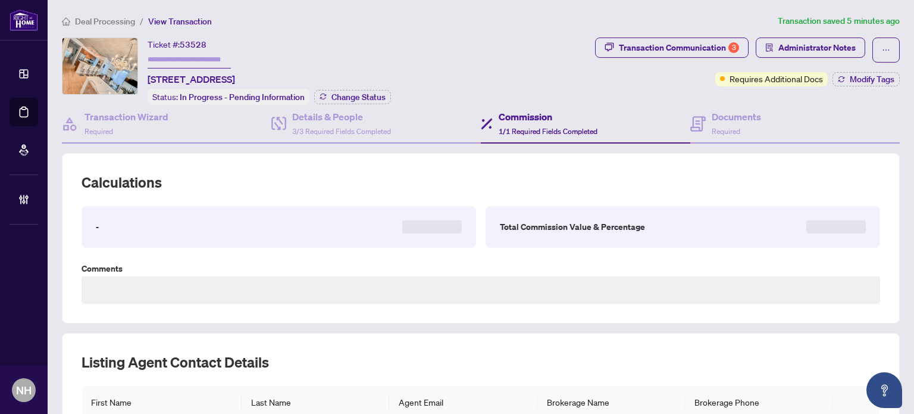
type textarea "**********"
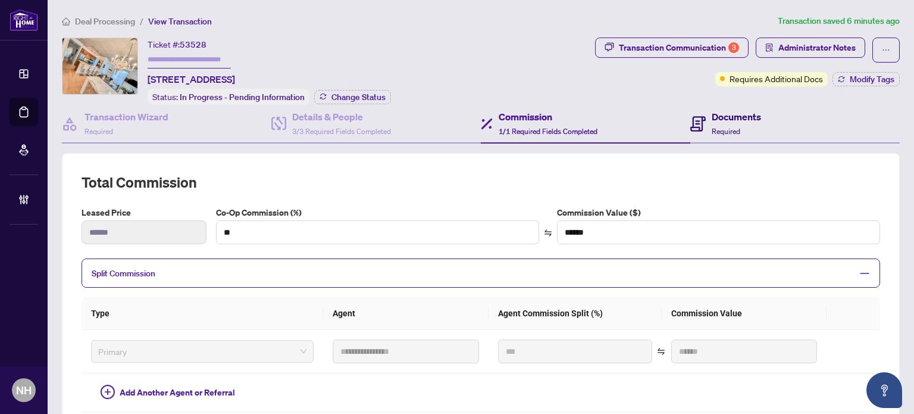
click at [704, 125] on div "Documents Required" at bounding box center [725, 124] width 71 height 28
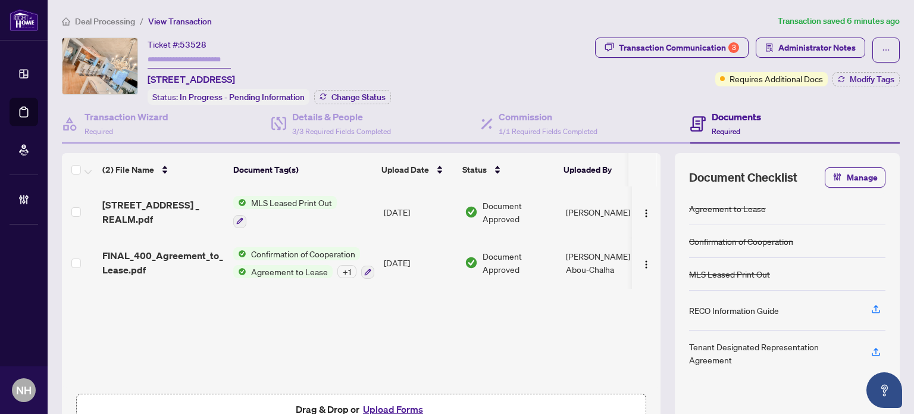
click at [378, 403] on button "Upload Forms" at bounding box center [393, 408] width 67 height 15
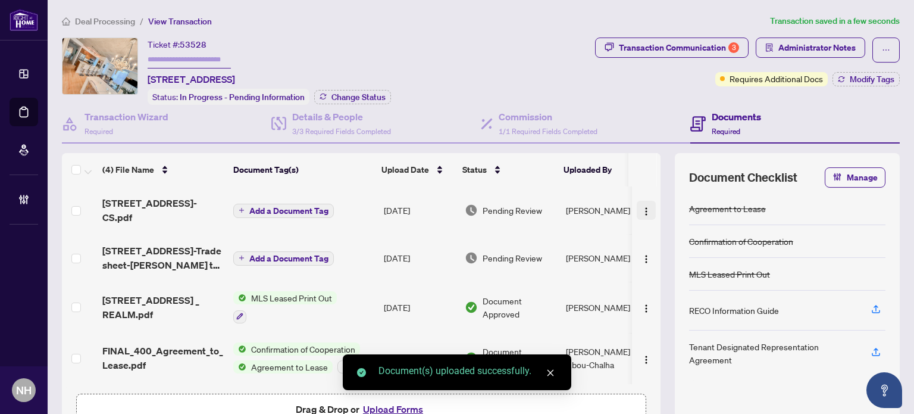
click at [642, 207] on img "button" at bounding box center [647, 212] width 10 height 10
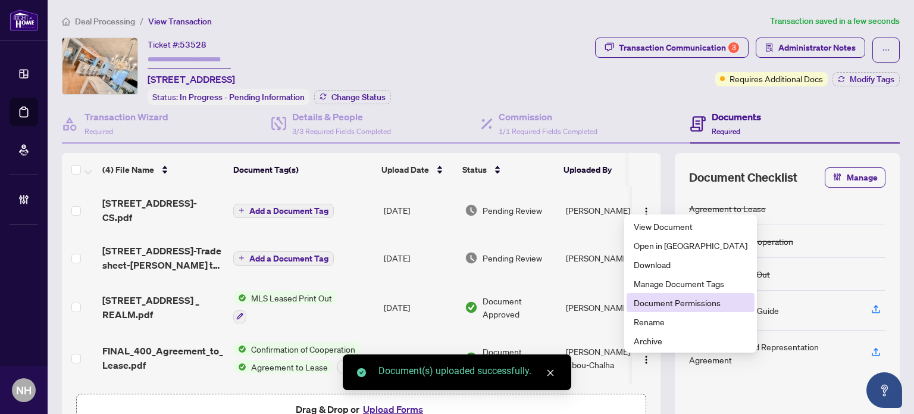
click at [634, 296] on span "Document Permissions" at bounding box center [691, 302] width 114 height 13
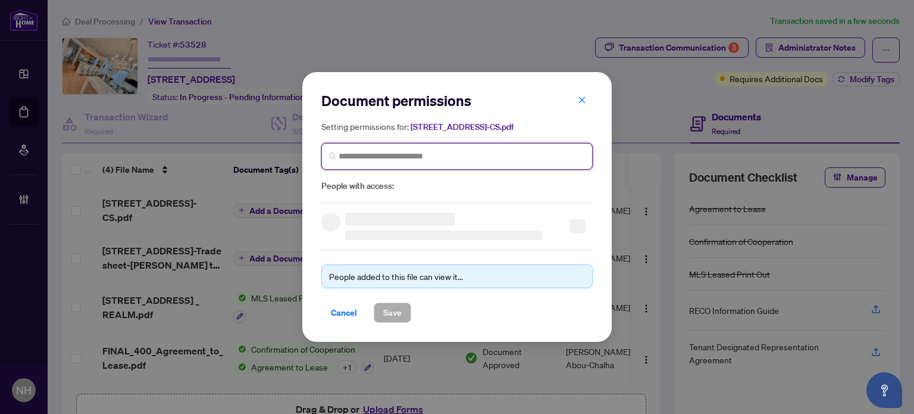
click at [435, 159] on input "search" at bounding box center [462, 156] width 246 height 12
type input "****"
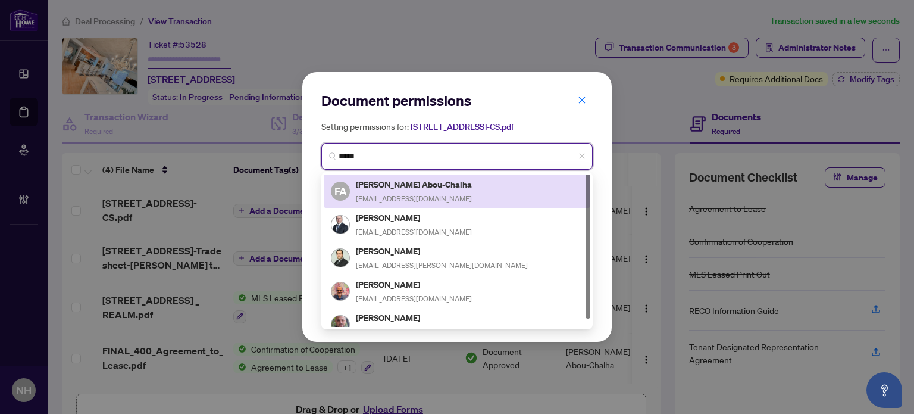
click at [421, 183] on h5 "Fadi Abou-Chalha" at bounding box center [415, 184] width 118 height 14
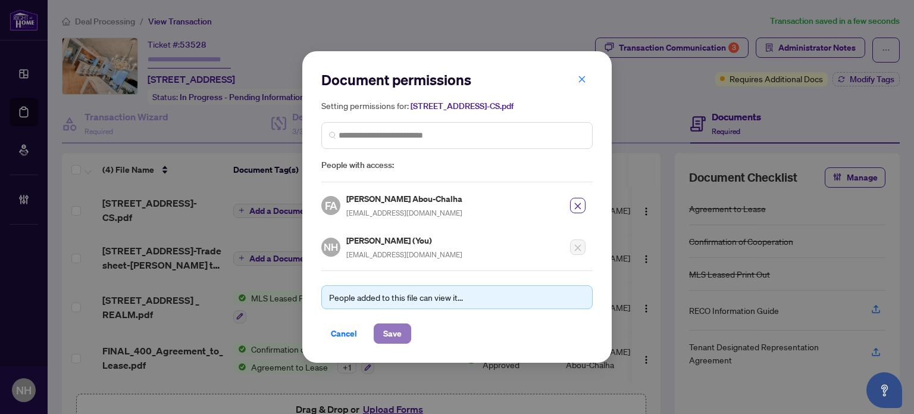
click at [386, 326] on span "Save" at bounding box center [392, 333] width 18 height 19
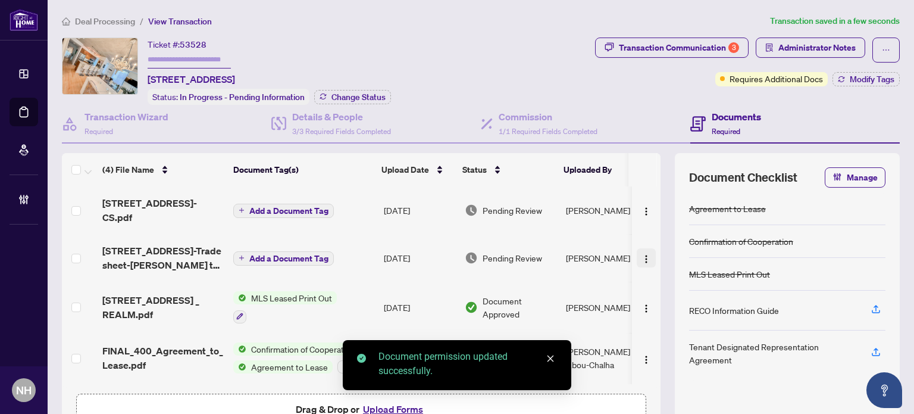
click at [642, 254] on img "button" at bounding box center [647, 259] width 10 height 10
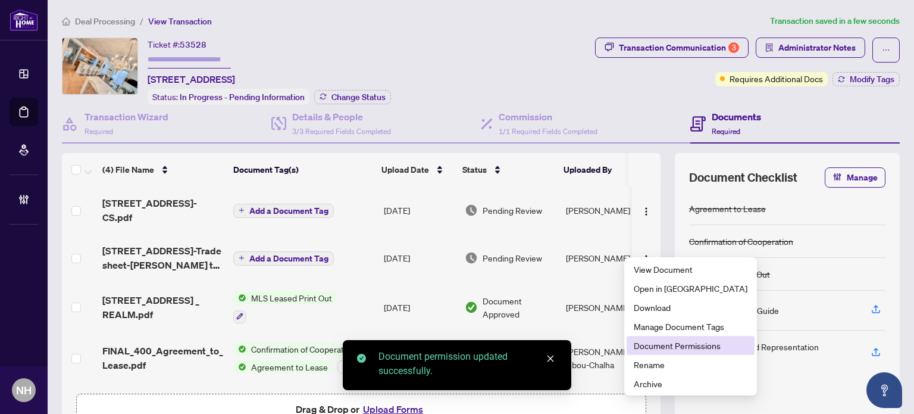
click at [673, 346] on span "Document Permissions" at bounding box center [691, 345] width 114 height 13
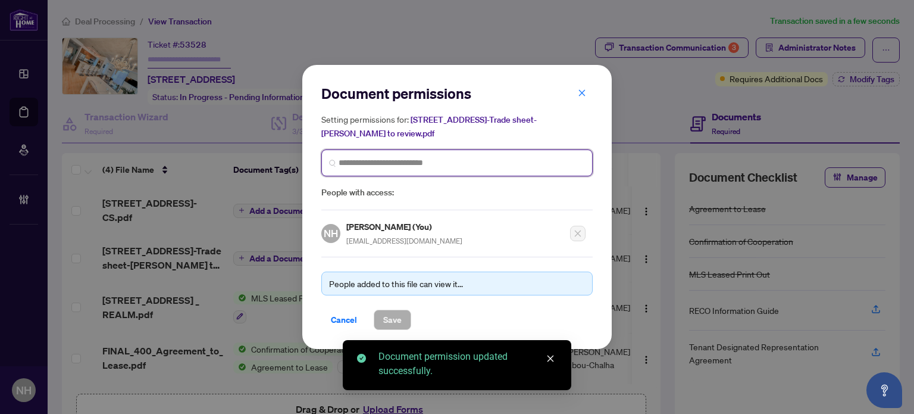
click at [366, 167] on input "search" at bounding box center [462, 163] width 246 height 12
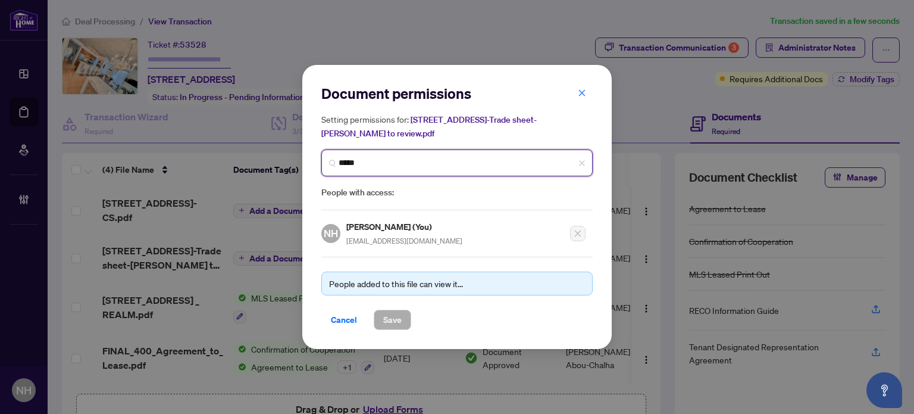
type input "******"
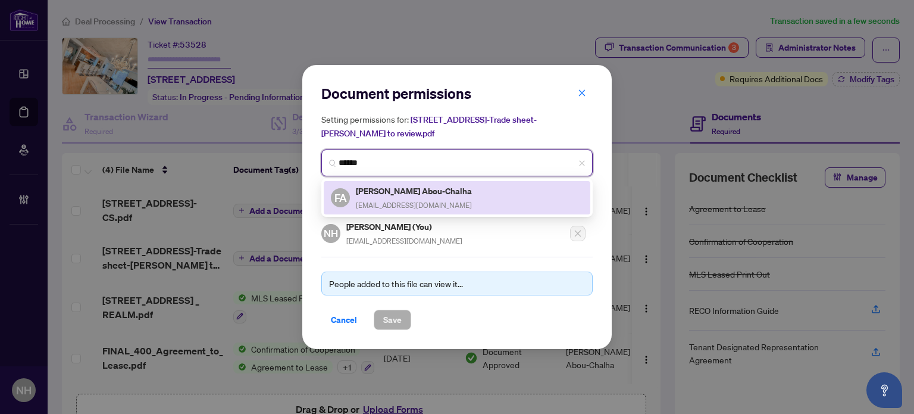
click at [416, 199] on div "Fadi Abou-Chalha fadyac@gmail.com" at bounding box center [415, 197] width 118 height 27
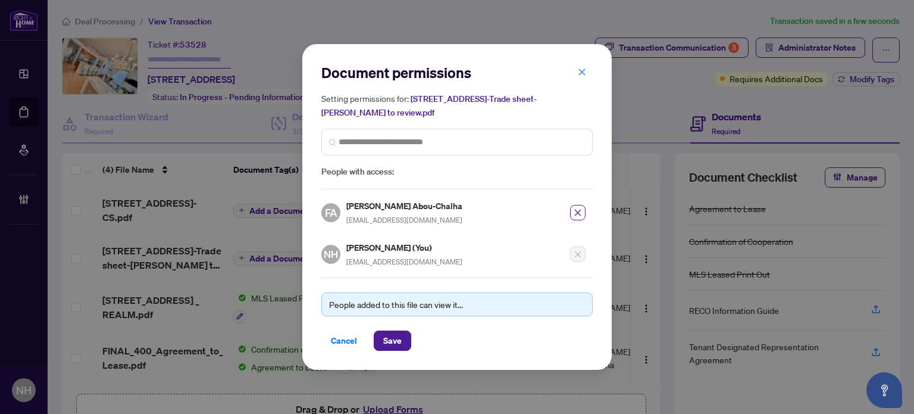
click at [393, 355] on div "Document permissions Setting permissions for: 400 Wellington St W-Trade sheet-F…" at bounding box center [457, 206] width 310 height 325
click at [390, 340] on span "Save" at bounding box center [392, 340] width 18 height 19
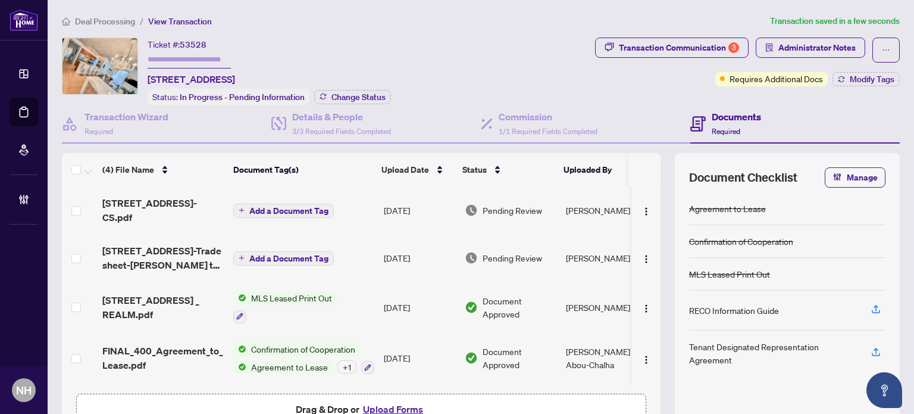
click at [281, 209] on button "Add a Document Tag" at bounding box center [283, 211] width 101 height 14
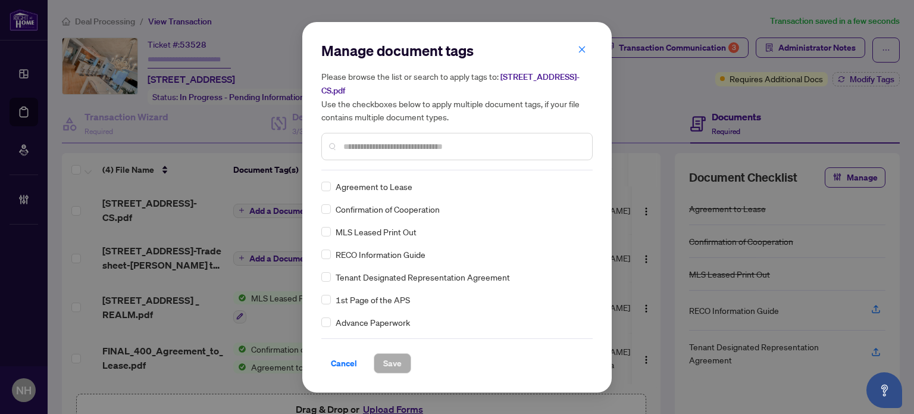
click at [401, 148] on input "text" at bounding box center [462, 146] width 239 height 13
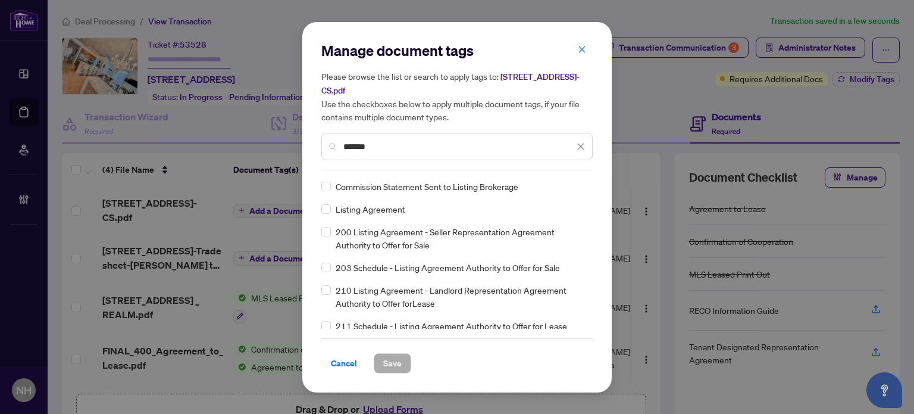
type input "*******"
click at [331, 183] on div "Commission Statement Sent to Listing Brokerage" at bounding box center [453, 186] width 264 height 13
click at [581, 186] on icon at bounding box center [581, 186] width 7 height 5
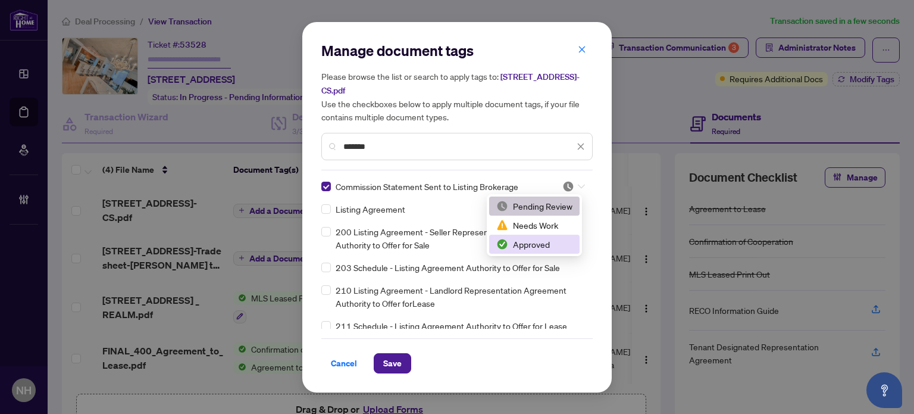
click at [536, 243] on div "Approved" at bounding box center [534, 243] width 76 height 13
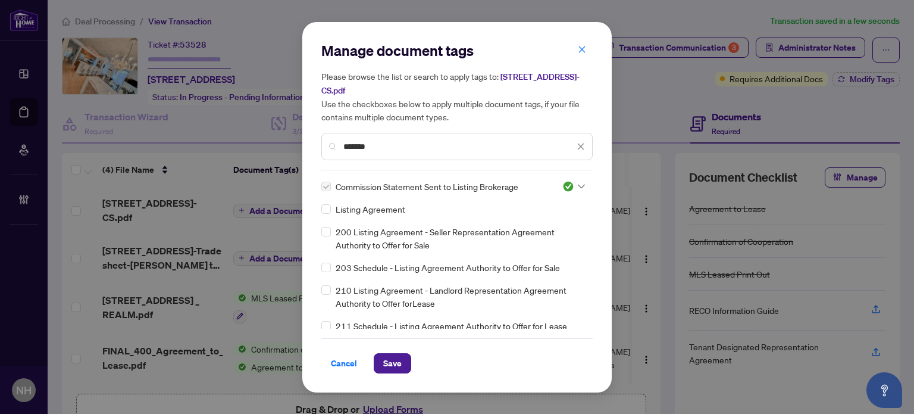
drag, startPoint x: 409, startPoint y: 364, endPoint x: 426, endPoint y: 356, distance: 18.9
click at [408, 364] on button "Save" at bounding box center [392, 363] width 37 height 20
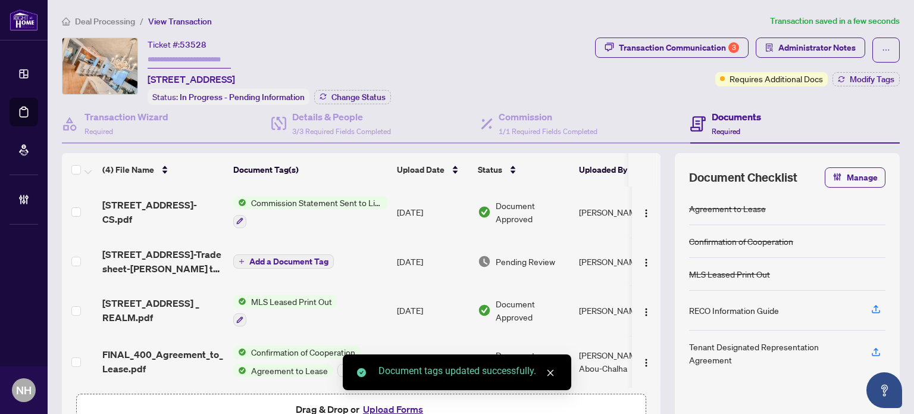
click at [818, 40] on span "Administrator Notes" at bounding box center [817, 47] width 77 height 19
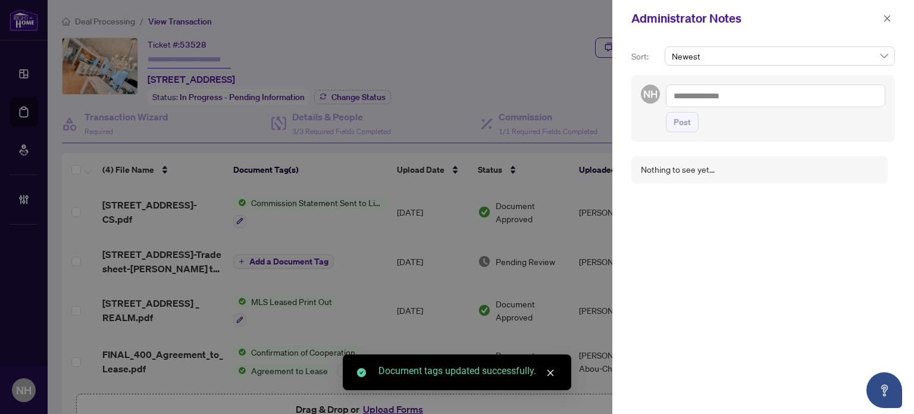
click at [700, 105] on textarea at bounding box center [776, 96] width 220 height 23
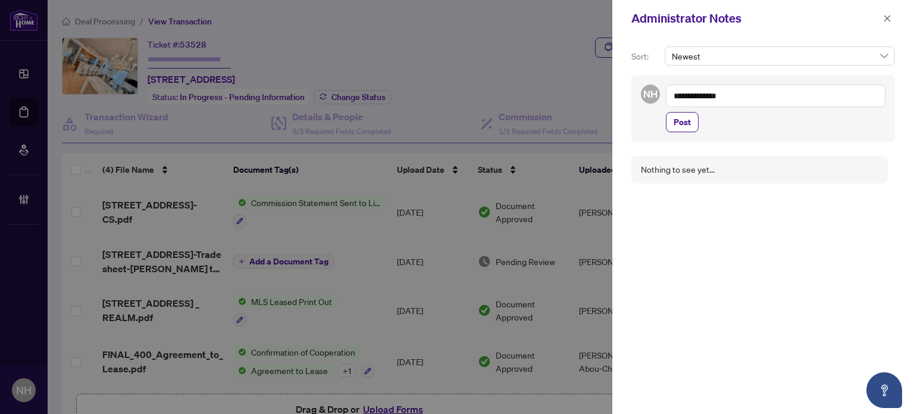
paste textarea "**********"
type textarea "**********"
click at [688, 124] on span "Post" at bounding box center [682, 121] width 17 height 19
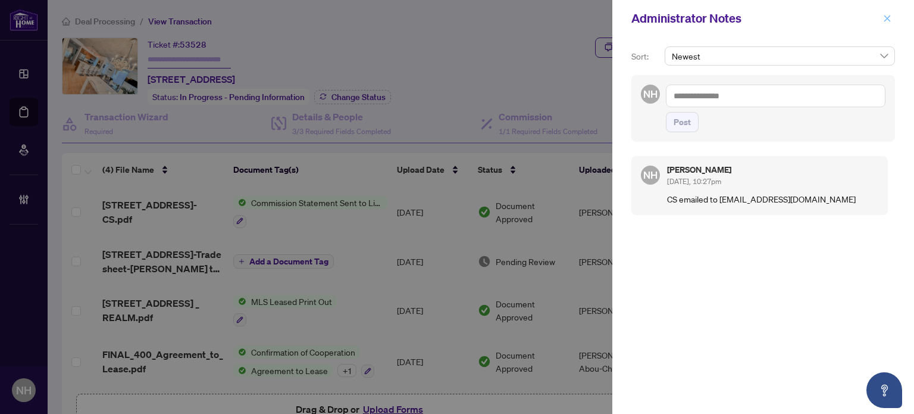
click at [888, 16] on icon "close" at bounding box center [887, 18] width 8 height 8
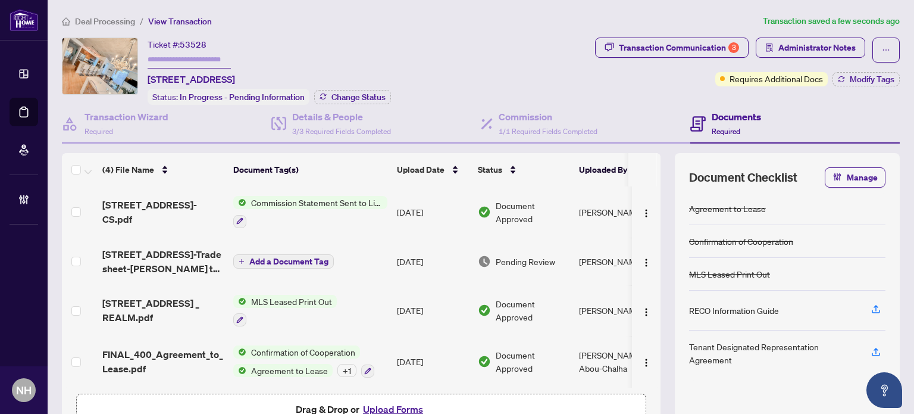
click at [220, 52] on input "text" at bounding box center [189, 59] width 83 height 17
paste input "*******"
type input "*******"
click at [414, 37] on div "Ticket #: 53528 ******* 209-400 Wellington St, Toronto, Ontario M5V 0B5, Canada…" at bounding box center [326, 70] width 529 height 67
click at [685, 48] on div "Transaction Communication 3" at bounding box center [679, 47] width 120 height 19
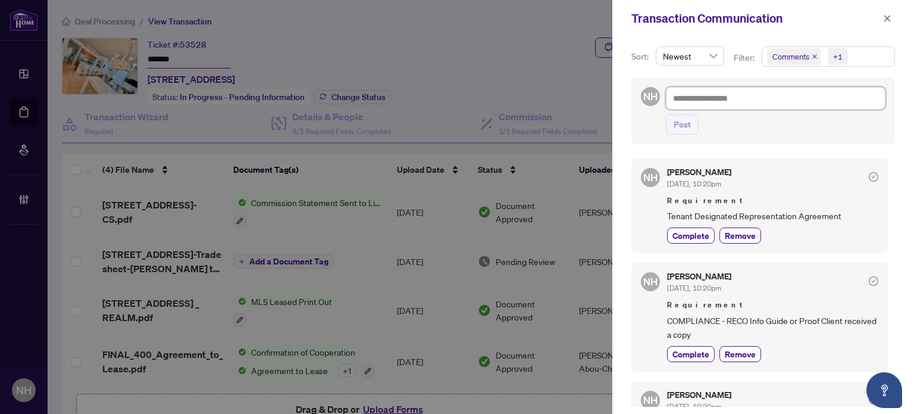
click at [733, 95] on textarea at bounding box center [776, 98] width 220 height 23
paste textarea "**********"
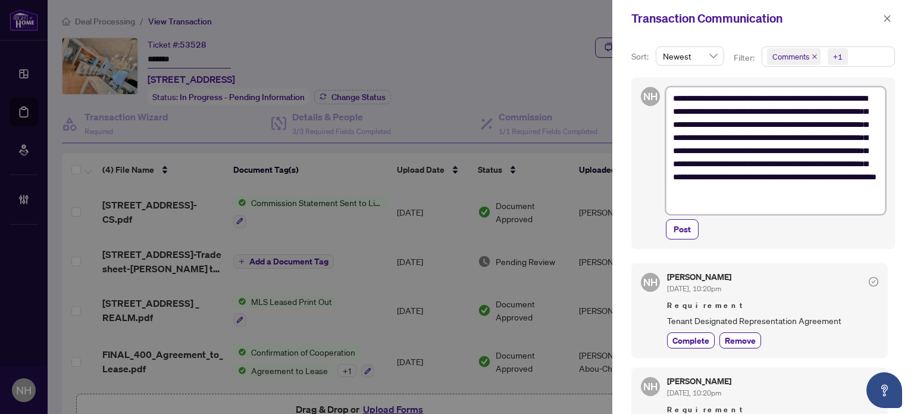
type textarea "**********"
click at [674, 231] on span "Post" at bounding box center [682, 229] width 17 height 19
type textarea "**********"
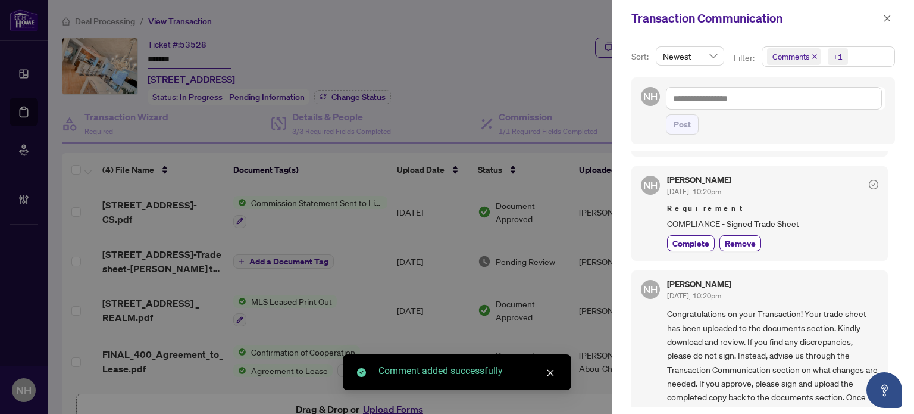
scroll to position [467, 0]
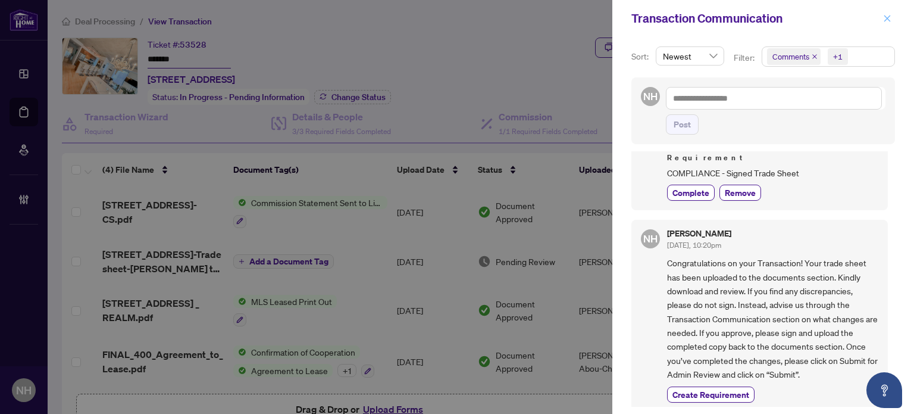
click at [884, 23] on button "button" at bounding box center [887, 18] width 15 height 14
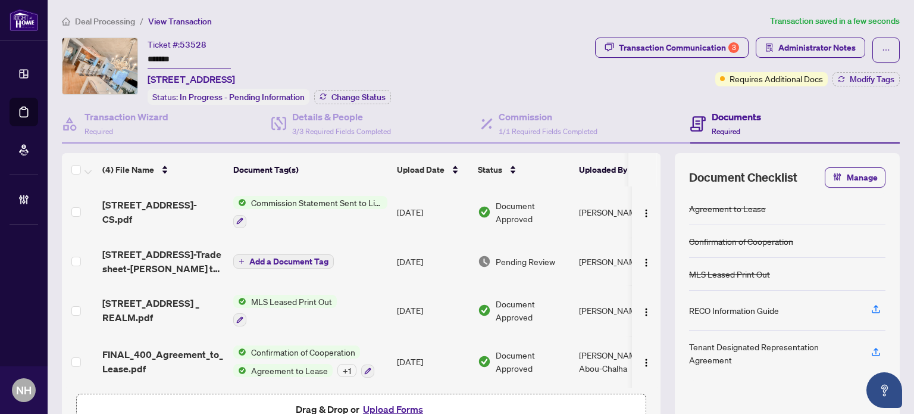
drag, startPoint x: 195, startPoint y: 52, endPoint x: 104, endPoint y: 46, distance: 91.2
click at [105, 47] on div "Ticket #: 53528 ******* 209-400 Wellington St, Toronto, Ontario M5V 0B5, Canada…" at bounding box center [326, 70] width 529 height 67
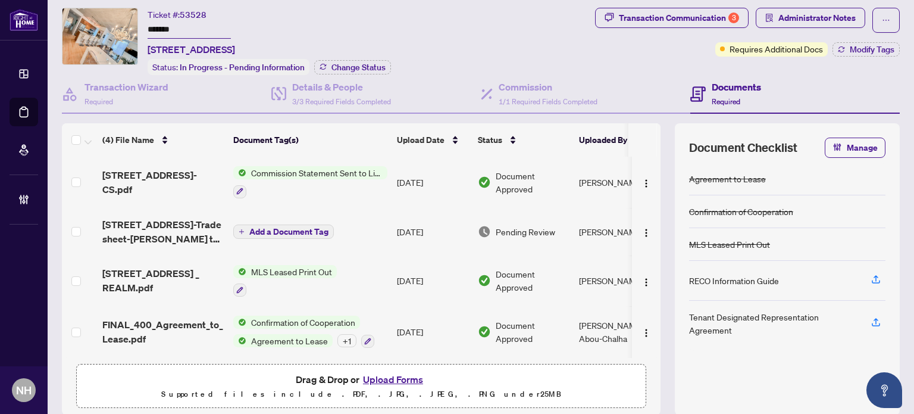
scroll to position [0, 0]
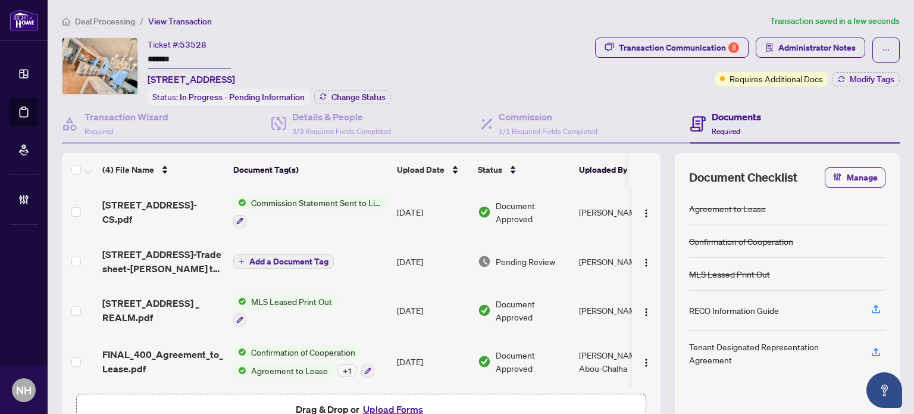
click at [88, 21] on span "Deal Processing" at bounding box center [105, 21] width 60 height 11
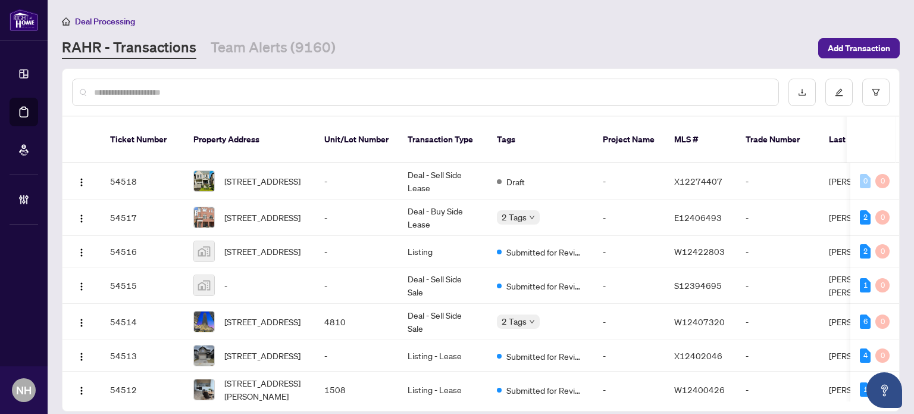
click at [152, 90] on input "text" at bounding box center [431, 92] width 675 height 13
paste input "*****"
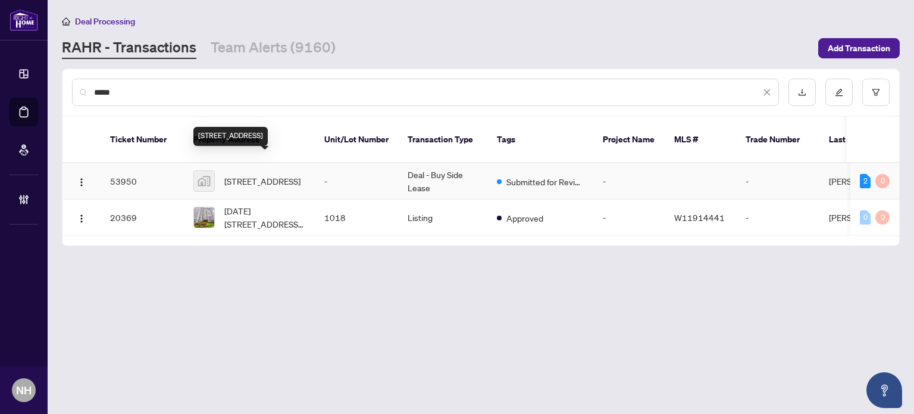
type input "*****"
click at [283, 174] on span "147 Columbia St W, Waterloo, ON, Canada" at bounding box center [262, 180] width 76 height 13
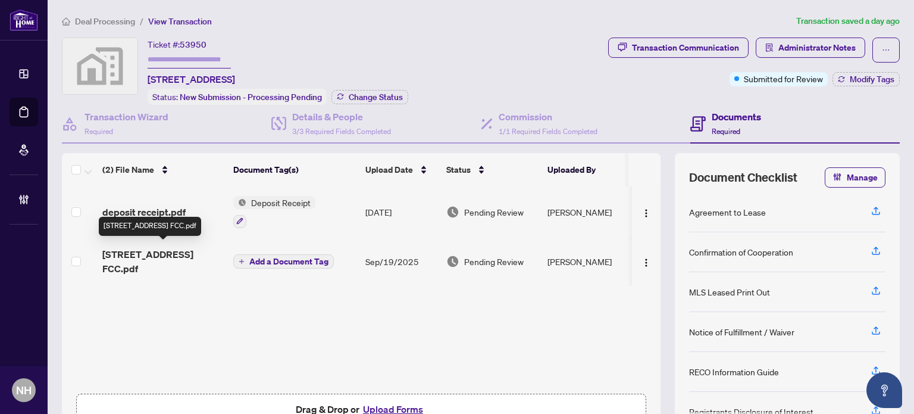
click at [155, 252] on span "147 Columbia St W Waterloo FCC.pdf" at bounding box center [162, 261] width 121 height 29
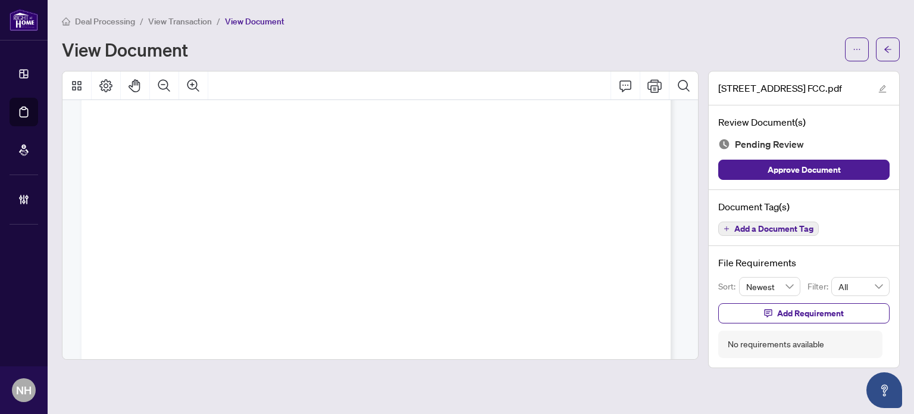
scroll to position [14524, 0]
click at [189, 18] on span "View Transaction" at bounding box center [180, 21] width 64 height 11
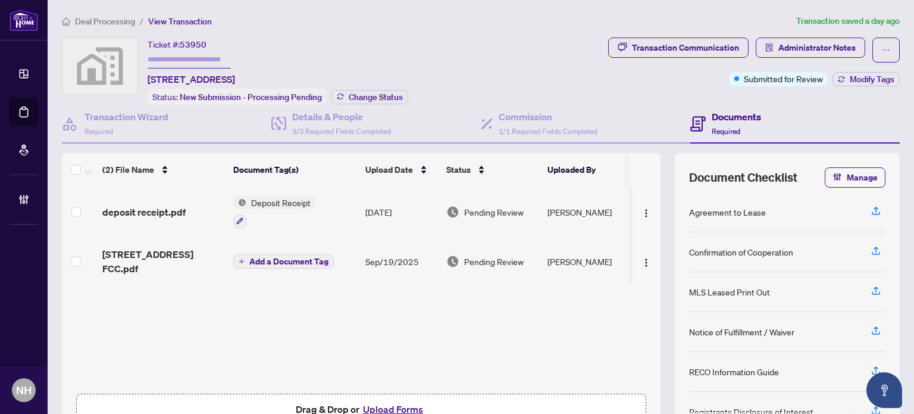
click at [102, 21] on span "Deal Processing" at bounding box center [105, 21] width 60 height 11
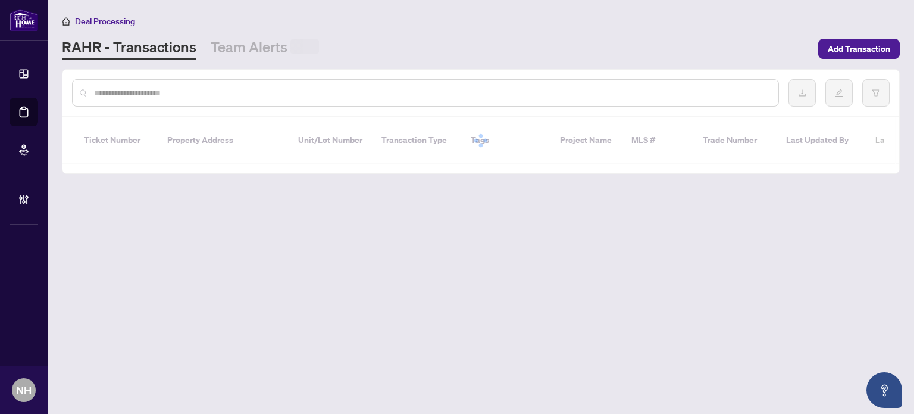
click at [131, 97] on input "text" at bounding box center [431, 92] width 675 height 13
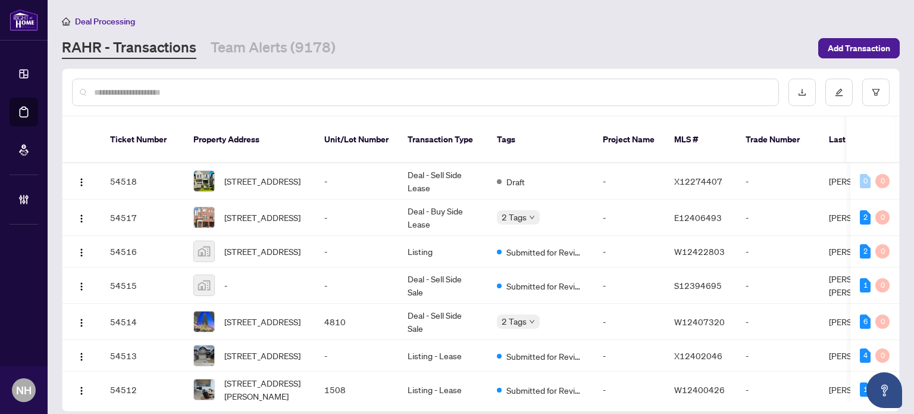
type input "*"
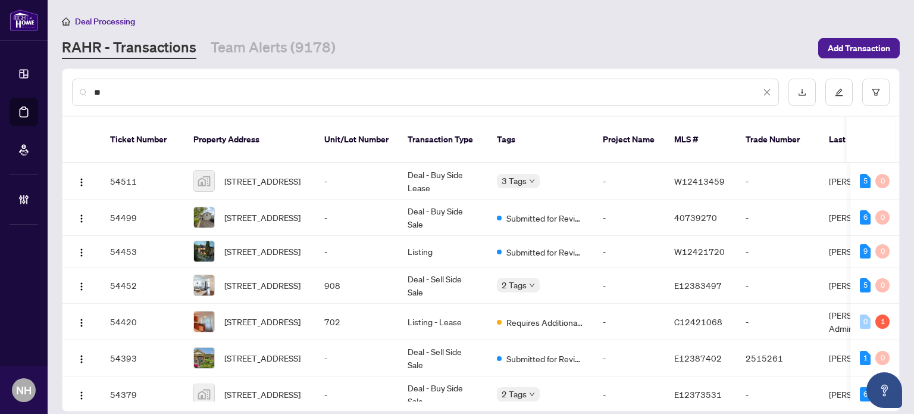
drag, startPoint x: 121, startPoint y: 90, endPoint x: 86, endPoint y: 92, distance: 35.8
click at [86, 92] on div "**" at bounding box center [425, 92] width 707 height 27
paste input "***"
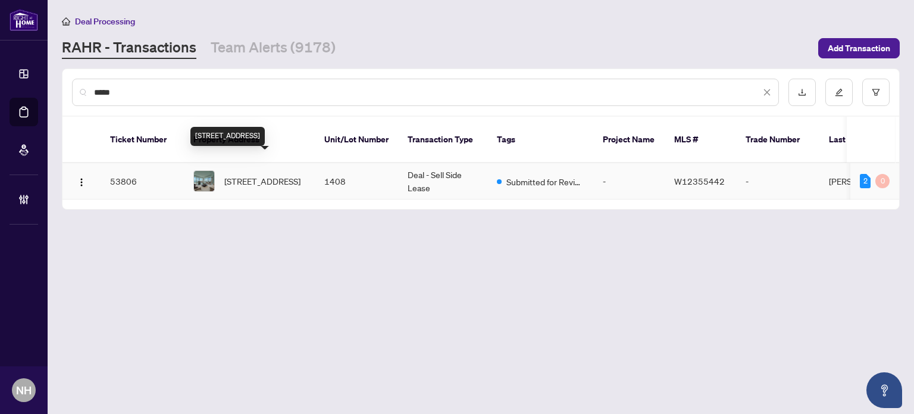
type input "*****"
click at [273, 174] on span "1408-220 Missinnihe Way, Mississauga, Ontario L5H 0A9, Canada" at bounding box center [262, 180] width 76 height 13
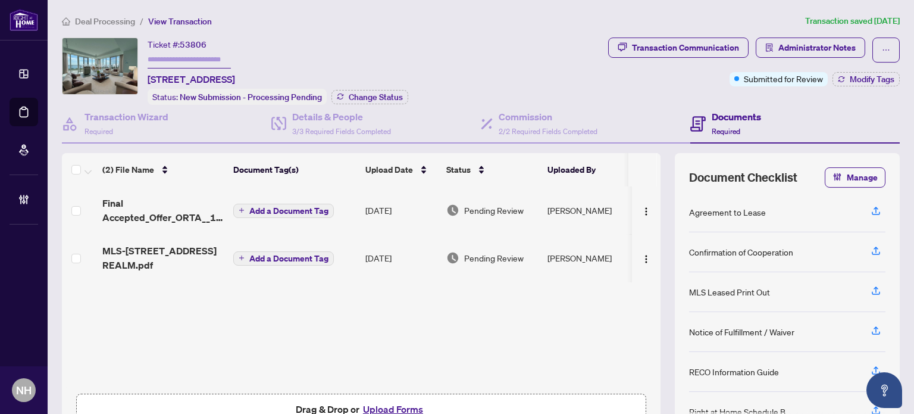
click at [107, 21] on span "Deal Processing" at bounding box center [105, 21] width 60 height 11
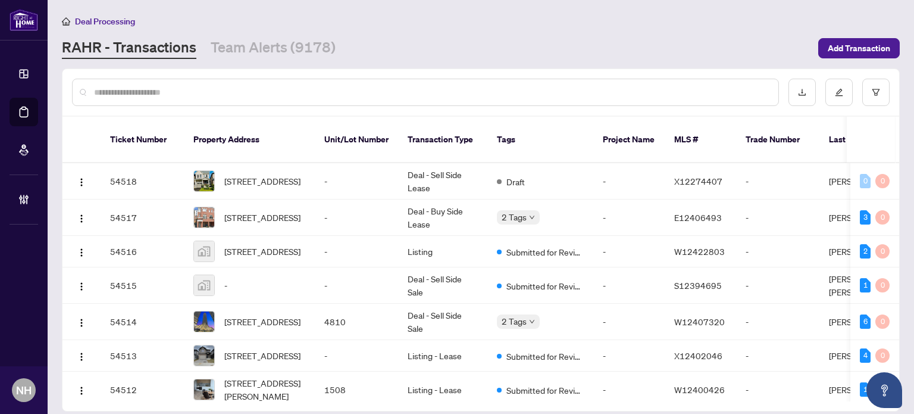
click at [131, 96] on input "text" at bounding box center [431, 92] width 675 height 13
paste input "*****"
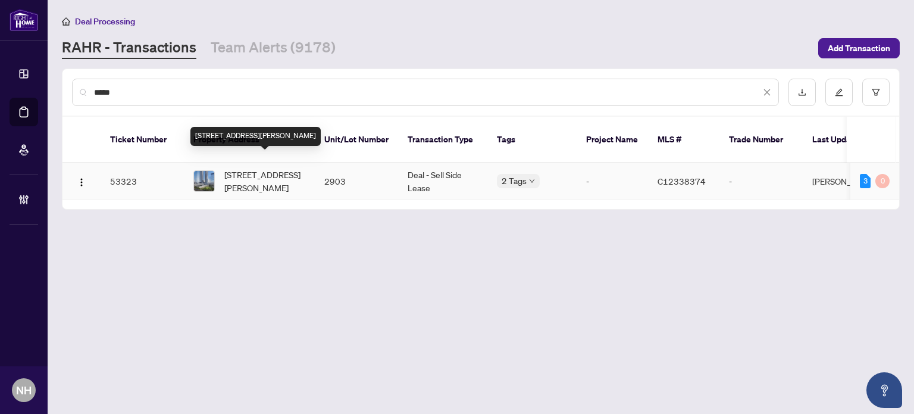
type input "*****"
click at [270, 168] on span "[STREET_ADDRESS][PERSON_NAME]" at bounding box center [264, 181] width 81 height 26
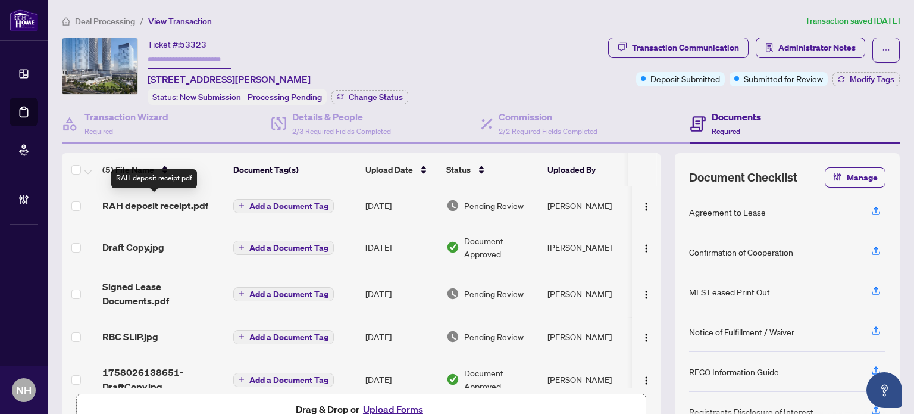
click at [157, 204] on span "RAH deposit receipt.pdf" at bounding box center [155, 205] width 106 height 14
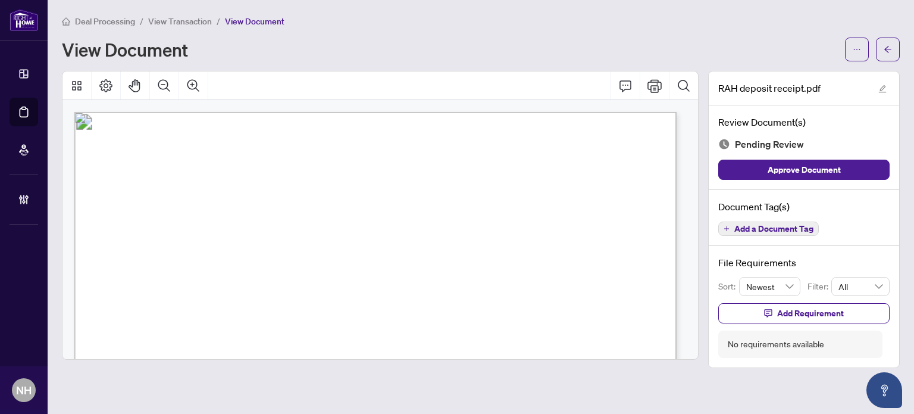
scroll to position [179, 0]
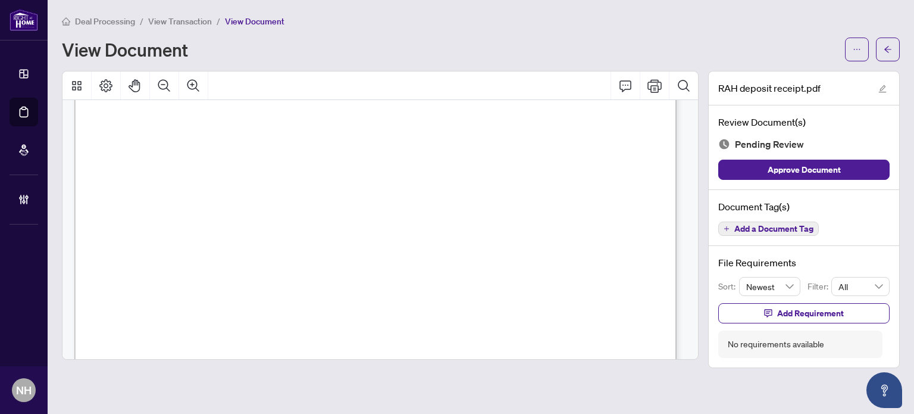
click at [194, 17] on span "View Transaction" at bounding box center [180, 21] width 64 height 11
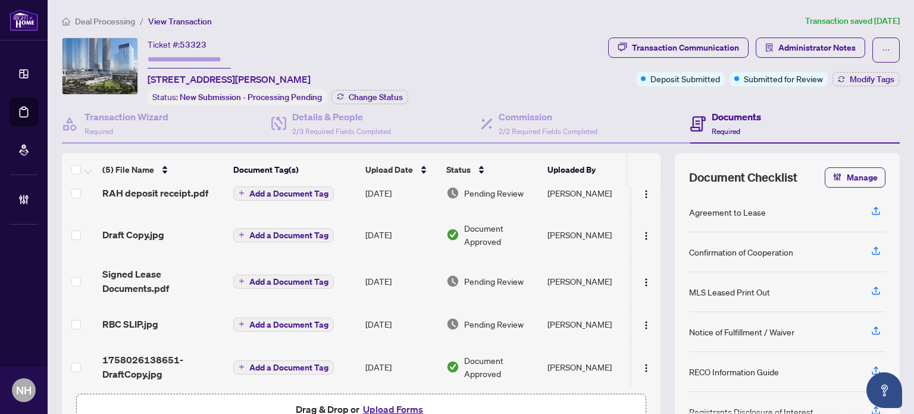
scroll to position [19, 0]
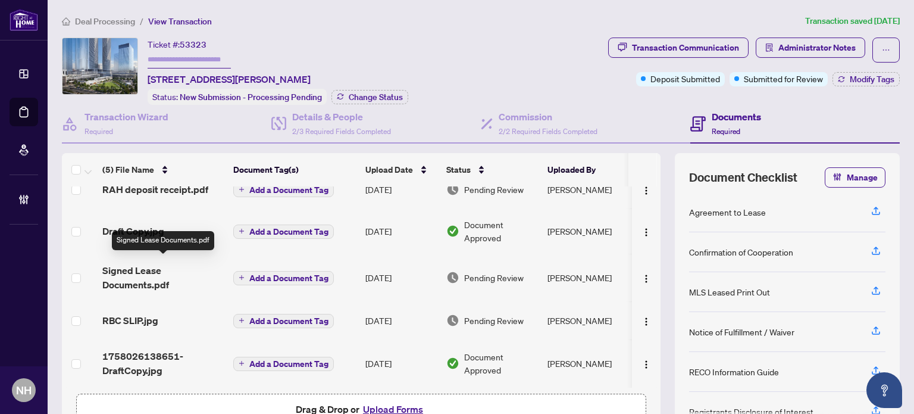
click at [133, 268] on span "Signed Lease Documents.pdf" at bounding box center [162, 277] width 121 height 29
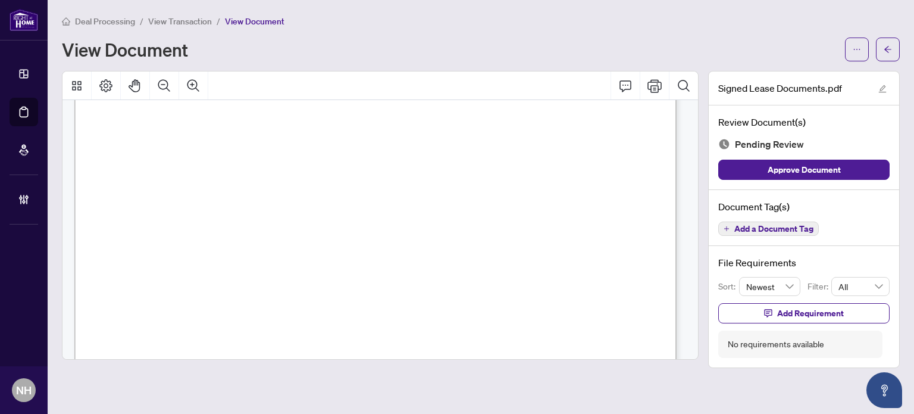
scroll to position [238, 0]
click at [732, 223] on button "Add a Document Tag" at bounding box center [768, 228] width 101 height 14
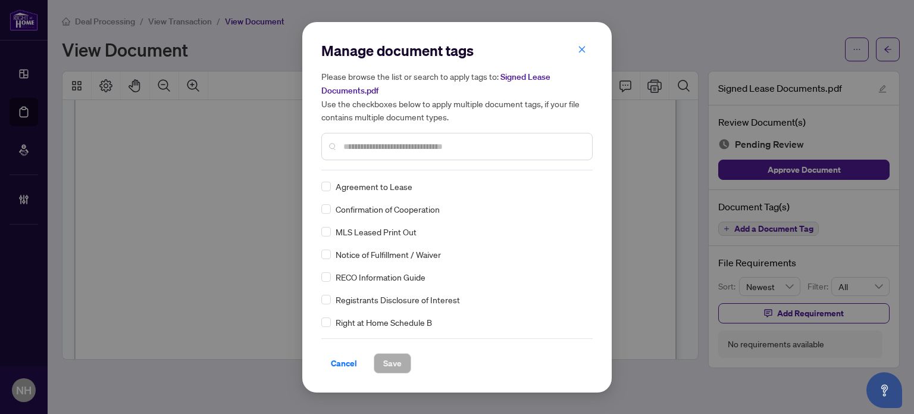
click at [319, 186] on div "Manage document tags Please browse the list or search to apply tags to: Signed …" at bounding box center [457, 207] width 310 height 370
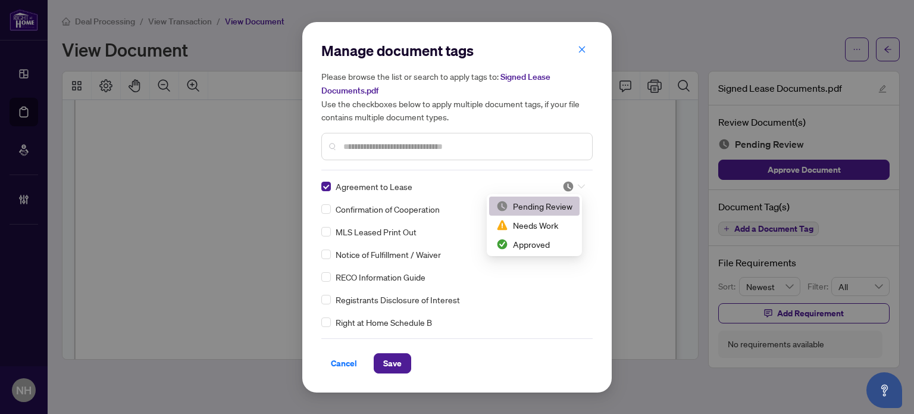
click at [564, 182] on img at bounding box center [568, 186] width 12 height 12
click at [552, 226] on div "Needs Work" at bounding box center [534, 224] width 76 height 13
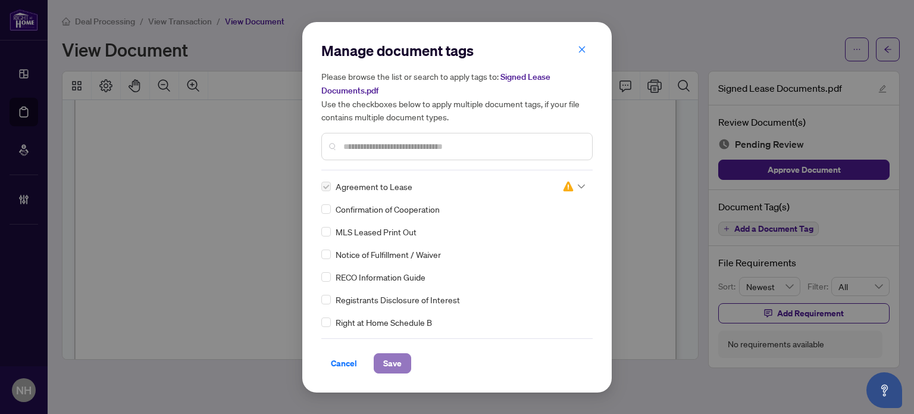
click at [401, 356] on button "Save" at bounding box center [392, 363] width 37 height 20
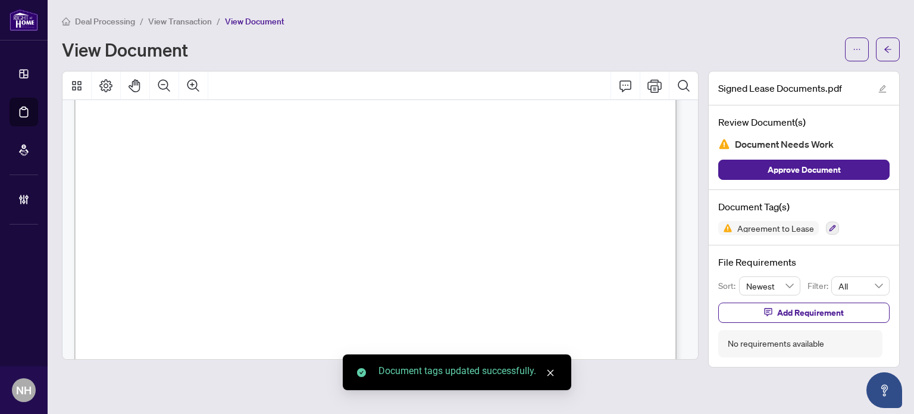
click at [810, 314] on span "Add Requirement" at bounding box center [810, 312] width 67 height 19
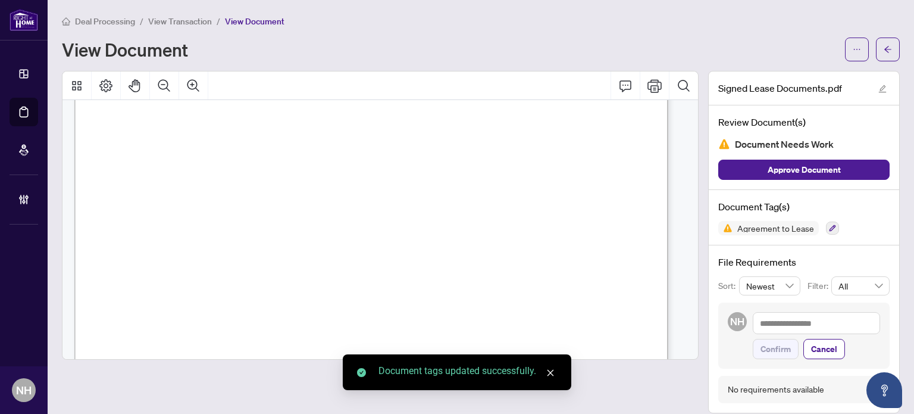
scroll to position [235, 0]
click at [779, 316] on textarea at bounding box center [816, 323] width 127 height 23
type textarea "*"
type textarea "**"
type textarea "***"
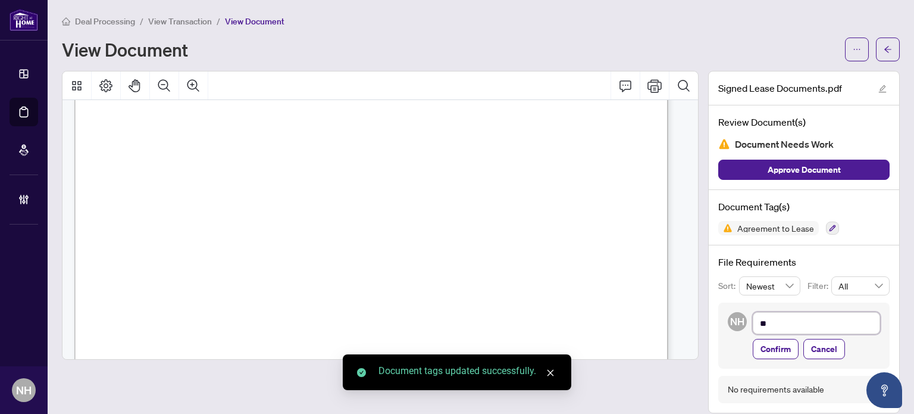
type textarea "***"
type textarea "****"
type textarea "*****"
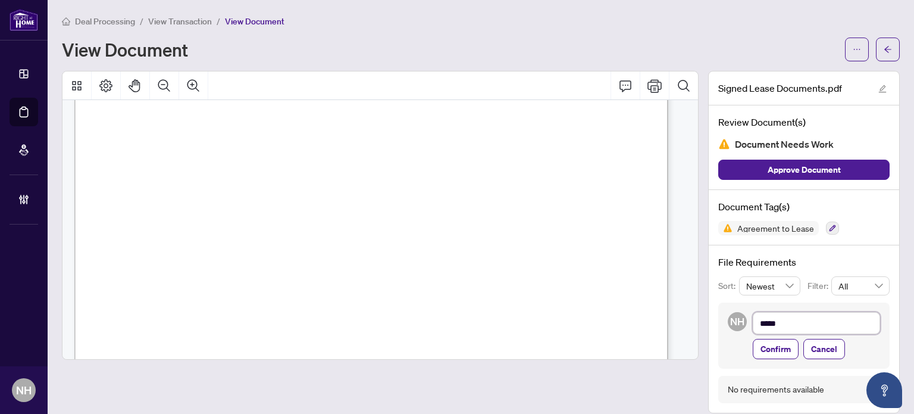
type textarea "******"
type textarea "*******"
type textarea "********"
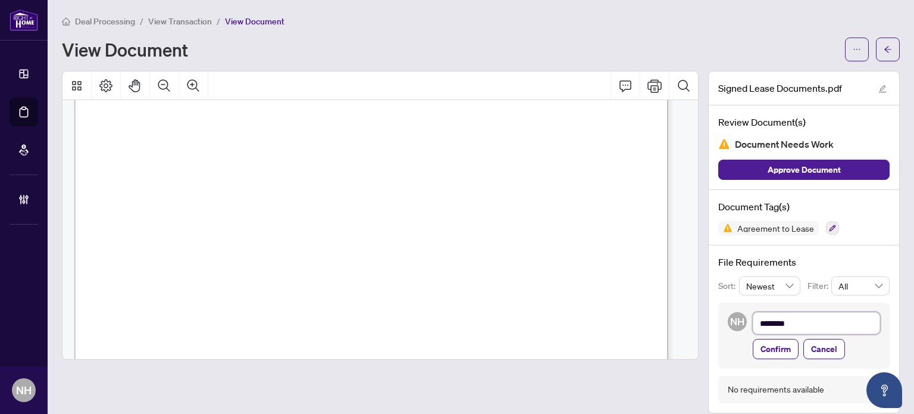
type textarea "*********"
type textarea "**********"
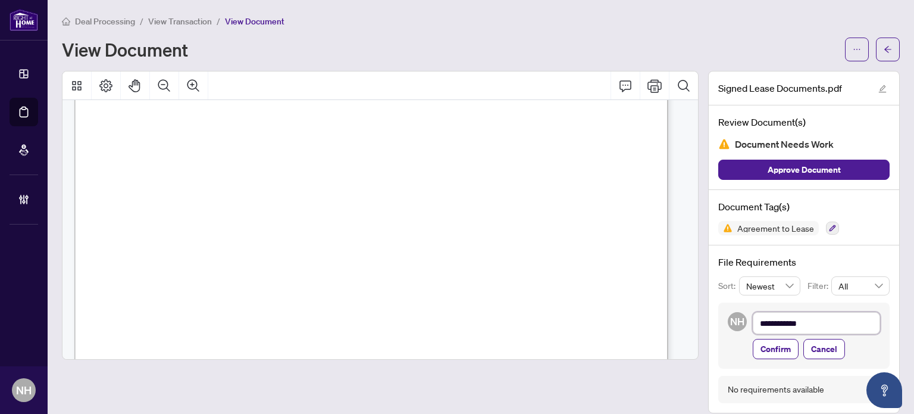
type textarea "**********"
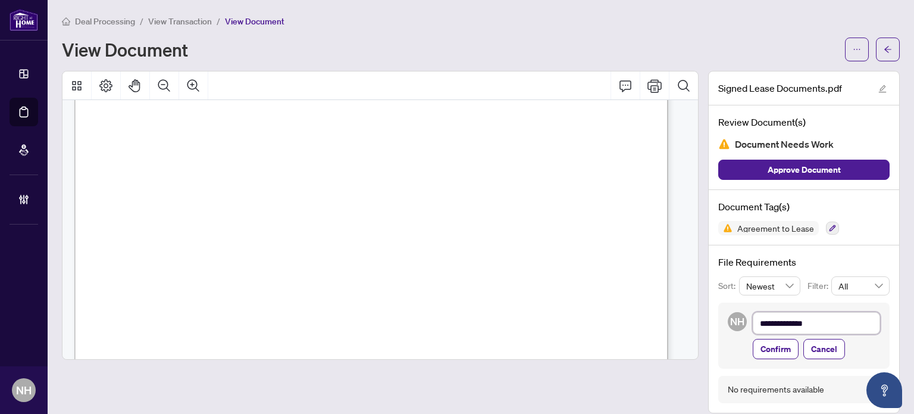
type textarea "**********"
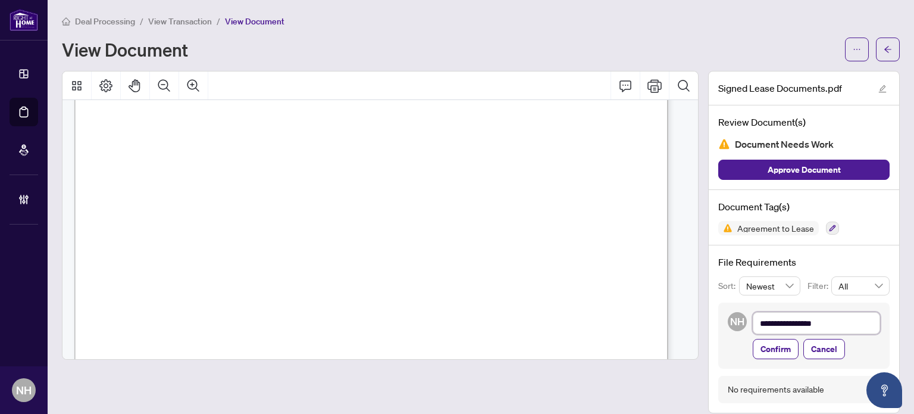
type textarea "**********"
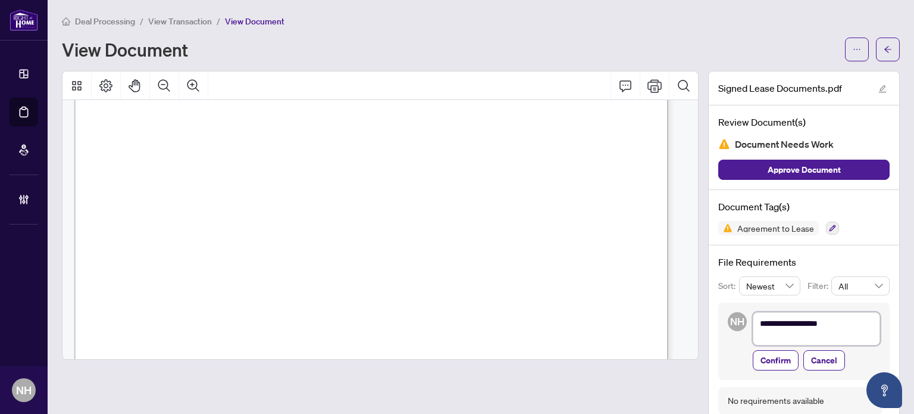
scroll to position [0, 0]
type textarea "**********"
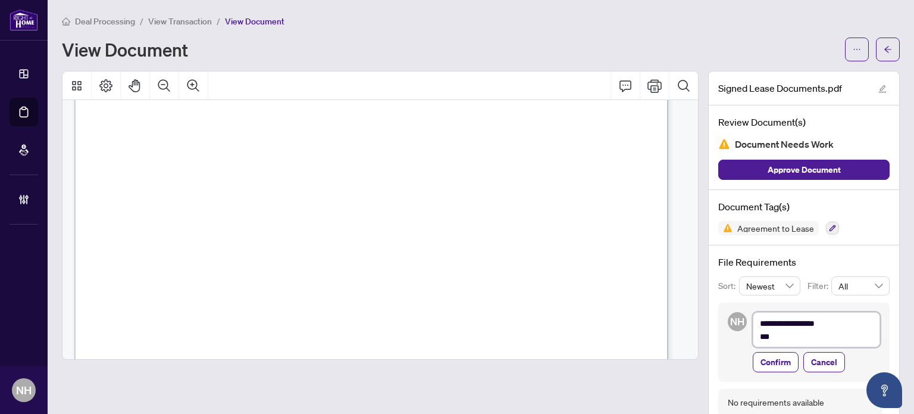
type textarea "**********"
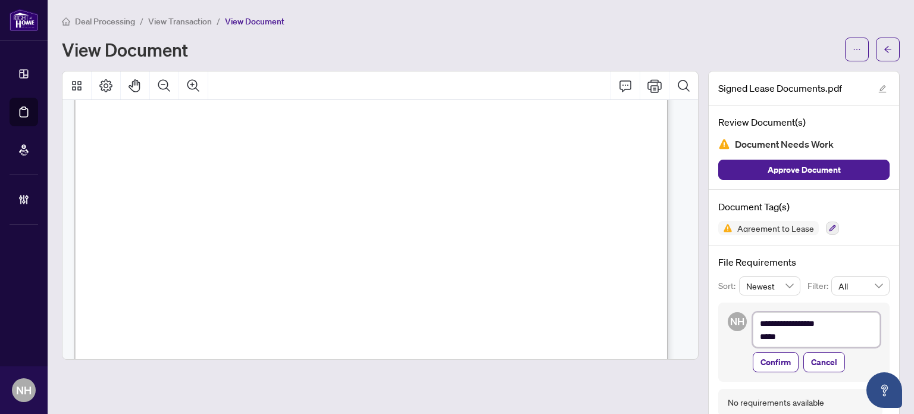
type textarea "**********"
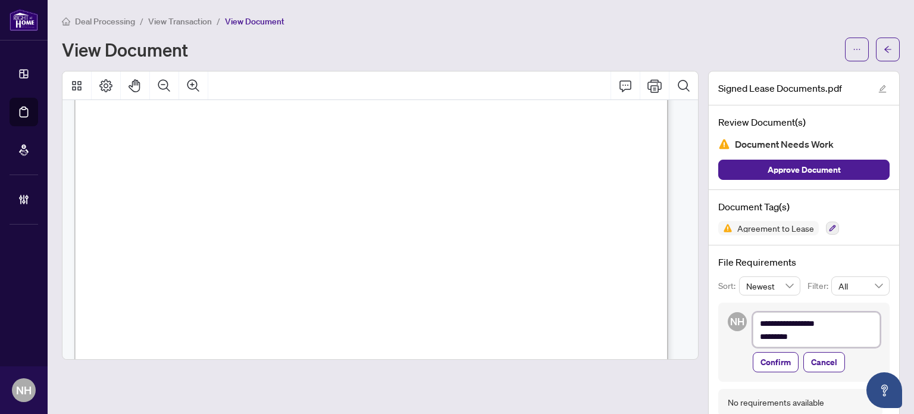
type textarea "**********"
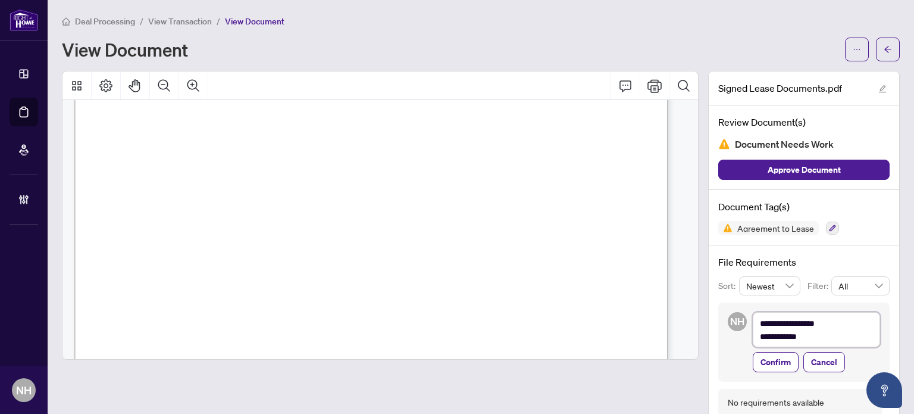
type textarea "**********"
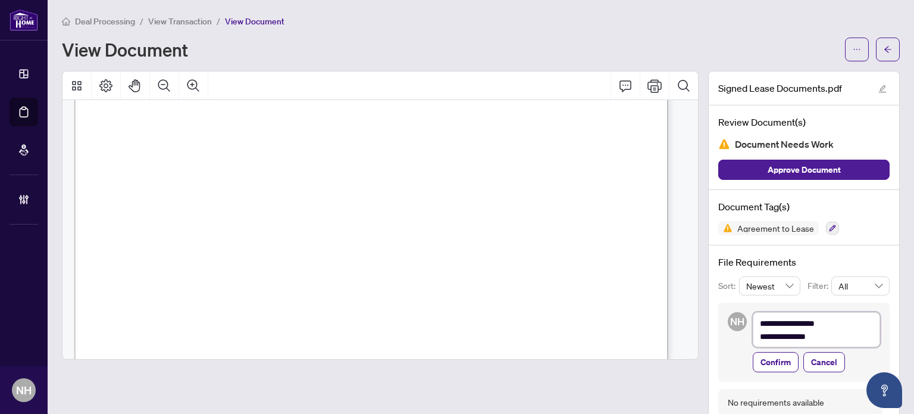
type textarea "**********"
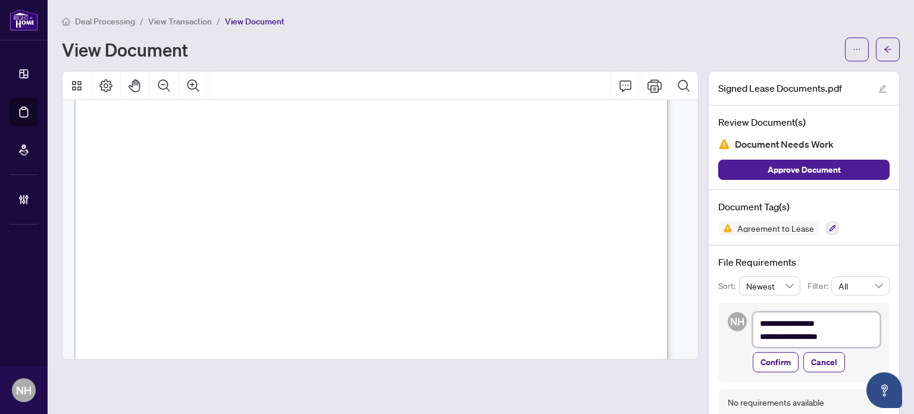
type textarea "**********"
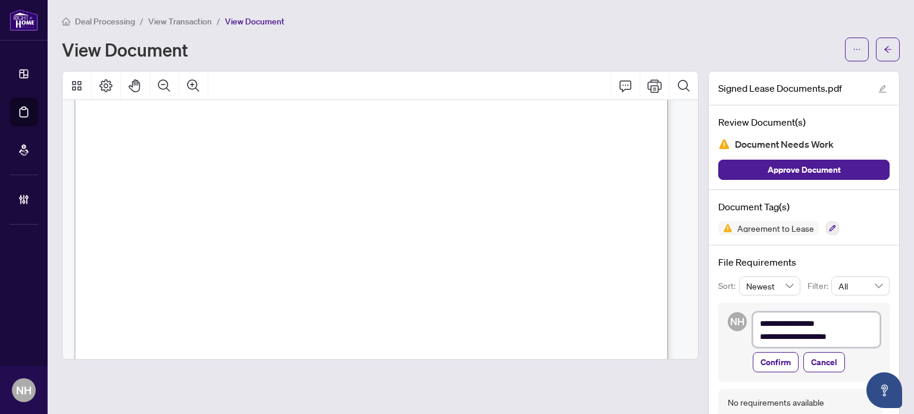
type textarea "**********"
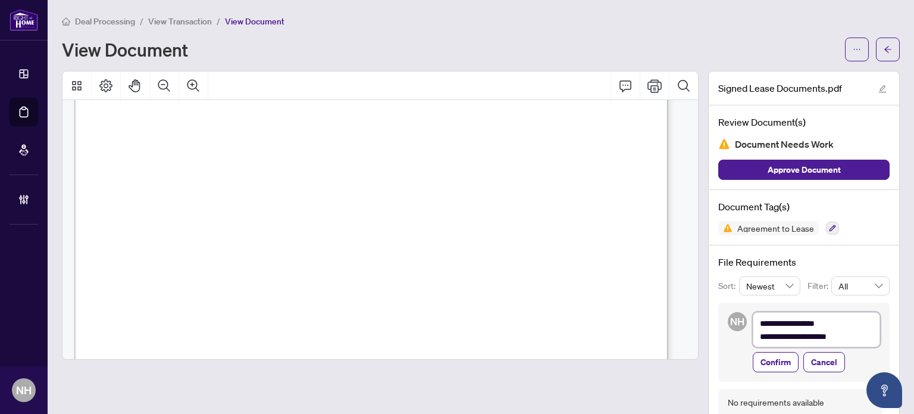
type textarea "**********"
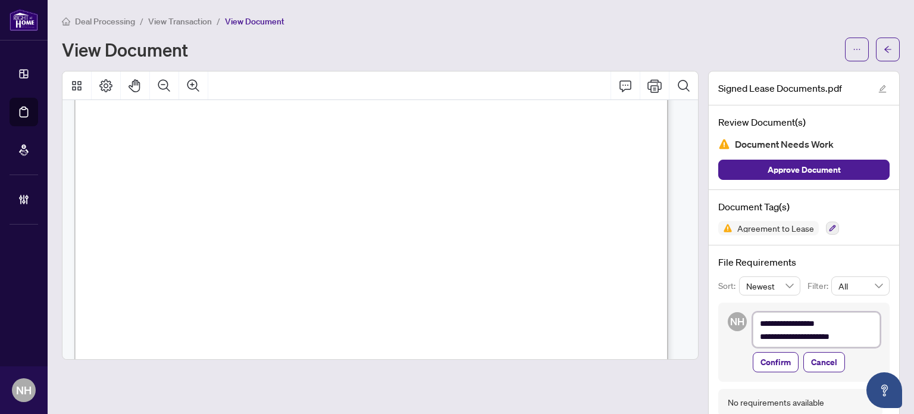
type textarea "**********"
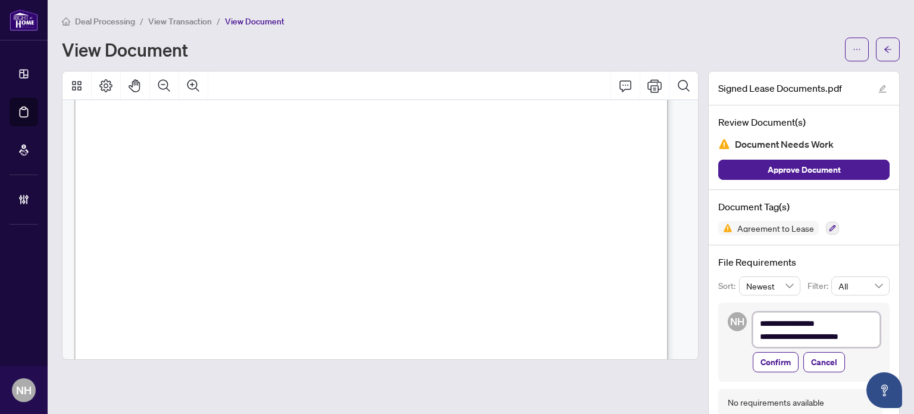
type textarea "**********"
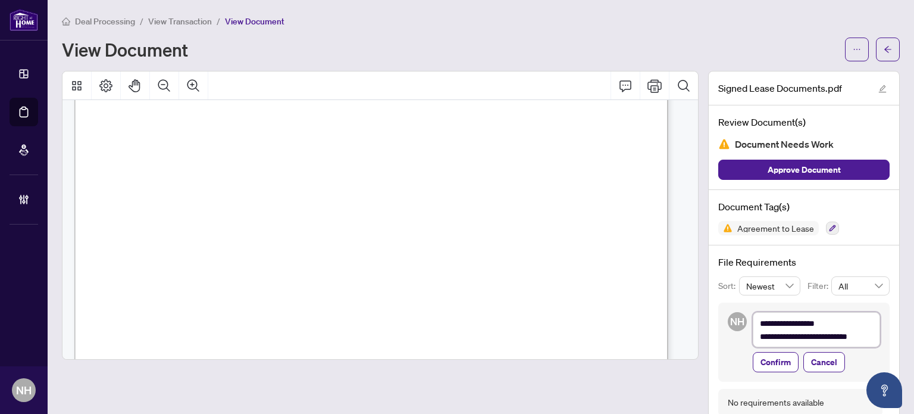
type textarea "**********"
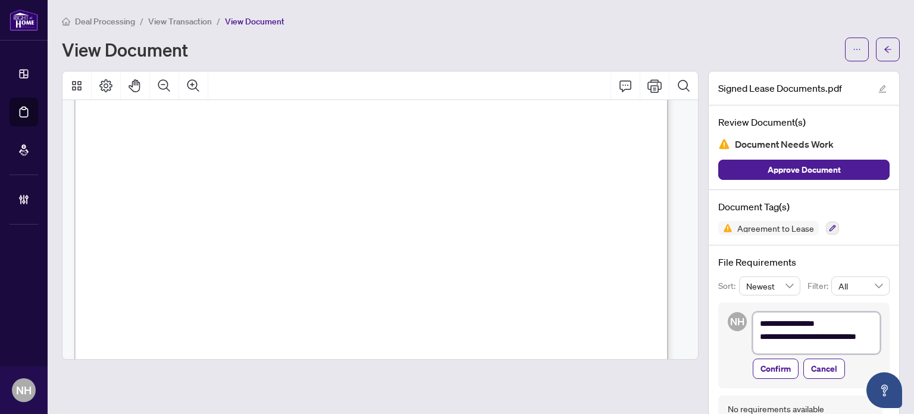
type textarea "**********"
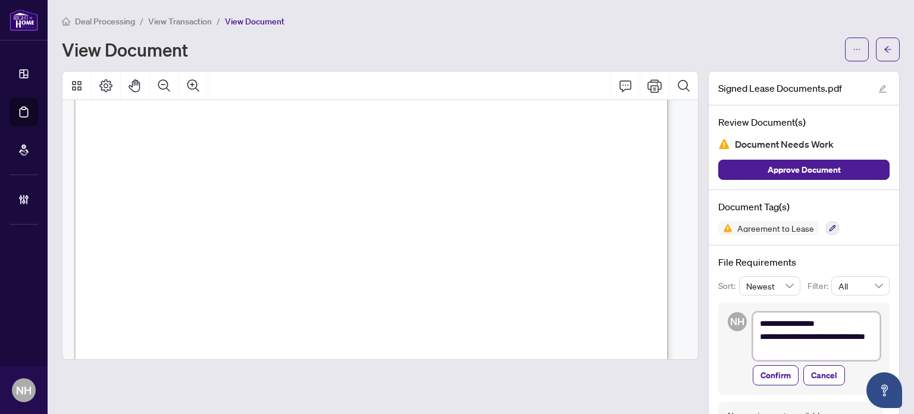
type textarea "**********"
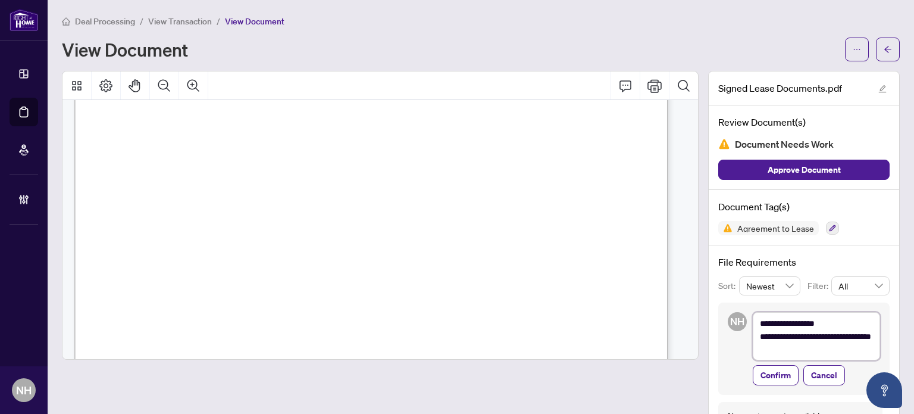
type textarea "**********"
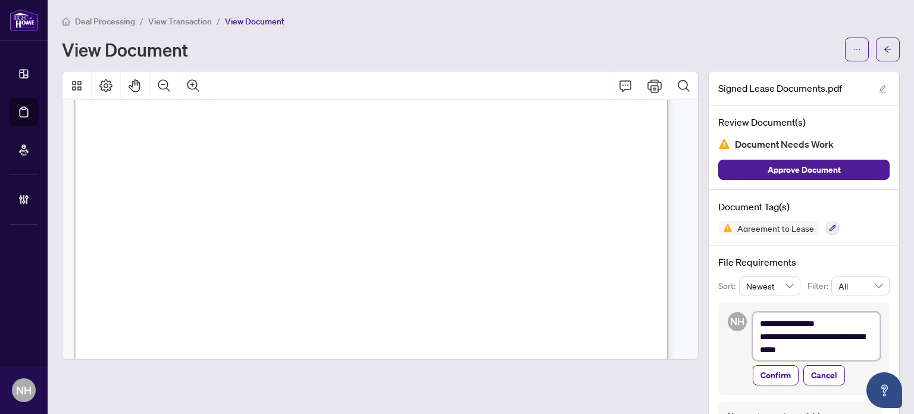
type textarea "**********"
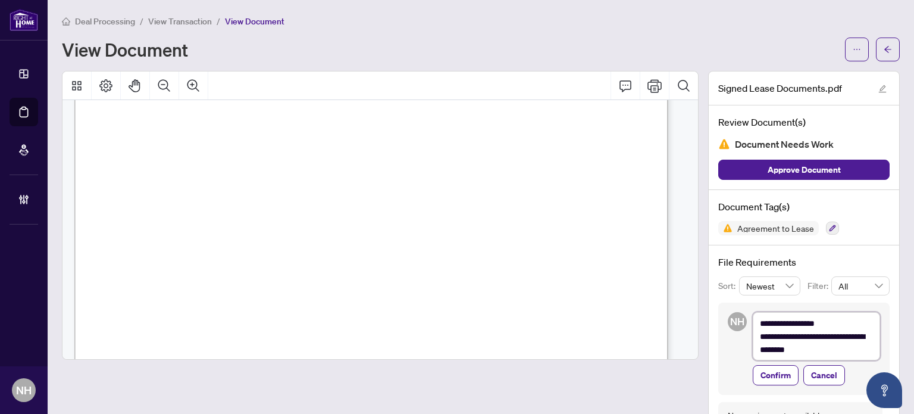
type textarea "**********"
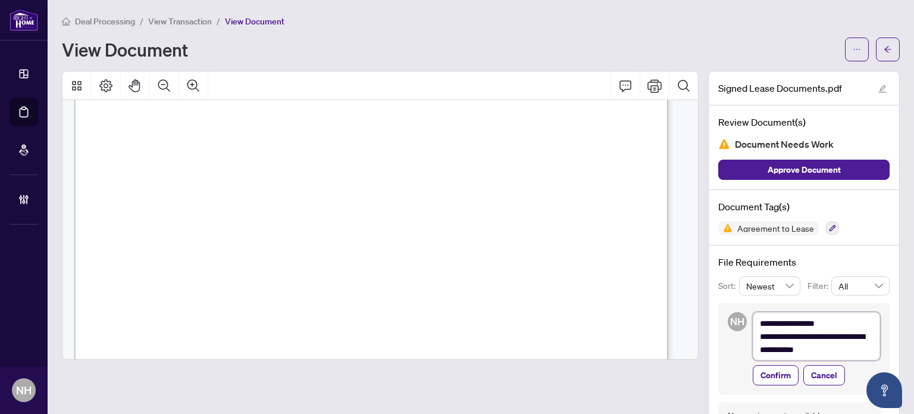
type textarea "**********"
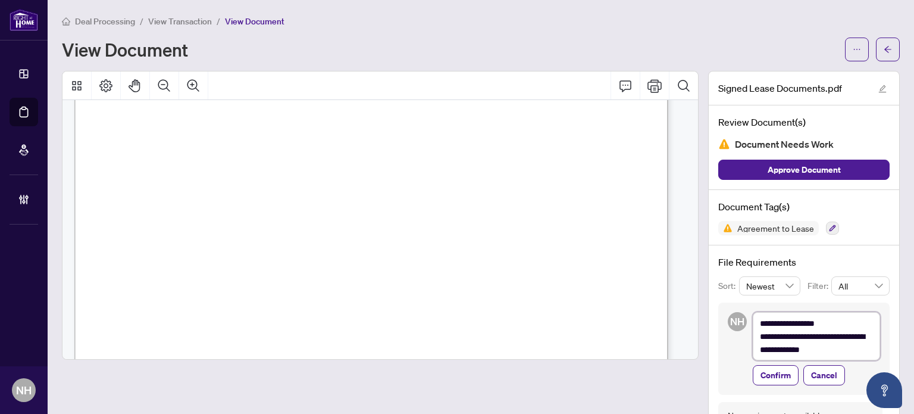
type textarea "**********"
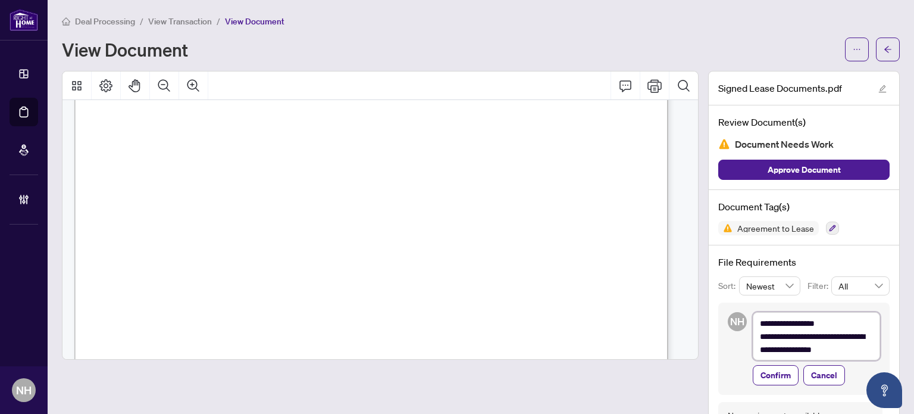
type textarea "**********"
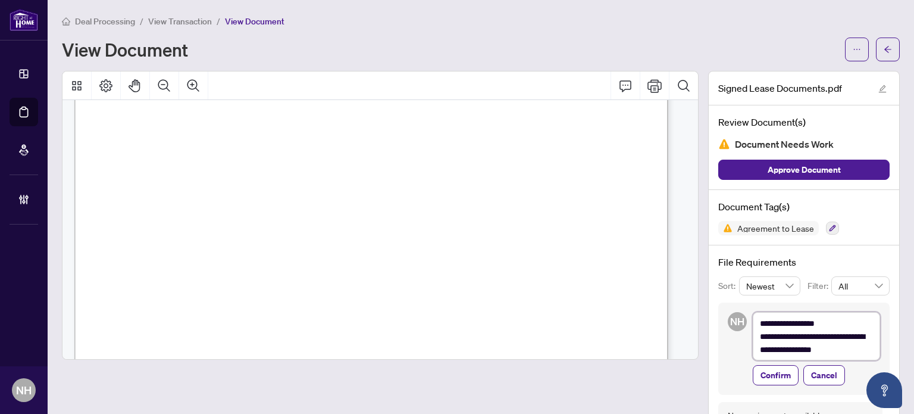
type textarea "**********"
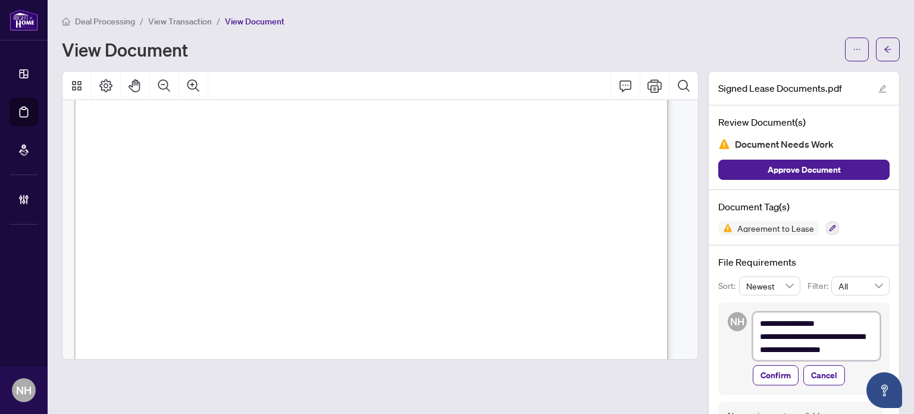
type textarea "**********"
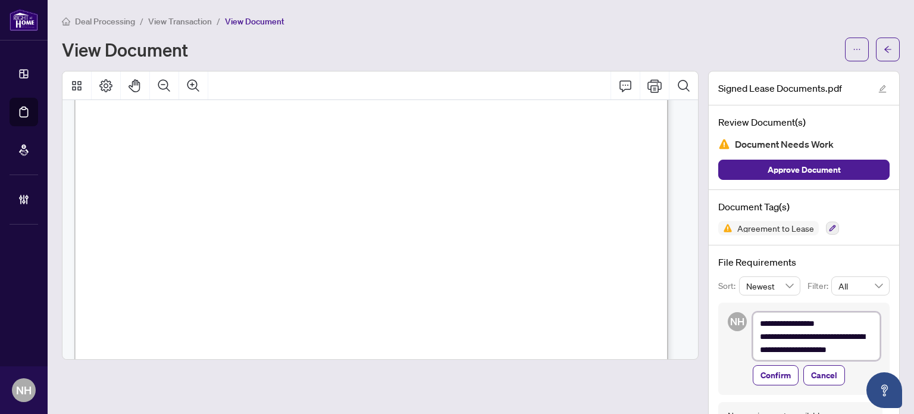
type textarea "**********"
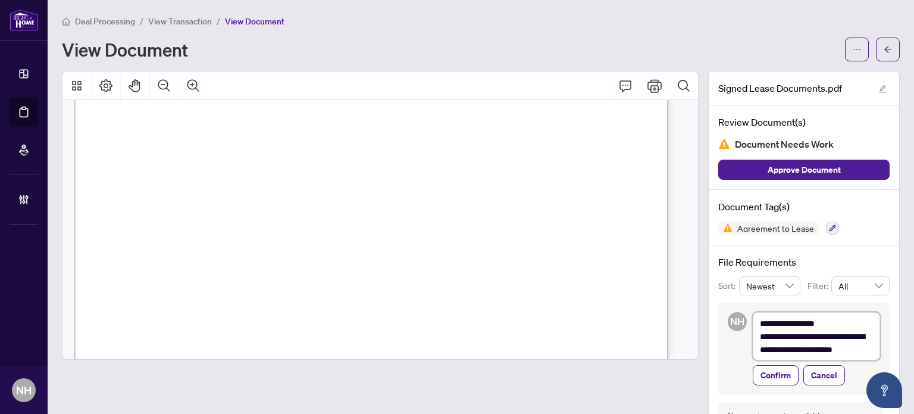
scroll to position [1961, 0]
type textarea "**********"
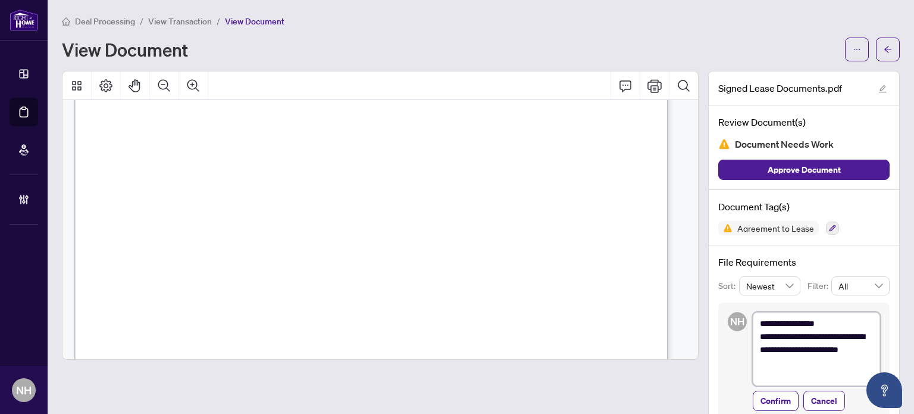
scroll to position [0, 0]
type textarea "**********"
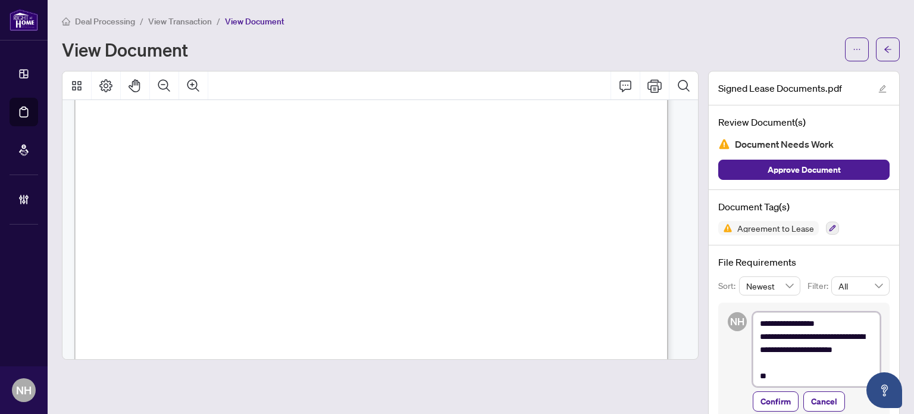
type textarea "**********"
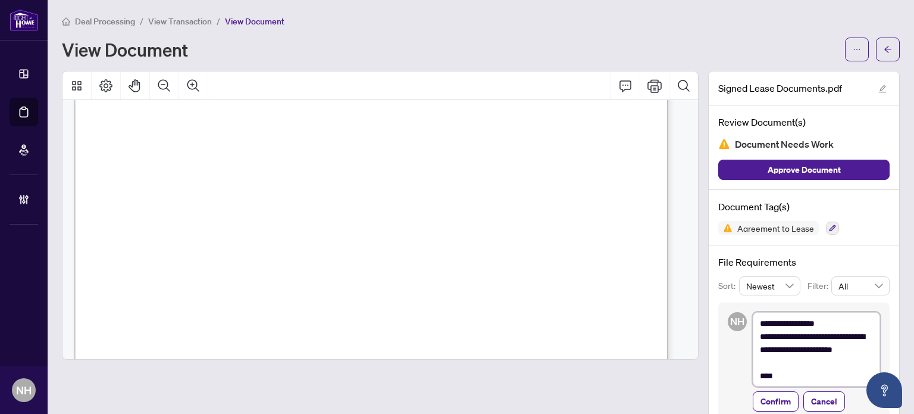
type textarea "**********"
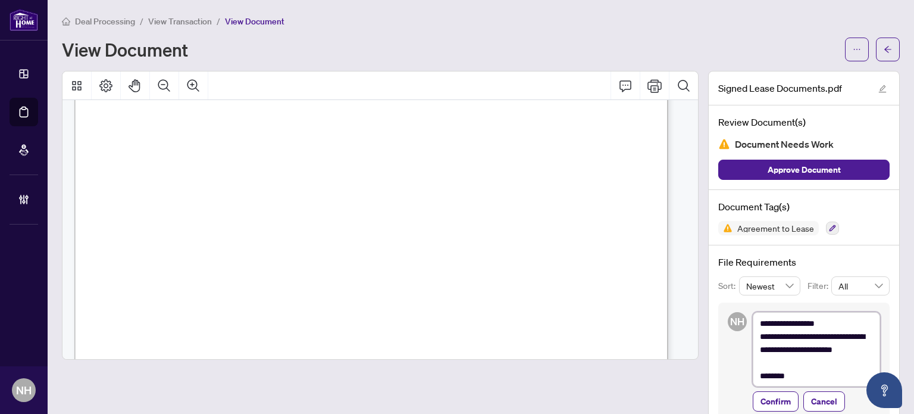
type textarea "**********"
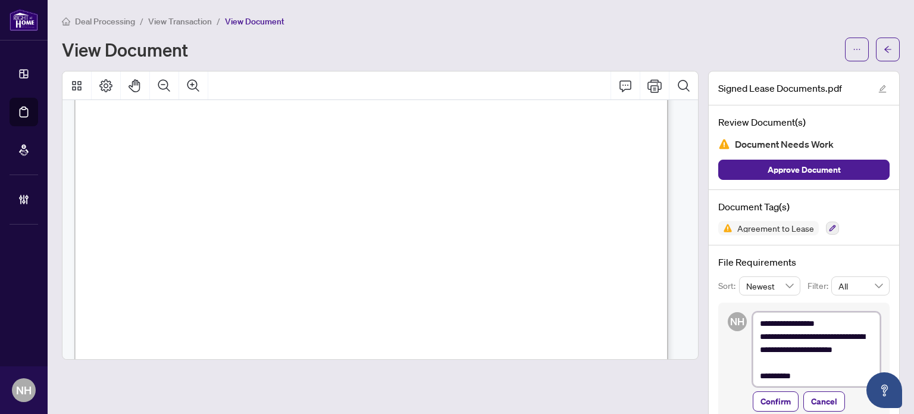
type textarea "**********"
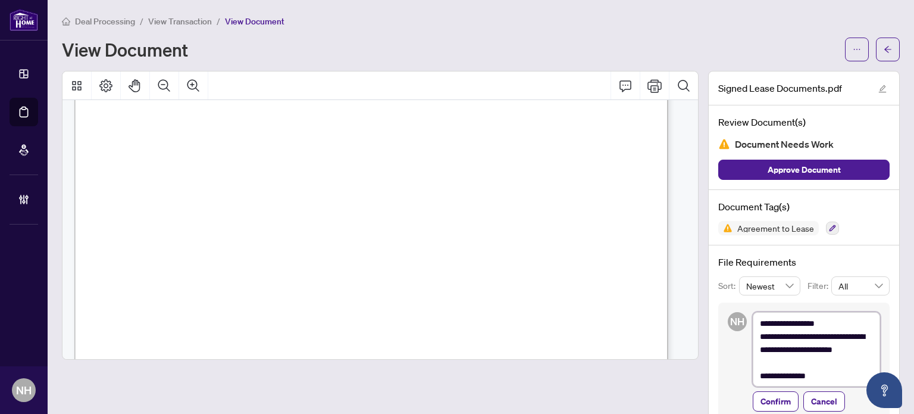
type textarea "**********"
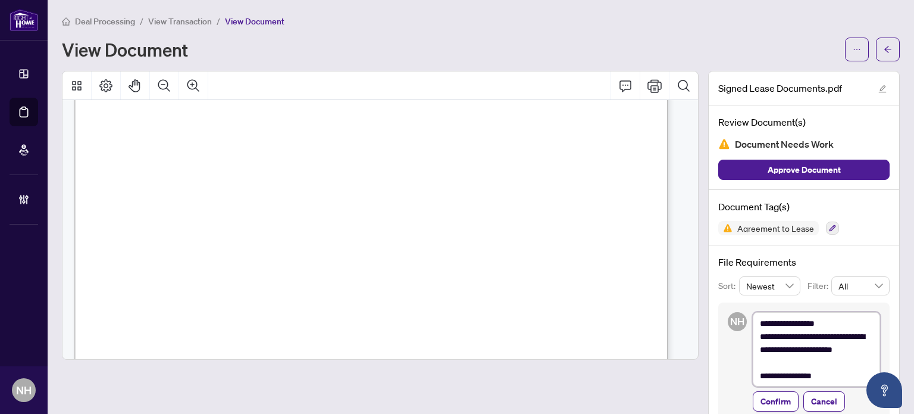
type textarea "**********"
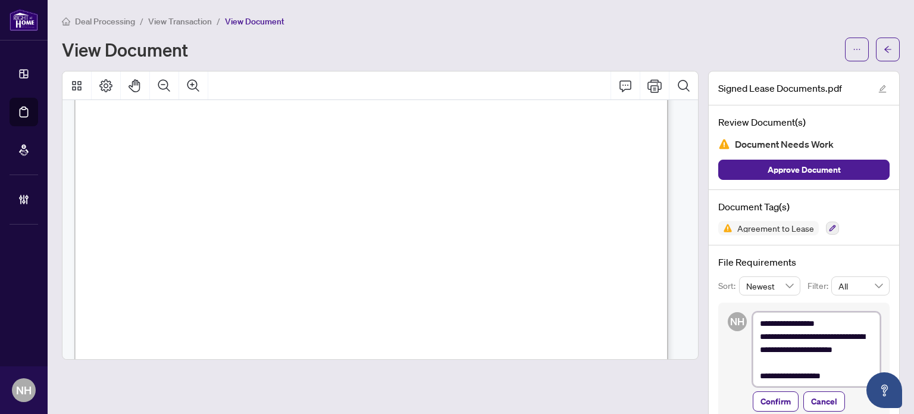
type textarea "**********"
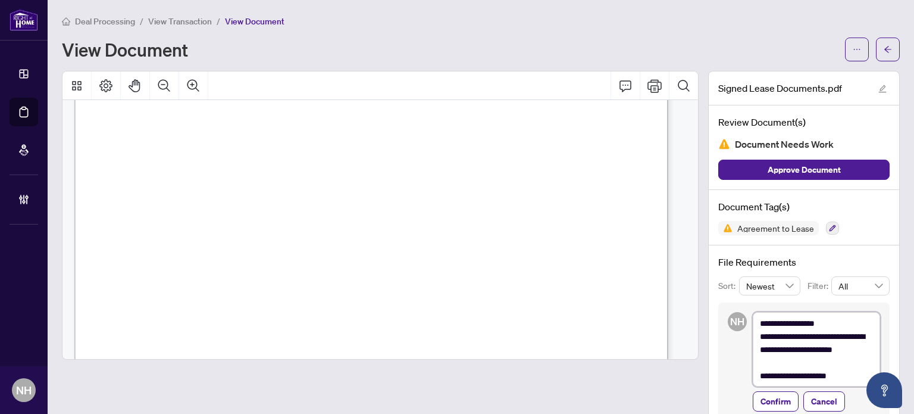
type textarea "**********"
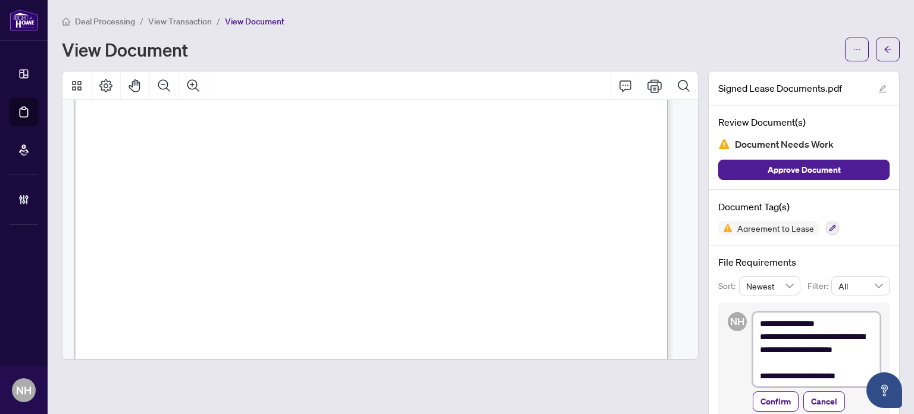
type textarea "**********"
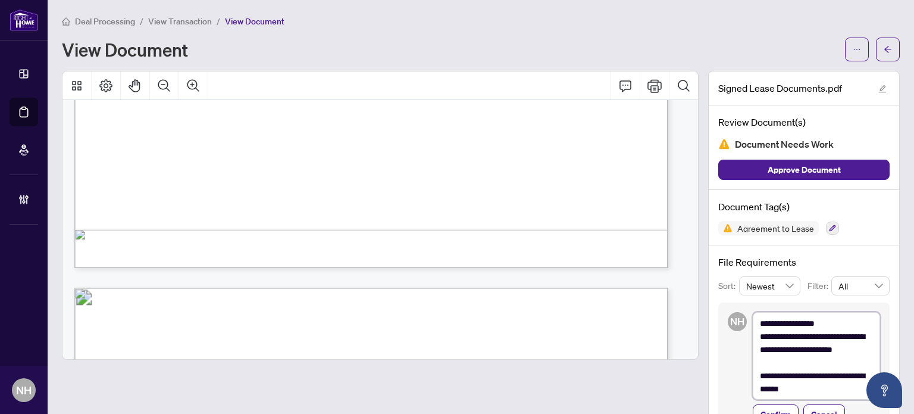
scroll to position [6187, 0]
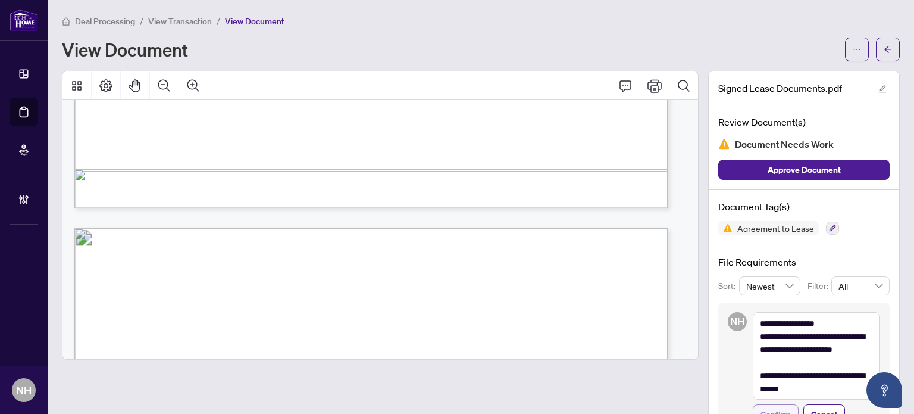
click at [782, 407] on button "Confirm" at bounding box center [776, 414] width 46 height 20
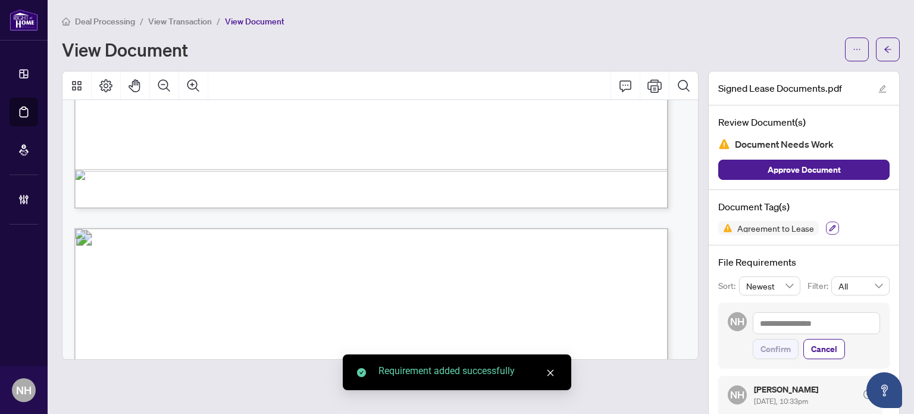
click at [830, 228] on icon "button" at bounding box center [833, 228] width 7 height 7
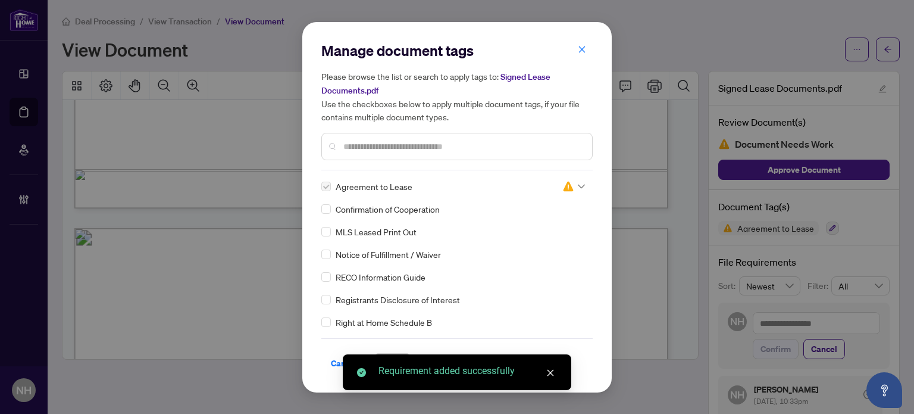
click at [379, 140] on input "text" at bounding box center [462, 146] width 239 height 13
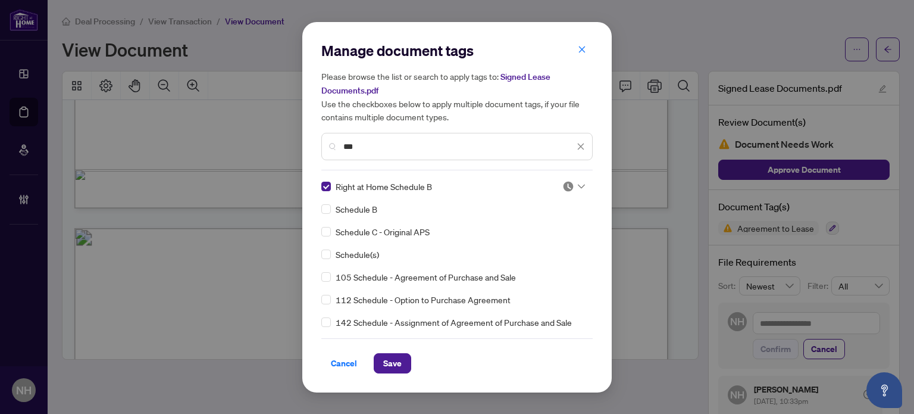
click at [564, 182] on img at bounding box center [568, 186] width 12 height 12
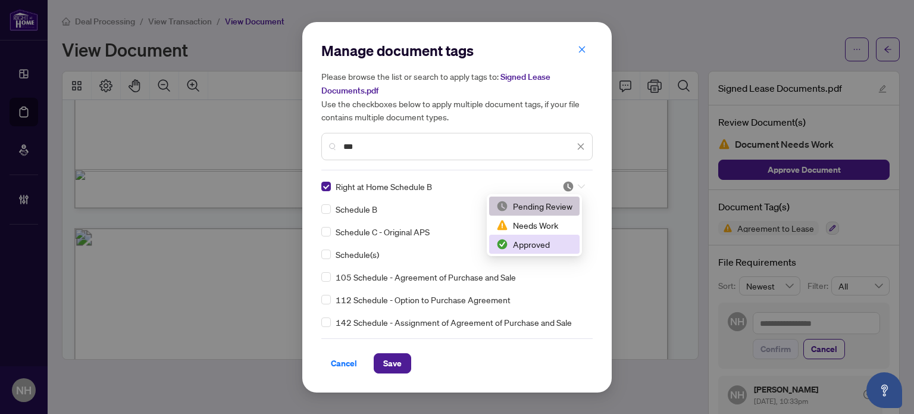
click at [537, 243] on div "Approved" at bounding box center [534, 243] width 76 height 13
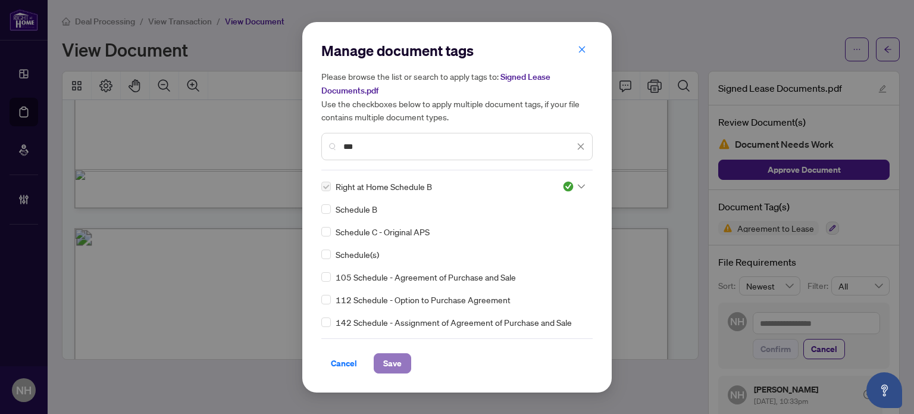
click at [399, 354] on span "Save" at bounding box center [392, 363] width 18 height 19
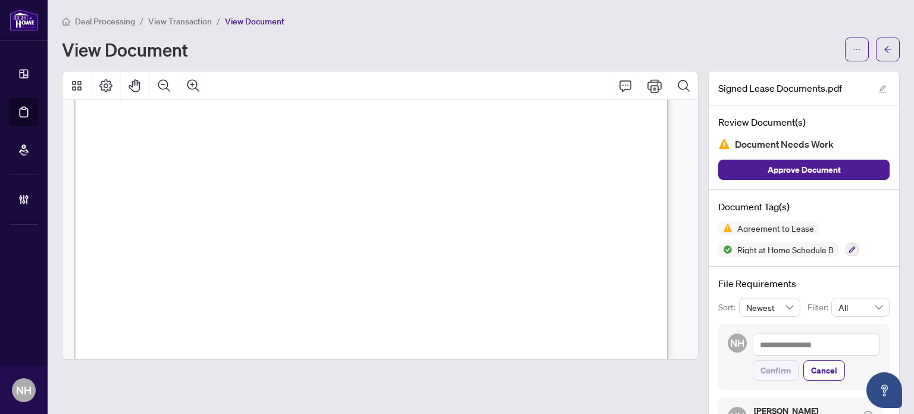
scroll to position [6663, 0]
click at [849, 249] on icon "button" at bounding box center [852, 249] width 7 height 7
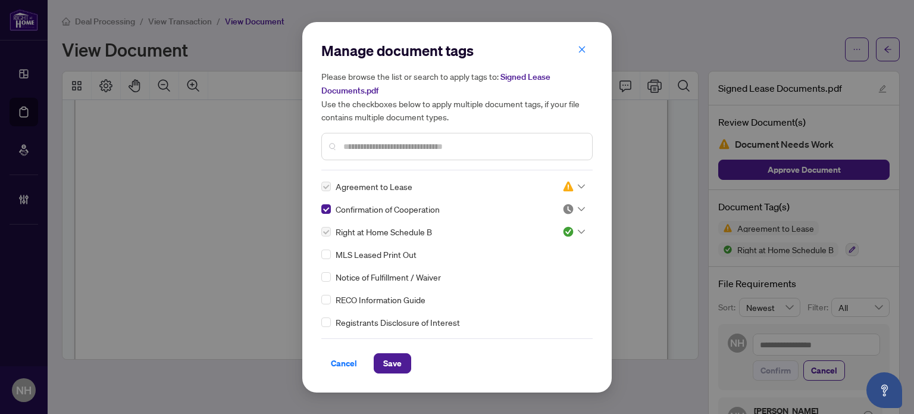
click at [562, 208] on img at bounding box center [568, 209] width 12 height 12
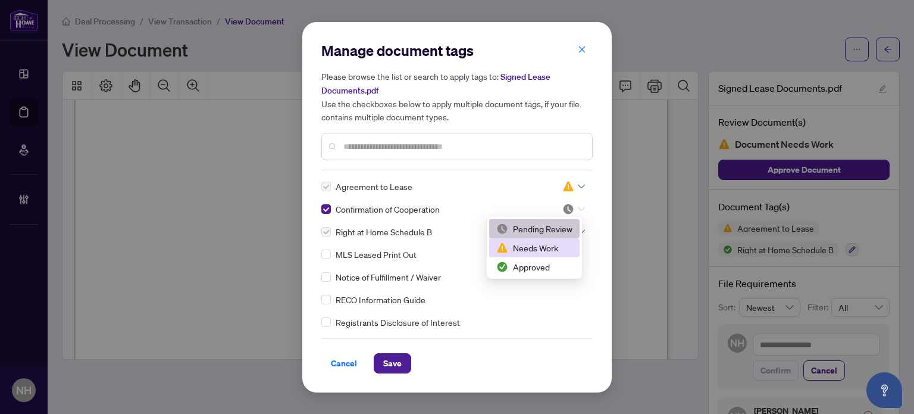
click at [533, 247] on div "Needs Work" at bounding box center [534, 247] width 76 height 13
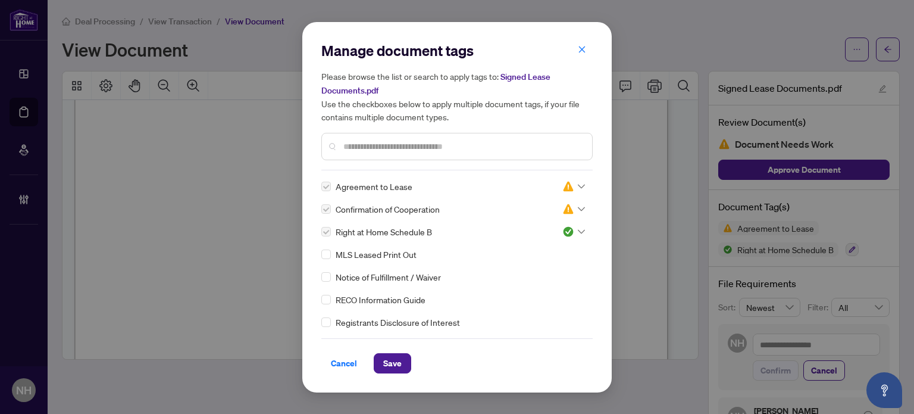
click at [398, 353] on span "Save" at bounding box center [392, 363] width 37 height 20
click at [398, 367] on span "Save" at bounding box center [392, 363] width 18 height 19
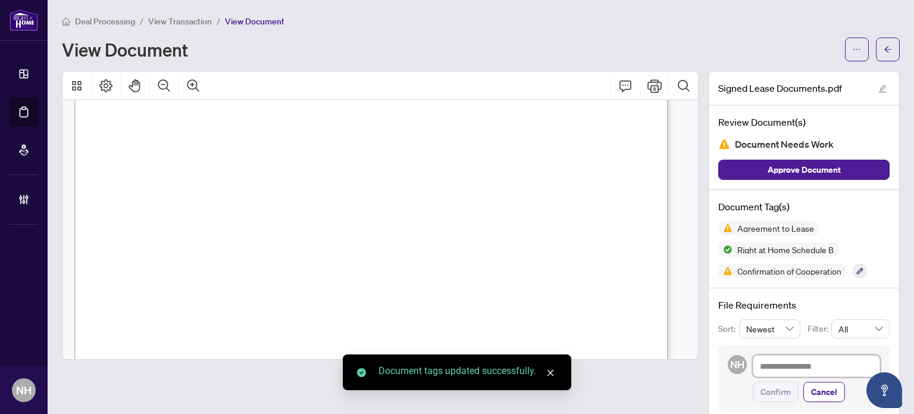
click at [771, 362] on textarea at bounding box center [816, 366] width 127 height 23
paste textarea "**********"
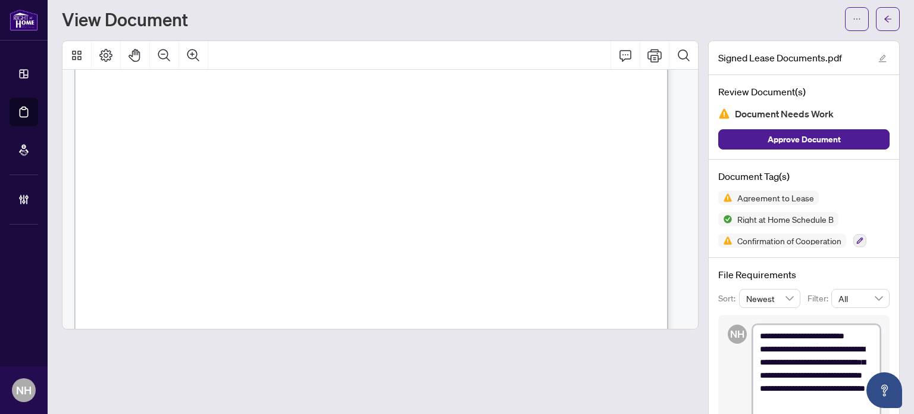
scroll to position [34, 0]
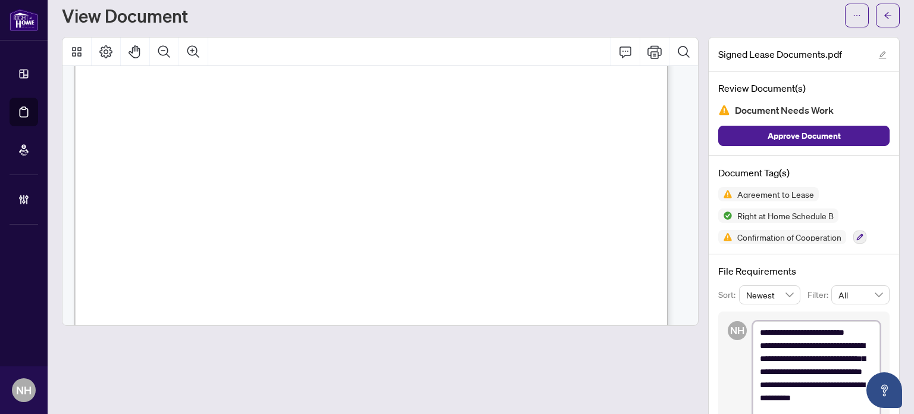
drag, startPoint x: 862, startPoint y: 328, endPoint x: 857, endPoint y: 321, distance: 8.9
click at [858, 324] on textarea "**********" at bounding box center [816, 371] width 127 height 101
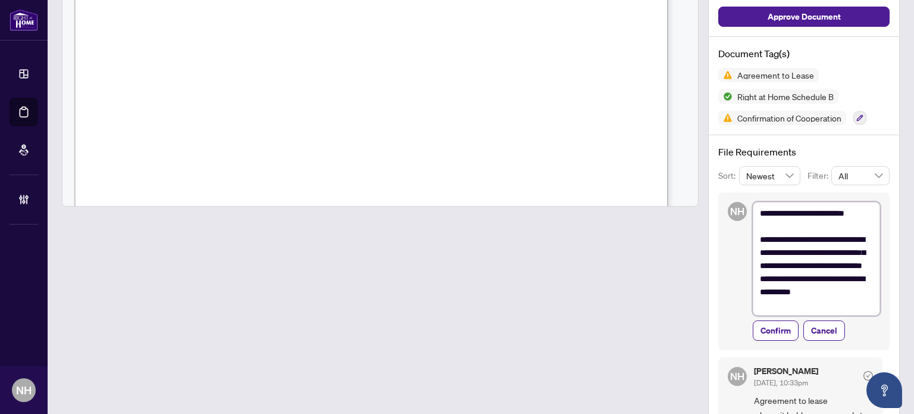
click at [843, 277] on textarea "**********" at bounding box center [816, 259] width 127 height 114
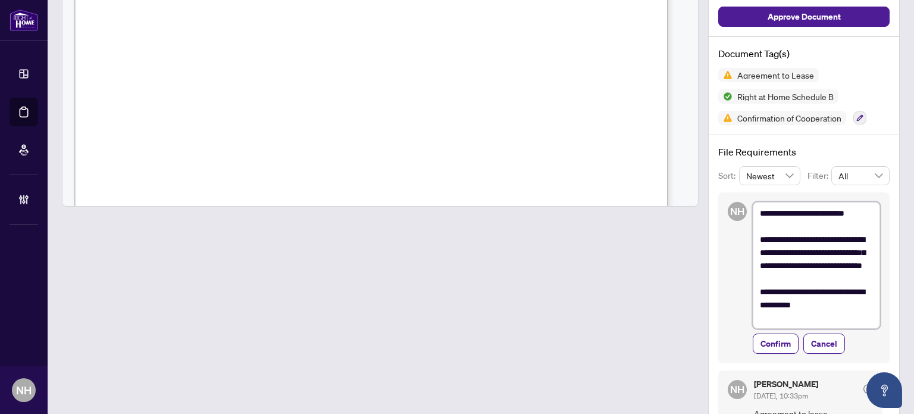
scroll to position [0, 0]
click at [773, 339] on span "Confirm" at bounding box center [776, 343] width 30 height 19
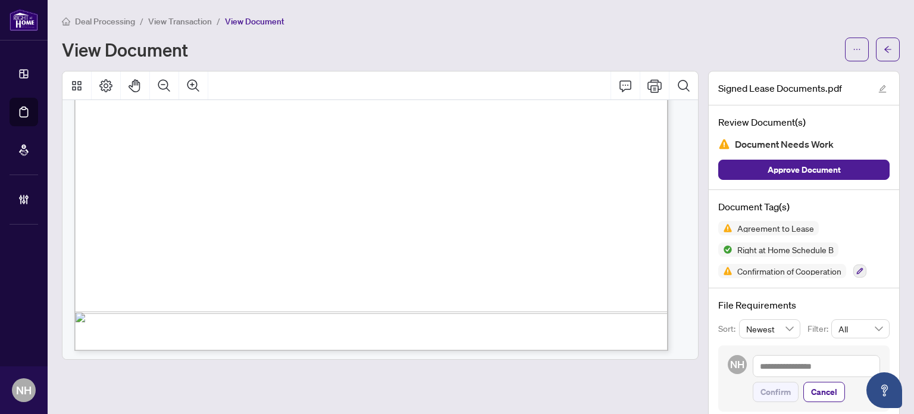
scroll to position [8411, 0]
click at [857, 270] on icon "button" at bounding box center [860, 270] width 7 height 7
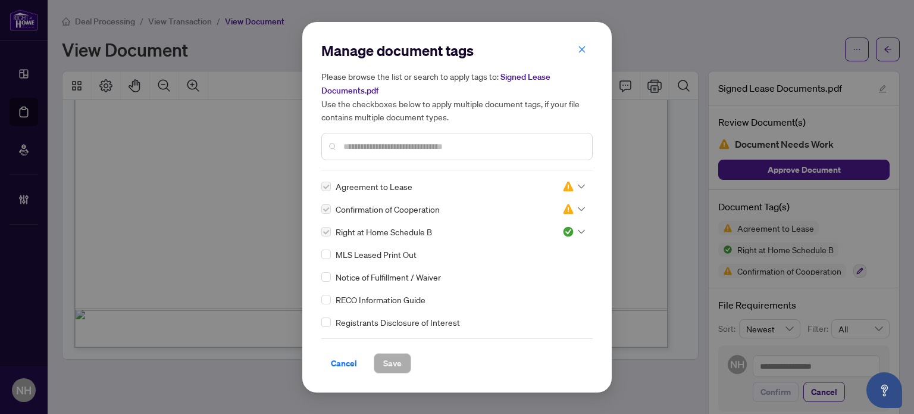
click at [421, 140] on input "text" at bounding box center [462, 146] width 239 height 13
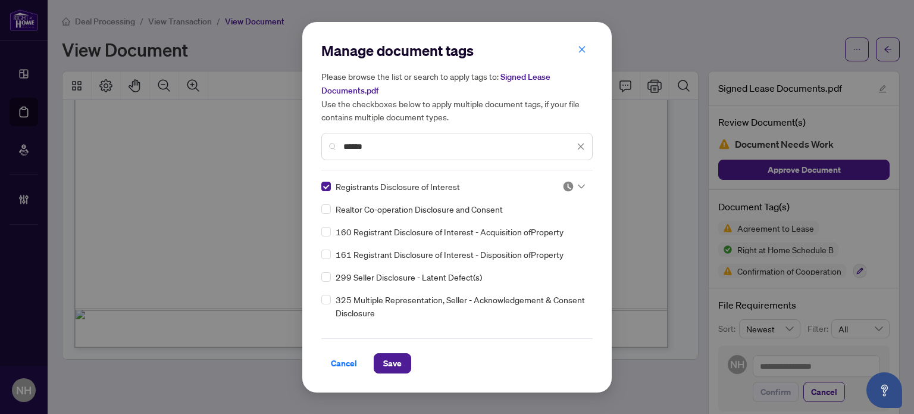
click at [562, 189] on img at bounding box center [568, 186] width 12 height 12
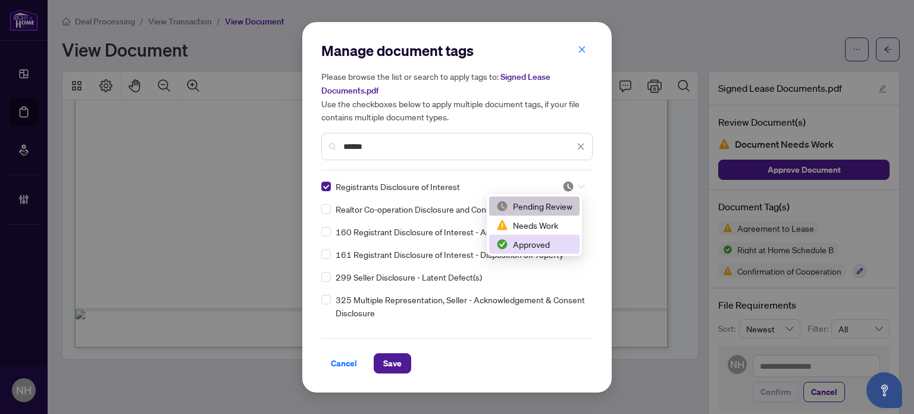
click at [539, 240] on div "Approved" at bounding box center [534, 243] width 76 height 13
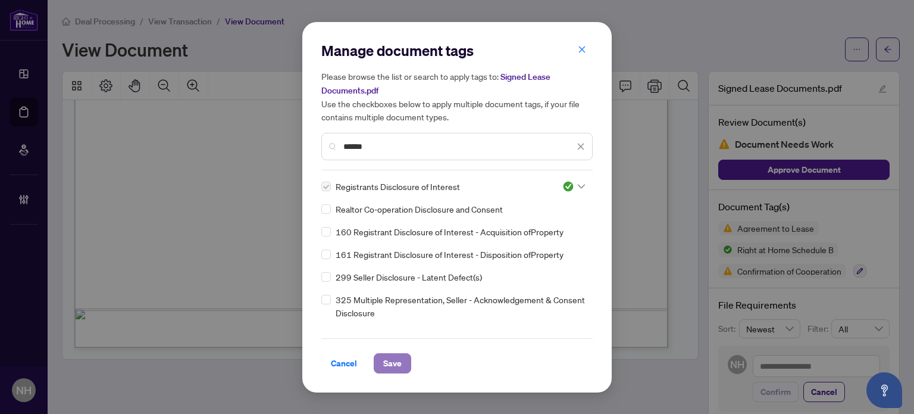
drag, startPoint x: 399, startPoint y: 354, endPoint x: 393, endPoint y: 336, distance: 19.6
click at [397, 356] on span "Save" at bounding box center [392, 363] width 18 height 19
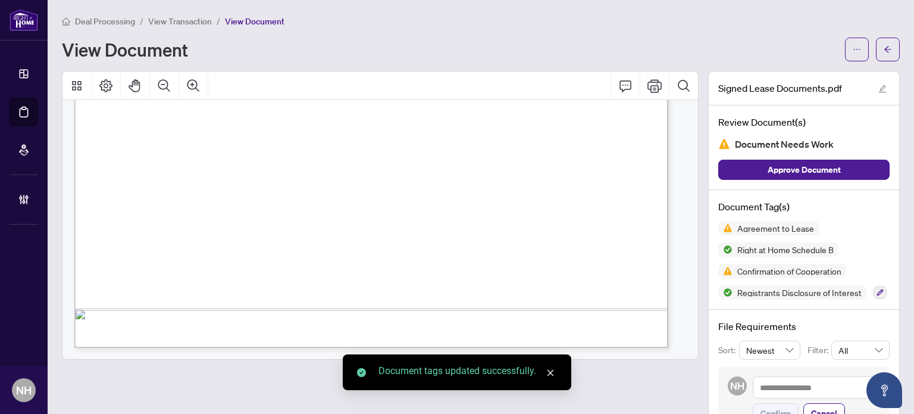
click at [184, 21] on span "View Transaction" at bounding box center [180, 21] width 64 height 11
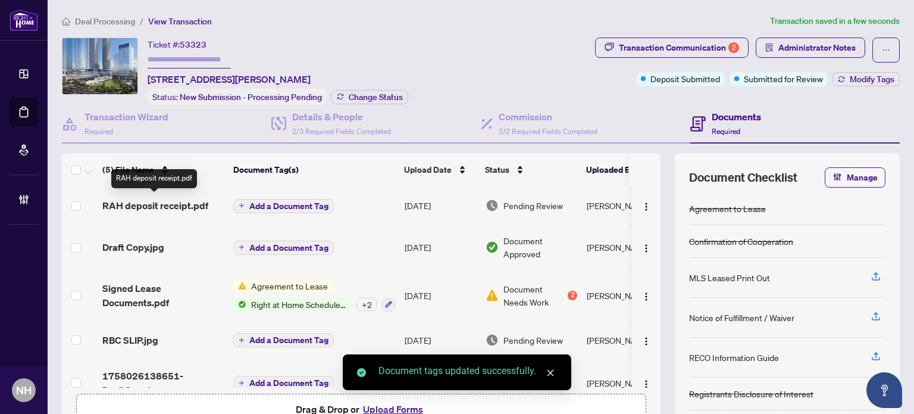
click at [164, 207] on span "RAH deposit receipt.pdf" at bounding box center [155, 205] width 106 height 14
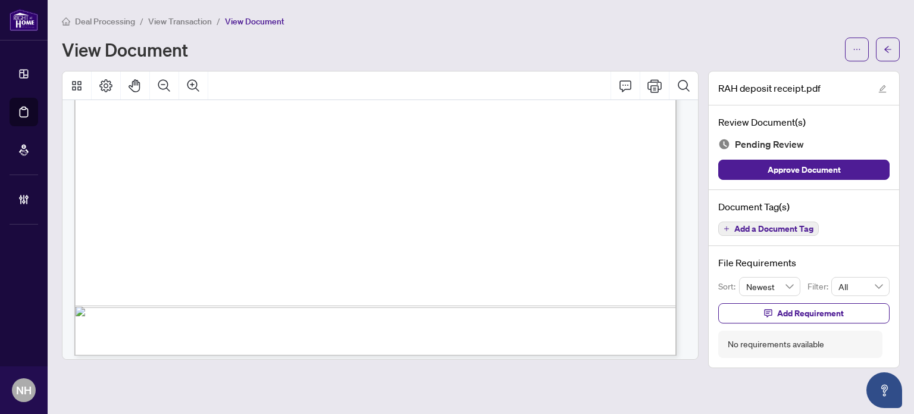
scroll to position [543, 0]
click at [757, 231] on span "Add a Document Tag" at bounding box center [774, 228] width 79 height 8
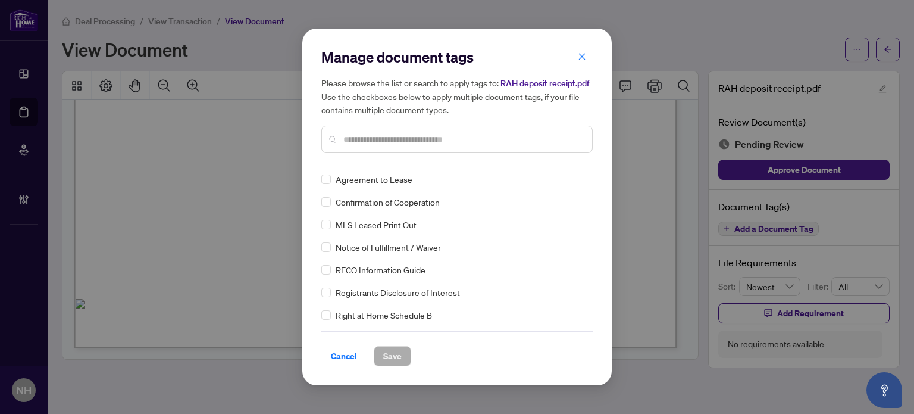
click at [397, 149] on div at bounding box center [456, 139] width 271 height 27
click at [392, 141] on input "text" at bounding box center [462, 139] width 239 height 13
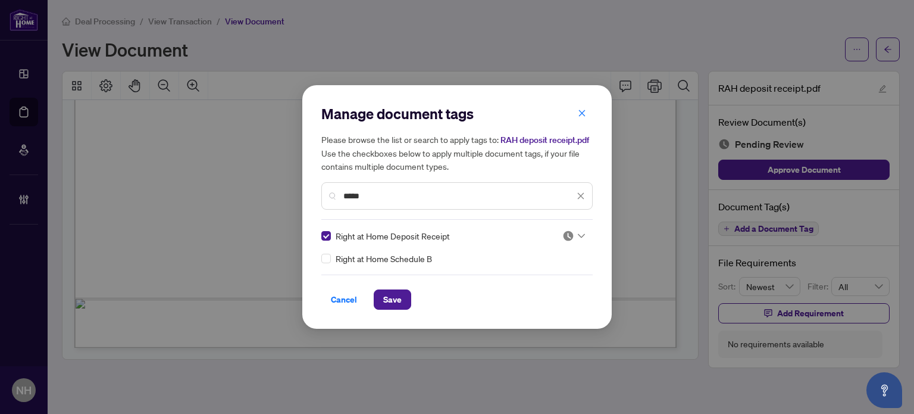
click at [574, 232] on img at bounding box center [568, 236] width 12 height 12
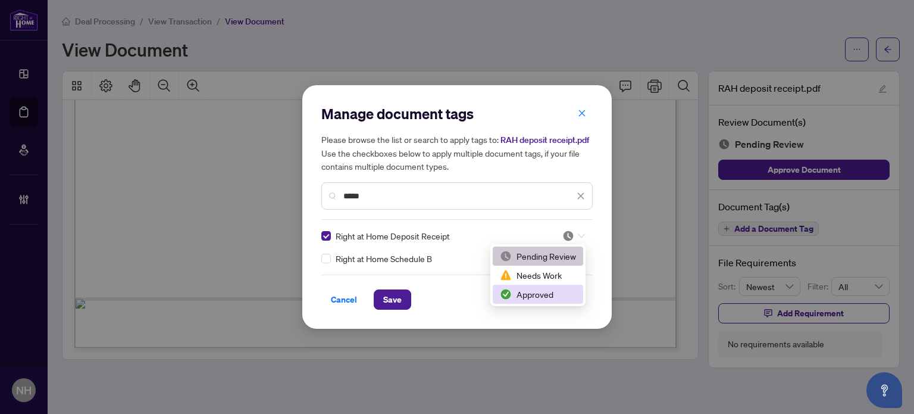
drag, startPoint x: 538, startPoint y: 295, endPoint x: 513, endPoint y: 297, distance: 25.1
click at [538, 295] on div "Approved" at bounding box center [538, 293] width 76 height 13
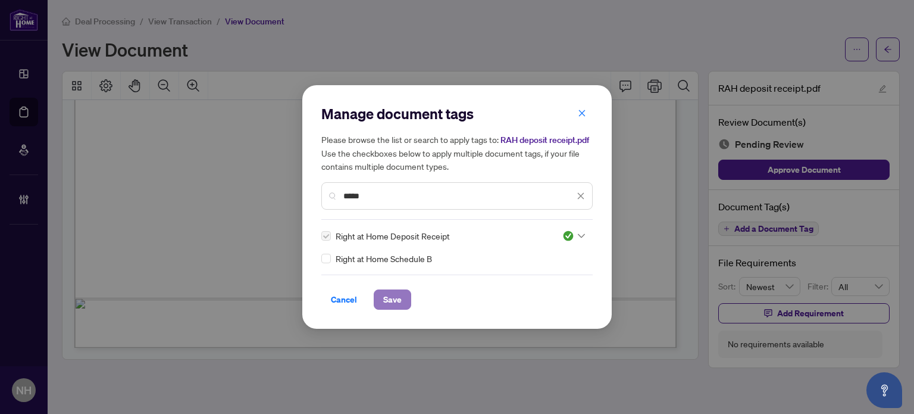
click at [398, 295] on span "Save" at bounding box center [392, 299] width 18 height 19
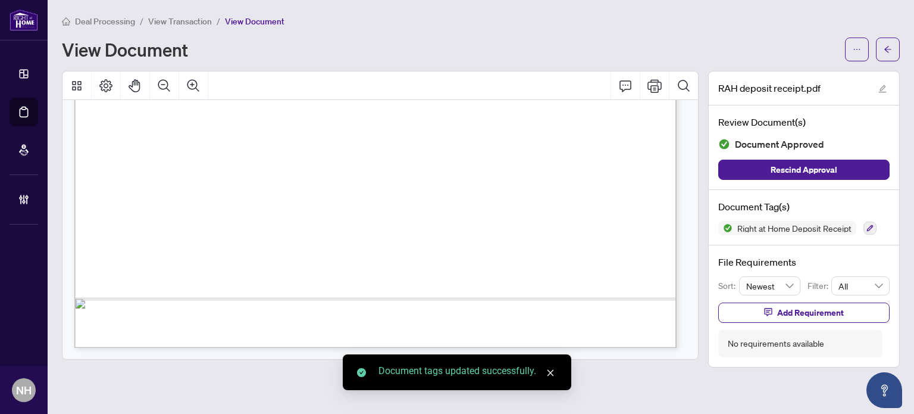
click at [186, 23] on span "View Transaction" at bounding box center [180, 21] width 64 height 11
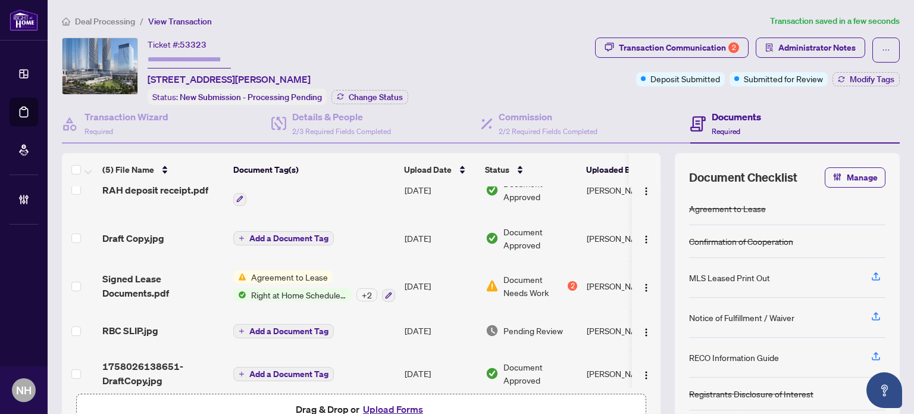
scroll to position [33, 0]
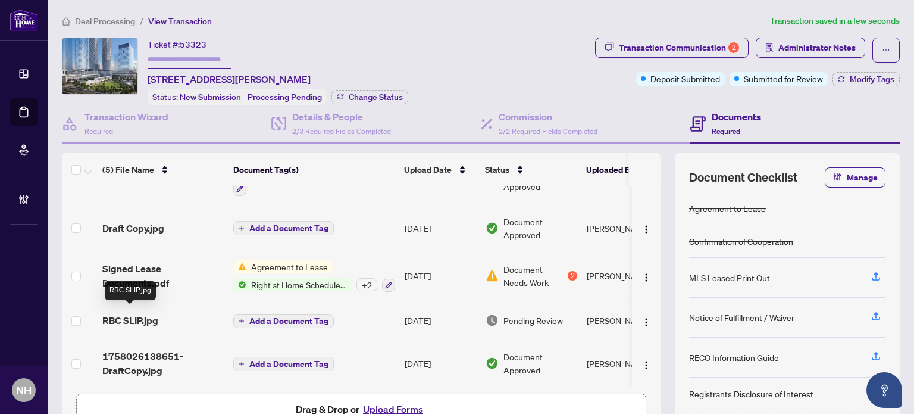
click at [132, 313] on span "RBC SLIP.jpg" at bounding box center [130, 320] width 56 height 14
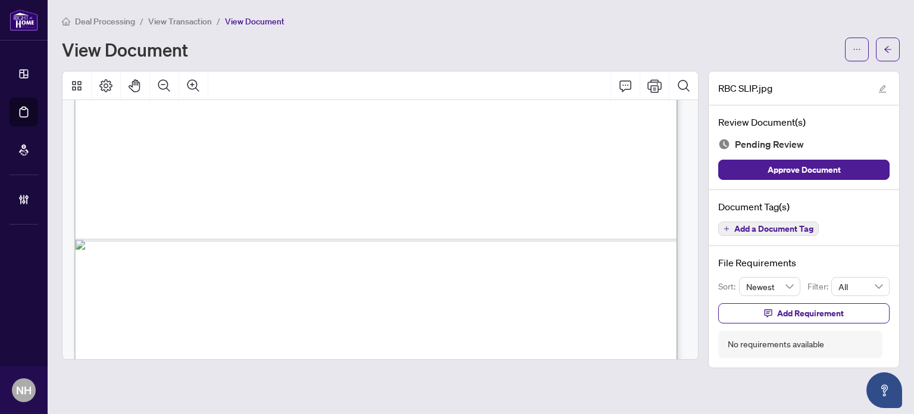
scroll to position [617, 0]
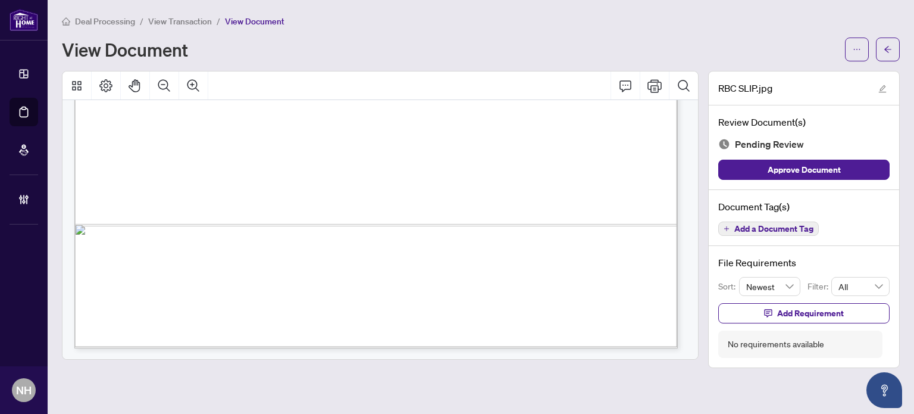
click at [729, 230] on button "Add a Document Tag" at bounding box center [768, 228] width 101 height 14
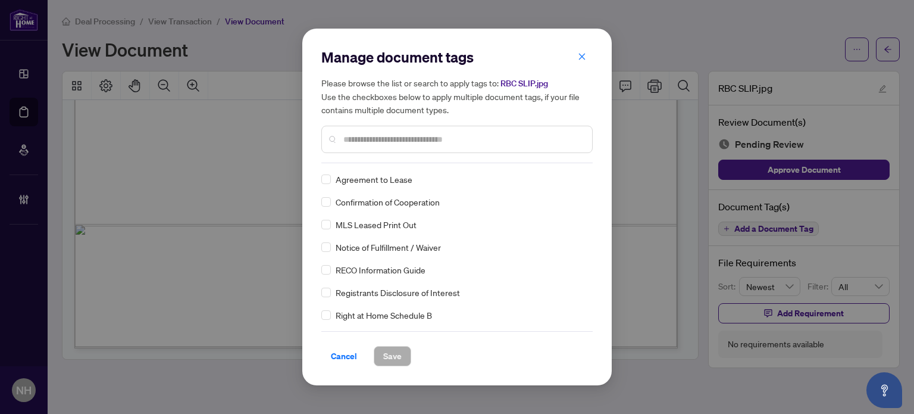
drag, startPoint x: 358, startPoint y: 137, endPoint x: 333, endPoint y: 91, distance: 52.5
click at [358, 137] on input "text" at bounding box center [462, 139] width 239 height 13
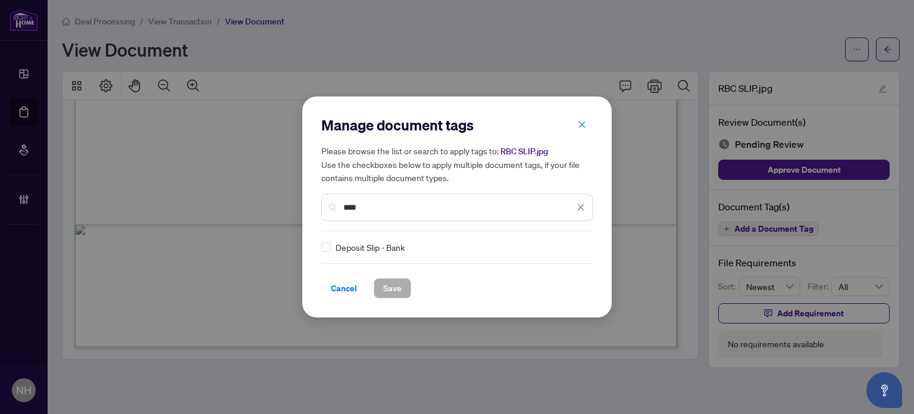
click at [332, 245] on div "Deposit Slip - Bank" at bounding box center [453, 246] width 264 height 13
click at [568, 249] on img at bounding box center [568, 247] width 12 height 12
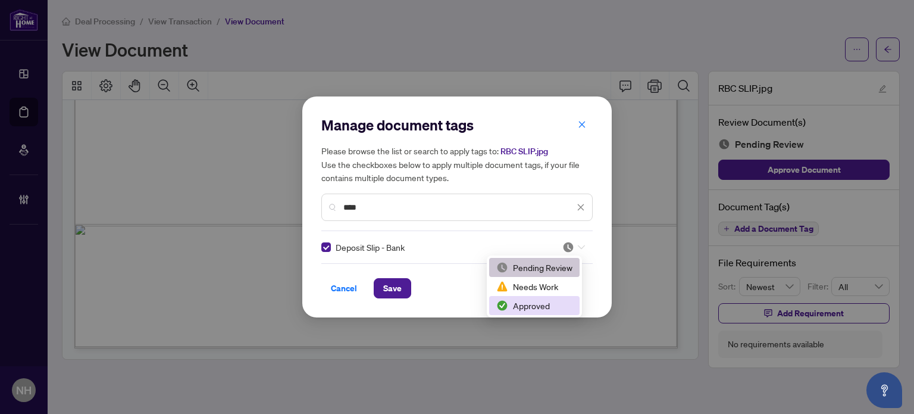
click at [553, 307] on div "Approved" at bounding box center [534, 305] width 76 height 13
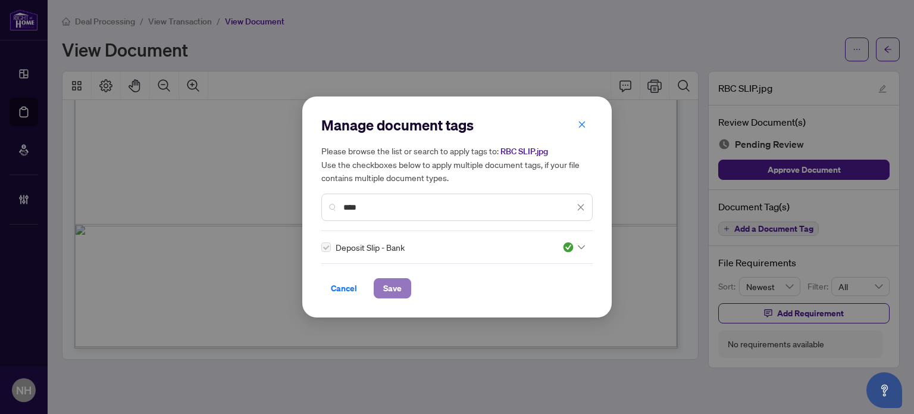
click at [407, 283] on button "Save" at bounding box center [392, 288] width 37 height 20
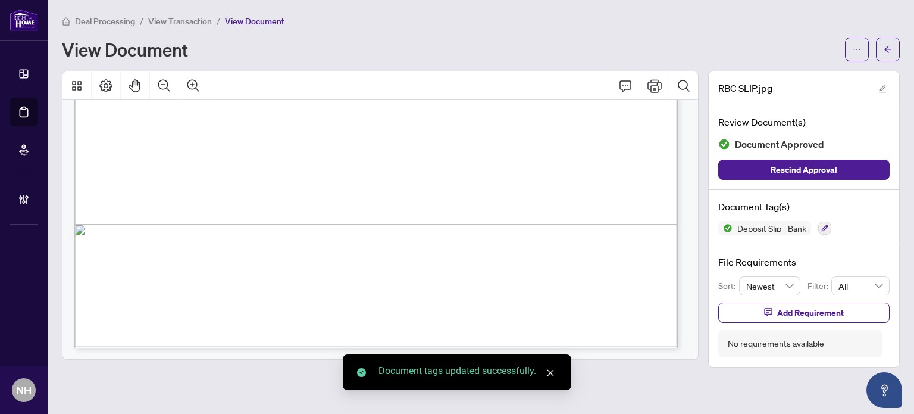
click at [184, 21] on span "View Transaction" at bounding box center [180, 21] width 64 height 11
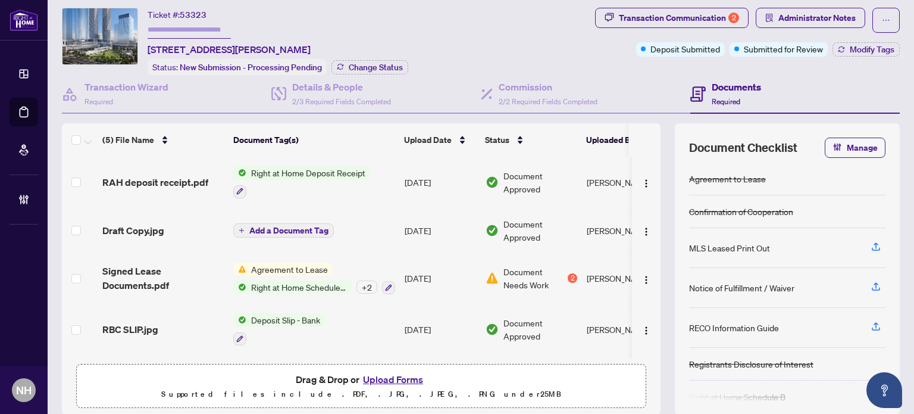
scroll to position [12, 0]
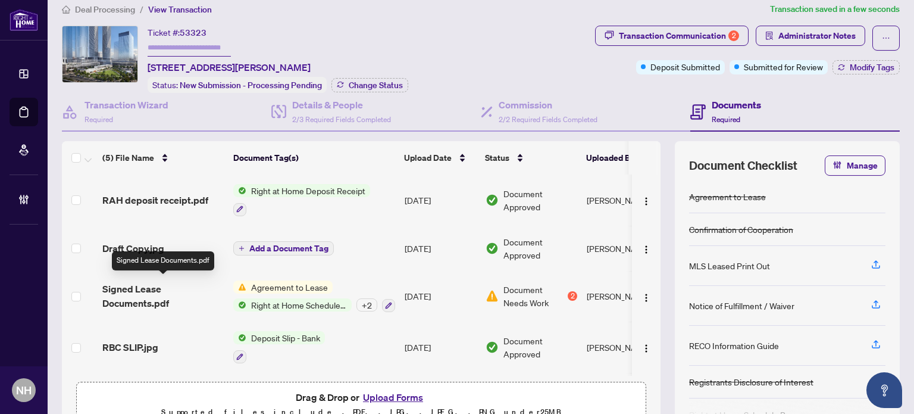
click at [142, 292] on span "Signed Lease Documents.pdf" at bounding box center [162, 296] width 121 height 29
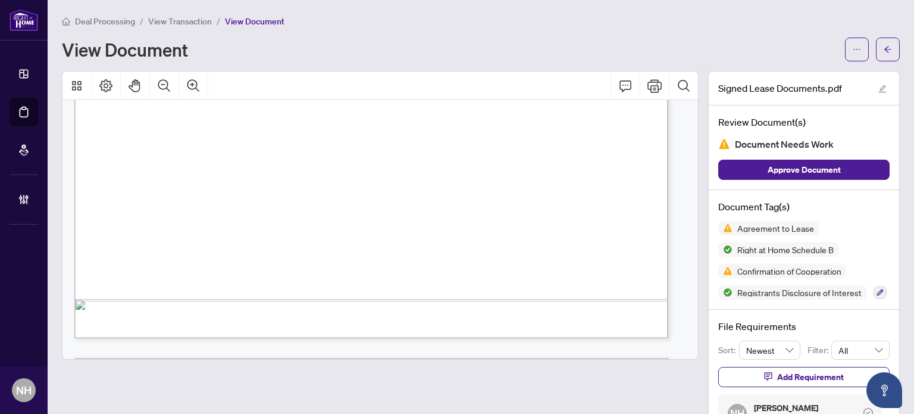
scroll to position [6786, 0]
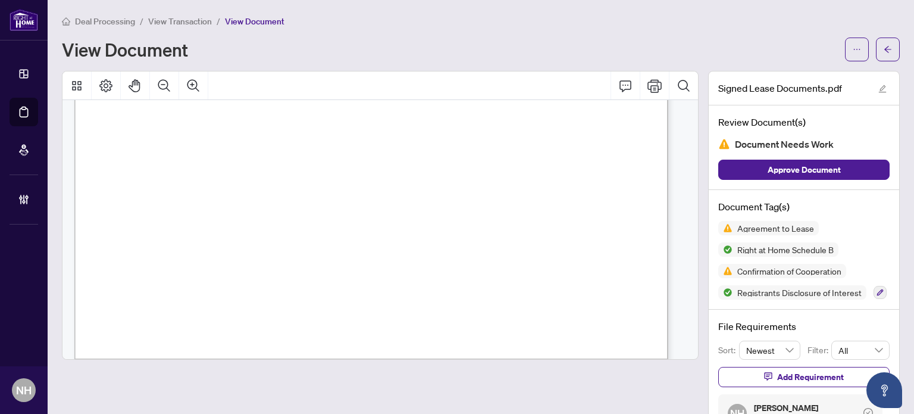
click at [179, 21] on span "View Transaction" at bounding box center [180, 21] width 64 height 11
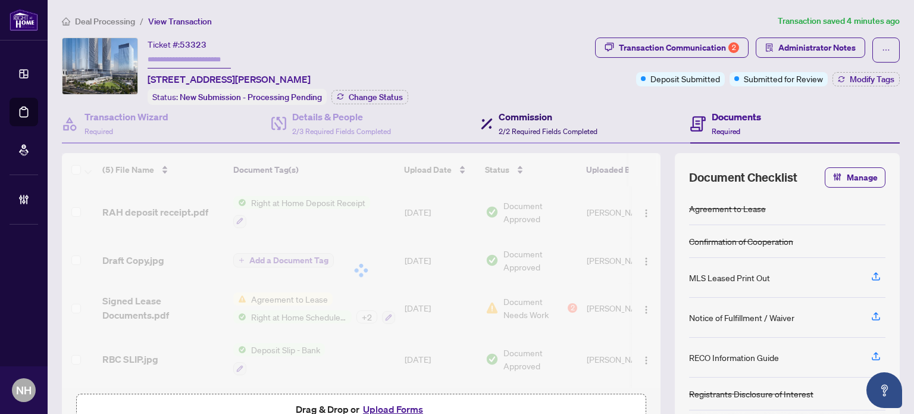
click at [530, 127] on span "2/2 Required Fields Completed" at bounding box center [548, 131] width 99 height 9
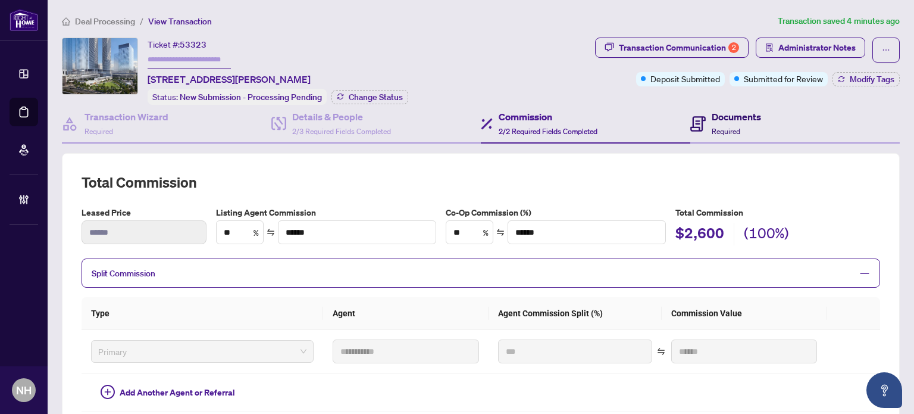
click at [724, 129] on span "Required" at bounding box center [726, 131] width 29 height 9
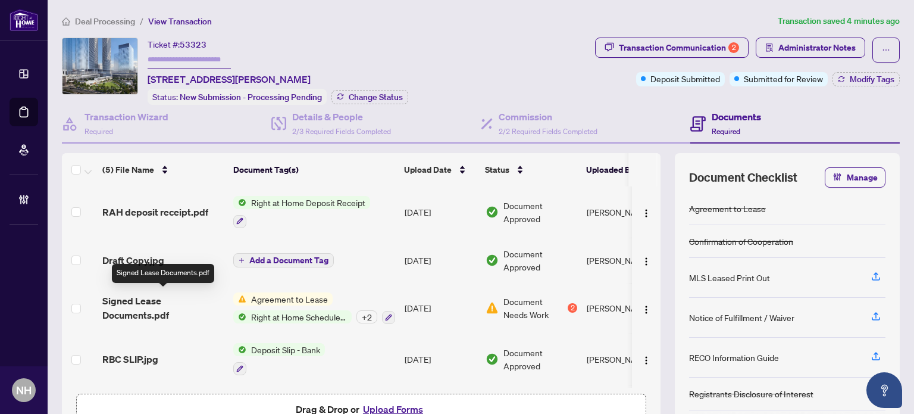
click at [151, 316] on span "Signed Lease Documents.pdf" at bounding box center [162, 307] width 121 height 29
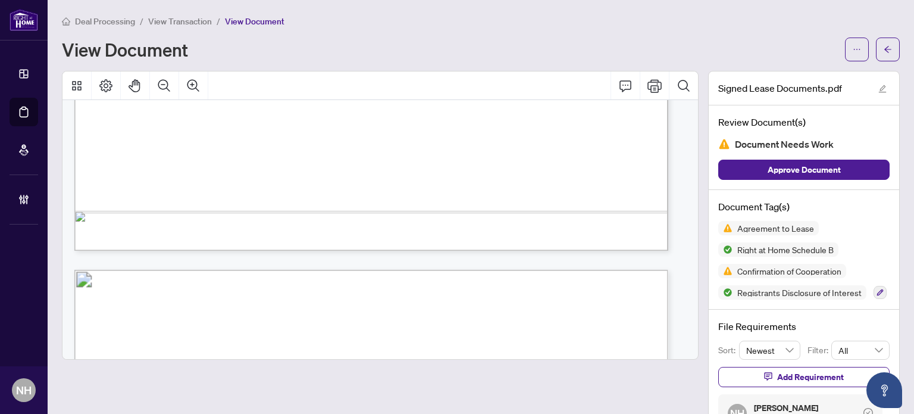
scroll to position [5536, 0]
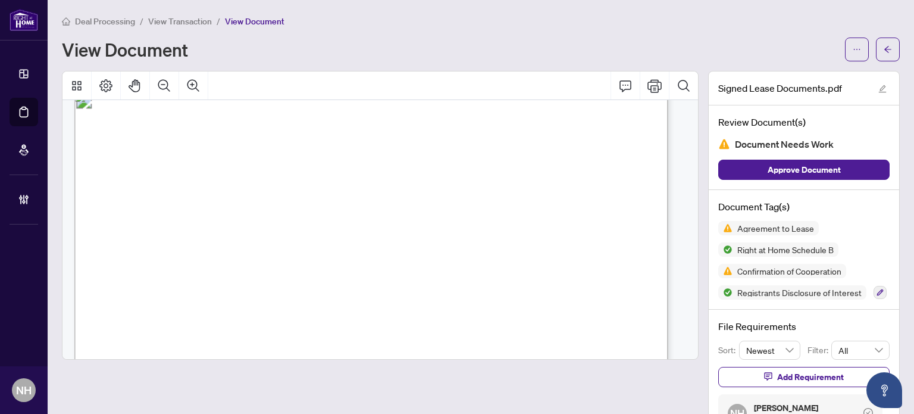
click at [193, 20] on span "View Transaction" at bounding box center [180, 21] width 64 height 11
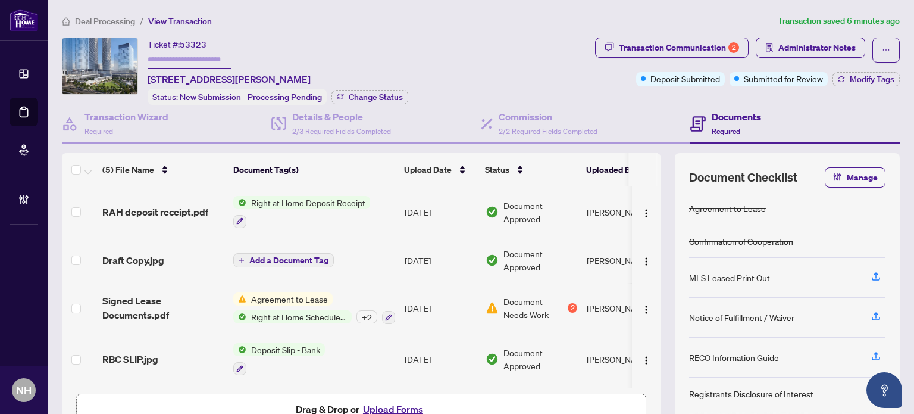
click at [185, 57] on input "text" at bounding box center [189, 59] width 83 height 17
paste input "*******"
click at [459, 46] on div "Ticket #: 53323 ******* 2903-55 Cooper St, Toronto, Ontario M5E 0G1, Canada Sta…" at bounding box center [326, 70] width 529 height 67
click at [404, 403] on button "Upload Forms" at bounding box center [393, 408] width 67 height 15
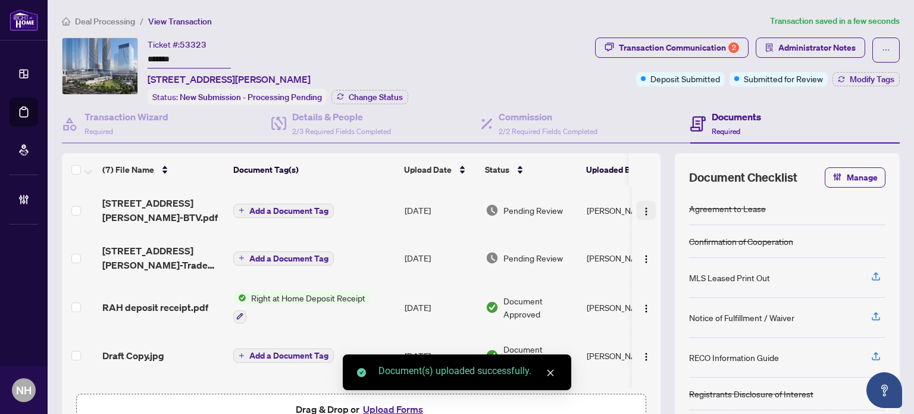
click at [642, 207] on img "button" at bounding box center [647, 212] width 10 height 10
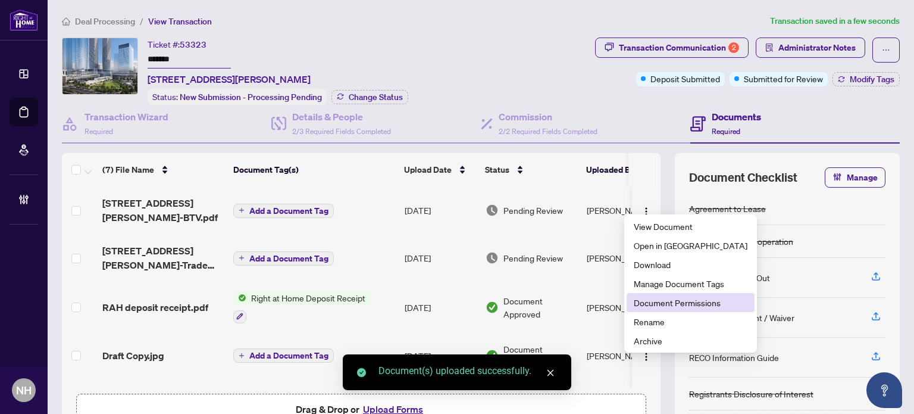
click at [642, 302] on span "Document Permissions" at bounding box center [691, 302] width 114 height 13
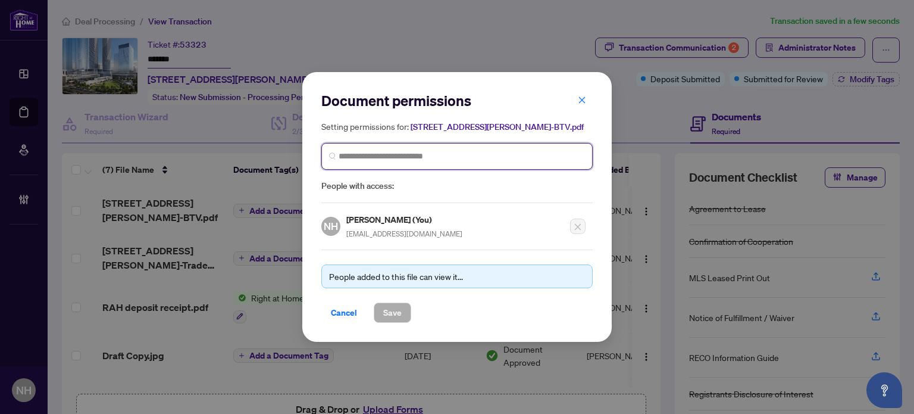
click at [412, 161] on input "search" at bounding box center [462, 156] width 246 height 12
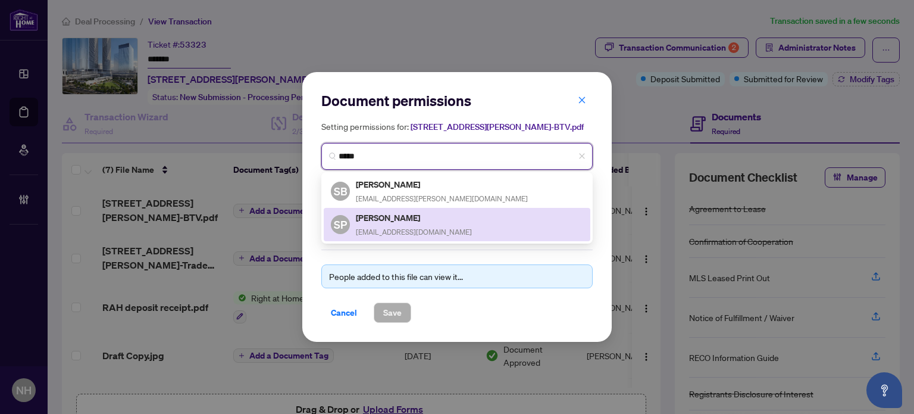
click at [383, 219] on h5 "Satya Panda" at bounding box center [414, 218] width 116 height 14
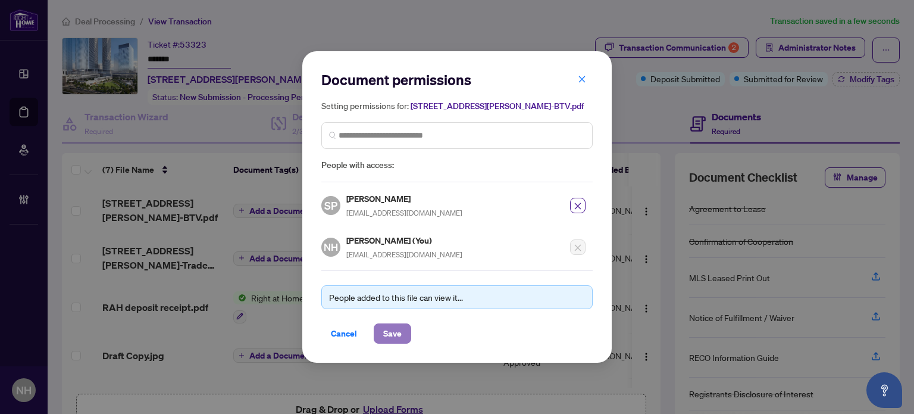
click at [393, 332] on span "Save" at bounding box center [392, 333] width 18 height 19
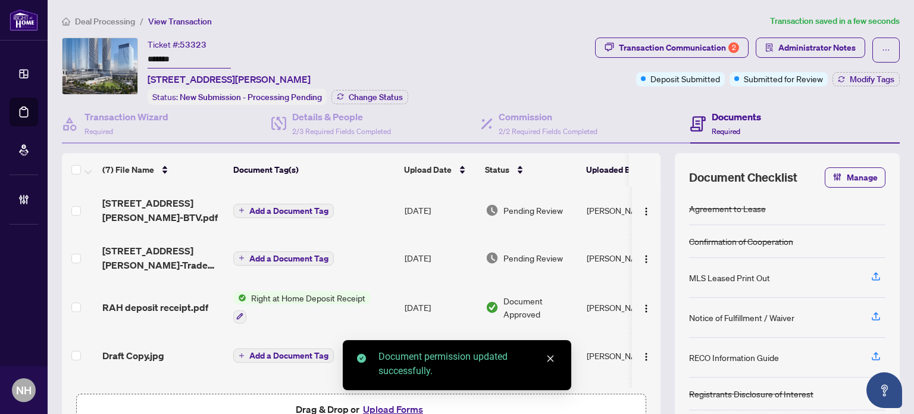
click at [642, 254] on img "button" at bounding box center [647, 259] width 10 height 10
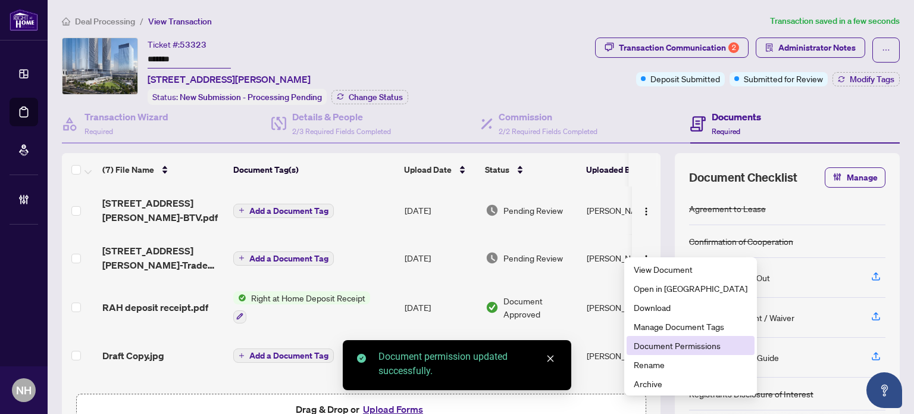
click at [655, 342] on span "Document Permissions" at bounding box center [691, 345] width 114 height 13
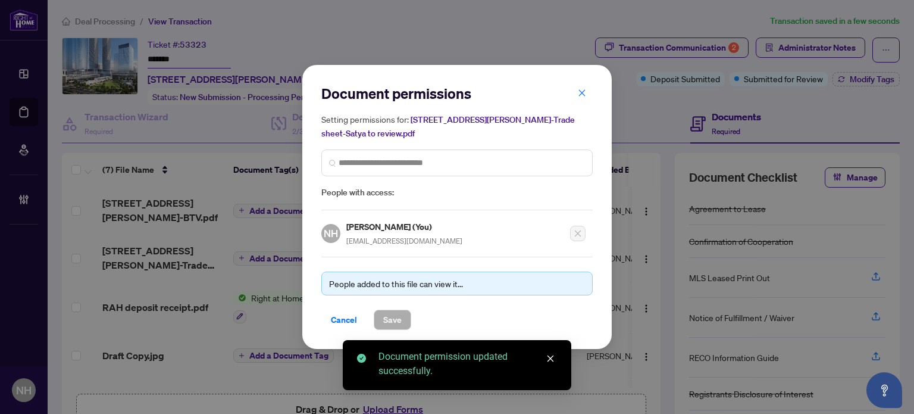
click at [458, 149] on div "Setting permissions for: 55 Cooper St 2903-Trade sheet-Satya to review.pdf Peop…" at bounding box center [456, 155] width 271 height 87
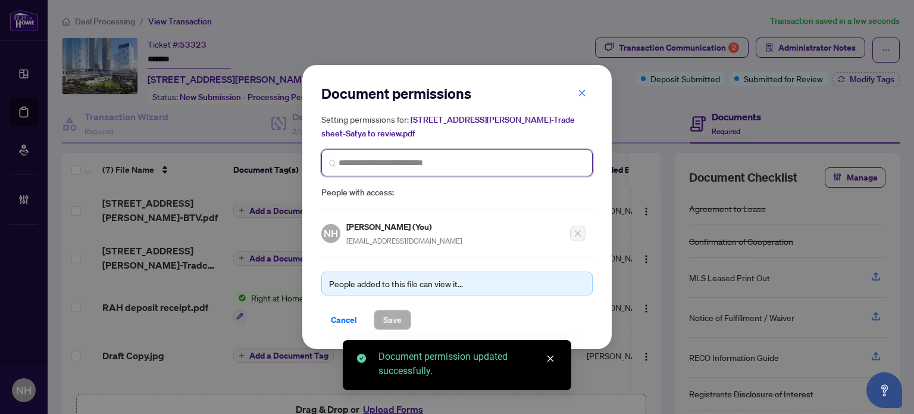
click at [457, 164] on input "search" at bounding box center [462, 163] width 246 height 12
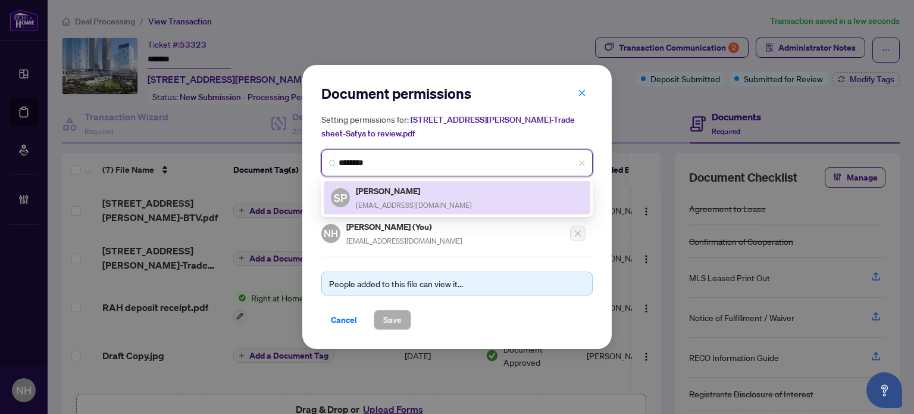
click at [402, 202] on span "realtorpanda@gmail.com" at bounding box center [414, 205] width 116 height 9
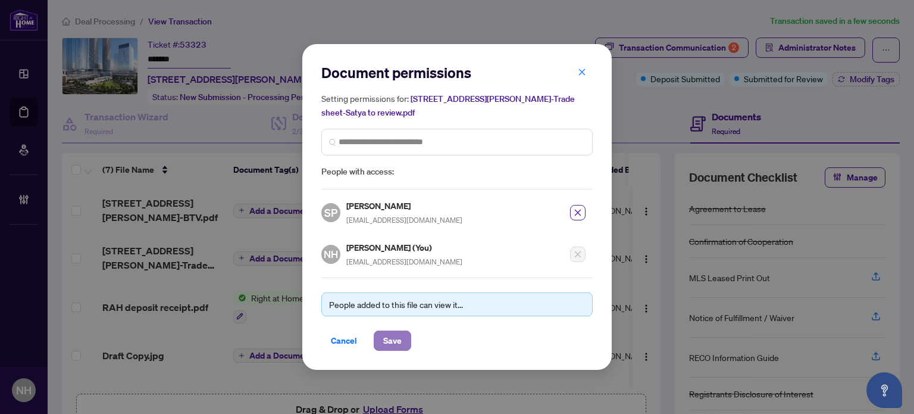
click at [393, 342] on span "Save" at bounding box center [392, 340] width 18 height 19
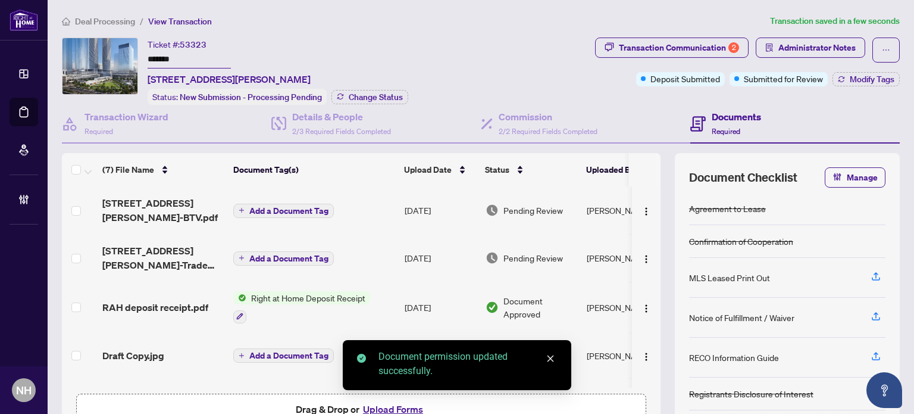
click at [281, 207] on span "Add a Document Tag" at bounding box center [288, 211] width 79 height 8
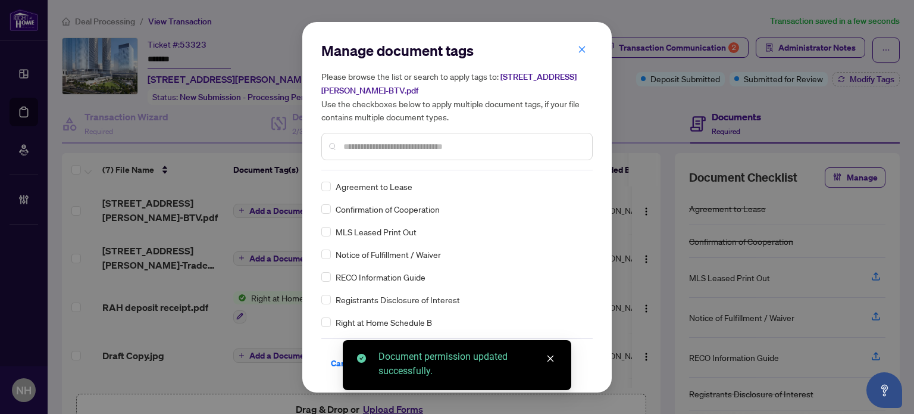
click at [379, 150] on input "text" at bounding box center [462, 146] width 239 height 13
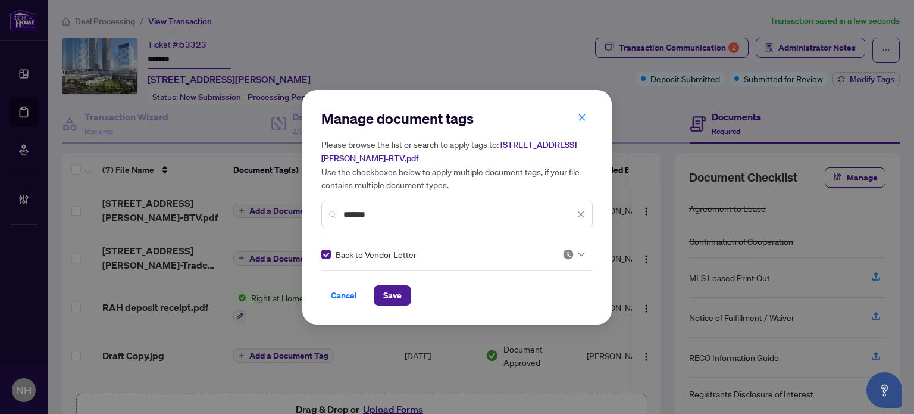
click at [573, 252] on div at bounding box center [573, 254] width 23 height 12
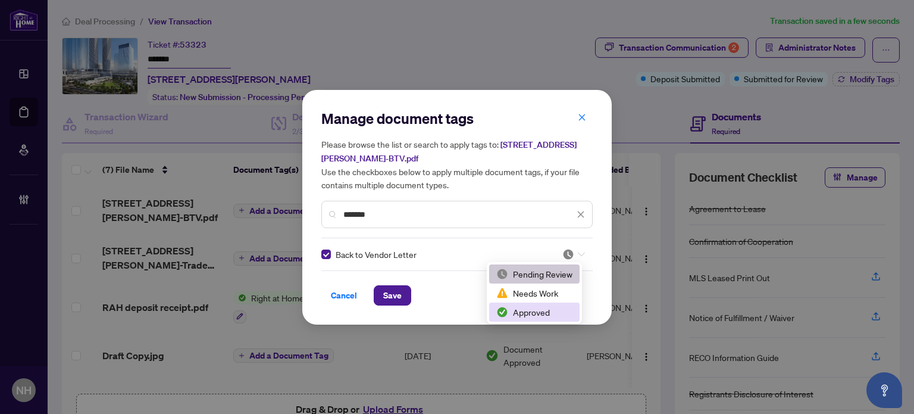
click at [534, 307] on div "Approved" at bounding box center [534, 311] width 76 height 13
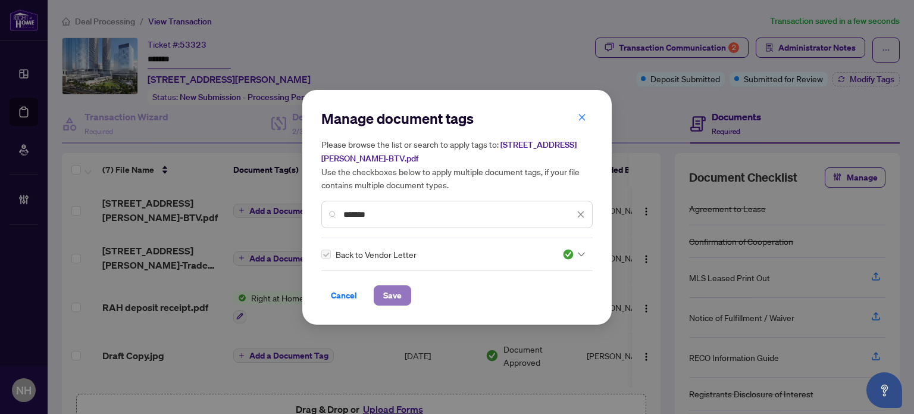
click at [390, 294] on span "Save" at bounding box center [392, 295] width 18 height 19
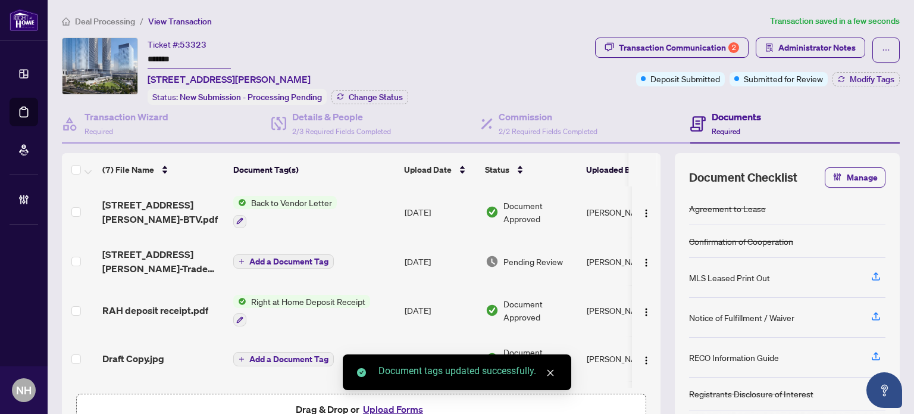
click at [861, 173] on span "Manage" at bounding box center [862, 177] width 31 height 19
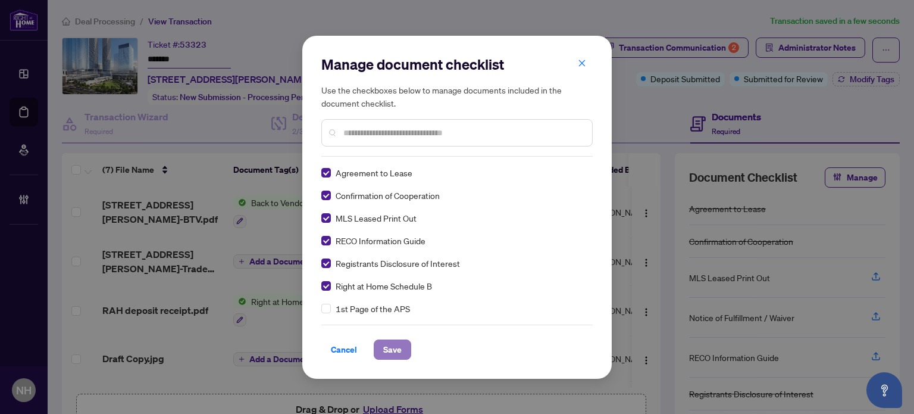
click at [388, 346] on span "Save" at bounding box center [392, 349] width 18 height 19
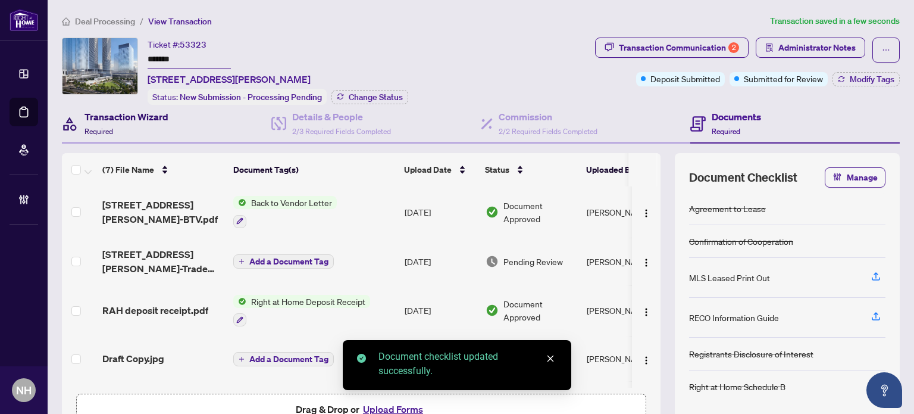
click at [149, 115] on h4 "Transaction Wizard" at bounding box center [127, 117] width 84 height 14
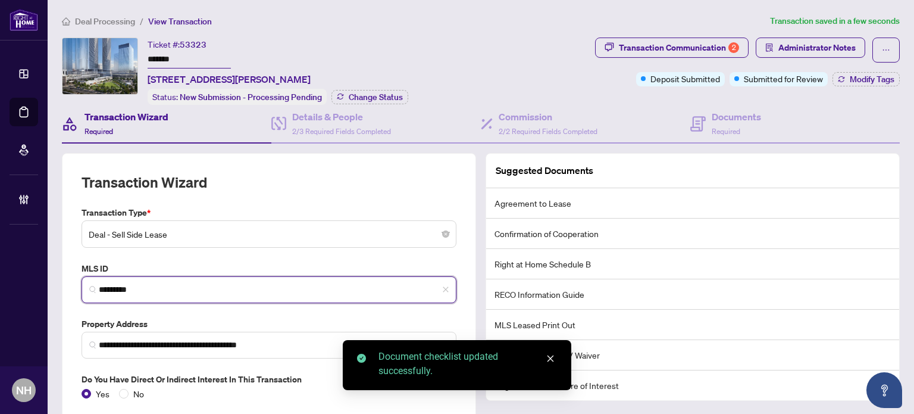
drag, startPoint x: 171, startPoint y: 285, endPoint x: 60, endPoint y: 240, distance: 120.5
click at [68, 249] on div "**********" at bounding box center [269, 286] width 414 height 267
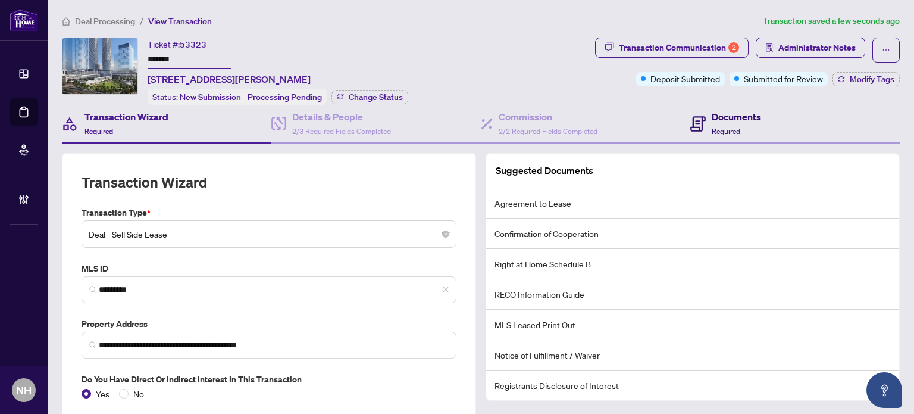
click at [718, 118] on h4 "Documents" at bounding box center [736, 117] width 49 height 14
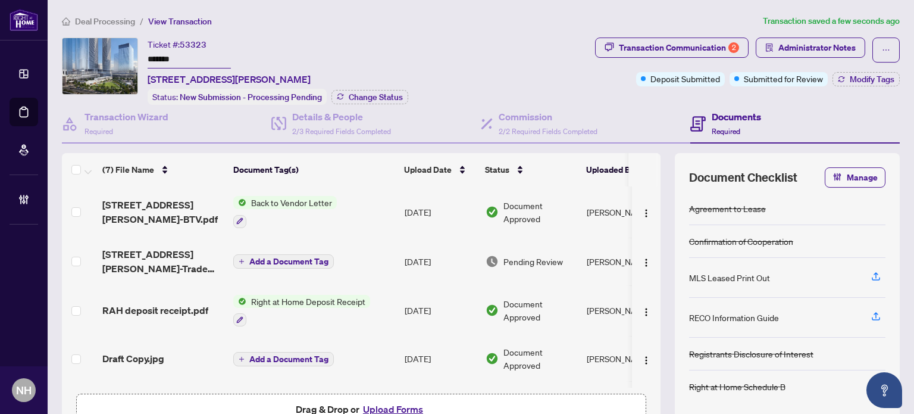
click at [397, 395] on span "Drag & Drop or Upload Forms Supported files include .PDF, .JPG, .JPEG, .PNG und…" at bounding box center [361, 416] width 569 height 44
click at [395, 402] on button "Upload Forms" at bounding box center [393, 408] width 67 height 15
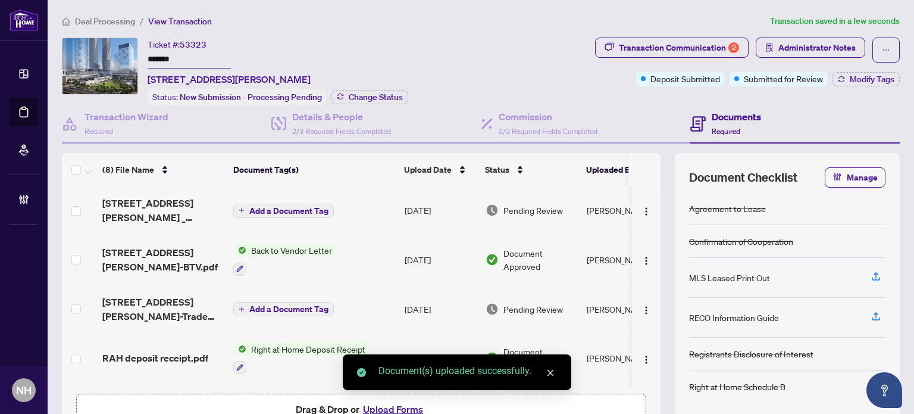
click at [318, 211] on span "Add a Document Tag" at bounding box center [288, 211] width 79 height 8
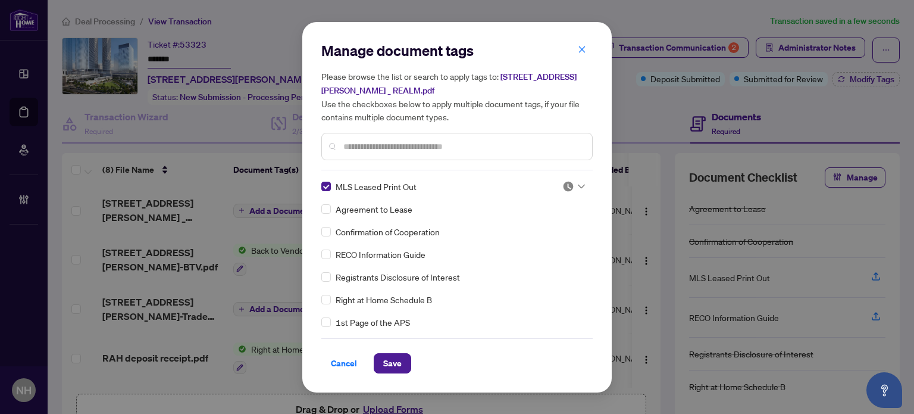
click at [570, 186] on img at bounding box center [568, 186] width 12 height 12
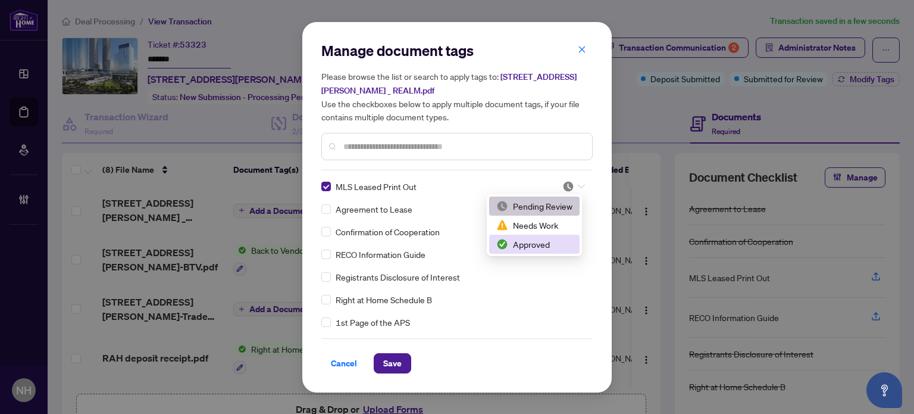
click at [535, 237] on div "Approved" at bounding box center [534, 243] width 76 height 13
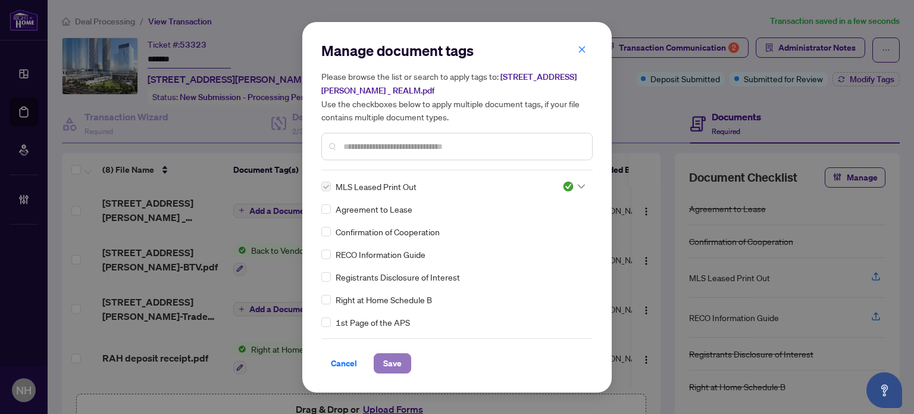
click at [398, 357] on span "Save" at bounding box center [392, 363] width 18 height 19
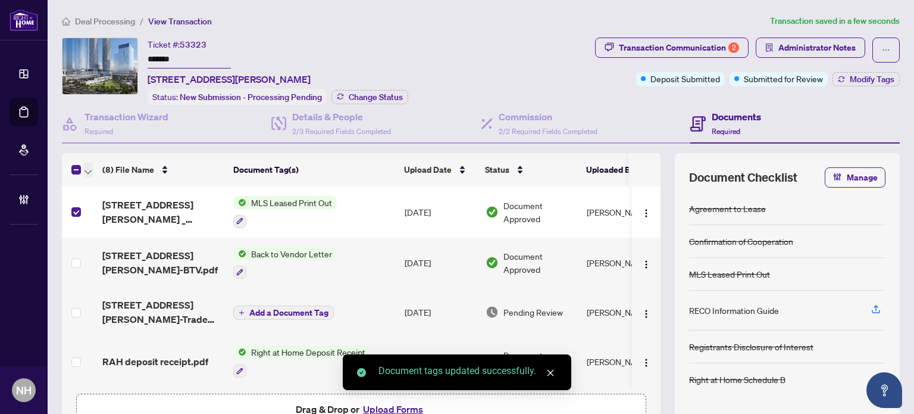
click at [87, 170] on icon "button" at bounding box center [88, 172] width 7 height 4
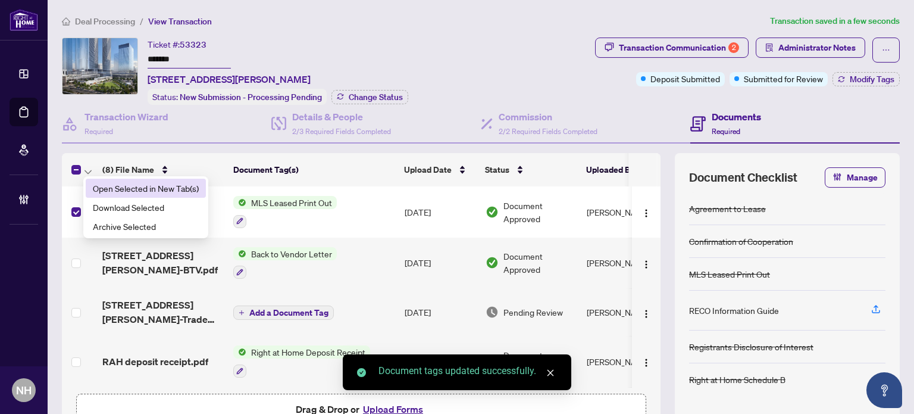
click at [139, 183] on span "Open Selected in New Tab(s)" at bounding box center [146, 188] width 106 height 13
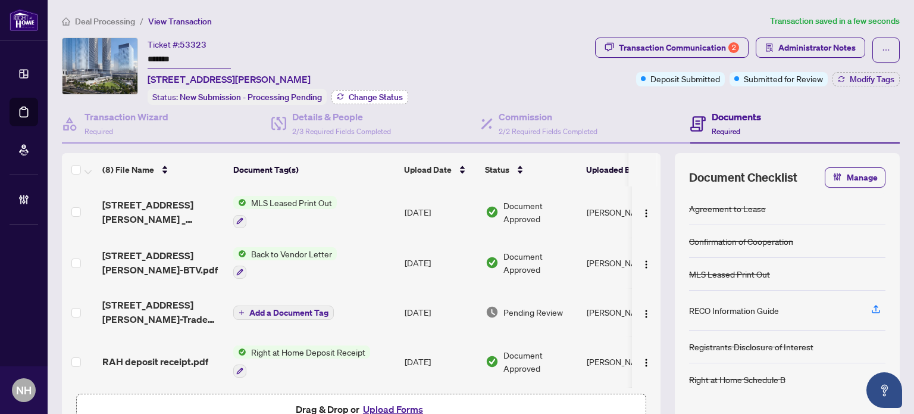
click at [342, 99] on button "Change Status" at bounding box center [370, 97] width 77 height 14
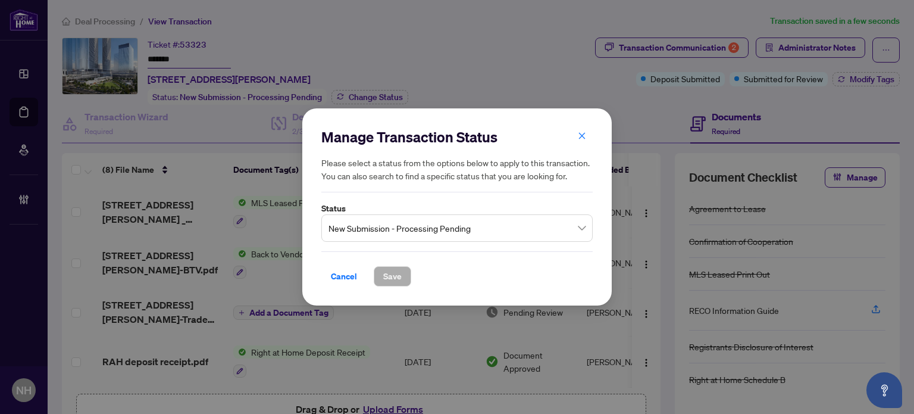
click at [399, 213] on label "Status" at bounding box center [456, 208] width 271 height 13
drag, startPoint x: 403, startPoint y: 227, endPoint x: 402, endPoint y: 233, distance: 6.0
click at [403, 227] on span "New Submission - Processing Pending" at bounding box center [457, 228] width 257 height 23
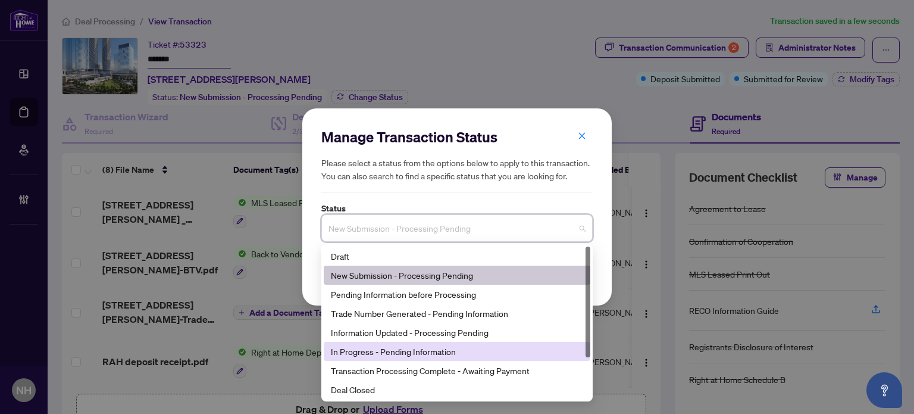
drag, startPoint x: 398, startPoint y: 354, endPoint x: 406, endPoint y: 333, distance: 23.0
click at [399, 354] on div "In Progress - Pending Information" at bounding box center [457, 351] width 252 height 13
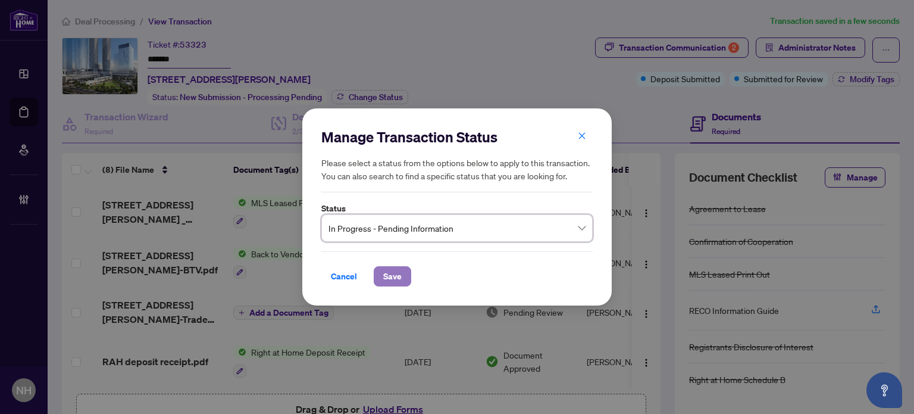
click at [388, 272] on span "Save" at bounding box center [392, 276] width 18 height 19
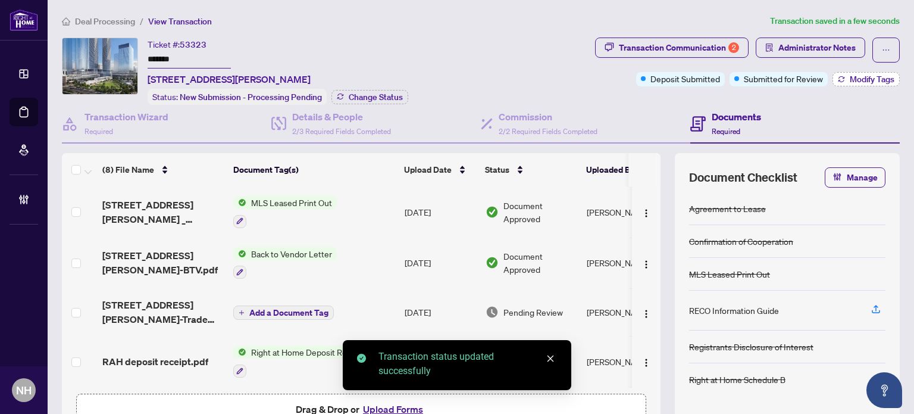
click at [850, 81] on span "Modify Tags" at bounding box center [872, 79] width 45 height 8
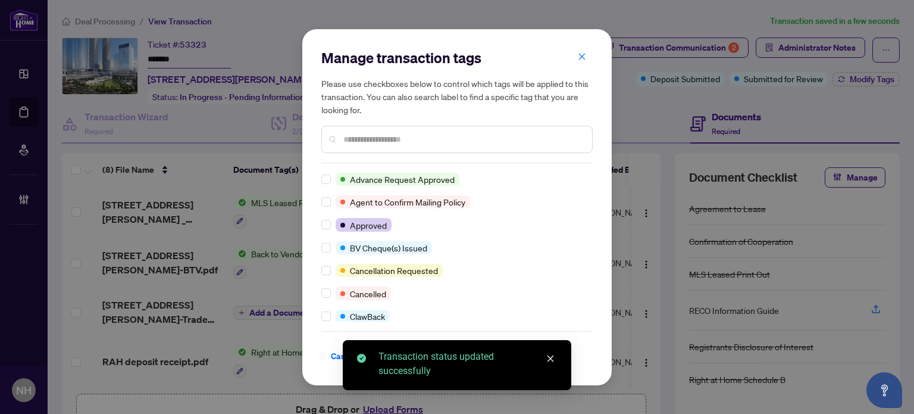
click at [380, 130] on div at bounding box center [456, 139] width 271 height 27
click at [380, 135] on input "text" at bounding box center [462, 139] width 239 height 13
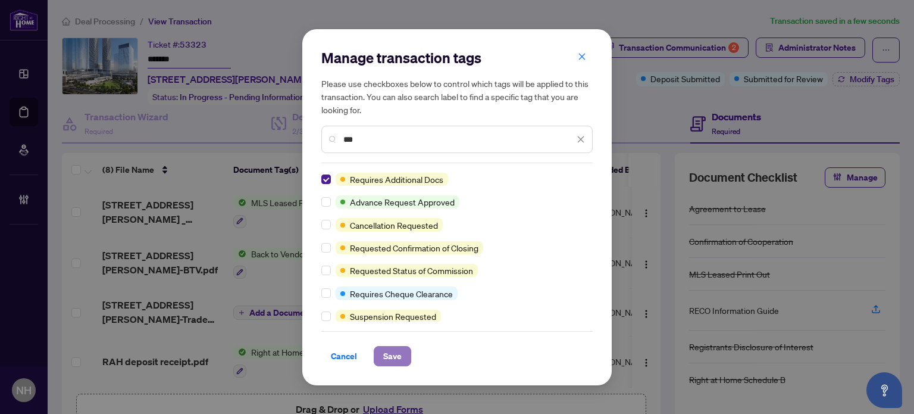
click at [401, 351] on button "Save" at bounding box center [392, 356] width 37 height 20
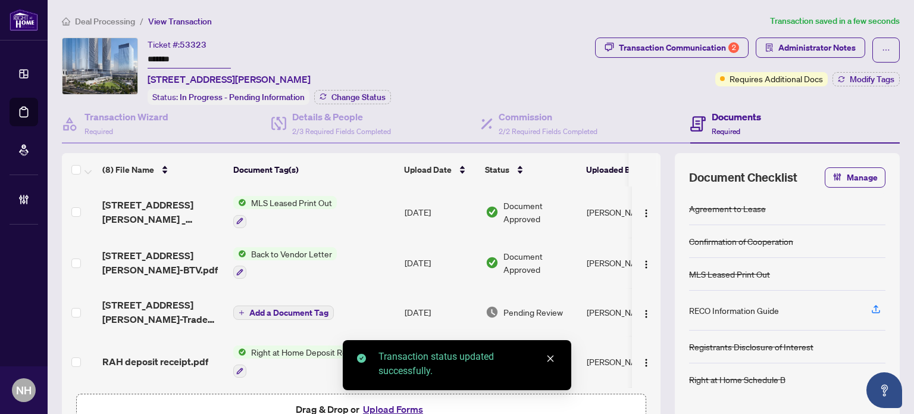
click at [100, 52] on div "Ticket #: 53323 ******* 2903-55 Cooper St, Toronto, Ontario M5E 0G1, Canada Sta…" at bounding box center [326, 70] width 529 height 67
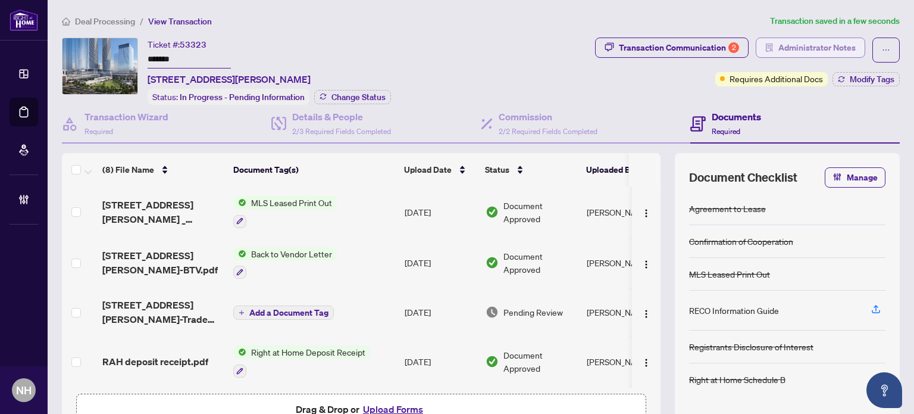
click at [800, 49] on span "Administrator Notes" at bounding box center [817, 47] width 77 height 19
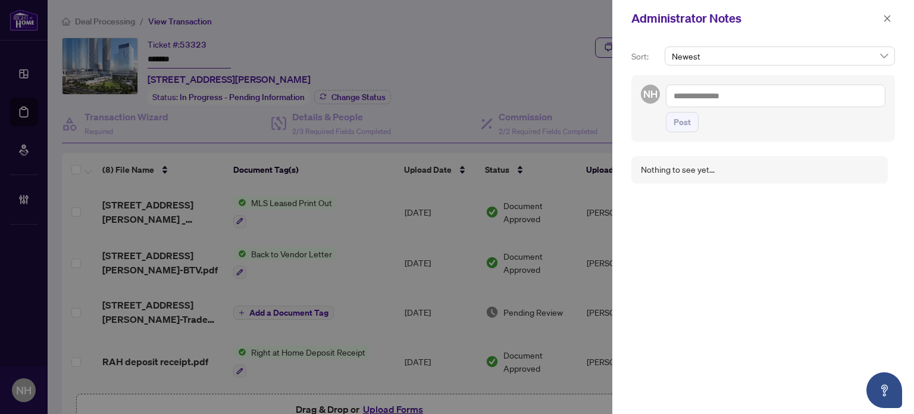
drag, startPoint x: 743, startPoint y: 96, endPoint x: 733, endPoint y: 33, distance: 64.0
click at [740, 90] on textarea at bounding box center [776, 96] width 220 height 23
click at [678, 92] on textarea "*****" at bounding box center [776, 96] width 220 height 23
click at [673, 95] on textarea "*****" at bounding box center [776, 96] width 220 height 23
click at [674, 127] on span "Post" at bounding box center [682, 121] width 17 height 19
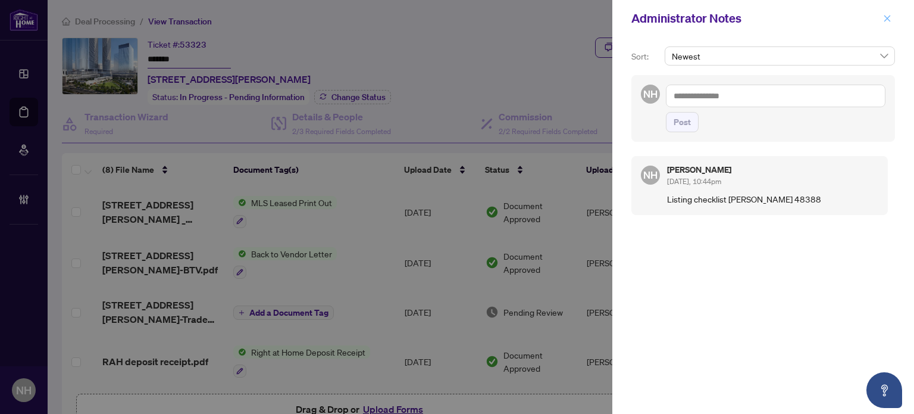
click at [886, 18] on icon "close" at bounding box center [887, 18] width 8 height 8
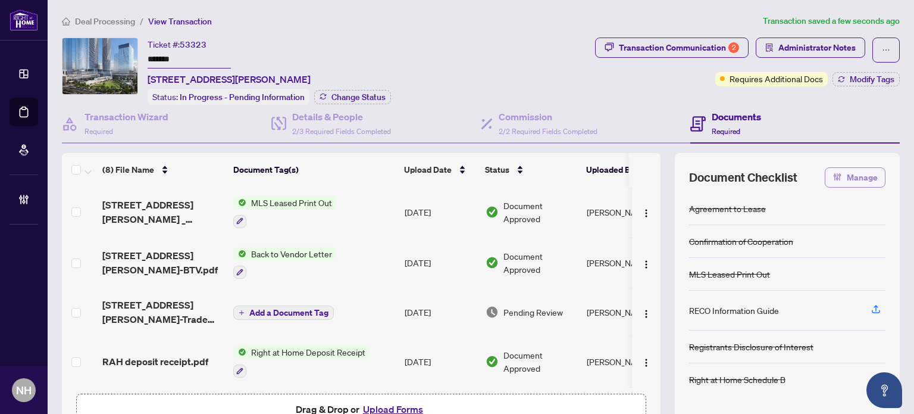
click at [860, 178] on span "Manage" at bounding box center [862, 177] width 31 height 19
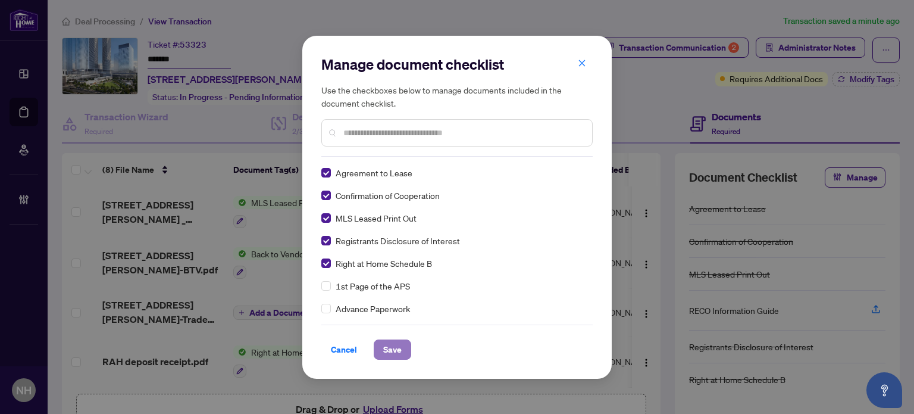
click at [386, 345] on span "Save" at bounding box center [392, 349] width 18 height 19
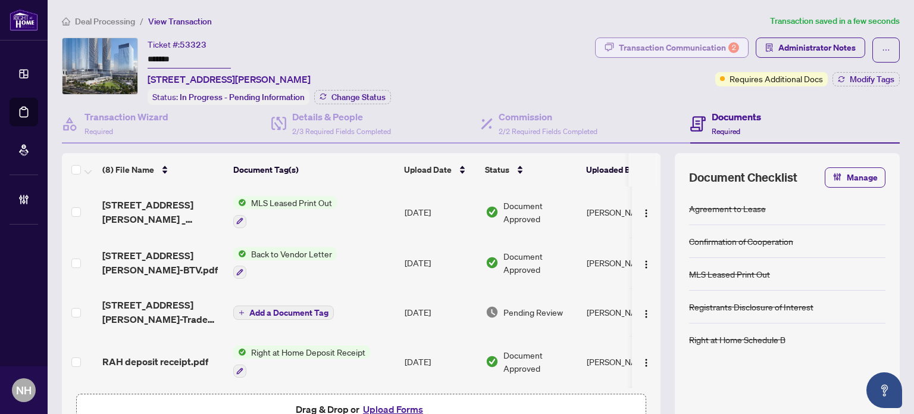
click at [674, 52] on div "Transaction Communication 2" at bounding box center [679, 47] width 120 height 19
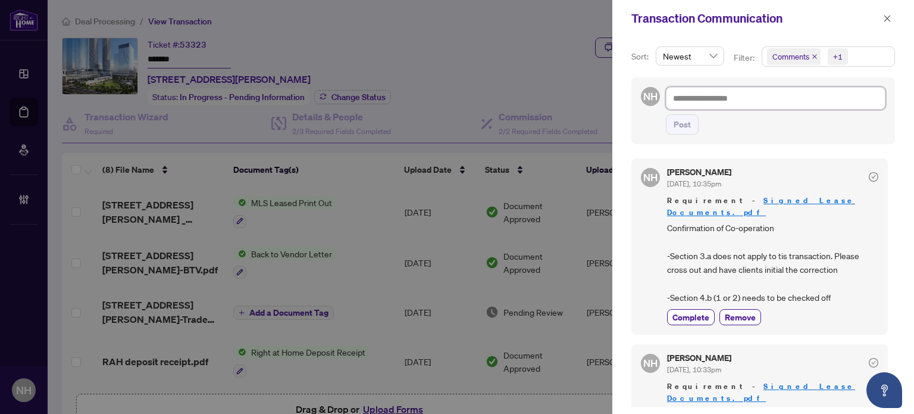
click at [711, 94] on textarea at bounding box center [776, 98] width 220 height 23
paste textarea "**********"
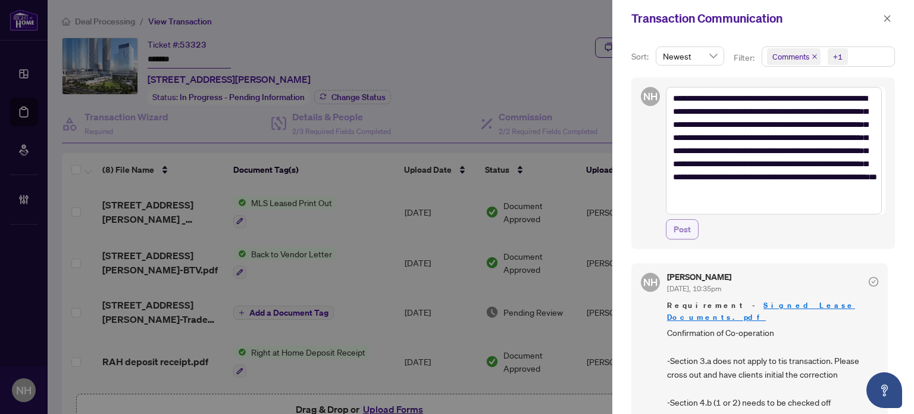
click at [689, 227] on span "Post" at bounding box center [682, 229] width 17 height 19
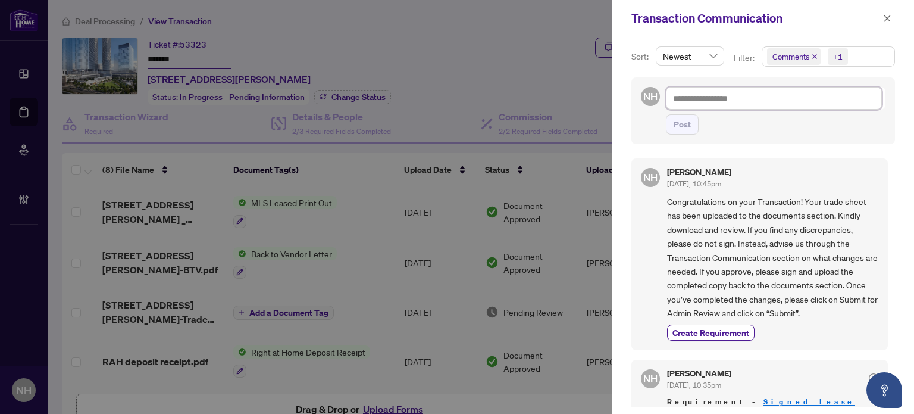
click at [714, 95] on textarea at bounding box center [774, 98] width 216 height 23
paste textarea "**********"
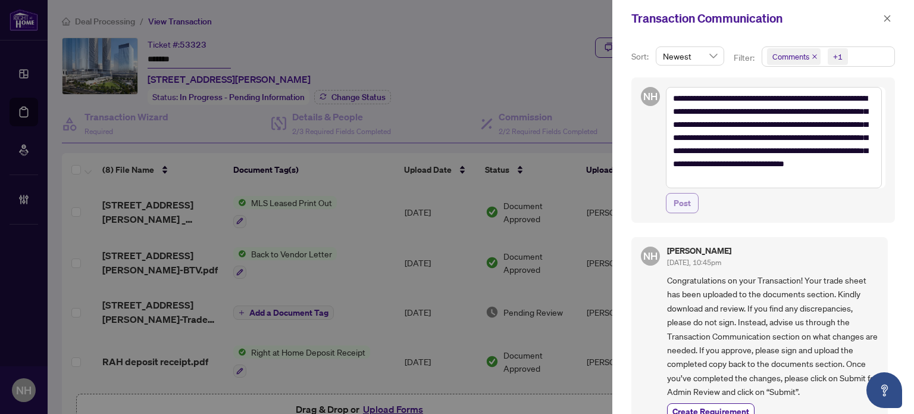
click at [679, 196] on span "Post" at bounding box center [682, 202] width 17 height 19
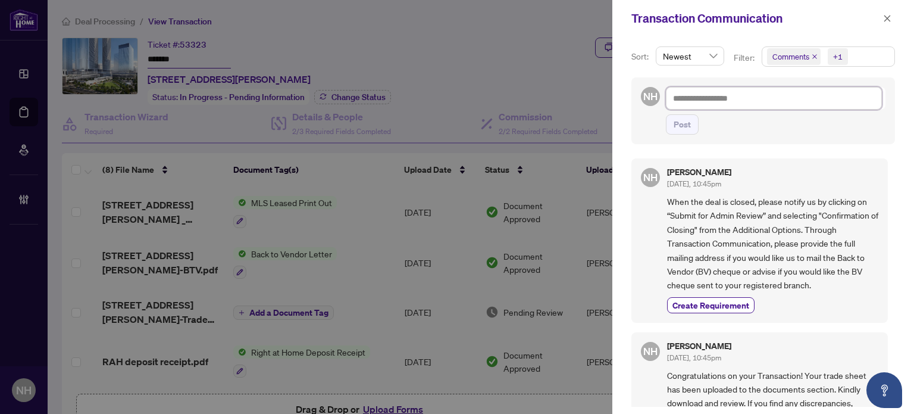
click at [690, 92] on textarea at bounding box center [774, 98] width 216 height 23
paste textarea "**********"
drag, startPoint x: 650, startPoint y: 113, endPoint x: 661, endPoint y: 128, distance: 18.3
click at [657, 128] on div "**********" at bounding box center [764, 110] width 264 height 67
click at [681, 128] on span "Post" at bounding box center [682, 124] width 17 height 19
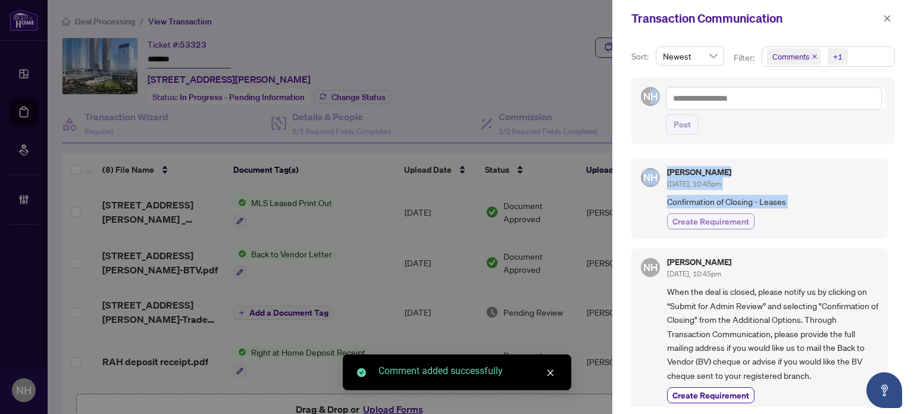
click at [702, 223] on span "Create Requirement" at bounding box center [711, 221] width 77 height 12
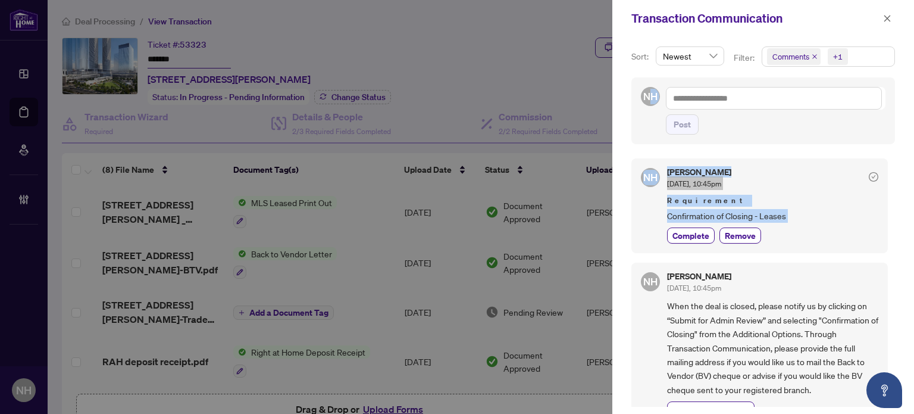
click at [766, 94] on textarea at bounding box center [774, 98] width 216 height 23
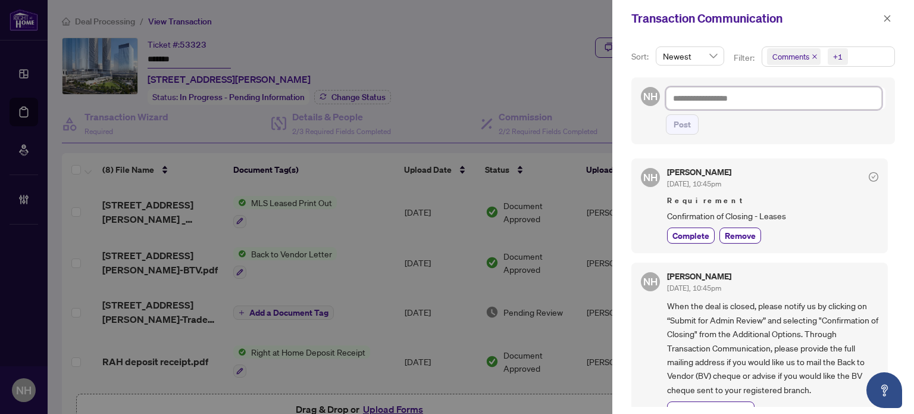
paste textarea "**********"
click at [692, 128] on button "Post" at bounding box center [682, 124] width 33 height 20
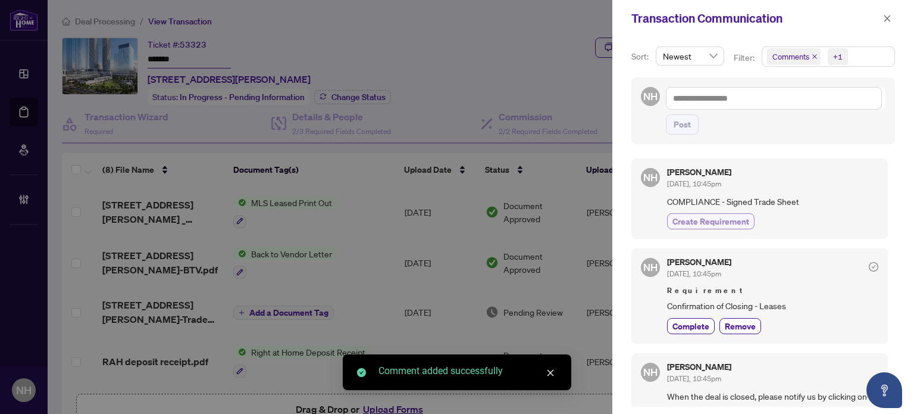
click at [738, 224] on span "Create Requirement" at bounding box center [711, 221] width 77 height 12
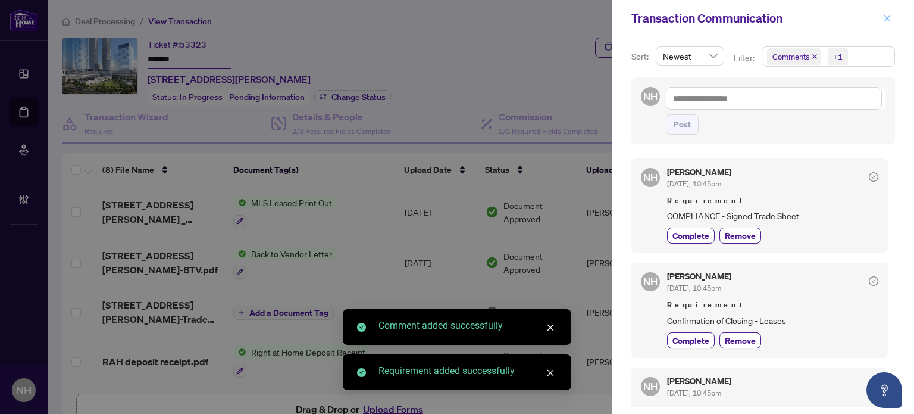
click at [884, 23] on span "button" at bounding box center [887, 18] width 8 height 19
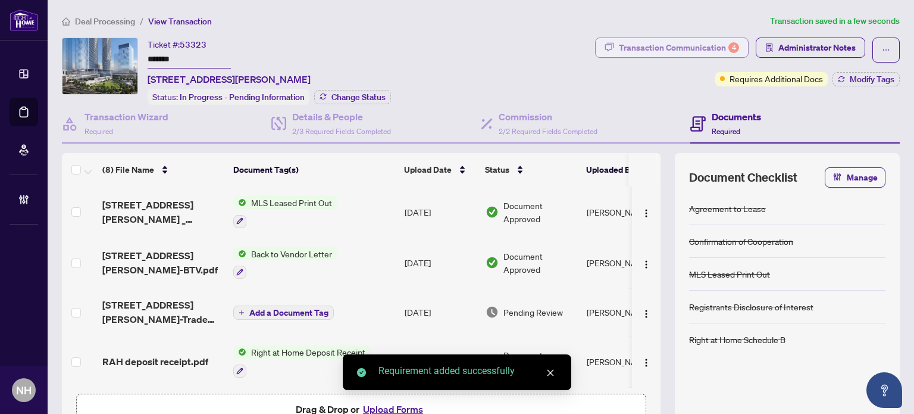
click at [675, 52] on div "Transaction Communication 4" at bounding box center [679, 47] width 120 height 19
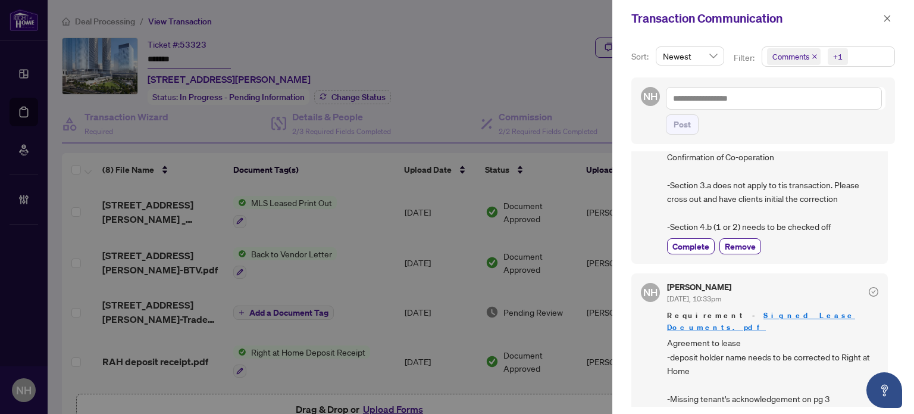
scroll to position [1, 0]
click at [889, 18] on icon "close" at bounding box center [887, 18] width 8 height 8
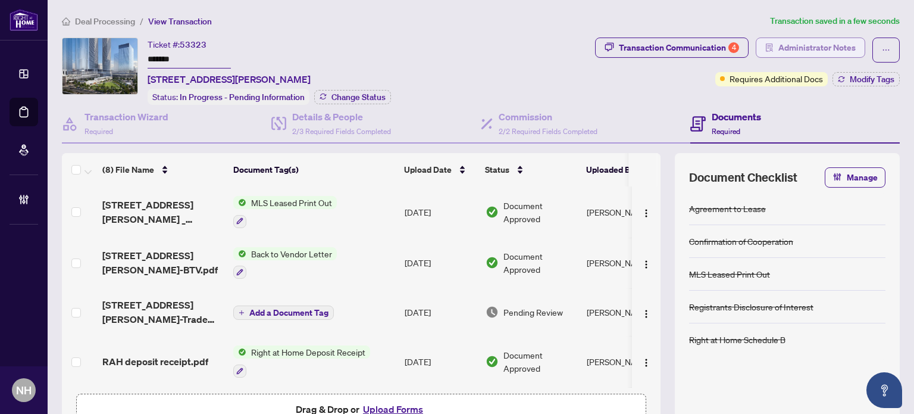
click at [809, 54] on span "Administrator Notes" at bounding box center [817, 47] width 77 height 19
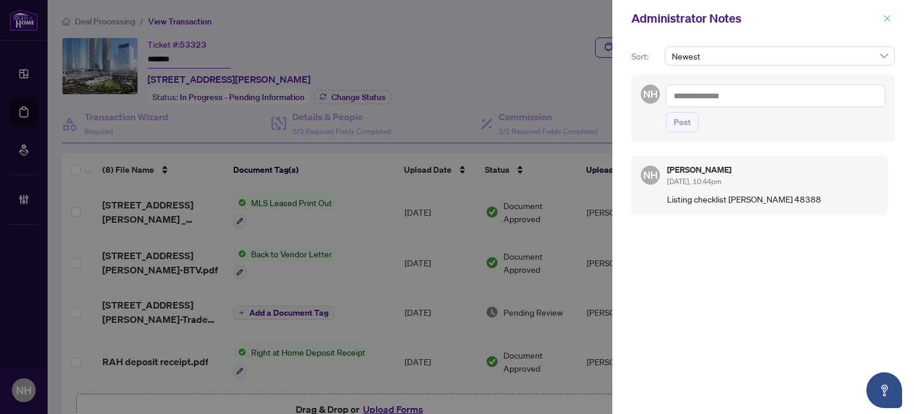
click at [883, 21] on icon "close" at bounding box center [887, 18] width 8 height 8
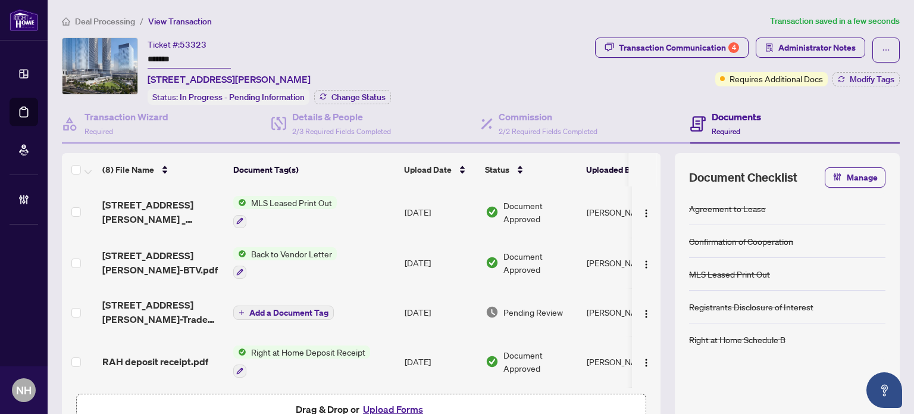
click at [126, 18] on span "Deal Processing" at bounding box center [105, 21] width 60 height 11
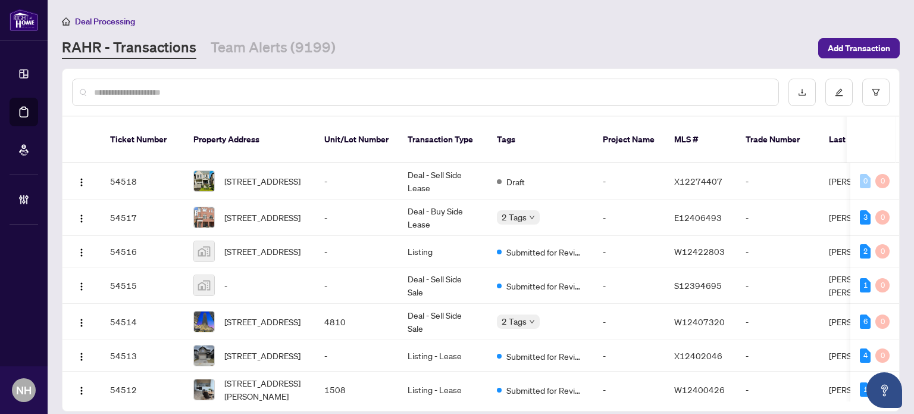
click at [124, 87] on input "text" at bounding box center [431, 92] width 675 height 13
paste input "*****"
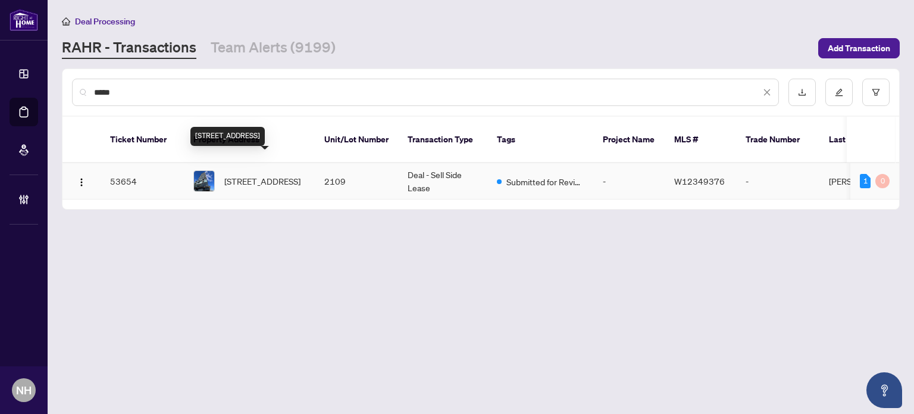
click at [254, 174] on span "[STREET_ADDRESS]" at bounding box center [262, 180] width 76 height 13
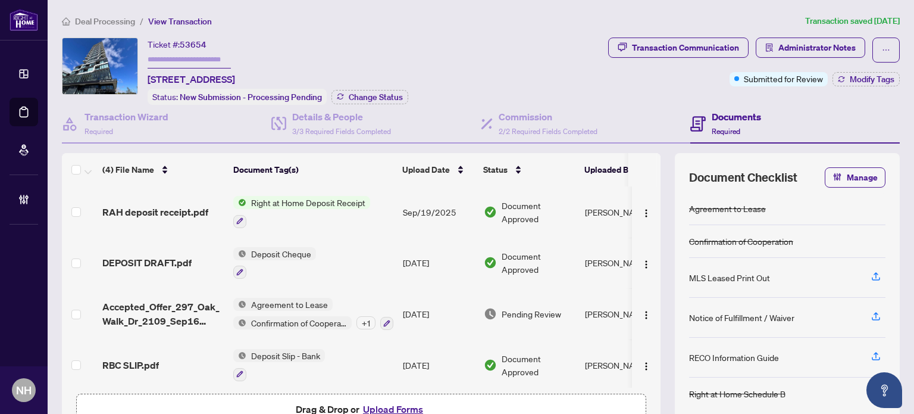
click at [185, 208] on span "RAH deposit receipt.pdf" at bounding box center [155, 212] width 106 height 14
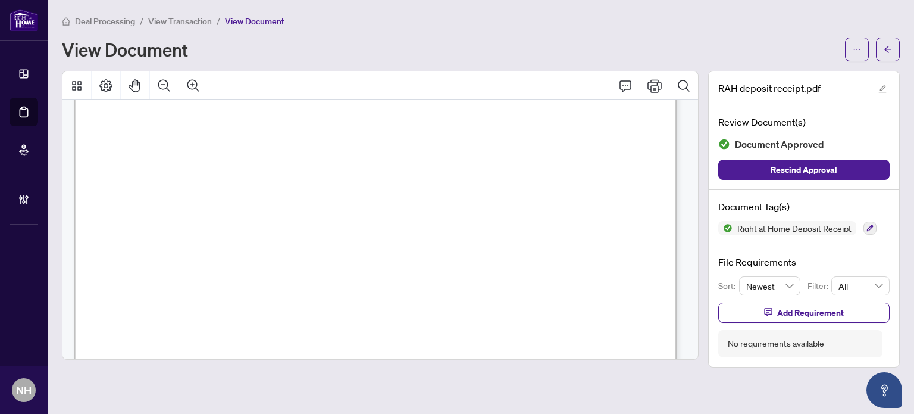
scroll to position [238, 0]
drag, startPoint x: 255, startPoint y: 282, endPoint x: 210, endPoint y: 283, distance: 45.3
click at [202, 26] on span "View Transaction" at bounding box center [180, 21] width 64 height 11
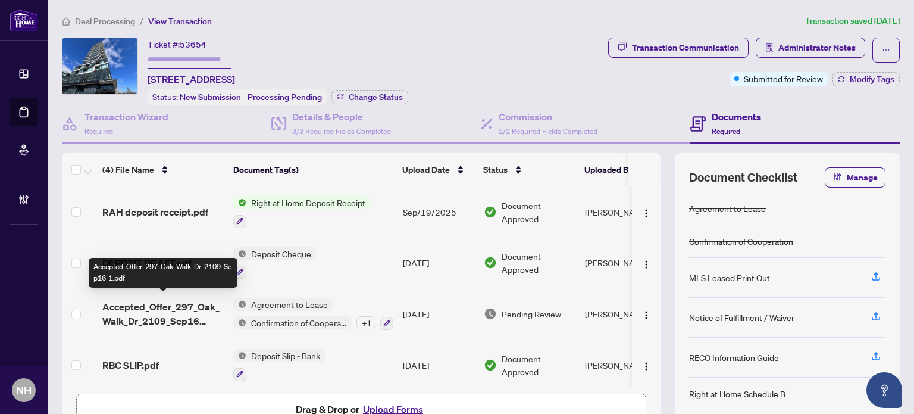
click at [179, 299] on span "Accepted_Offer_297_Oak_Walk_Dr_2109_Sep16 1.pdf" at bounding box center [162, 313] width 121 height 29
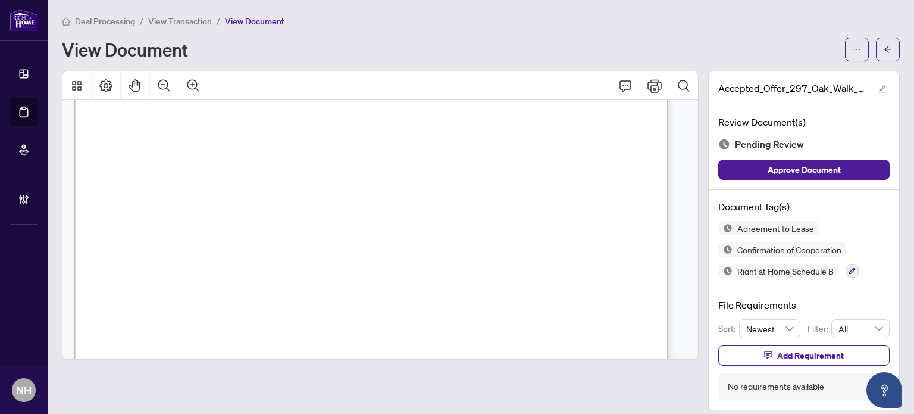
scroll to position [4881, 0]
click at [849, 270] on icon "button" at bounding box center [852, 271] width 7 height 7
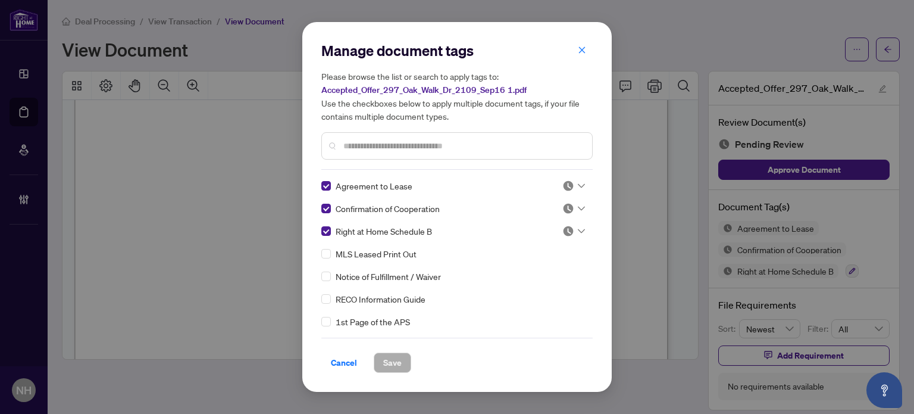
drag, startPoint x: 560, startPoint y: 180, endPoint x: 567, endPoint y: 192, distance: 14.4
click at [562, 180] on img at bounding box center [568, 186] width 12 height 12
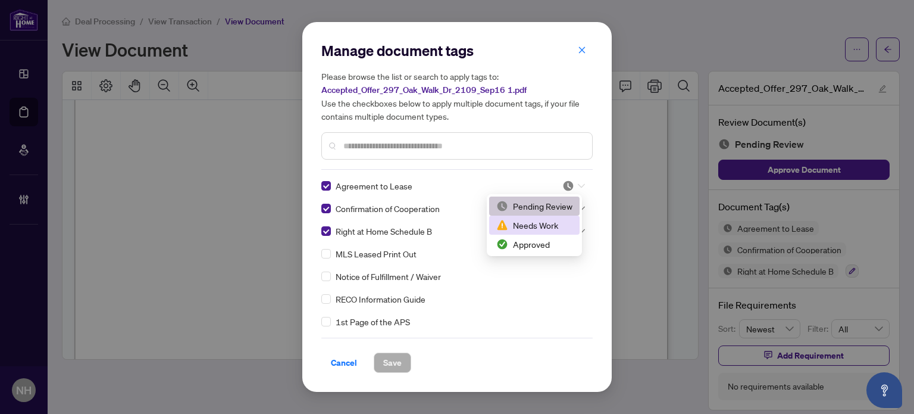
click at [534, 251] on div "Approved" at bounding box center [534, 244] width 90 height 19
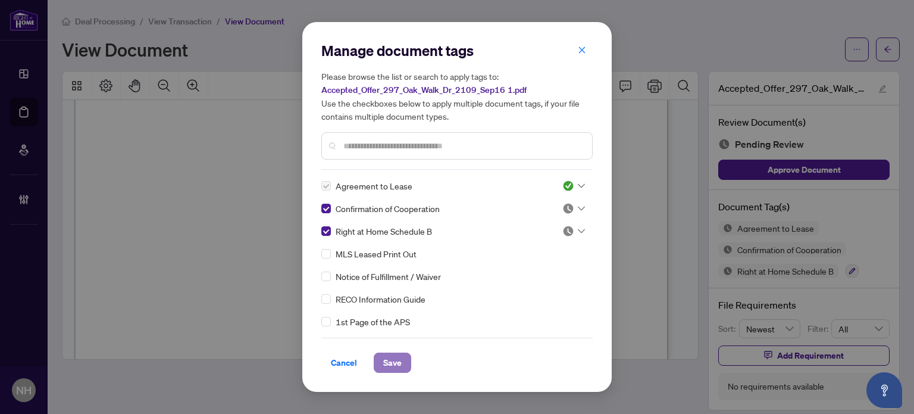
click at [393, 357] on span "Save" at bounding box center [392, 362] width 18 height 19
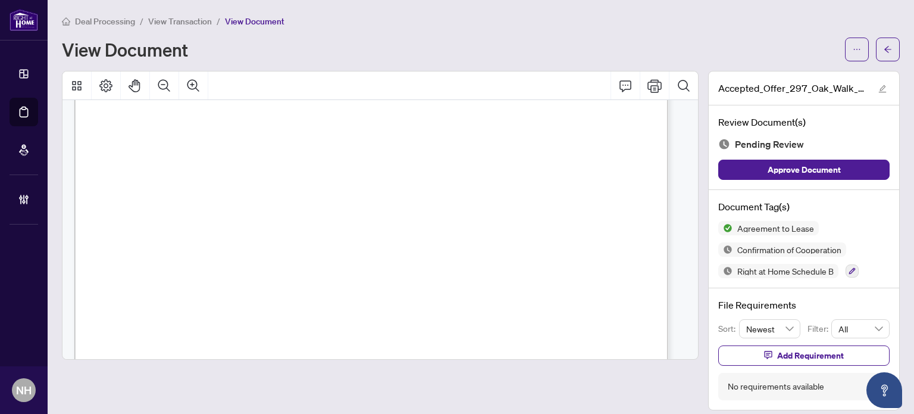
scroll to position [6369, 0]
click at [846, 264] on button "button" at bounding box center [852, 270] width 13 height 13
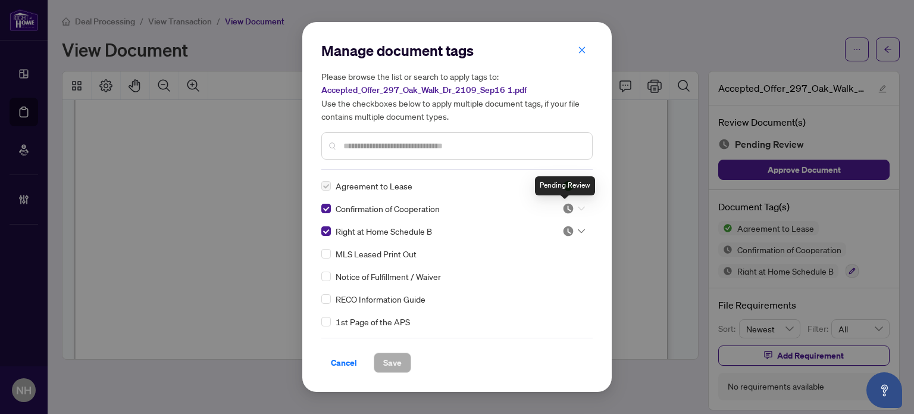
click at [562, 203] on img at bounding box center [568, 208] width 12 height 12
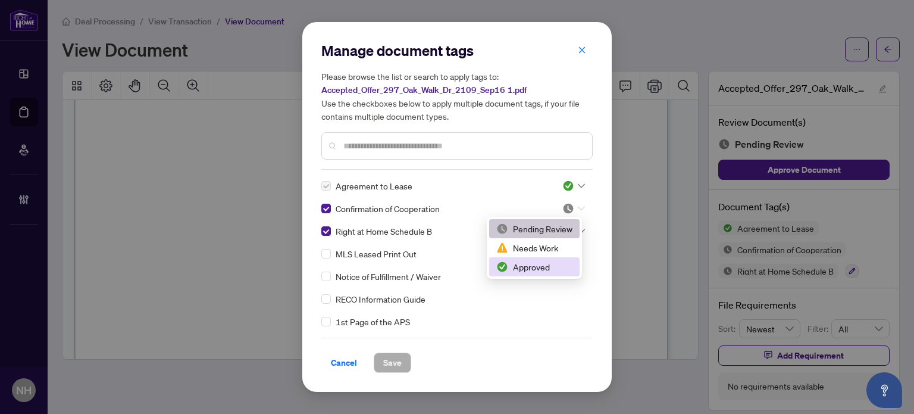
click at [546, 265] on div "Approved" at bounding box center [534, 266] width 76 height 13
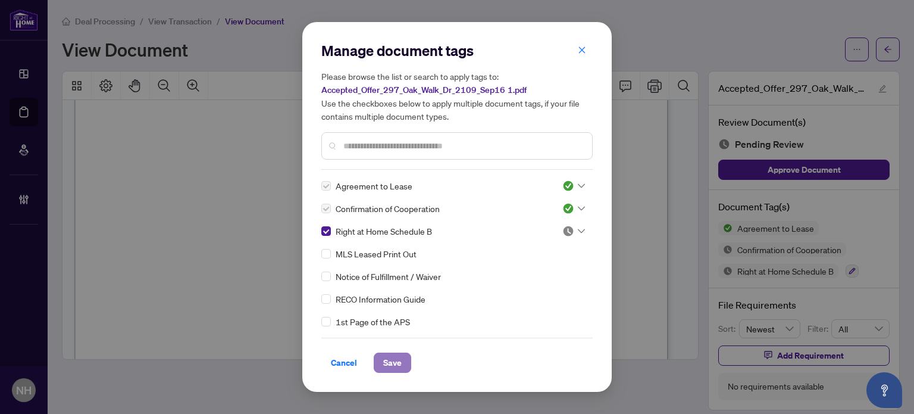
click at [381, 369] on button "Save" at bounding box center [392, 362] width 37 height 20
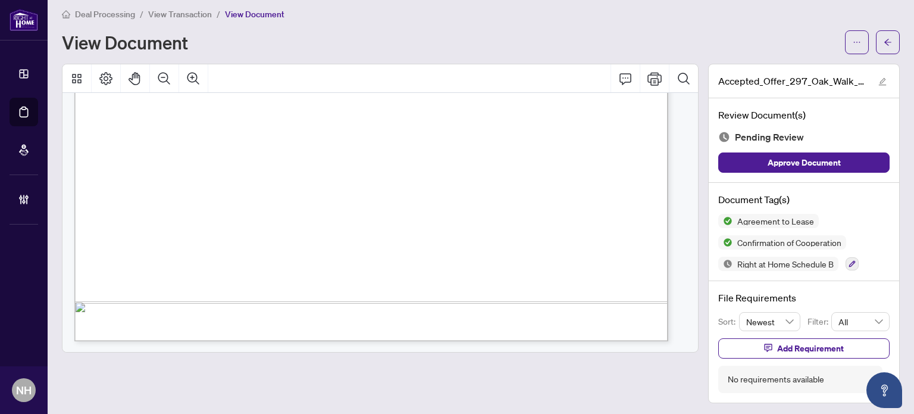
scroll to position [8, 0]
click at [846, 261] on button "button" at bounding box center [852, 262] width 13 height 13
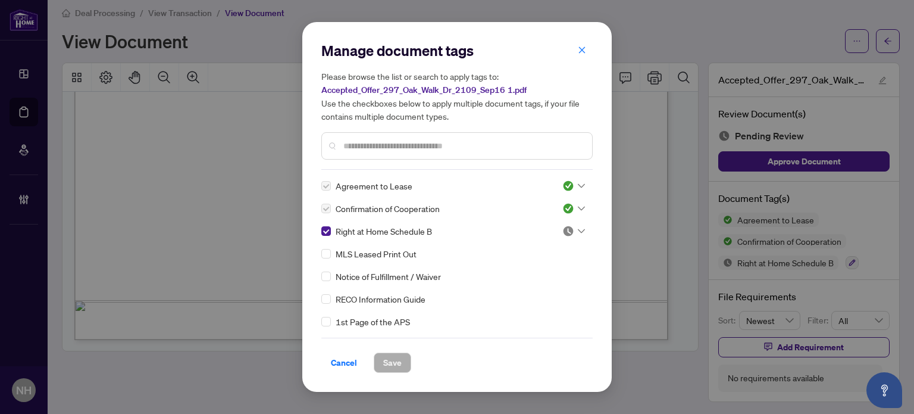
click at [580, 230] on icon at bounding box center [581, 231] width 7 height 4
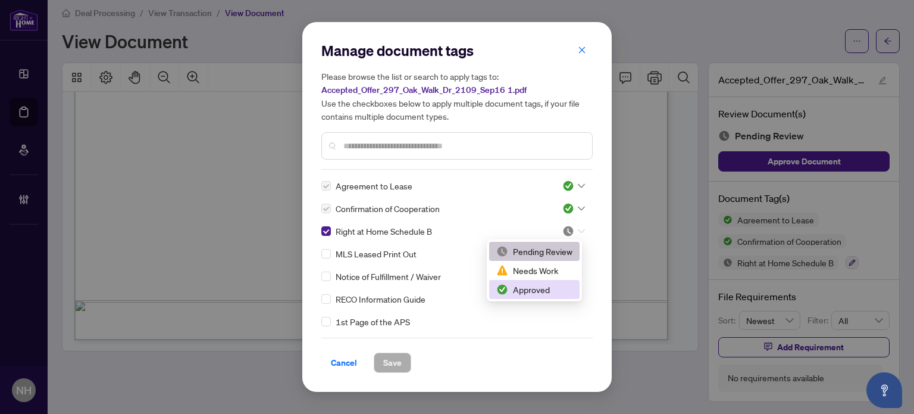
click at [538, 291] on div "Approved" at bounding box center [534, 289] width 76 height 13
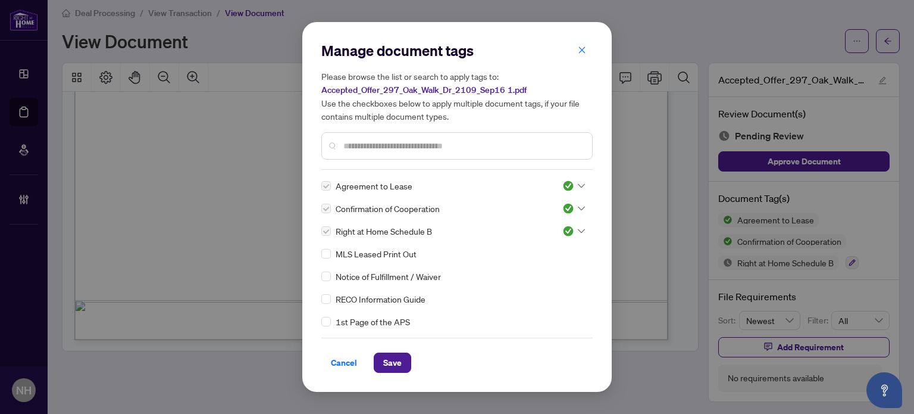
click at [388, 137] on div at bounding box center [456, 145] width 271 height 27
click at [387, 144] on input "text" at bounding box center [462, 145] width 239 height 13
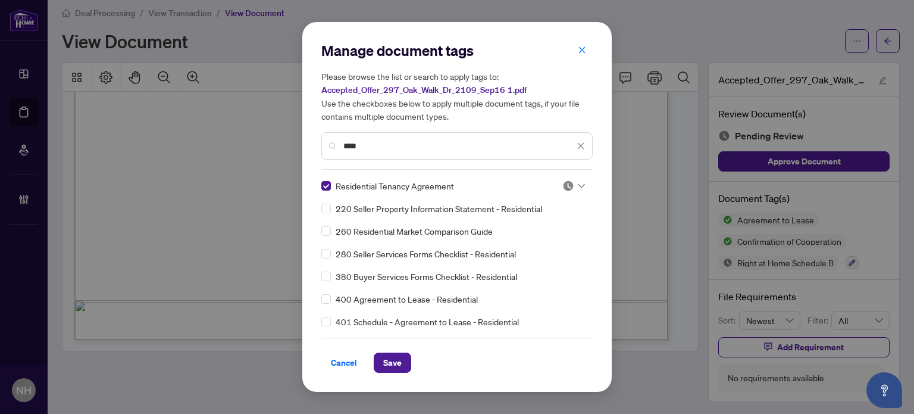
click at [562, 190] on img at bounding box center [568, 186] width 12 height 12
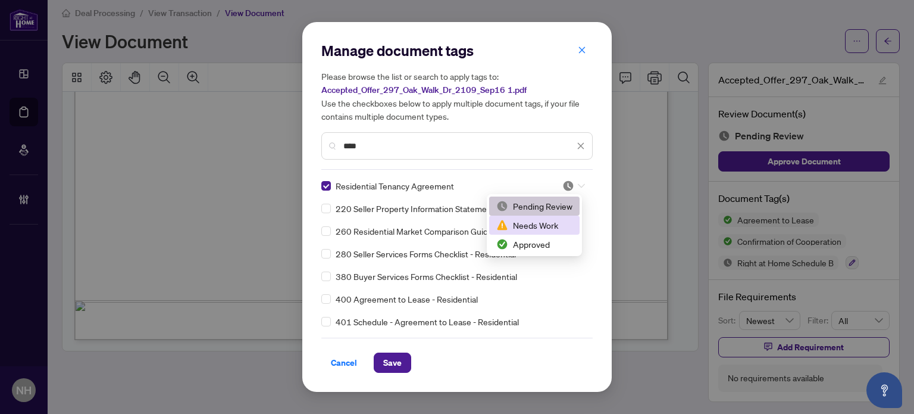
click at [542, 235] on div "Approved" at bounding box center [534, 244] width 90 height 19
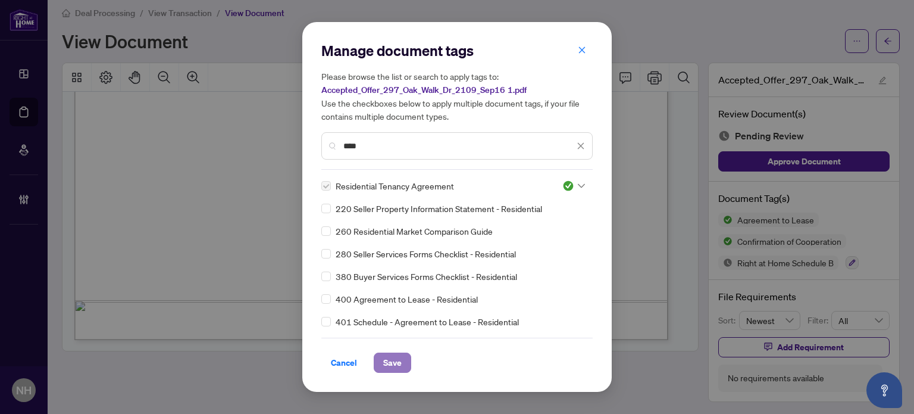
click at [396, 354] on span "Save" at bounding box center [392, 362] width 18 height 19
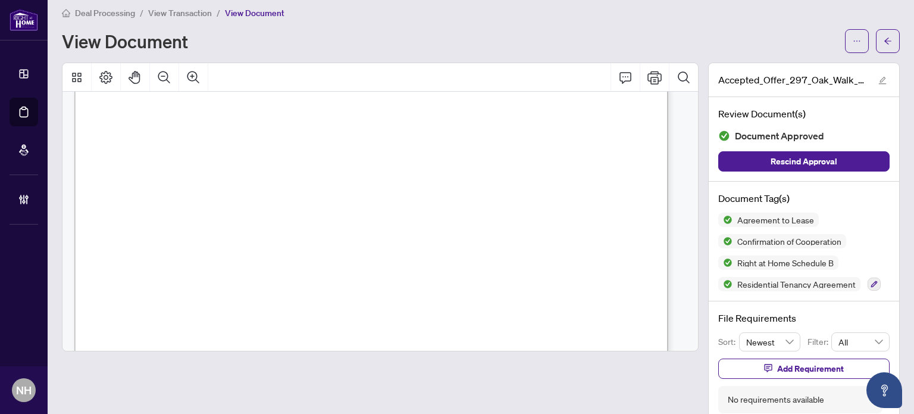
scroll to position [0, 0]
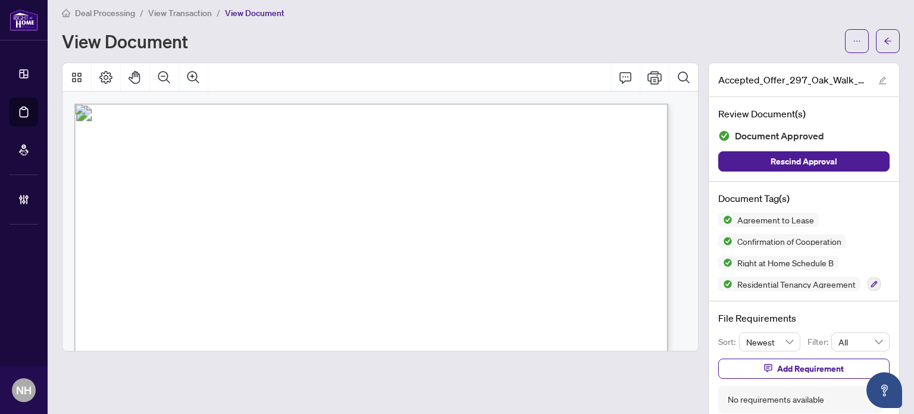
click at [189, 9] on span "View Transaction" at bounding box center [180, 13] width 64 height 11
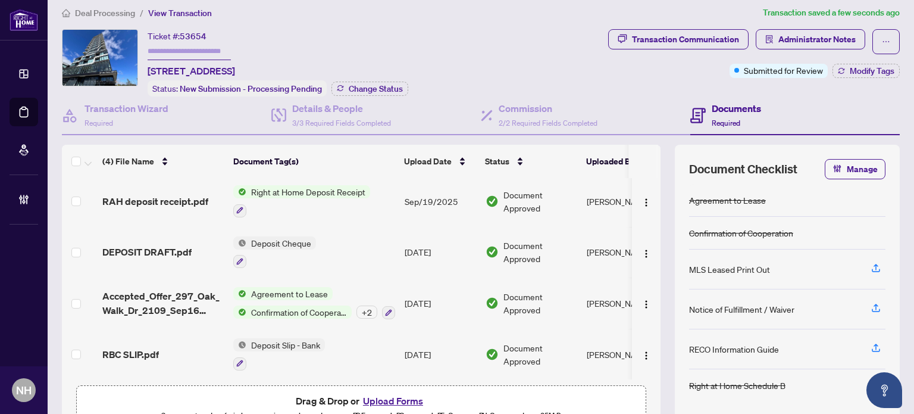
scroll to position [3, 0]
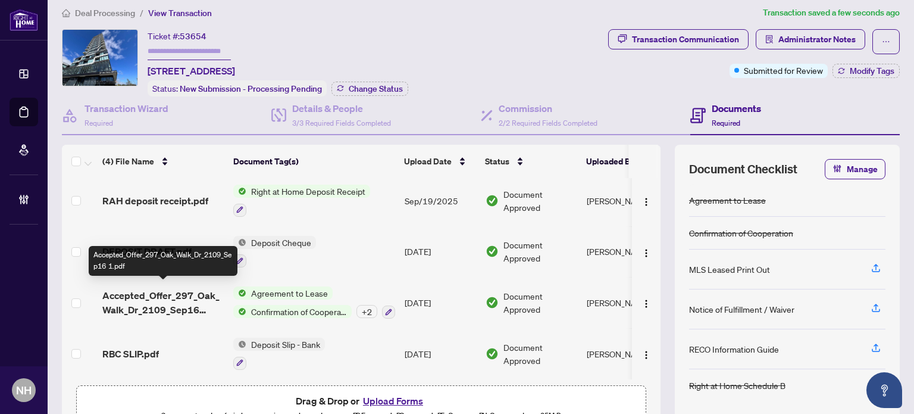
click at [166, 299] on span "Accepted_Offer_297_Oak_Walk_Dr_2109_Sep16 1.pdf" at bounding box center [162, 302] width 121 height 29
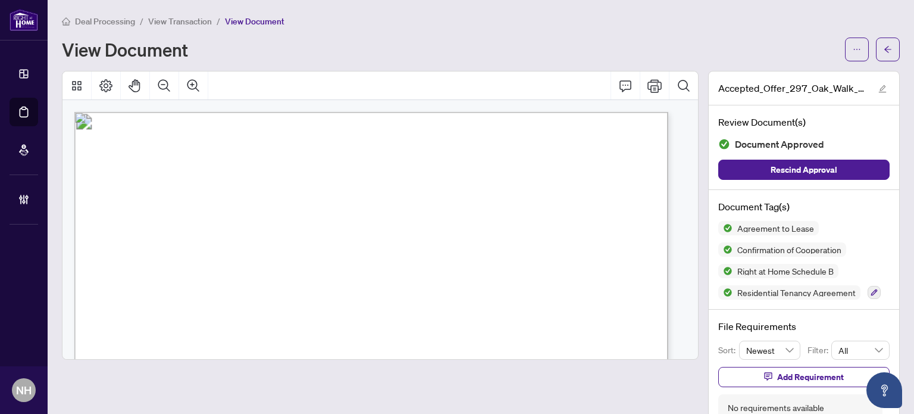
scroll to position [60, 0]
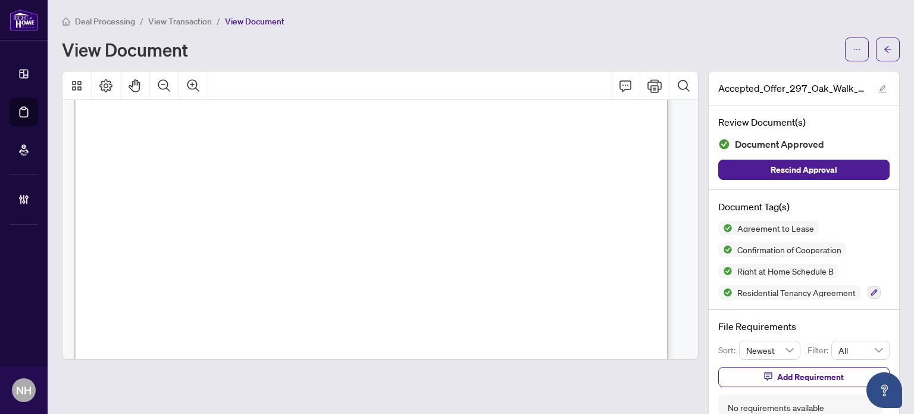
click at [190, 19] on span "View Transaction" at bounding box center [180, 21] width 64 height 11
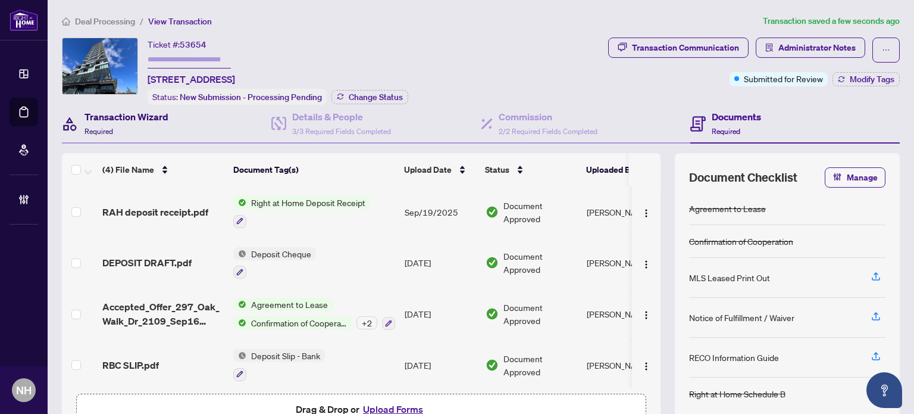
click at [133, 120] on h4 "Transaction Wizard" at bounding box center [127, 117] width 84 height 14
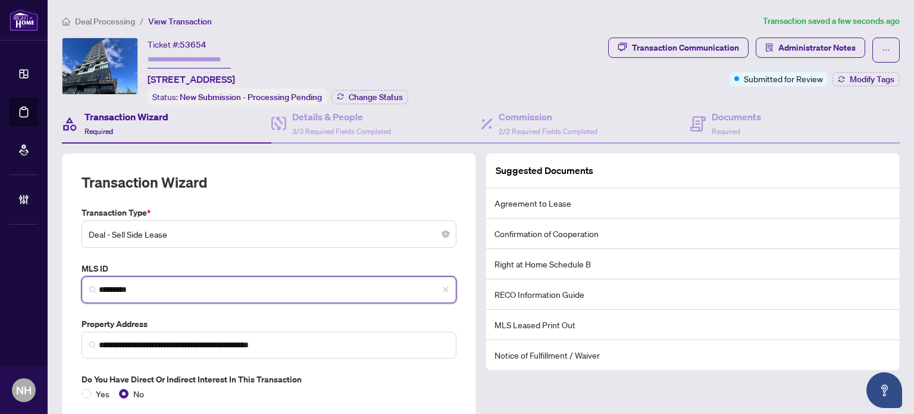
drag, startPoint x: 160, startPoint y: 283, endPoint x: 64, endPoint y: 259, distance: 98.2
click at [62, 264] on div "**********" at bounding box center [269, 286] width 414 height 267
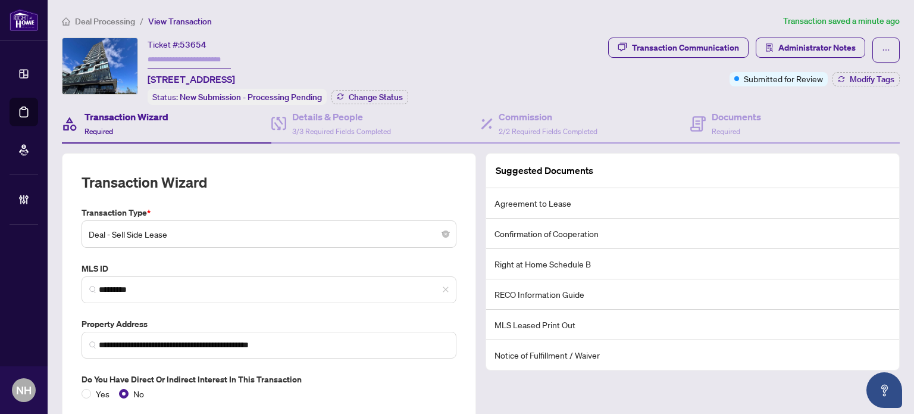
click at [728, 99] on div "Transaction Communication Administrator Notes Submitted for Review Modify Tags" at bounding box center [754, 70] width 296 height 67
click at [727, 120] on h4 "Documents" at bounding box center [736, 117] width 49 height 14
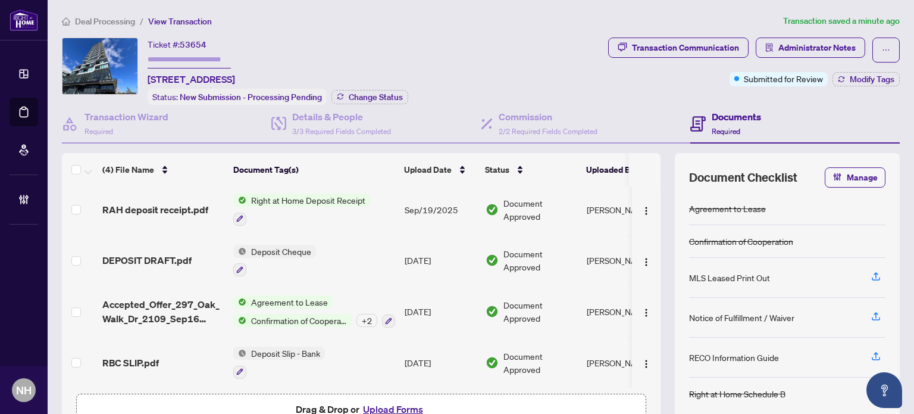
scroll to position [3, 0]
click at [193, 302] on span "Accepted_Offer_297_Oak_Walk_Dr_2109_Sep16 1.pdf" at bounding box center [162, 310] width 121 height 29
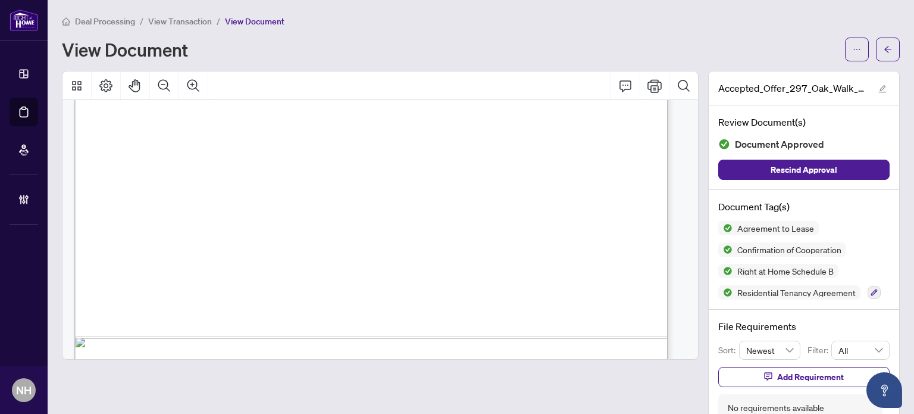
scroll to position [5179, 0]
click at [193, 17] on span "View Transaction" at bounding box center [180, 21] width 64 height 11
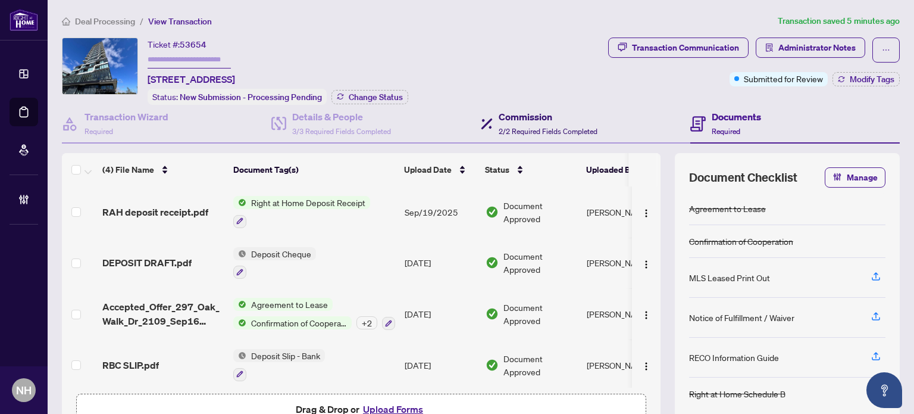
click at [512, 118] on h4 "Commission" at bounding box center [548, 117] width 99 height 14
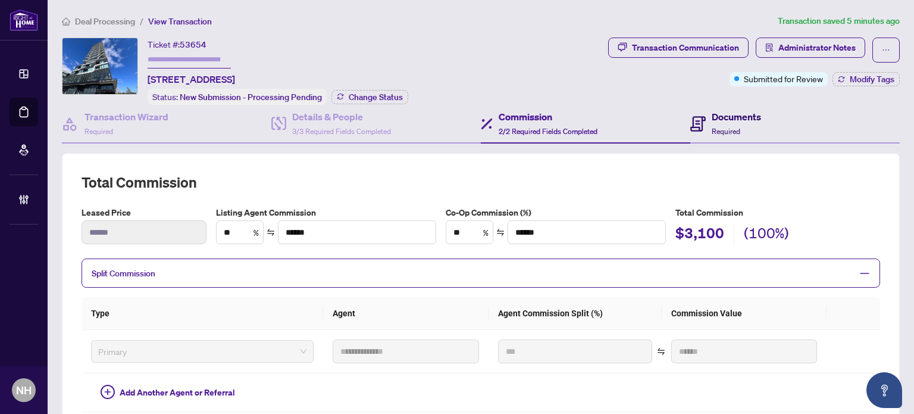
click at [730, 110] on h4 "Documents" at bounding box center [736, 117] width 49 height 14
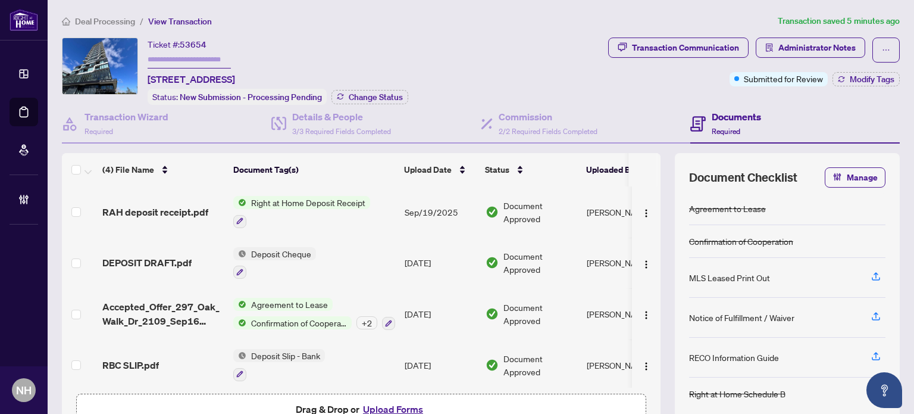
click at [167, 307] on span "Accepted_Offer_297_Oak_Walk_Dr_2109_Sep16 1.pdf" at bounding box center [162, 313] width 121 height 29
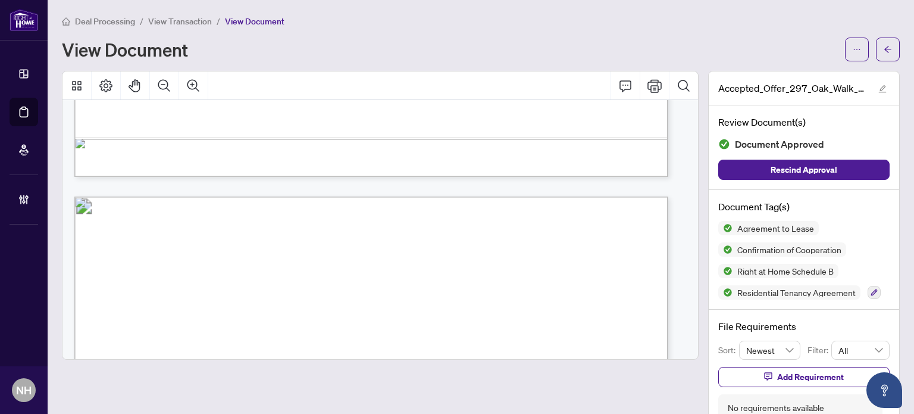
scroll to position [4702, 0]
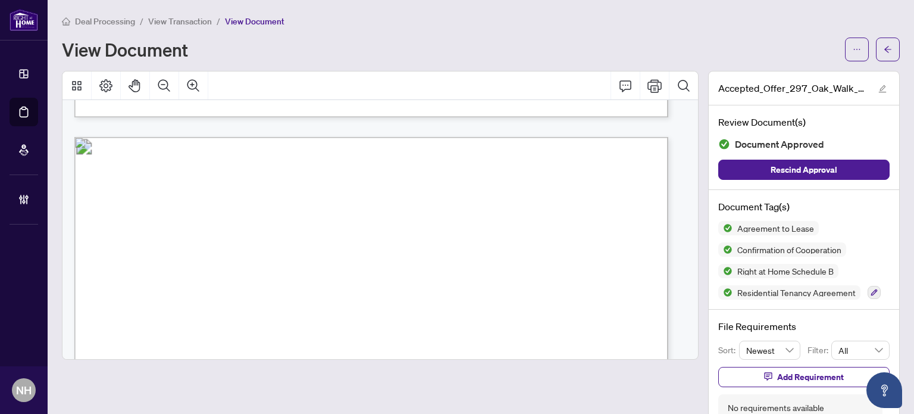
click at [193, 24] on span "View Transaction" at bounding box center [180, 21] width 64 height 11
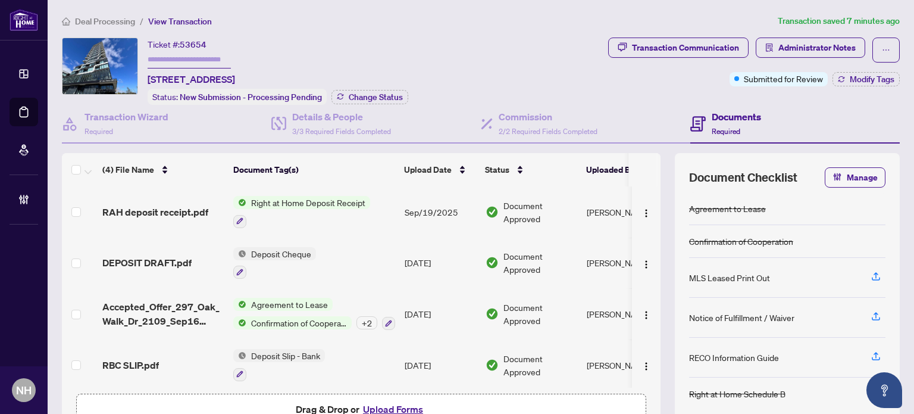
click at [202, 59] on input "text" at bounding box center [189, 59] width 83 height 17
paste input "*******"
click at [411, 57] on div "Ticket #: 53654 ******* 2109-297 Oak Walk Dr, Oakville, Ontario L6H 3R6, Canada…" at bounding box center [333, 70] width 542 height 67
click at [377, 402] on button "Upload Forms" at bounding box center [393, 408] width 67 height 15
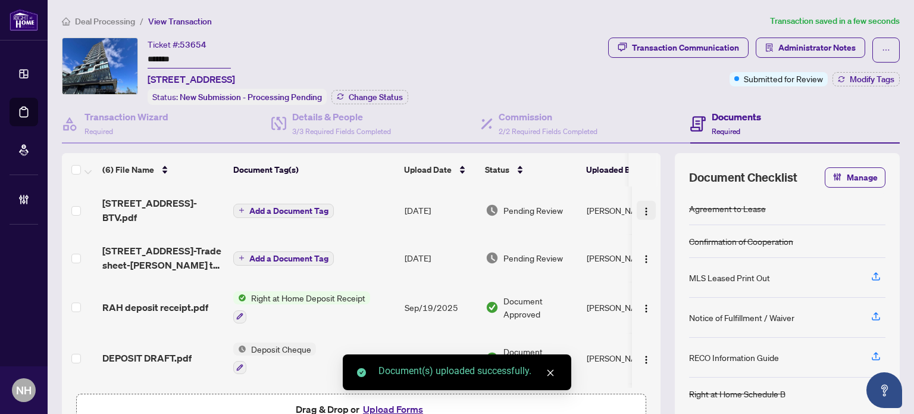
click at [642, 209] on img "button" at bounding box center [647, 212] width 10 height 10
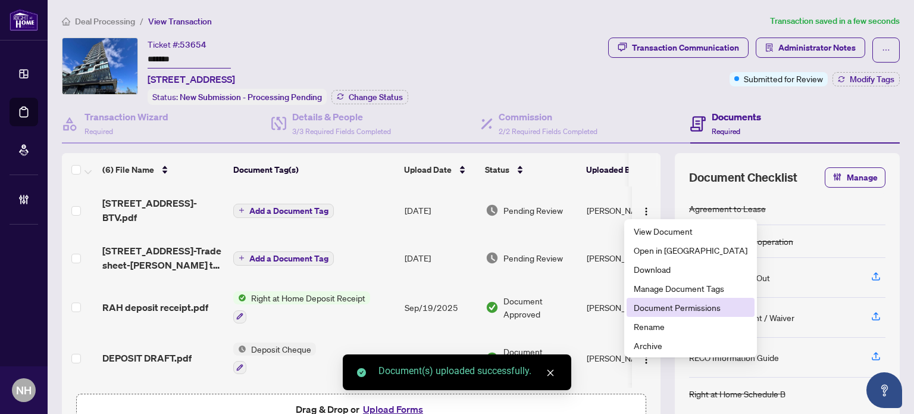
click at [635, 299] on li "Document Permissions" at bounding box center [691, 307] width 128 height 19
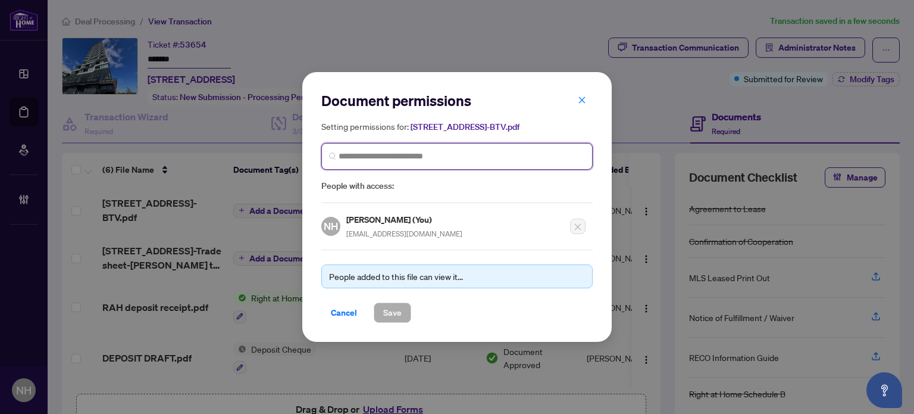
click at [428, 151] on input "search" at bounding box center [462, 156] width 246 height 12
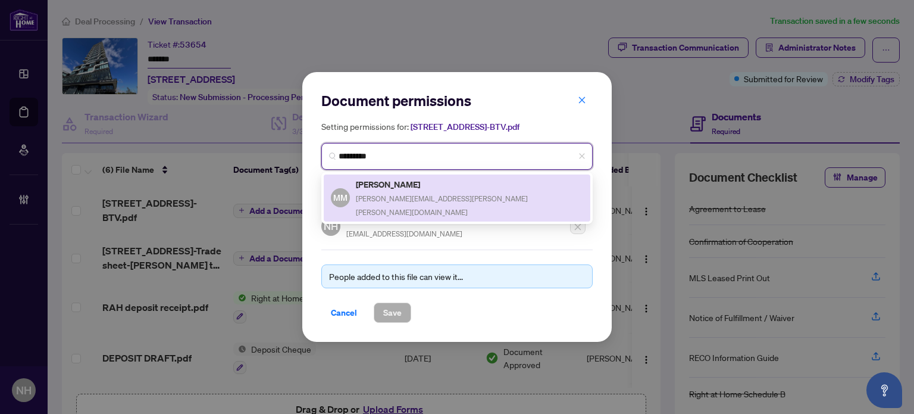
click at [412, 185] on h5 "[PERSON_NAME]" at bounding box center [469, 184] width 227 height 14
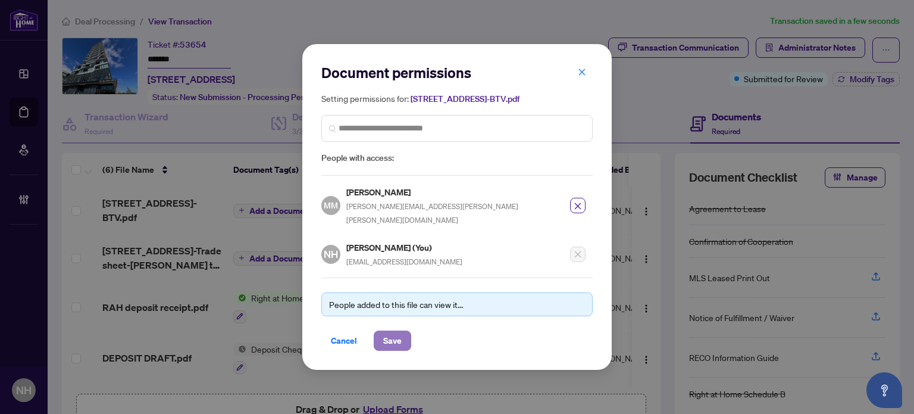
click at [384, 336] on span "Save" at bounding box center [392, 340] width 18 height 19
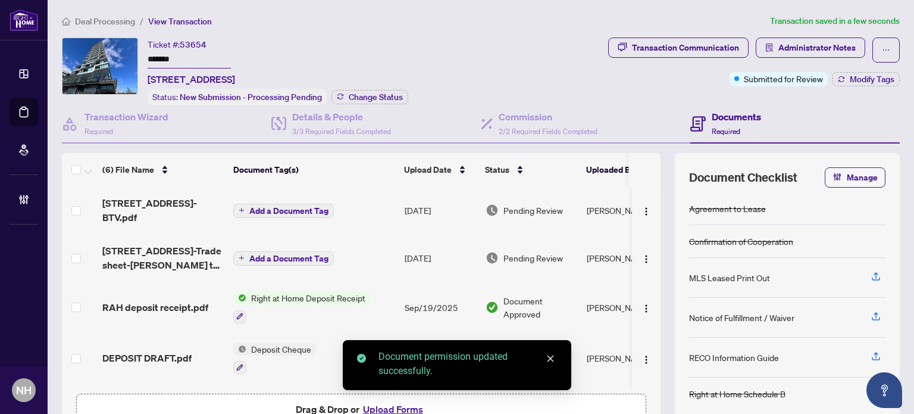
click at [642, 258] on img "button" at bounding box center [647, 259] width 10 height 10
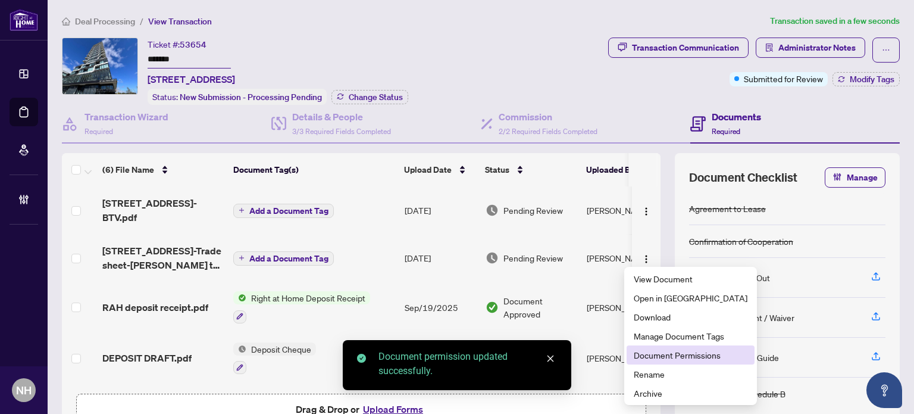
click at [647, 349] on span "Document Permissions" at bounding box center [691, 354] width 114 height 13
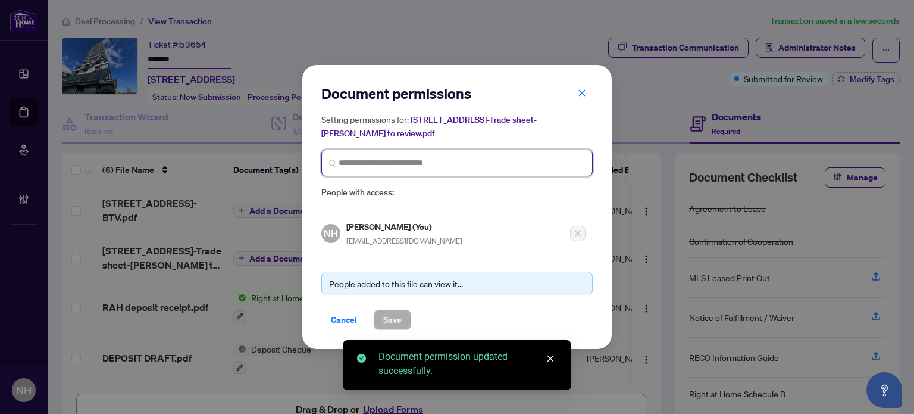
click at [438, 167] on input "search" at bounding box center [462, 163] width 246 height 12
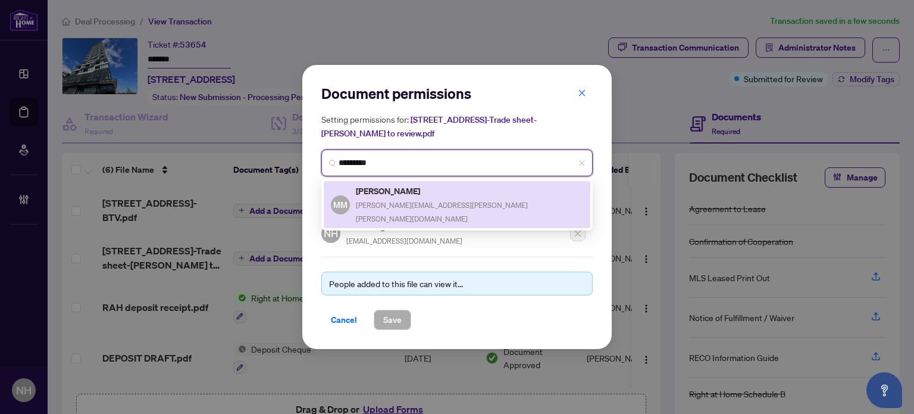
click at [423, 186] on h5 "[PERSON_NAME]" at bounding box center [469, 191] width 227 height 14
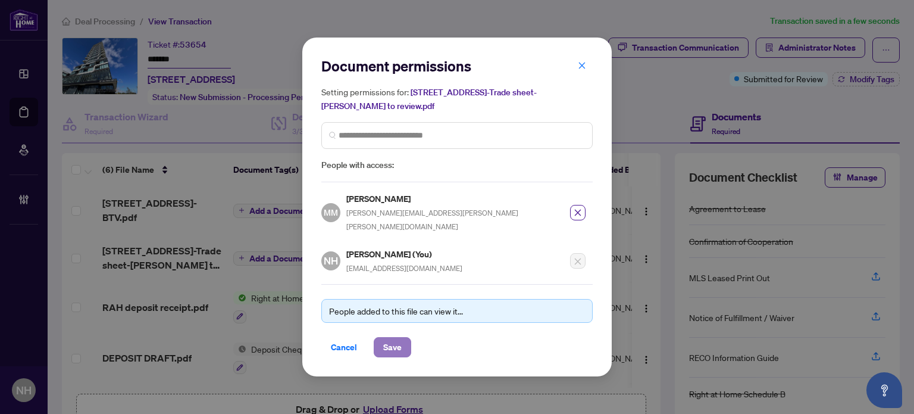
click at [395, 340] on span "Save" at bounding box center [392, 346] width 18 height 19
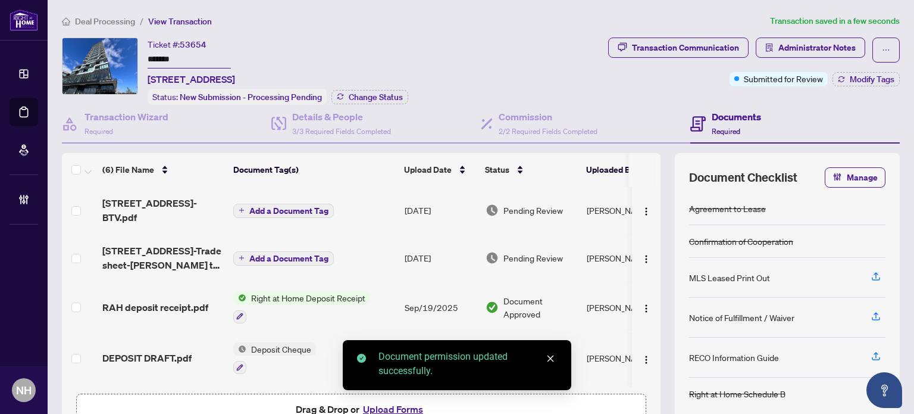
click at [286, 208] on span "Add a Document Tag" at bounding box center [288, 211] width 79 height 8
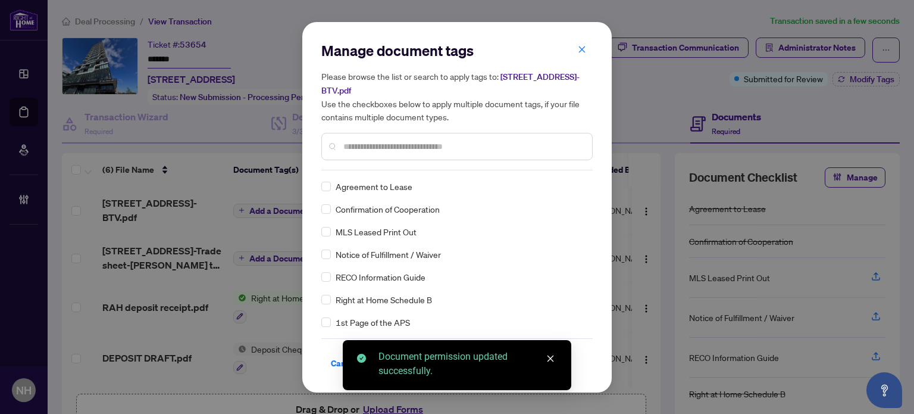
click at [418, 148] on input "text" at bounding box center [462, 146] width 239 height 13
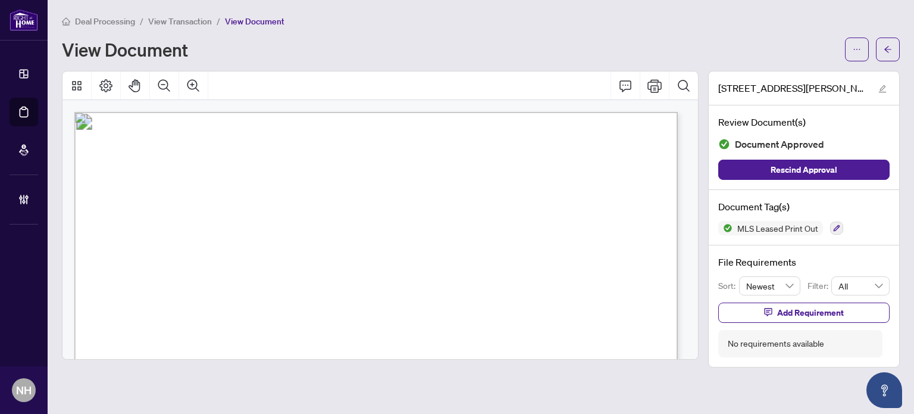
click at [102, 28] on div "Deal Processing / View Transaction / View Document View Document" at bounding box center [481, 37] width 838 height 47
click at [101, 23] on span "Deal Processing" at bounding box center [105, 21] width 60 height 11
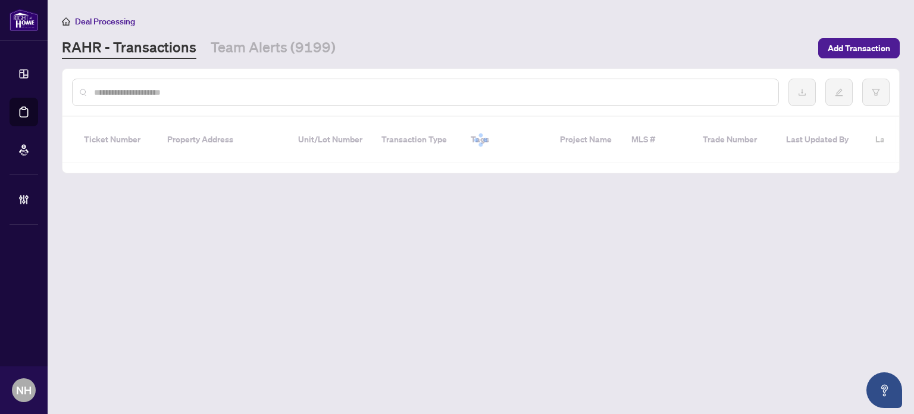
click at [115, 82] on div at bounding box center [425, 92] width 707 height 27
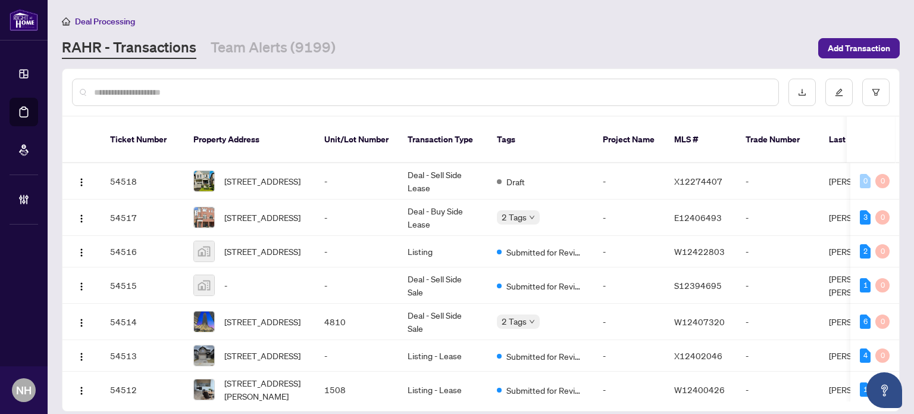
click at [140, 104] on div at bounding box center [425, 92] width 707 height 27
click at [143, 87] on input "text" at bounding box center [431, 92] width 675 height 13
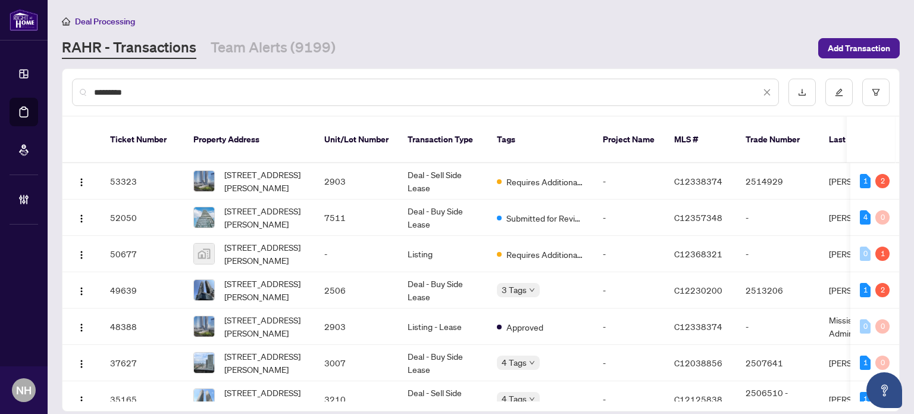
type input "*********"
click at [240, 313] on span "[STREET_ADDRESS][PERSON_NAME]" at bounding box center [264, 326] width 81 height 26
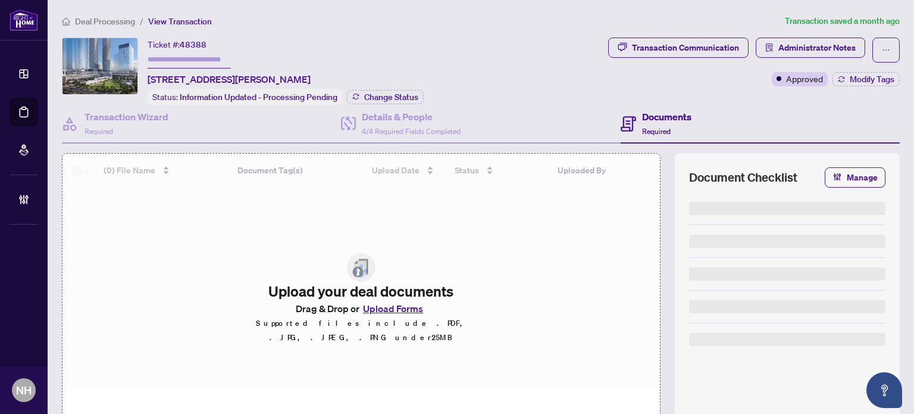
click at [193, 58] on input "text" at bounding box center [189, 59] width 83 height 17
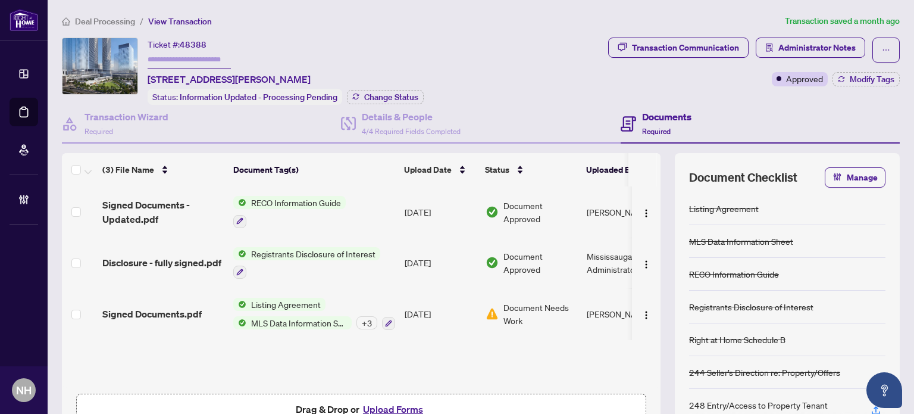
paste input "*******"
type input "*******"
click at [311, 52] on div "Ticket #: 48388 ******* [STREET_ADDRESS][PERSON_NAME]" at bounding box center [229, 61] width 163 height 49
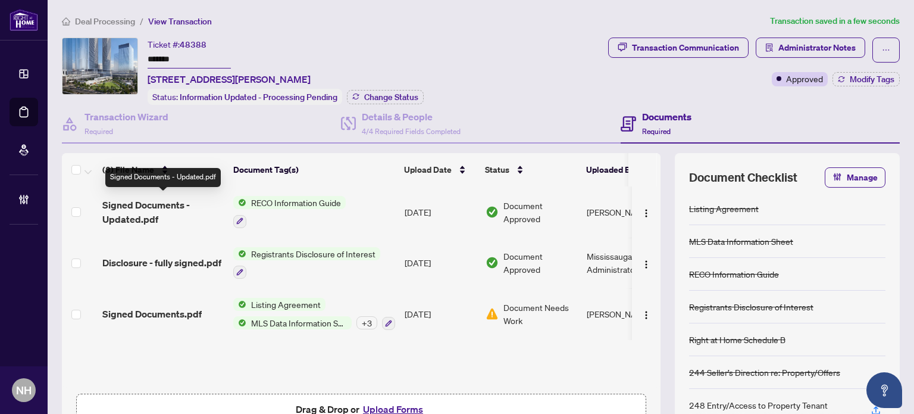
click at [150, 206] on span "Signed Documents - Updated.pdf" at bounding box center [162, 212] width 121 height 29
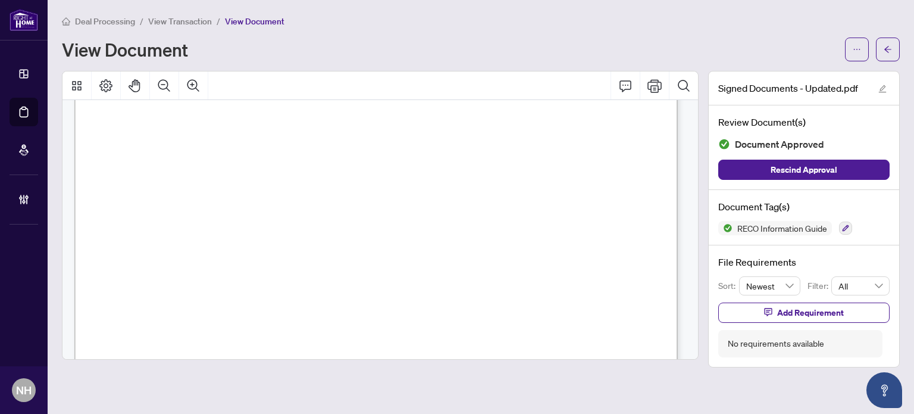
scroll to position [10759, 0]
click at [190, 18] on span "View Transaction" at bounding box center [180, 21] width 64 height 11
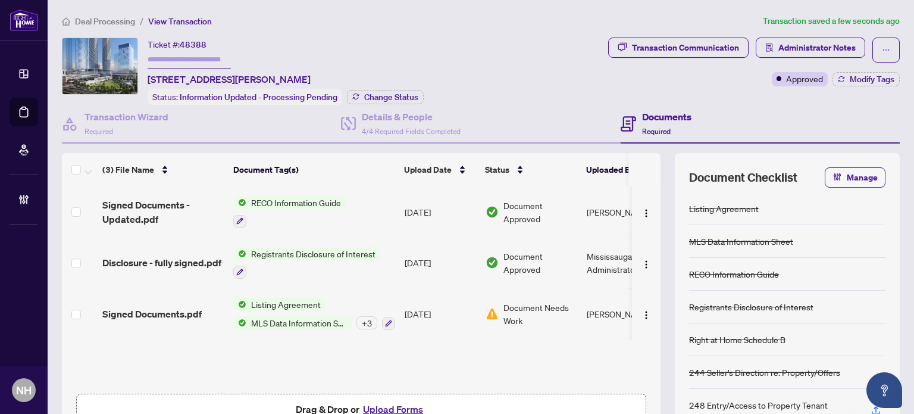
click at [155, 52] on input "text" at bounding box center [189, 59] width 83 height 17
paste input "*******"
type input "*******"
click at [375, 35] on div "Deal Processing / View Transaction Transaction saved a few seconds ago Ticket #…" at bounding box center [481, 244] width 848 height 460
click at [83, 21] on span "Deal Processing" at bounding box center [105, 21] width 60 height 11
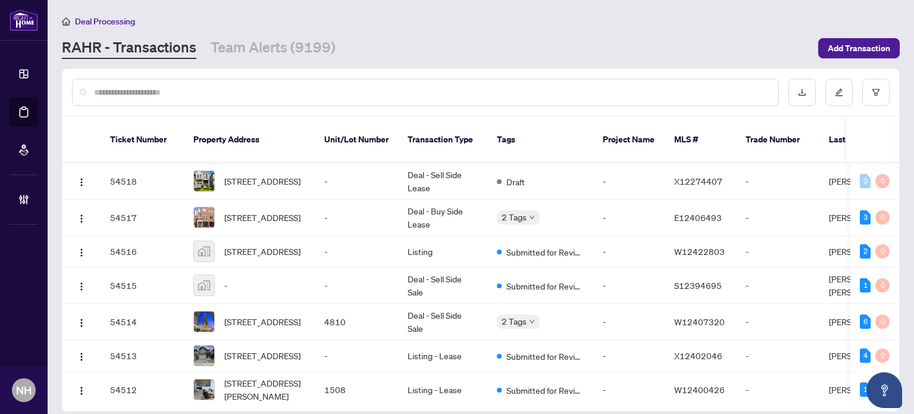
click at [154, 93] on input "text" at bounding box center [431, 92] width 675 height 13
paste input "*******"
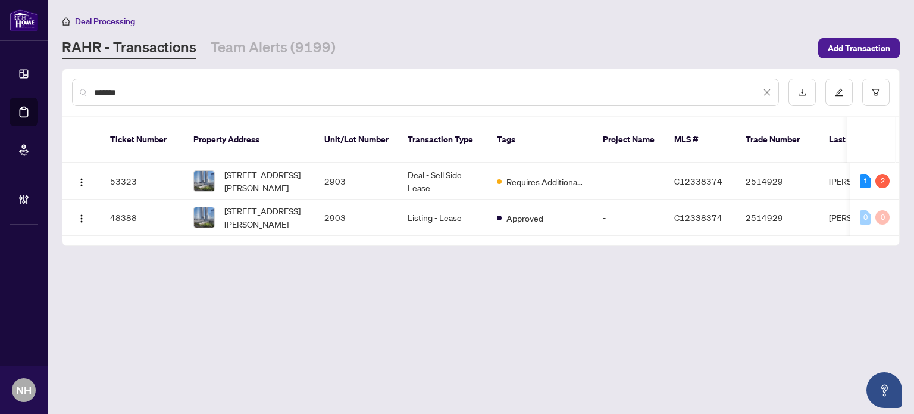
drag, startPoint x: 71, startPoint y: 86, endPoint x: 46, endPoint y: 78, distance: 25.6
click at [48, 82] on main "Deal Processing [PERSON_NAME] - Transactions Team Alerts (9199) Add Transaction…" at bounding box center [481, 207] width 867 height 414
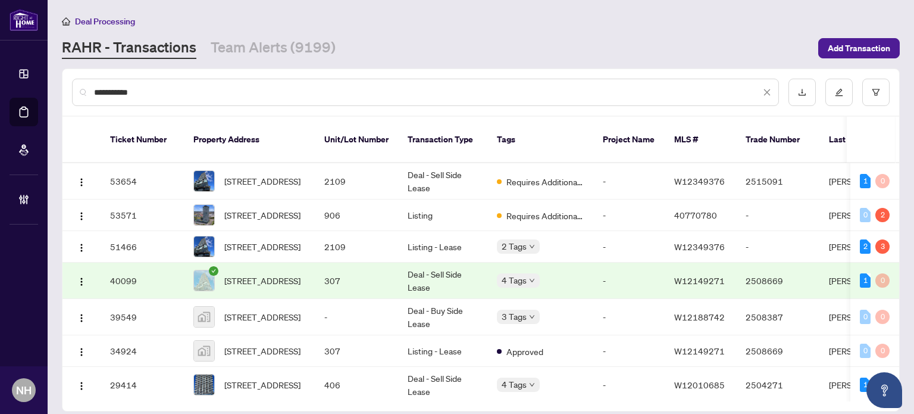
type input "**********"
click at [272, 240] on span "[STREET_ADDRESS]" at bounding box center [262, 246] width 76 height 13
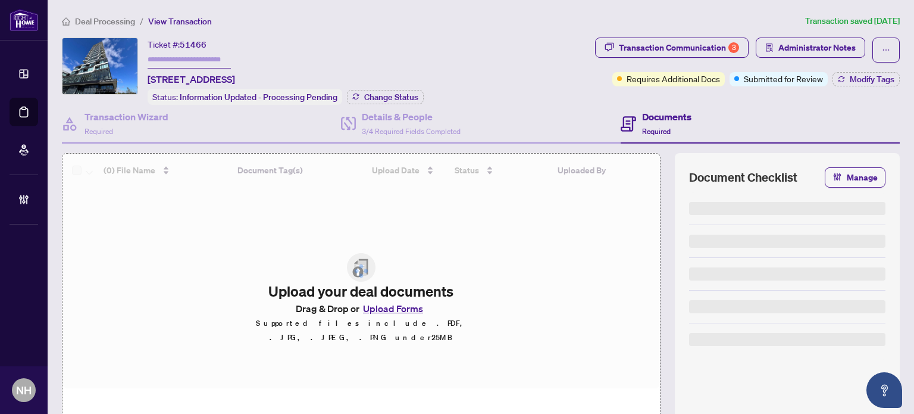
click at [188, 60] on input "text" at bounding box center [189, 59] width 83 height 17
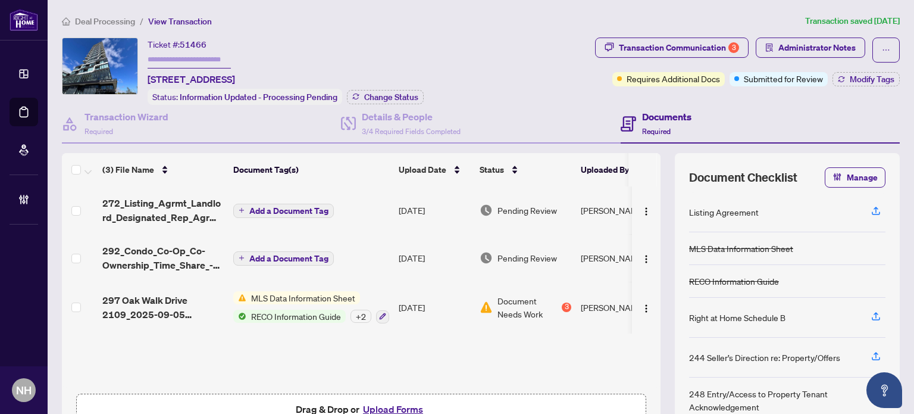
paste input "*******"
type input "*******"
click at [448, 52] on div "Ticket #: 51466 ******* [STREET_ADDRESS] Status: Information Updated - Processi…" at bounding box center [326, 70] width 529 height 67
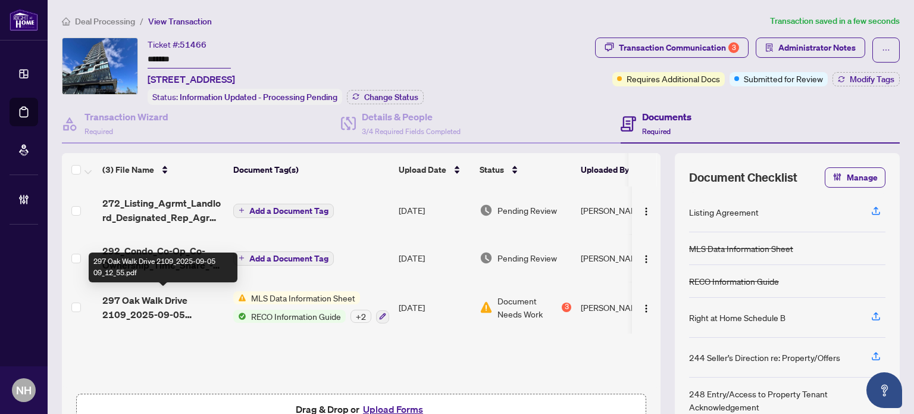
click at [165, 310] on span "297 Oak Walk Drive 2109_2025-09-05 09_12_55.pdf" at bounding box center [162, 307] width 121 height 29
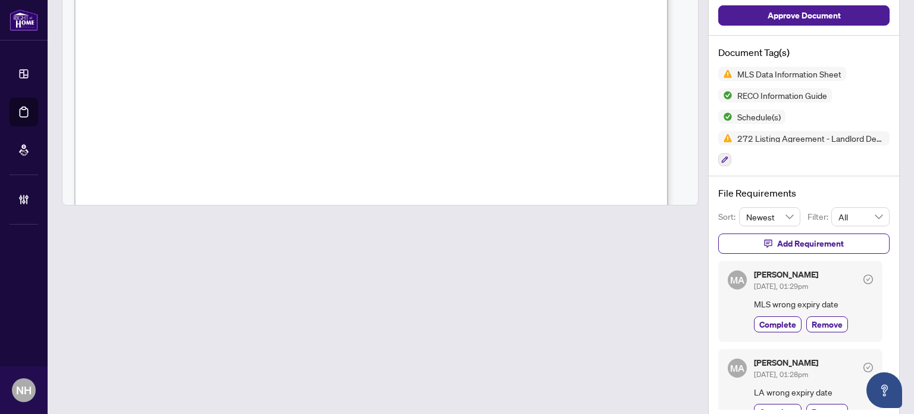
scroll to position [171, 0]
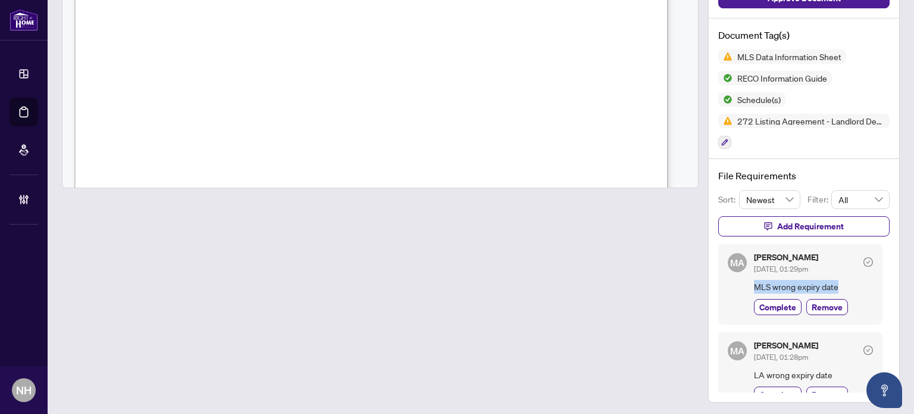
drag, startPoint x: 835, startPoint y: 284, endPoint x: 744, endPoint y: 283, distance: 90.5
click at [744, 283] on div "MA [PERSON_NAME] [DATE], 01:29pm MLS wrong expiry date Complete Remove" at bounding box center [800, 283] width 164 height 80
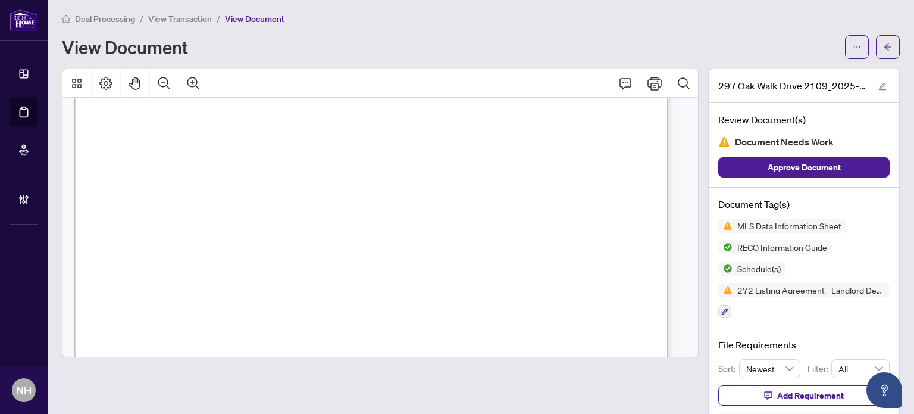
scroll to position [0, 0]
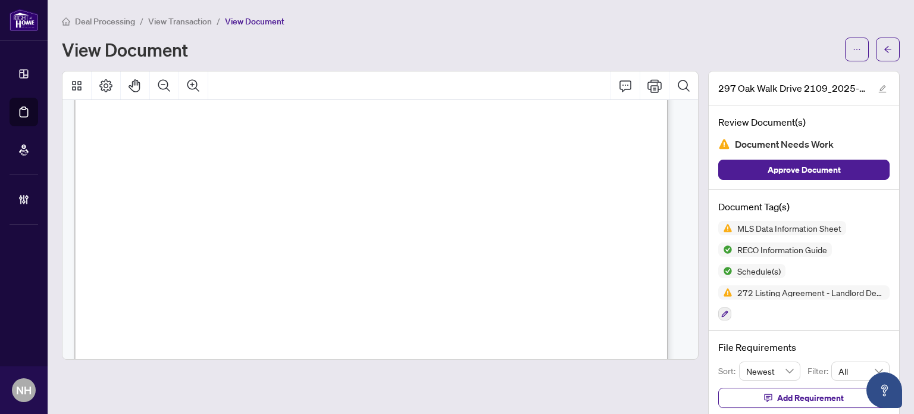
click at [183, 23] on span "View Transaction" at bounding box center [180, 21] width 64 height 11
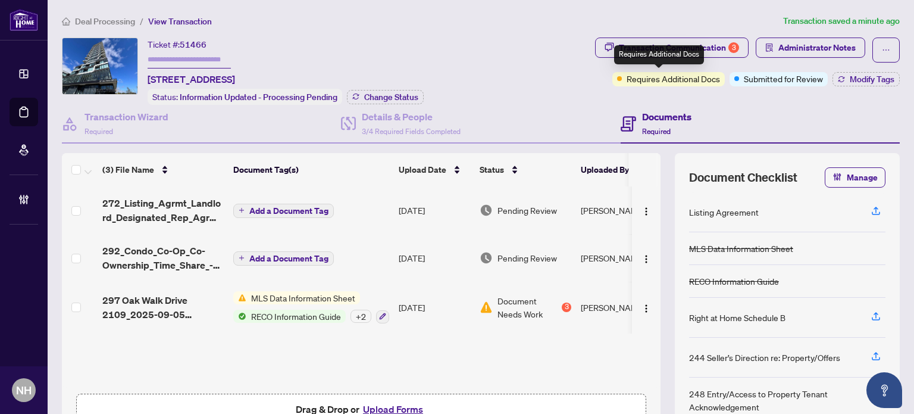
click at [629, 45] on div "Requires Additional Docs" at bounding box center [659, 54] width 90 height 19
click at [710, 49] on div "Transaction Communication 3" at bounding box center [679, 47] width 120 height 19
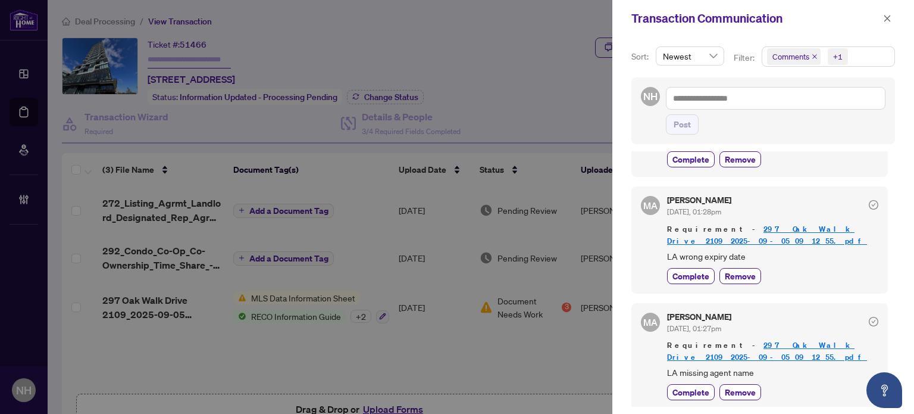
scroll to position [88, 0]
drag, startPoint x: 890, startPoint y: 16, endPoint x: 880, endPoint y: 20, distance: 10.2
click at [890, 16] on icon "close" at bounding box center [888, 18] width 7 height 7
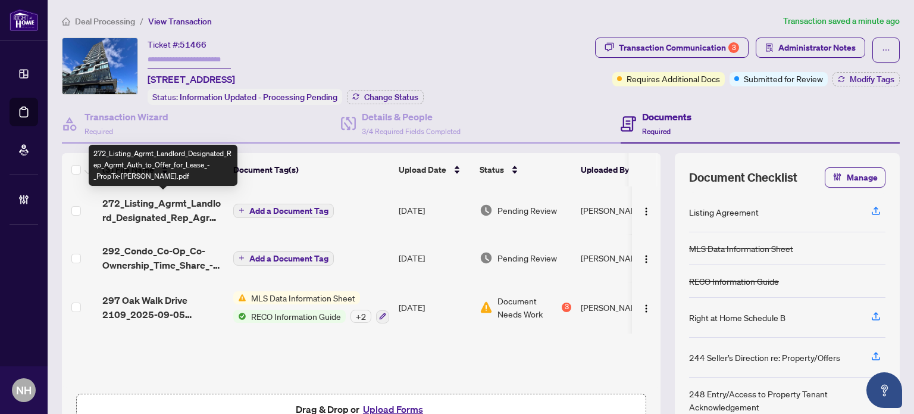
click at [171, 205] on span "272_Listing_Agrmt_Landlord_Designated_Rep_Agrmt_Auth_to_Offer_for_Lease_-_PropT…" at bounding box center [162, 210] width 121 height 29
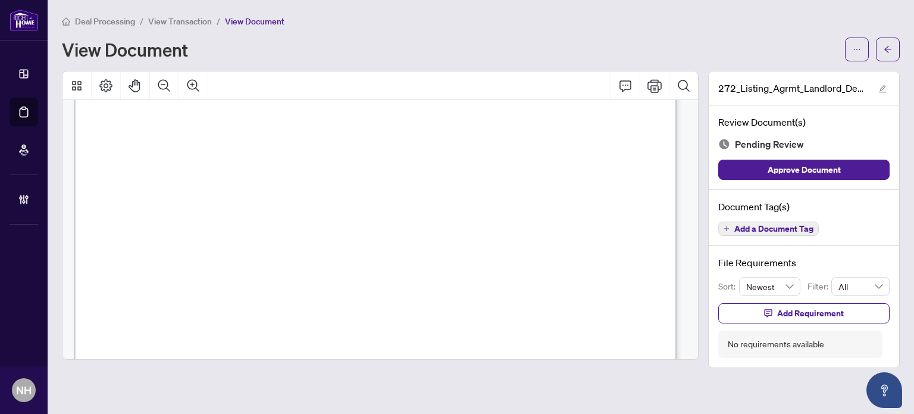
scroll to position [179, 0]
click at [179, 19] on span "View Transaction" at bounding box center [180, 21] width 64 height 11
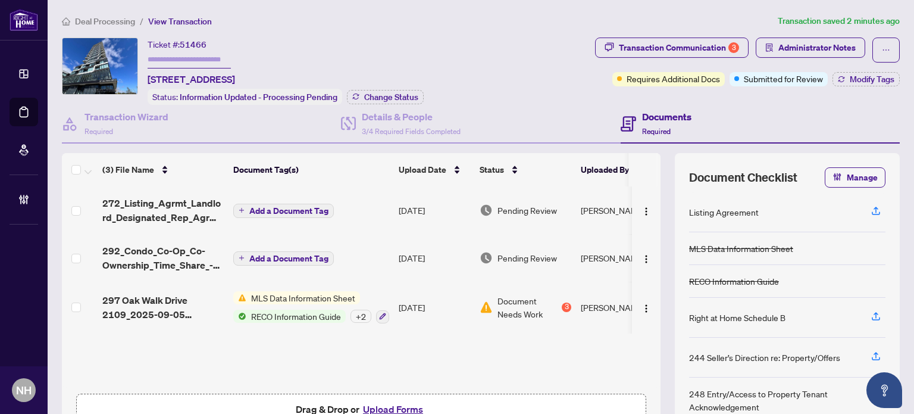
click at [171, 248] on span "292_Condo_Co-Op_Co-Ownership_Time_Share_-_Lease_Sub-Lease_MLS_Data_Information_…" at bounding box center [162, 257] width 121 height 29
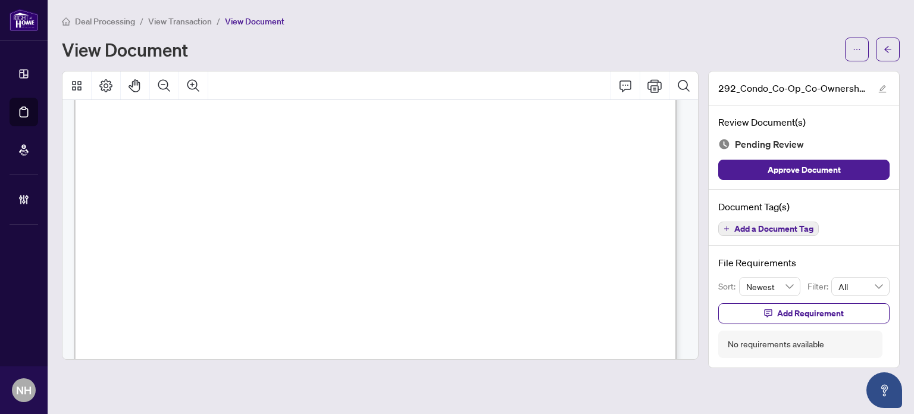
scroll to position [417, 0]
click at [179, 23] on span "View Transaction" at bounding box center [180, 21] width 64 height 11
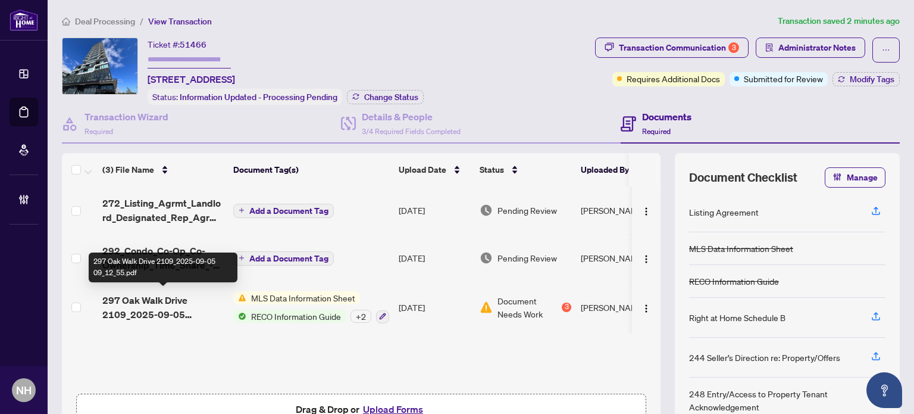
click at [177, 307] on span "297 Oak Walk Drive 2109_2025-09-05 09_12_55.pdf" at bounding box center [162, 307] width 121 height 29
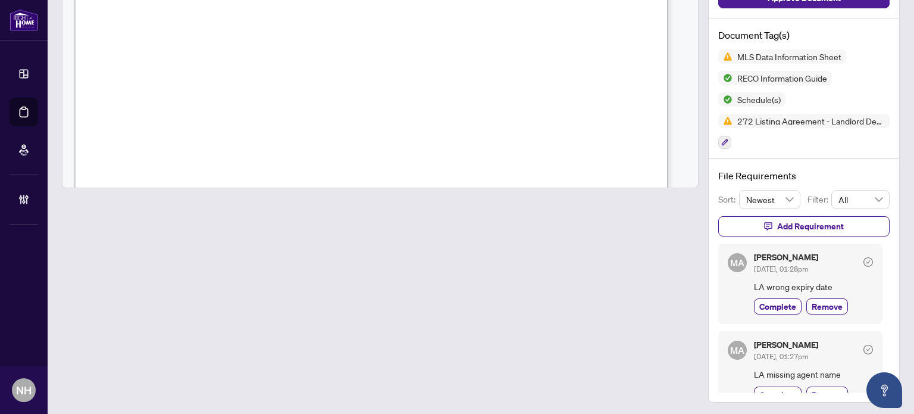
scroll to position [104, 0]
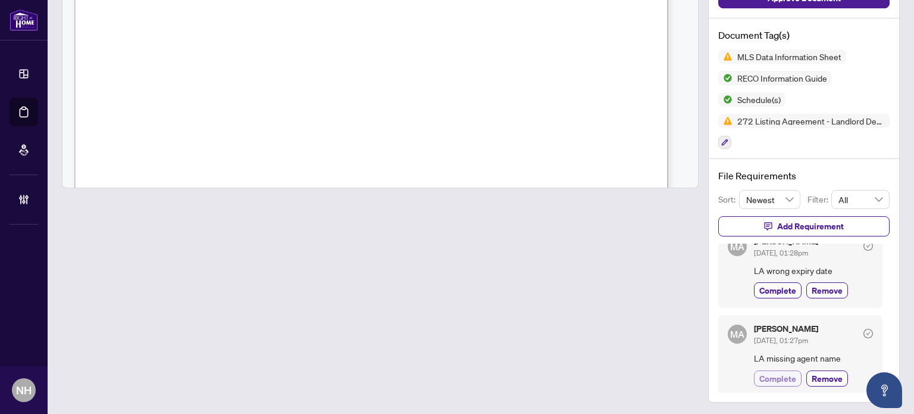
click at [779, 372] on span "Complete" at bounding box center [778, 378] width 37 height 12
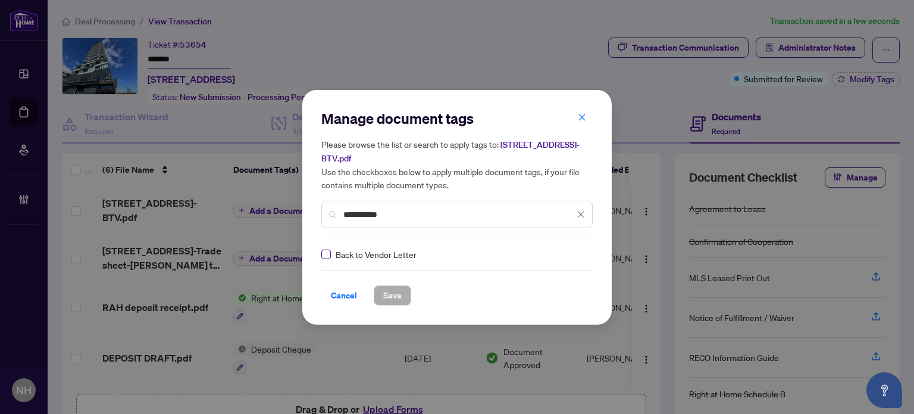
type input "**********"
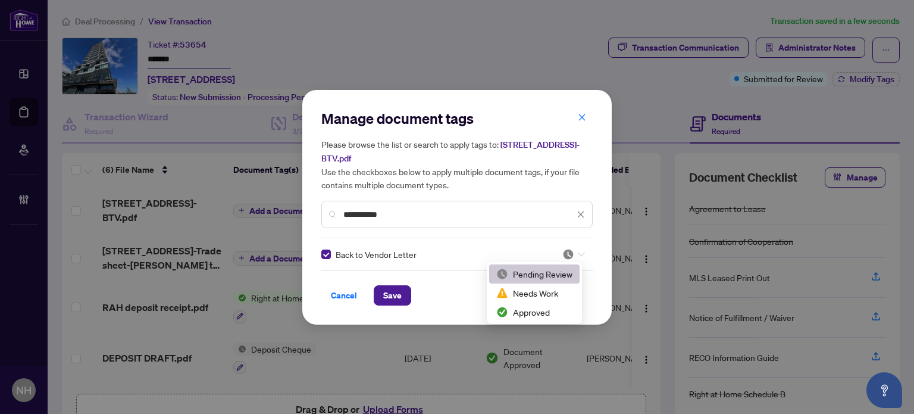
click at [557, 252] on div at bounding box center [570, 254] width 30 height 12
click at [524, 311] on div "Approved" at bounding box center [534, 311] width 76 height 13
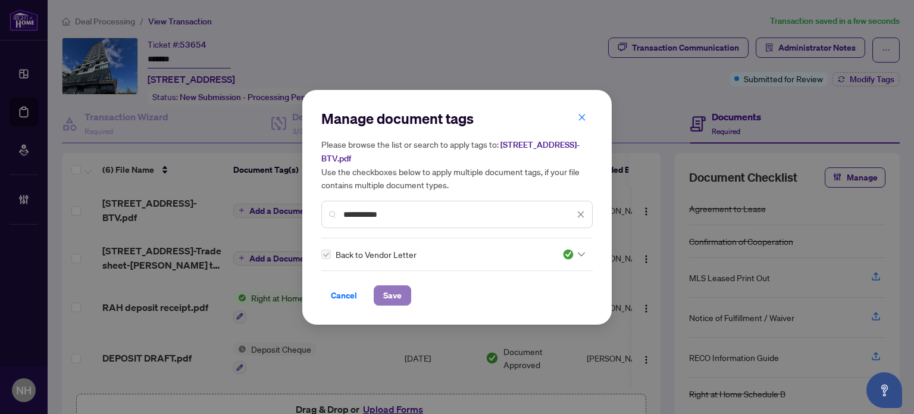
click at [394, 298] on span "Save" at bounding box center [392, 295] width 18 height 19
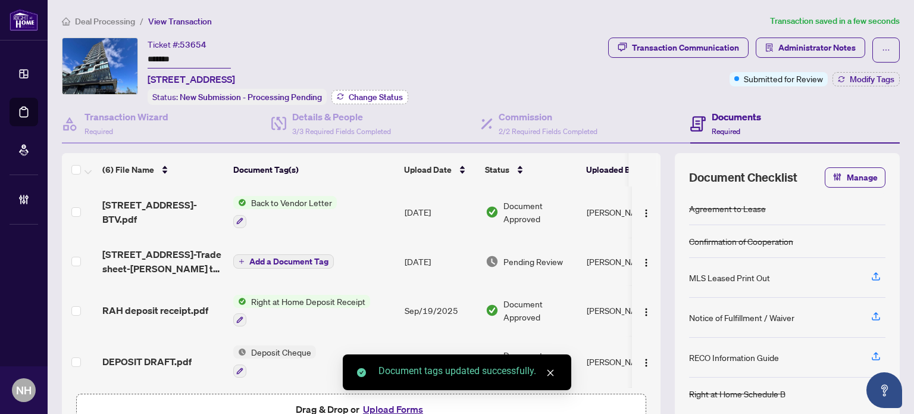
click at [360, 99] on span "Change Status" at bounding box center [376, 97] width 54 height 8
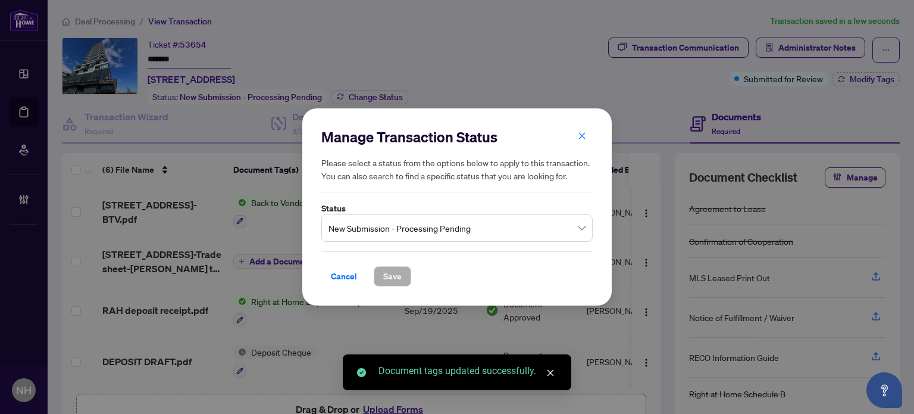
click at [418, 222] on span "New Submission - Processing Pending" at bounding box center [457, 228] width 257 height 23
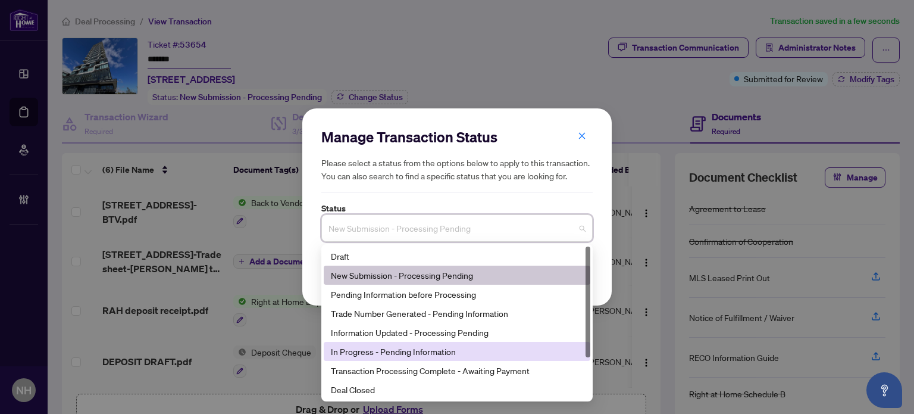
click at [352, 343] on div "In Progress - Pending Information" at bounding box center [457, 351] width 267 height 19
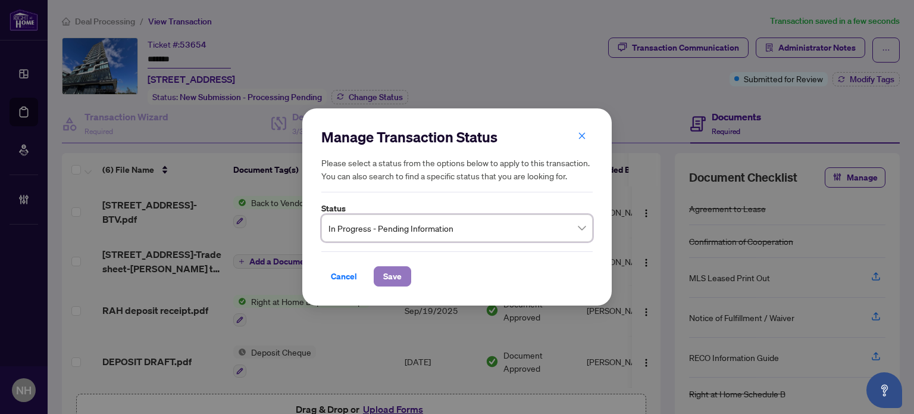
drag, startPoint x: 398, startPoint y: 275, endPoint x: 392, endPoint y: 279, distance: 6.4
click at [398, 276] on span "Save" at bounding box center [392, 276] width 18 height 19
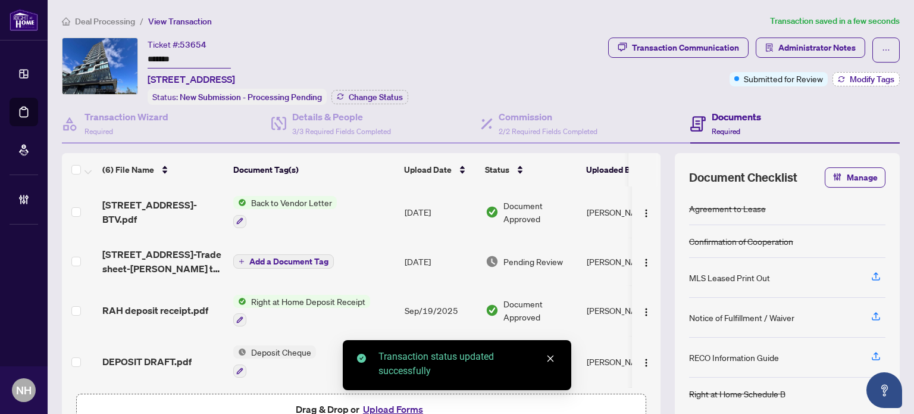
click at [861, 77] on span "Modify Tags" at bounding box center [872, 79] width 45 height 8
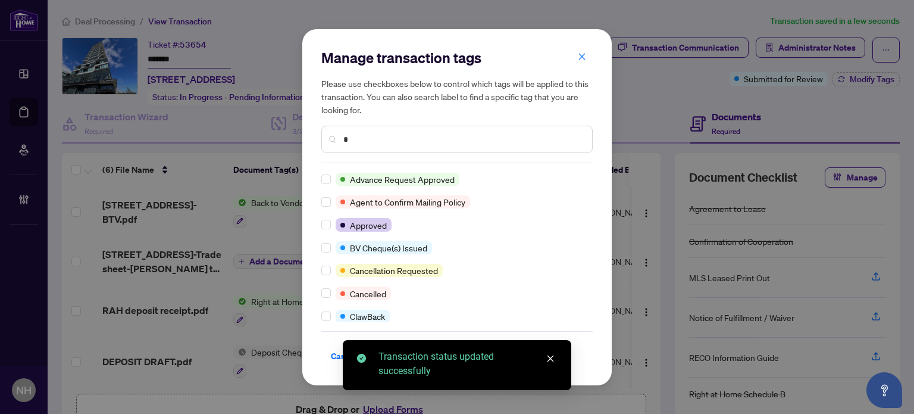
click at [376, 142] on input "*" at bounding box center [462, 139] width 239 height 13
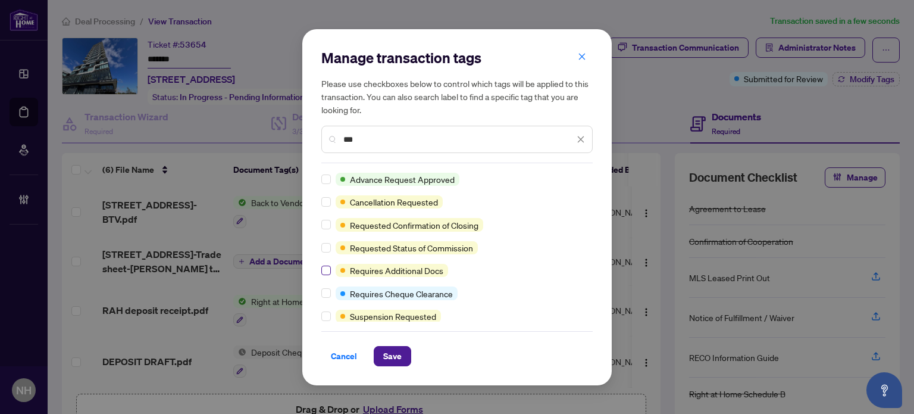
type input "***"
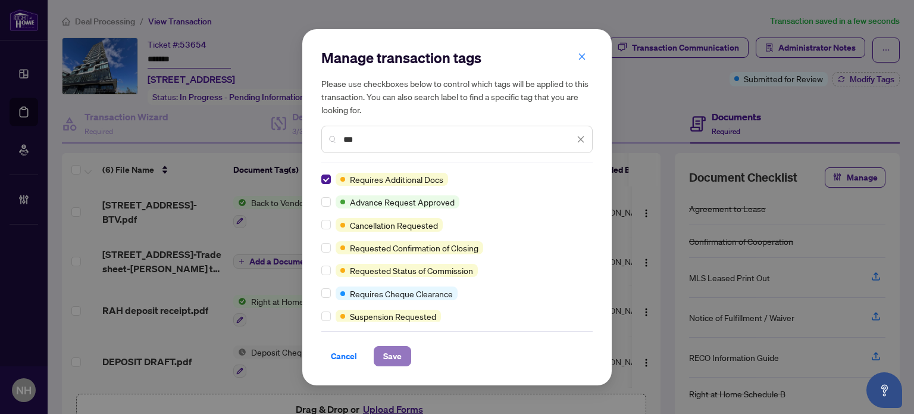
click at [405, 352] on button "Save" at bounding box center [392, 356] width 37 height 20
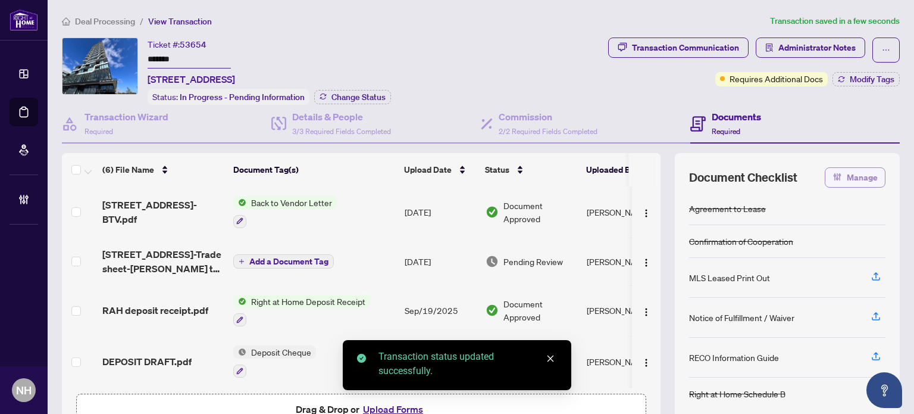
click at [860, 181] on span "Manage" at bounding box center [862, 177] width 31 height 19
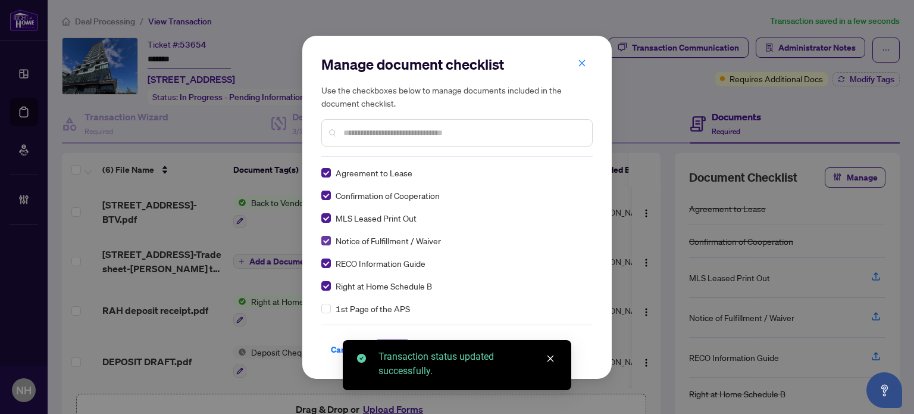
click at [324, 235] on label at bounding box center [326, 240] width 10 height 13
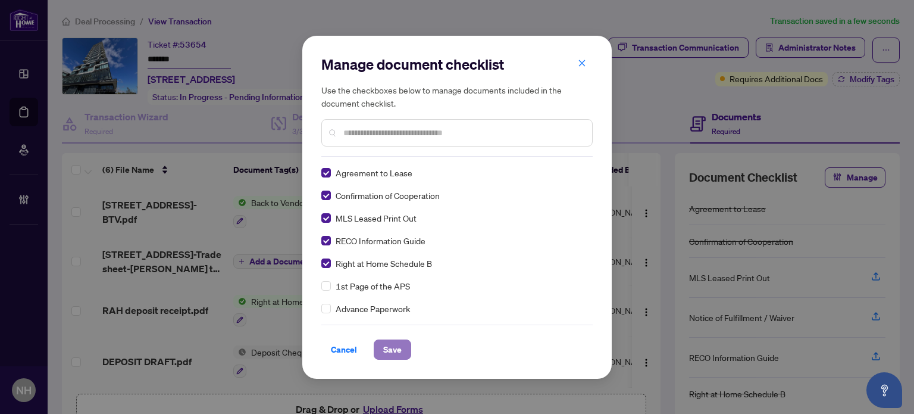
drag, startPoint x: 393, startPoint y: 349, endPoint x: 387, endPoint y: 343, distance: 8.4
click at [393, 349] on span "Save" at bounding box center [392, 349] width 18 height 19
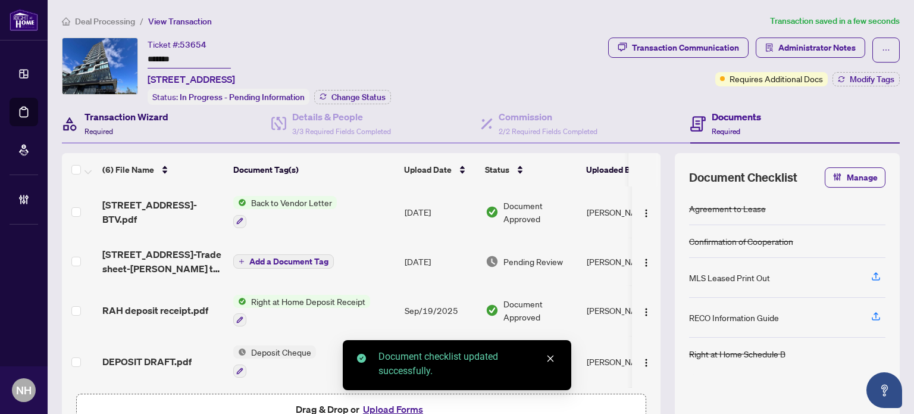
click at [112, 116] on h4 "Transaction Wizard" at bounding box center [127, 117] width 84 height 14
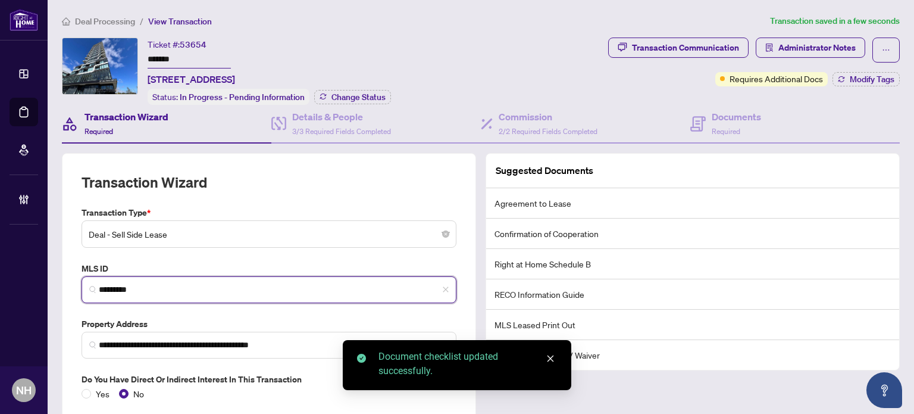
drag, startPoint x: 160, startPoint y: 282, endPoint x: 148, endPoint y: 207, distance: 76.5
click at [67, 254] on div "**********" at bounding box center [269, 286] width 414 height 267
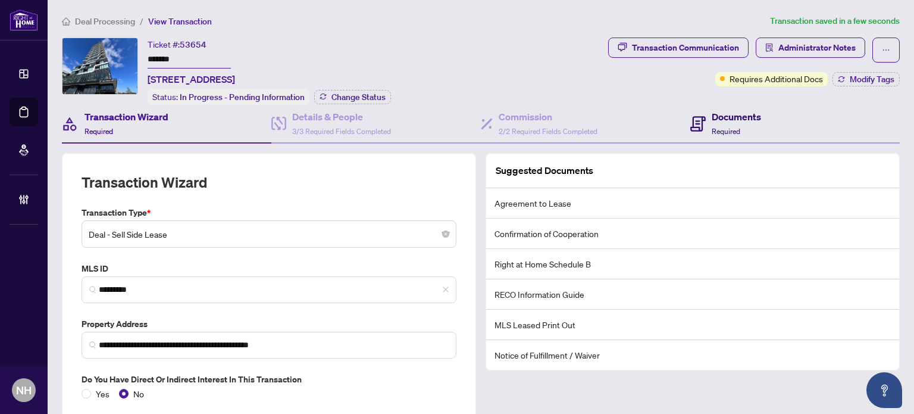
click at [732, 129] on span "Required" at bounding box center [726, 131] width 29 height 9
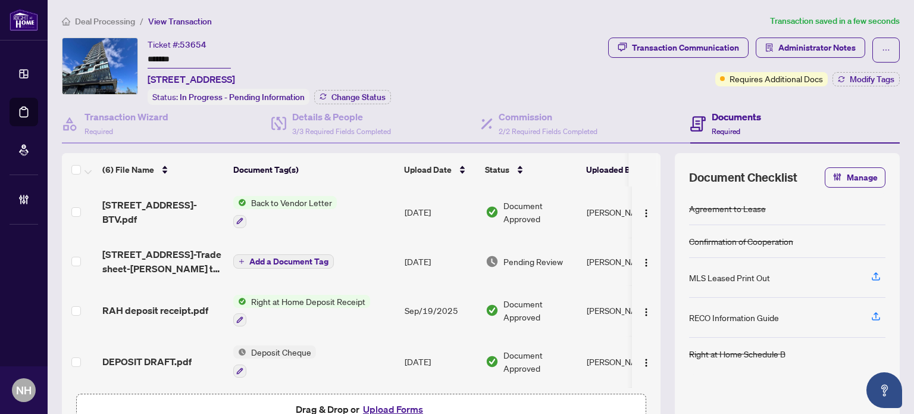
click at [407, 401] on button "Upload Forms" at bounding box center [393, 408] width 67 height 15
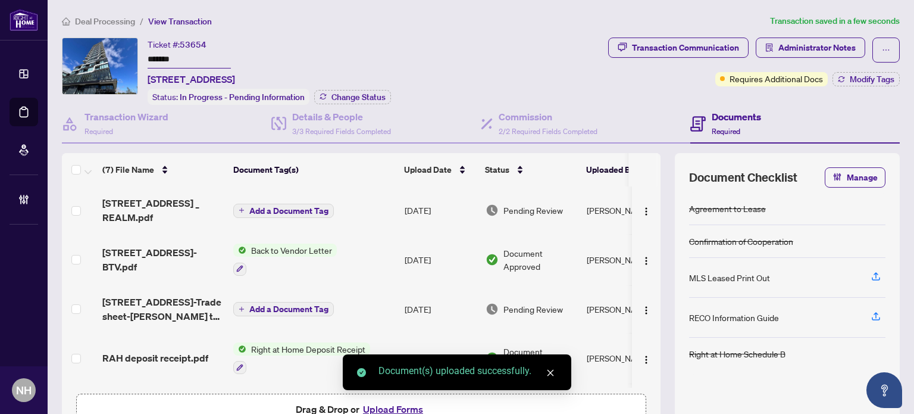
click at [296, 208] on span "Add a Document Tag" at bounding box center [288, 211] width 79 height 8
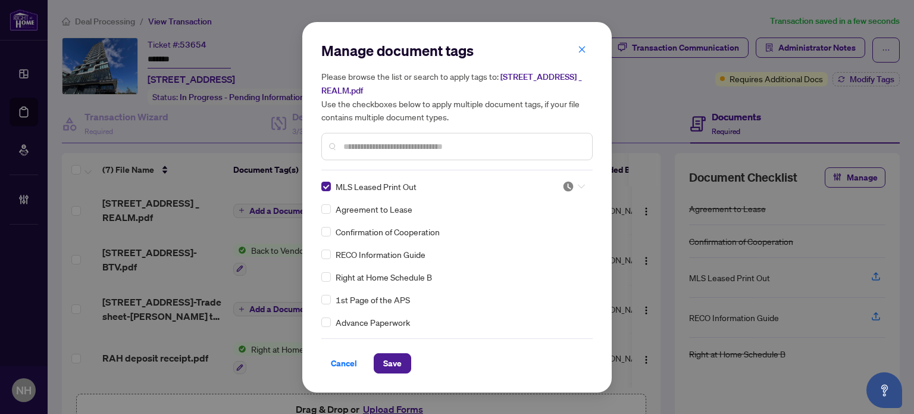
click at [562, 185] on img at bounding box center [568, 186] width 12 height 12
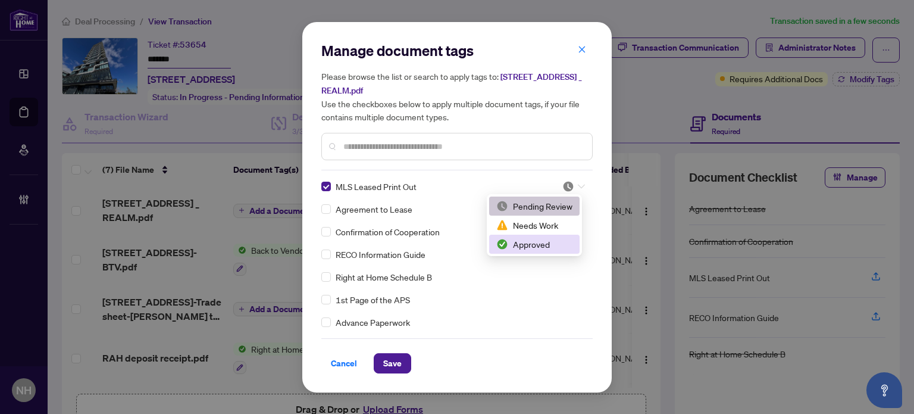
click at [527, 240] on div "Approved" at bounding box center [534, 243] width 76 height 13
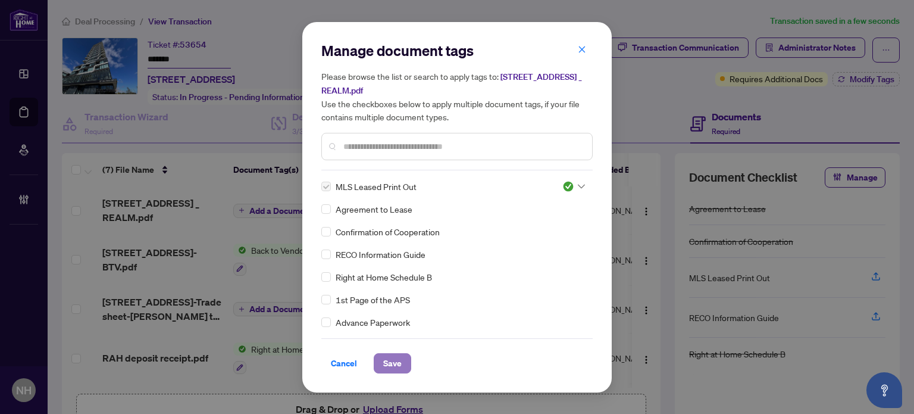
click at [398, 358] on span "Save" at bounding box center [392, 363] width 18 height 19
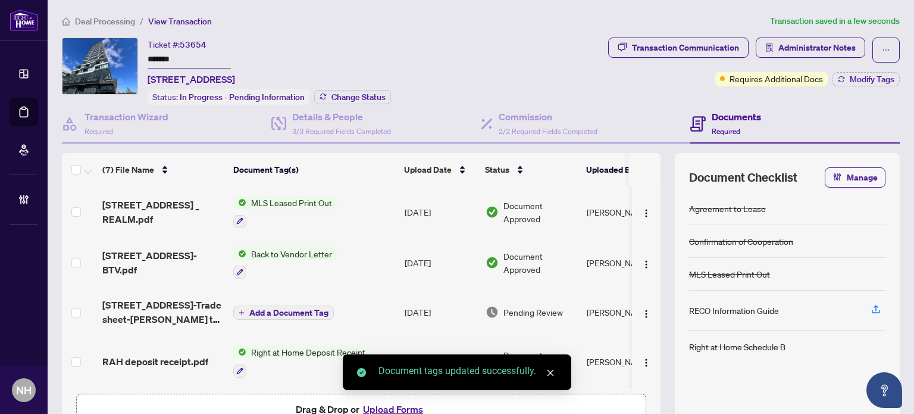
drag, startPoint x: 172, startPoint y: 57, endPoint x: 90, endPoint y: 43, distance: 82.7
click at [90, 43] on div "Ticket #: 53654 ******* [STREET_ADDRESS] Status: In Progress - Pending Informat…" at bounding box center [333, 70] width 542 height 67
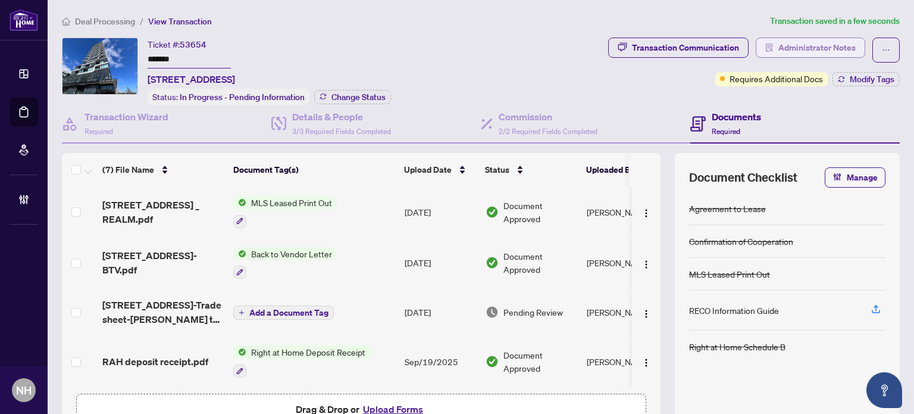
click at [807, 45] on span "Administrator Notes" at bounding box center [817, 47] width 77 height 19
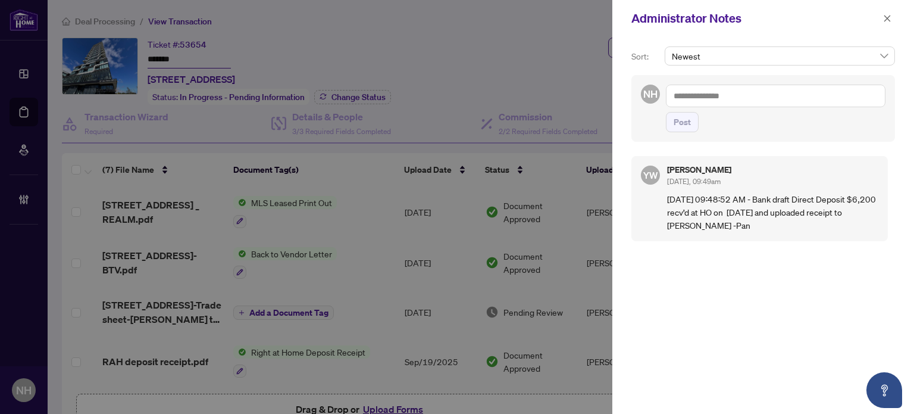
click at [759, 99] on textarea at bounding box center [776, 96] width 220 height 23
drag, startPoint x: 661, startPoint y: 89, endPoint x: 667, endPoint y: 93, distance: 7.6
click at [664, 92] on div "NH 51466 ***** Post" at bounding box center [764, 108] width 264 height 67
click at [667, 93] on textarea "*****" at bounding box center [776, 96] width 220 height 23
type textarea "**********"
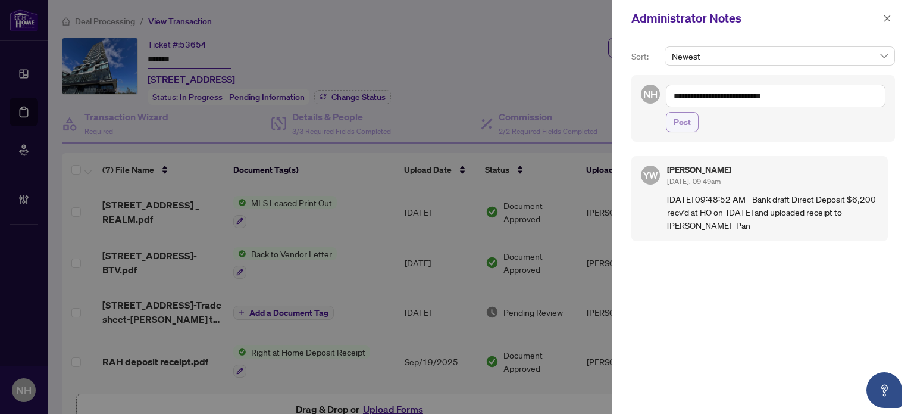
click at [681, 121] on span "Post" at bounding box center [682, 121] width 17 height 19
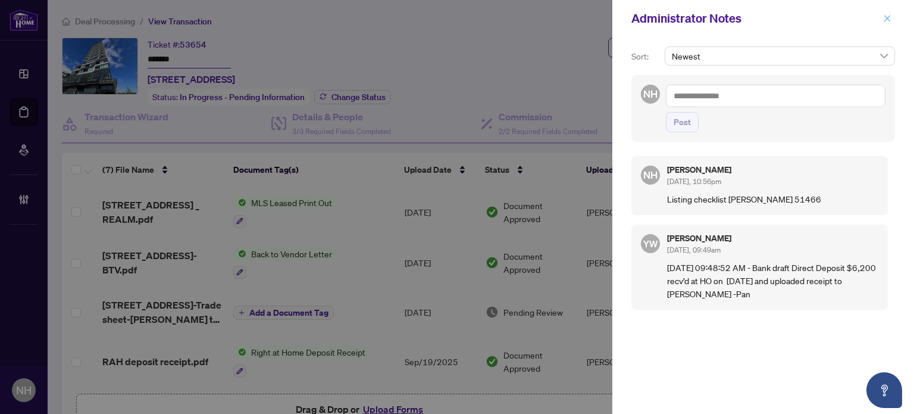
click at [886, 18] on icon "close" at bounding box center [887, 18] width 8 height 8
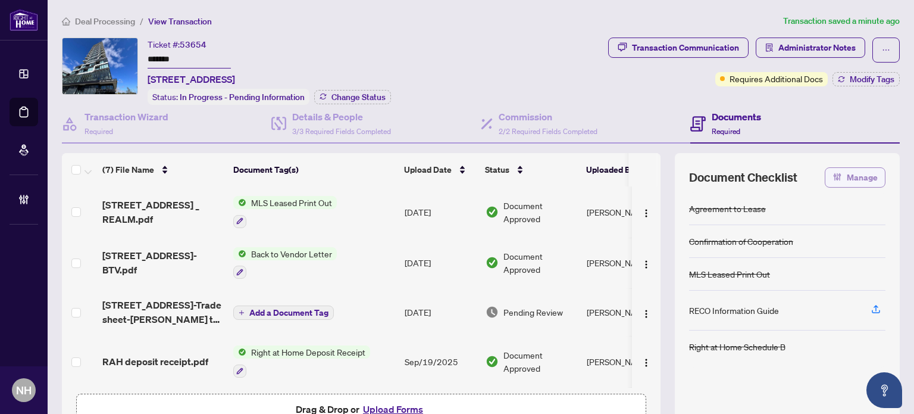
click at [836, 180] on button "Manage" at bounding box center [855, 177] width 61 height 20
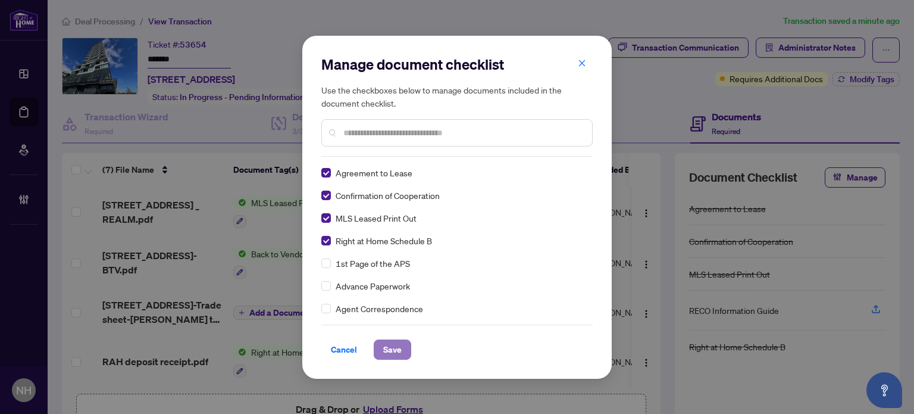
click at [390, 342] on span "Save" at bounding box center [392, 349] width 18 height 19
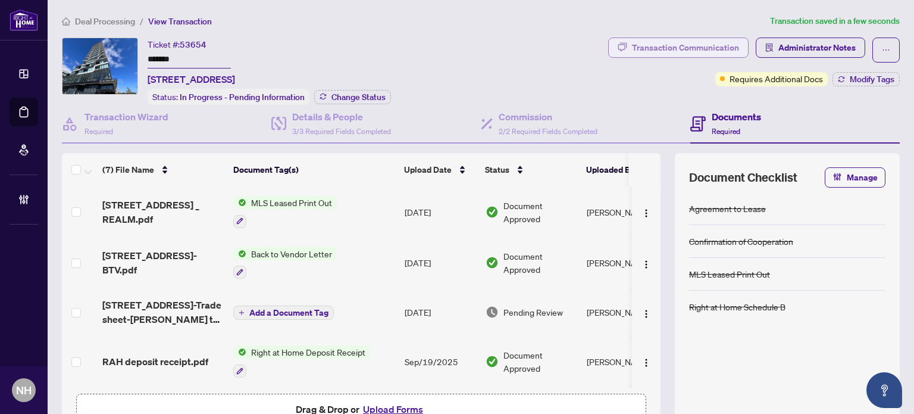
click at [676, 42] on div "Transaction Communication" at bounding box center [685, 47] width 107 height 19
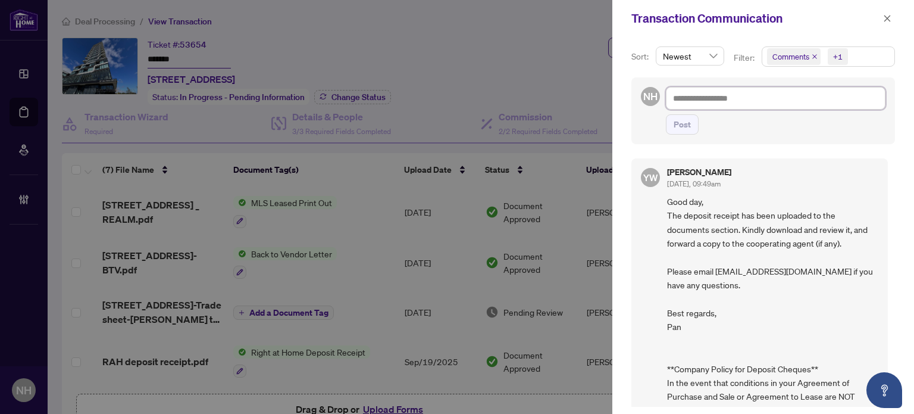
click at [745, 103] on textarea at bounding box center [776, 98] width 220 height 23
paste textarea "**********"
type textarea "**********"
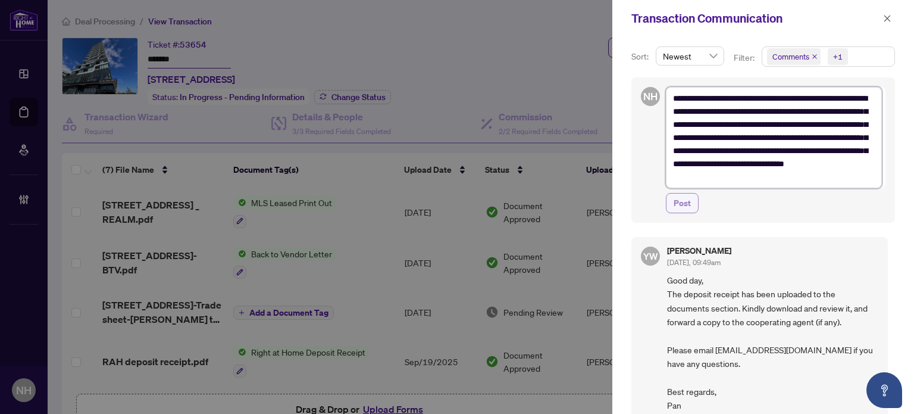
type textarea "**********"
click at [688, 204] on span "Post" at bounding box center [682, 202] width 17 height 19
type textarea "**********"
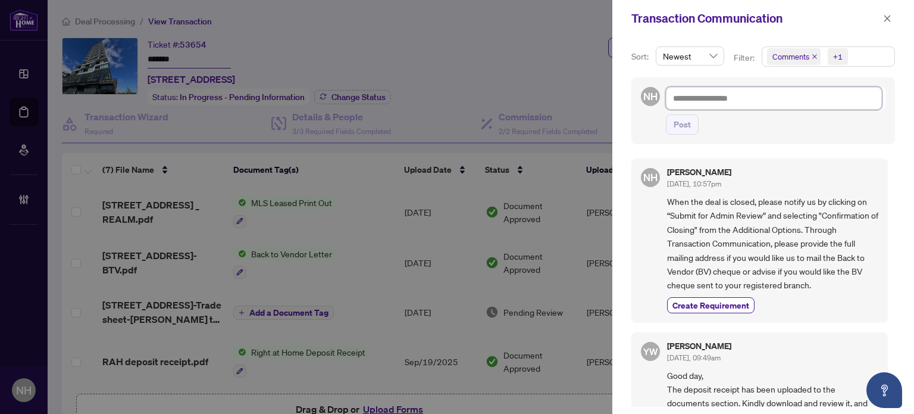
click at [681, 99] on textarea at bounding box center [774, 98] width 216 height 23
paste textarea "**********"
type textarea "**********"
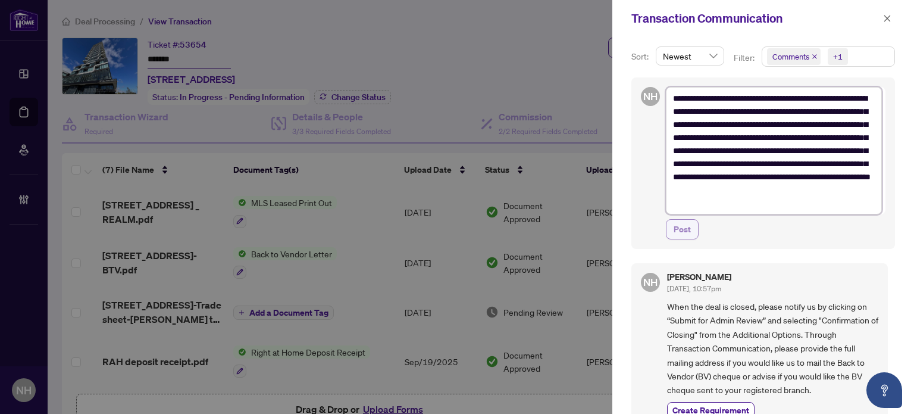
type textarea "**********"
click at [680, 229] on span "Post" at bounding box center [682, 229] width 17 height 19
type textarea "**********"
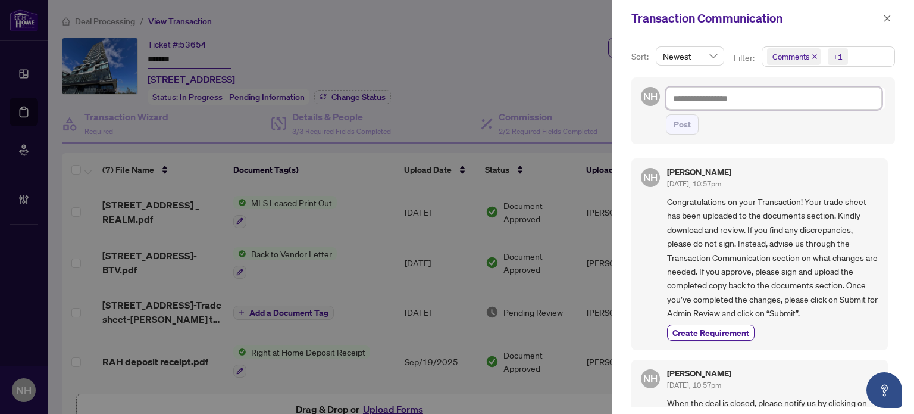
click at [710, 93] on textarea at bounding box center [774, 98] width 216 height 23
paste textarea "**********"
type textarea "**********"
click at [692, 126] on button "Post" at bounding box center [682, 124] width 33 height 20
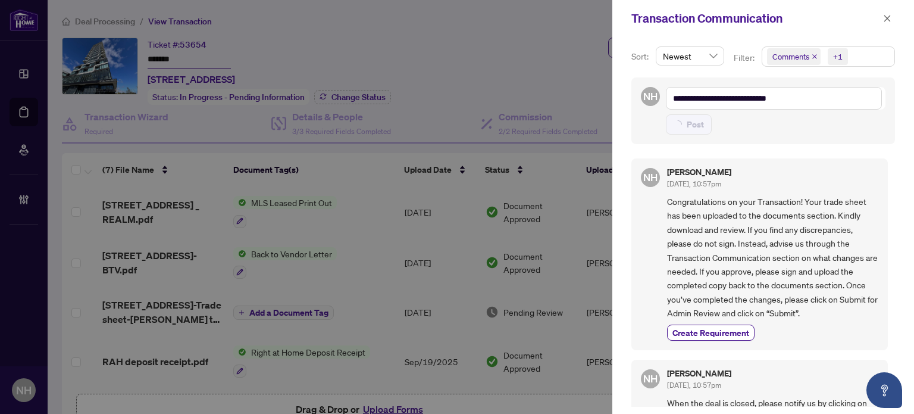
type textarea "**********"
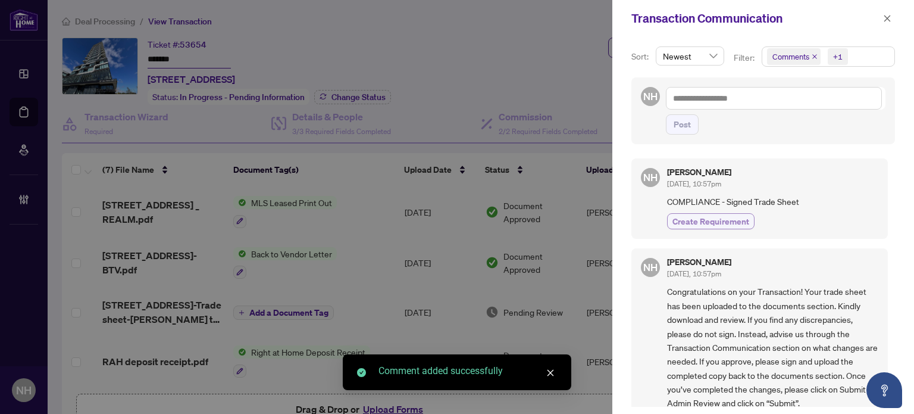
click at [712, 216] on span "Create Requirement" at bounding box center [711, 221] width 77 height 12
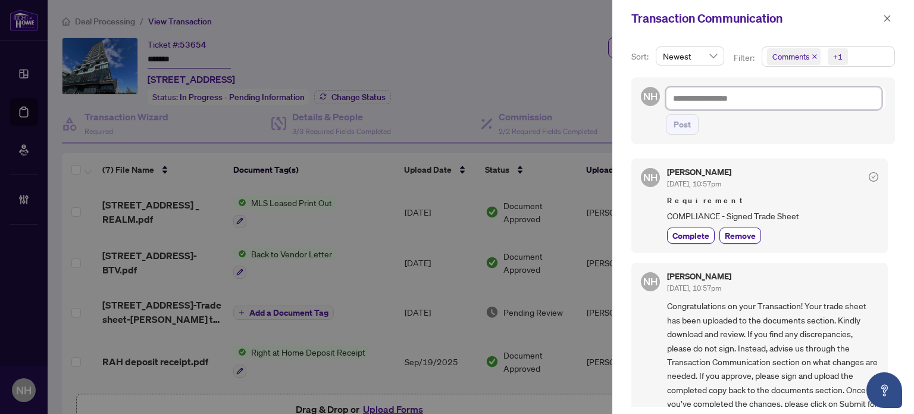
click at [750, 94] on textarea at bounding box center [774, 98] width 216 height 23
paste textarea "**********"
type textarea "**********"
click at [674, 122] on span "Post" at bounding box center [682, 124] width 17 height 19
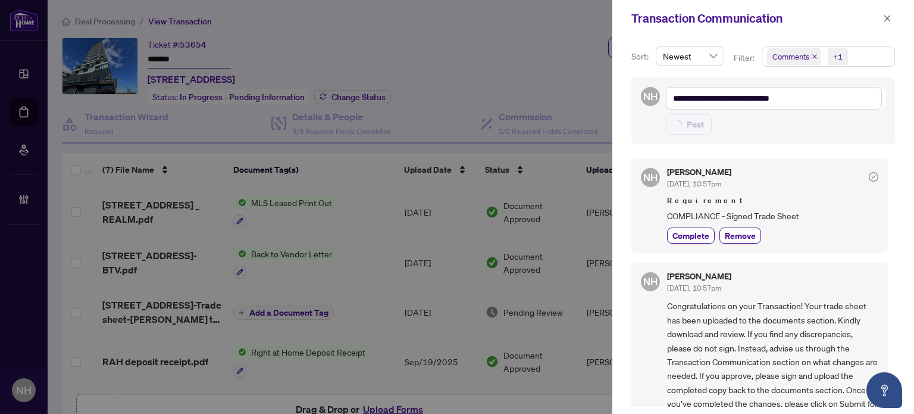
type textarea "**********"
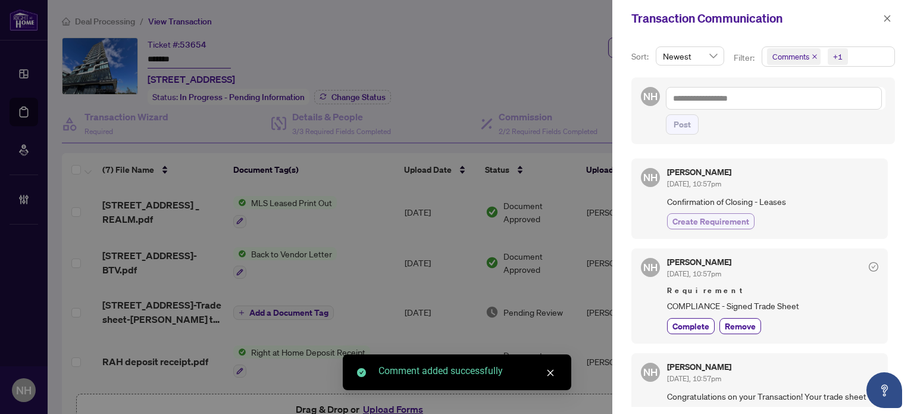
click at [729, 215] on span "Create Requirement" at bounding box center [711, 221] width 77 height 12
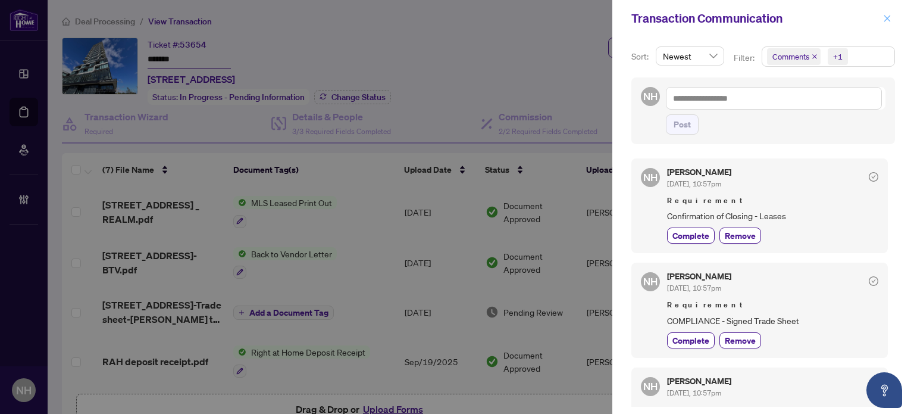
click at [884, 17] on icon "close" at bounding box center [887, 18] width 8 height 8
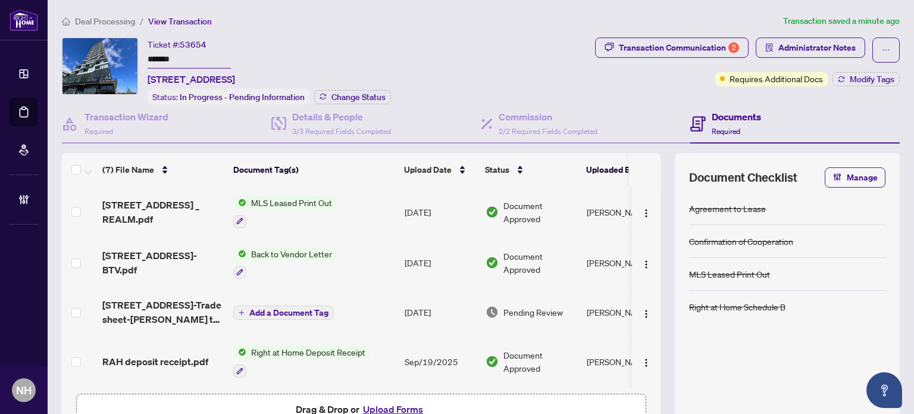
click at [150, 207] on span "[STREET_ADDRESS] _ REALM.pdf" at bounding box center [162, 212] width 121 height 29
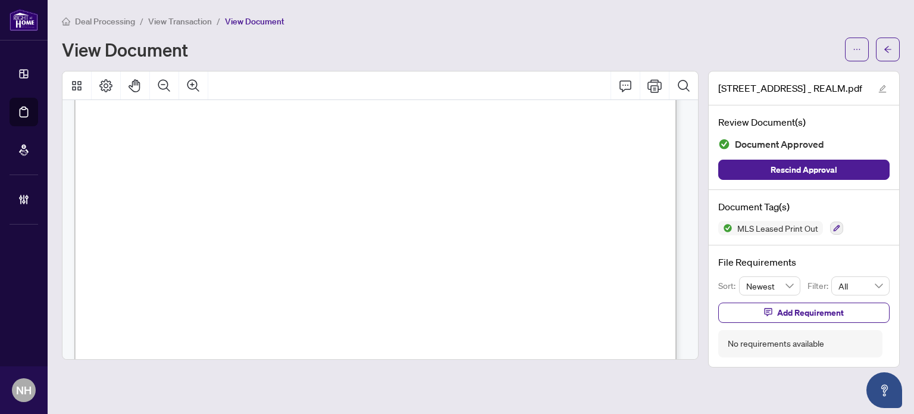
scroll to position [952, 0]
click at [155, 21] on span "View Transaction" at bounding box center [180, 21] width 64 height 11
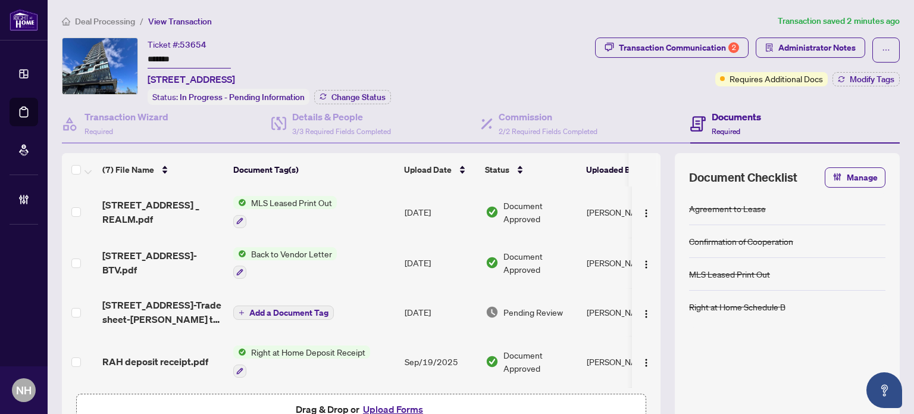
drag, startPoint x: 190, startPoint y: 61, endPoint x: 80, endPoint y: 34, distance: 113.9
click at [80, 34] on div "Deal Processing / View Transaction Transaction saved 2 minutes ago Ticket #: 53…" at bounding box center [481, 244] width 848 height 460
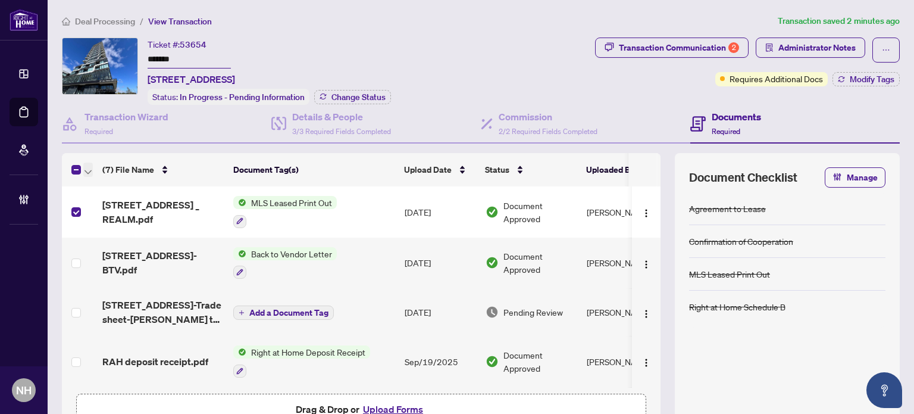
click at [83, 166] on button "button" at bounding box center [88, 169] width 10 height 14
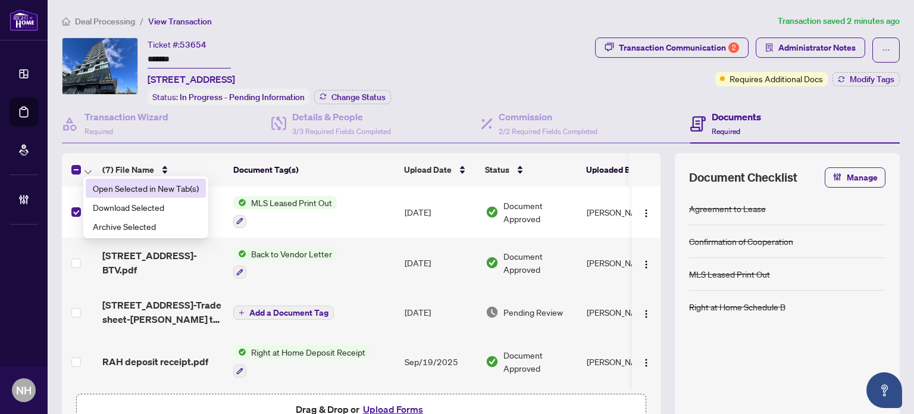
click at [124, 186] on span "Open Selected in New Tab(s)" at bounding box center [146, 188] width 106 height 13
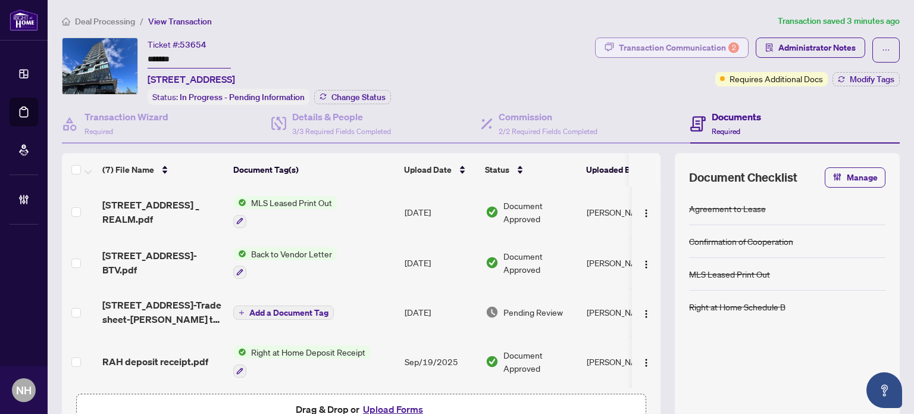
click at [631, 49] on div "Transaction Communication 2" at bounding box center [679, 47] width 120 height 19
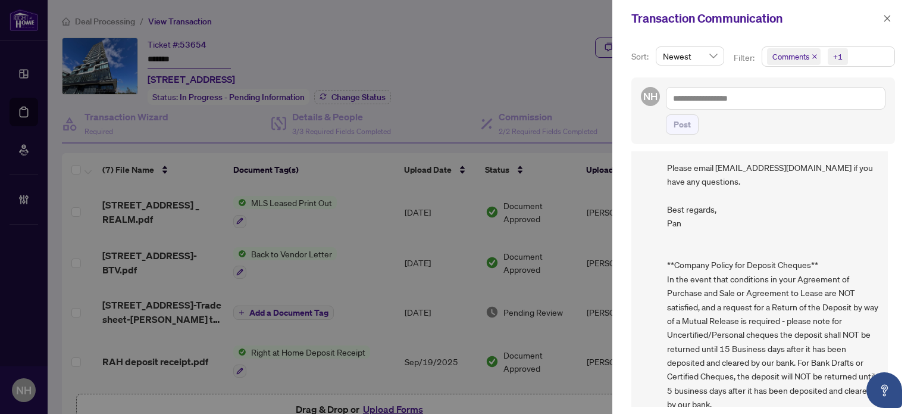
scroll to position [717, 0]
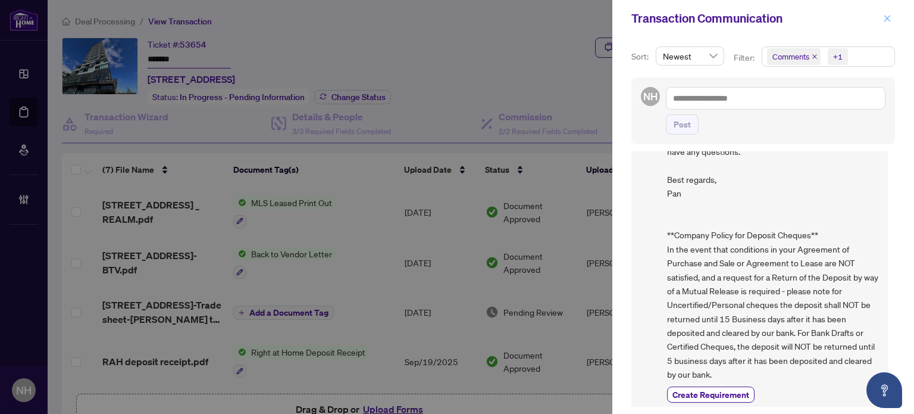
click at [890, 20] on icon "close" at bounding box center [887, 18] width 8 height 8
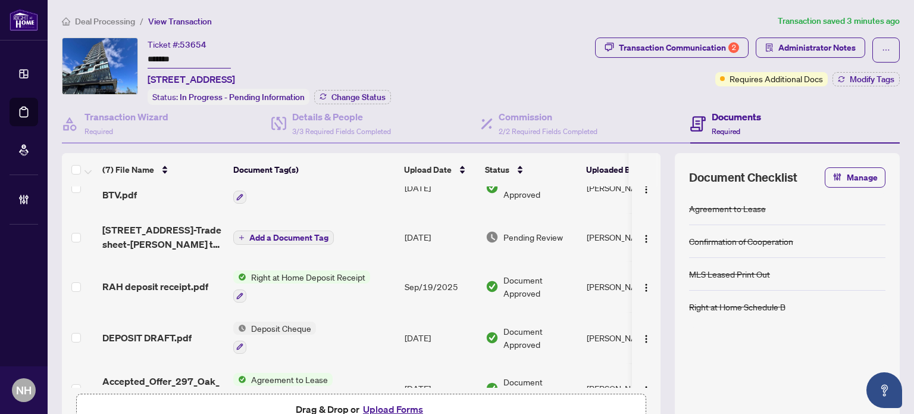
scroll to position [0, 0]
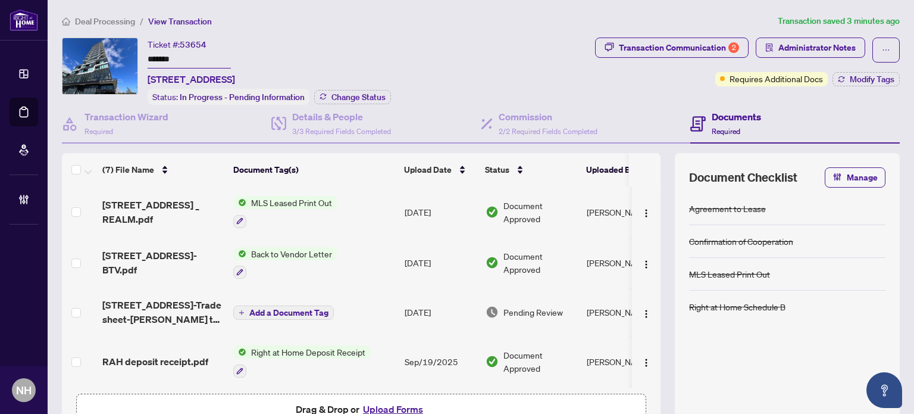
click at [119, 22] on span "Deal Processing" at bounding box center [105, 21] width 60 height 11
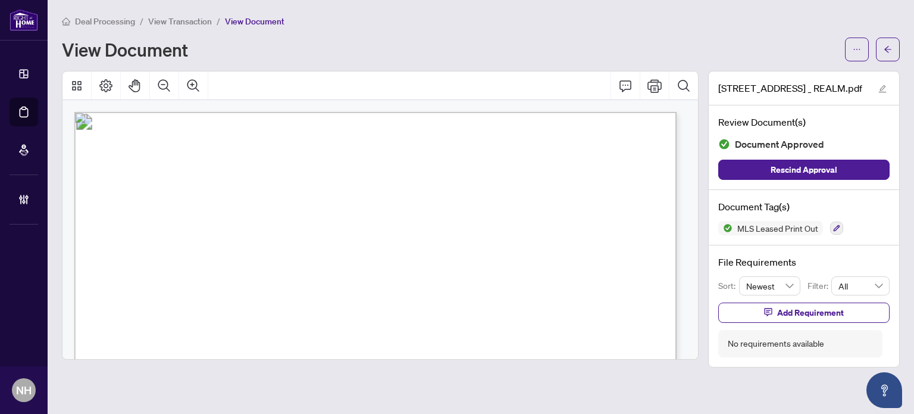
click at [105, 16] on span "Deal Processing" at bounding box center [105, 21] width 60 height 11
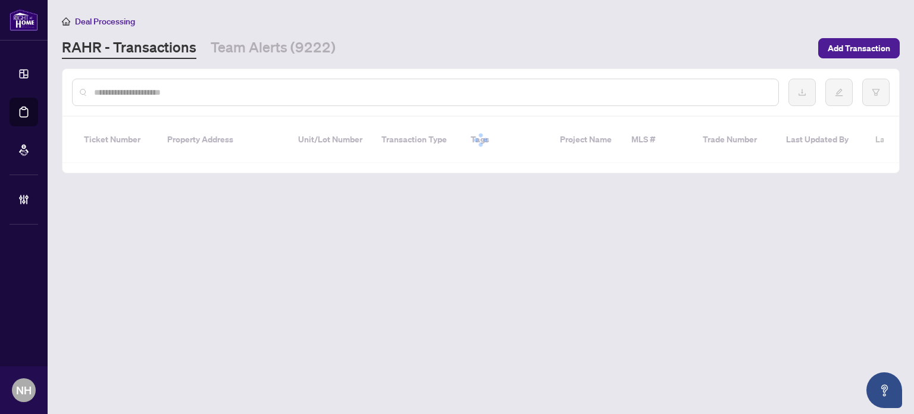
click at [145, 93] on input "text" at bounding box center [431, 92] width 675 height 13
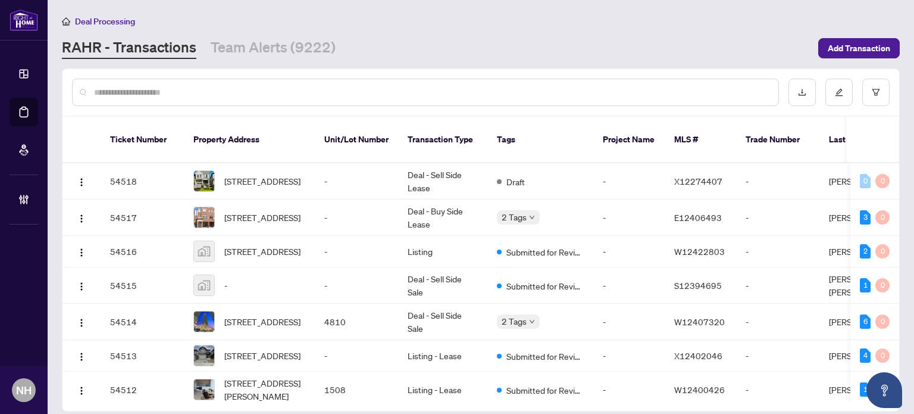
paste input "*******"
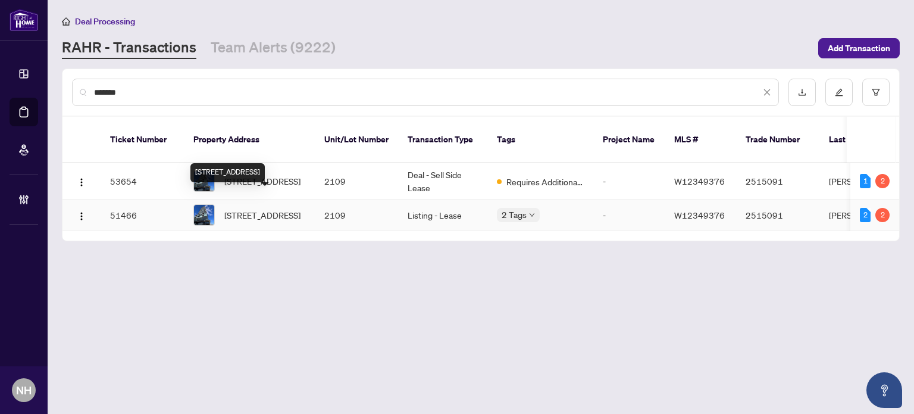
type input "*******"
click at [269, 208] on span "[STREET_ADDRESS]" at bounding box center [262, 214] width 76 height 13
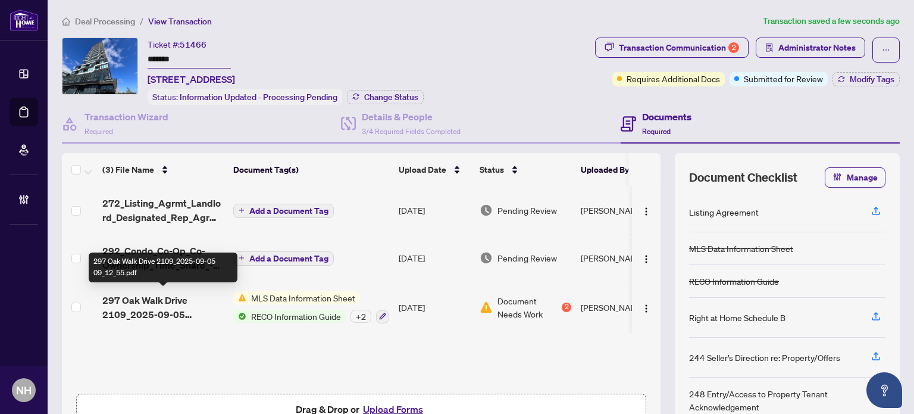
click at [168, 302] on span "297 Oak Walk Drive 2109_2025-09-05 09_12_55.pdf" at bounding box center [162, 307] width 121 height 29
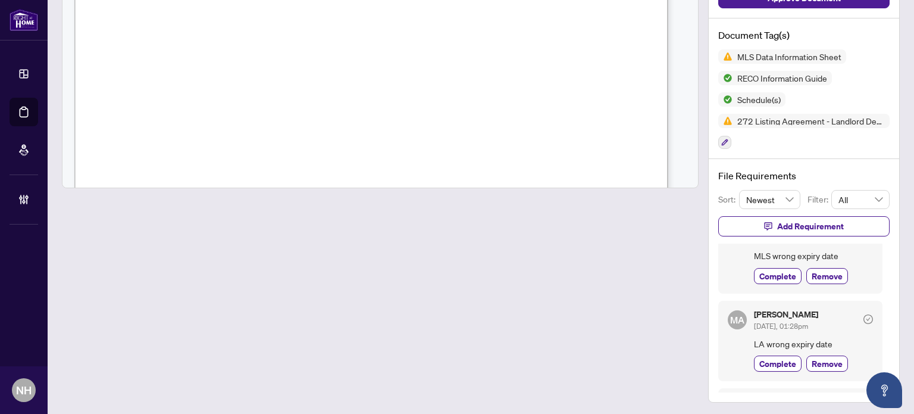
scroll to position [60, 0]
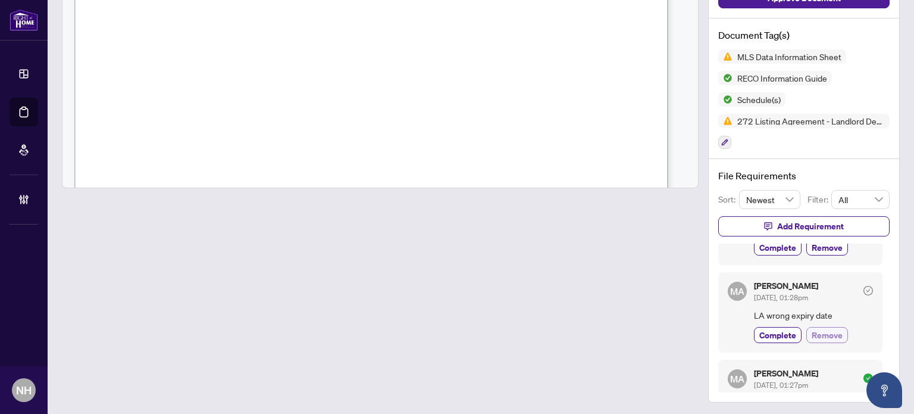
click at [817, 329] on span "Remove" at bounding box center [827, 335] width 31 height 12
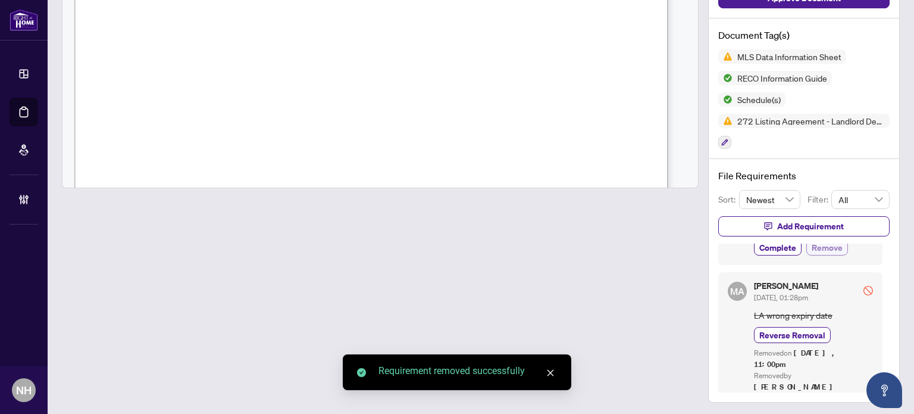
click at [817, 250] on button "Remove" at bounding box center [828, 247] width 42 height 16
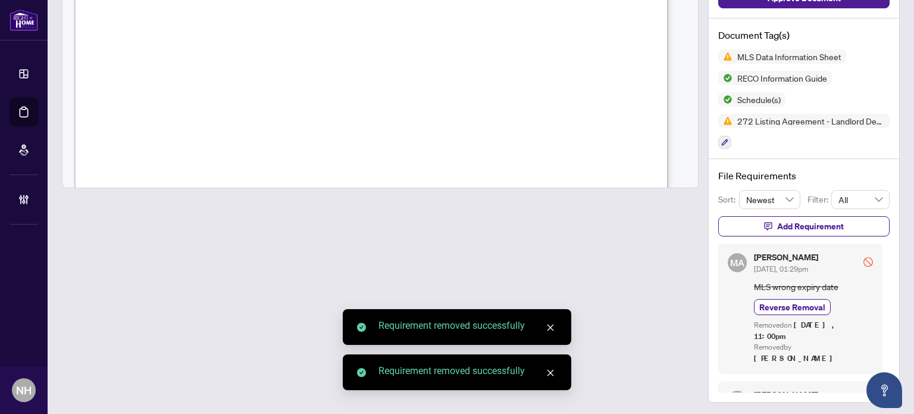
scroll to position [0, 0]
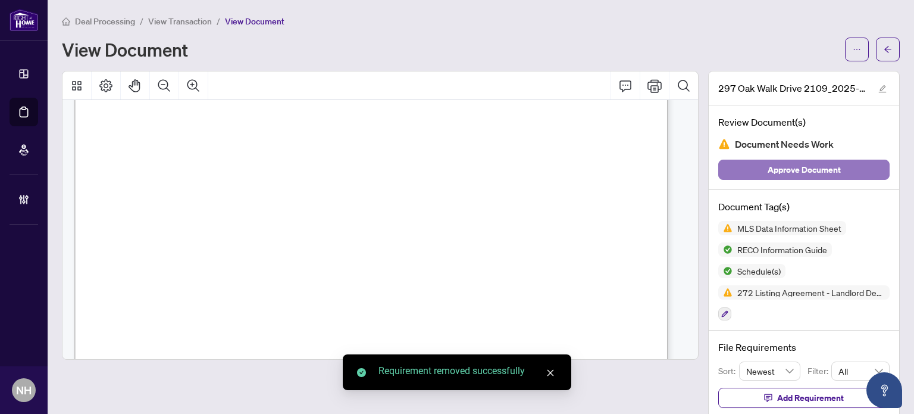
click at [787, 171] on span "Approve Document" at bounding box center [804, 169] width 73 height 19
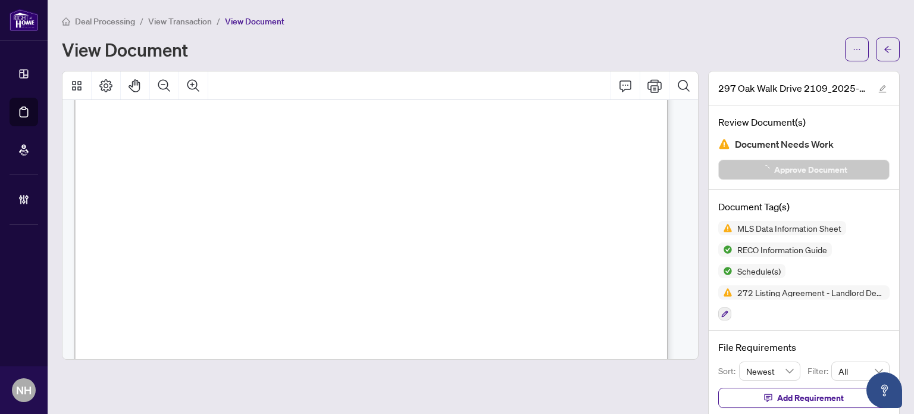
click at [171, 18] on span "View Transaction" at bounding box center [180, 21] width 64 height 11
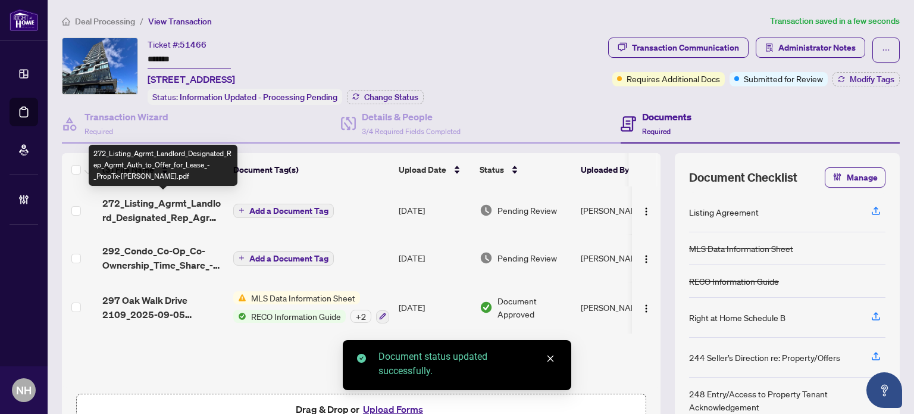
click at [189, 204] on span "272_Listing_Agrmt_Landlord_Designated_Rep_Agrmt_Auth_to_Offer_for_Lease_-_PropT…" at bounding box center [162, 210] width 121 height 29
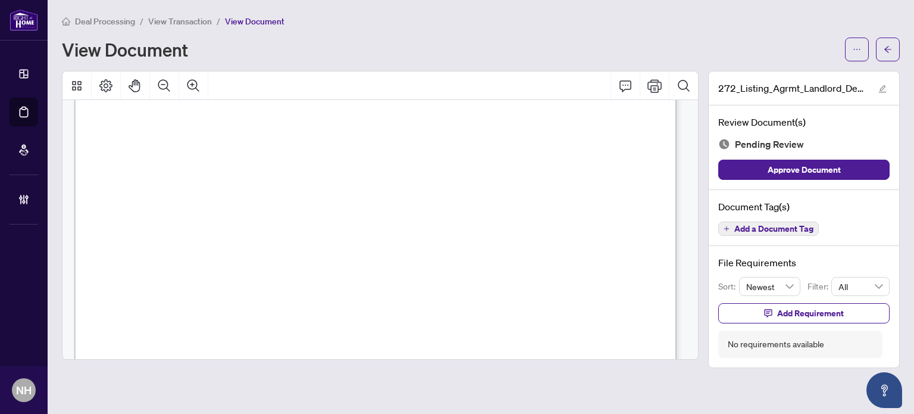
scroll to position [179, 0]
click at [737, 230] on span "Add a Document Tag" at bounding box center [774, 228] width 79 height 8
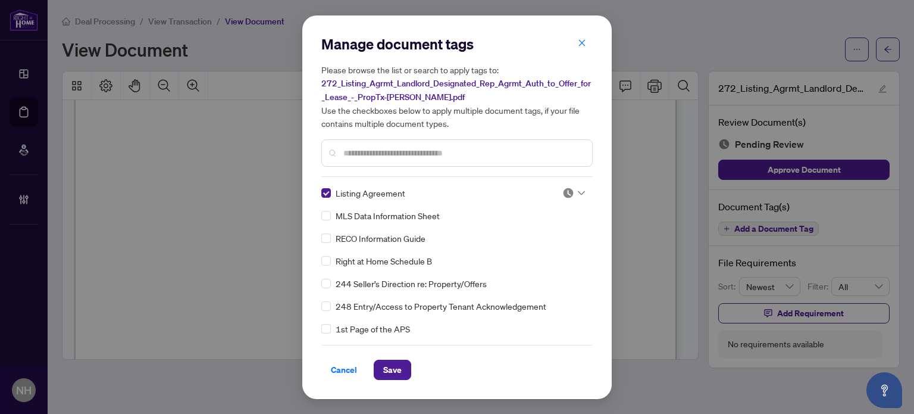
drag, startPoint x: 570, startPoint y: 190, endPoint x: 570, endPoint y: 197, distance: 6.5
click at [570, 193] on img at bounding box center [568, 193] width 12 height 12
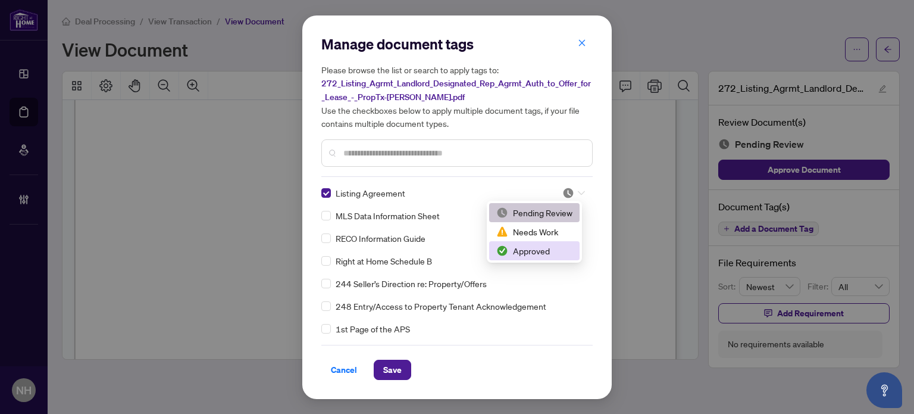
click at [536, 248] on div "Approved" at bounding box center [534, 250] width 76 height 13
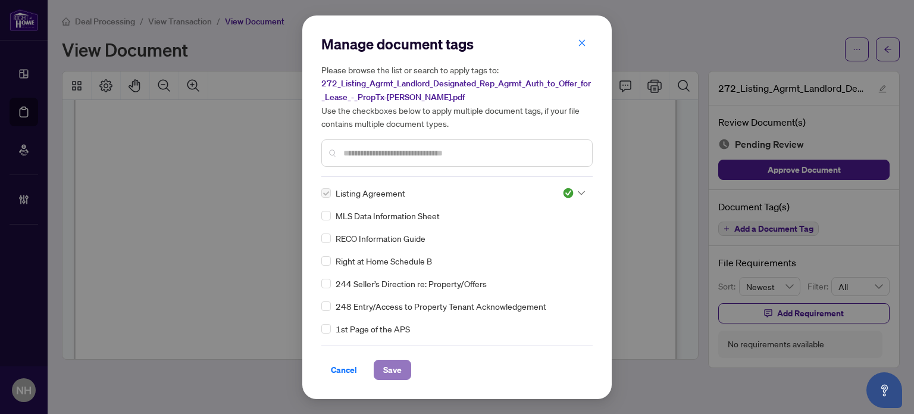
click at [398, 366] on span "Save" at bounding box center [392, 369] width 18 height 19
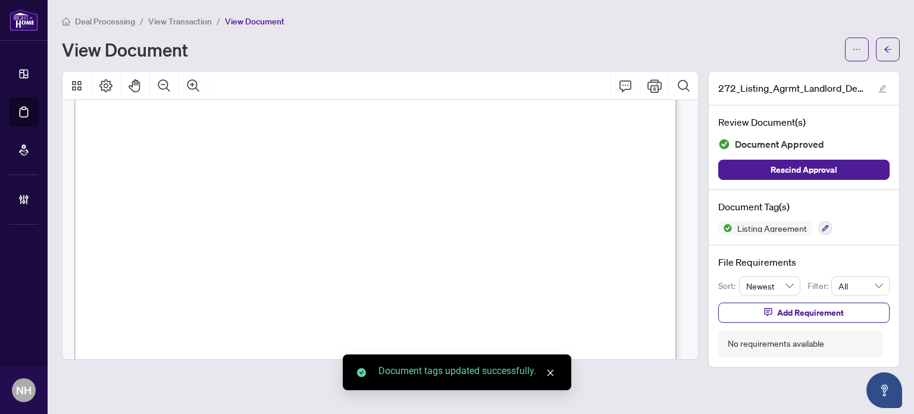
click at [175, 20] on span "View Transaction" at bounding box center [180, 21] width 64 height 11
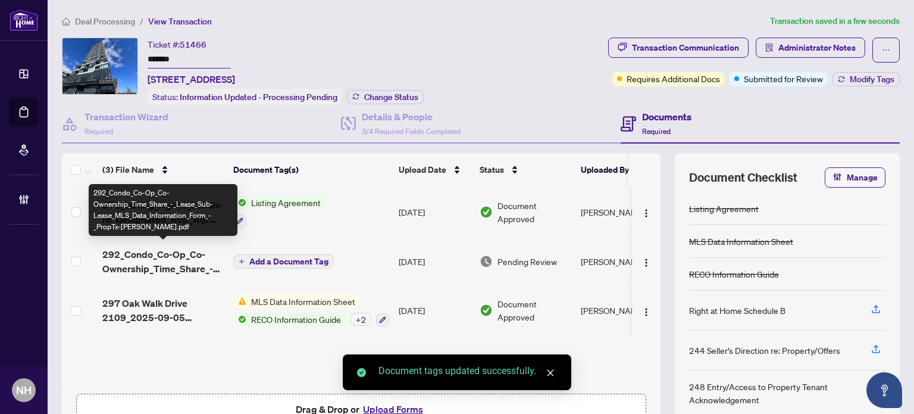
click at [164, 265] on span "292_Condo_Co-Op_Co-Ownership_Time_Share_-_Lease_Sub-Lease_MLS_Data_Information_…" at bounding box center [162, 261] width 121 height 29
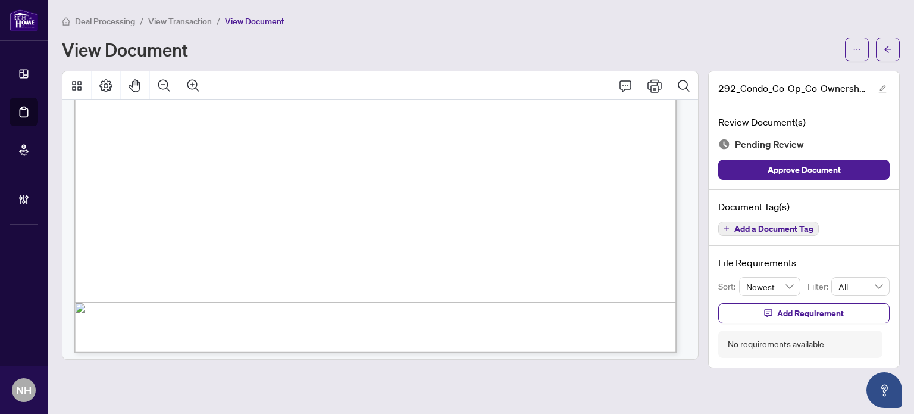
scroll to position [7262, 0]
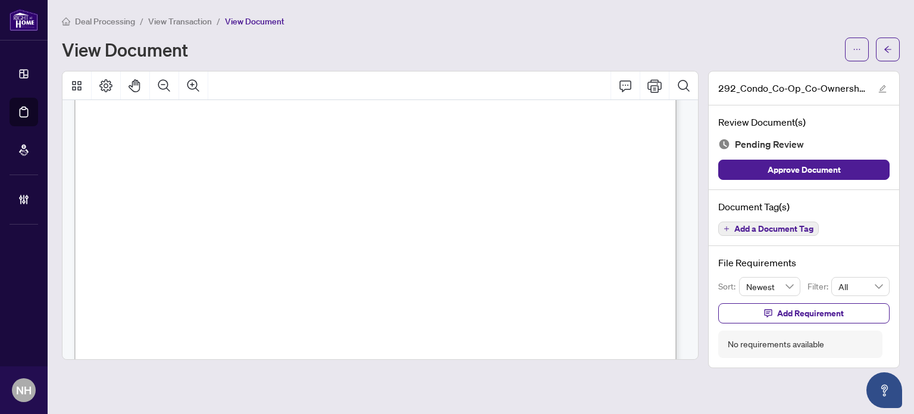
click at [728, 229] on icon "plus" at bounding box center [727, 229] width 6 height 6
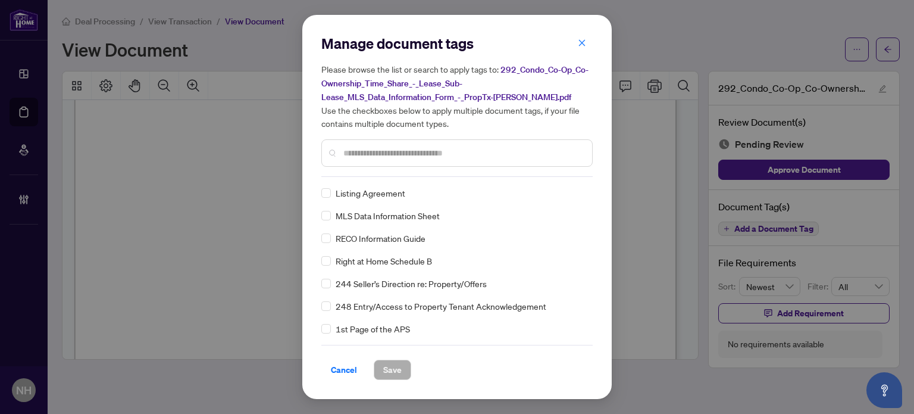
click at [351, 152] on input "text" at bounding box center [462, 152] width 239 height 13
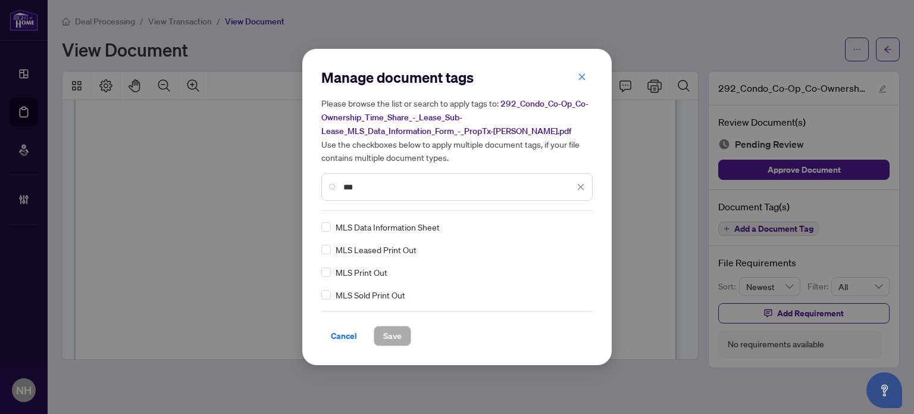
type input "***"
click at [566, 226] on img at bounding box center [568, 227] width 12 height 12
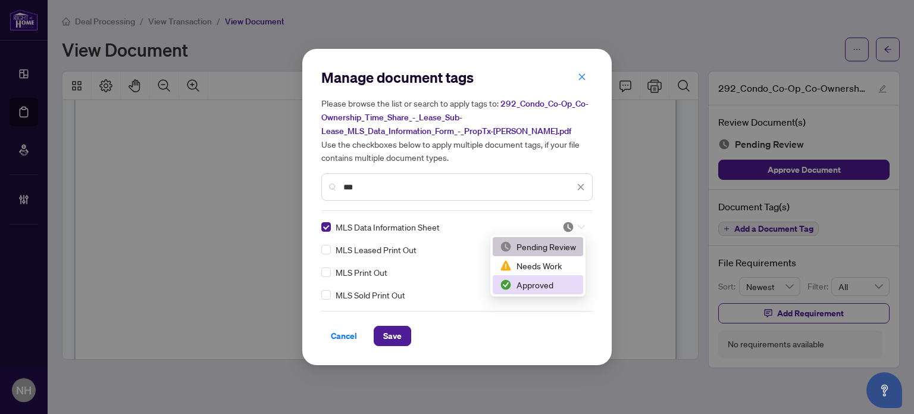
click at [543, 282] on div "Approved" at bounding box center [538, 284] width 76 height 13
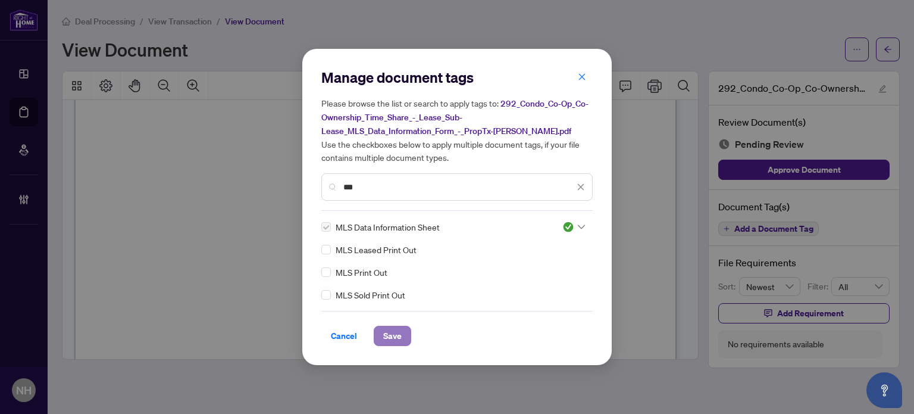
click at [397, 329] on span "Save" at bounding box center [392, 335] width 18 height 19
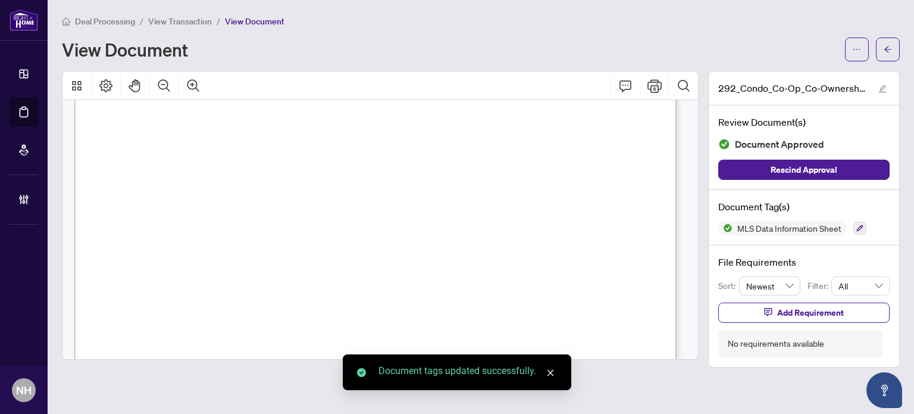
click at [180, 21] on span "View Transaction" at bounding box center [180, 21] width 64 height 11
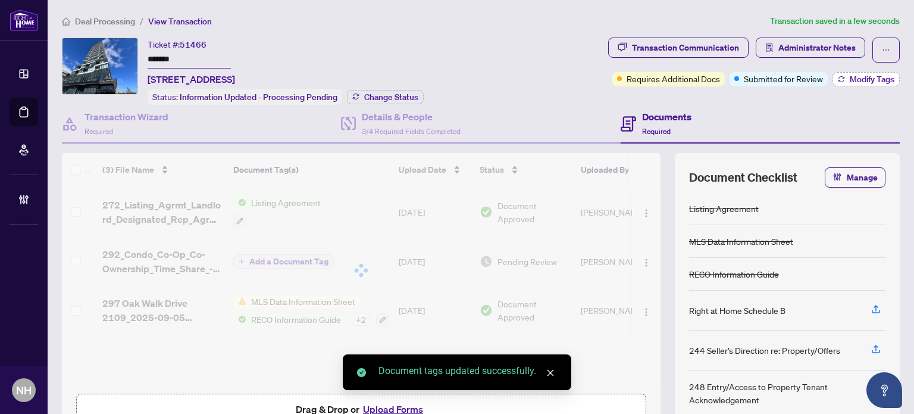
click at [850, 83] on span "Modify Tags" at bounding box center [872, 79] width 45 height 8
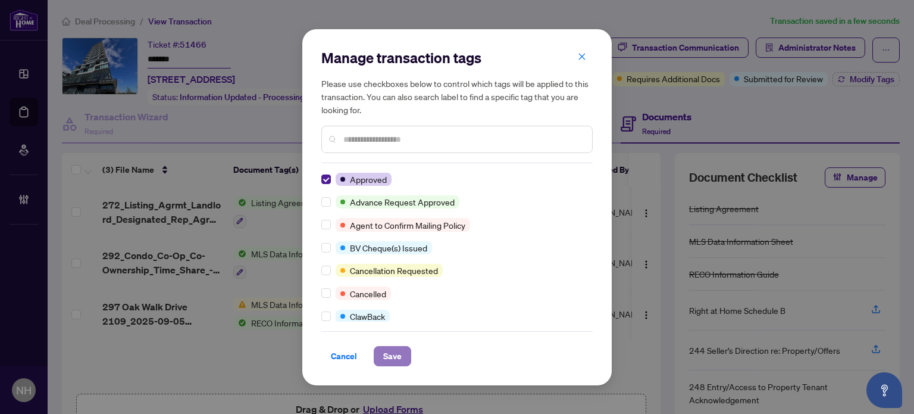
click at [401, 351] on button "Save" at bounding box center [392, 356] width 37 height 20
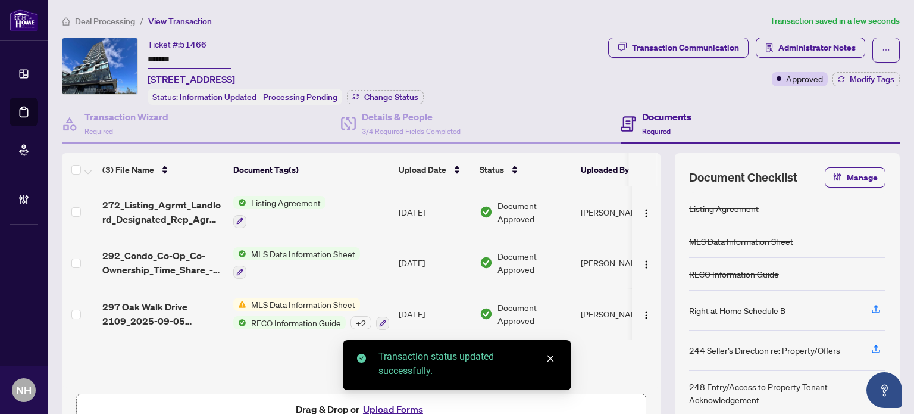
drag, startPoint x: 126, startPoint y: 51, endPoint x: 110, endPoint y: 42, distance: 17.9
click at [110, 42] on div "Ticket #: 51466 ******* [STREET_ADDRESS] Status: Information Updated - Processi…" at bounding box center [333, 70] width 542 height 67
click at [107, 23] on span "Deal Processing" at bounding box center [105, 21] width 60 height 11
